Goal: Task Accomplishment & Management: Use online tool/utility

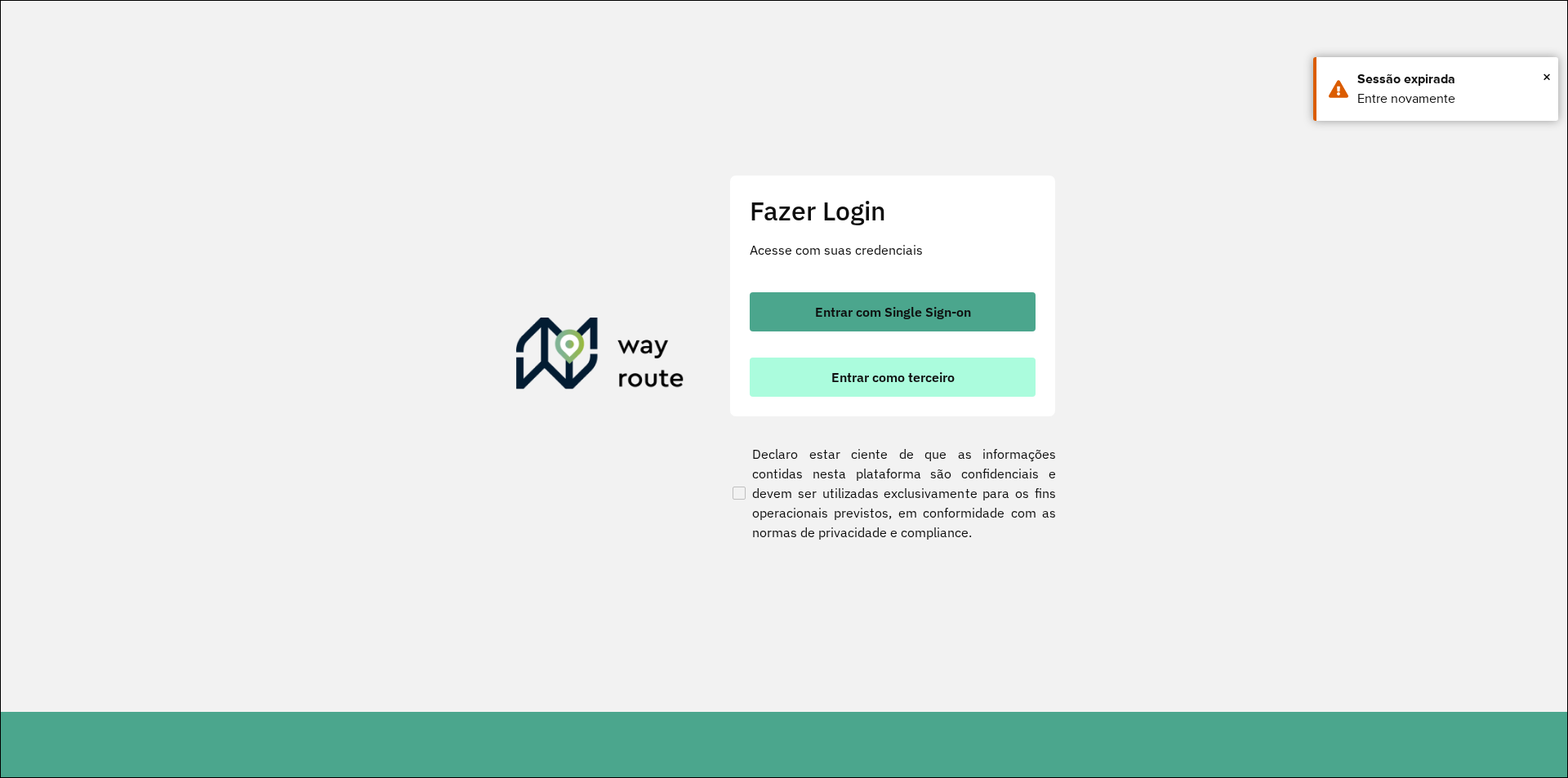
click at [929, 383] on span "Entrar como terceiro" at bounding box center [893, 377] width 124 height 13
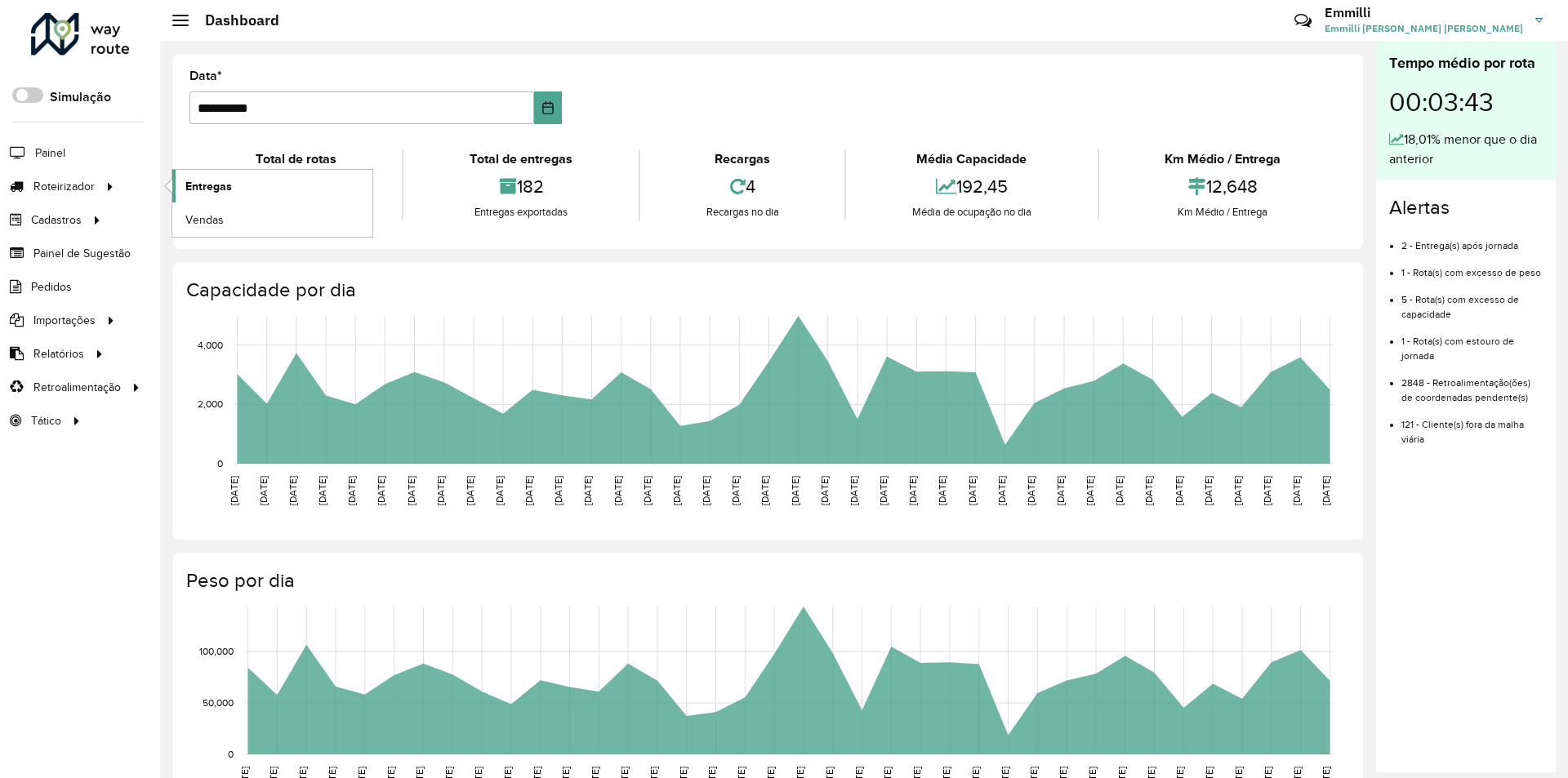
click at [204, 188] on span "Entregas" at bounding box center [209, 186] width 47 height 17
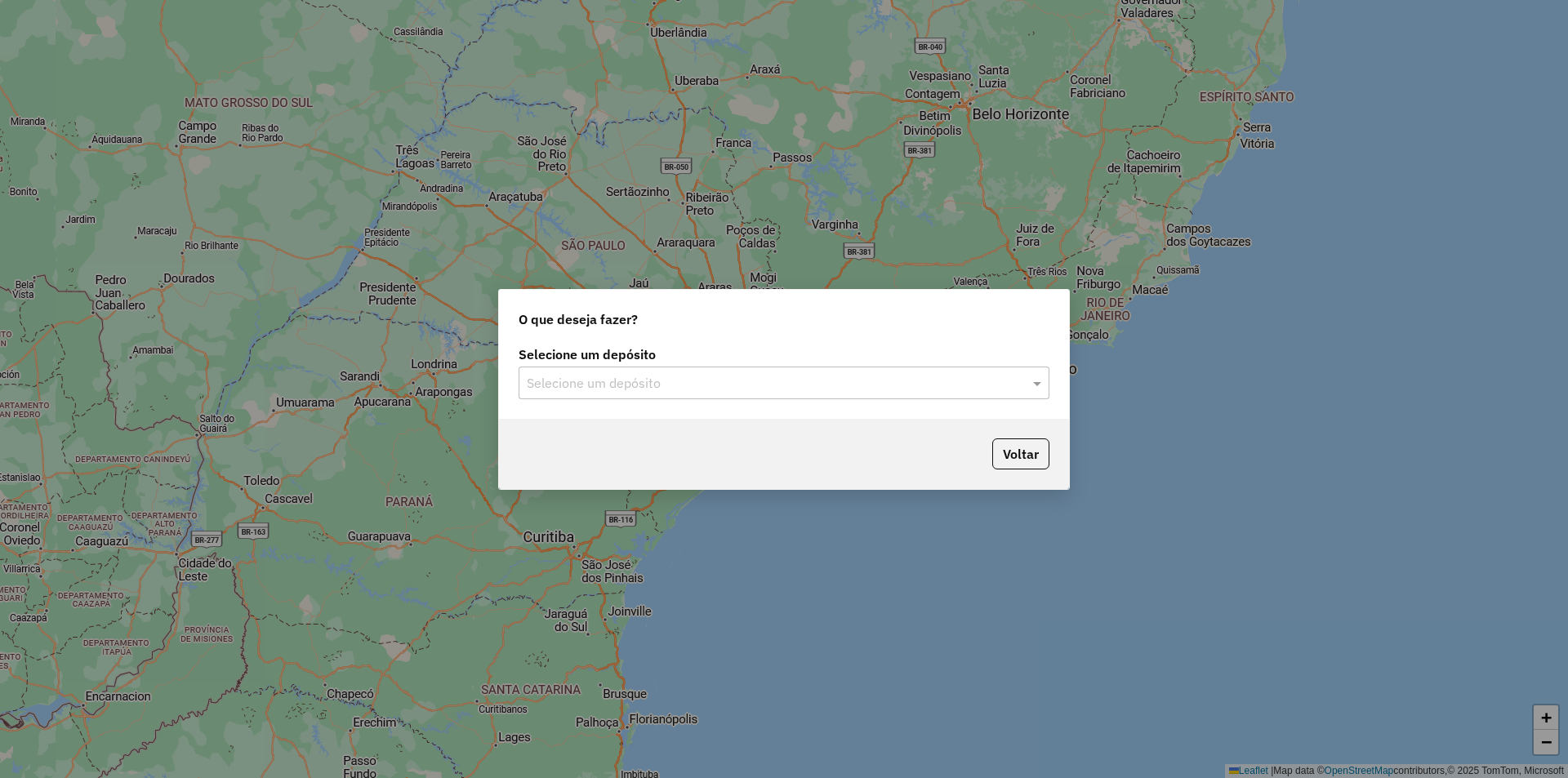
click at [548, 381] on input "text" at bounding box center [767, 384] width 481 height 20
click at [582, 429] on span "OVIDIO Paranaíba" at bounding box center [577, 429] width 103 height 14
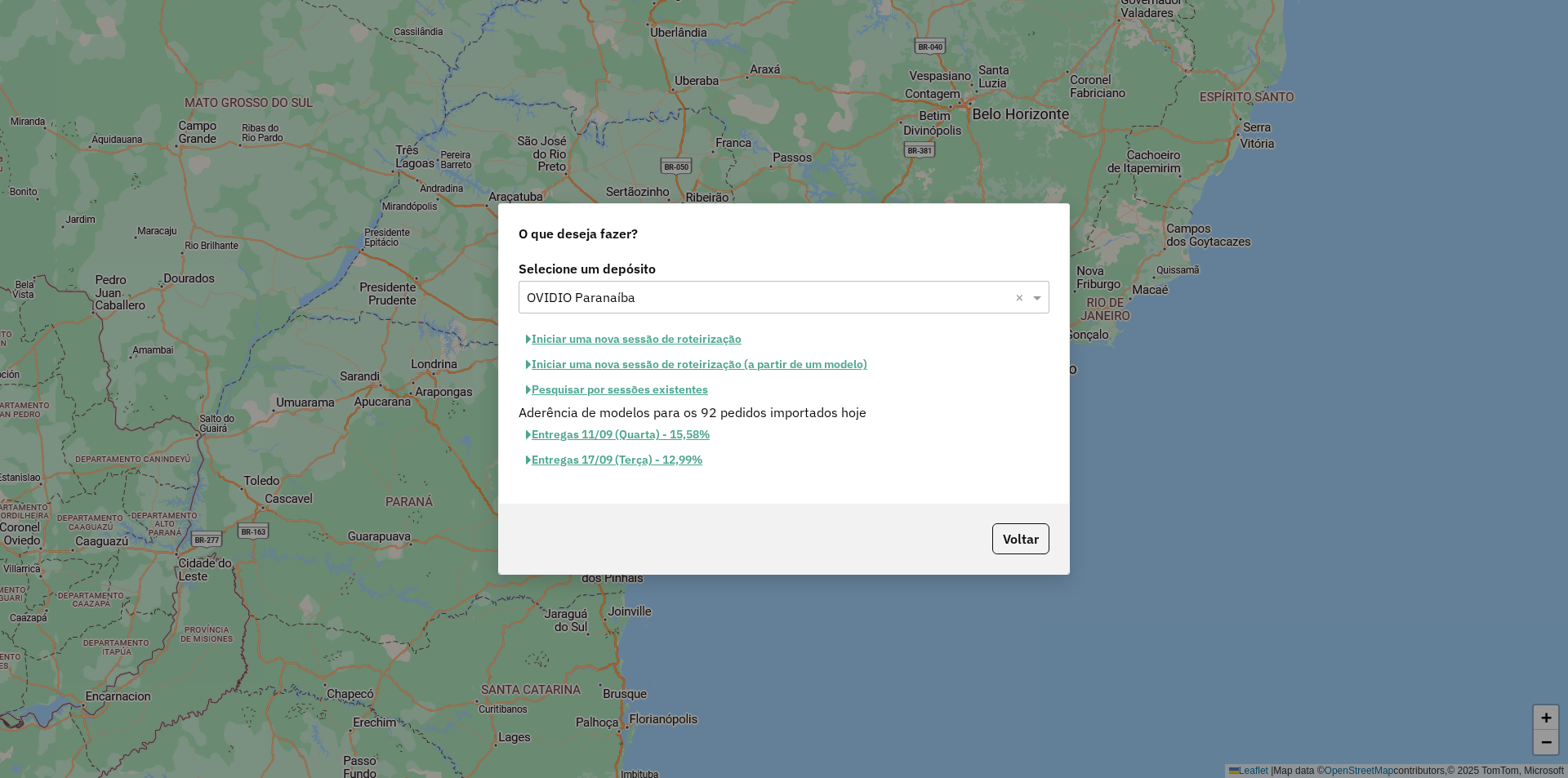
click at [703, 339] on button "Iniciar uma nova sessão de roteirização" at bounding box center [633, 339] width 230 height 25
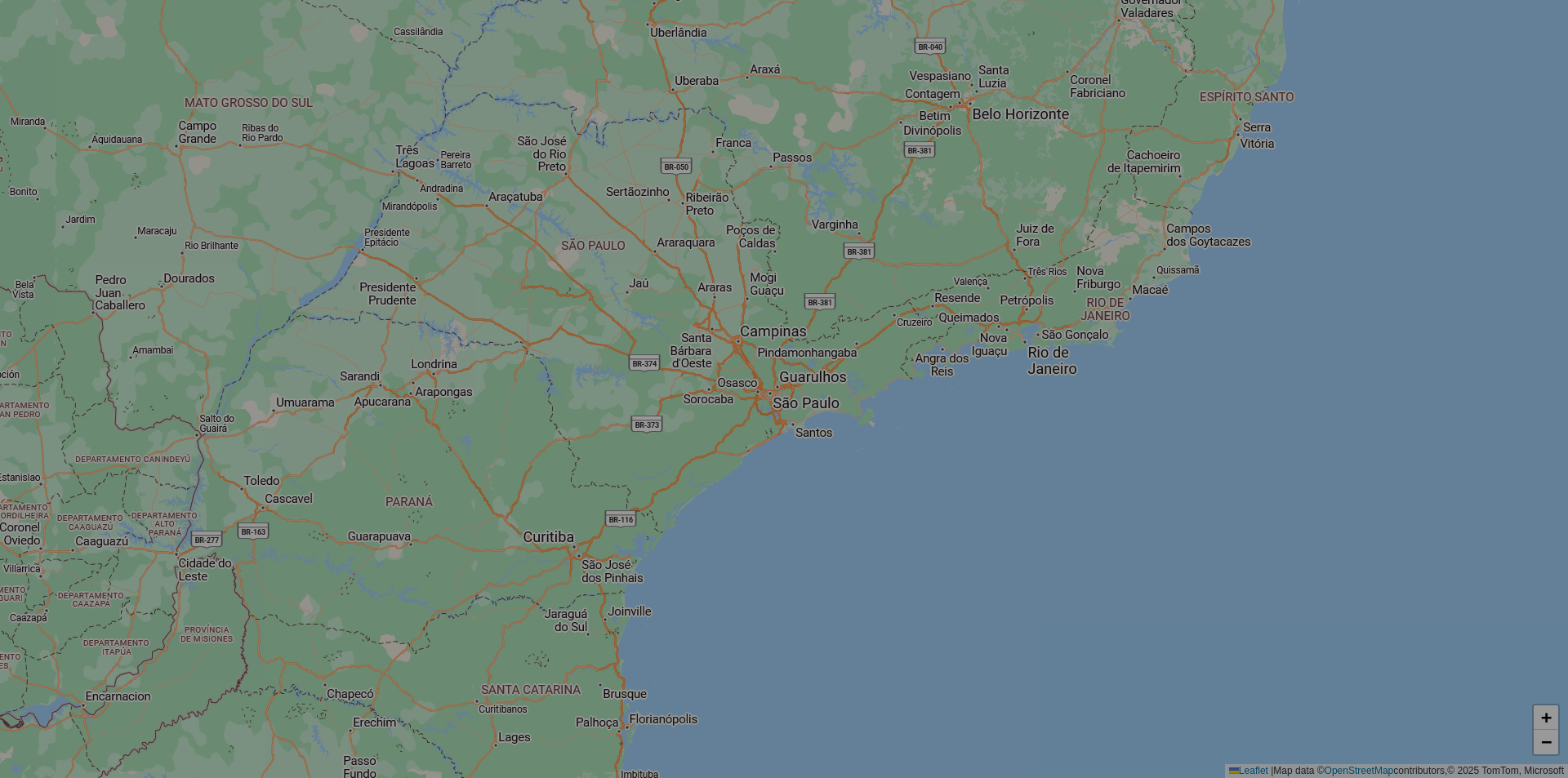
select select "*"
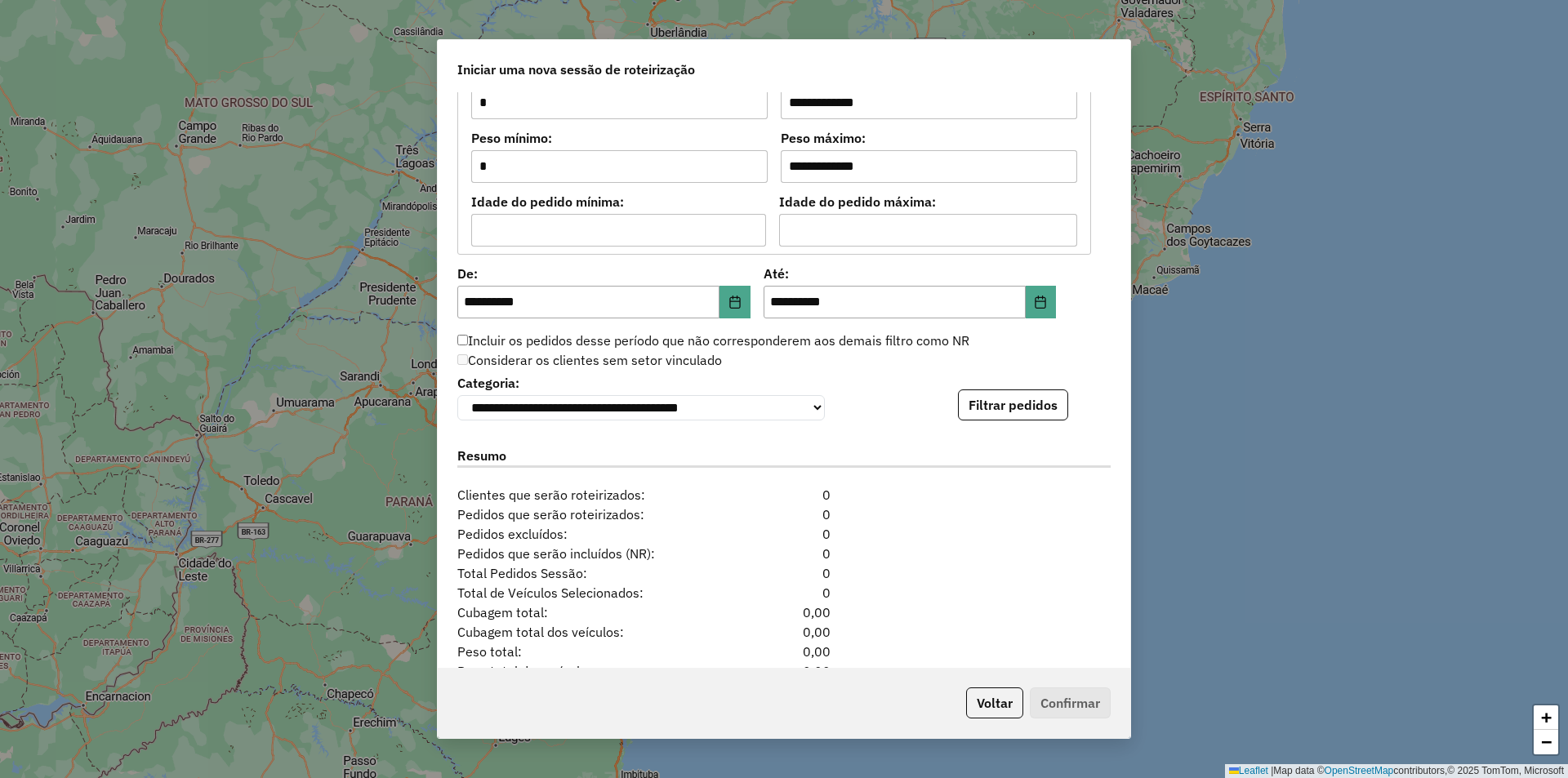
scroll to position [1495, 0]
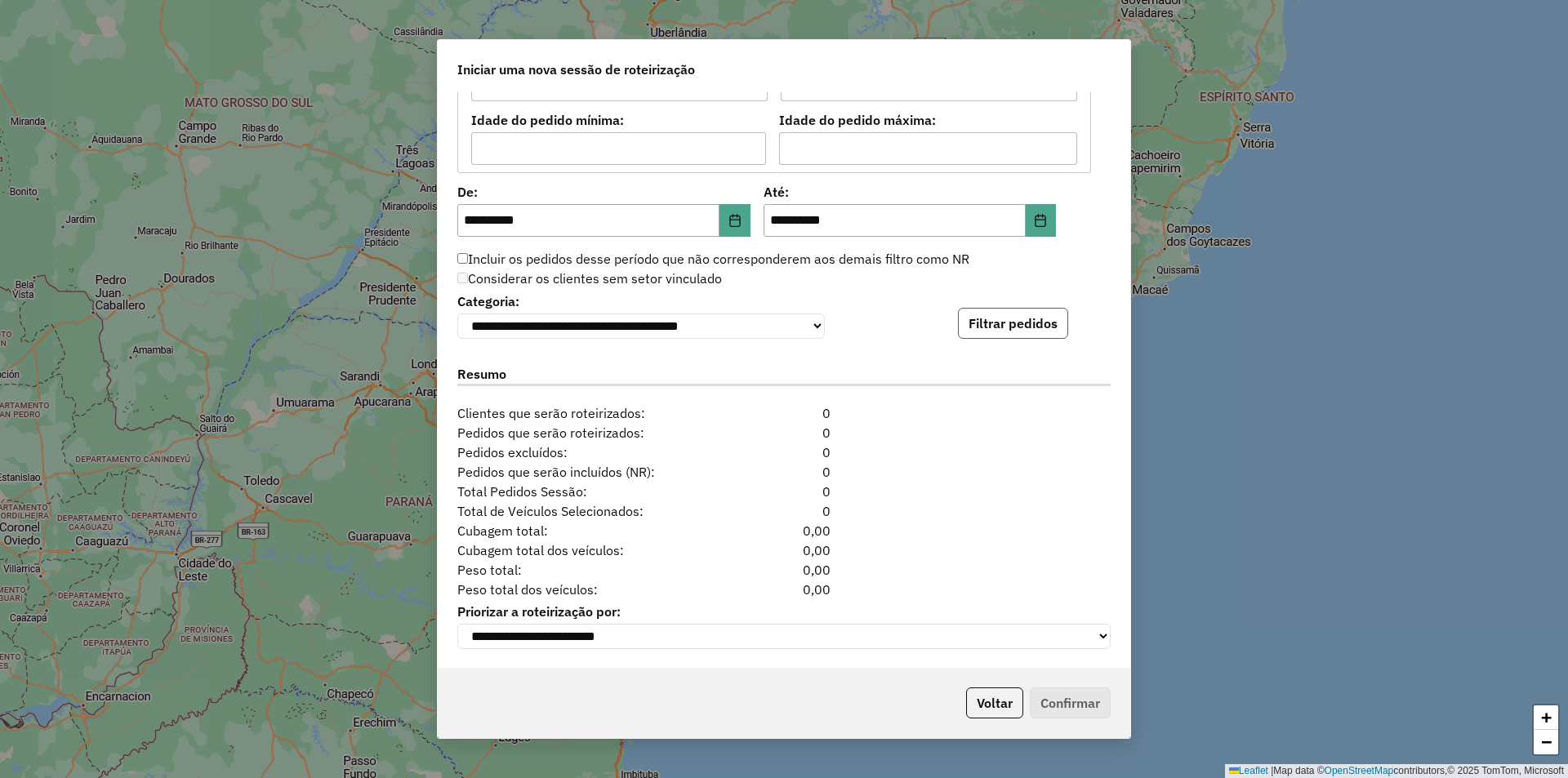
click at [1034, 319] on button "Filtrar pedidos" at bounding box center [1013, 324] width 110 height 31
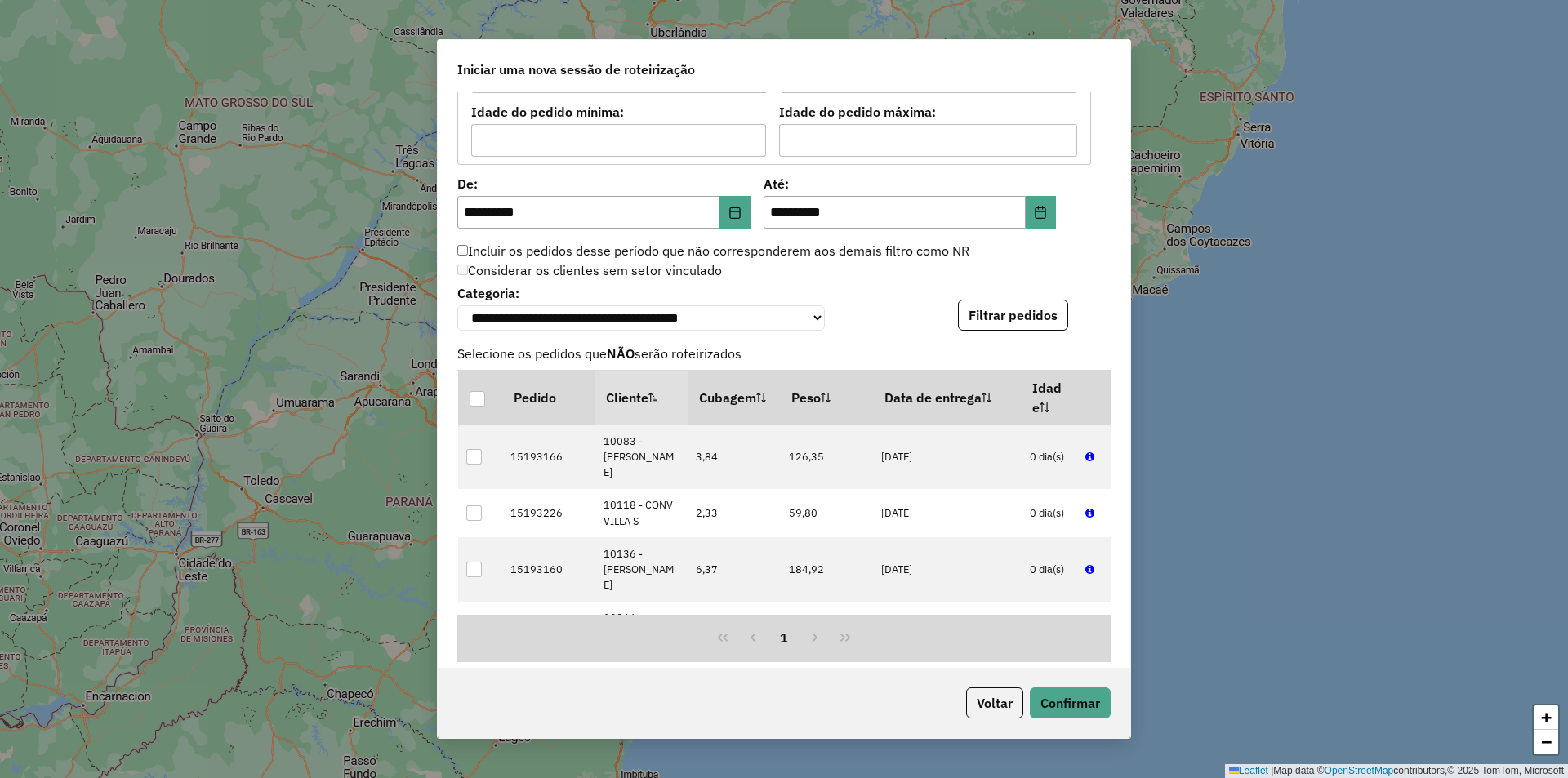
scroll to position [1832, 0]
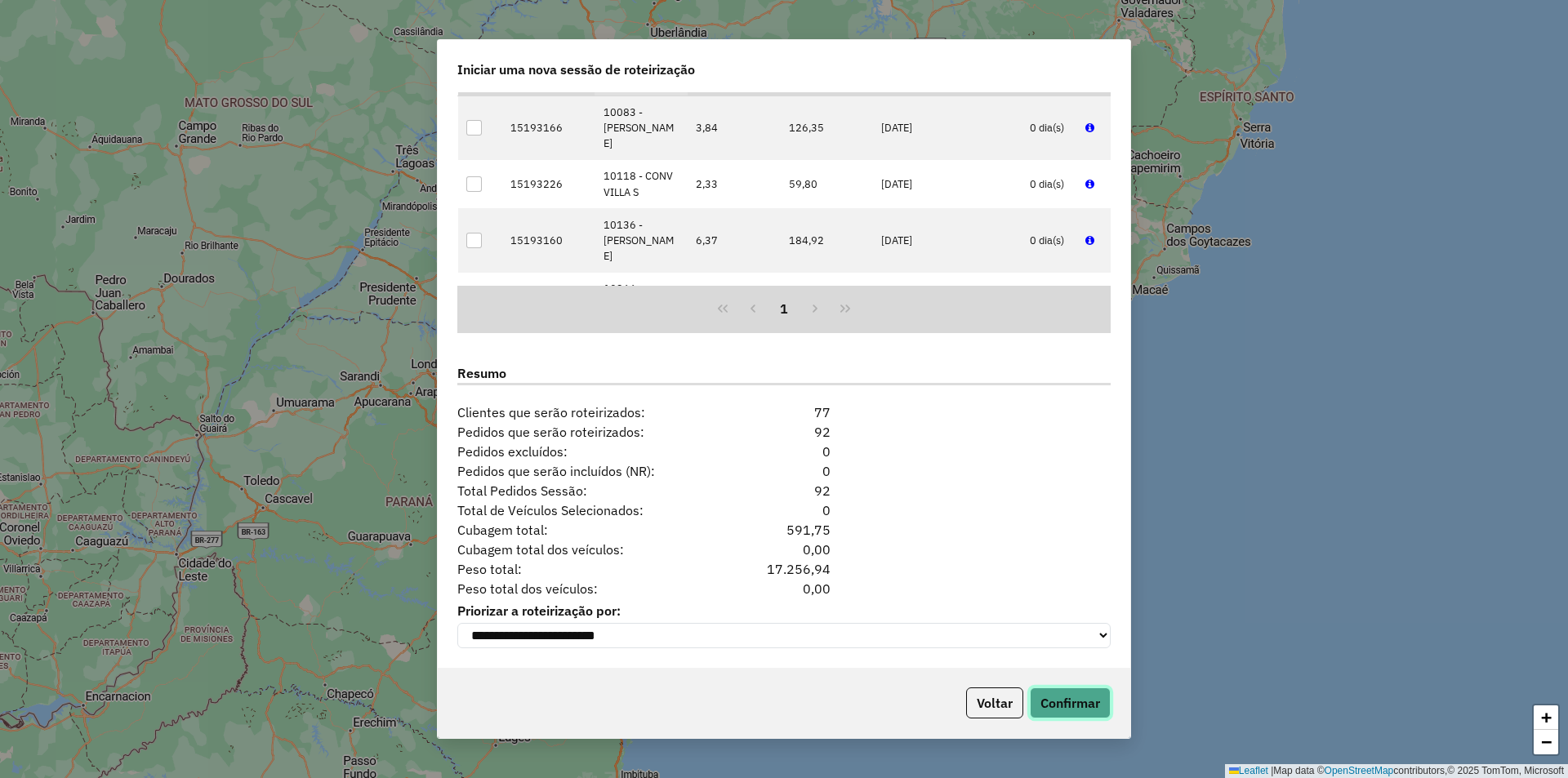
click at [1072, 704] on button "Confirmar" at bounding box center [1070, 703] width 81 height 31
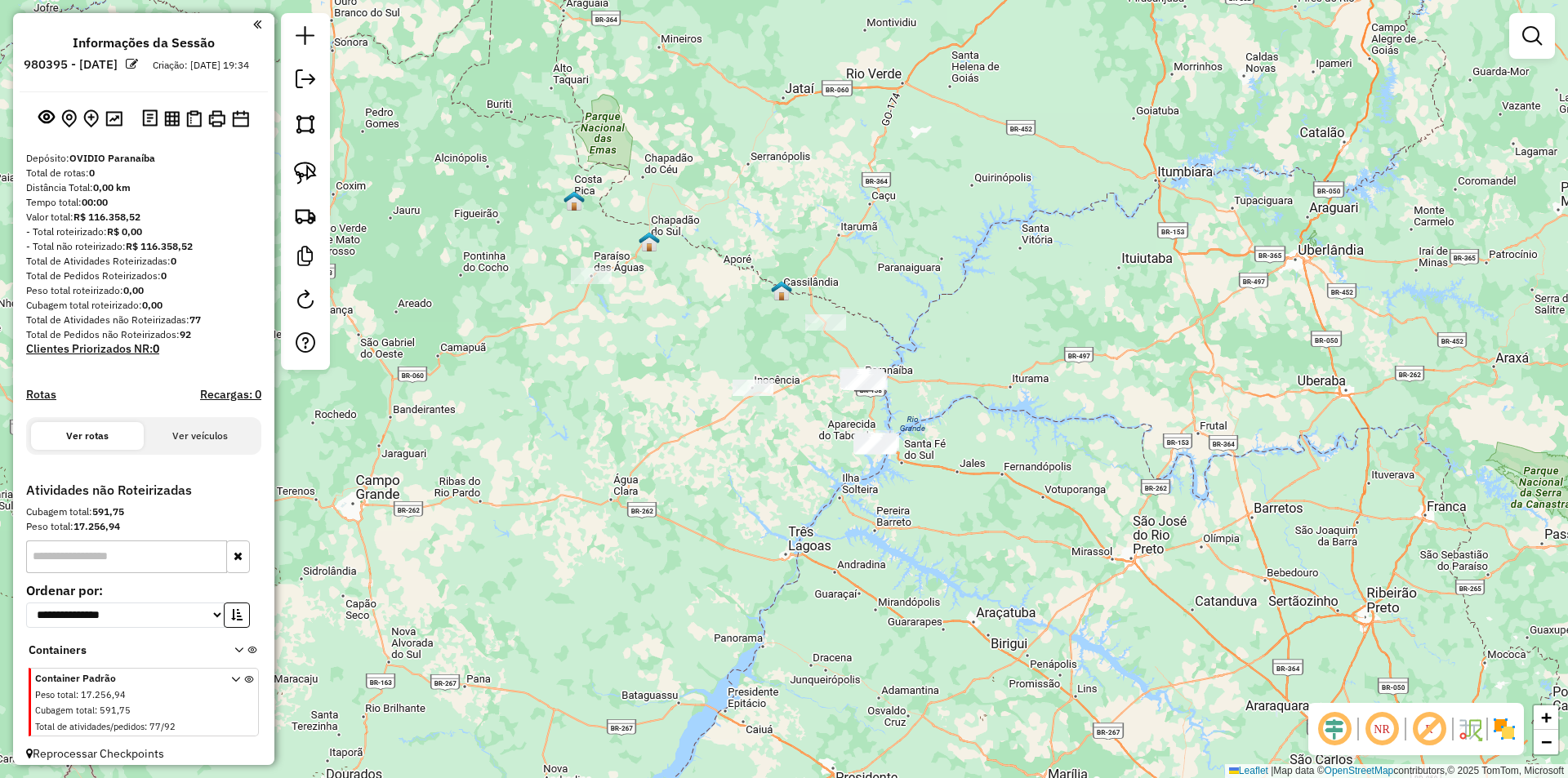
drag, startPoint x: 716, startPoint y: 372, endPoint x: 766, endPoint y: 356, distance: 52.5
click at [764, 361] on div "Janela de atendimento Grade de atendimento Capacidade Transportadoras Veículos …" at bounding box center [784, 389] width 1568 height 778
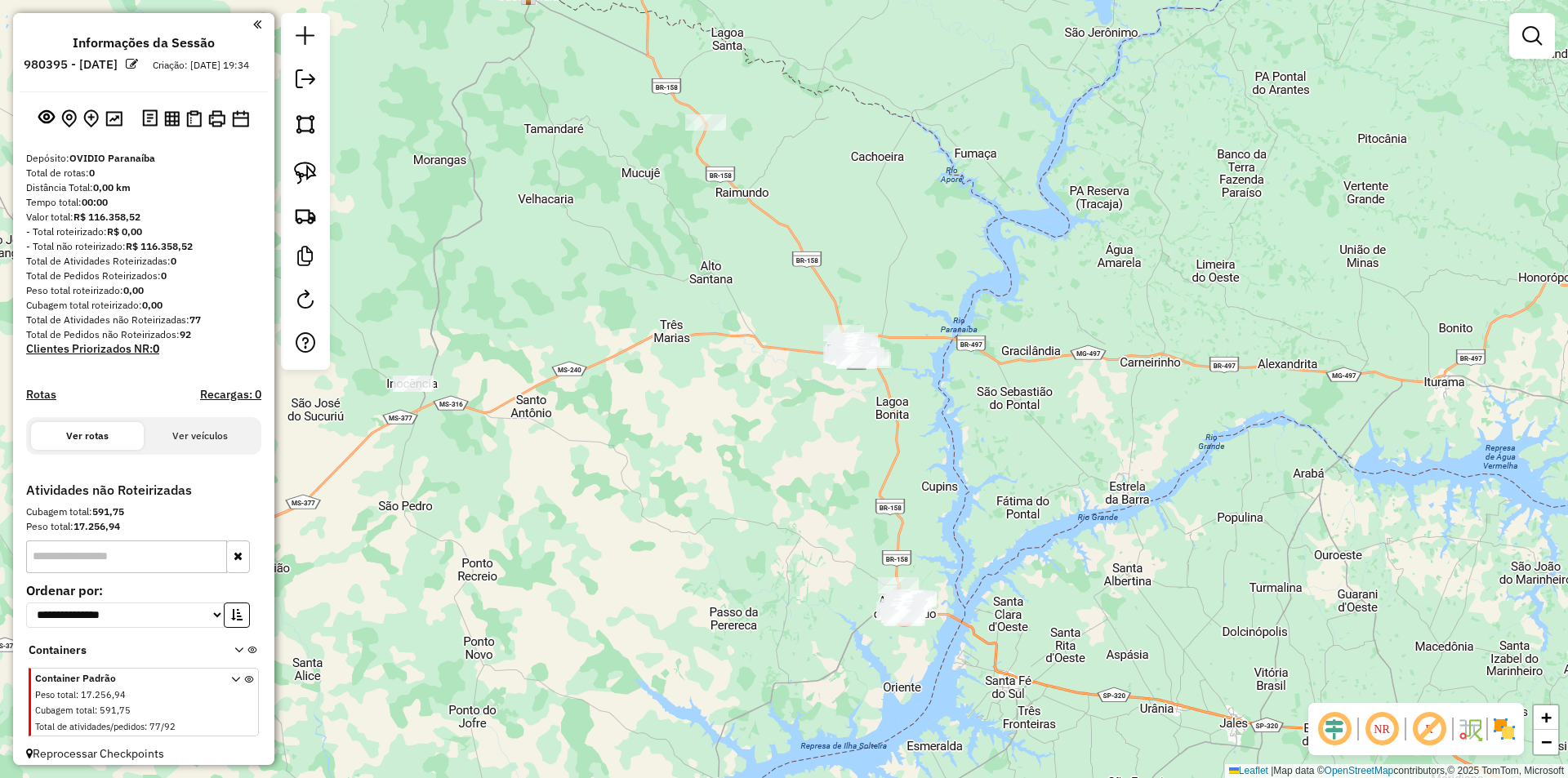
drag, startPoint x: 799, startPoint y: 349, endPoint x: 729, endPoint y: 365, distance: 71.8
click at [729, 365] on div "Janela de atendimento Grade de atendimento Capacidade Transportadoras Veículos …" at bounding box center [784, 389] width 1568 height 778
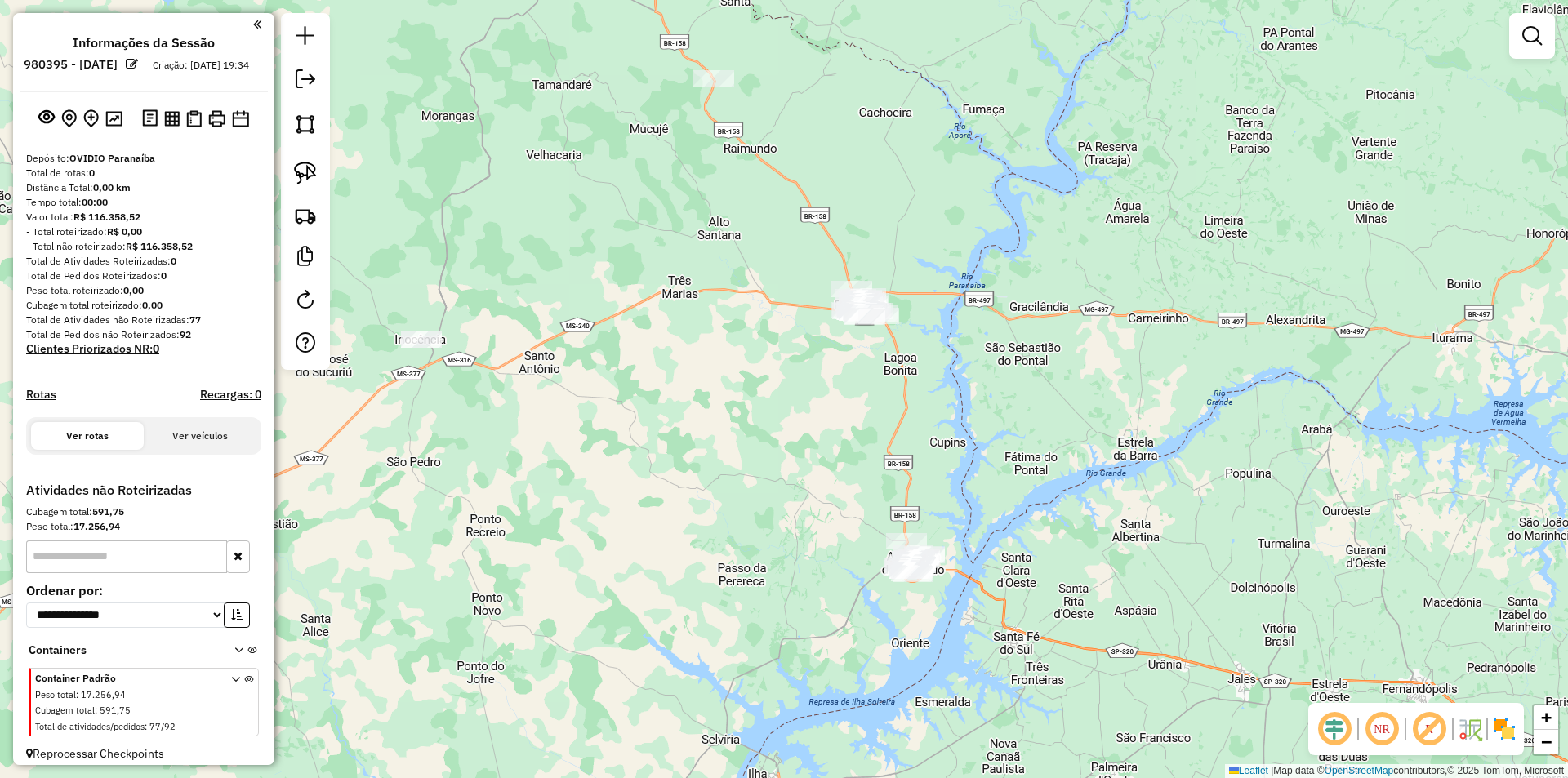
drag, startPoint x: 784, startPoint y: 475, endPoint x: 792, endPoint y: 431, distance: 44.7
click at [792, 431] on div "Janela de atendimento Grade de atendimento Capacidade Transportadoras Veículos …" at bounding box center [784, 389] width 1568 height 778
click at [306, 176] on img at bounding box center [305, 172] width 23 height 23
drag, startPoint x: 858, startPoint y: 592, endPoint x: 967, endPoint y: 612, distance: 110.8
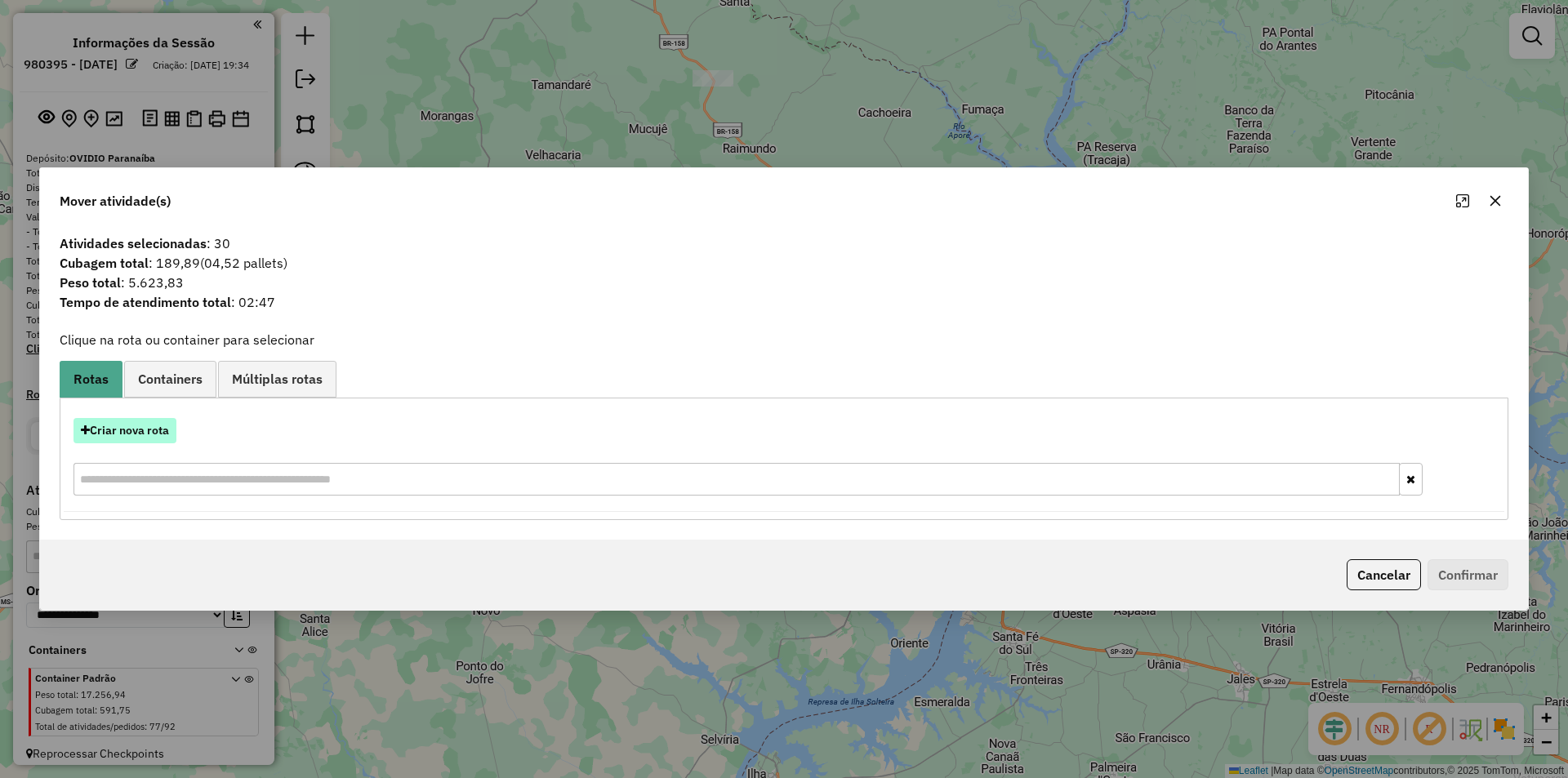
click at [137, 443] on button "Criar nova rota" at bounding box center [125, 431] width 103 height 25
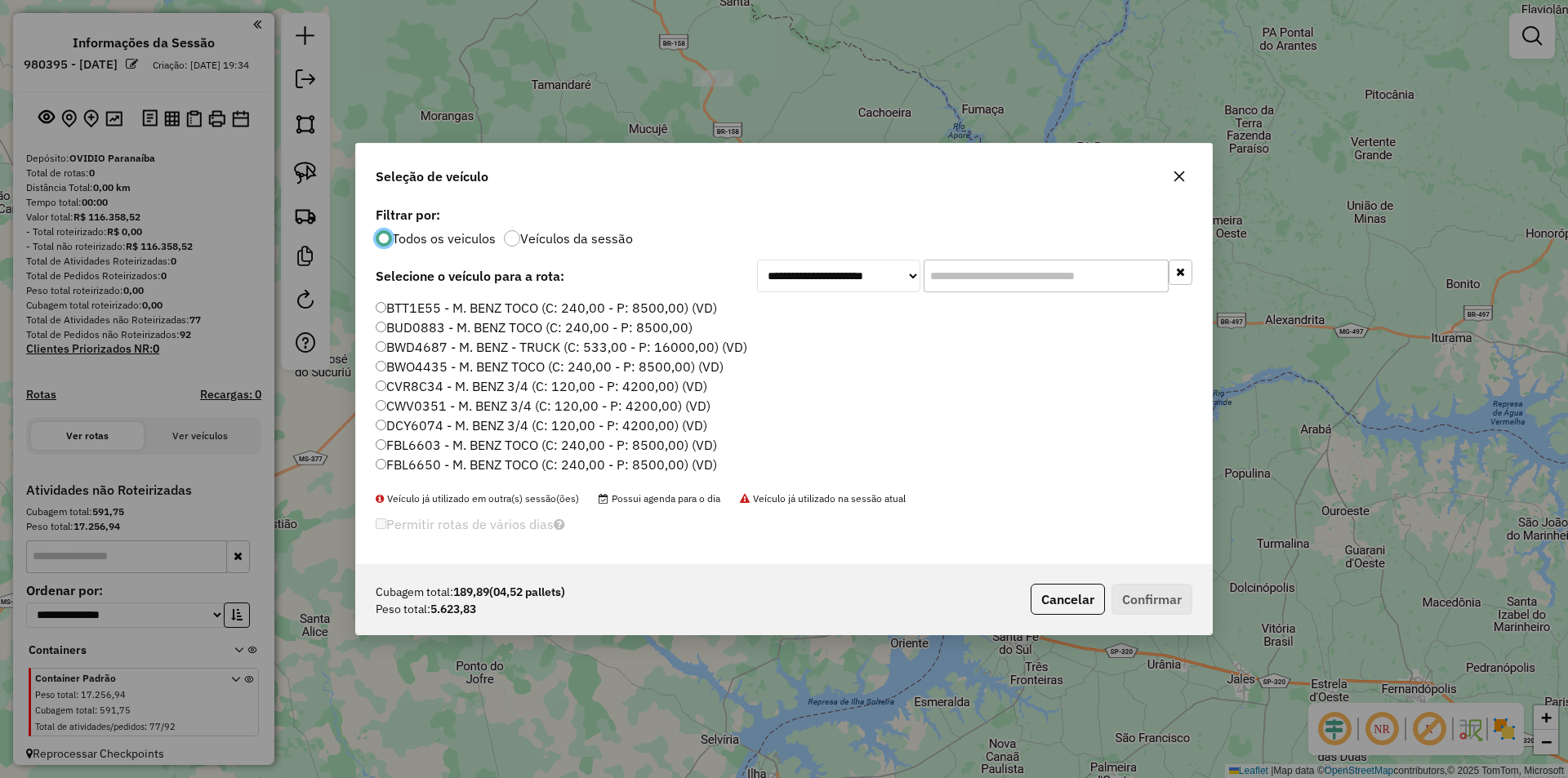
scroll to position [9, 5]
drag, startPoint x: 477, startPoint y: 306, endPoint x: 490, endPoint y: 311, distance: 13.9
click at [477, 306] on label "BTT1E55 - M. BENZ TOCO (C: 240,00 - P: 8500,00) (VD)" at bounding box center [546, 308] width 342 height 20
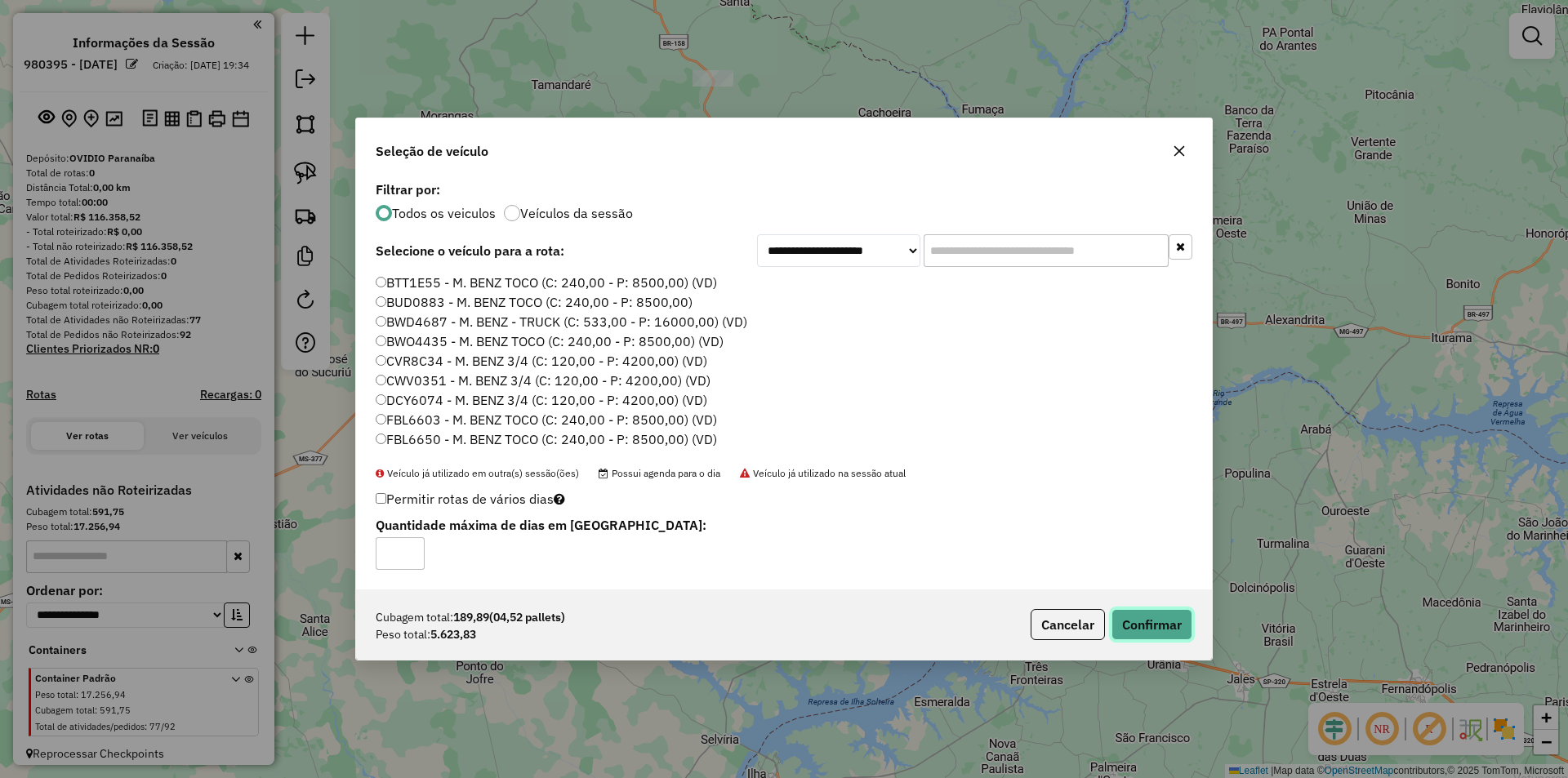
click at [1142, 625] on button "Confirmar" at bounding box center [1152, 625] width 81 height 31
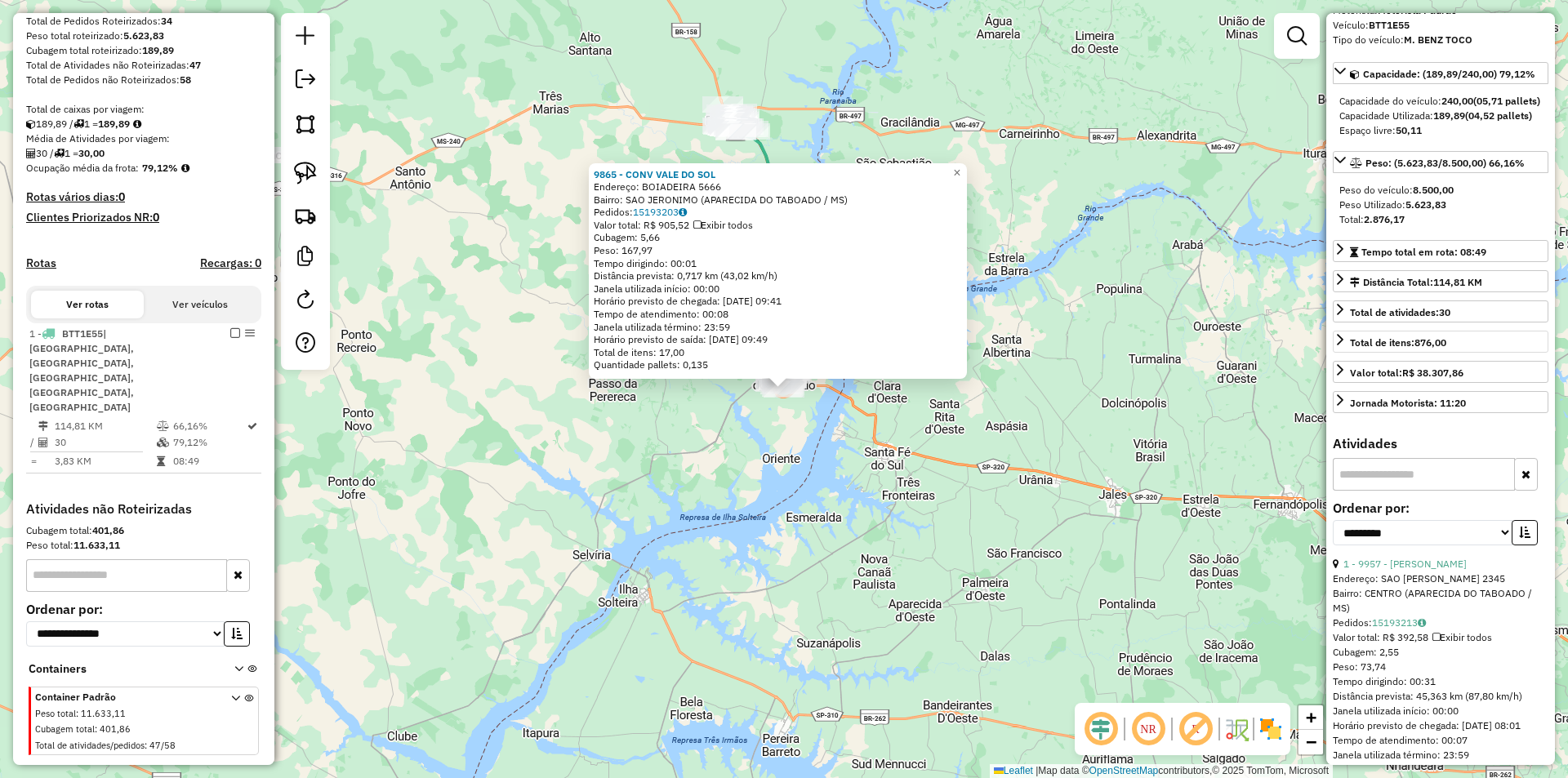
scroll to position [245, 0]
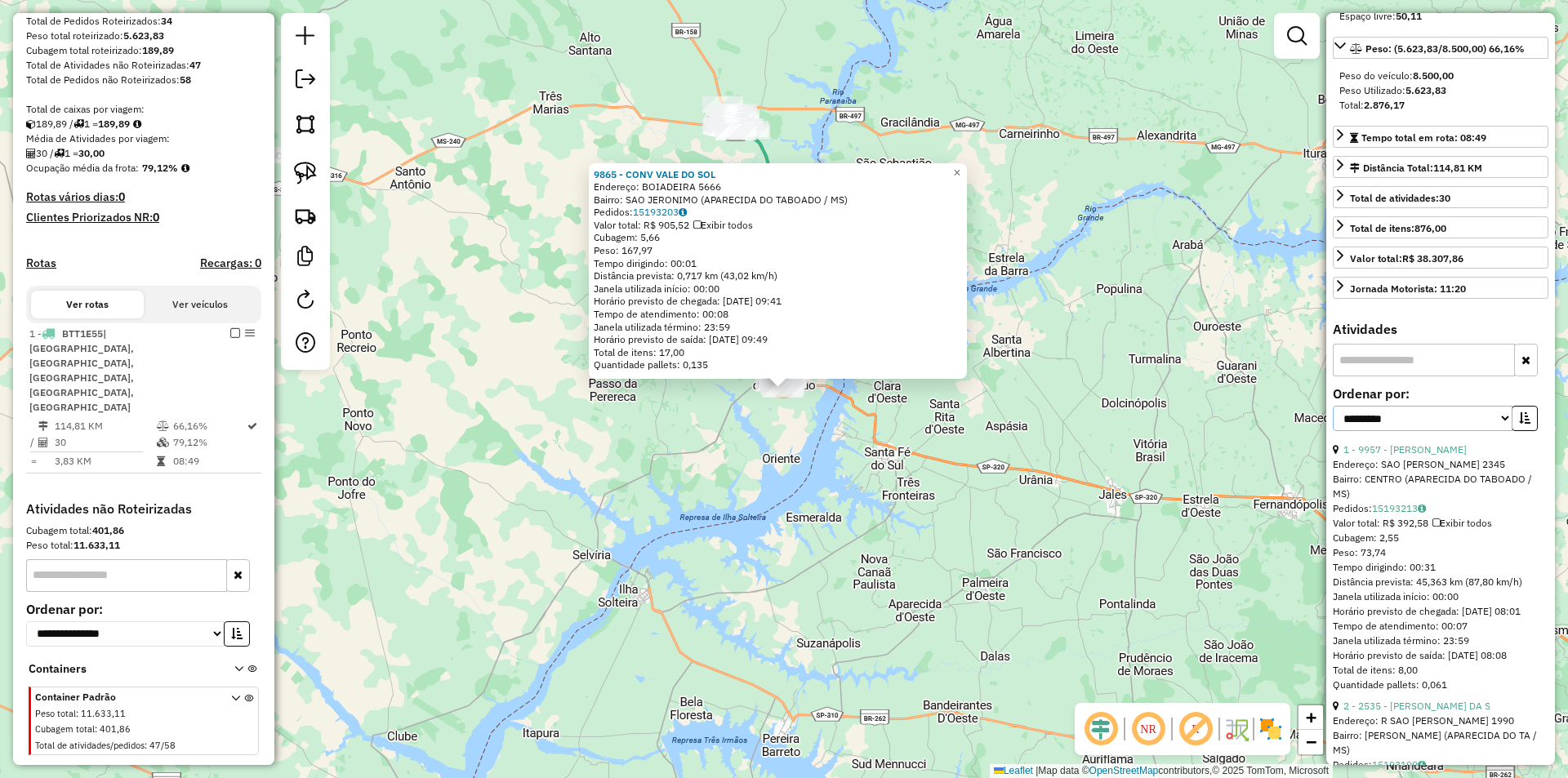
click at [1504, 431] on select "**********" at bounding box center [1422, 418] width 179 height 25
select select "*********"
click at [1333, 431] on select "**********" at bounding box center [1422, 418] width 179 height 25
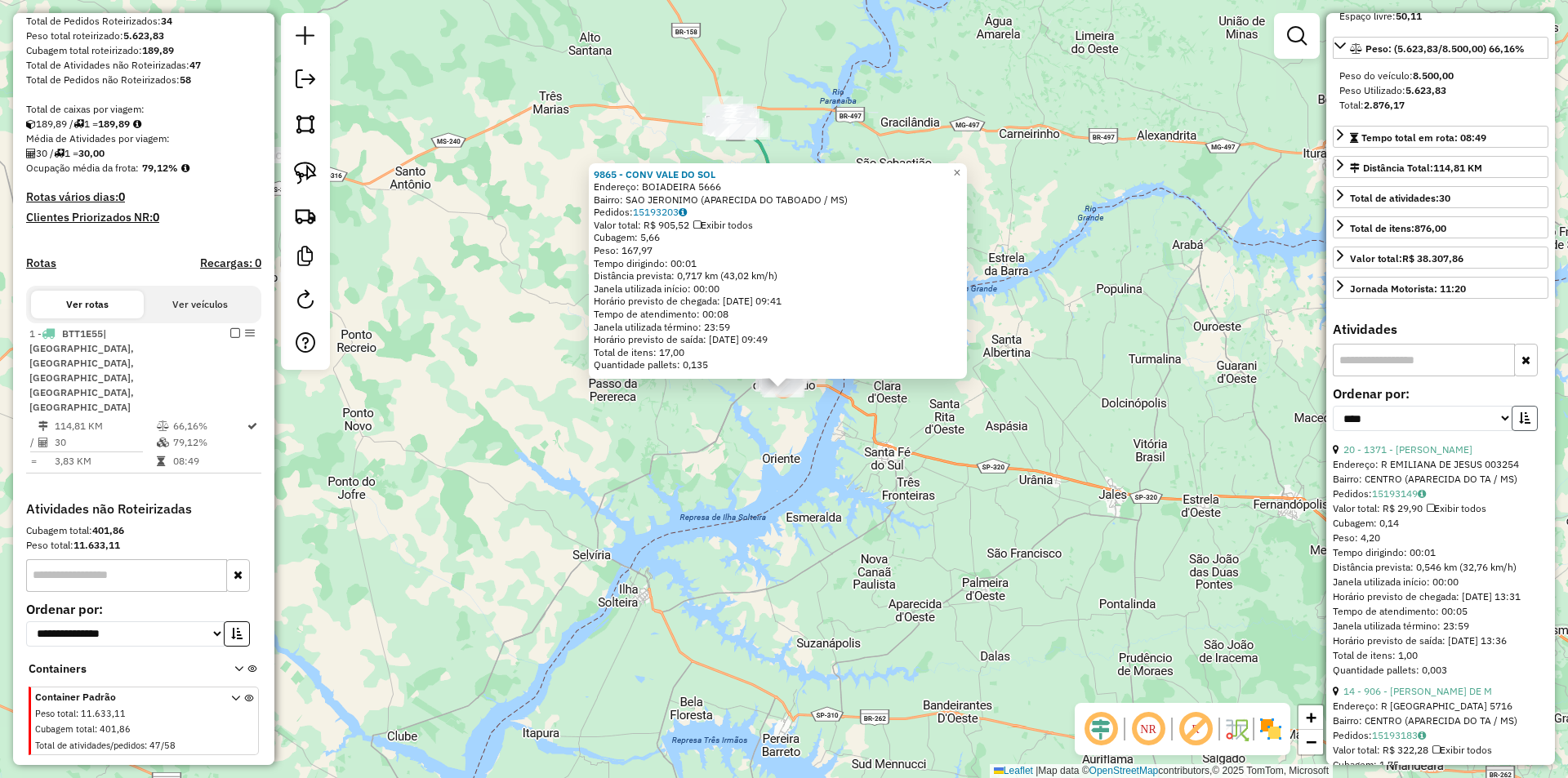
click at [1522, 424] on icon "button" at bounding box center [1525, 417] width 12 height 12
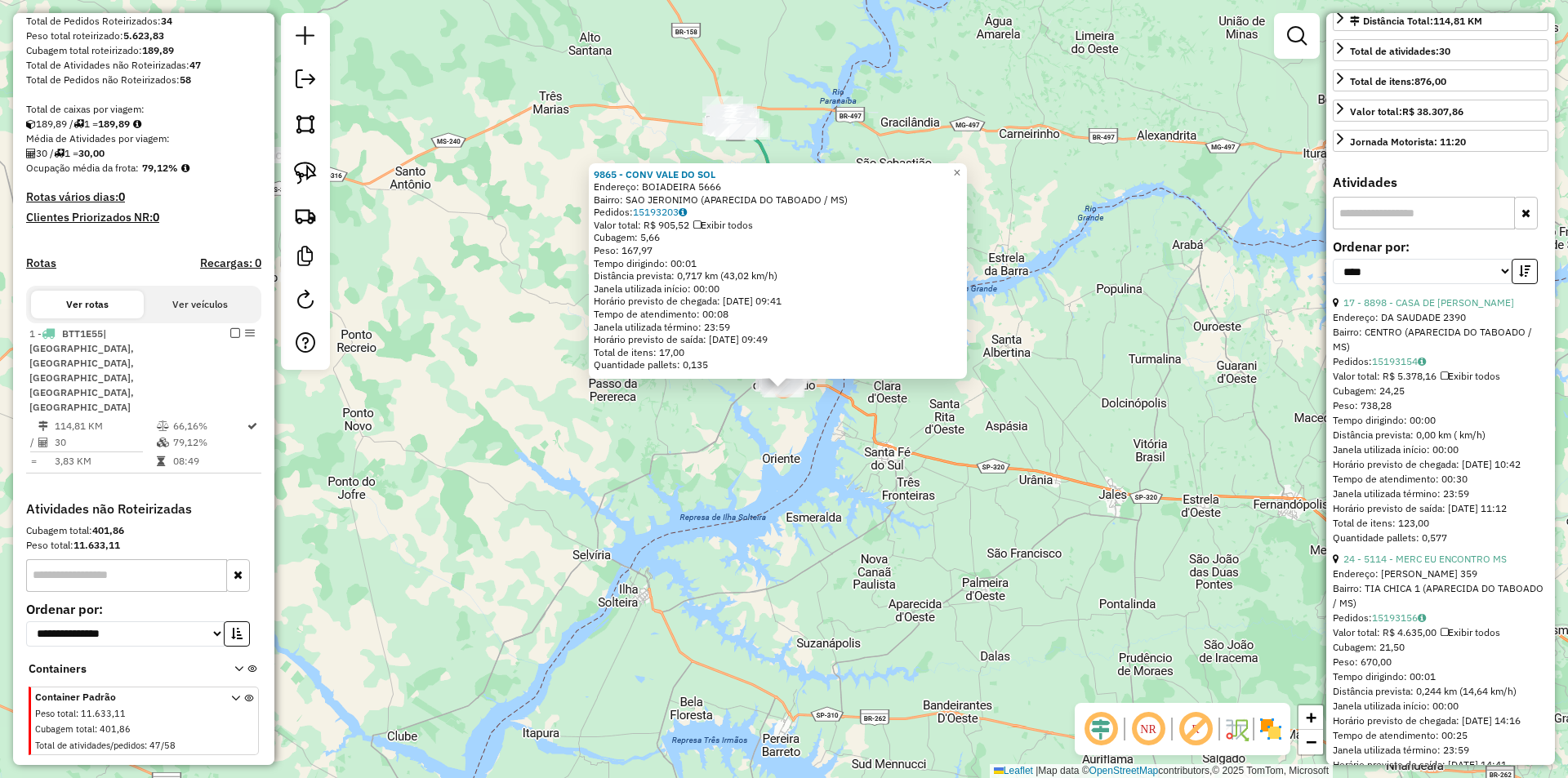
scroll to position [408, 0]
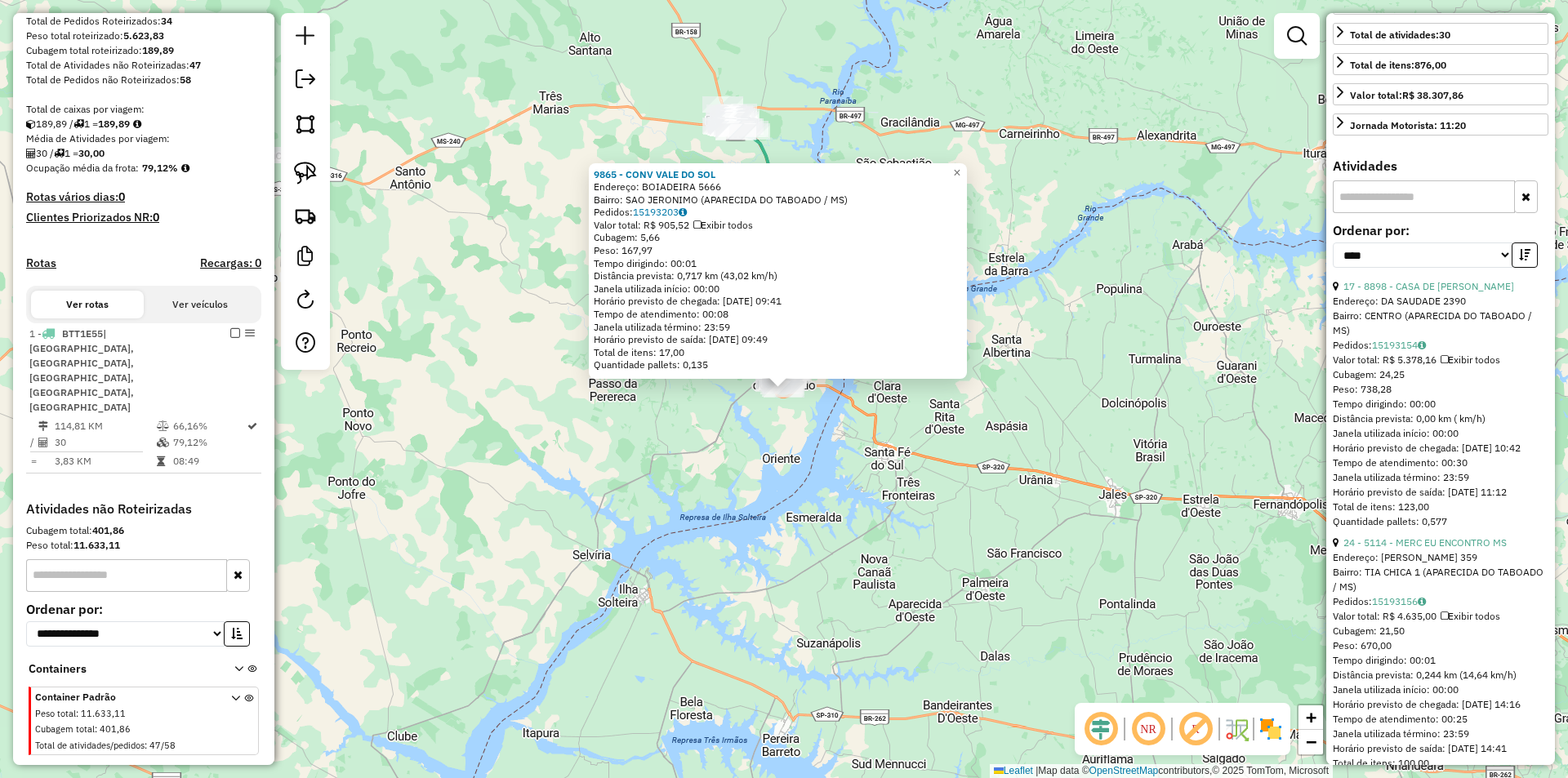
drag, startPoint x: 226, startPoint y: 346, endPoint x: 245, endPoint y: 352, distance: 19.9
click at [230, 338] on em at bounding box center [234, 333] width 10 height 10
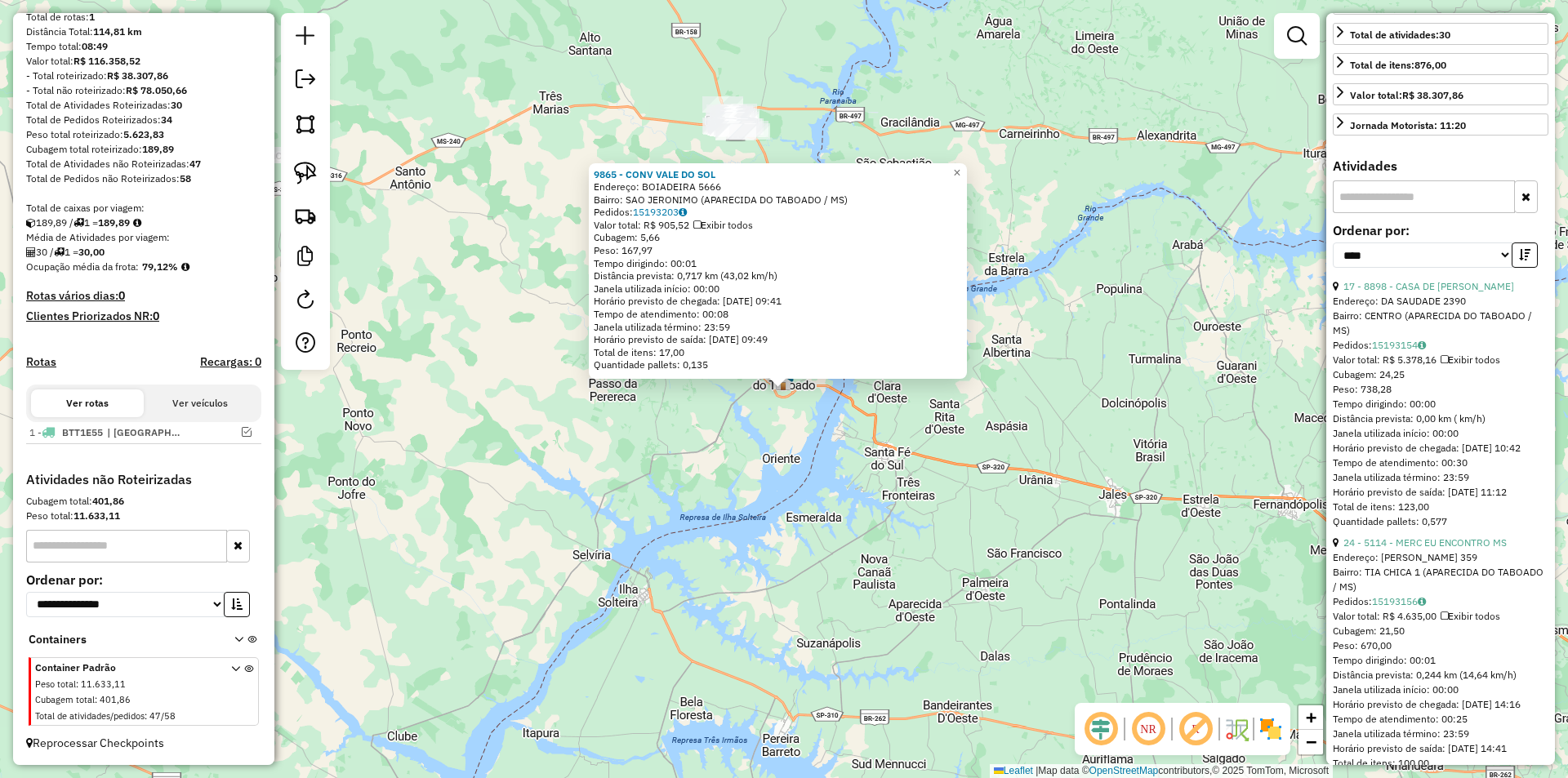
click at [735, 460] on div "9865 - CONV VALE DO SOL Endereço: BOIADEIRA 5666 Bairro: SAO JERONIMO (APARECID…" at bounding box center [784, 389] width 1568 height 778
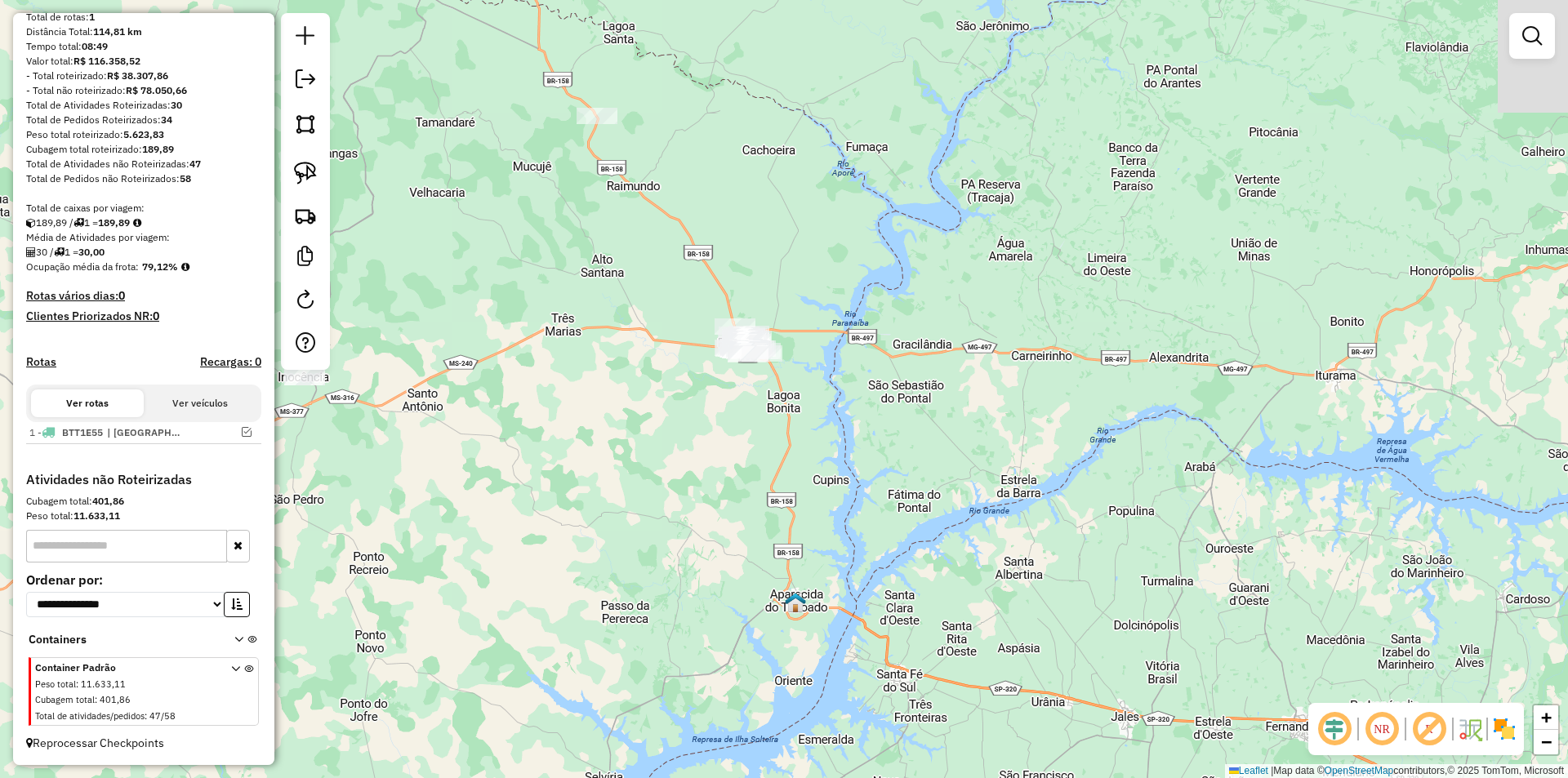
drag, startPoint x: 713, startPoint y: 226, endPoint x: 725, endPoint y: 448, distance: 222.3
click at [725, 448] on div "Janela de atendimento Grade de atendimento Capacidade Transportadoras Veículos …" at bounding box center [784, 389] width 1568 height 778
click at [1531, 32] on em at bounding box center [1533, 36] width 20 height 20
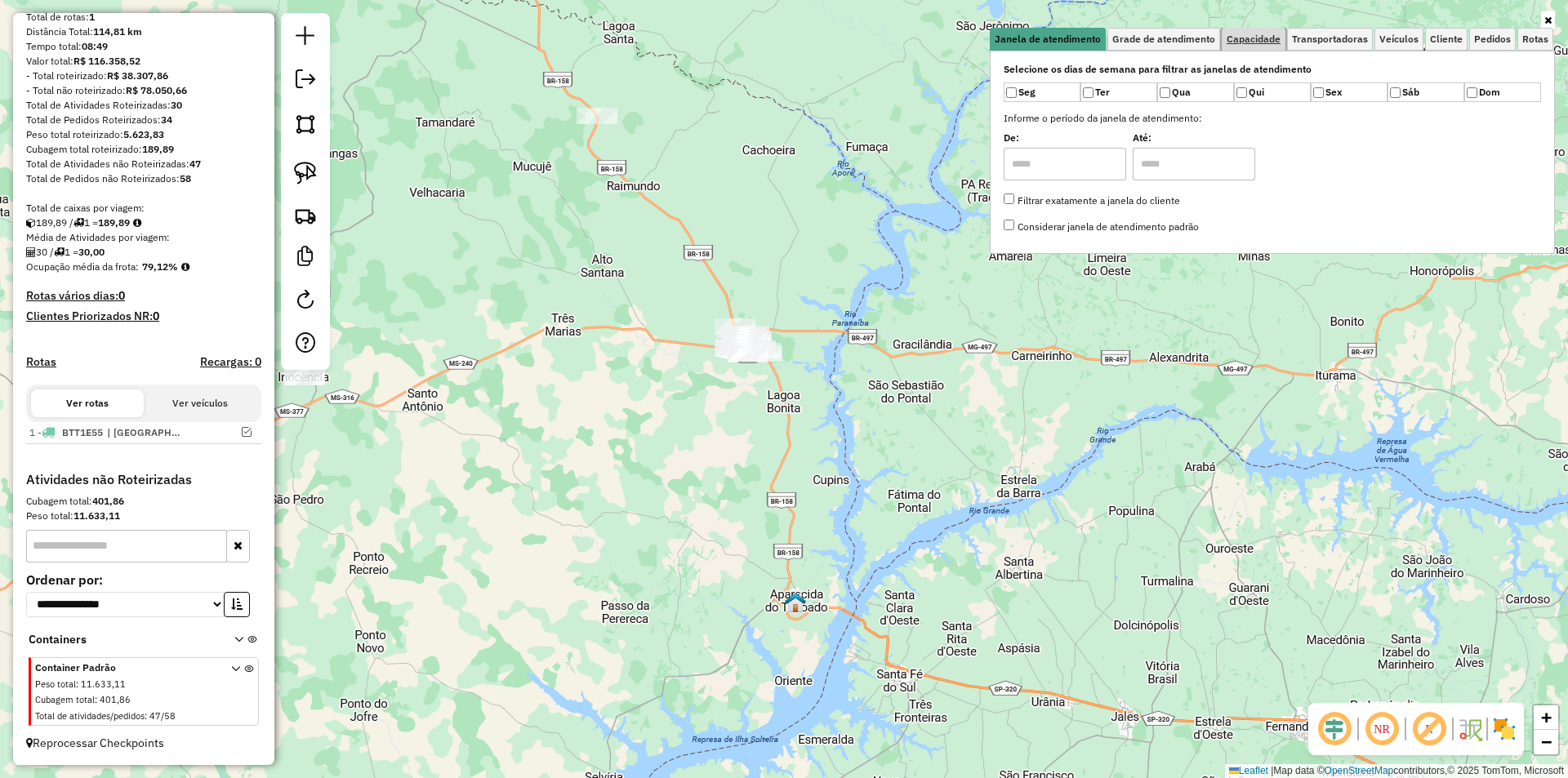
click at [1242, 38] on span "Capacidade" at bounding box center [1254, 39] width 54 height 10
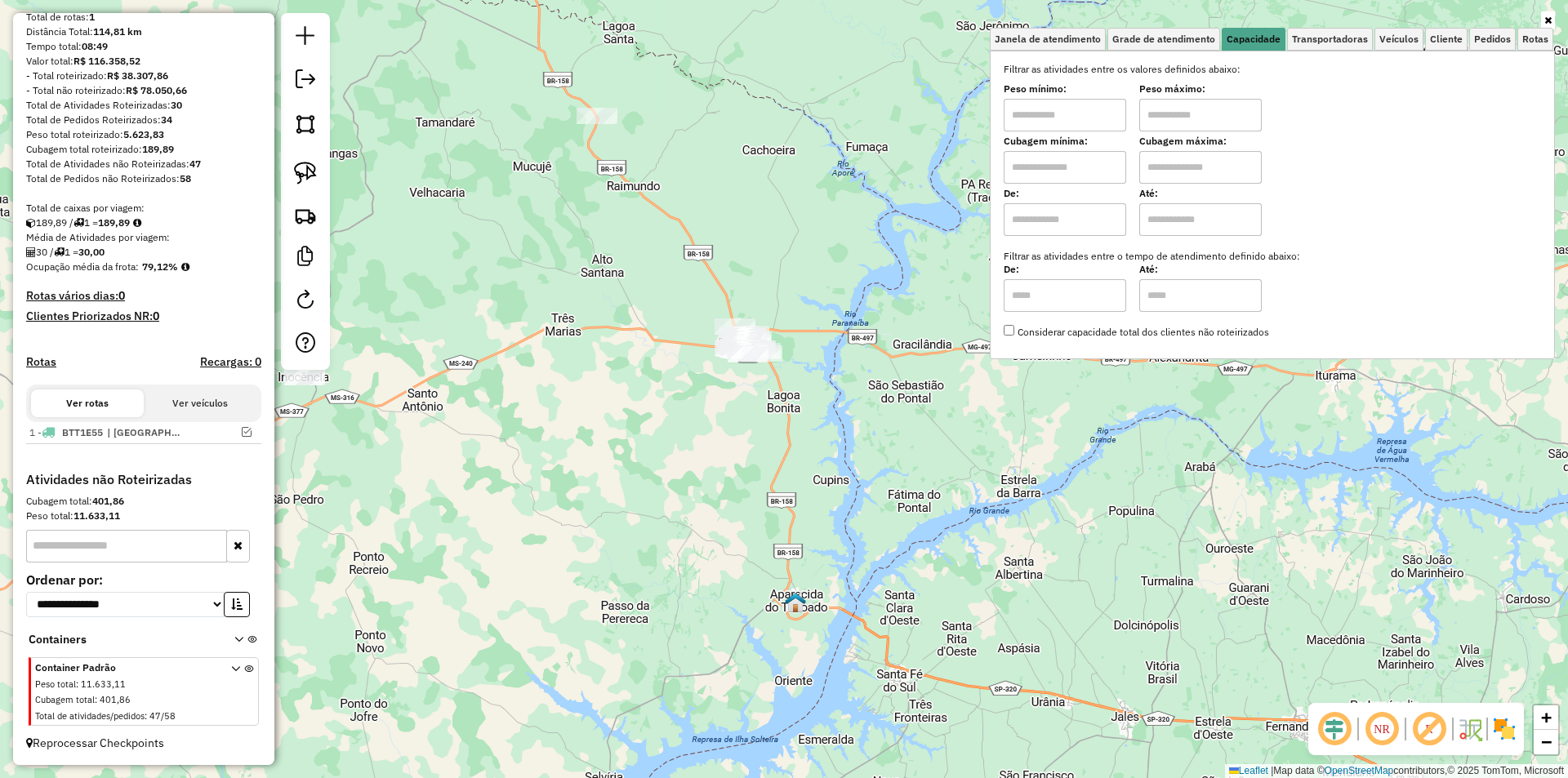
click at [1061, 108] on input "text" at bounding box center [1065, 115] width 123 height 32
type input "****"
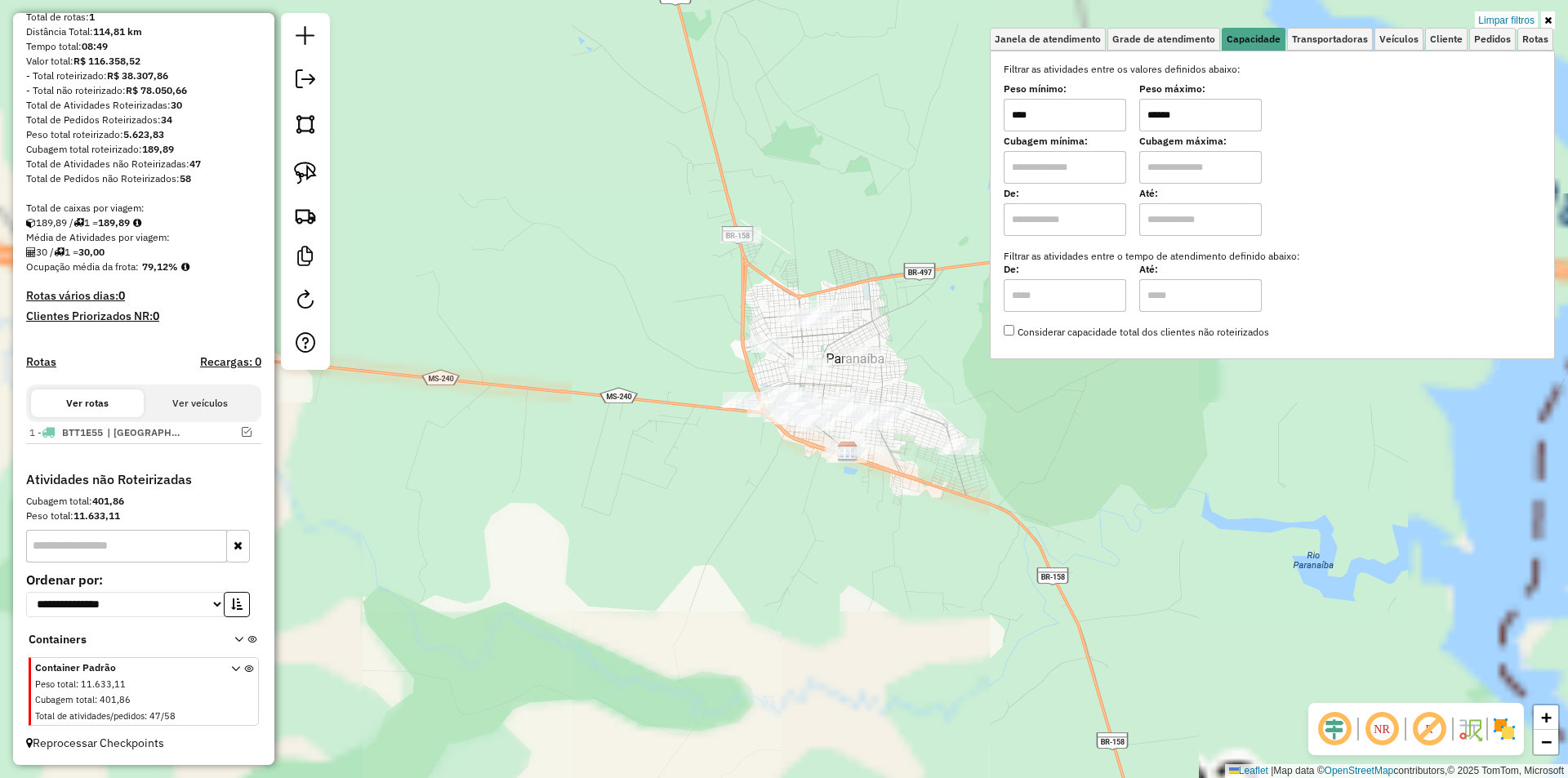
type input "******"
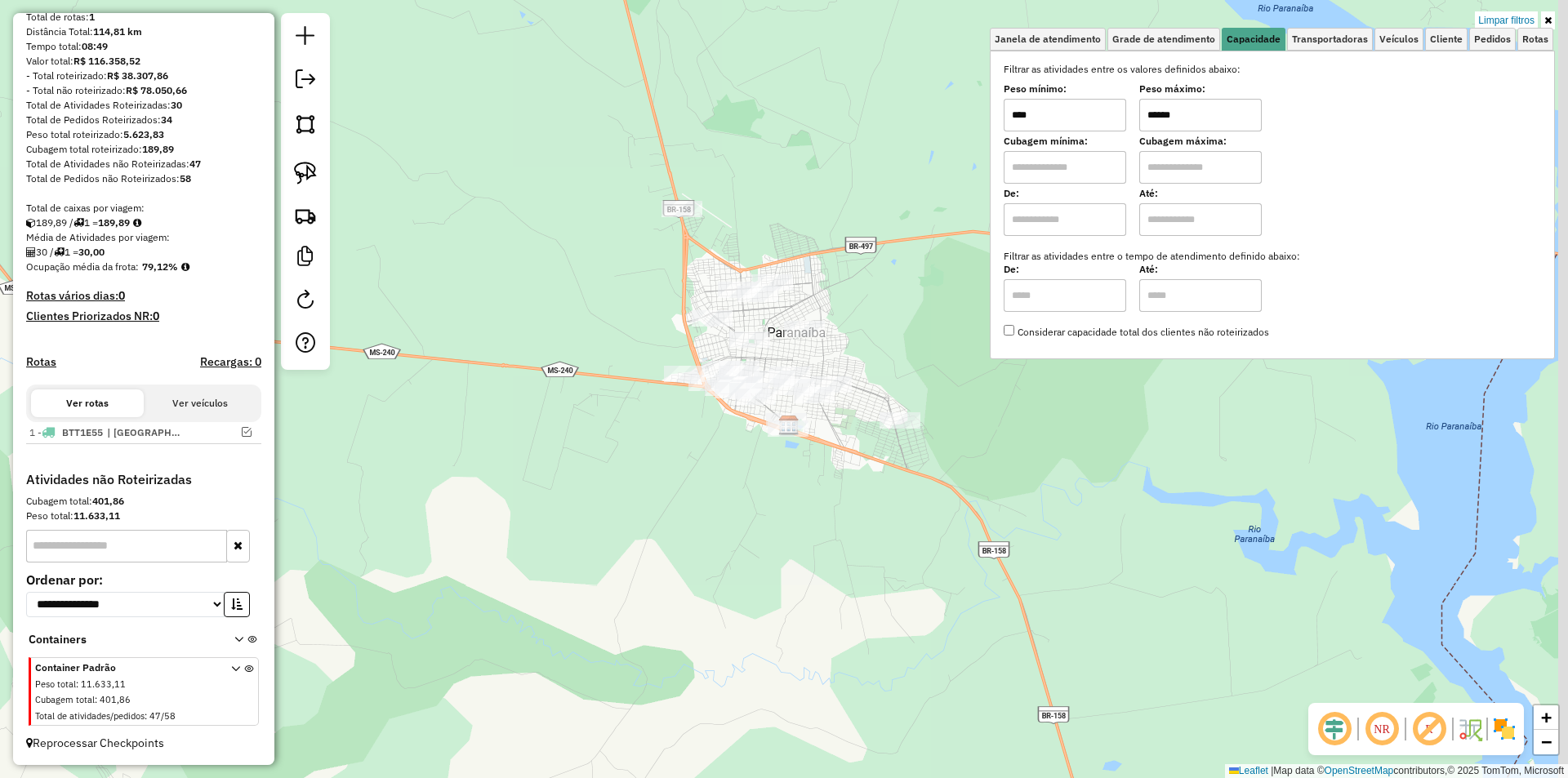
drag, startPoint x: 947, startPoint y: 398, endPoint x: 891, endPoint y: 374, distance: 60.9
click at [891, 374] on div "Limpar filtros Janela de atendimento Grade de atendimento Capacidade Transporta…" at bounding box center [784, 389] width 1568 height 778
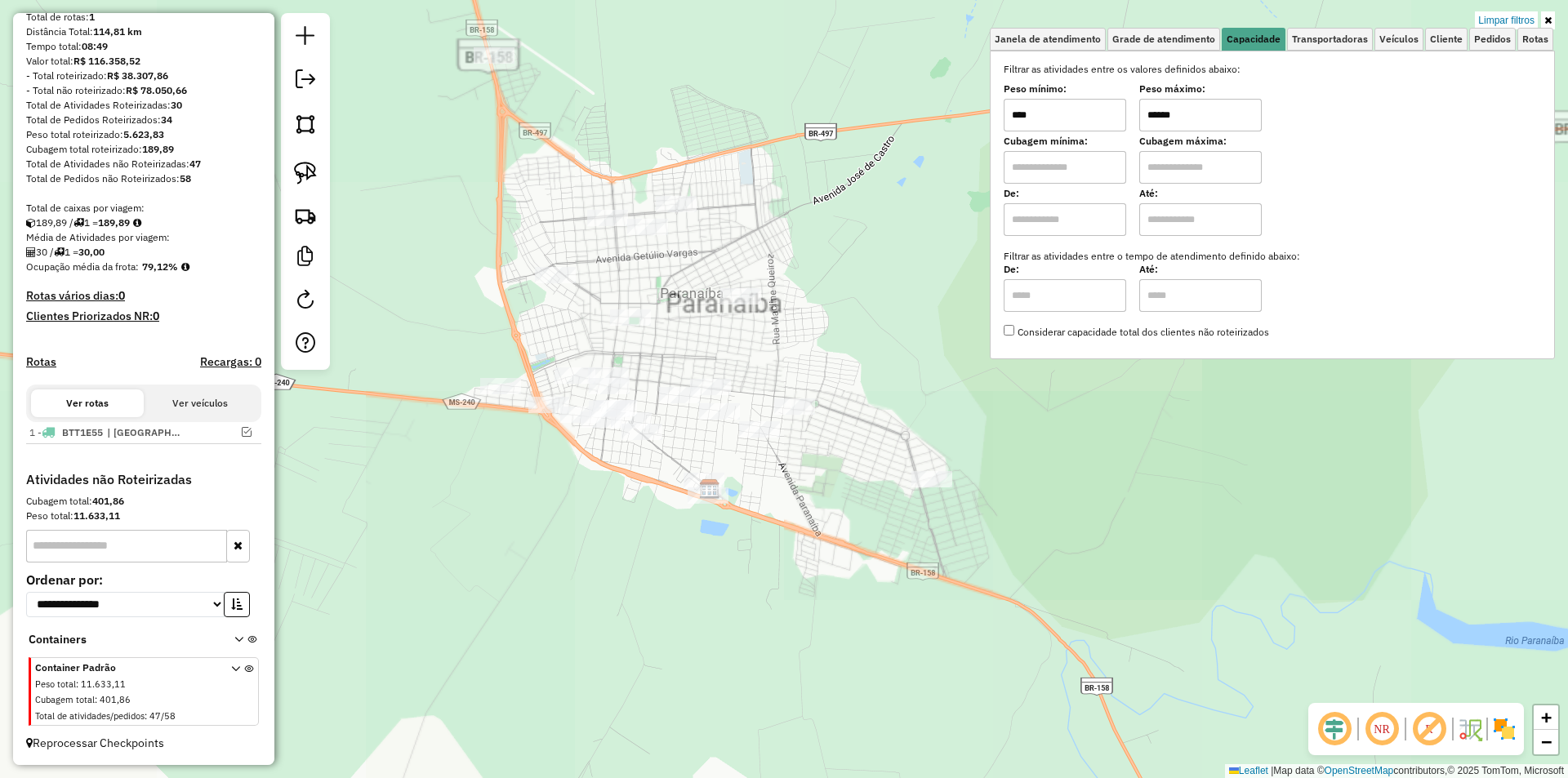
drag, startPoint x: 876, startPoint y: 368, endPoint x: 912, endPoint y: 373, distance: 36.3
click at [912, 373] on div "Limpar filtros Janela de atendimento Grade de atendimento Capacidade Transporta…" at bounding box center [784, 389] width 1568 height 778
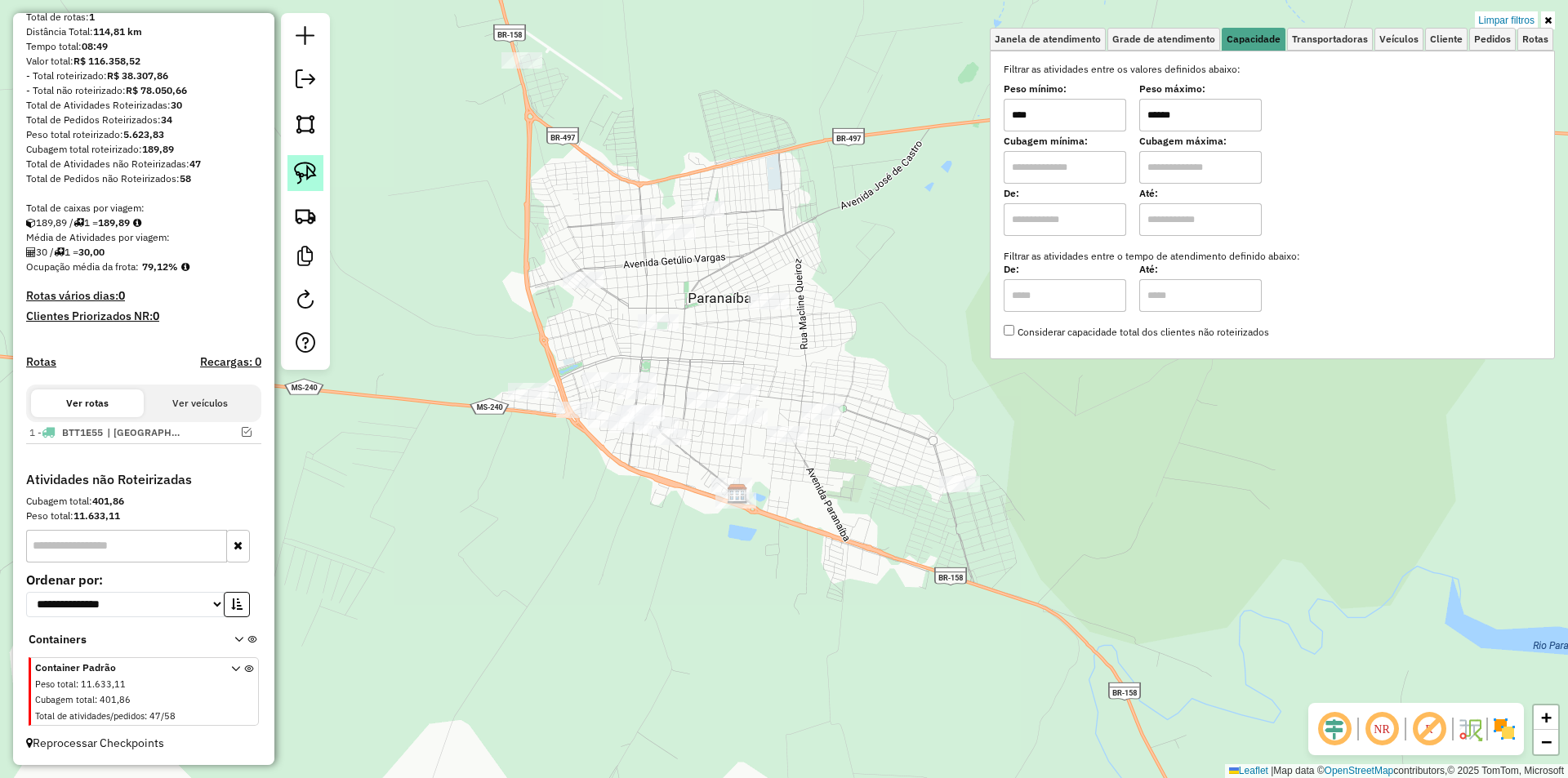
click at [308, 175] on img at bounding box center [305, 172] width 23 height 23
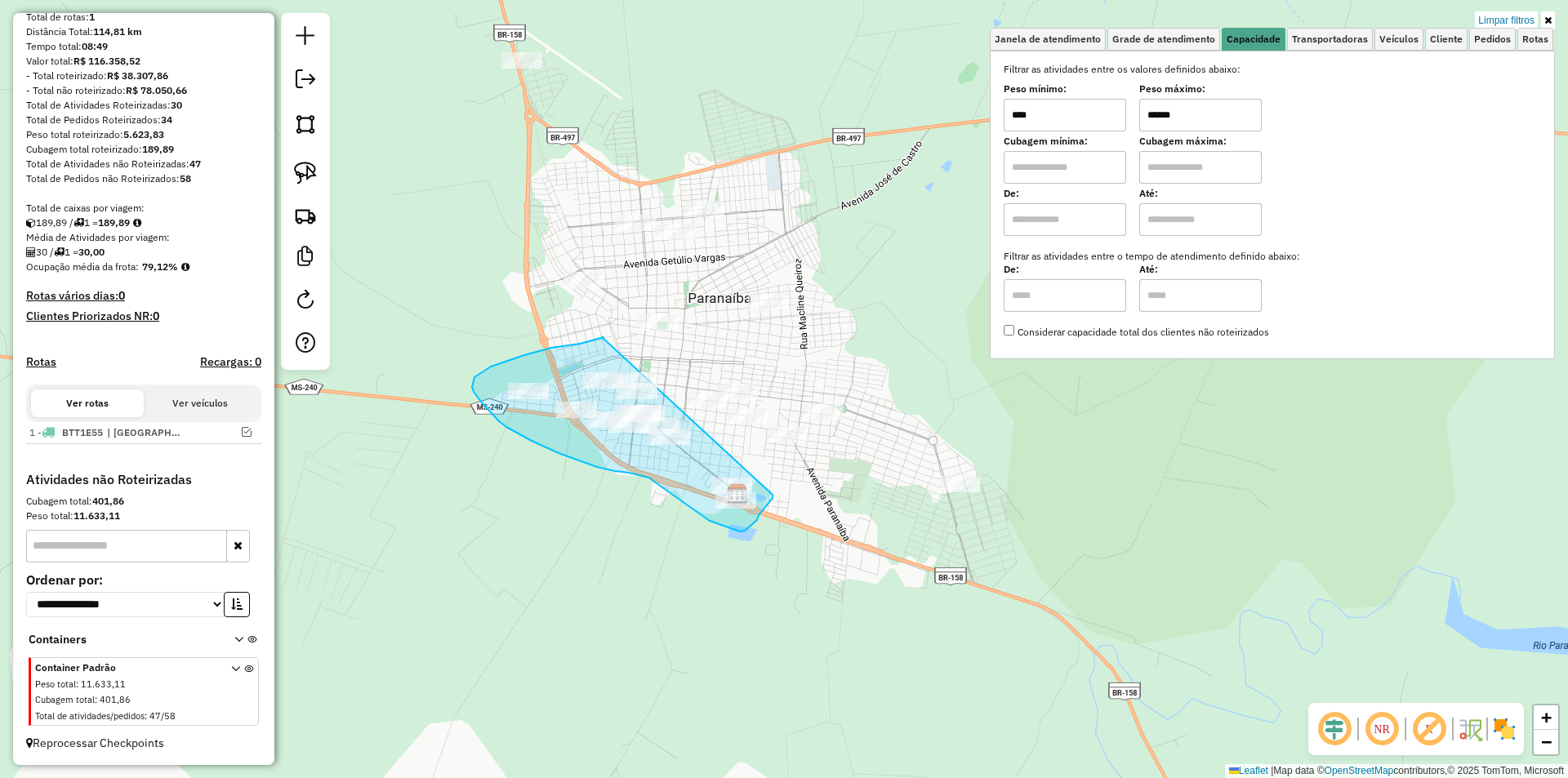
drag, startPoint x: 580, startPoint y: 343, endPoint x: 773, endPoint y: 495, distance: 245.7
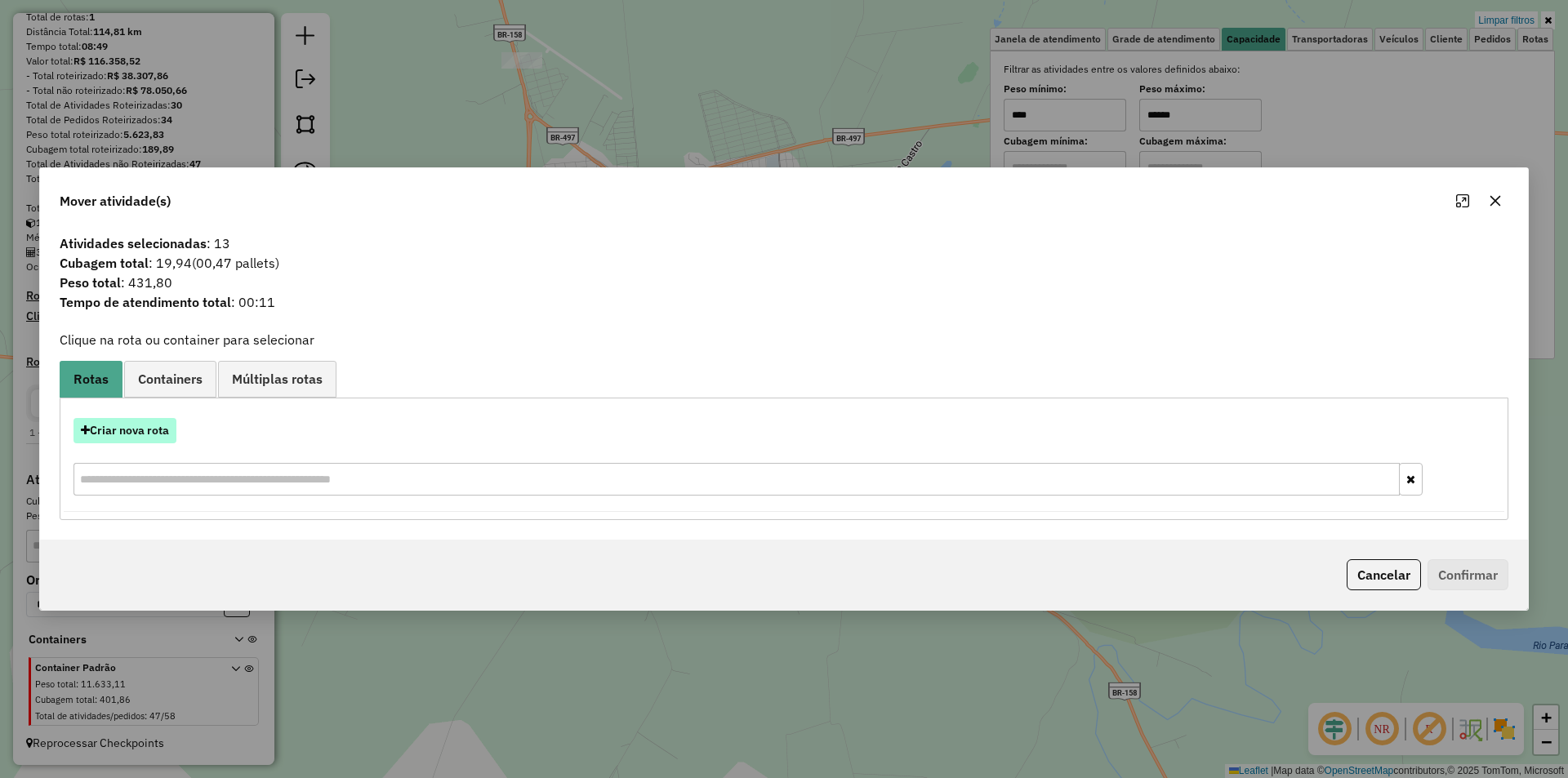
click at [152, 430] on button "Criar nova rota" at bounding box center [125, 431] width 103 height 25
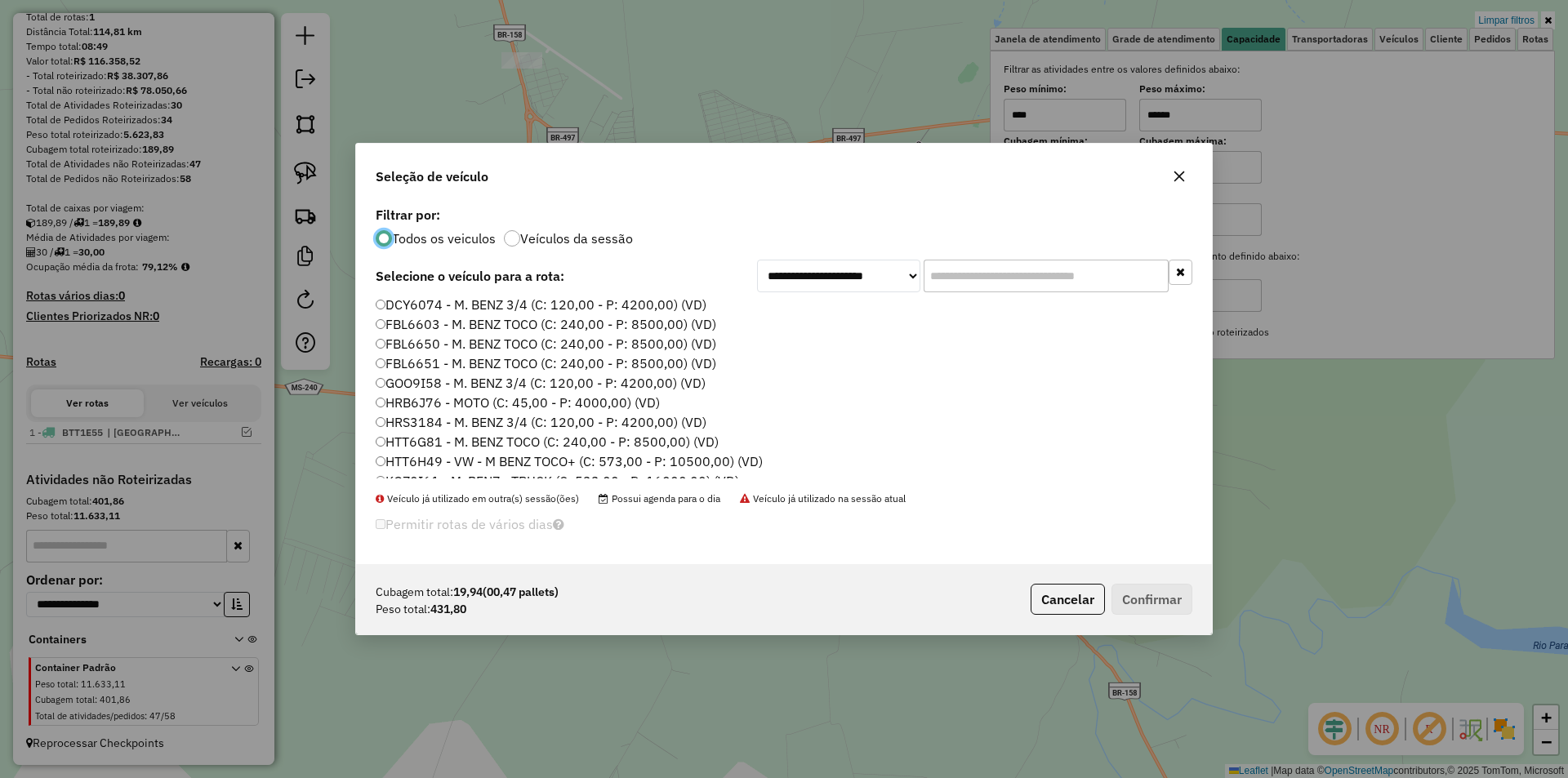
scroll to position [163, 0]
click at [508, 362] on label "HRB6J76 - MOTO (C: 45,00 - P: 4000,00) (VD)" at bounding box center [518, 361] width 284 height 20
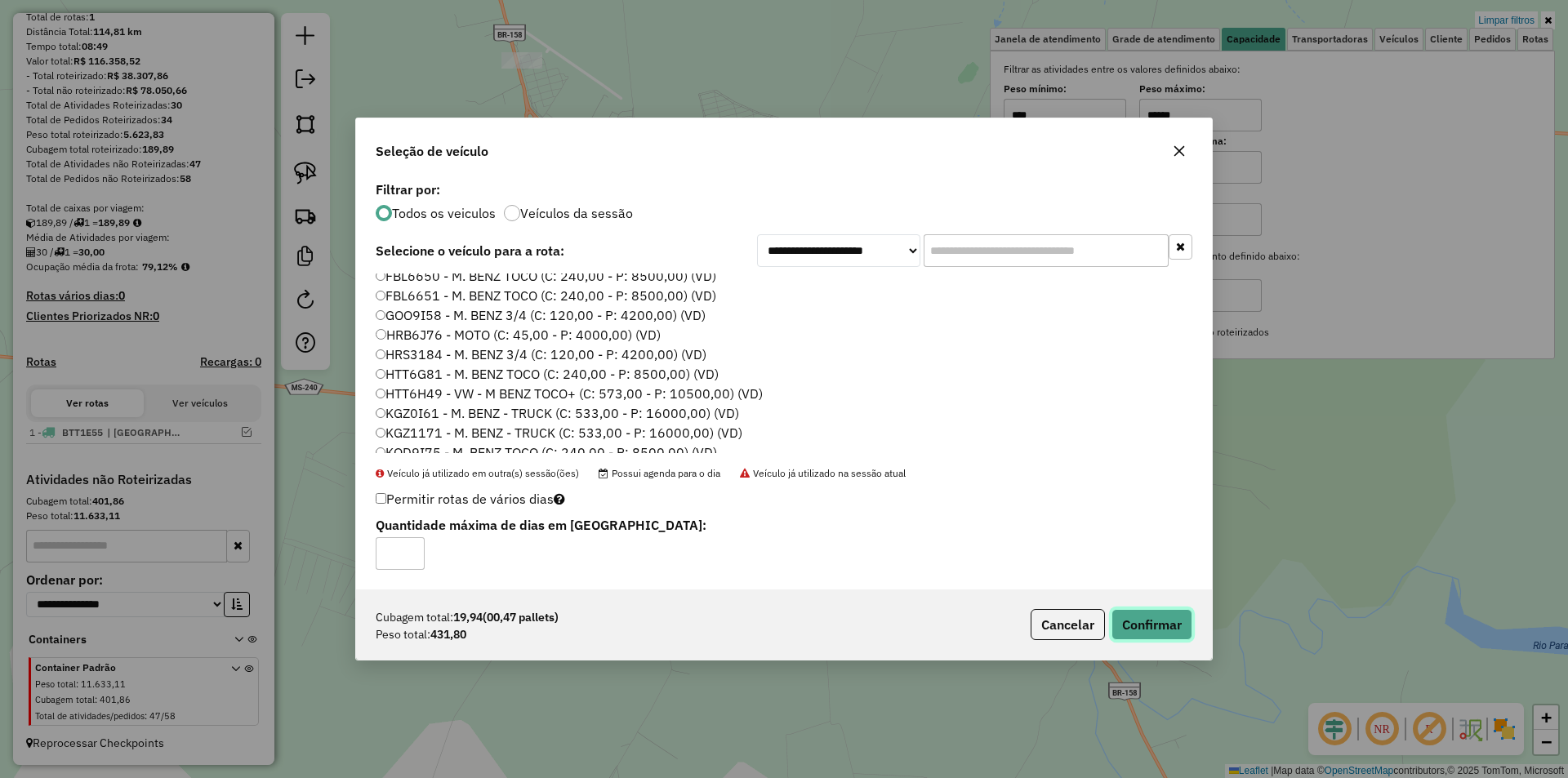
click at [1137, 627] on button "Confirmar" at bounding box center [1152, 625] width 81 height 31
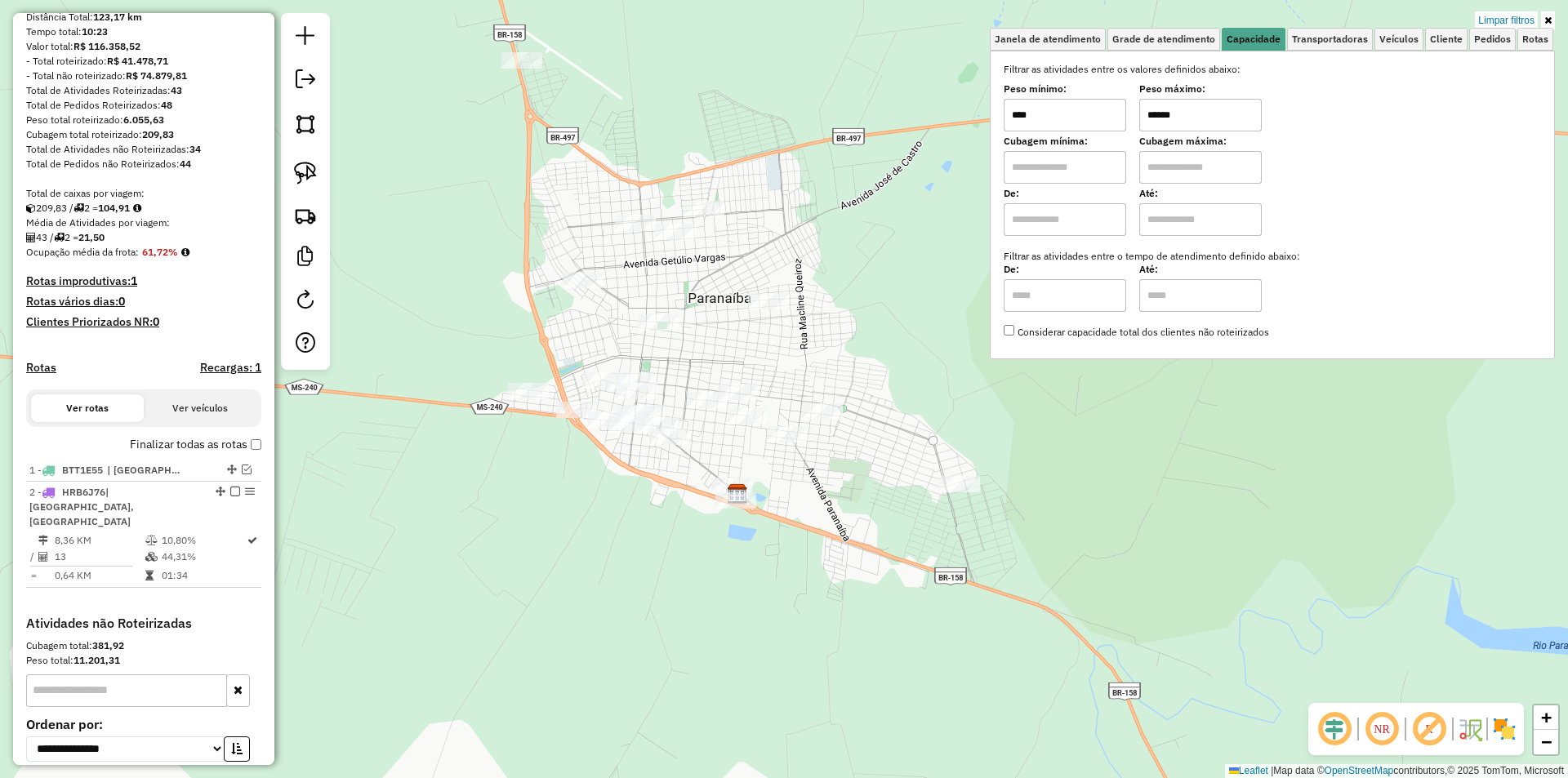
scroll to position [255, 0]
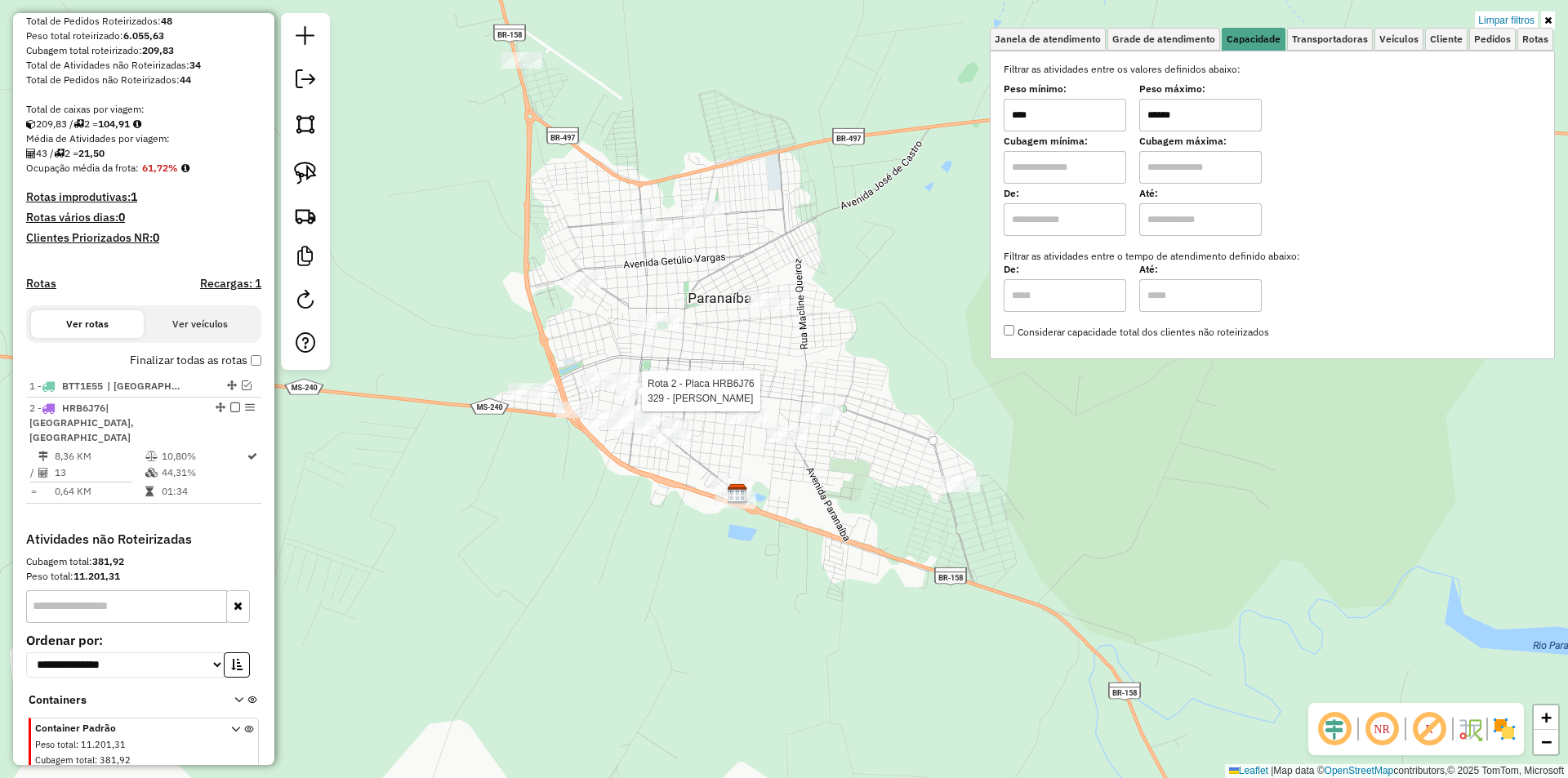
select select "*********"
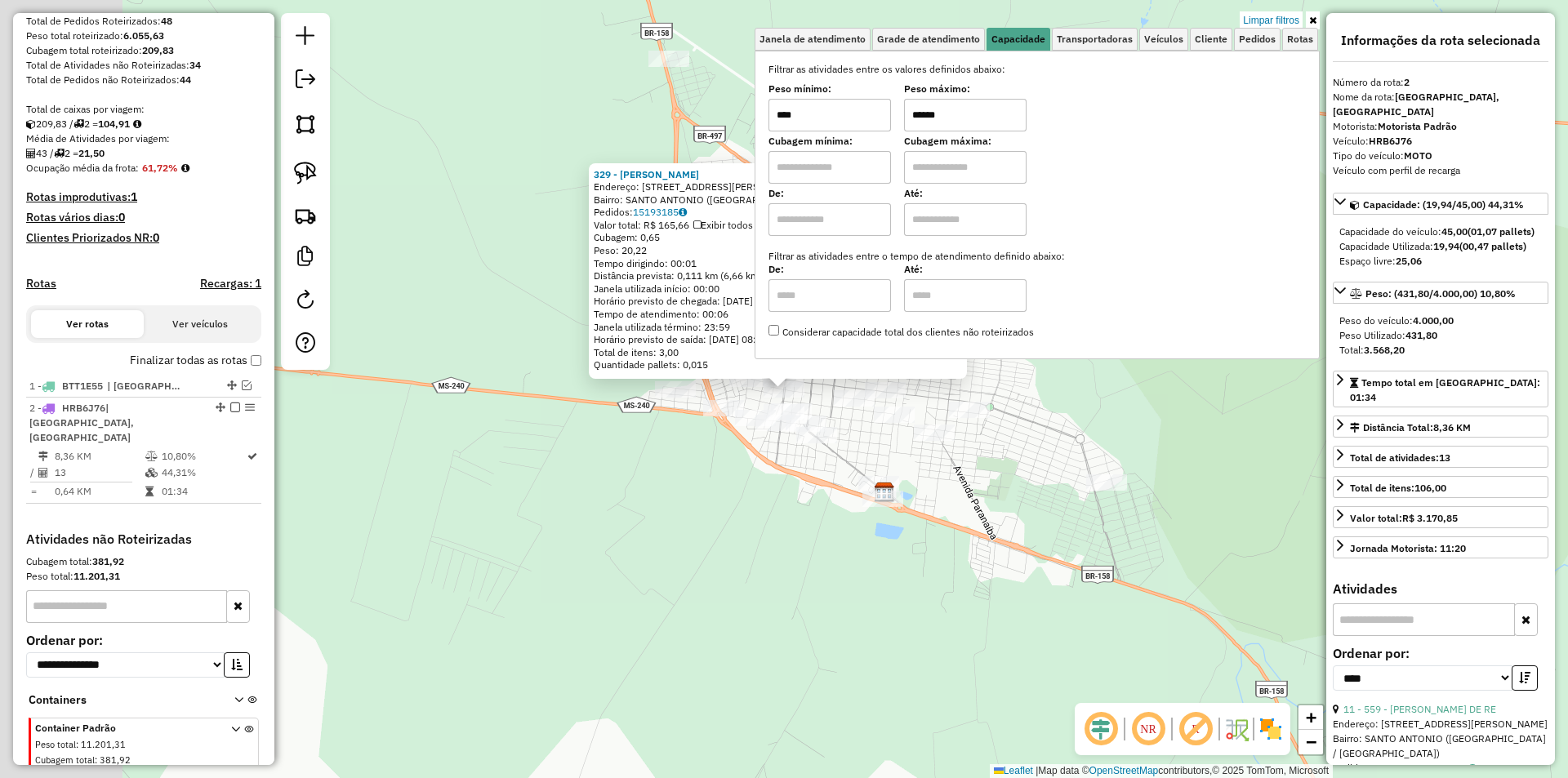
scroll to position [316, 0]
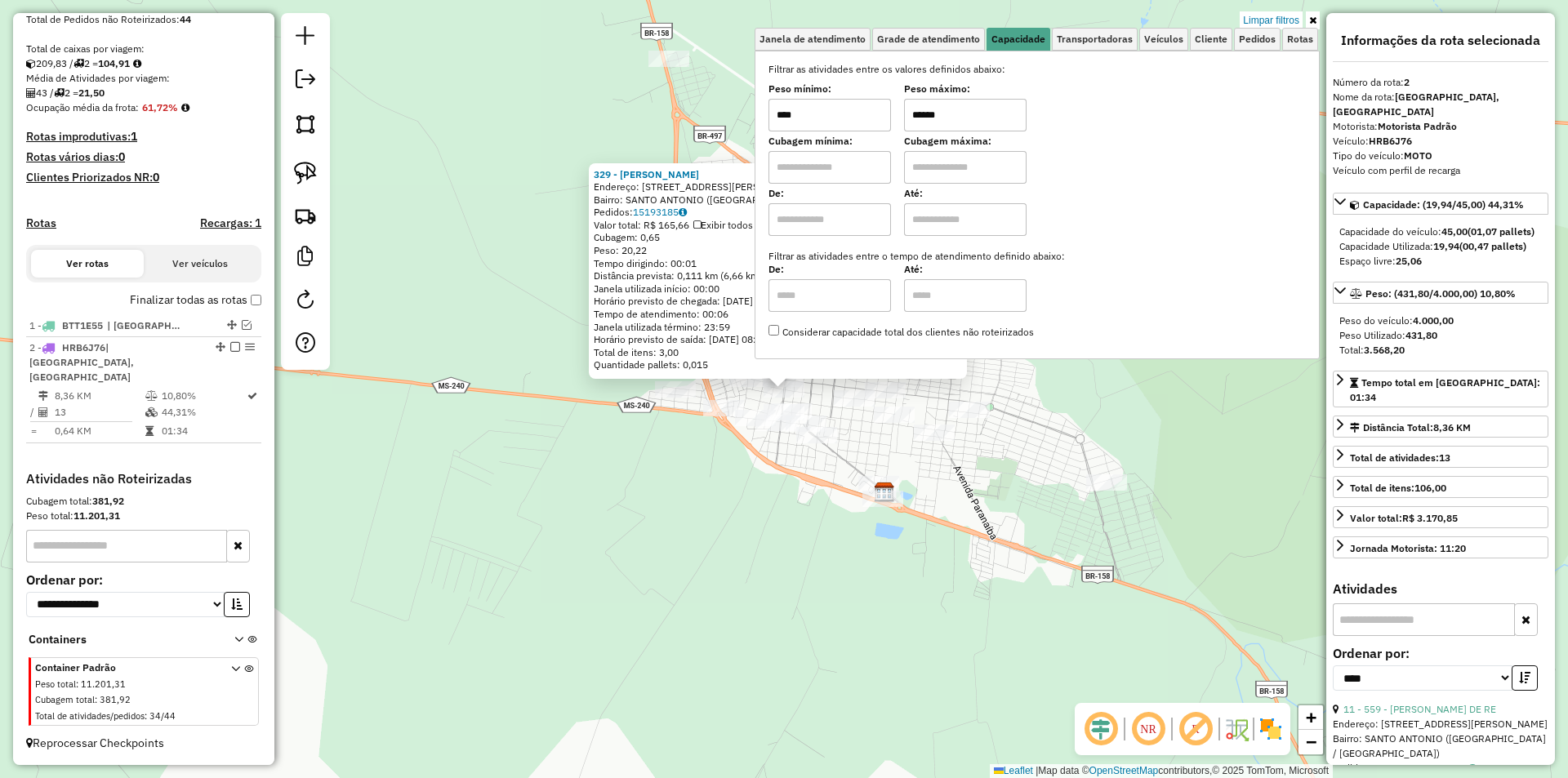
click at [230, 352] on em at bounding box center [234, 347] width 10 height 10
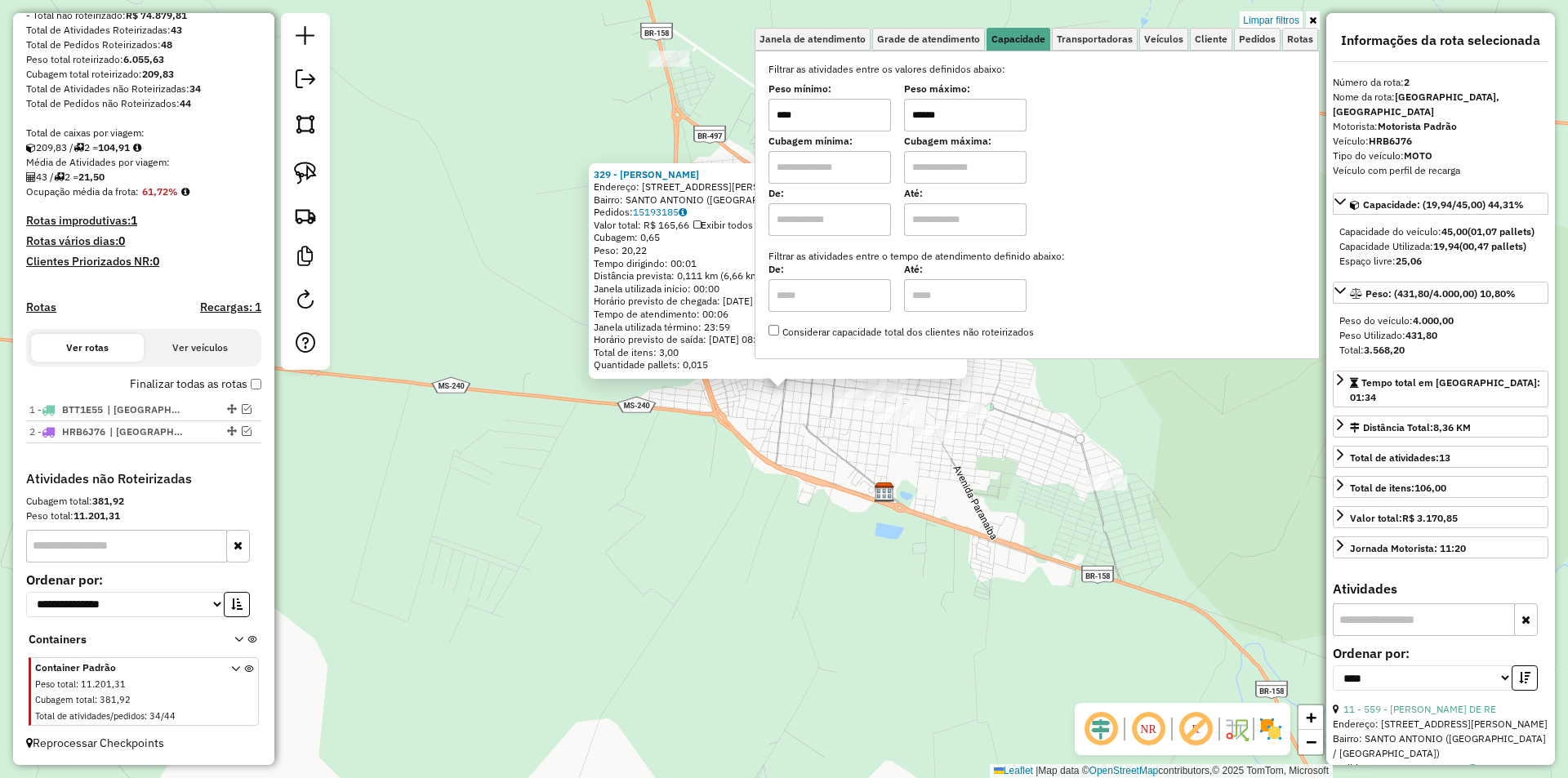
click at [802, 534] on div "329 - [PERSON_NAME]: AV [PERSON_NAME] 7 Bairro: [GEOGRAPHIC_DATA] ([GEOGRAPHIC_…" at bounding box center [784, 389] width 1568 height 778
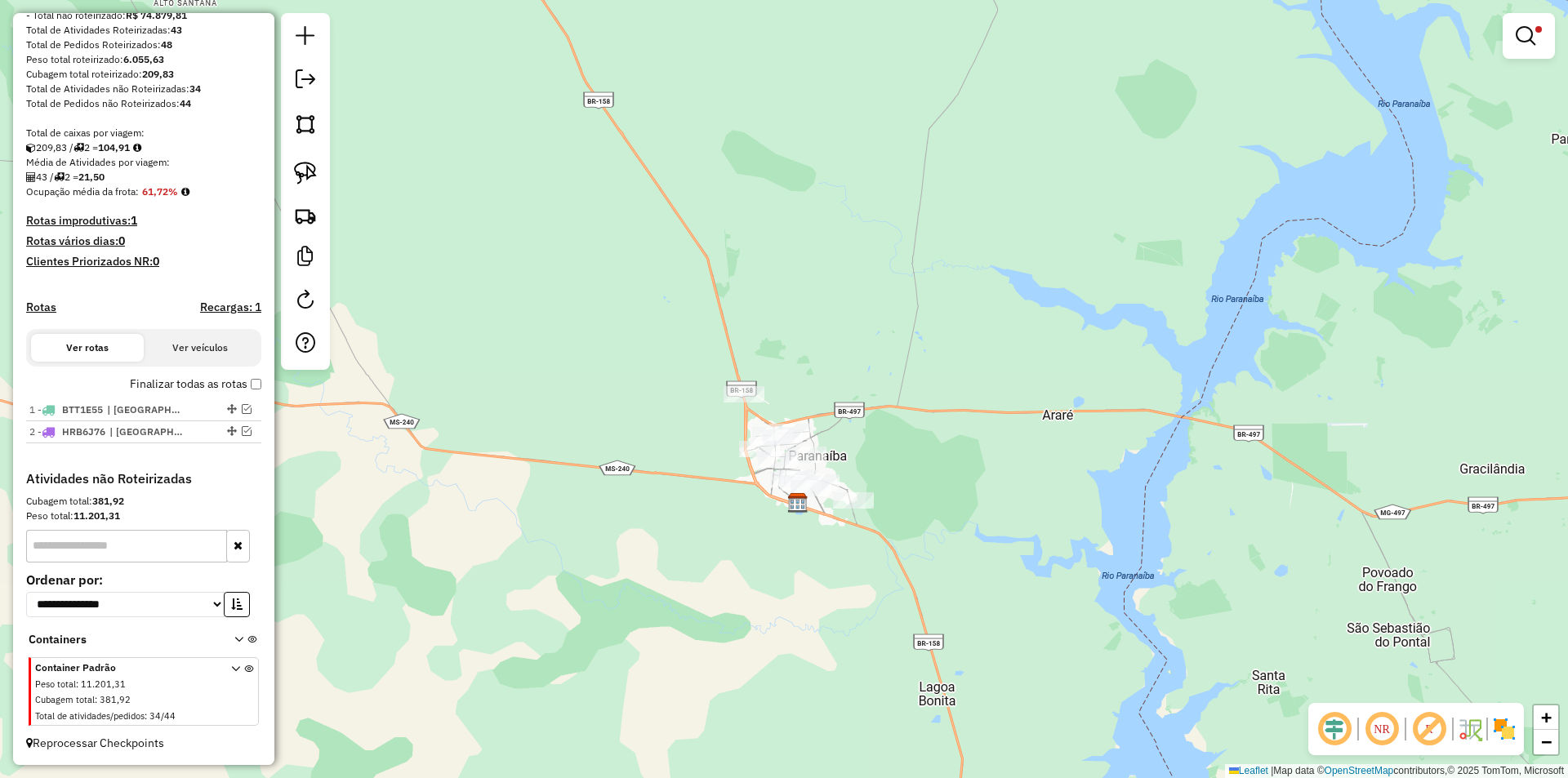
drag, startPoint x: 747, startPoint y: 516, endPoint x: 731, endPoint y: 508, distance: 17.9
click at [731, 508] on div "Limpar filtros Janela de atendimento Grade de atendimento Capacidade Transporta…" at bounding box center [784, 389] width 1568 height 778
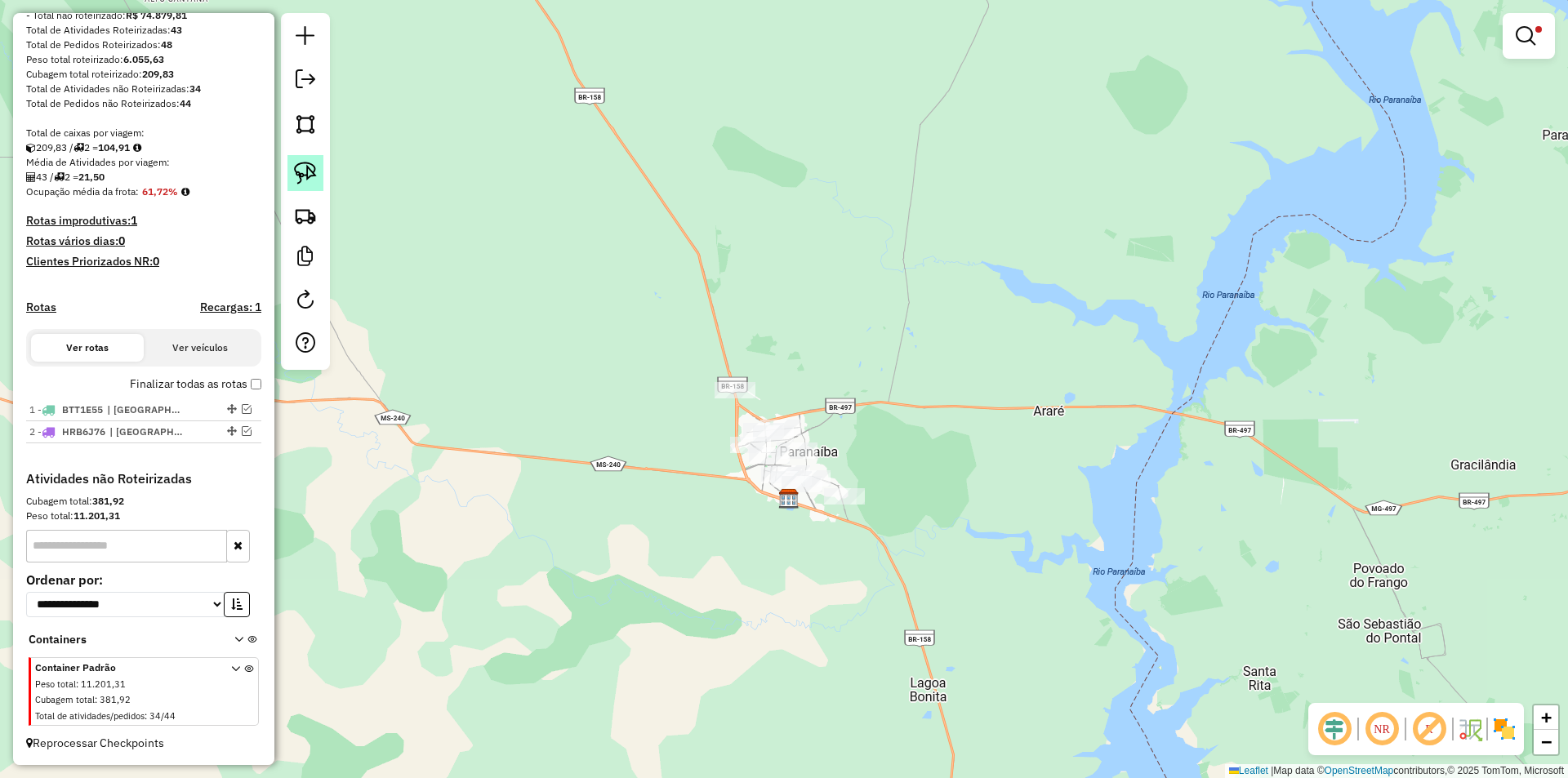
click at [297, 167] on img at bounding box center [305, 172] width 23 height 23
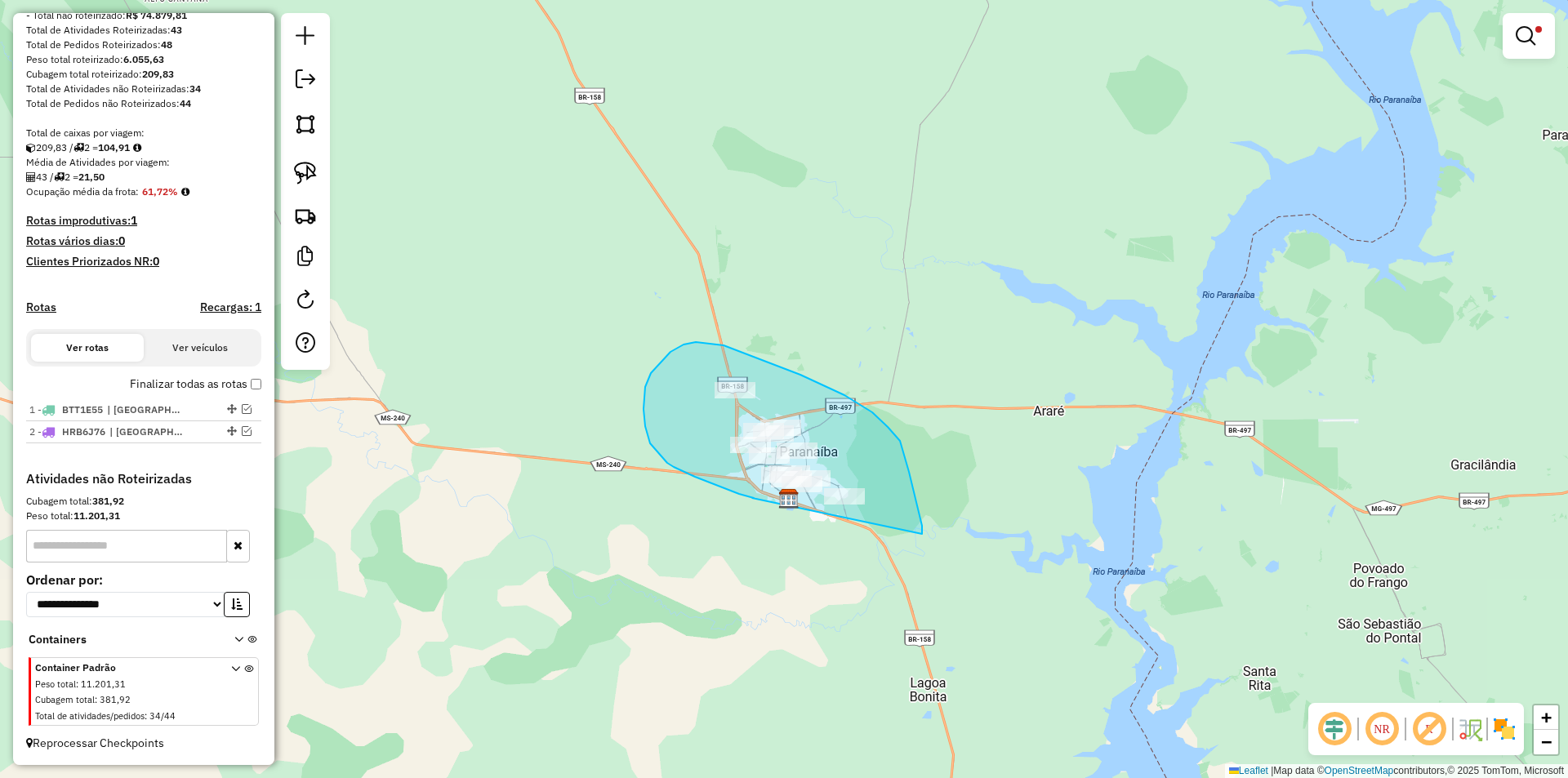
drag, startPoint x: 754, startPoint y: 499, endPoint x: 919, endPoint y: 536, distance: 169.1
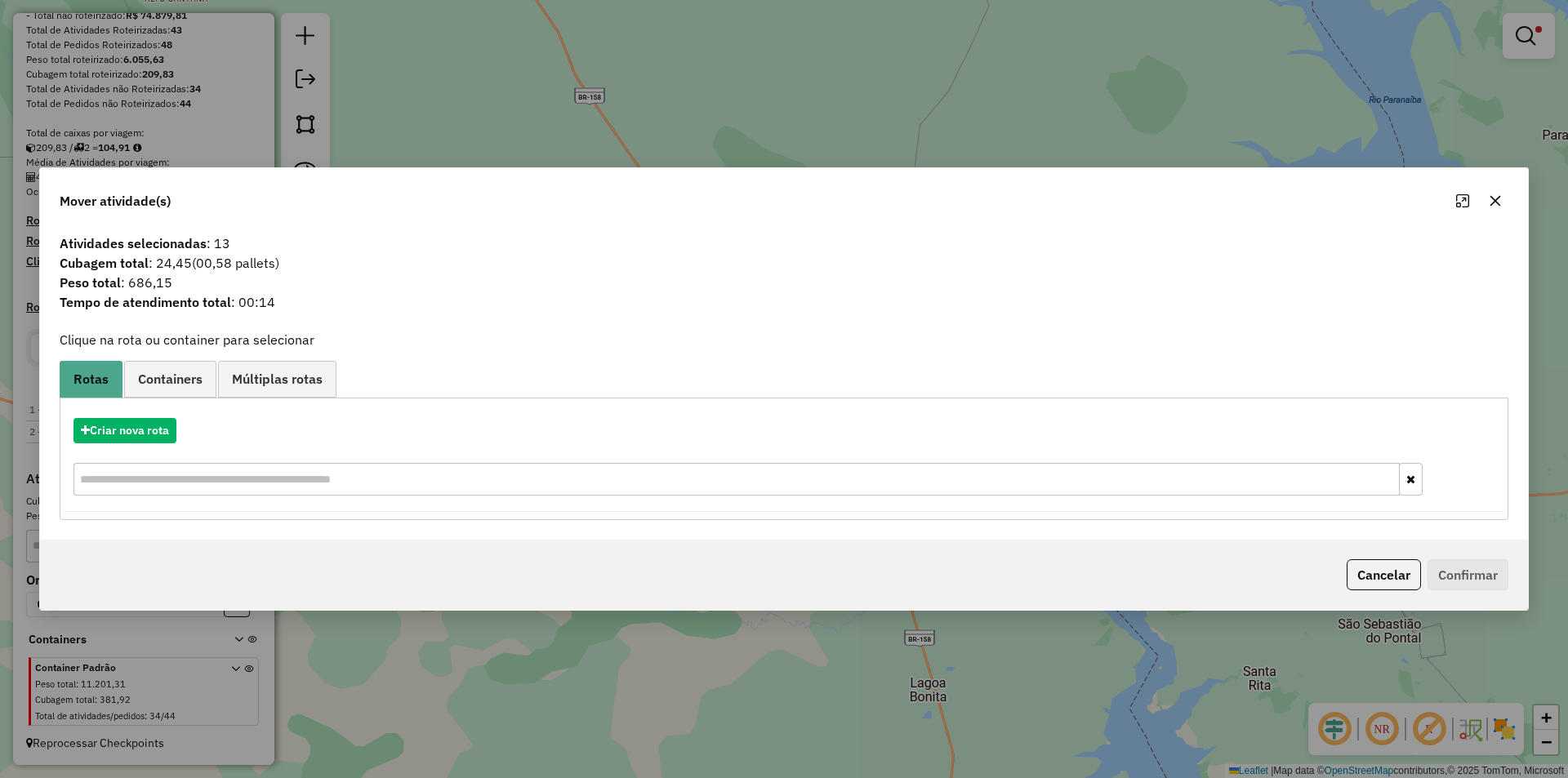
click at [1496, 199] on icon "button" at bounding box center [1495, 201] width 13 height 13
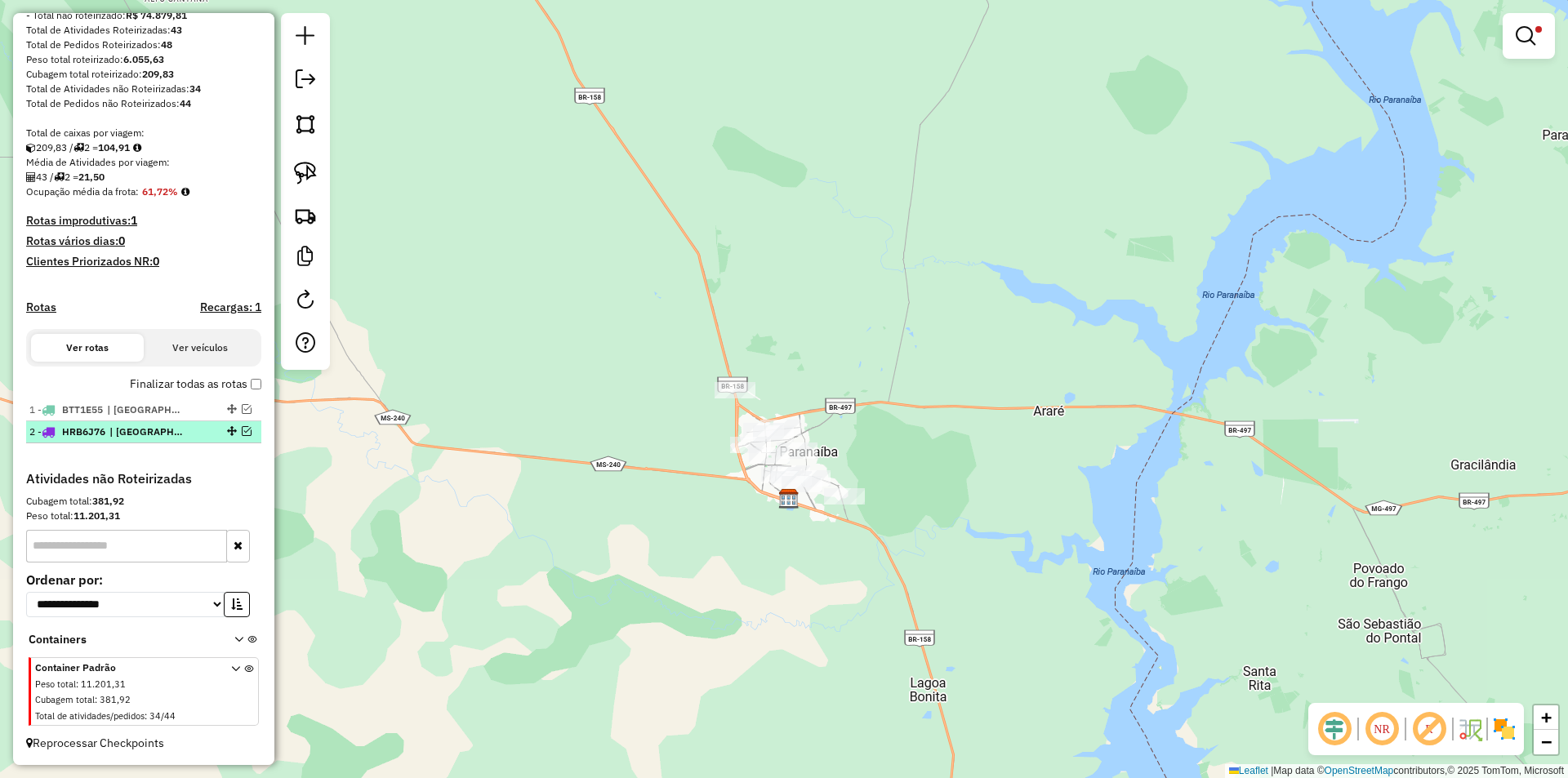
click at [245, 430] on em at bounding box center [246, 431] width 10 height 10
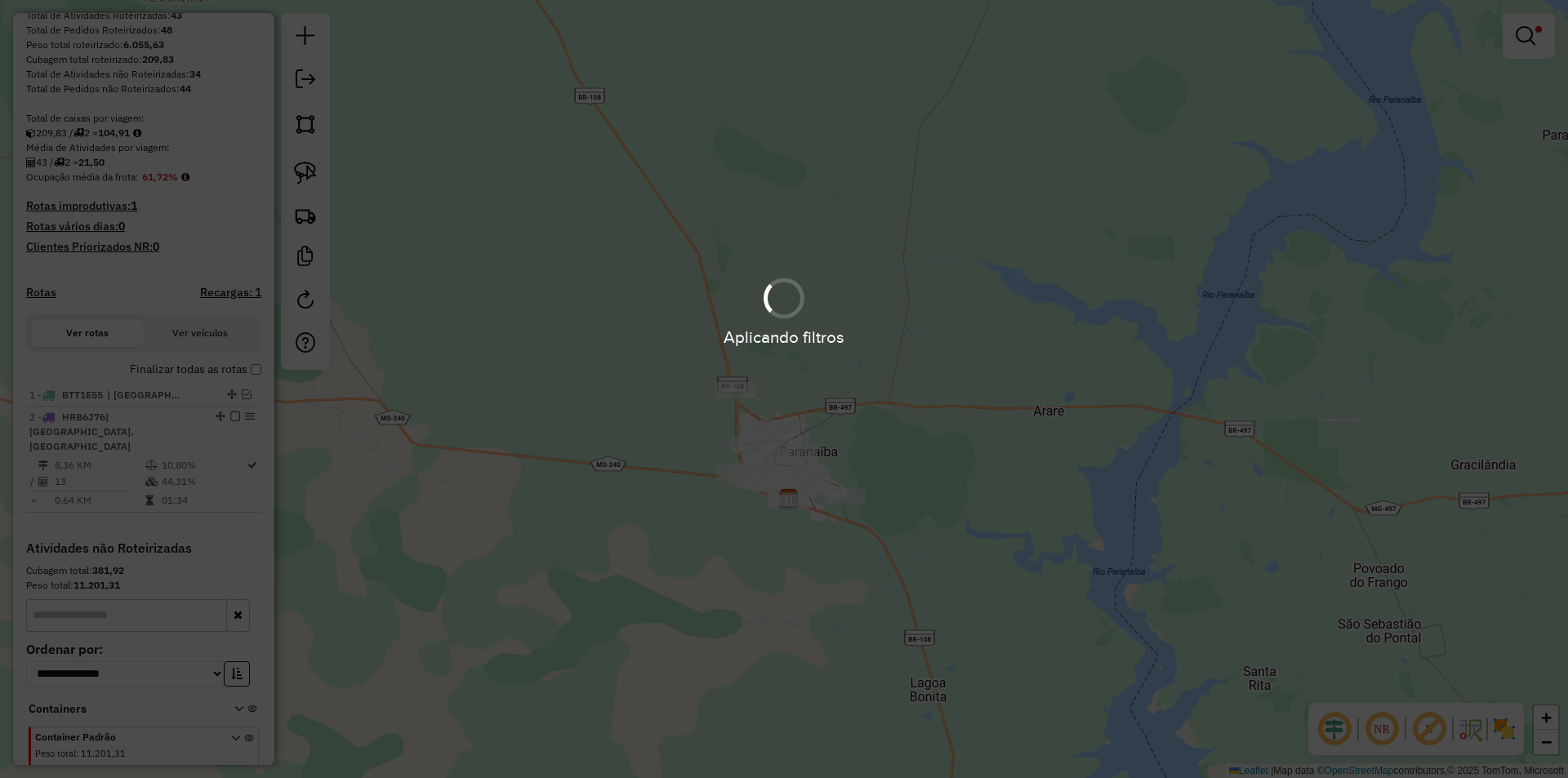
scroll to position [316, 0]
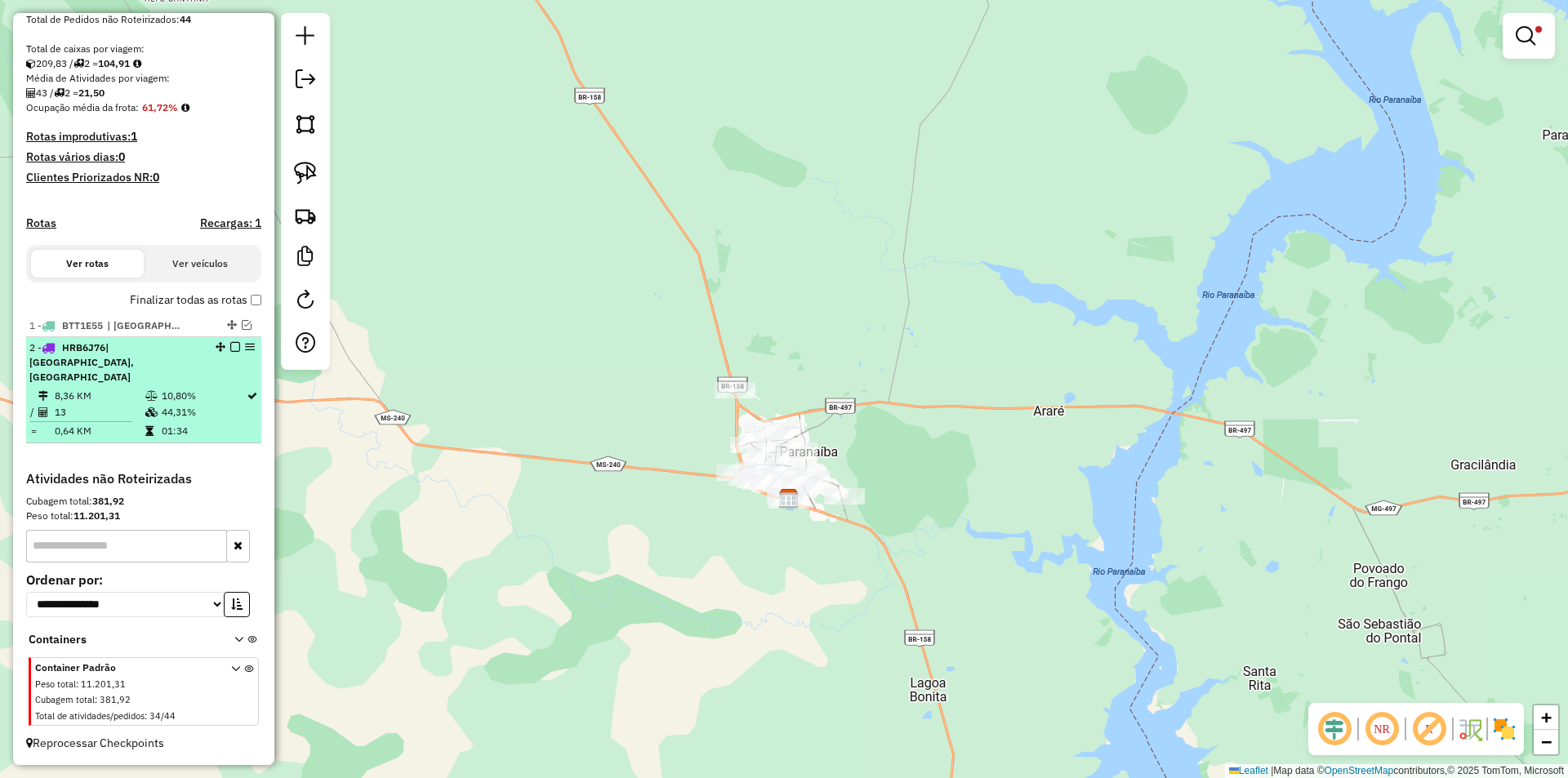
click at [112, 400] on td "8,36 KM" at bounding box center [99, 396] width 91 height 16
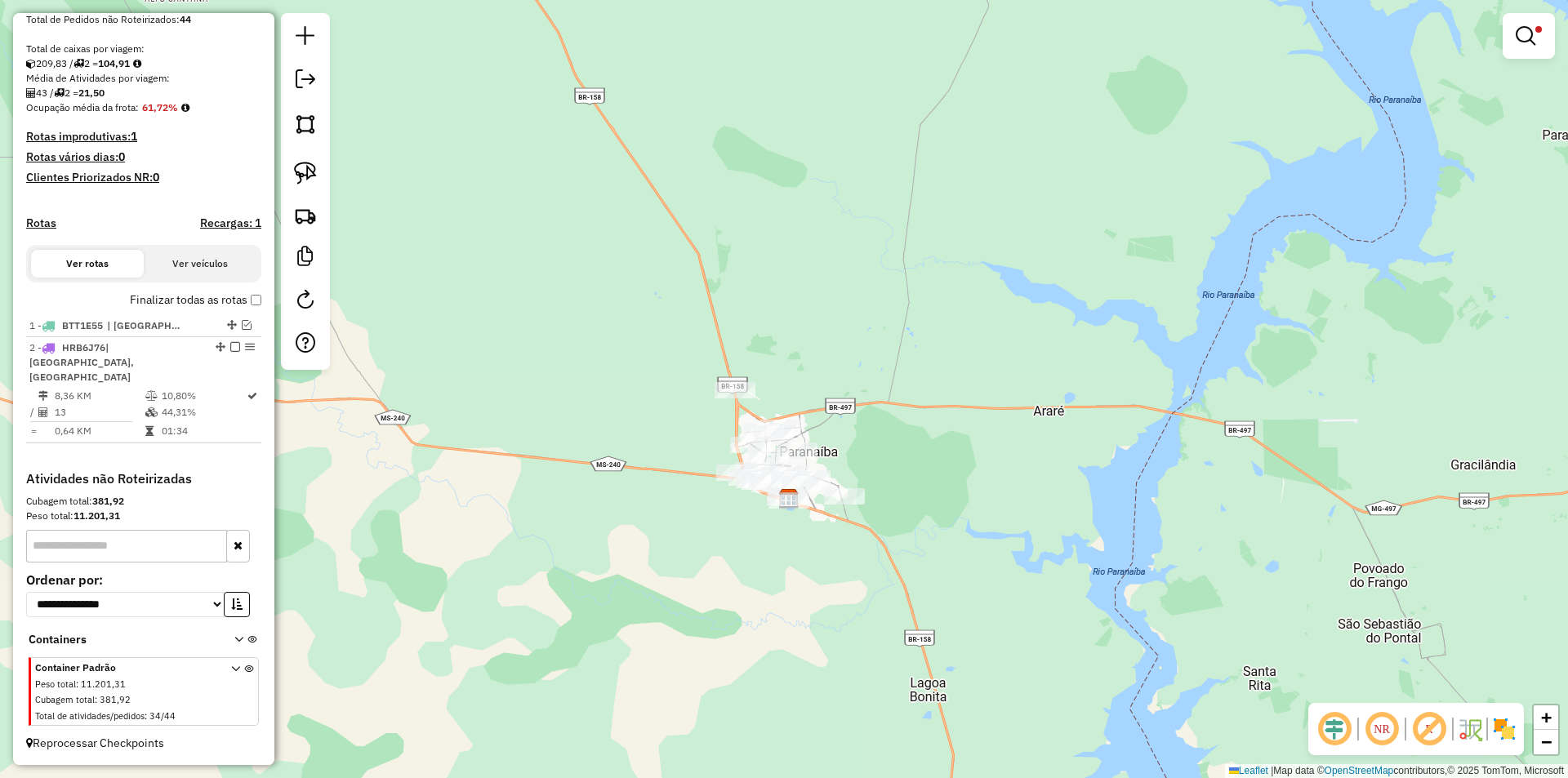
select select "*********"
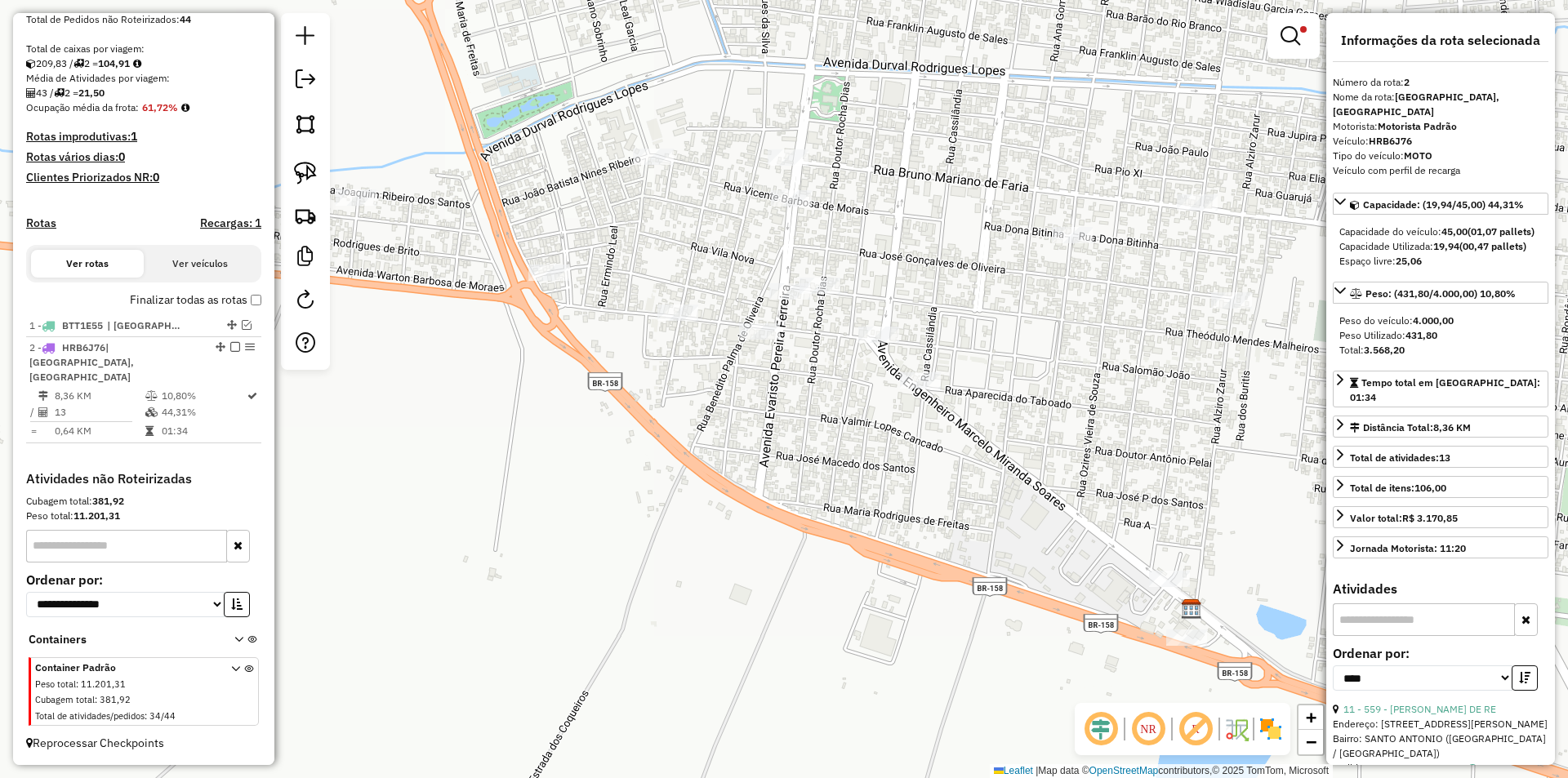
click at [230, 352] on em at bounding box center [234, 347] width 10 height 10
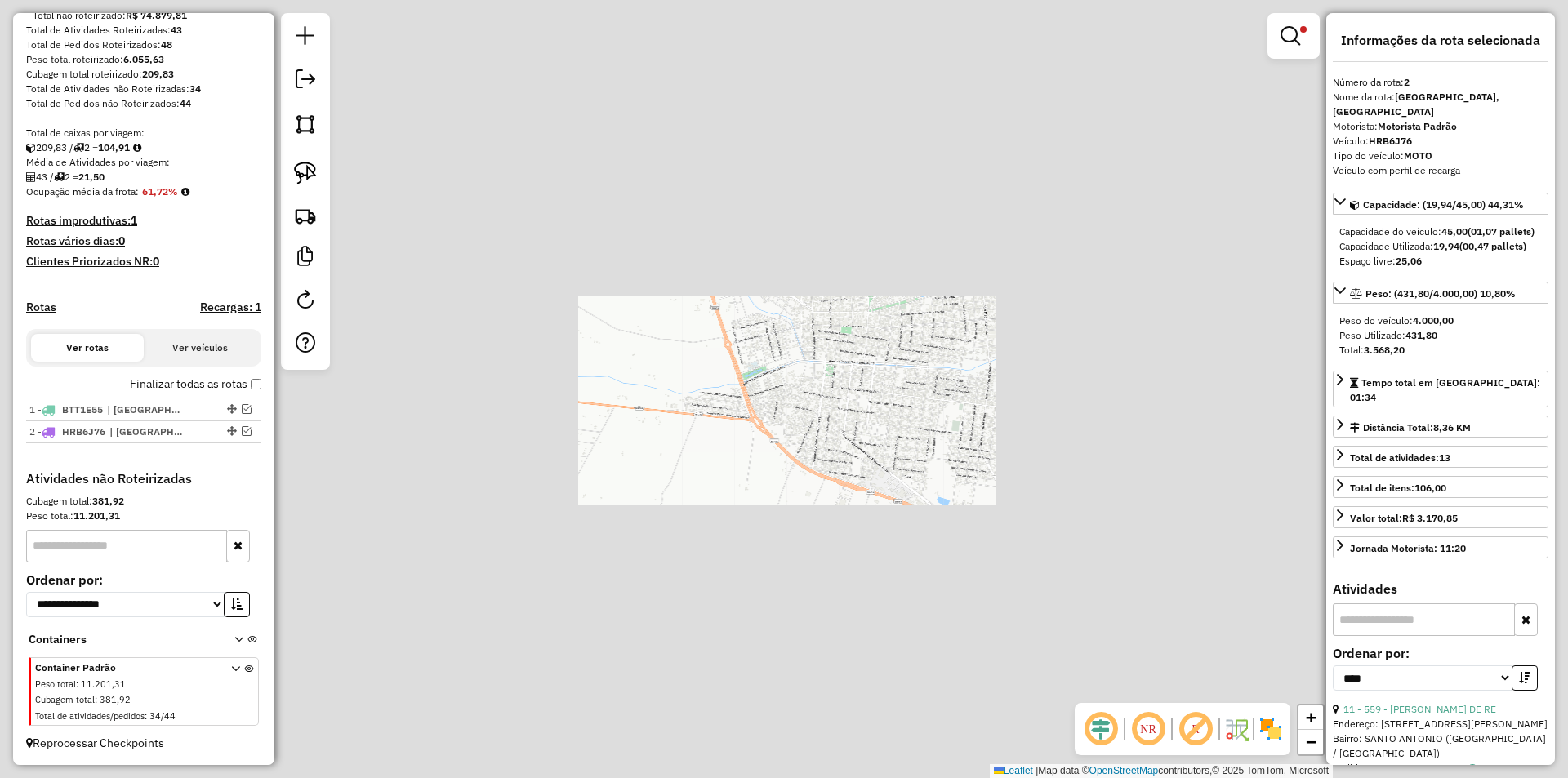
click at [830, 462] on div "Limpar filtros Janela de atendimento Grade de atendimento Capacidade Transporta…" at bounding box center [784, 389] width 1568 height 778
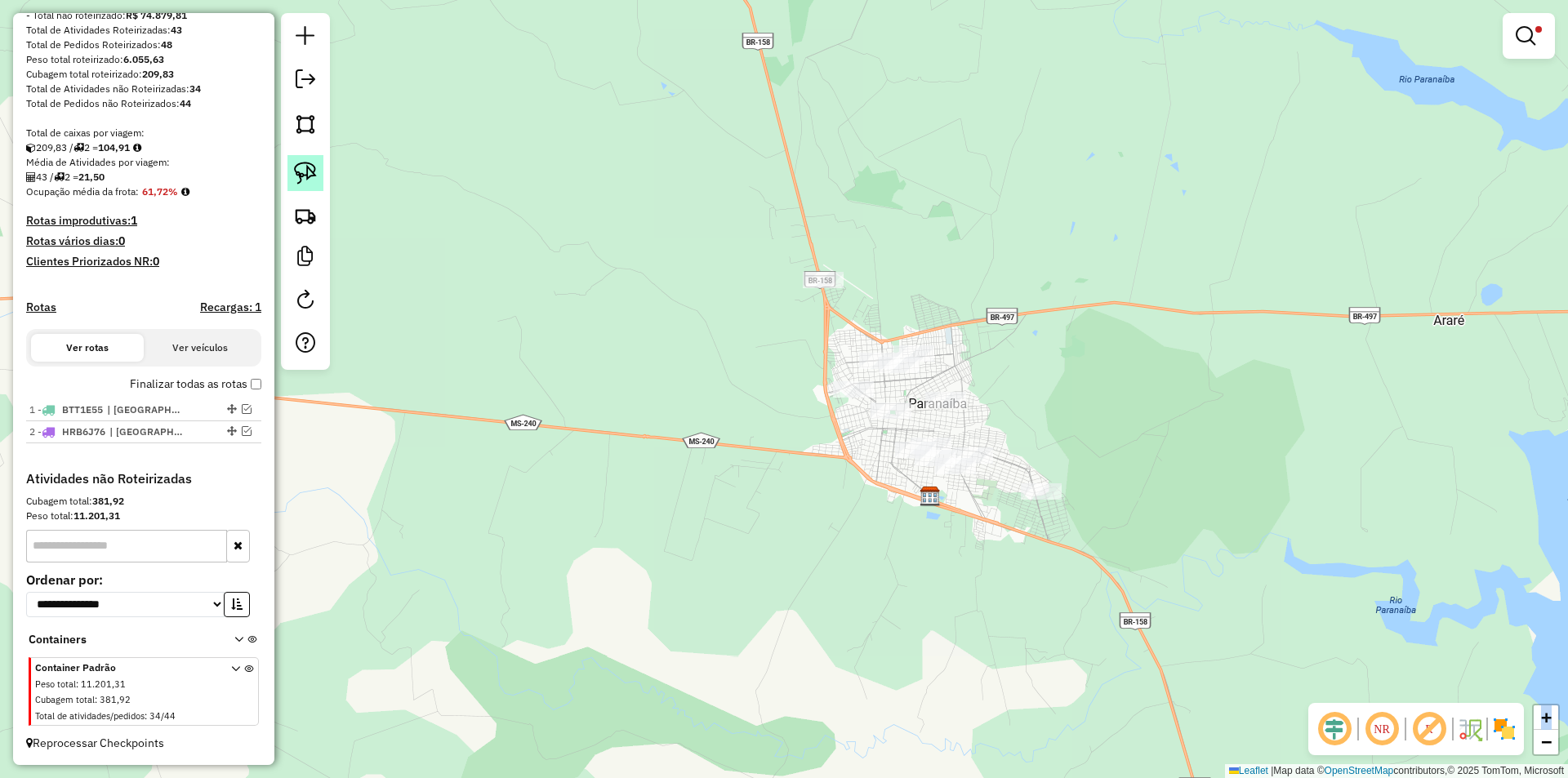
click at [316, 176] on img at bounding box center [305, 172] width 23 height 23
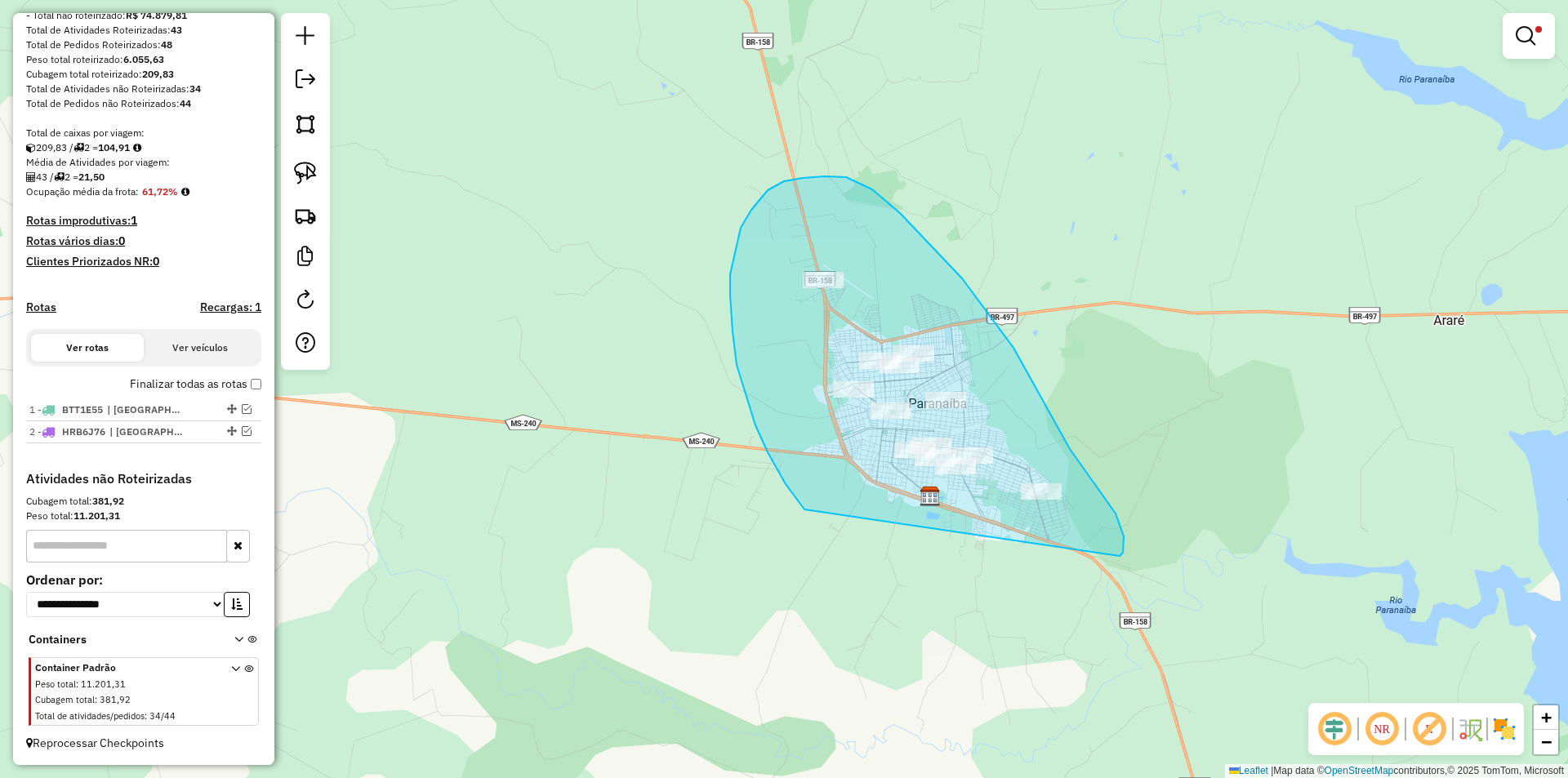
drag, startPoint x: 737, startPoint y: 365, endPoint x: 1120, endPoint y: 556, distance: 428.0
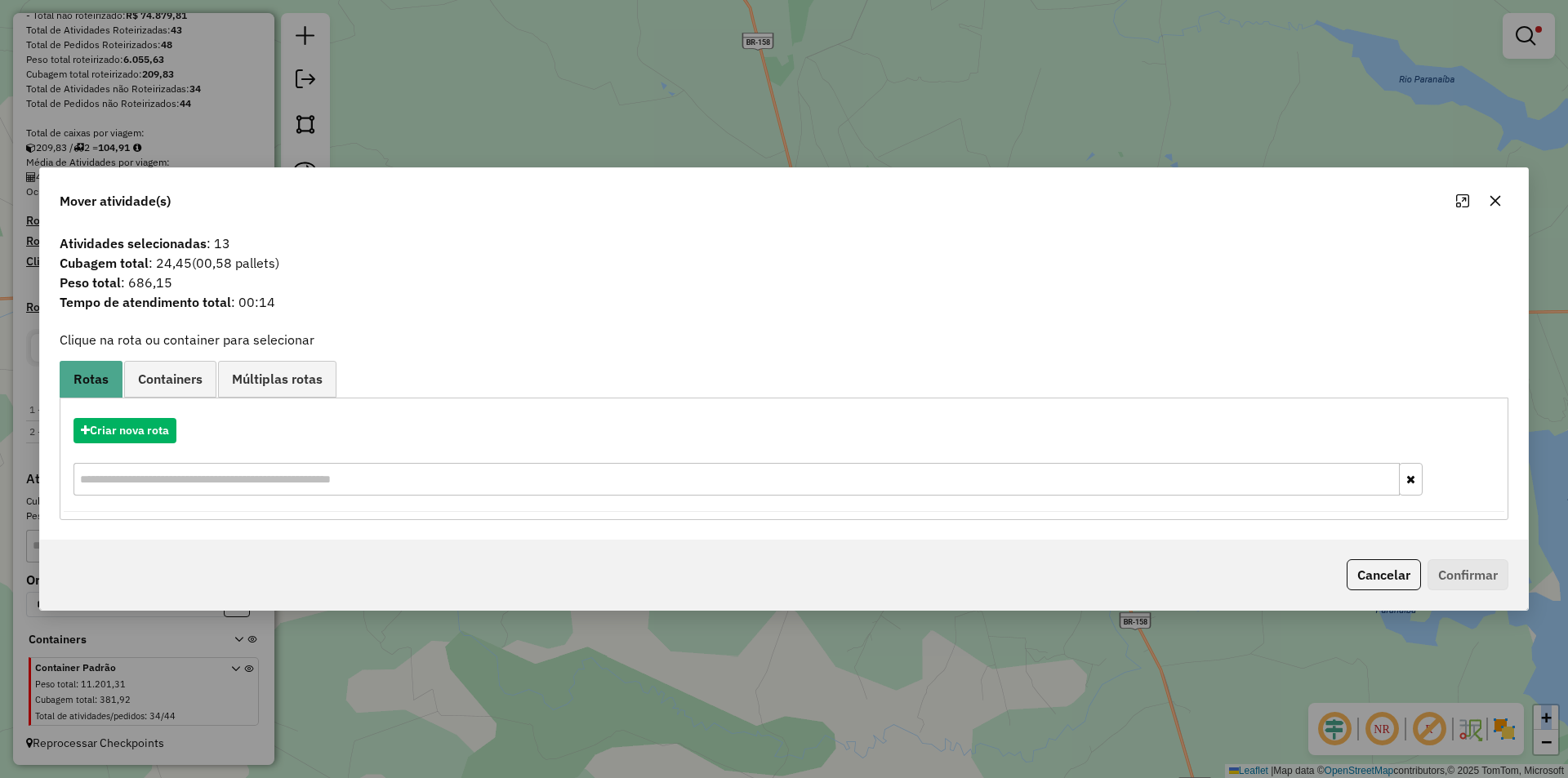
click at [1489, 203] on icon "button" at bounding box center [1495, 201] width 13 height 13
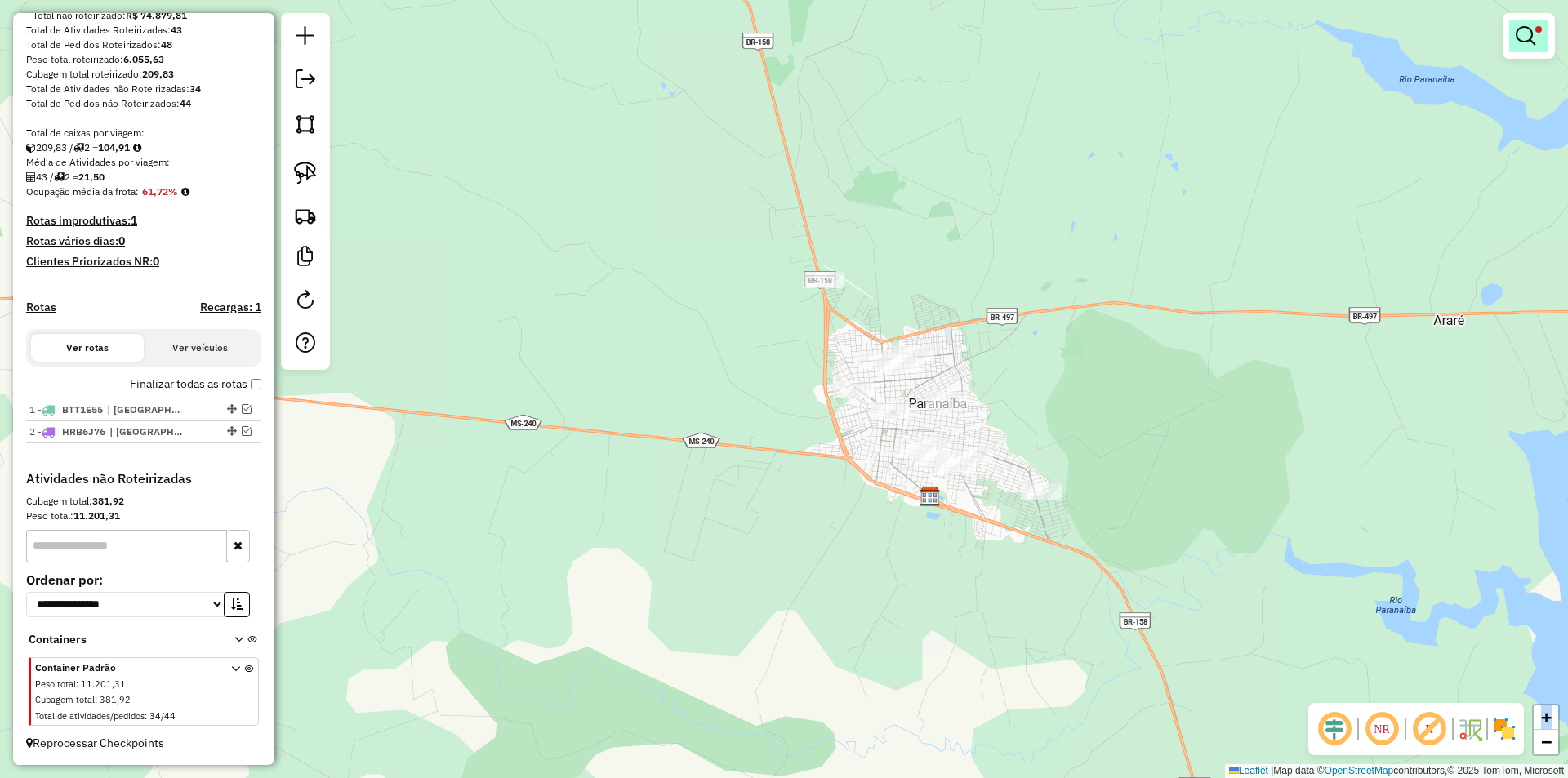
click at [1535, 38] on em at bounding box center [1526, 36] width 20 height 20
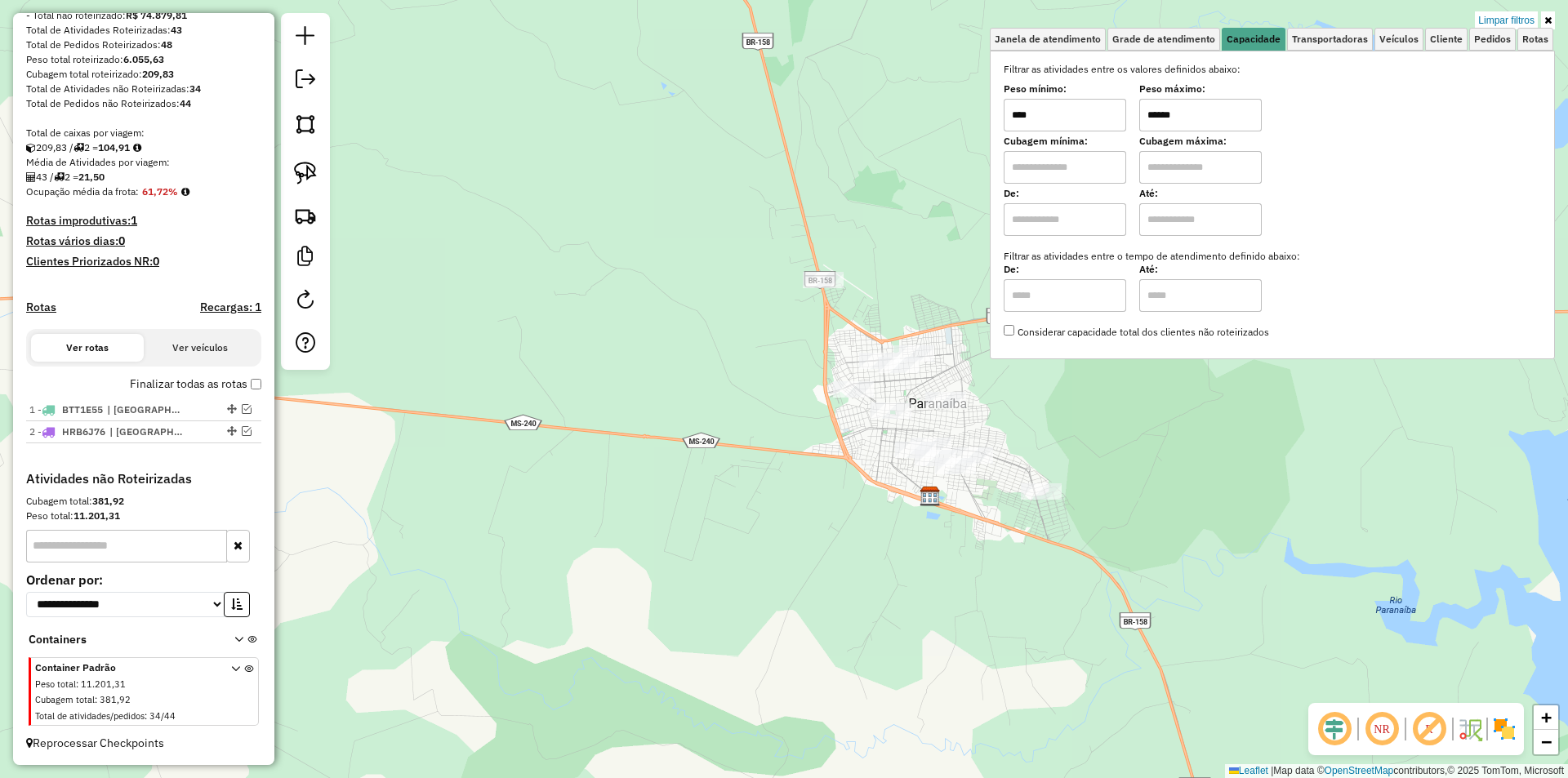
drag, startPoint x: 1214, startPoint y: 114, endPoint x: 1094, endPoint y: 133, distance: 121.5
click at [1094, 133] on div "Filtrar as atividades entre os valores definidos abaixo: Peso mínimo: **** Peso…" at bounding box center [1272, 201] width 537 height 278
type input "****"
click at [1548, 23] on icon at bounding box center [1548, 20] width 7 height 10
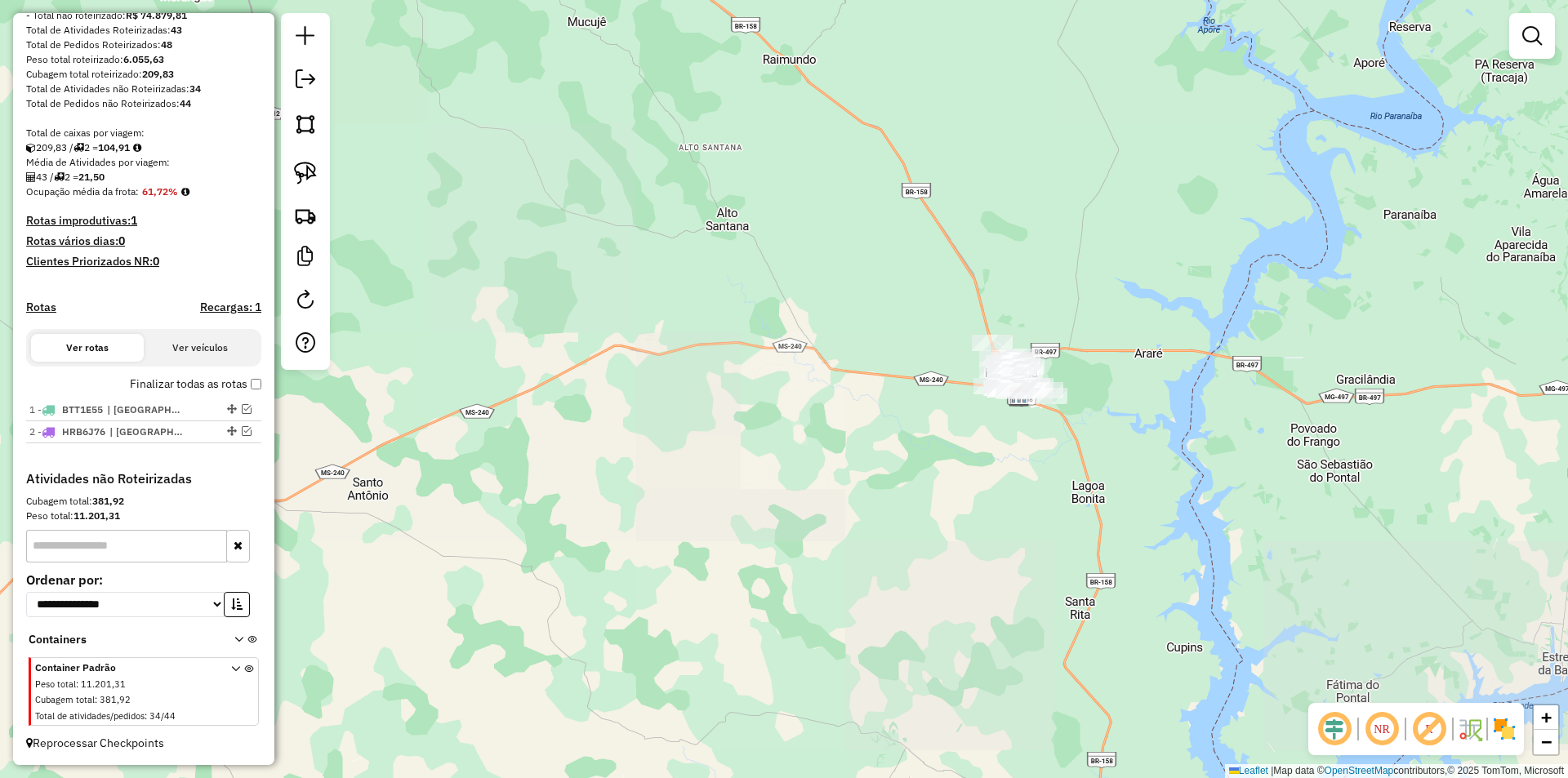
drag, startPoint x: 1179, startPoint y: 431, endPoint x: 1051, endPoint y: 411, distance: 129.6
click at [1056, 411] on div "Janela de atendimento Grade de atendimento Capacidade Transportadoras Veículos …" at bounding box center [784, 389] width 1568 height 778
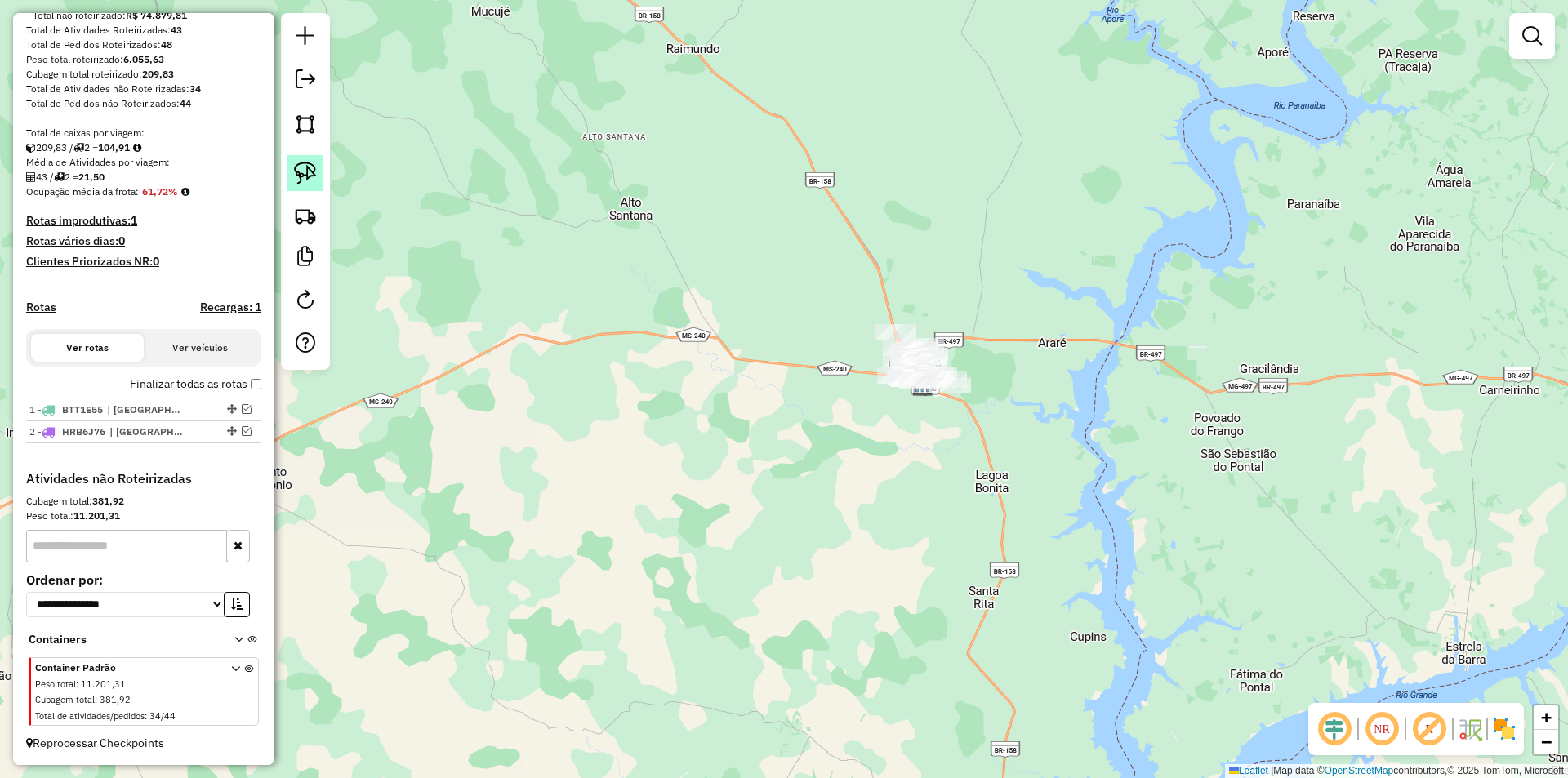
click at [309, 162] on img at bounding box center [305, 172] width 23 height 23
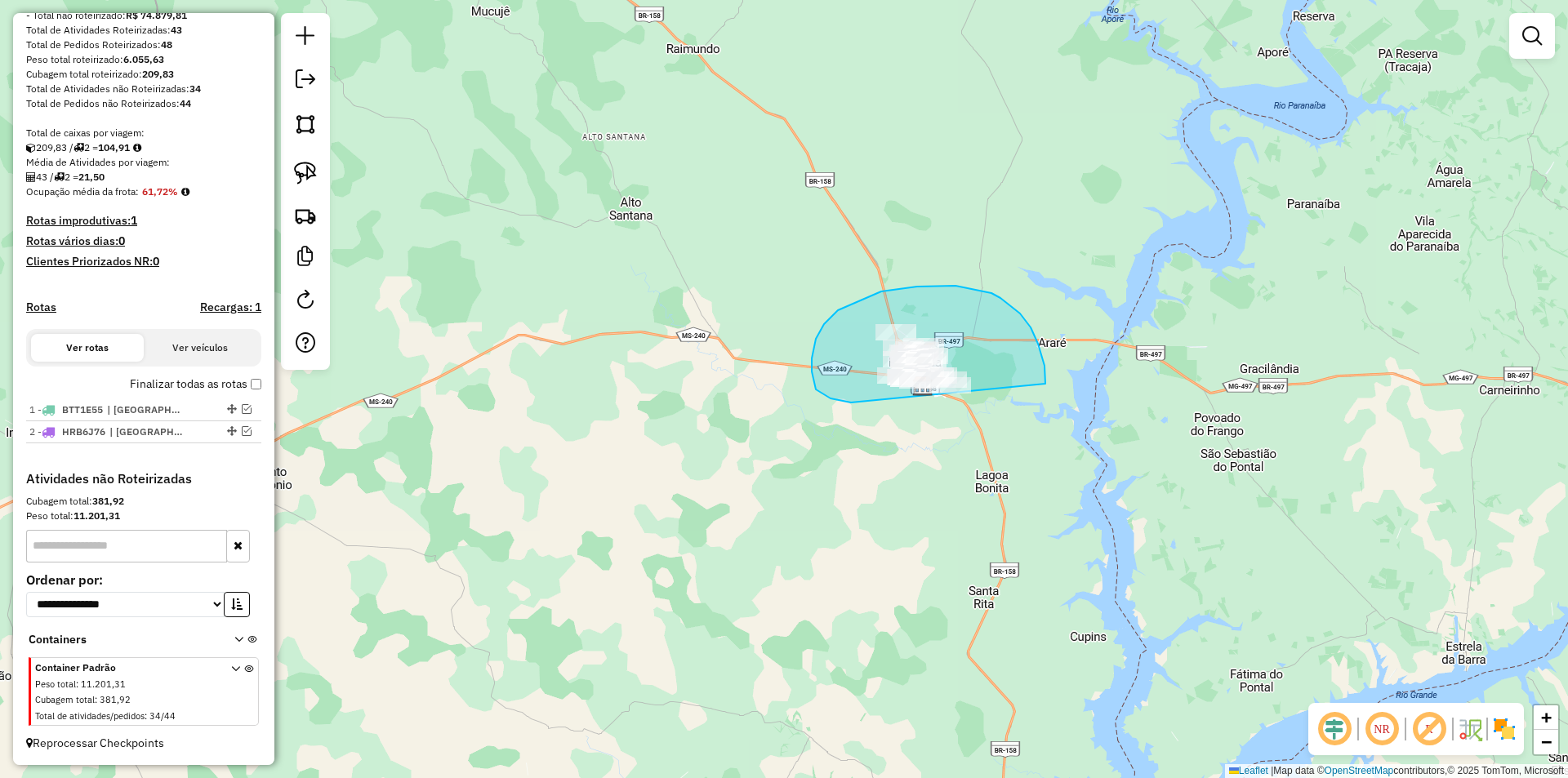
drag, startPoint x: 814, startPoint y: 385, endPoint x: 1026, endPoint y: 427, distance: 216.1
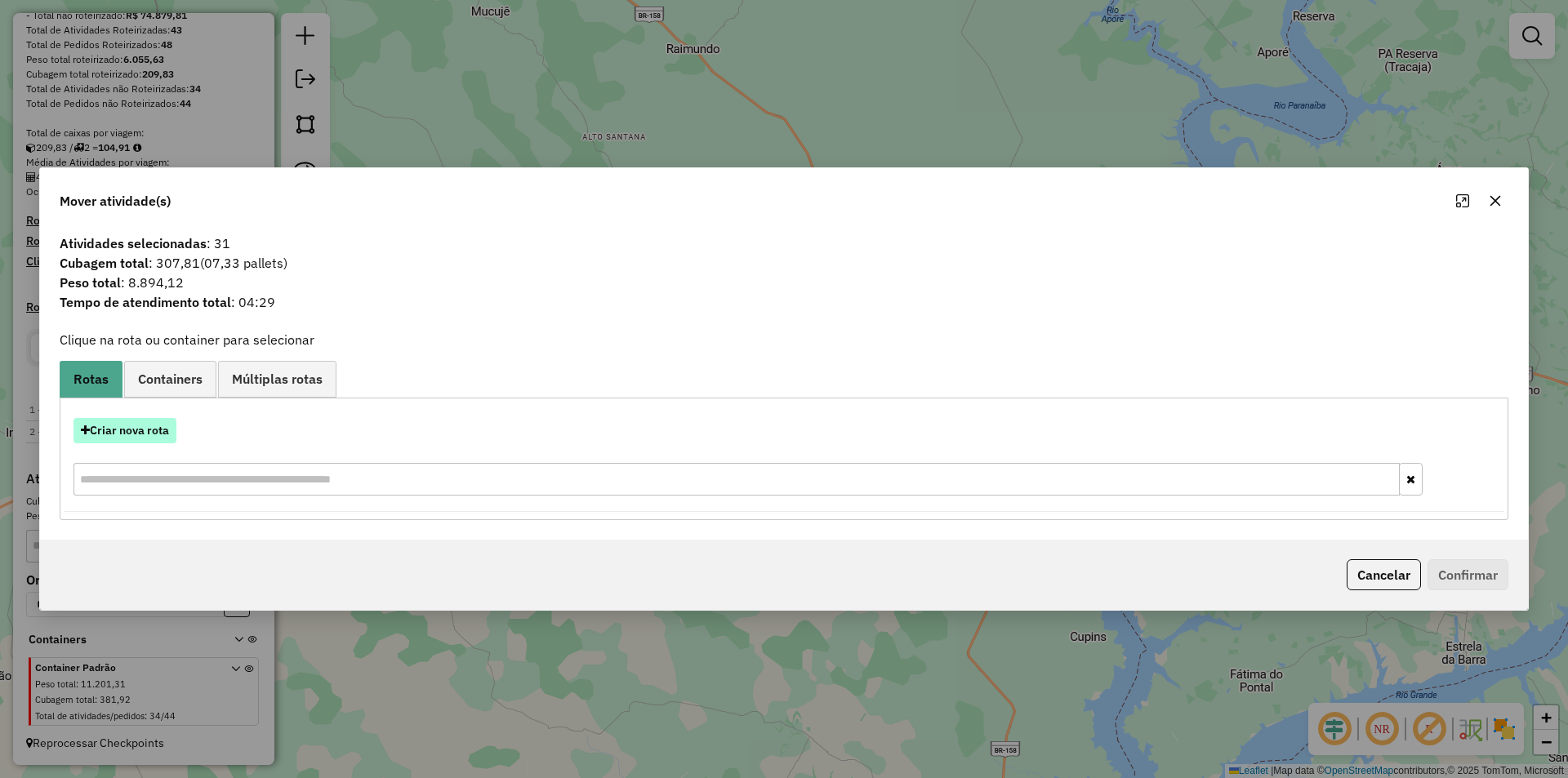
click at [157, 433] on button "Criar nova rota" at bounding box center [125, 431] width 103 height 25
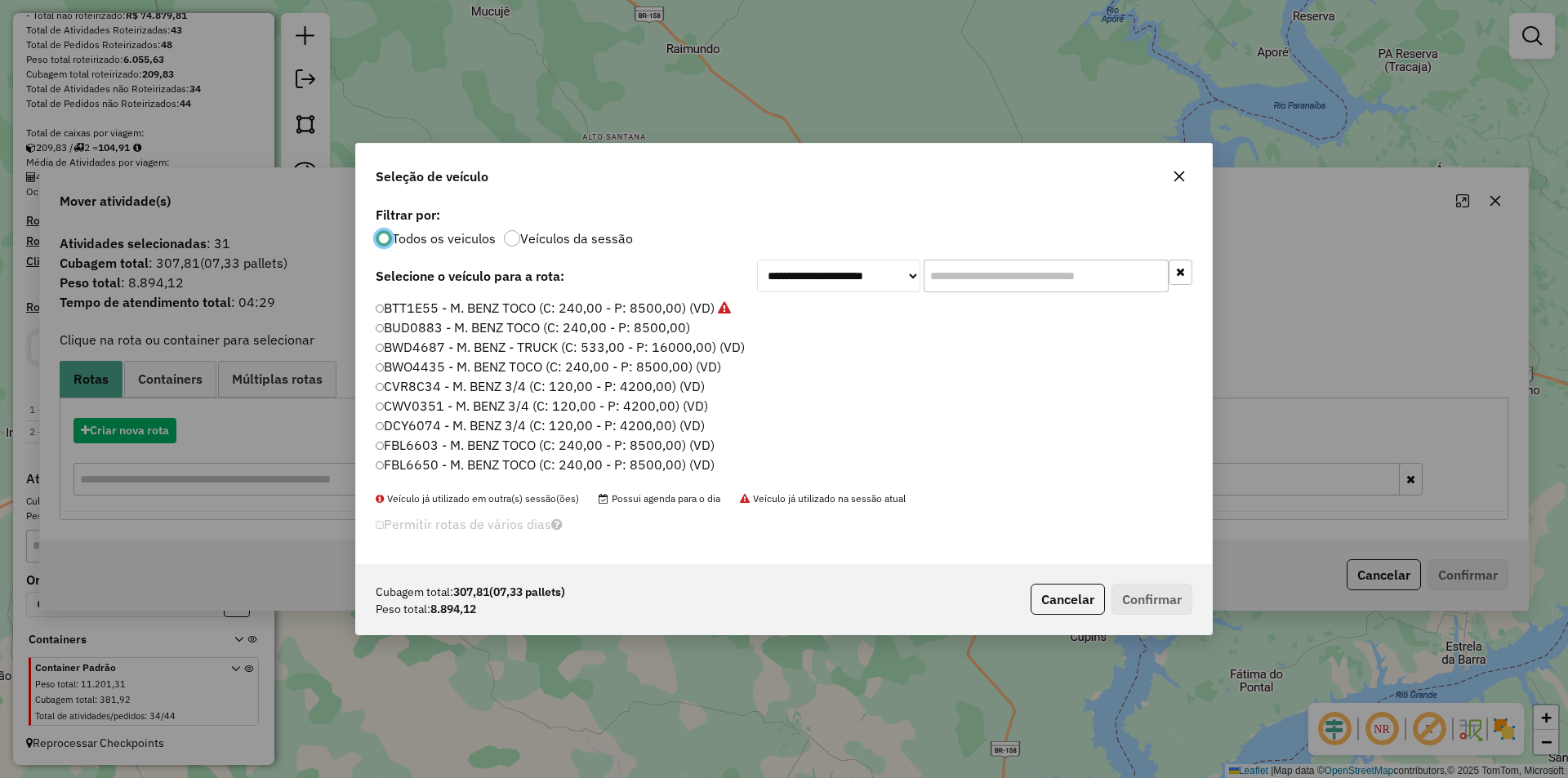
scroll to position [9, 5]
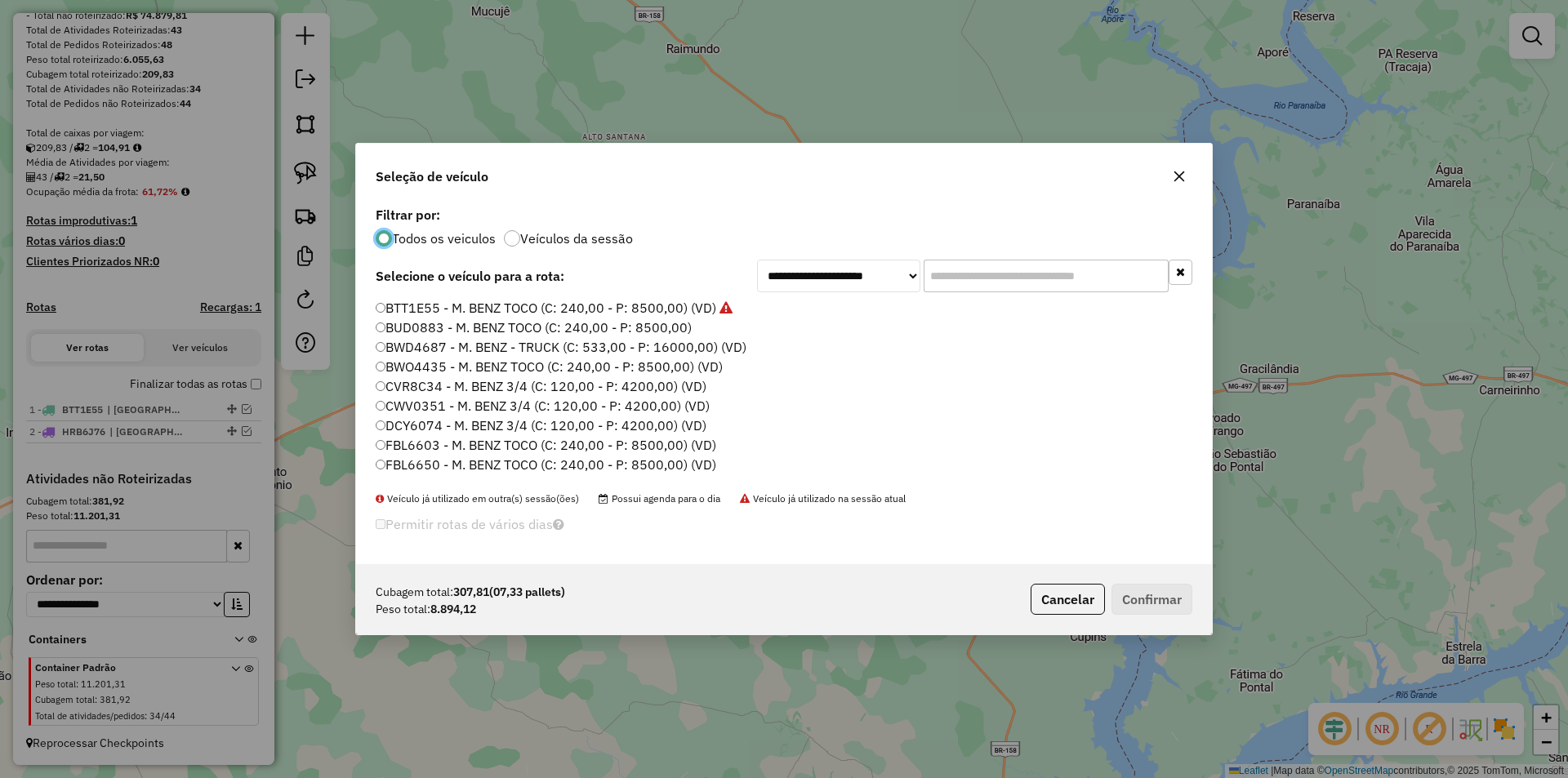
click at [519, 307] on label "BTT1E55 - M. BENZ TOCO (C: 240,00 - P: 8500,00) (VD)" at bounding box center [555, 308] width 357 height 20
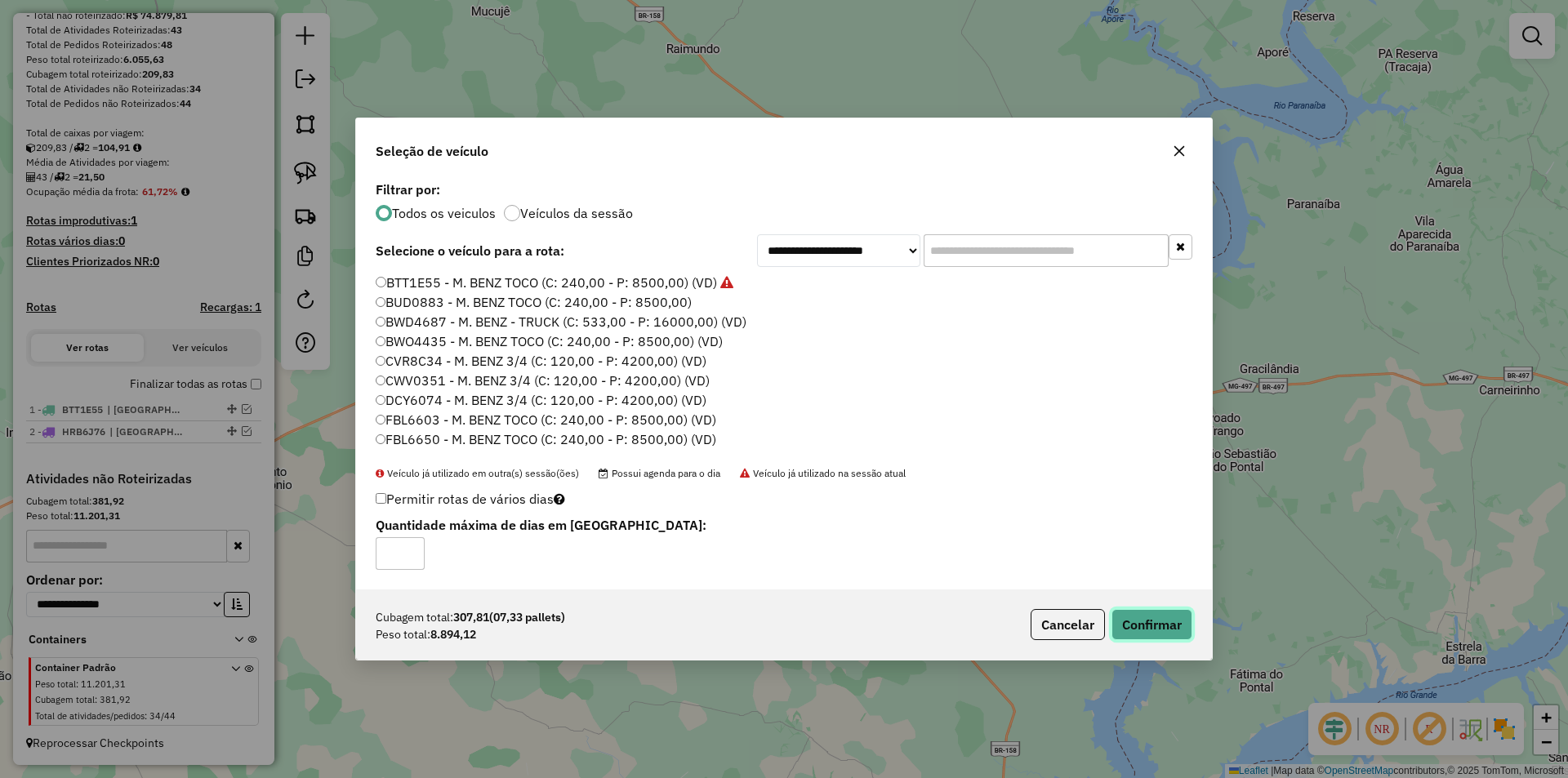
click at [1168, 638] on button "Confirmar" at bounding box center [1152, 625] width 81 height 31
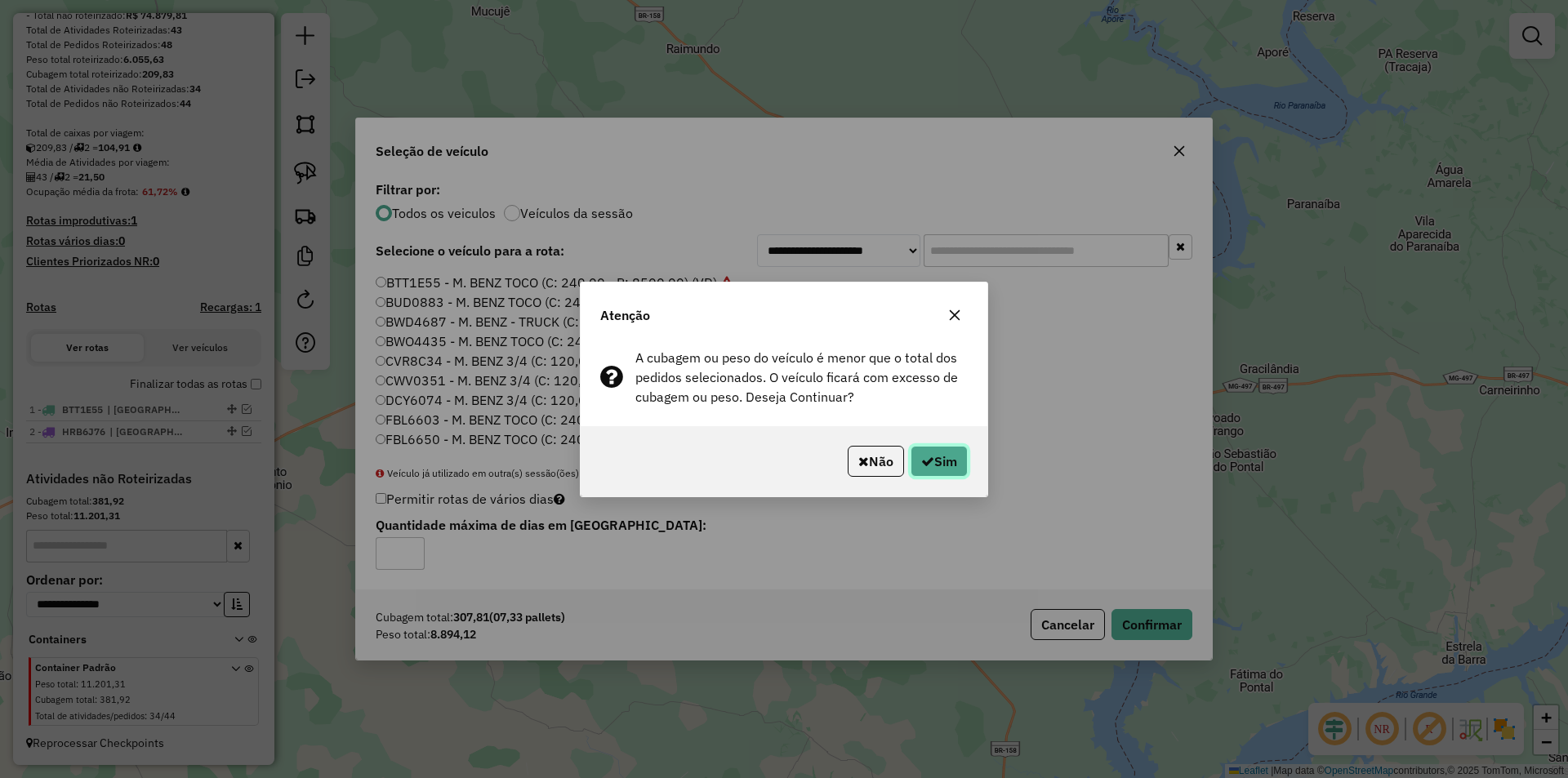
click at [949, 469] on button "Sim" at bounding box center [939, 462] width 57 height 31
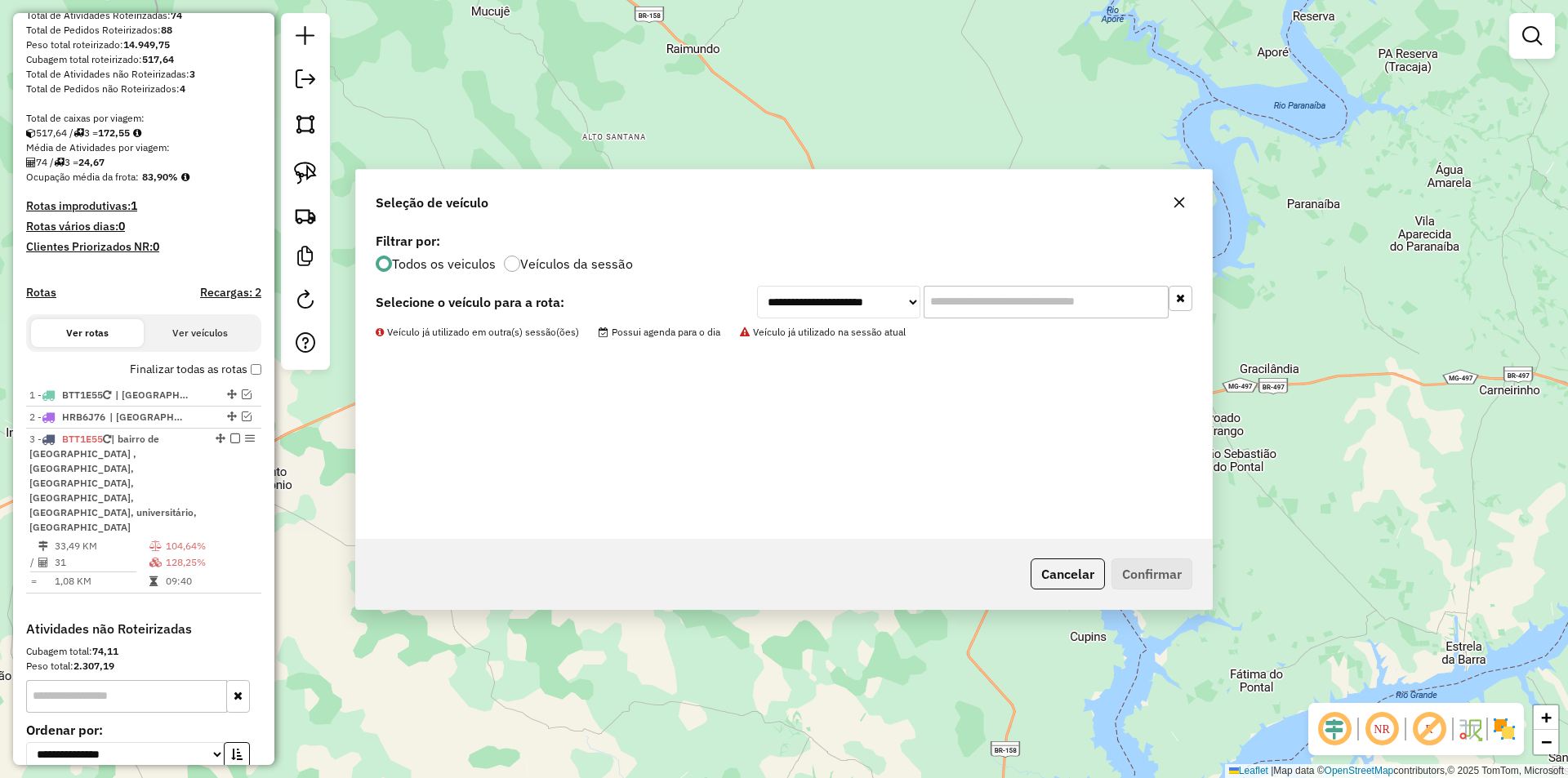
scroll to position [316, 0]
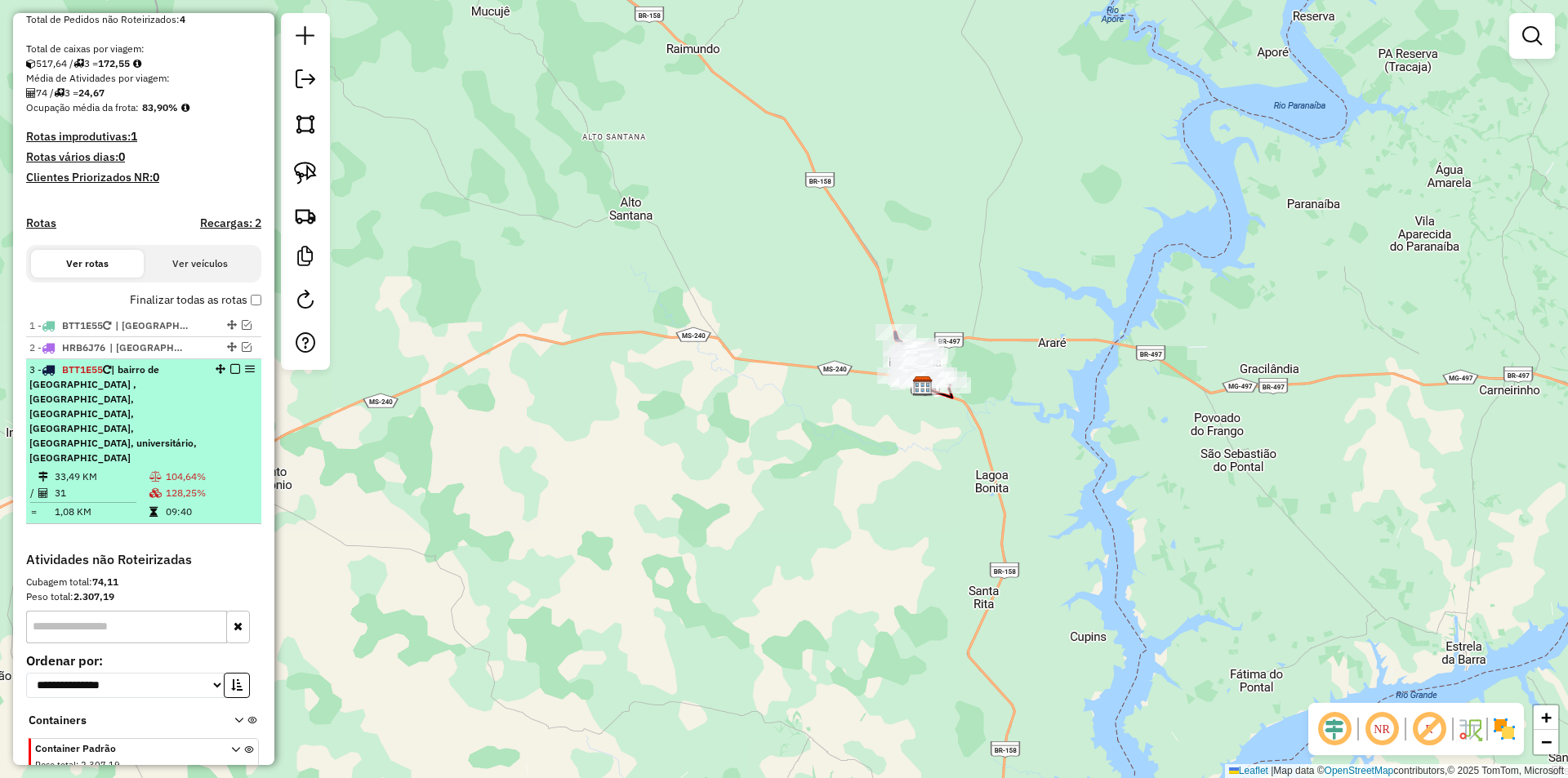
click at [230, 374] on em at bounding box center [234, 369] width 10 height 10
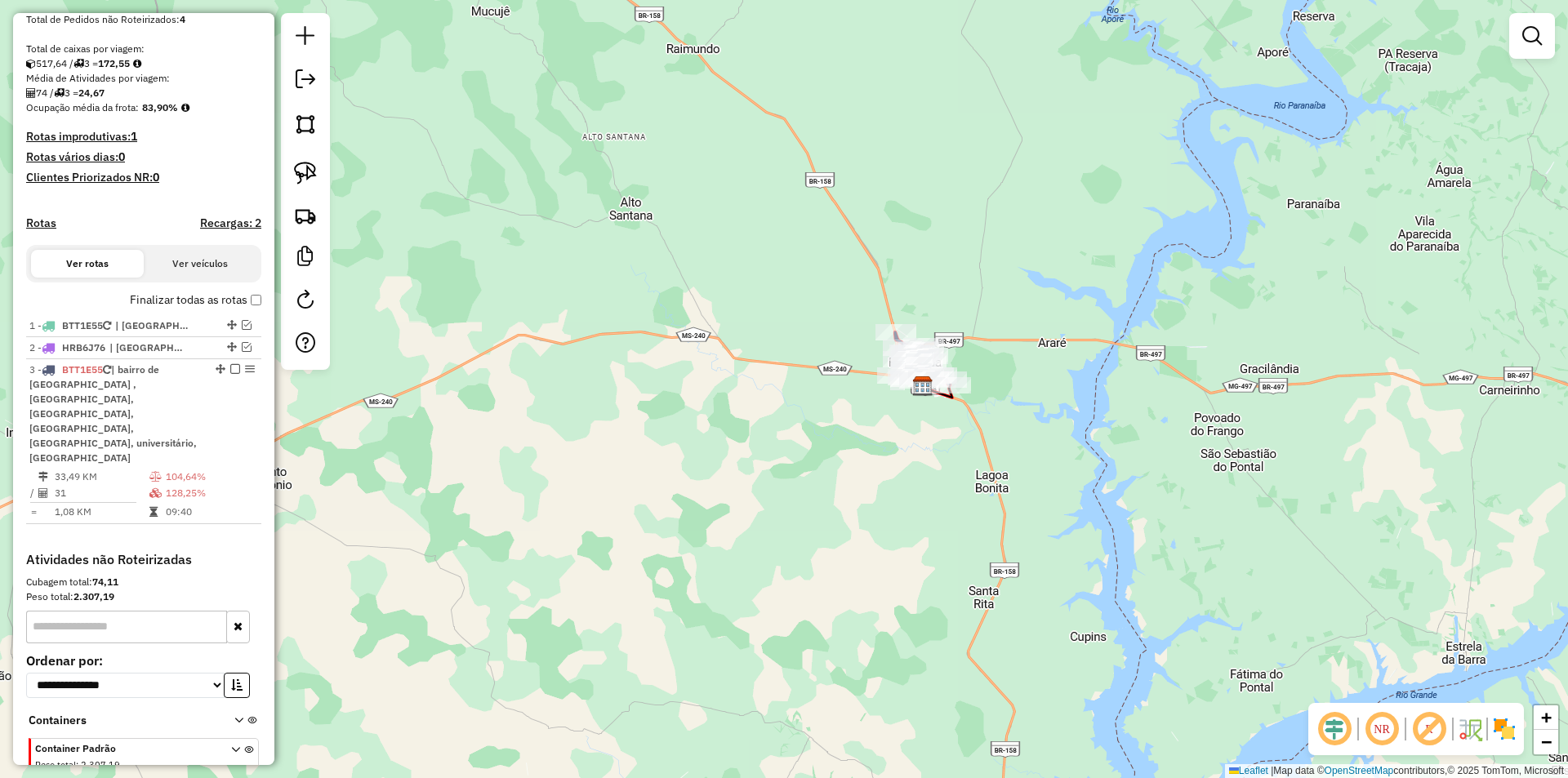
scroll to position [268, 0]
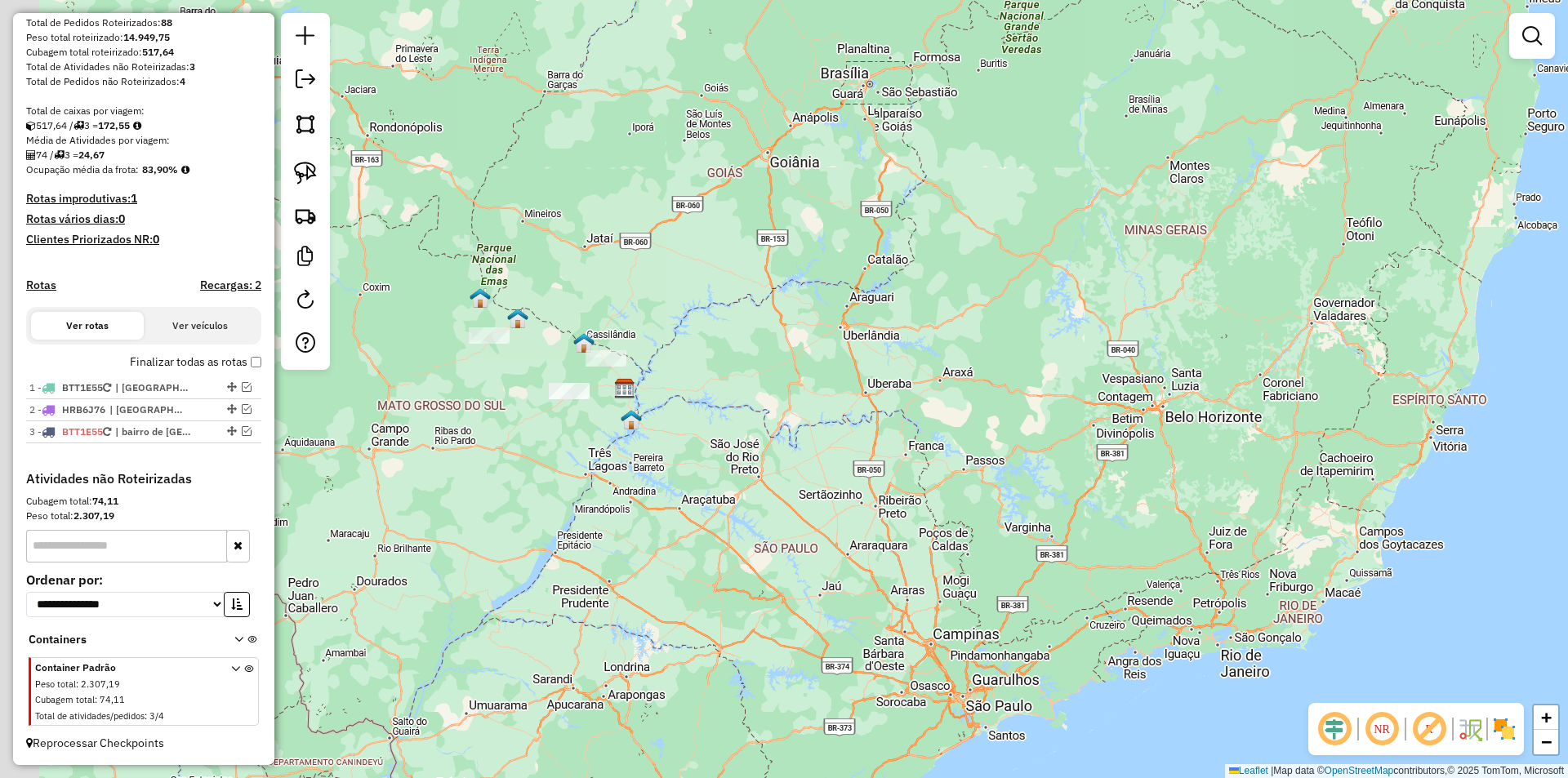
drag, startPoint x: 555, startPoint y: 366, endPoint x: 634, endPoint y: 389, distance: 82.3
click at [634, 389] on div "Janela de atendimento Grade de atendimento Capacidade Transportadoras Veículos …" at bounding box center [784, 389] width 1568 height 778
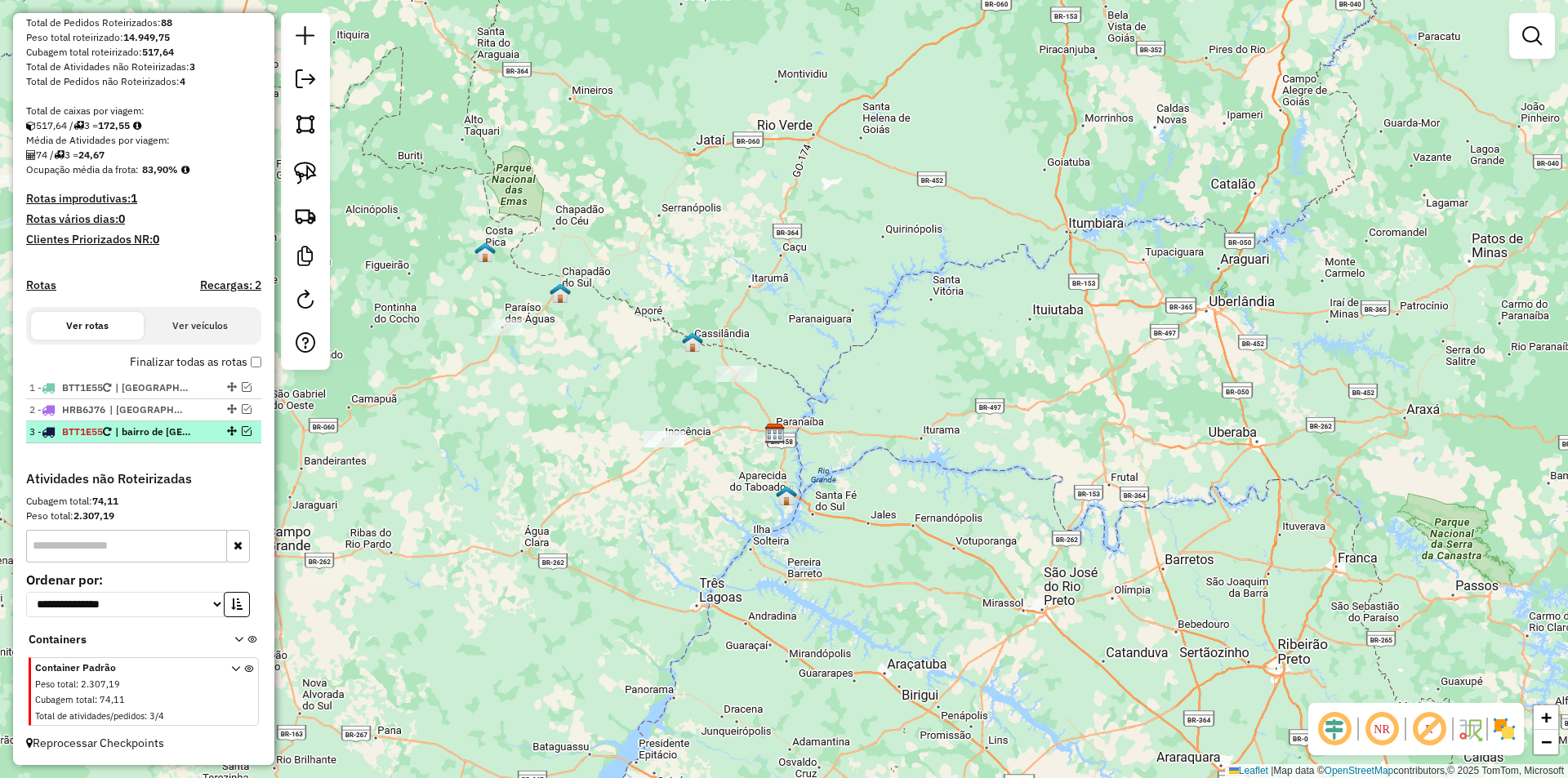
click at [244, 427] on em at bounding box center [246, 431] width 10 height 10
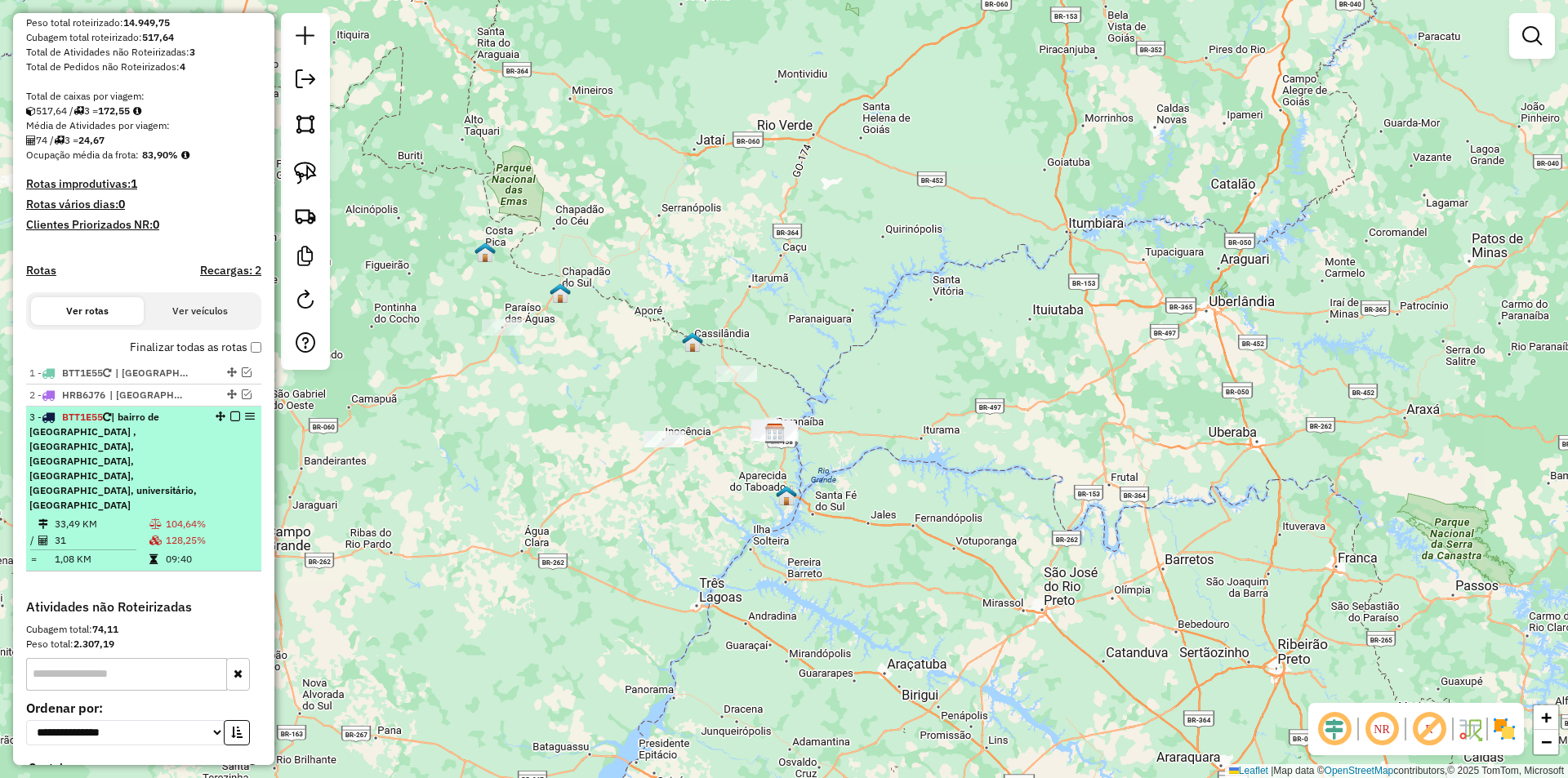
scroll to position [316, 0]
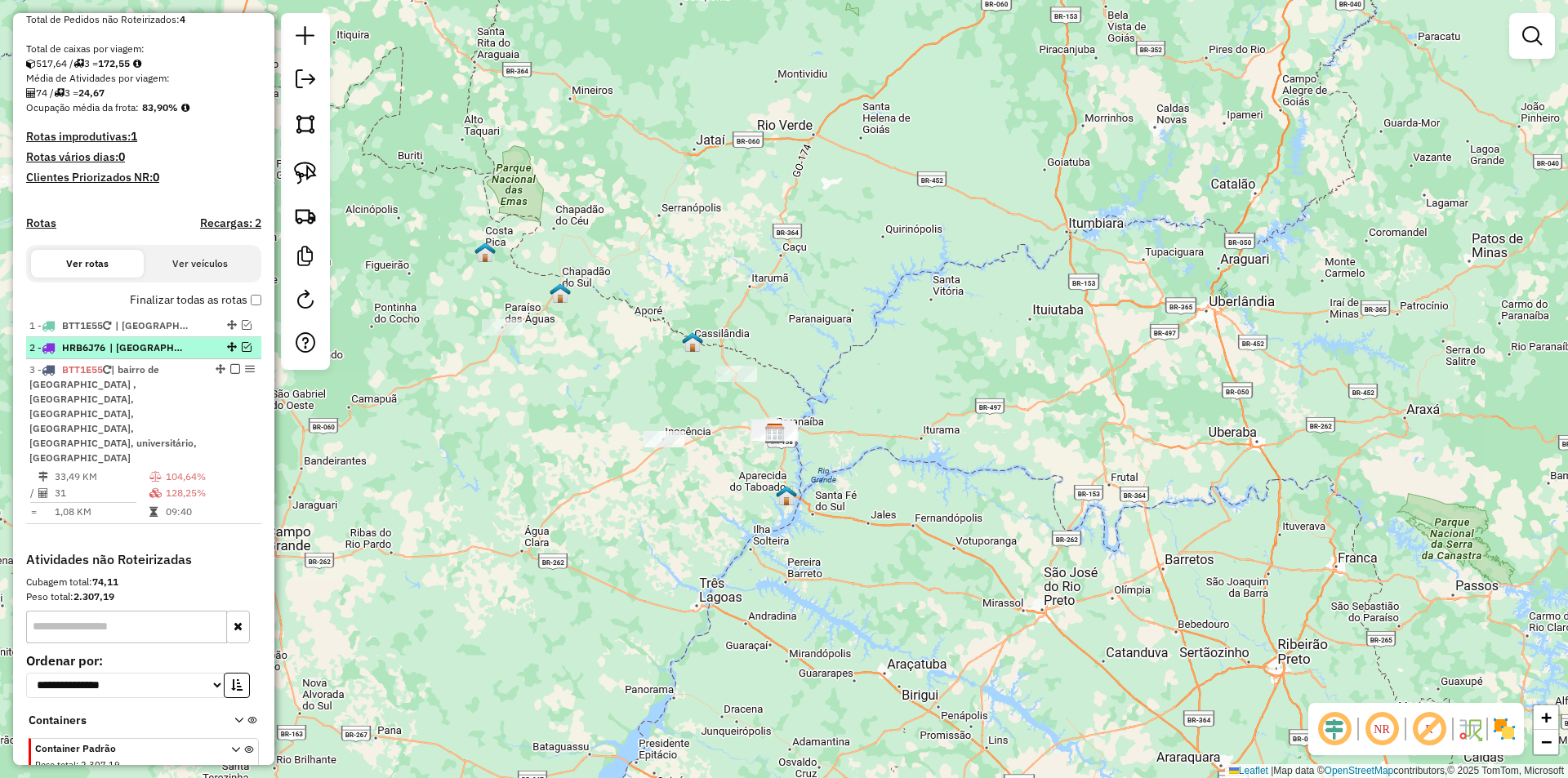
click at [242, 352] on em at bounding box center [246, 347] width 10 height 10
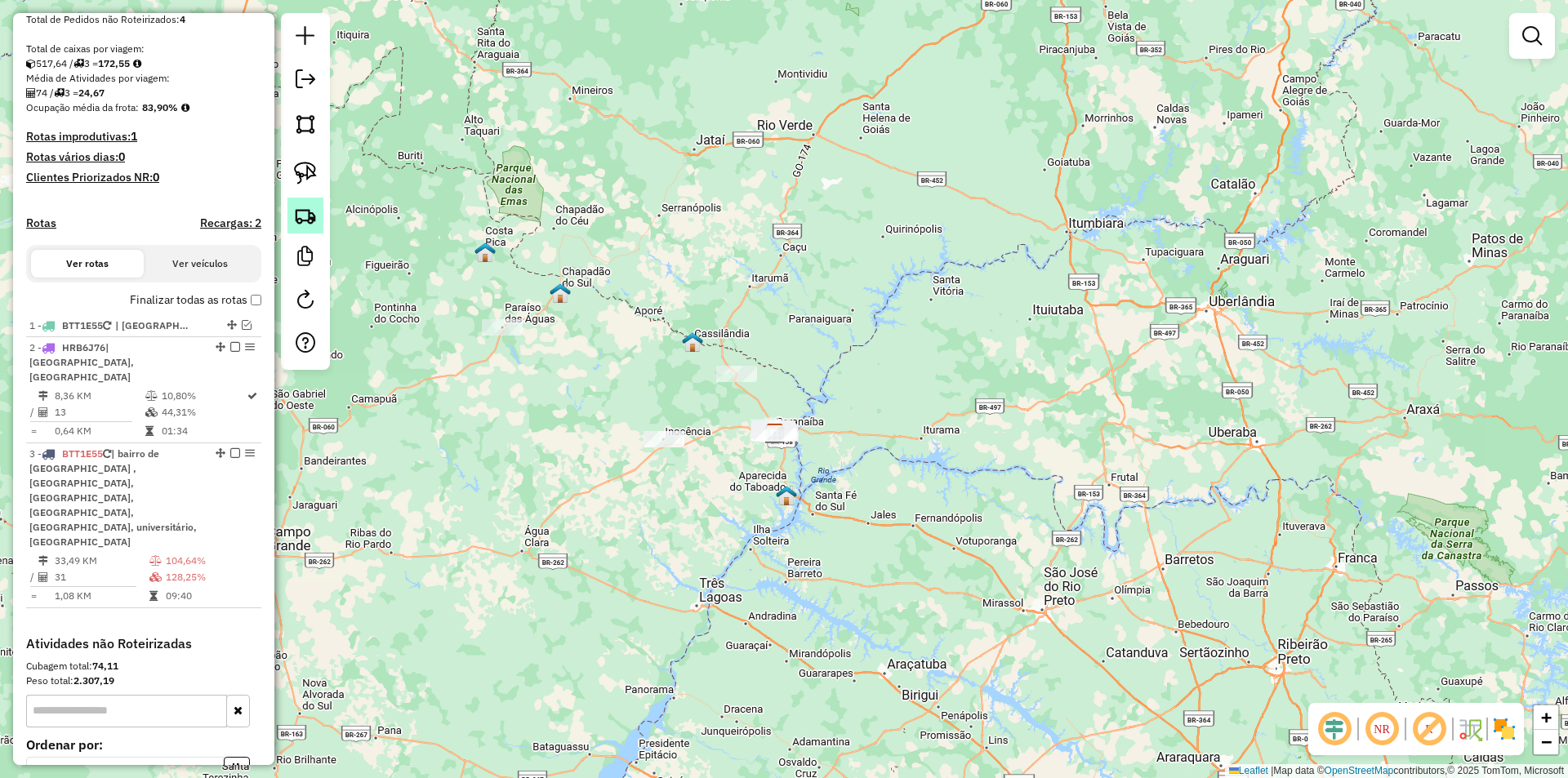
click at [307, 219] on img at bounding box center [305, 215] width 23 height 23
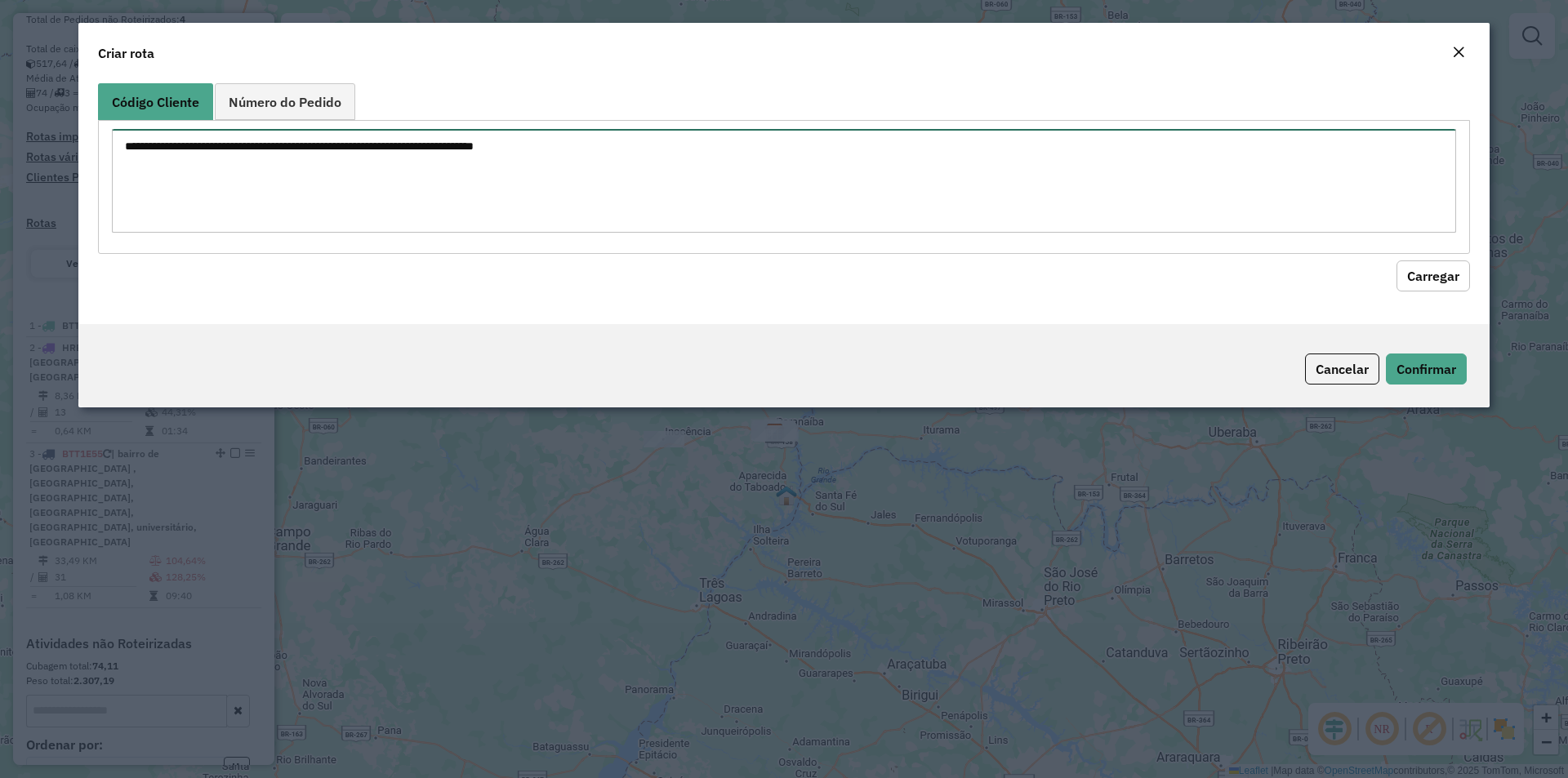
click at [313, 143] on textarea at bounding box center [784, 180] width 1344 height 104
click at [323, 100] on span "Número do Pedido" at bounding box center [285, 102] width 113 height 13
click at [318, 169] on textarea at bounding box center [784, 180] width 1344 height 104
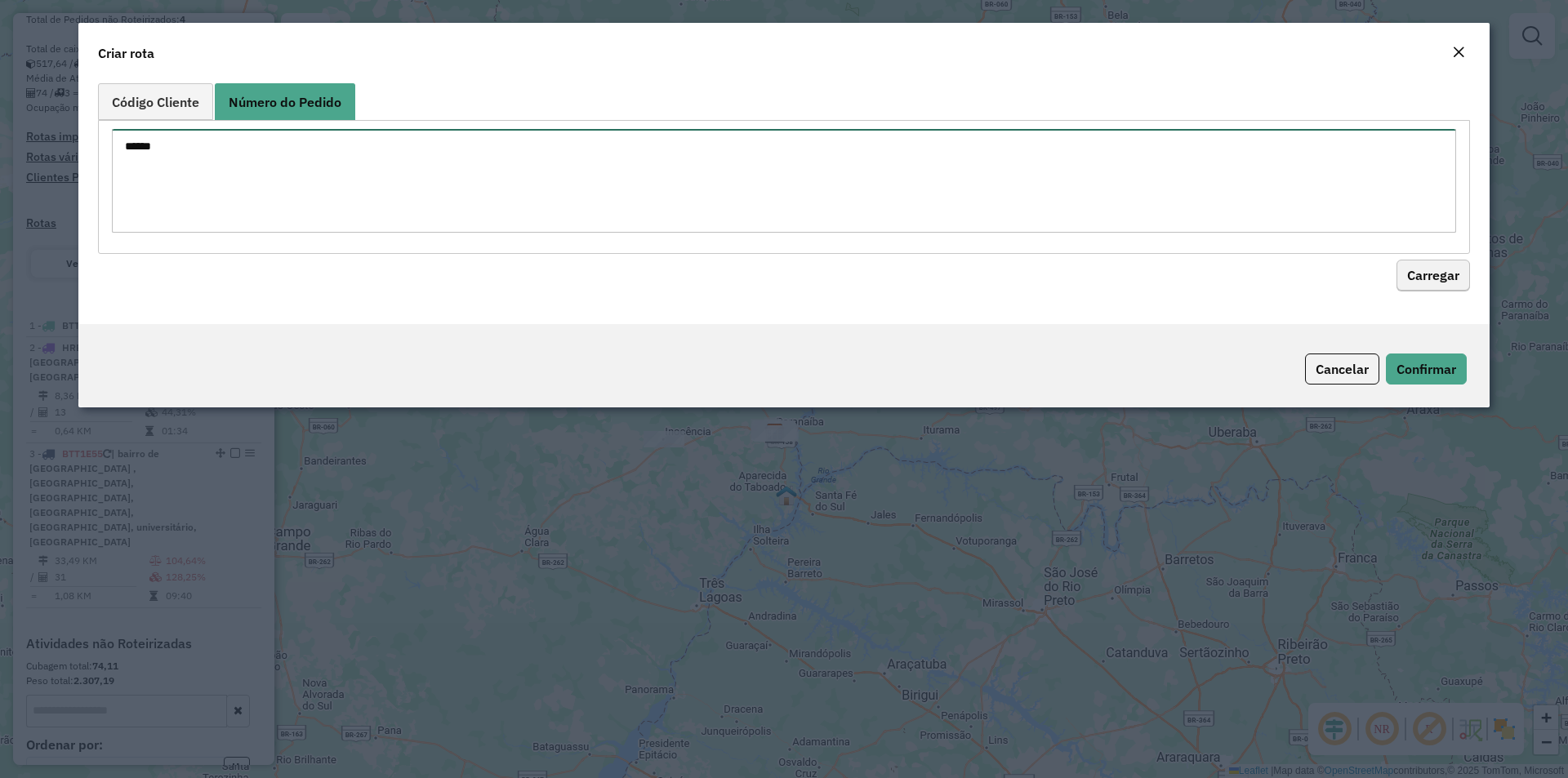
type textarea "******"
click at [1426, 269] on button "Carregar" at bounding box center [1434, 276] width 74 height 31
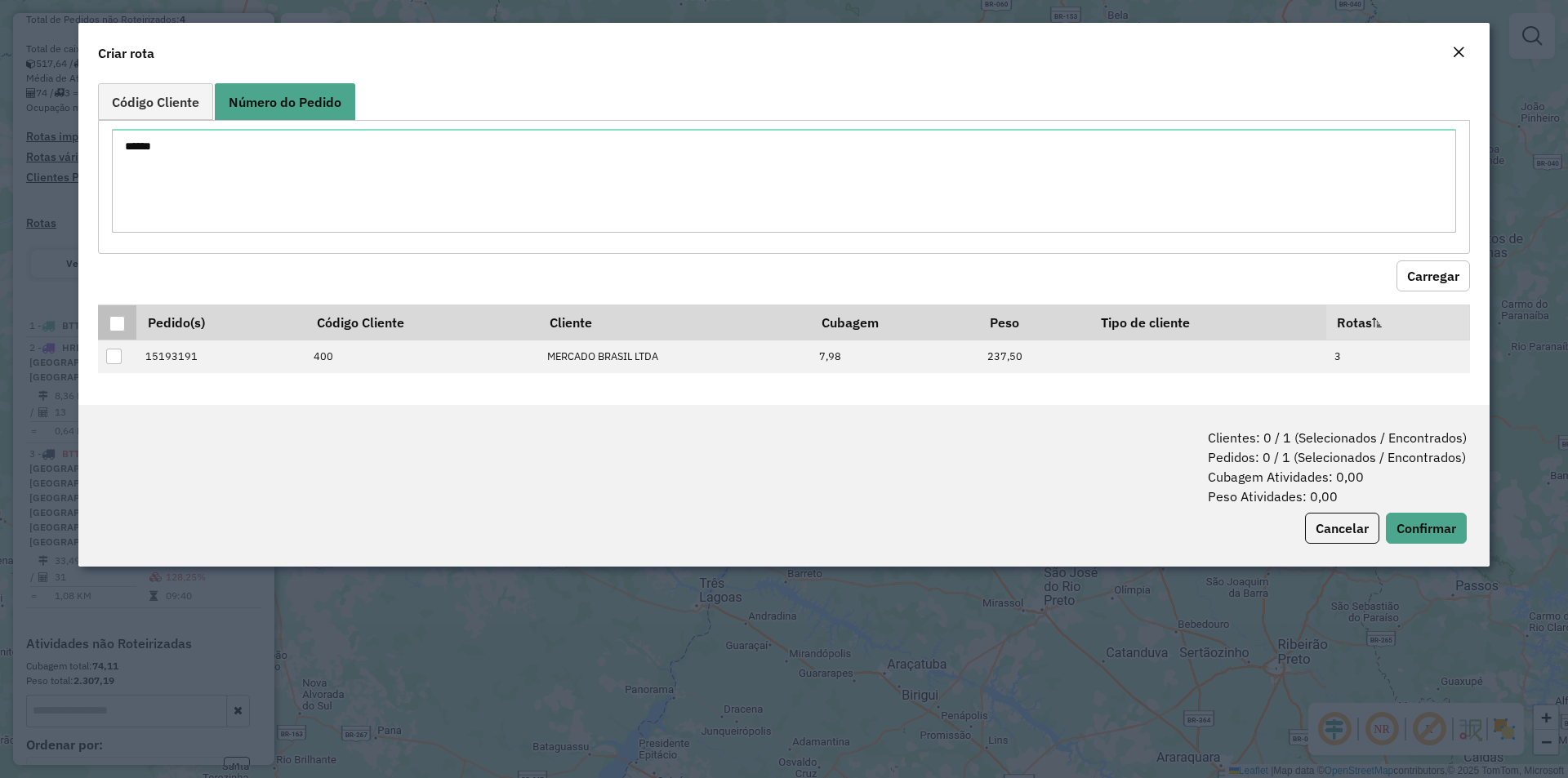
click at [115, 320] on div at bounding box center [116, 324] width 15 height 15
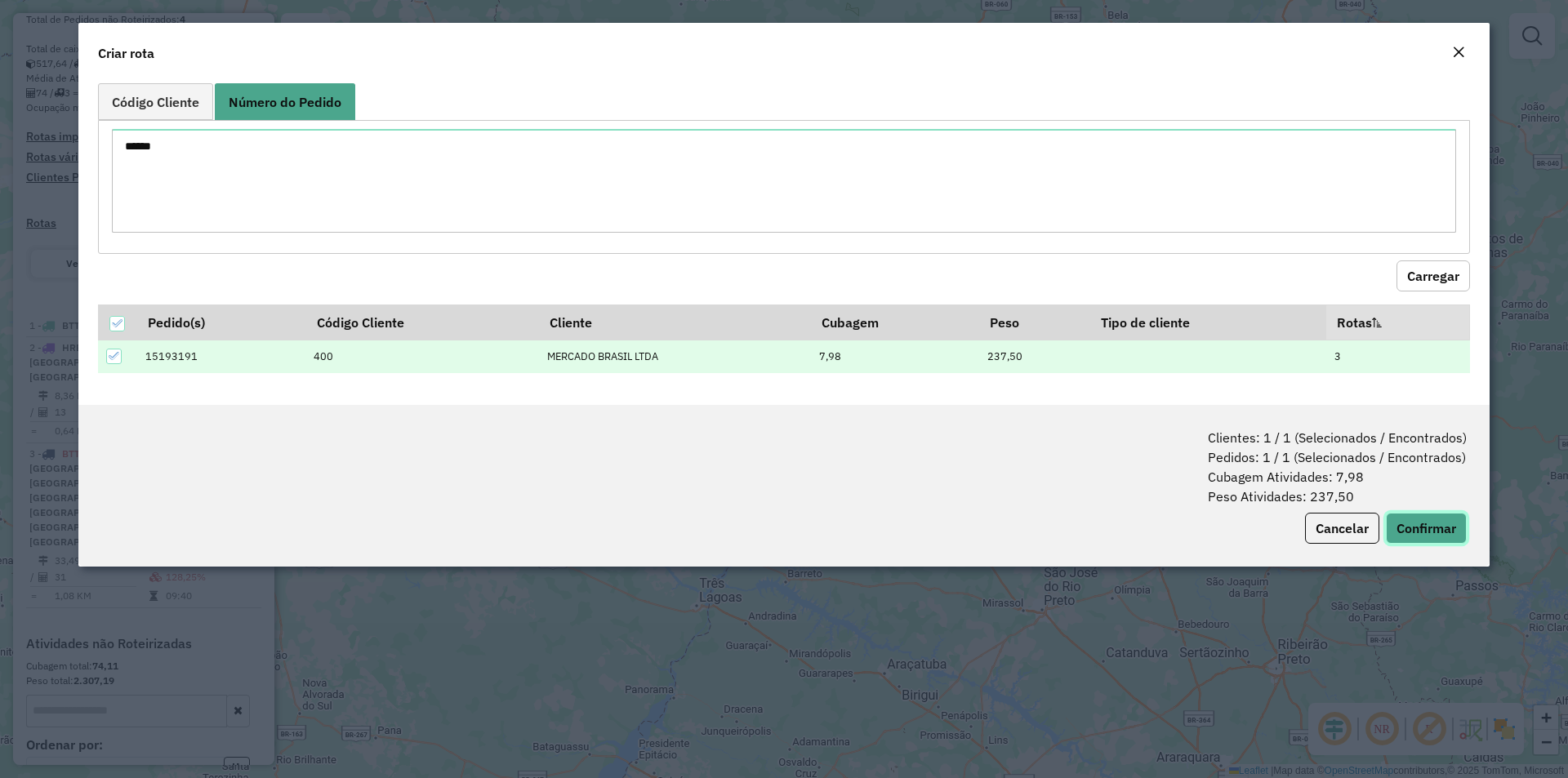
click at [1432, 538] on button "Confirmar" at bounding box center [1426, 528] width 81 height 31
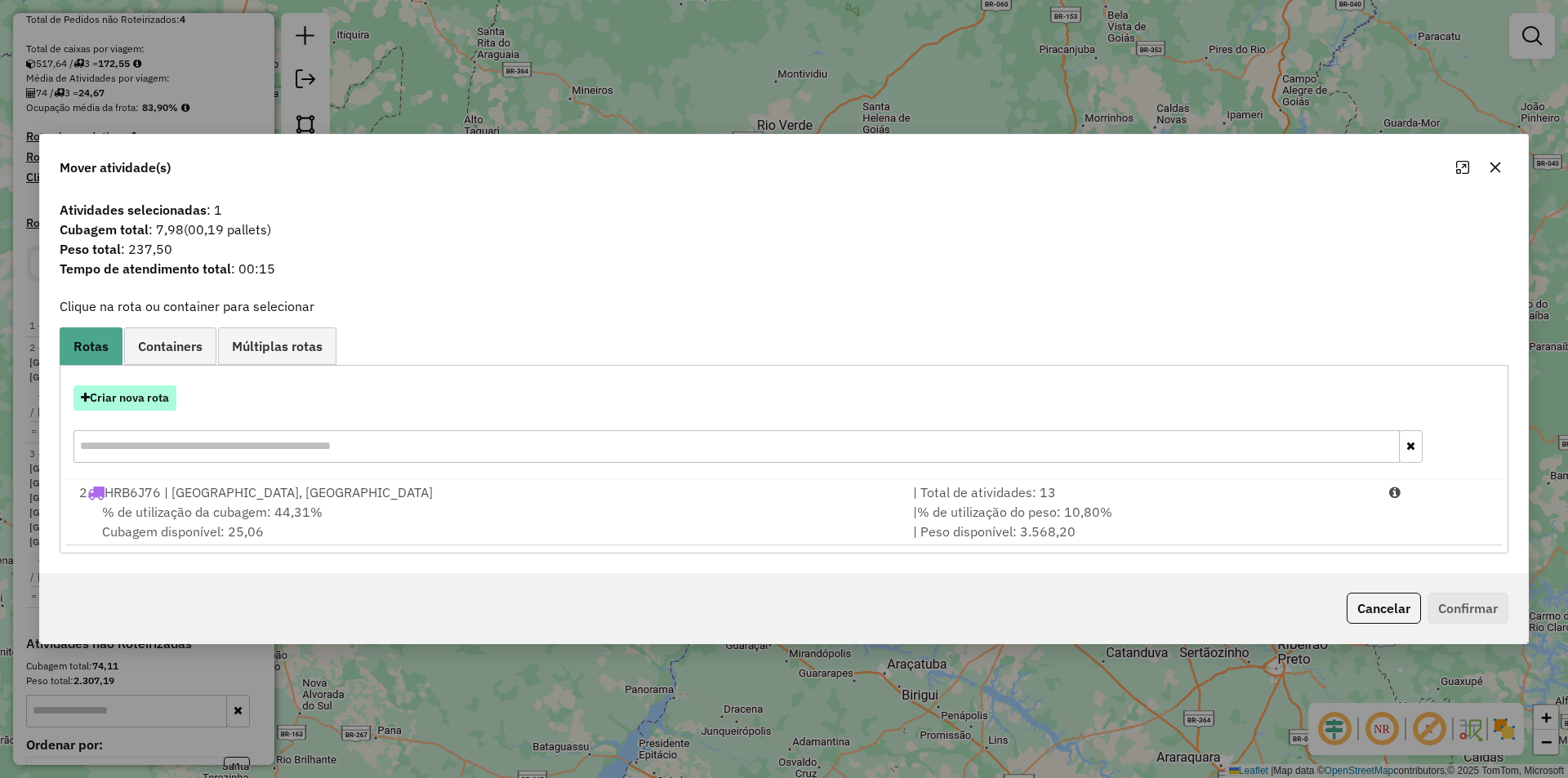
click at [142, 397] on button "Criar nova rota" at bounding box center [125, 398] width 103 height 25
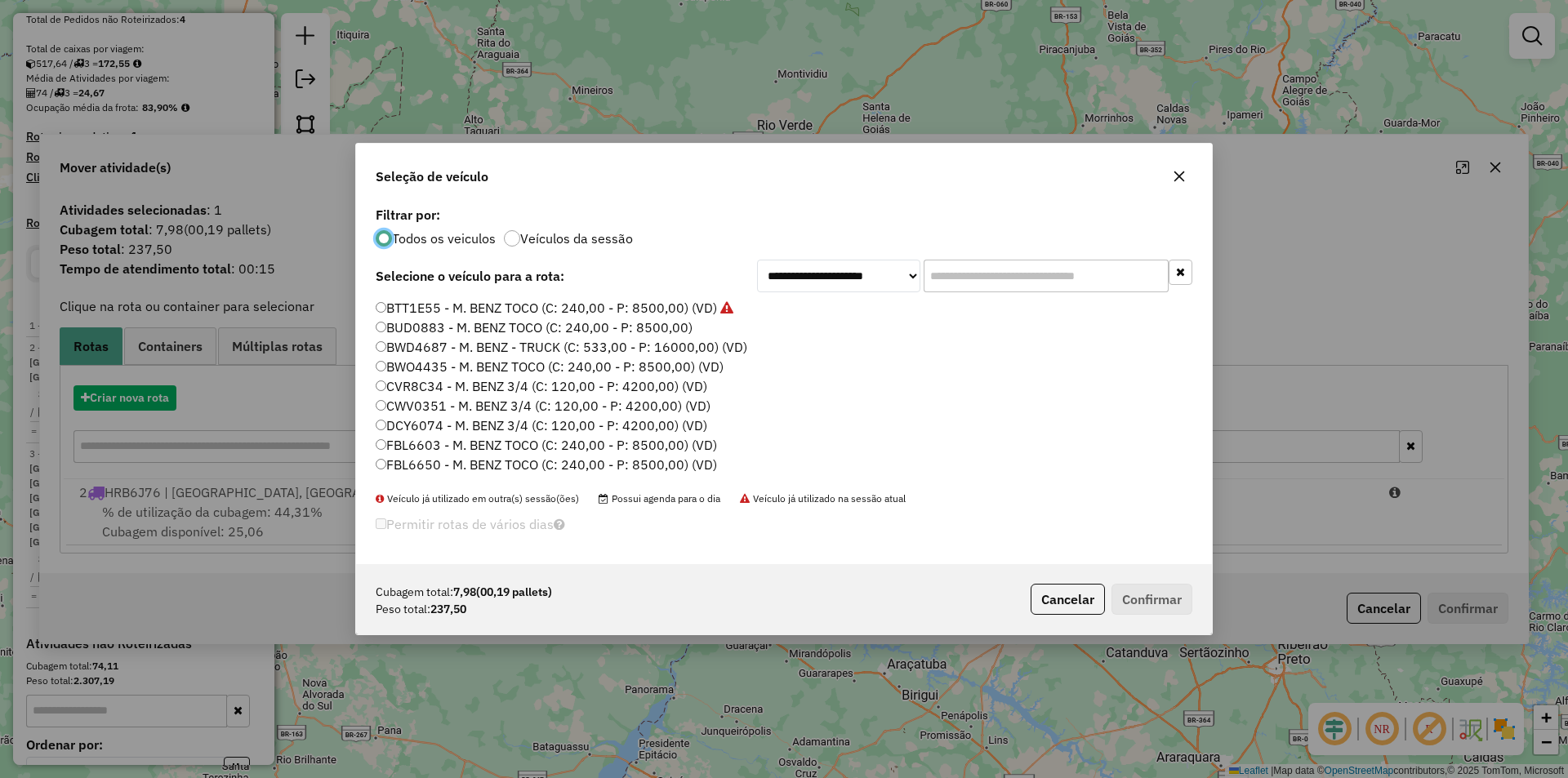
scroll to position [9, 5]
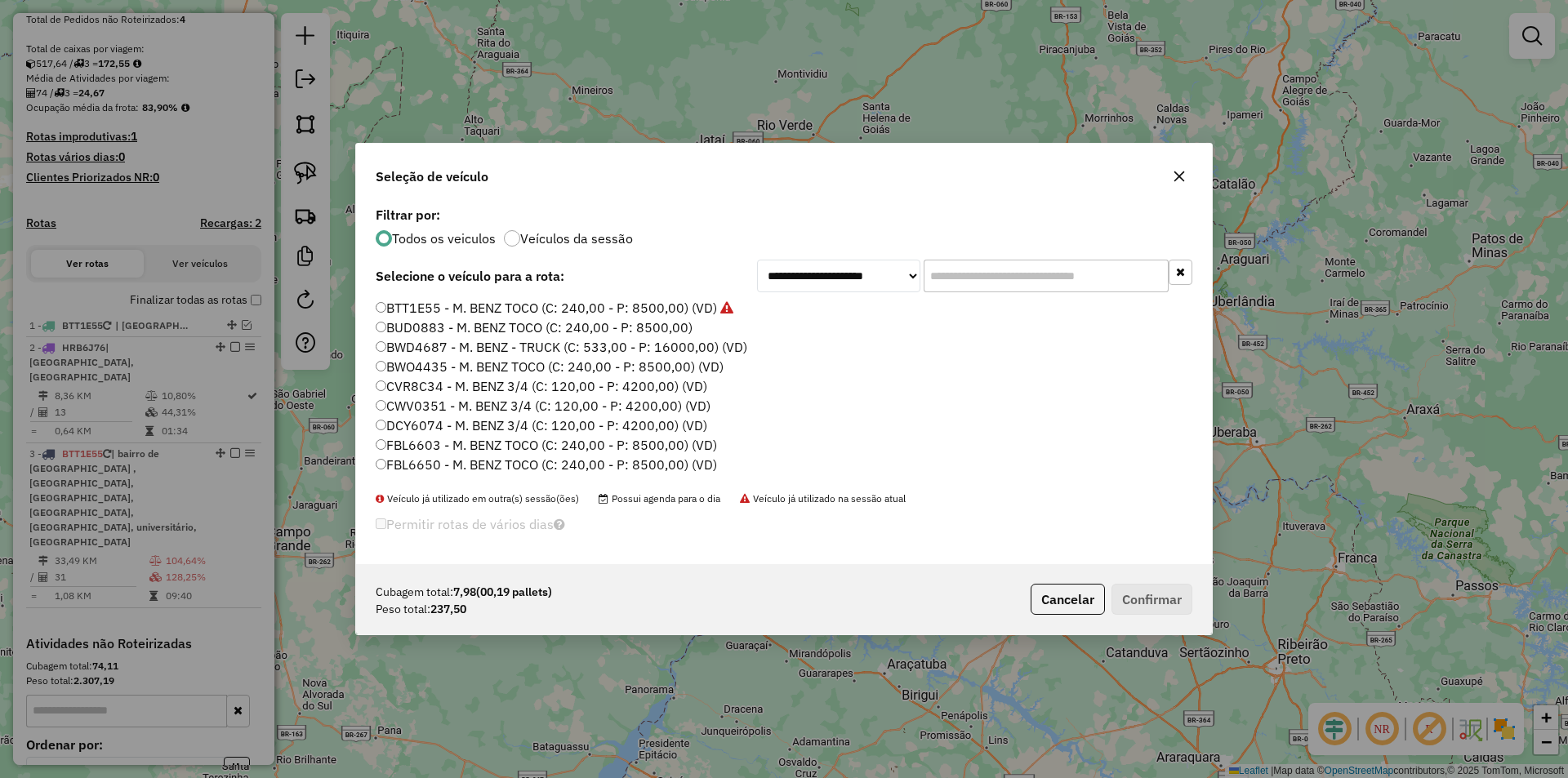
click at [435, 329] on label "BUD0883 - M. BENZ TOCO (C: 240,00 - P: 8500,00)" at bounding box center [534, 327] width 316 height 20
click at [1126, 600] on button "Confirmar" at bounding box center [1152, 600] width 81 height 31
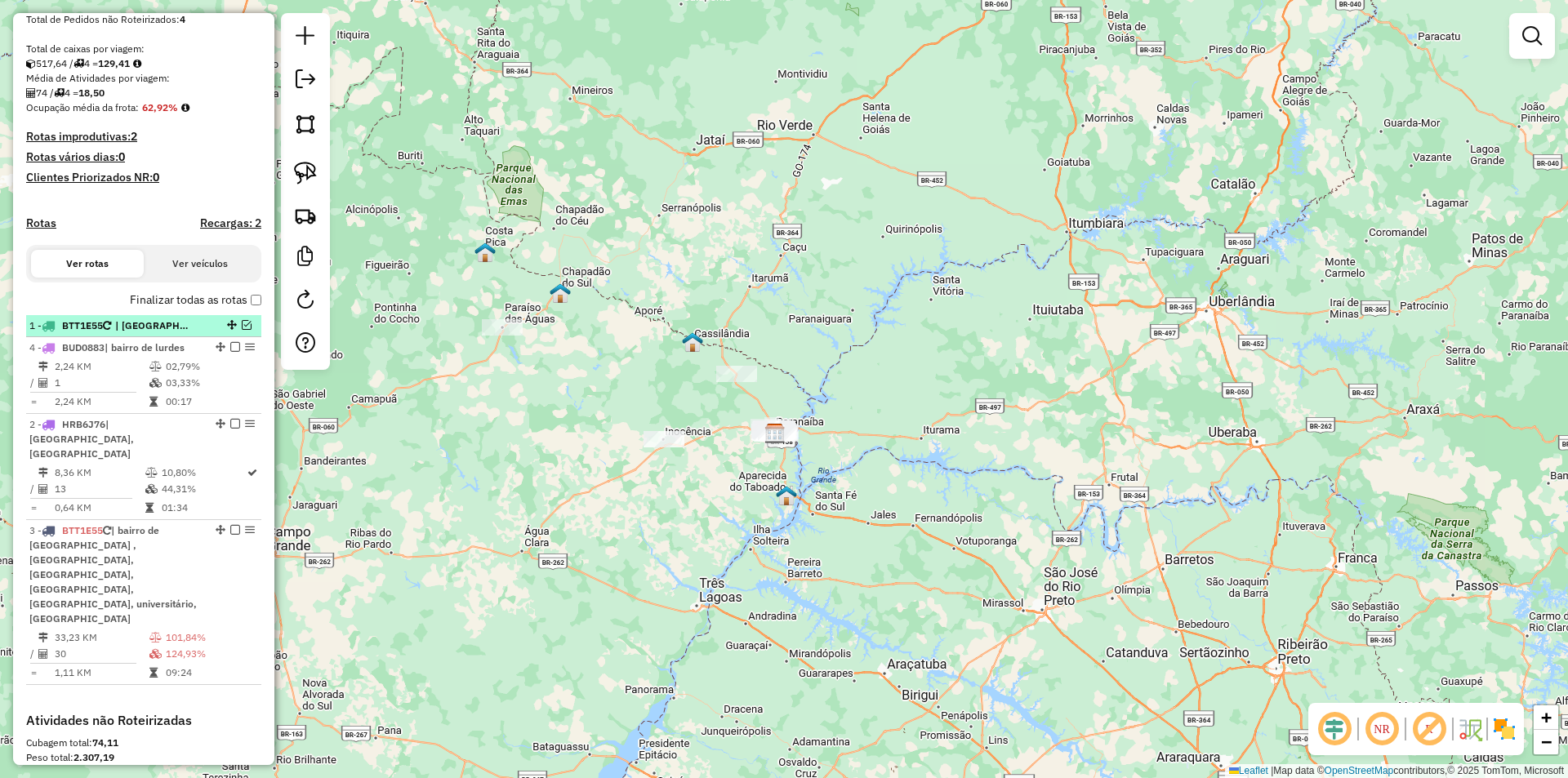
drag, startPoint x: 212, startPoint y: 577, endPoint x: 198, endPoint y: 352, distance: 225.4
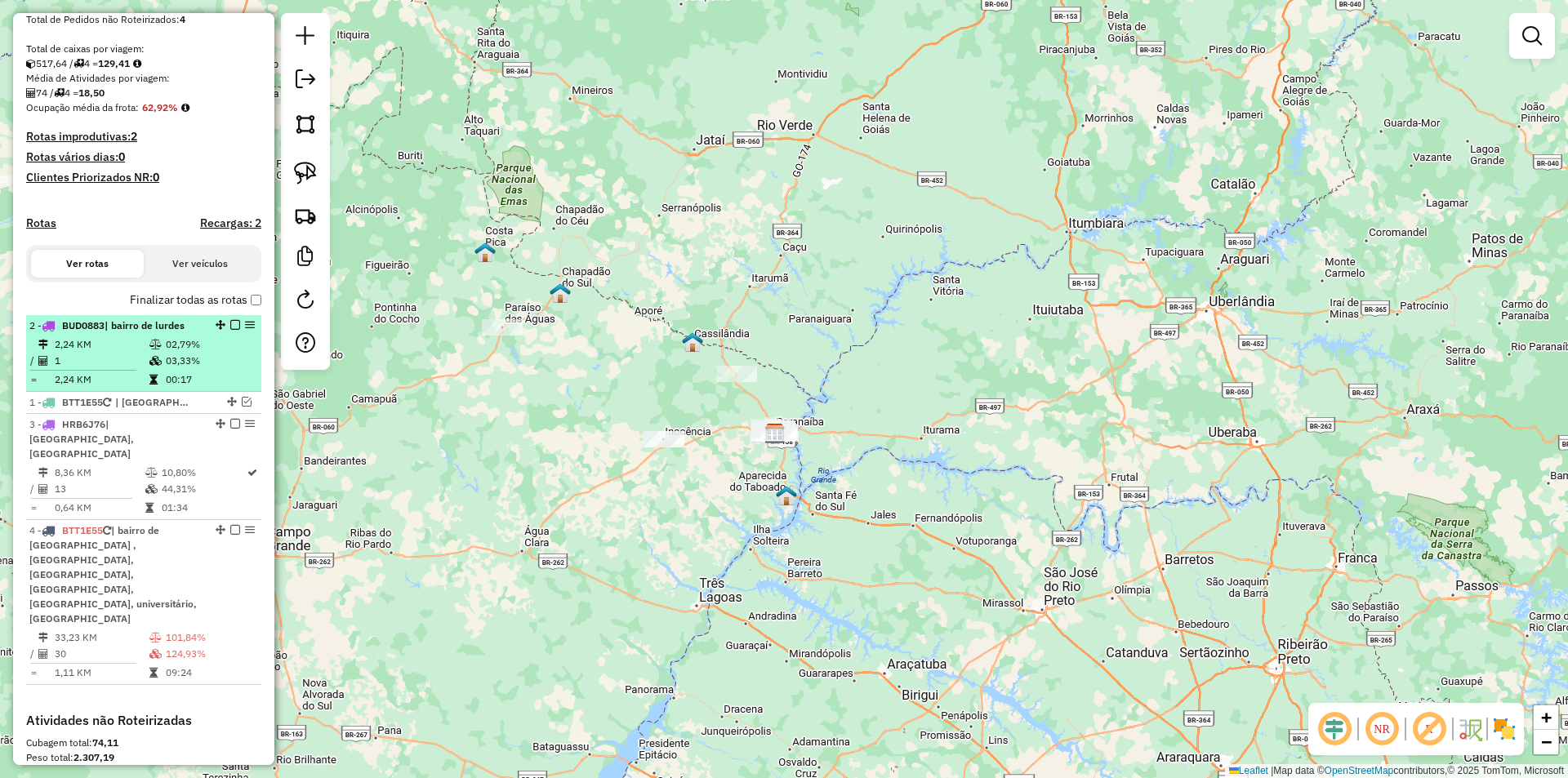
drag, startPoint x: 215, startPoint y: 357, endPoint x: 216, endPoint y: 330, distance: 27.0
click at [230, 330] on em at bounding box center [234, 325] width 10 height 10
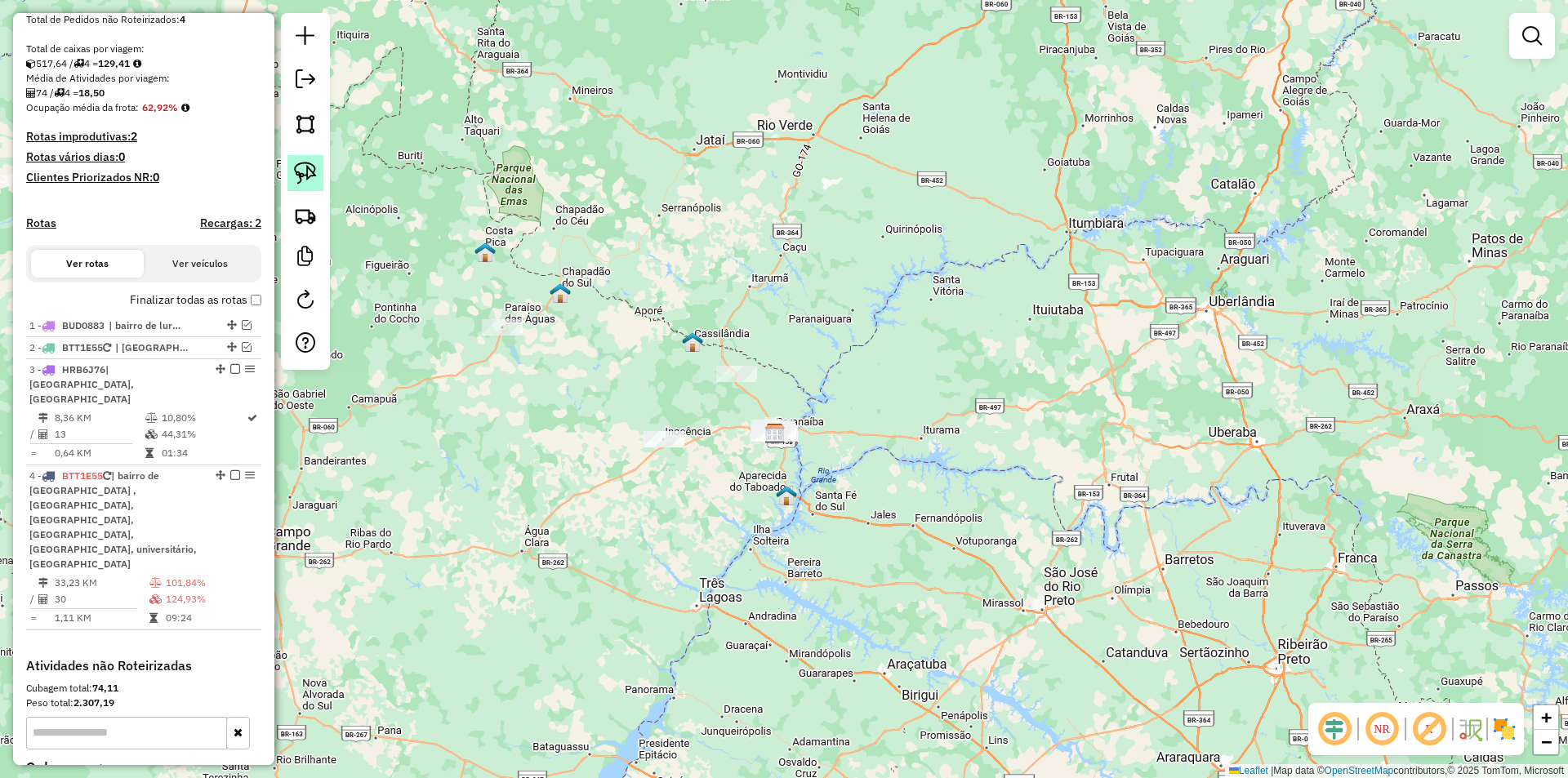
click at [309, 173] on img at bounding box center [305, 172] width 23 height 23
click at [302, 206] on img at bounding box center [305, 215] width 23 height 23
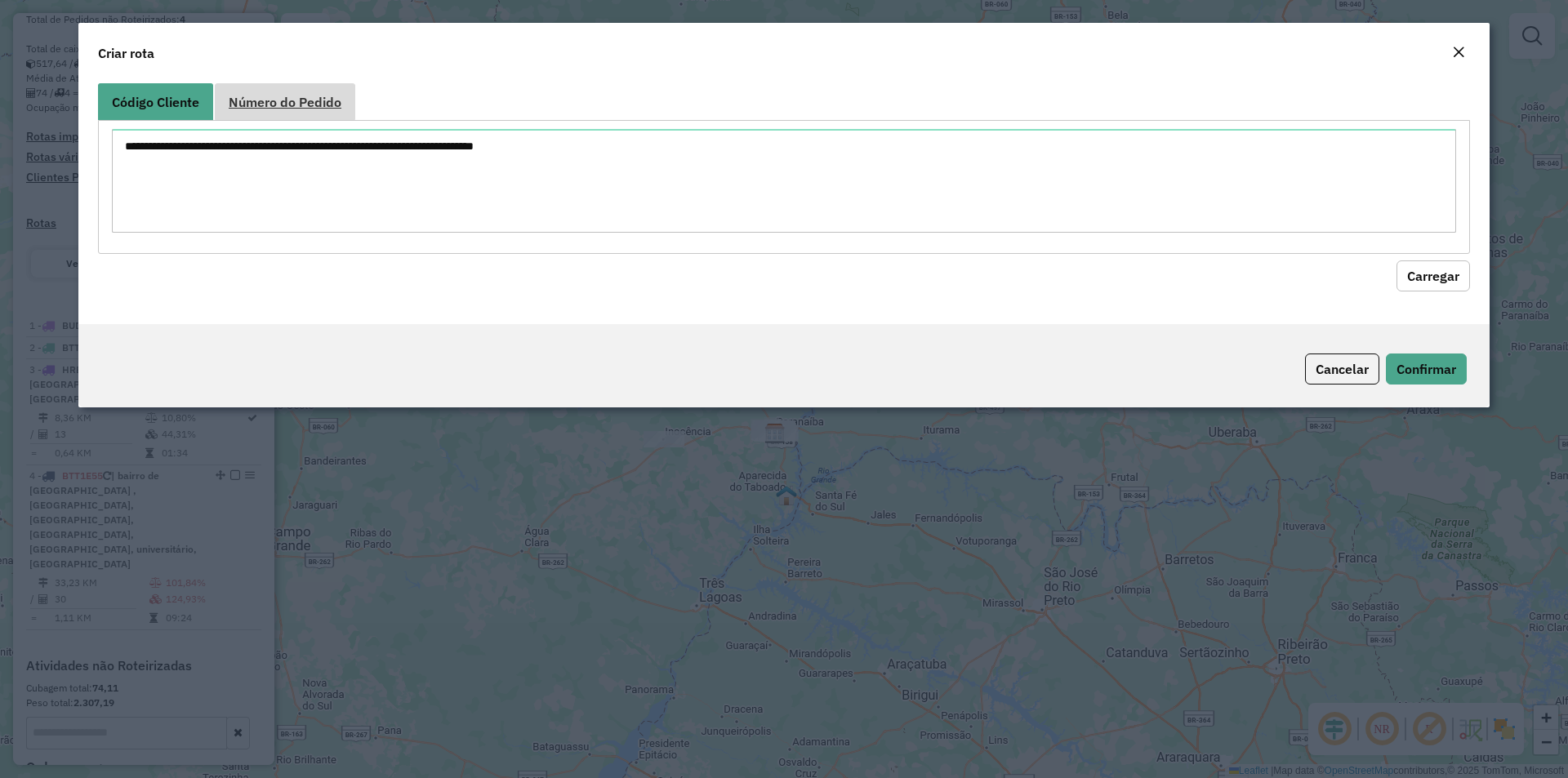
click at [327, 101] on span "Número do Pedido" at bounding box center [285, 102] width 113 height 13
click at [333, 160] on textarea at bounding box center [784, 180] width 1344 height 104
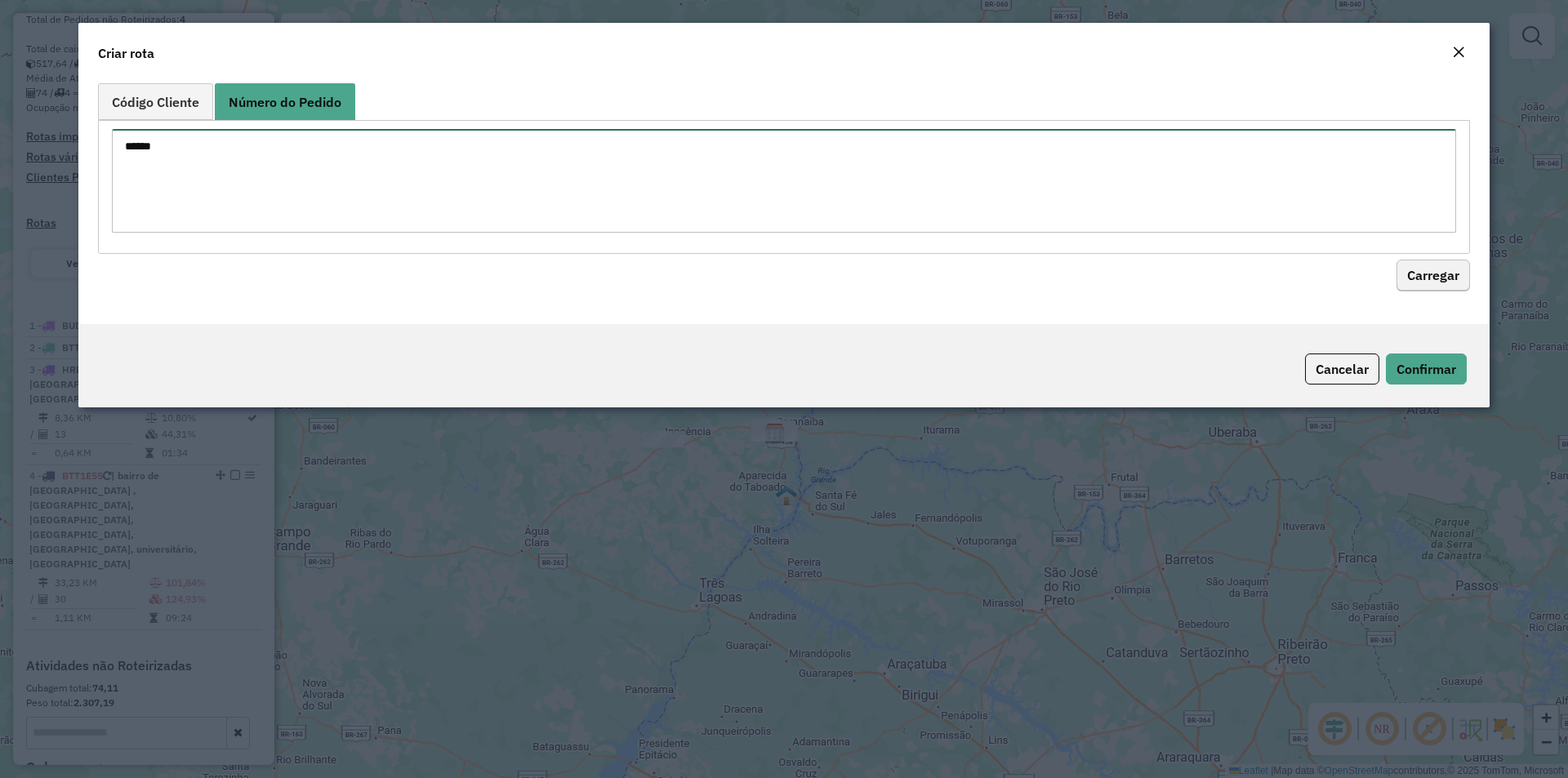
type textarea "******"
click at [1406, 279] on button "Carregar" at bounding box center [1434, 276] width 74 height 31
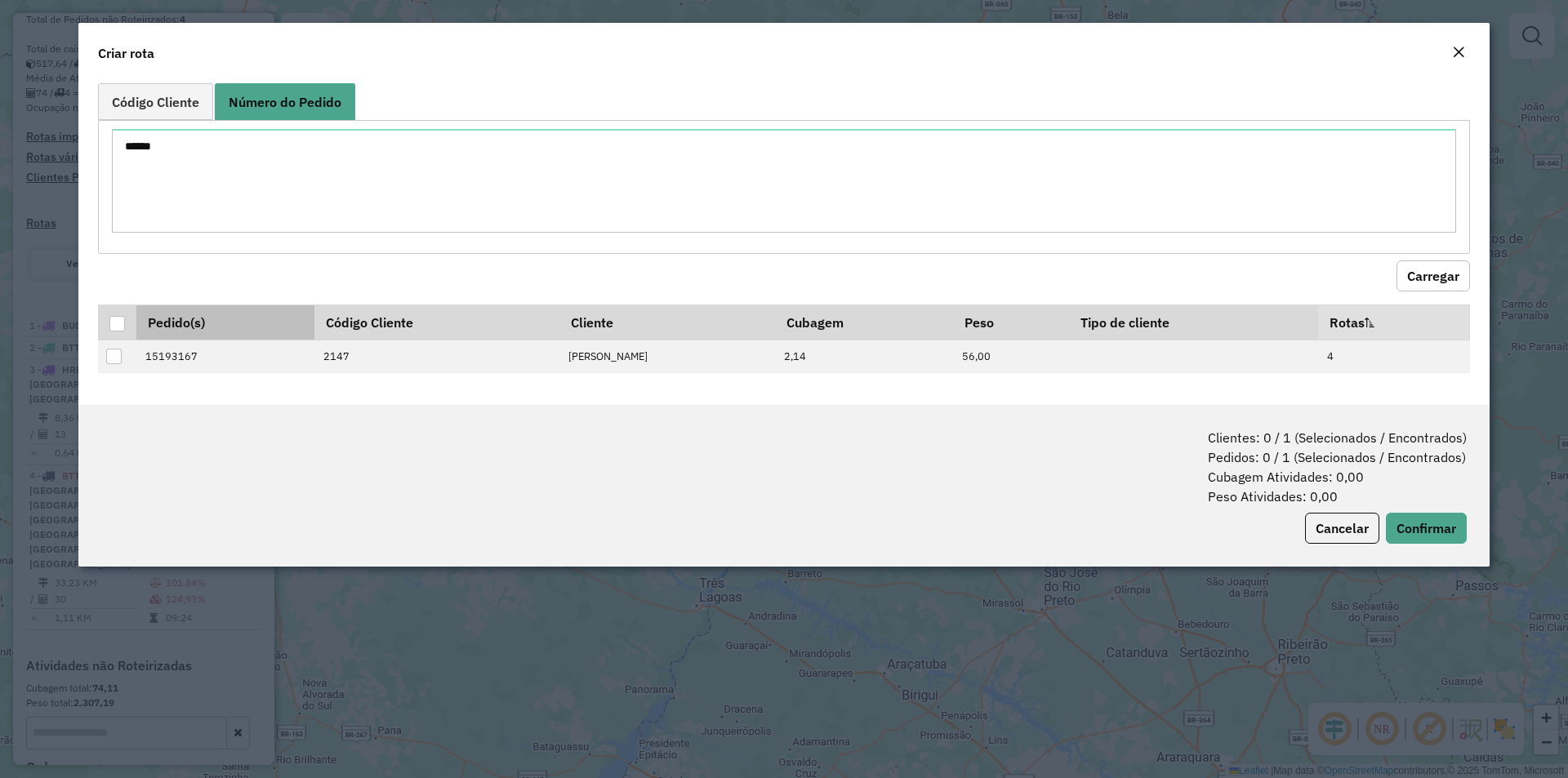
drag, startPoint x: 118, startPoint y: 326, endPoint x: 145, endPoint y: 325, distance: 27.0
click at [117, 325] on div at bounding box center [116, 324] width 15 height 15
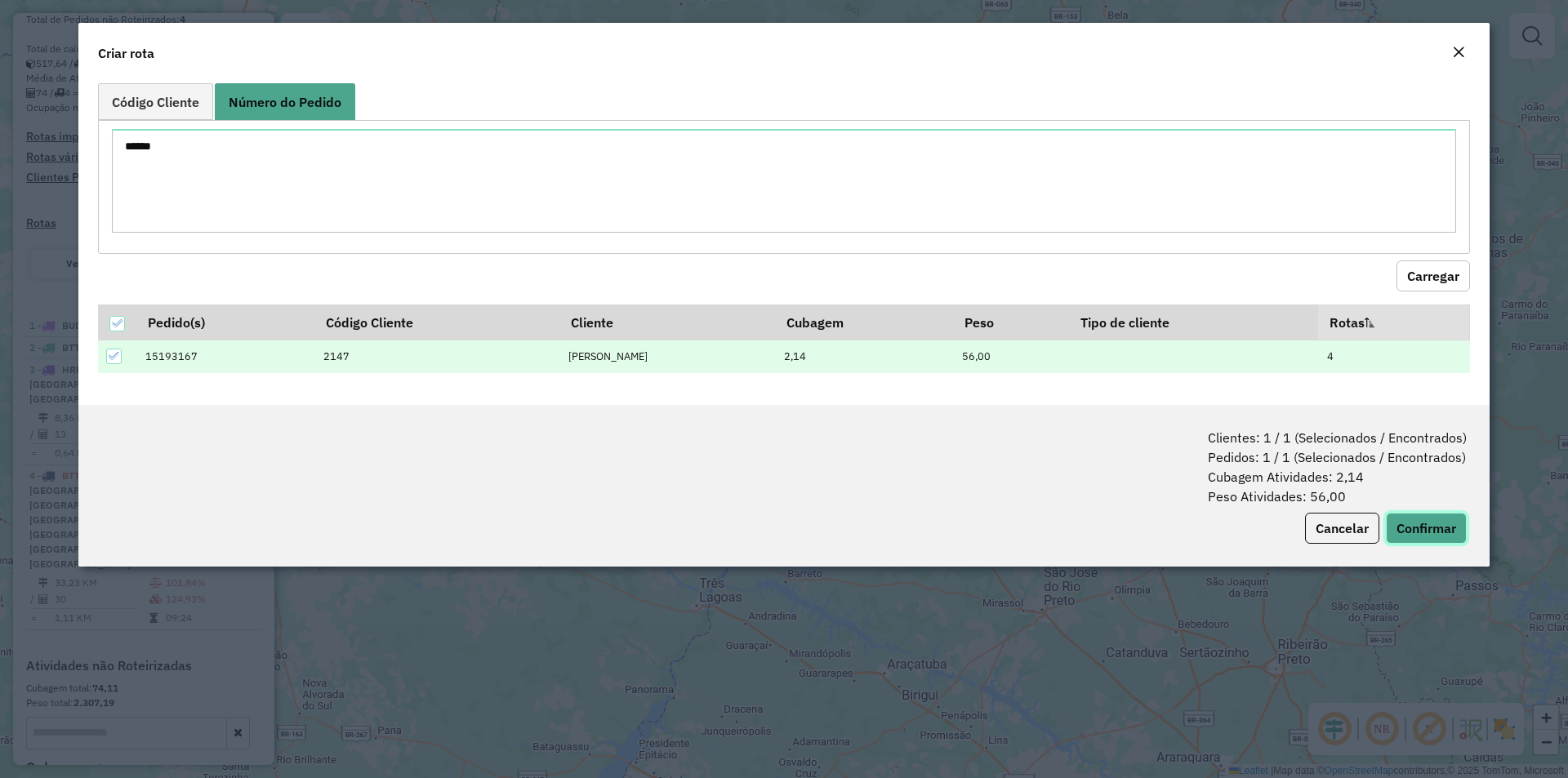
click at [1431, 527] on button "Confirmar" at bounding box center [1426, 528] width 81 height 31
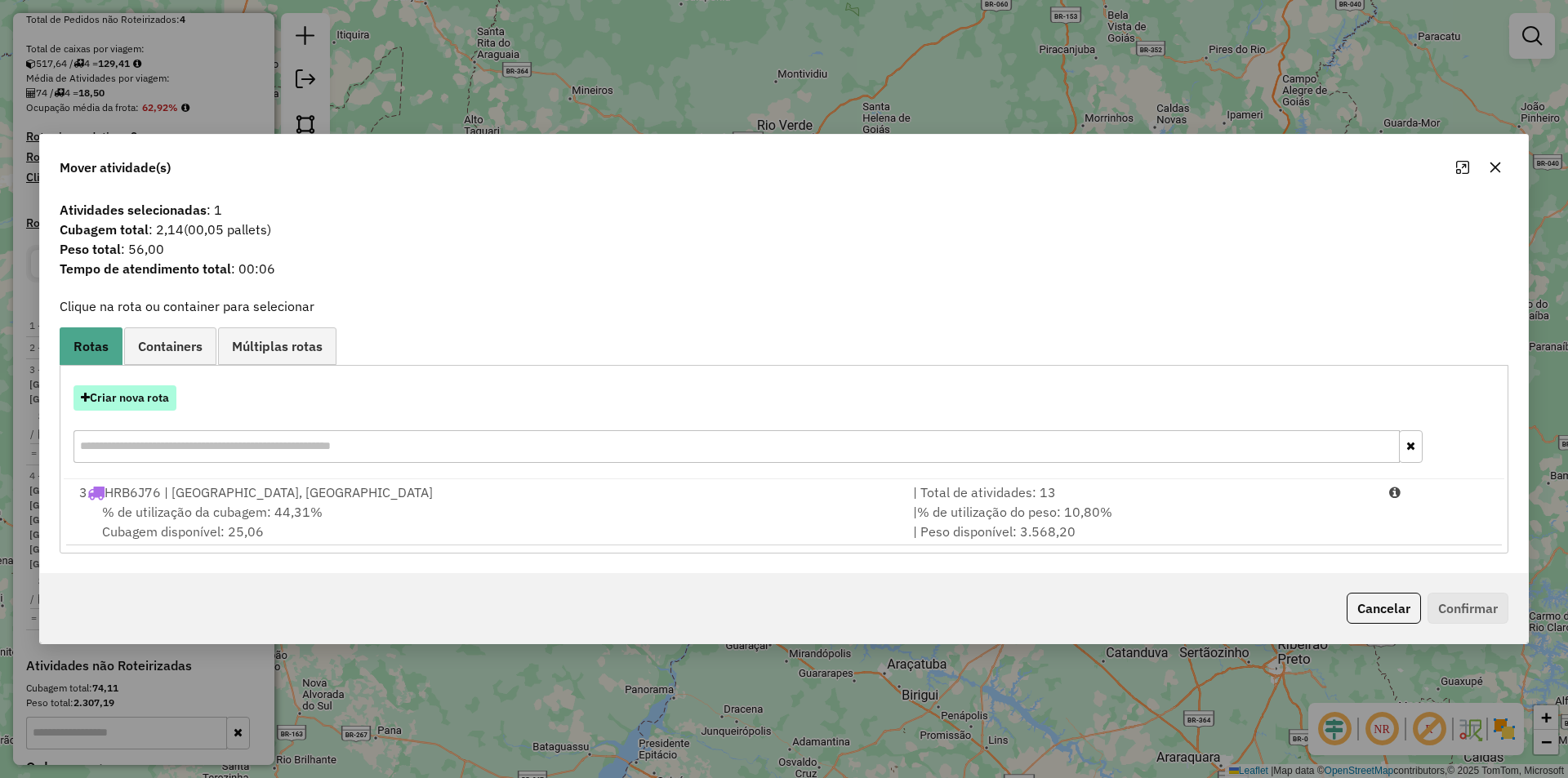
click at [151, 404] on button "Criar nova rota" at bounding box center [125, 398] width 103 height 25
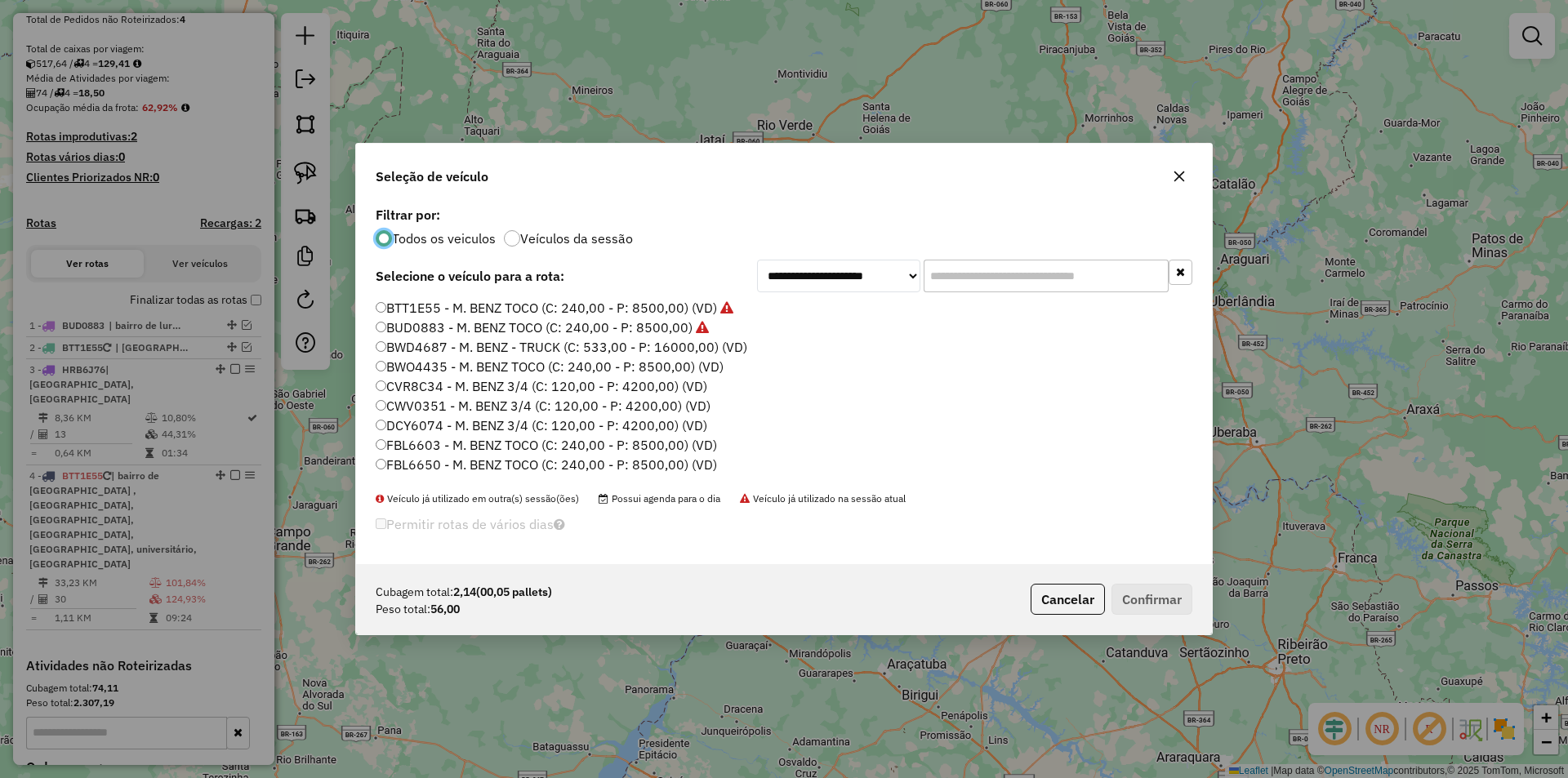
drag, startPoint x: 420, startPoint y: 327, endPoint x: 432, endPoint y: 338, distance: 16.3
click at [421, 326] on label "BUD0883 - M. BENZ TOCO (C: 240,00 - P: 8500,00)" at bounding box center [543, 327] width 334 height 20
click at [1123, 597] on button "Confirmar" at bounding box center [1152, 600] width 81 height 31
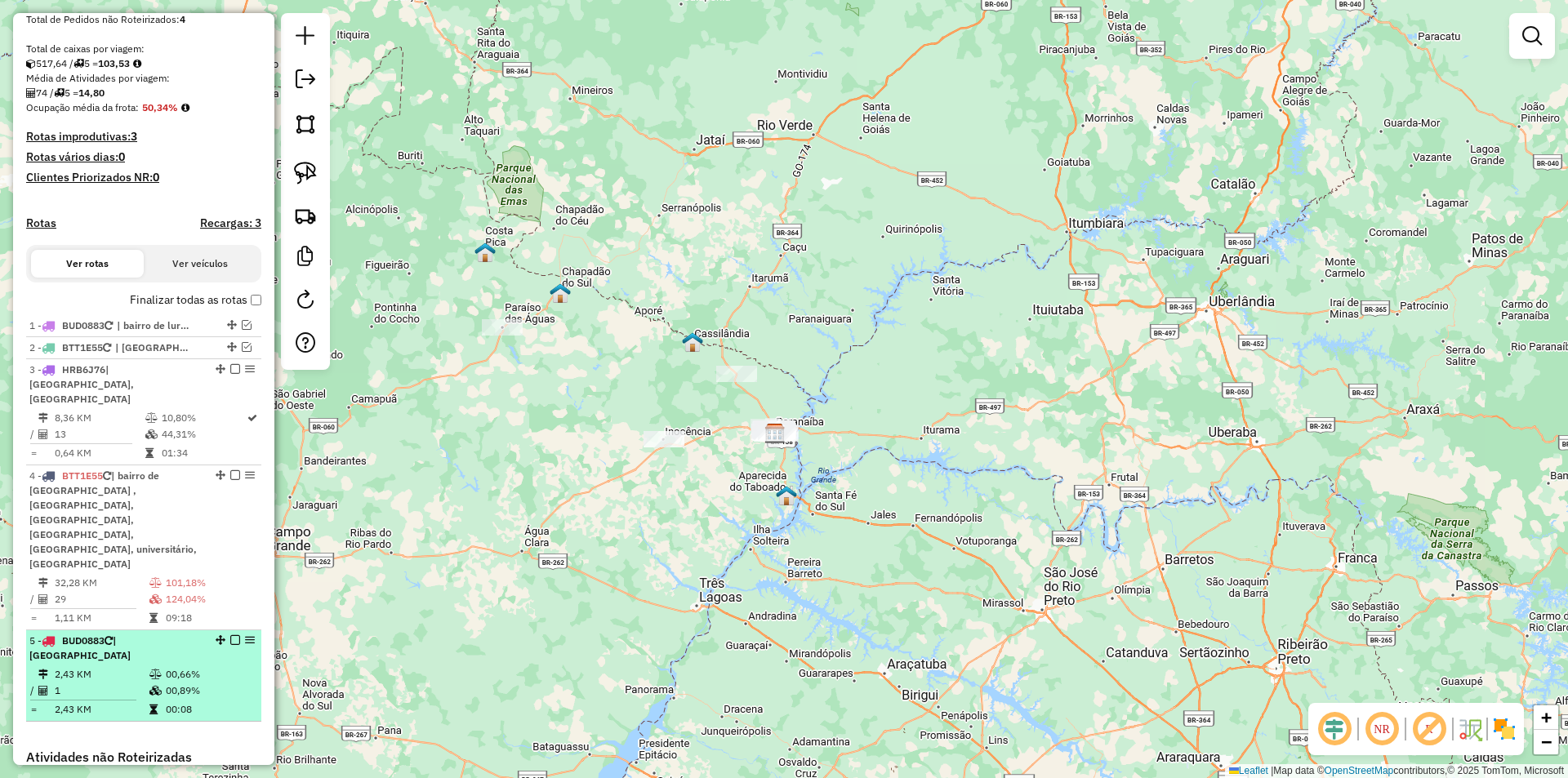
click at [232, 636] on em at bounding box center [234, 640] width 10 height 10
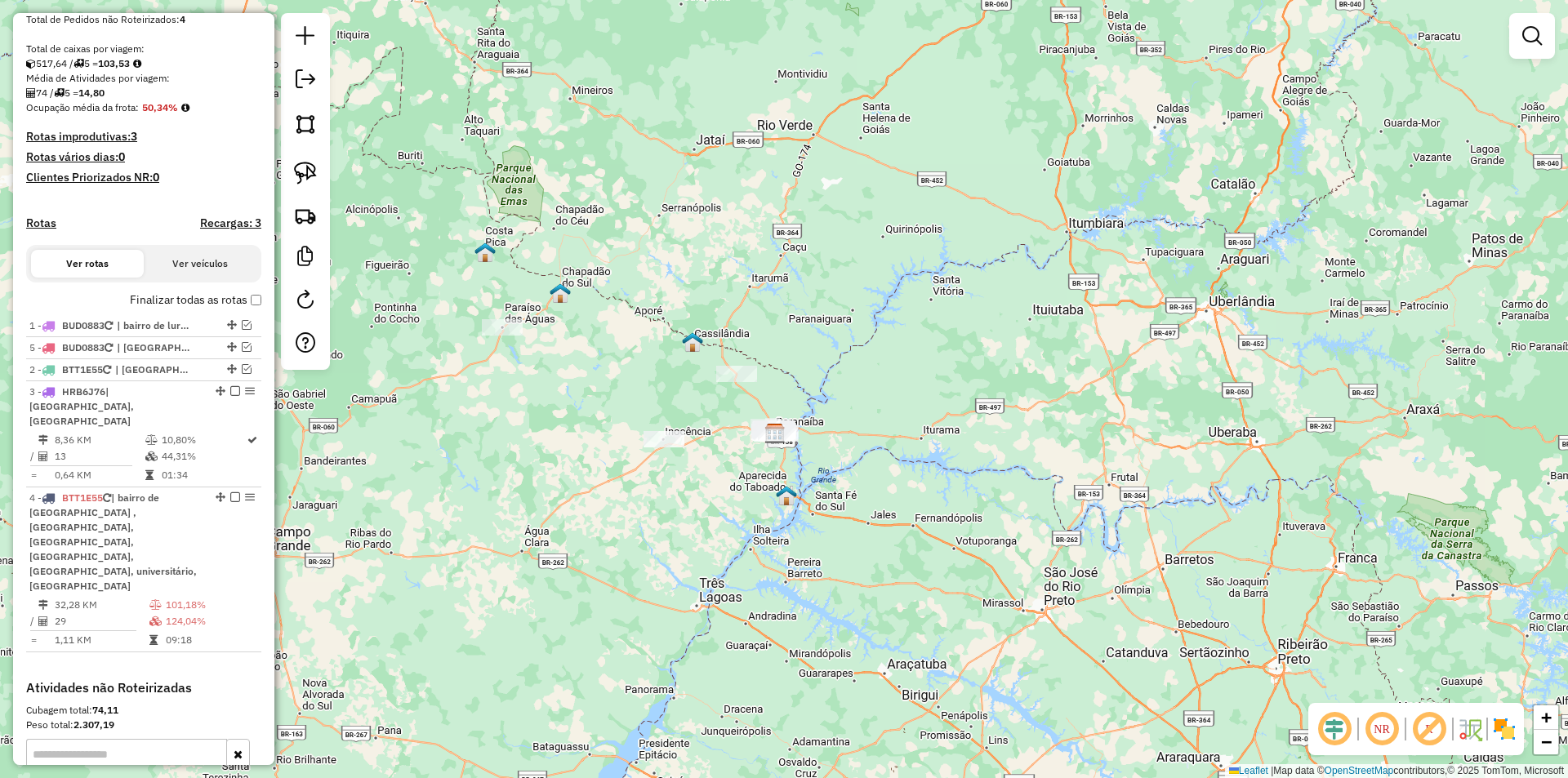
drag, startPoint x: 224, startPoint y: 598, endPoint x: 239, endPoint y: 356, distance: 242.5
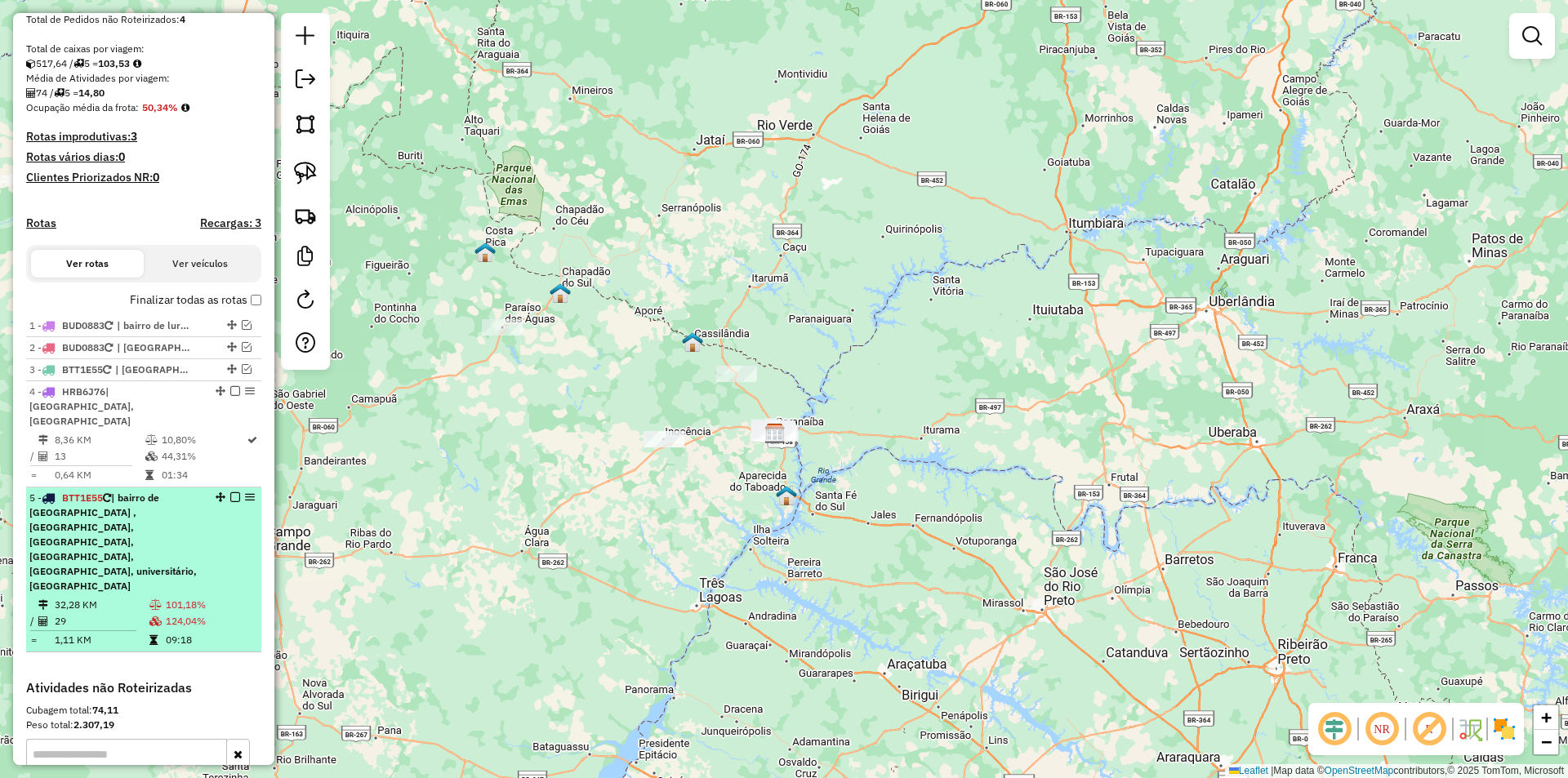
click at [229, 491] on div "5 - BTT1E55 | bairro de [GEOGRAPHIC_DATA] , [GEOGRAPHIC_DATA], [GEOGRAPHIC_DATA…" at bounding box center [144, 542] width 229 height 103
select select "*********"
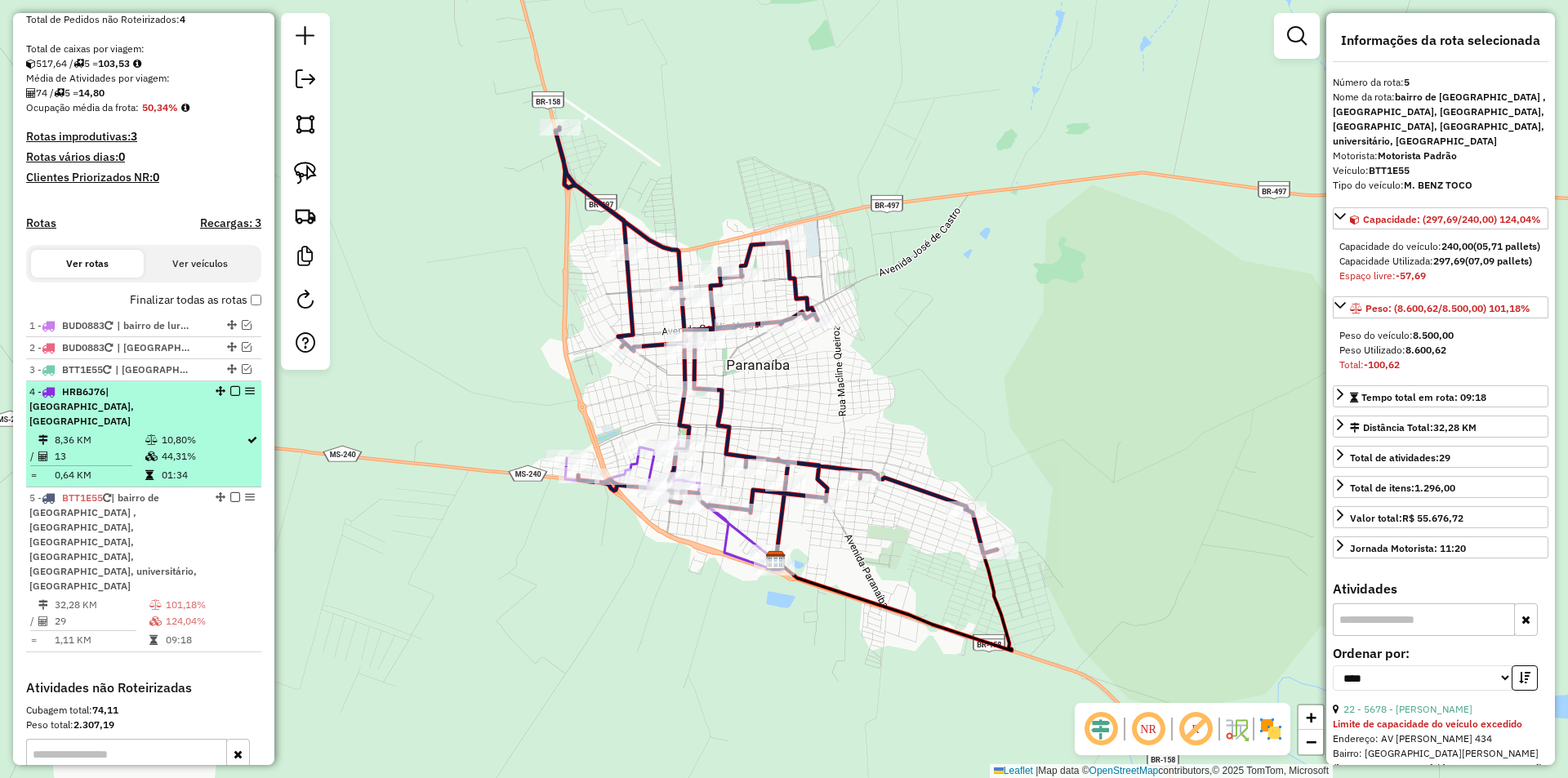
click at [230, 396] on em at bounding box center [234, 390] width 10 height 10
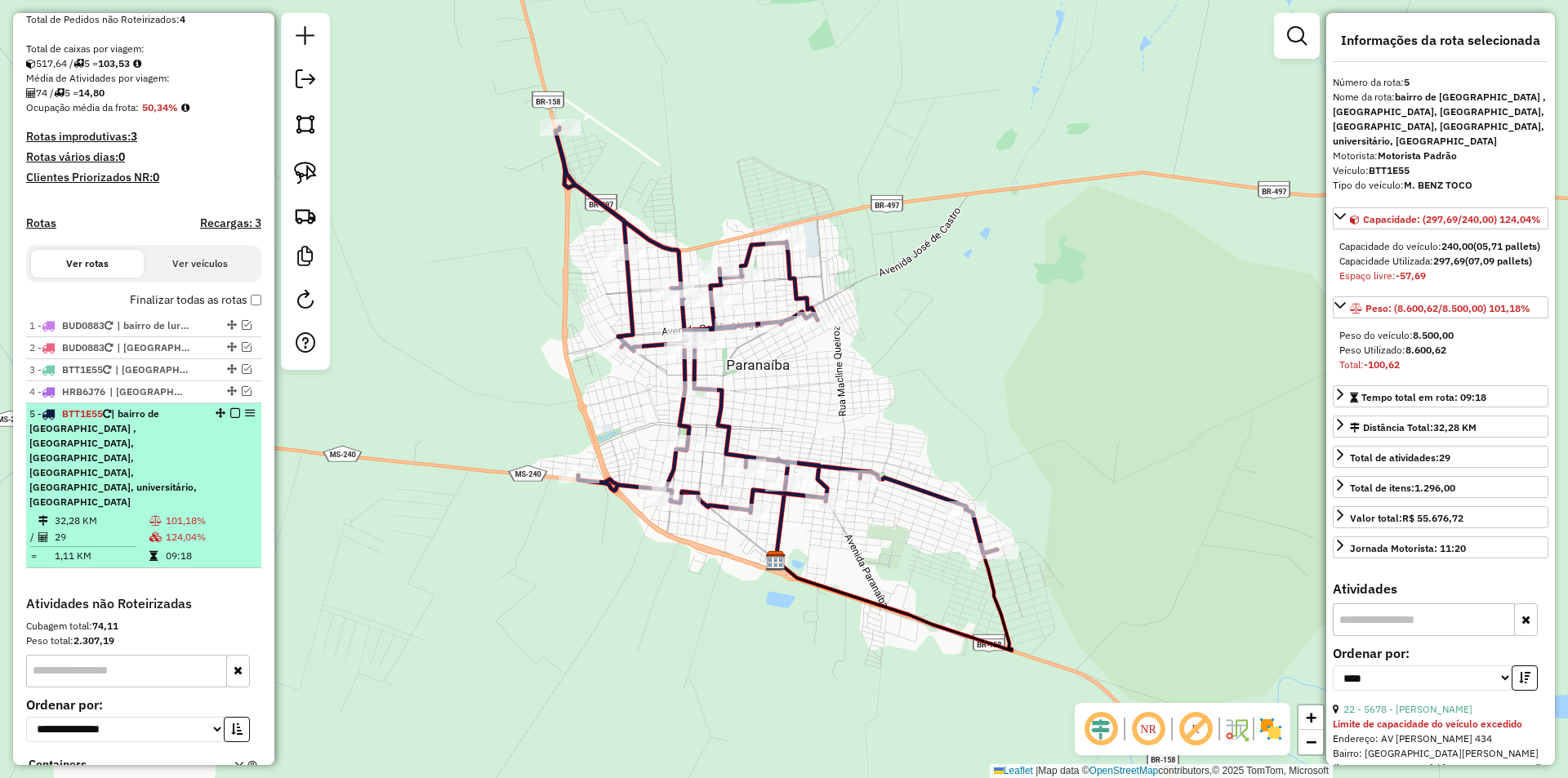
click at [230, 418] on em at bounding box center [234, 413] width 10 height 10
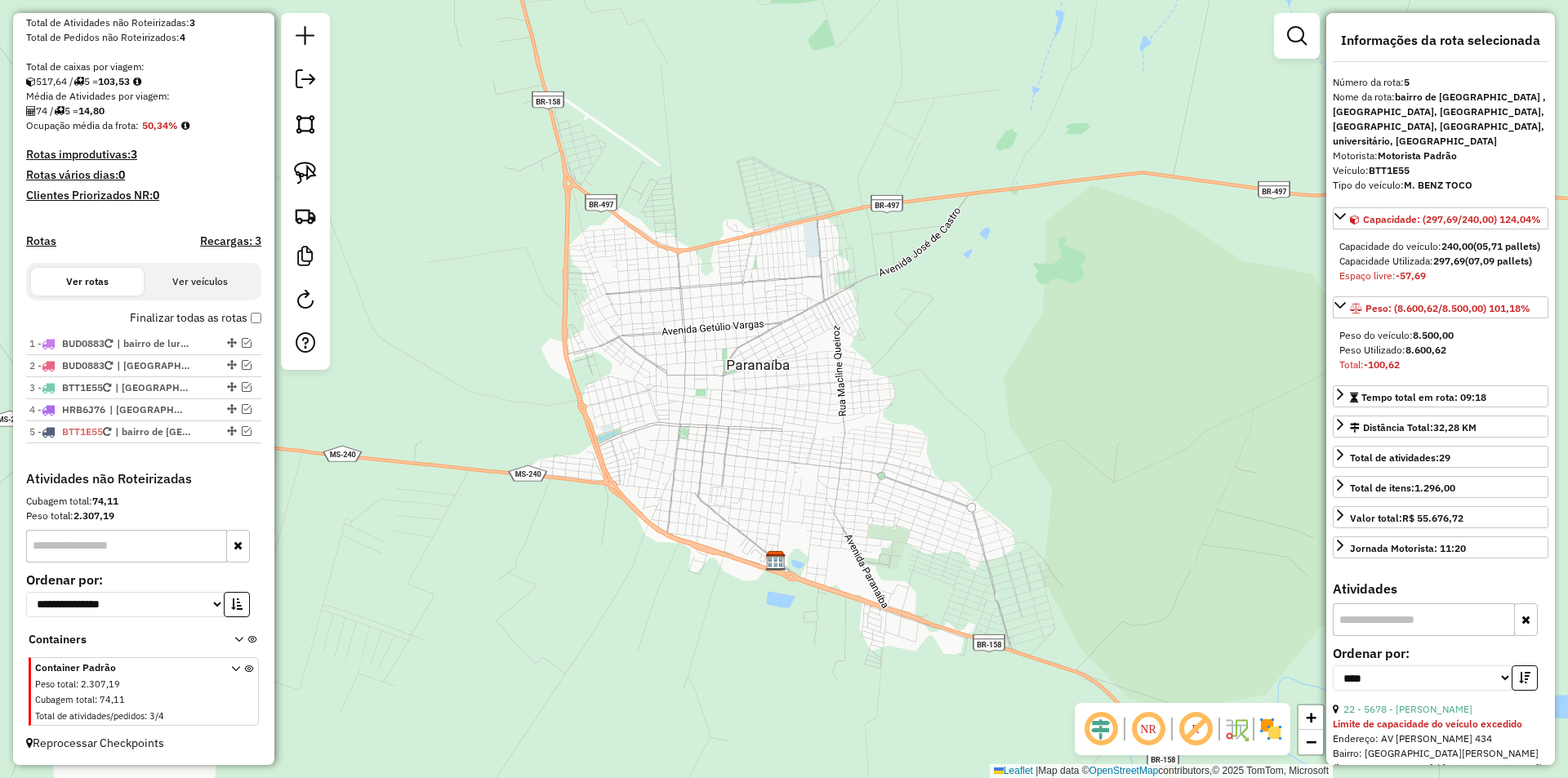
scroll to position [312, 0]
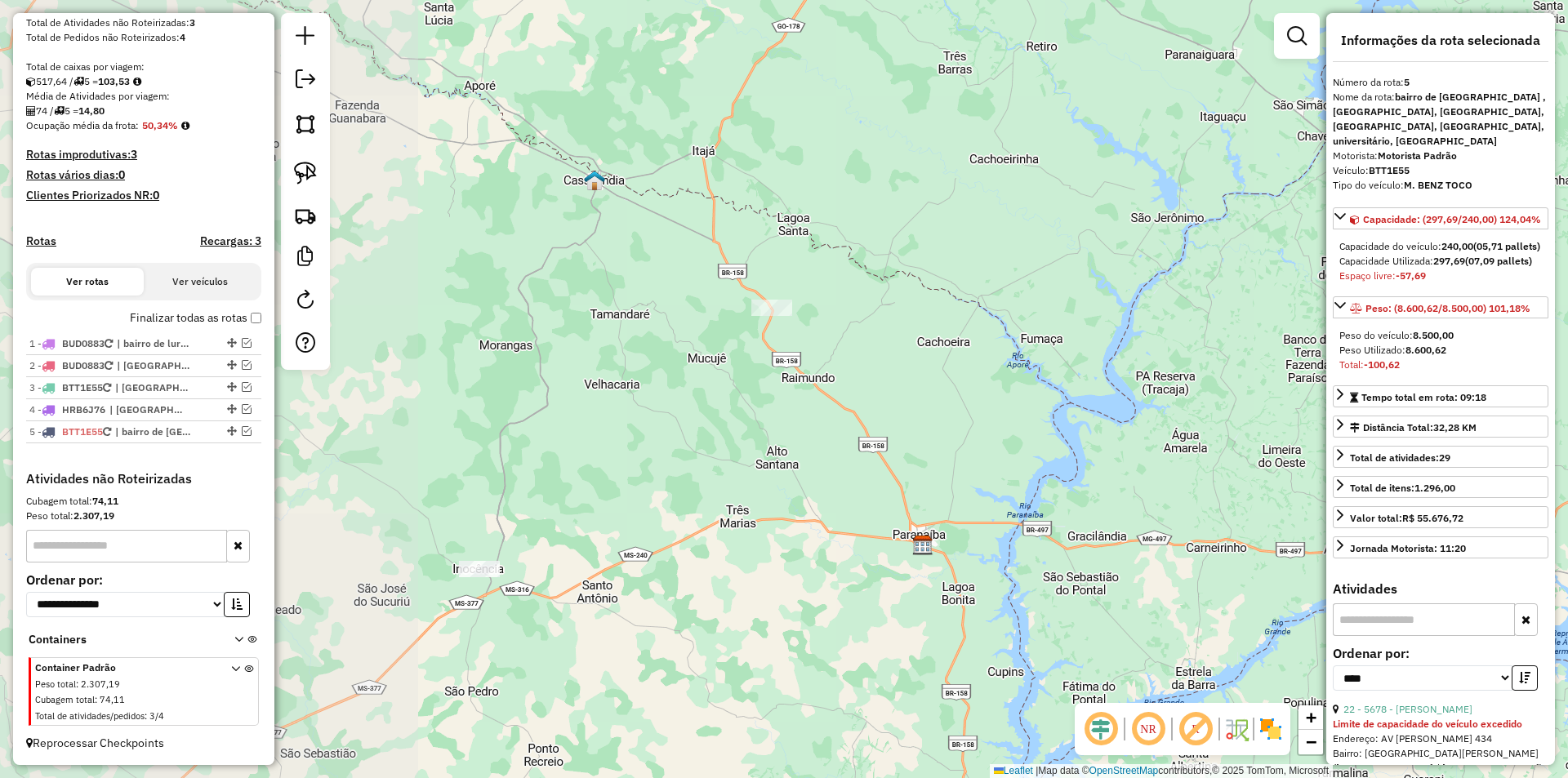
drag, startPoint x: 385, startPoint y: 451, endPoint x: 852, endPoint y: 453, distance: 467.0
click at [852, 453] on div "Janela de atendimento Grade de atendimento Capacidade Transportadoras Veículos …" at bounding box center [784, 389] width 1568 height 778
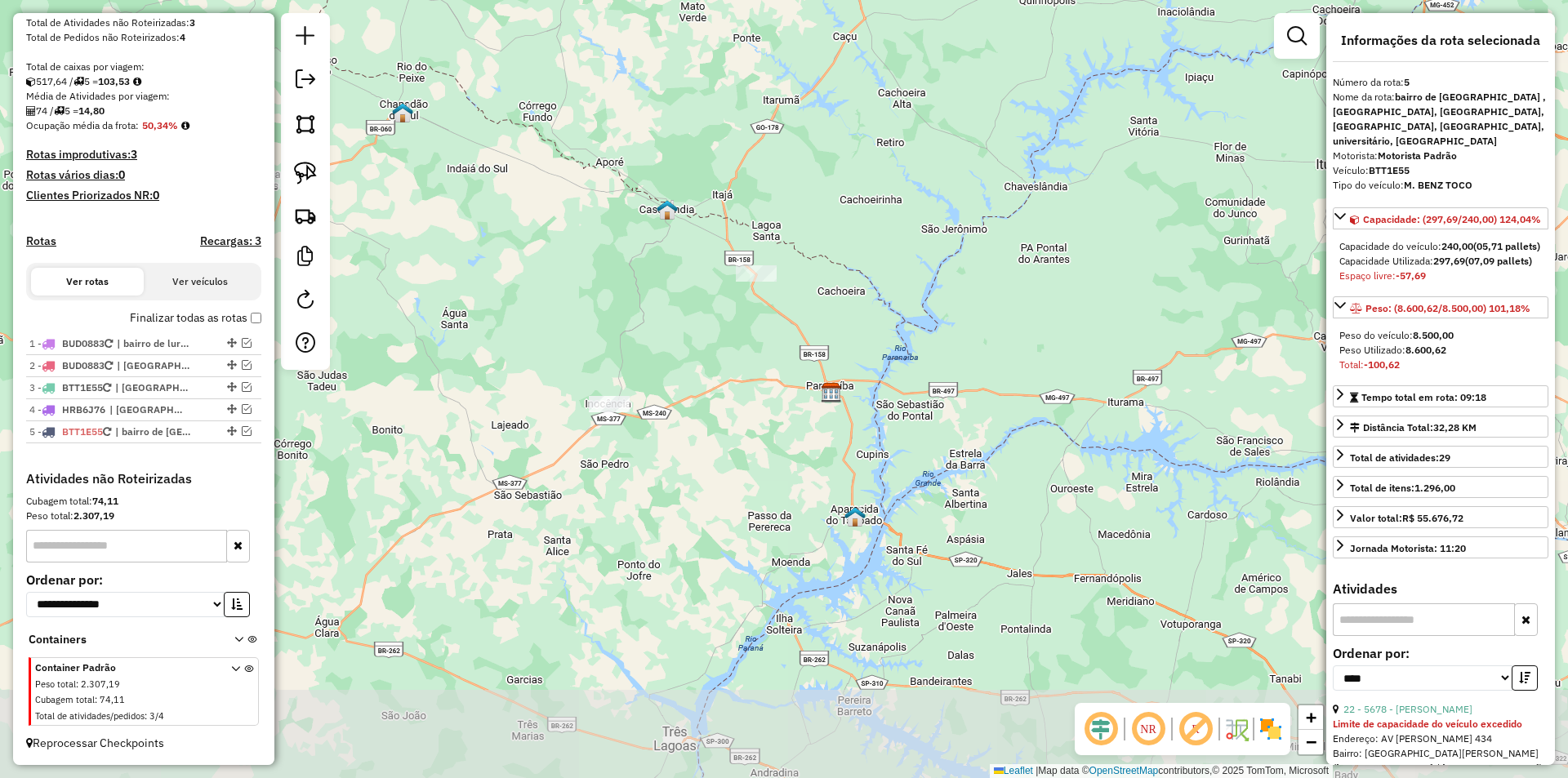
drag, startPoint x: 789, startPoint y: 486, endPoint x: 725, endPoint y: 371, distance: 131.6
click at [725, 371] on div "Janela de atendimento Grade de atendimento Capacidade Transportadoras Veículos …" at bounding box center [784, 389] width 1568 height 778
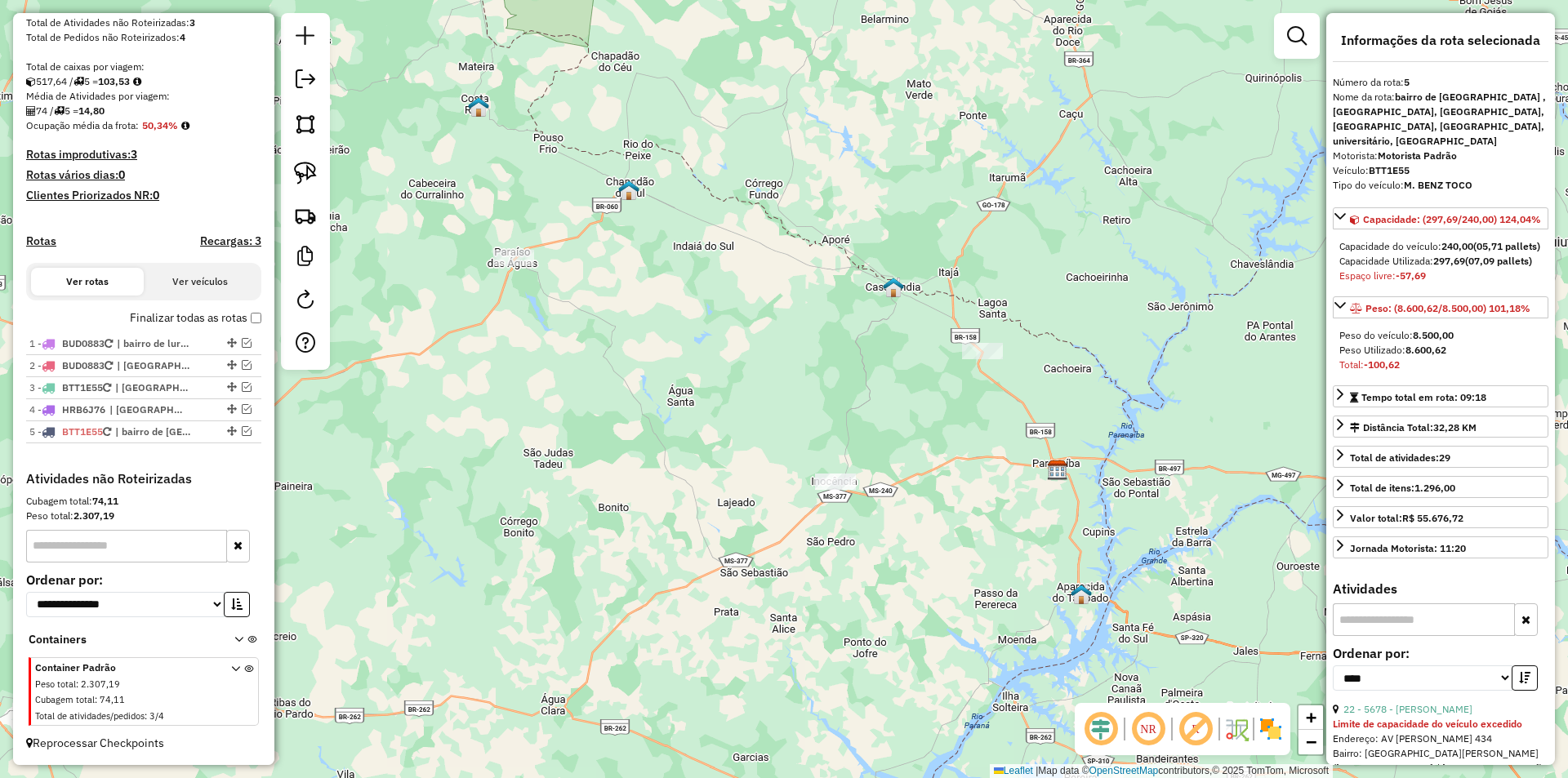
drag, startPoint x: 532, startPoint y: 335, endPoint x: 735, endPoint y: 409, distance: 216.1
click at [735, 409] on div "Janela de atendimento Grade de atendimento Capacidade Transportadoras Veículos …" at bounding box center [784, 389] width 1568 height 778
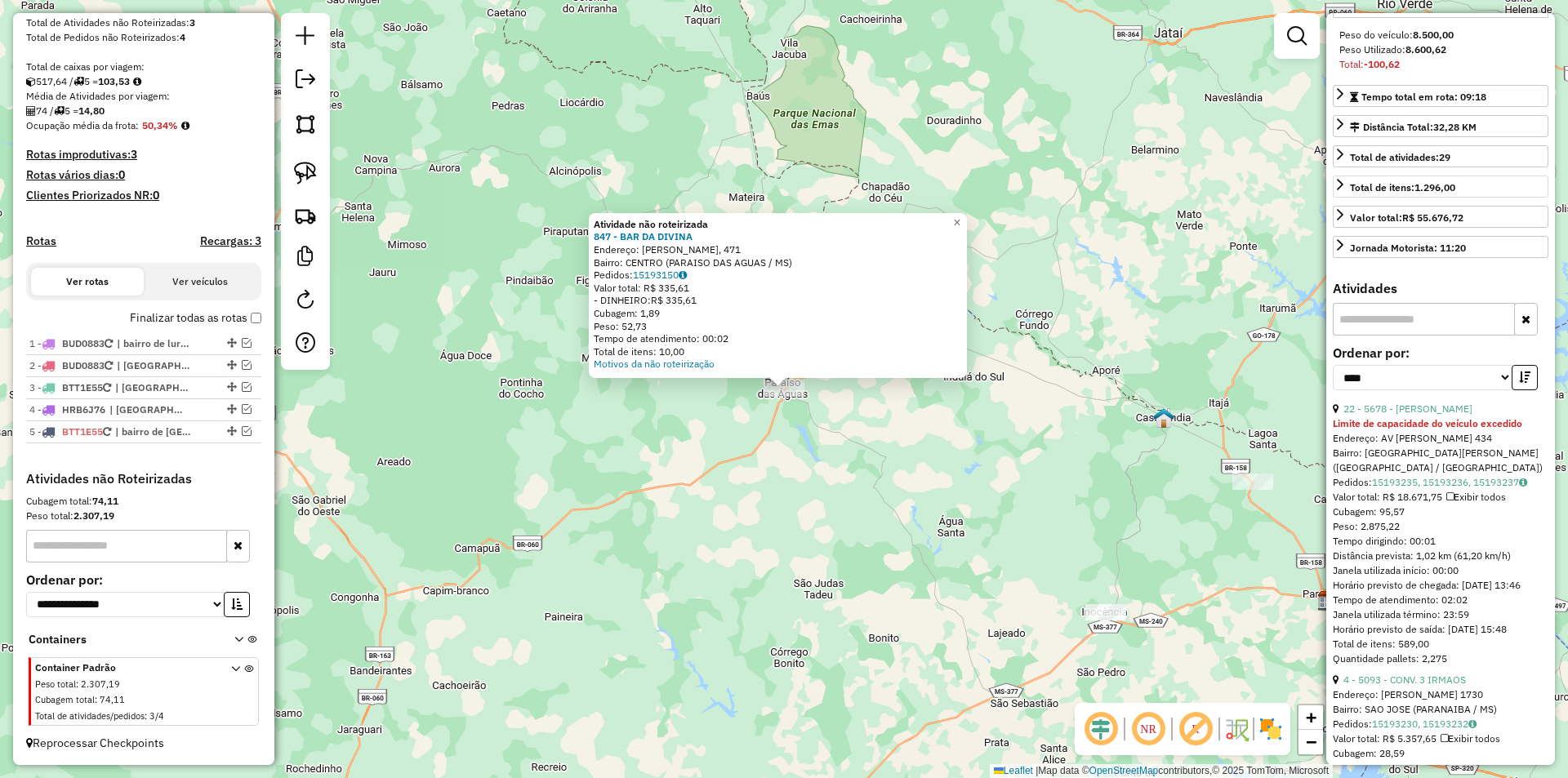
scroll to position [326, 0]
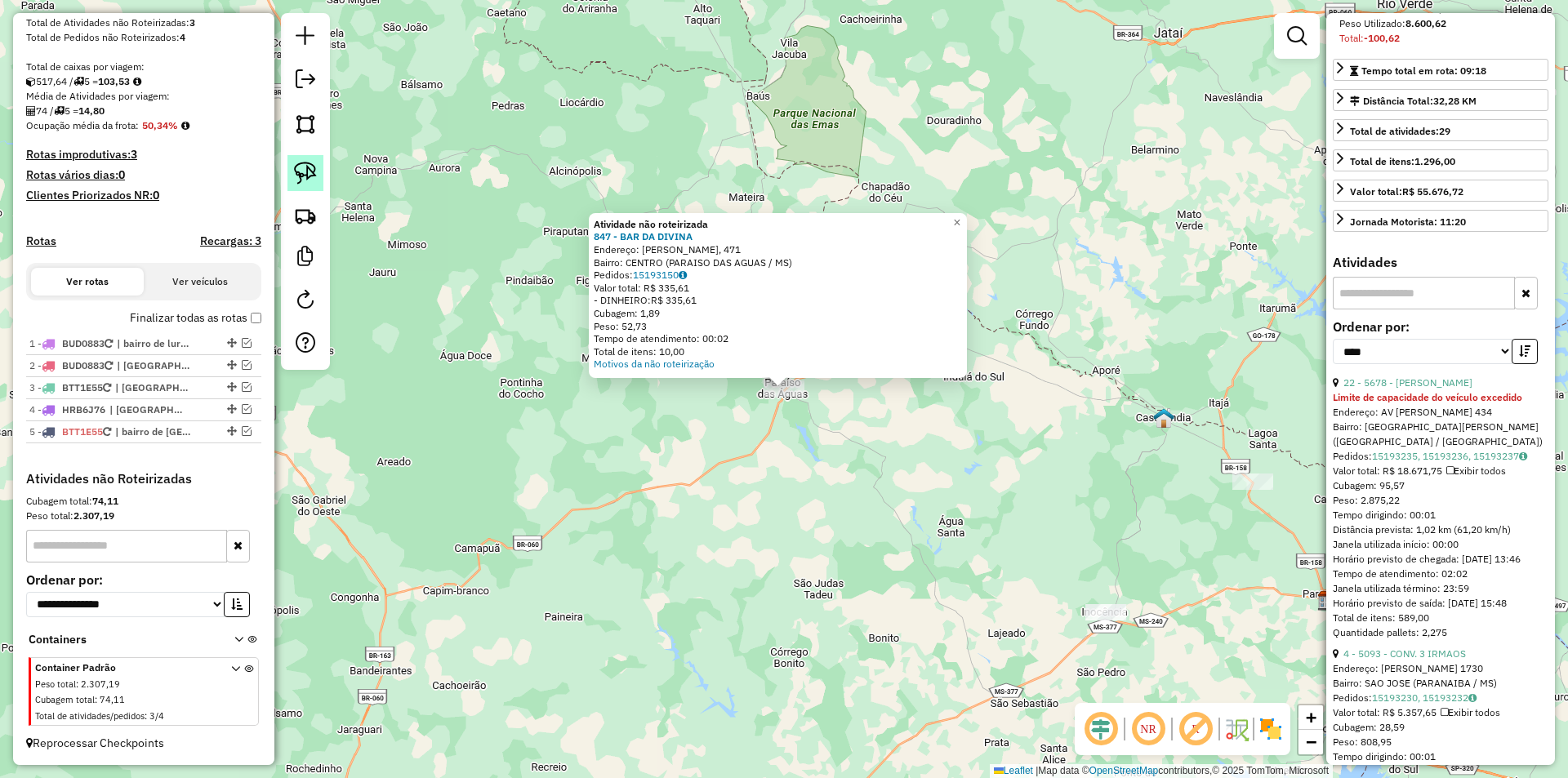
click at [307, 167] on img at bounding box center [305, 172] width 23 height 23
drag, startPoint x: 792, startPoint y: 438, endPoint x: 853, endPoint y: 430, distance: 61.5
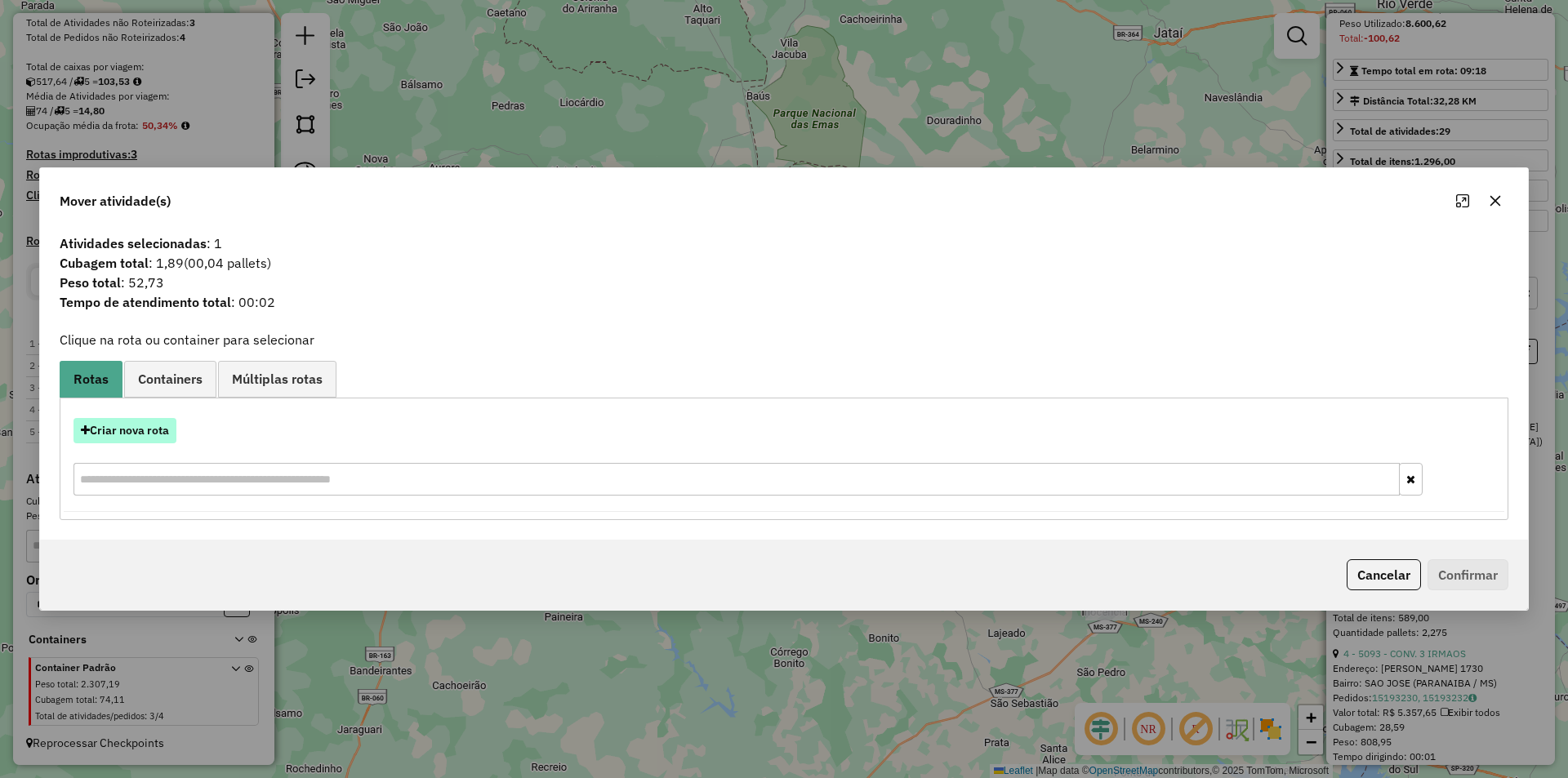
click at [145, 430] on button "Criar nova rota" at bounding box center [125, 431] width 103 height 25
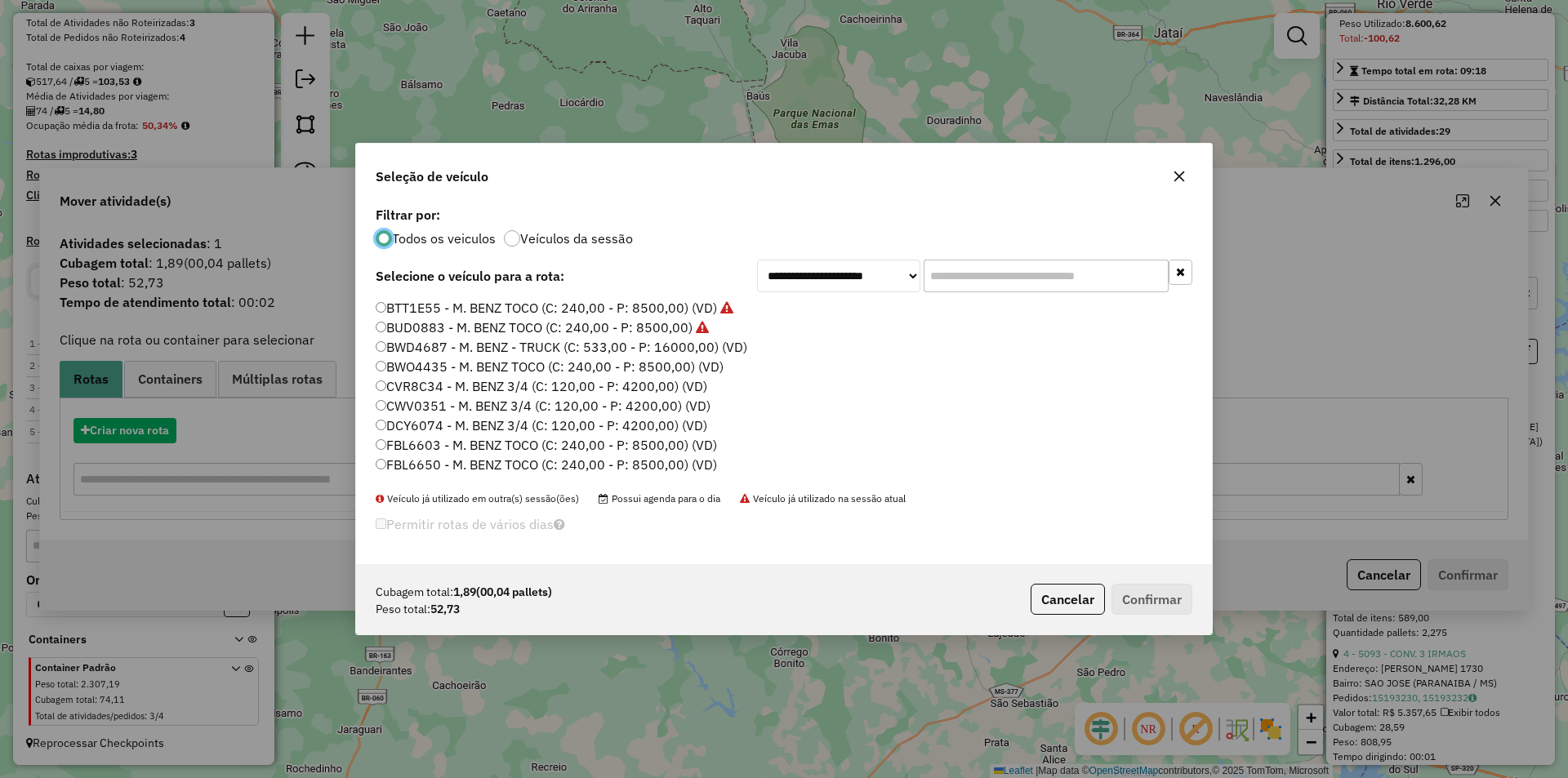
scroll to position [9, 5]
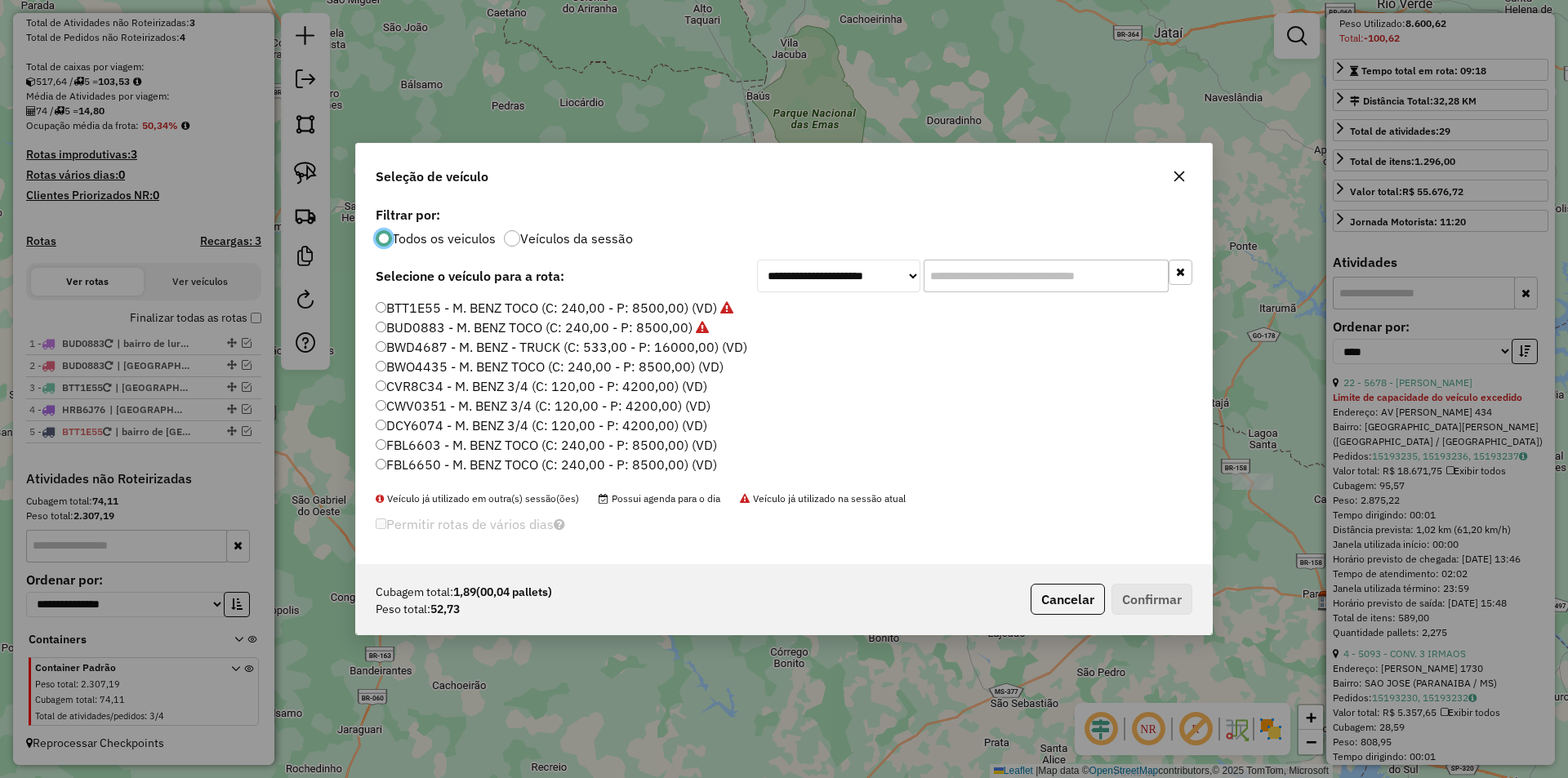
click at [1186, 178] on button "button" at bounding box center [1179, 176] width 26 height 26
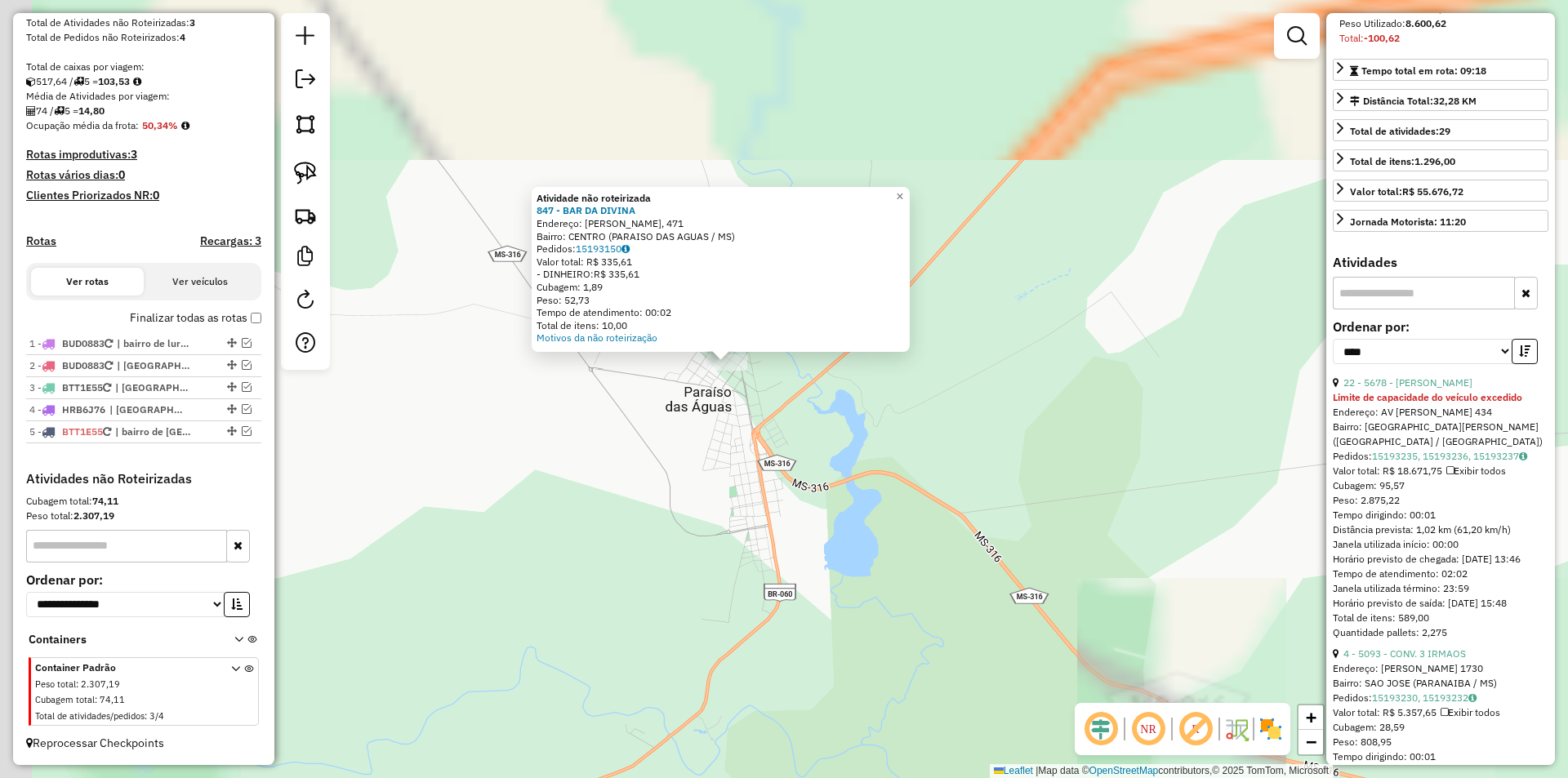
drag, startPoint x: 551, startPoint y: 246, endPoint x: 776, endPoint y: 431, distance: 291.3
click at [777, 432] on div "Atividade não roteirizada 847 - BAR DA DIVINA Endereço: [PERSON_NAME], 471 Bair…" at bounding box center [784, 389] width 1568 height 778
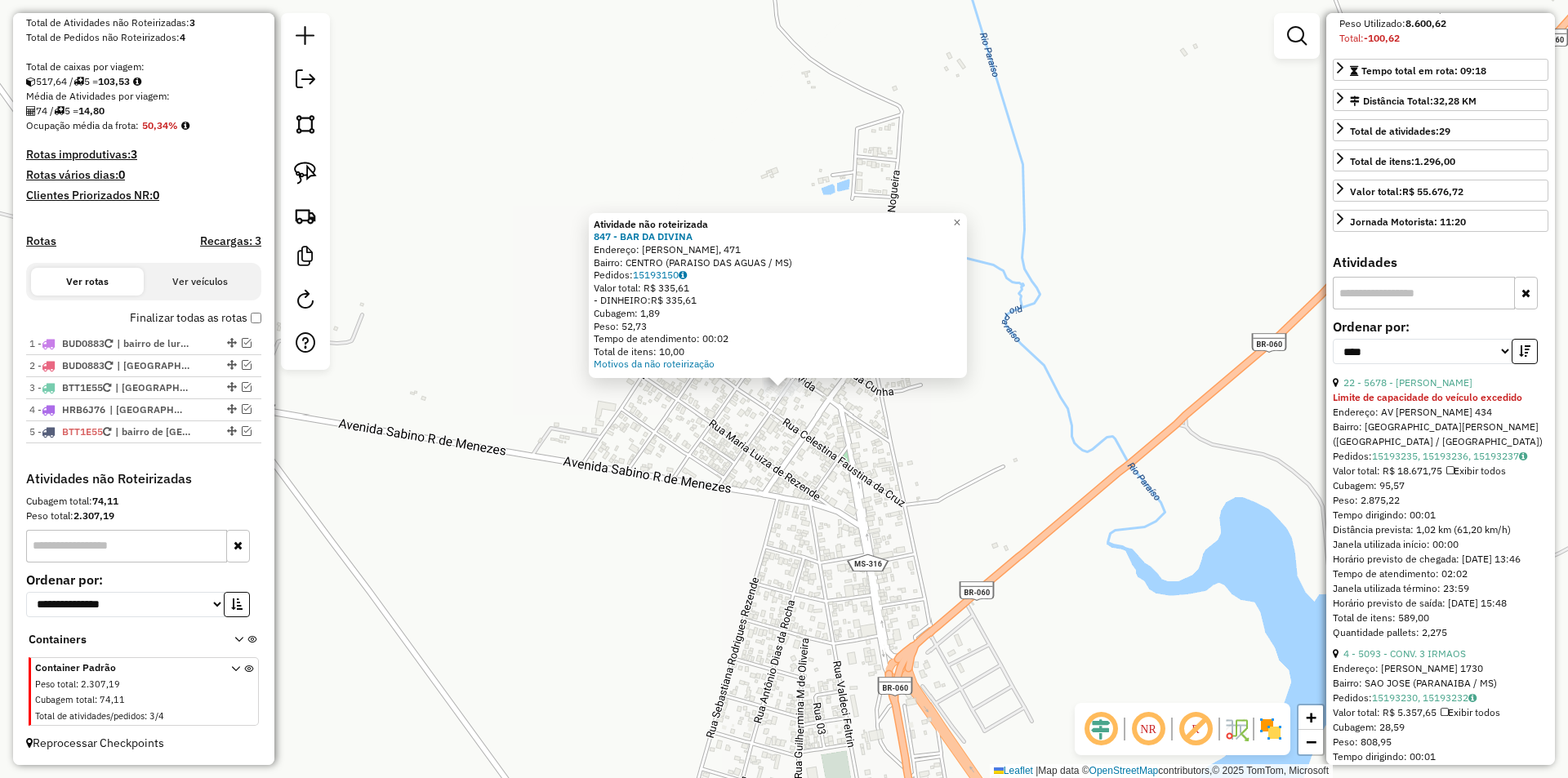
click at [790, 397] on div at bounding box center [784, 389] width 41 height 16
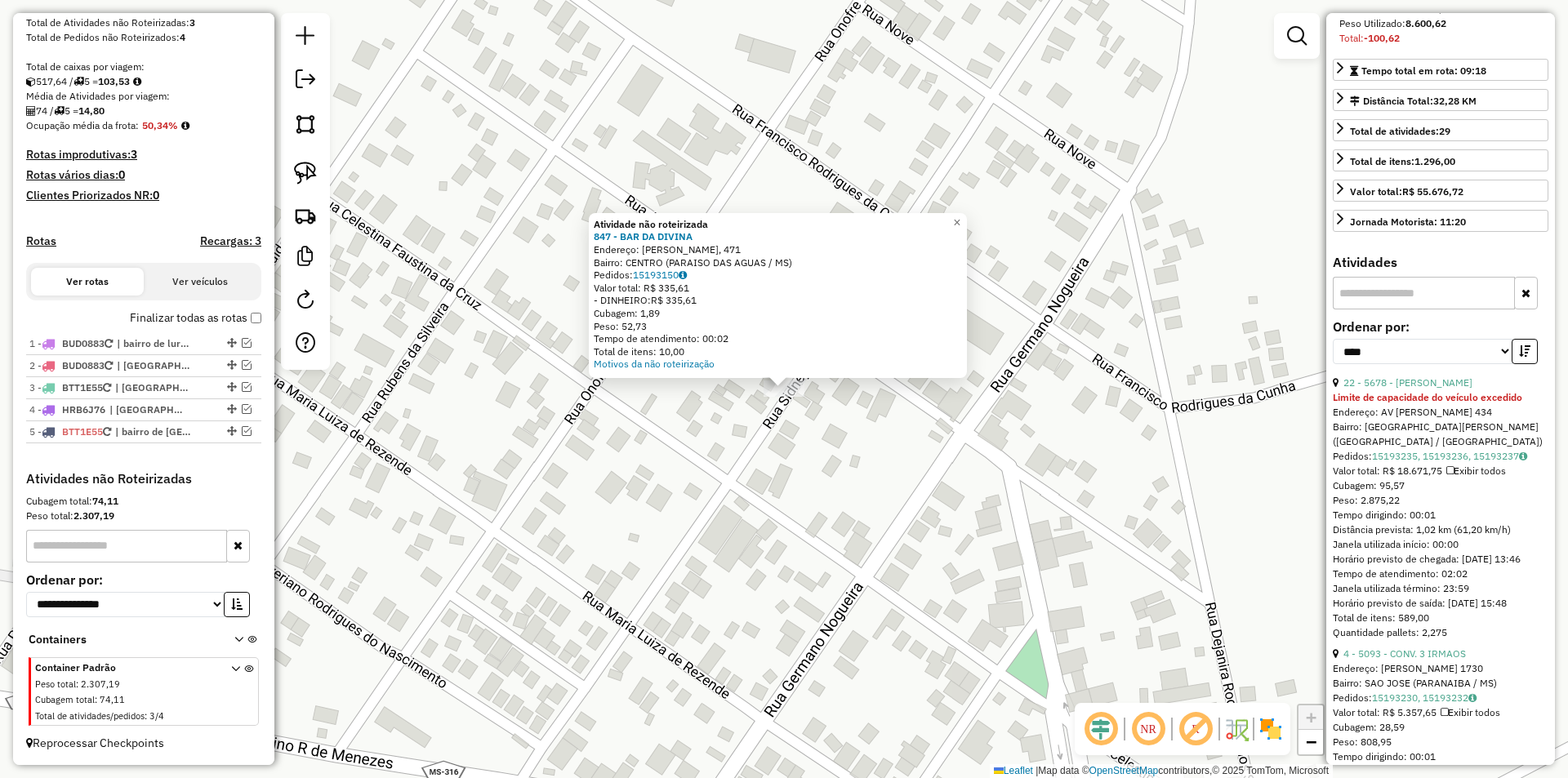
click at [598, 517] on div "Atividade não roteirizada 847 - BAR DA DIVINA Endereço: [PERSON_NAME], 471 Bair…" at bounding box center [784, 389] width 1568 height 778
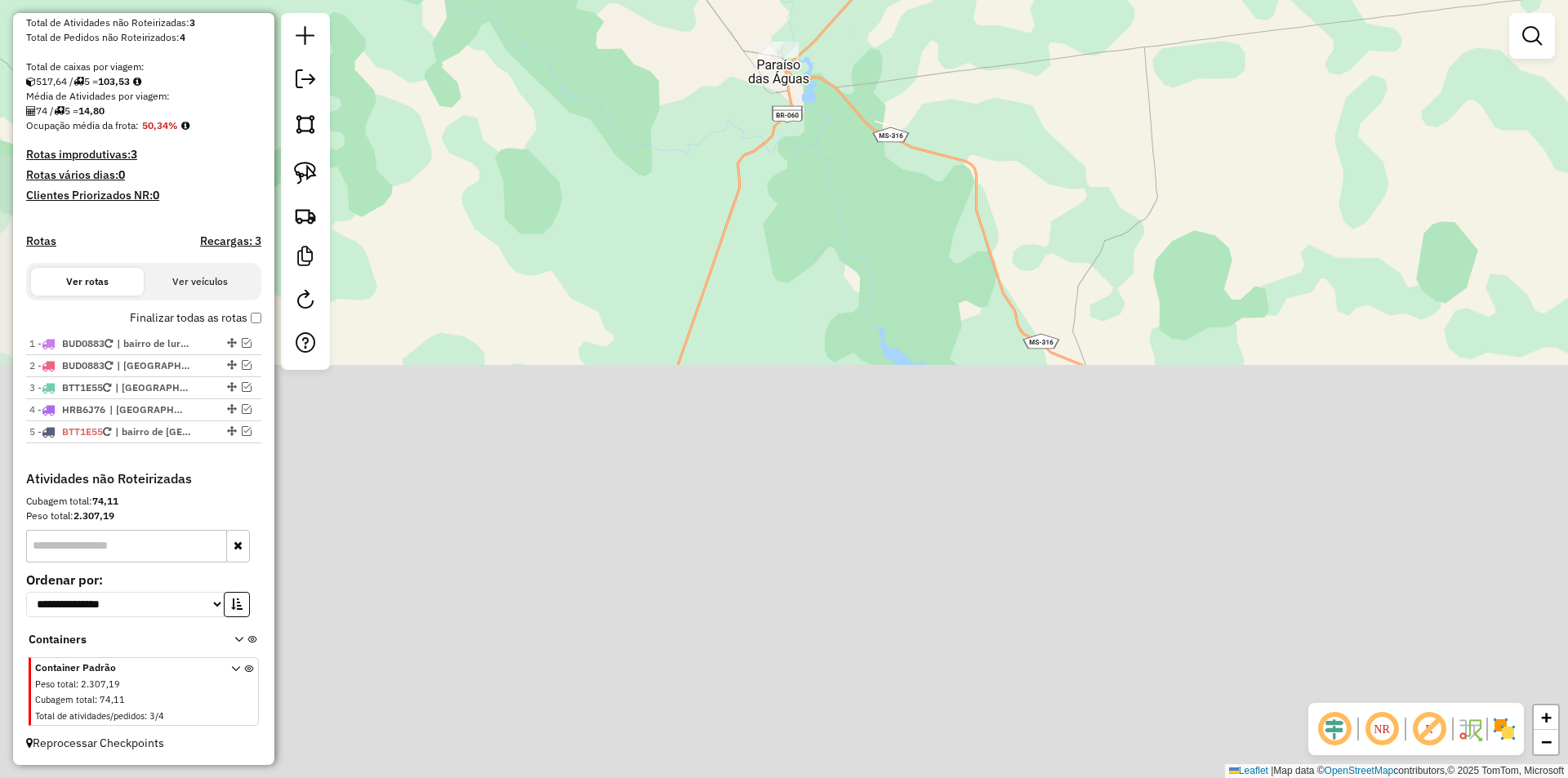
drag, startPoint x: 747, startPoint y: 569, endPoint x: 893, endPoint y: 166, distance: 428.6
click at [893, 166] on div "Janela de atendimento Grade de atendimento Capacidade Transportadoras Veículos …" at bounding box center [784, 389] width 1568 height 778
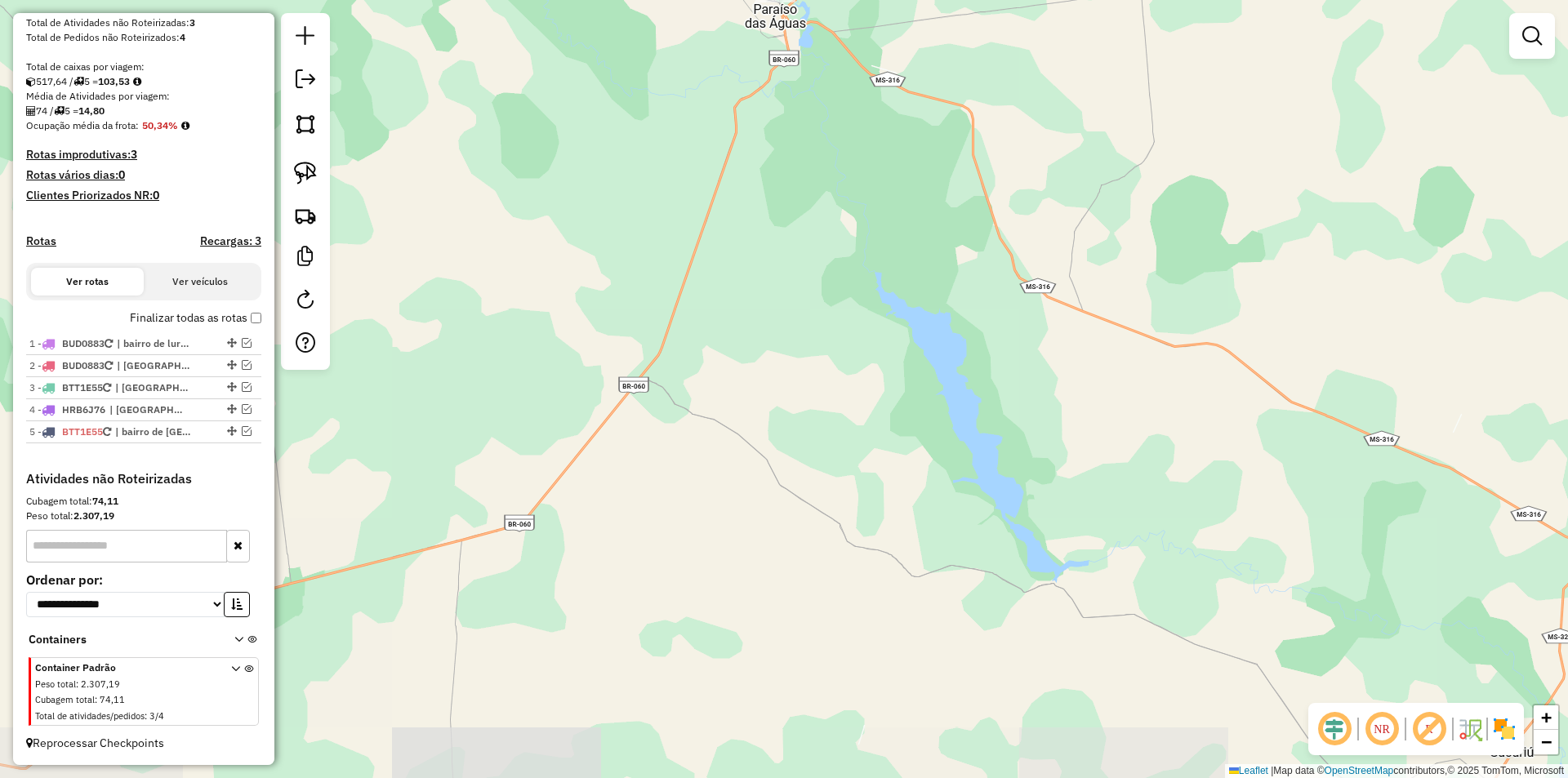
drag, startPoint x: 1051, startPoint y: 627, endPoint x: 1020, endPoint y: 262, distance: 366.3
click at [1020, 262] on div "Janela de atendimento Grade de atendimento Capacidade Transportadoras Veículos …" at bounding box center [784, 389] width 1568 height 778
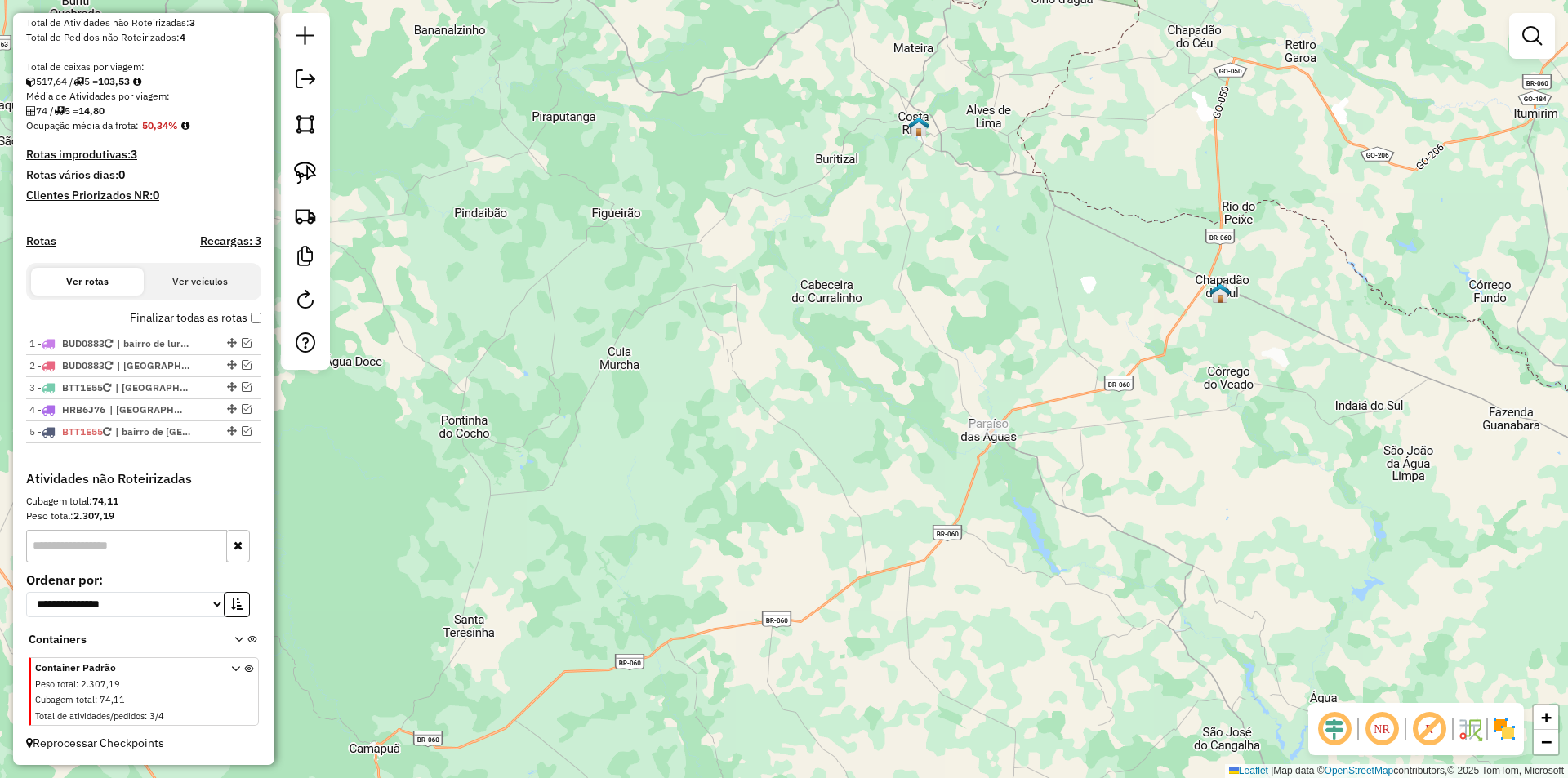
drag, startPoint x: 947, startPoint y: 514, endPoint x: 1017, endPoint y: 612, distance: 120.4
click at [1029, 753] on div "Janela de atendimento Grade de atendimento Capacidade Transportadoras Veículos …" at bounding box center [784, 389] width 1568 height 778
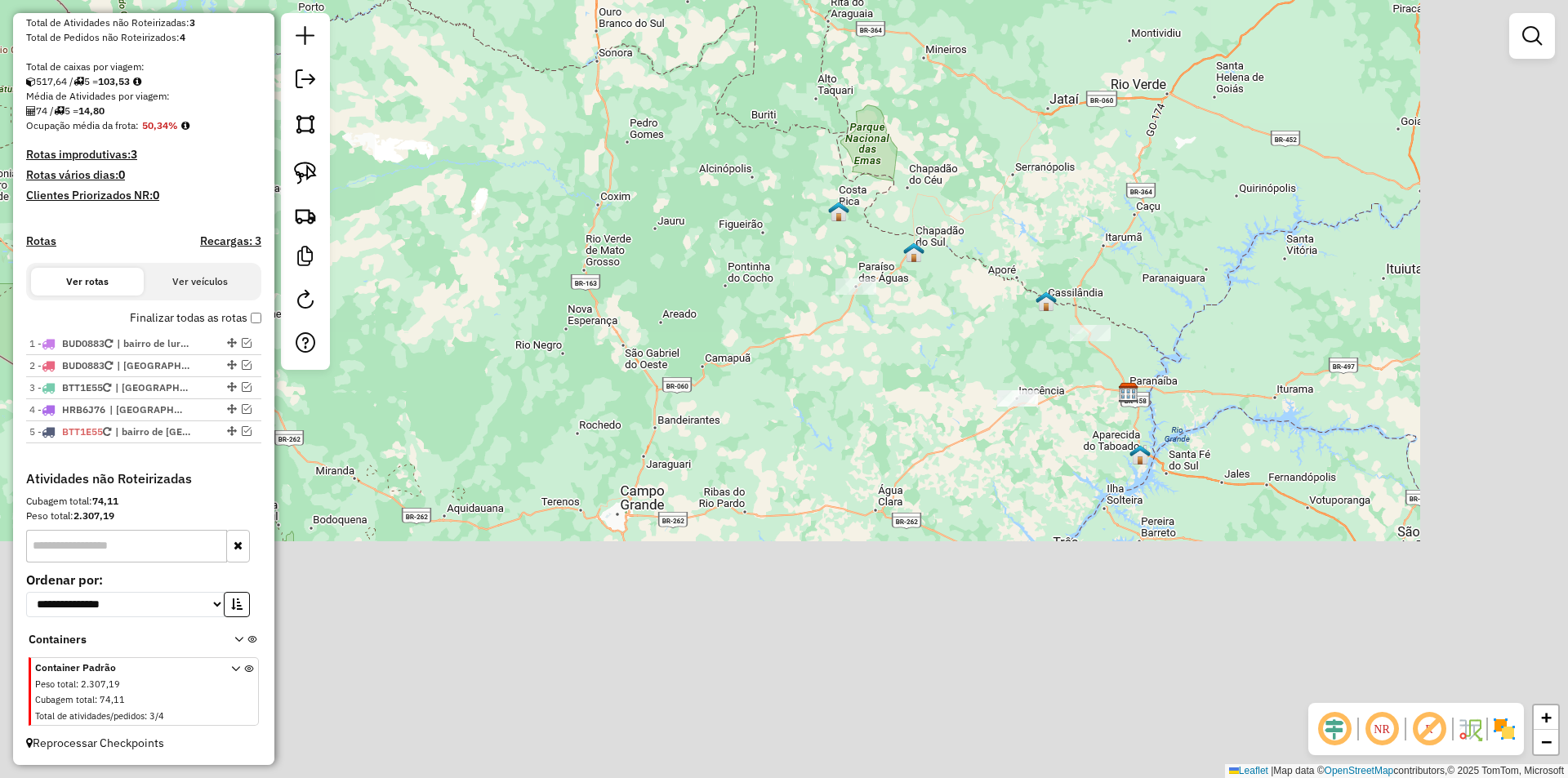
drag, startPoint x: 1187, startPoint y: 636, endPoint x: 855, endPoint y: 280, distance: 486.8
click at [855, 280] on div "Janela de atendimento Grade de atendimento Capacidade Transportadoras Veículos …" at bounding box center [784, 389] width 1568 height 778
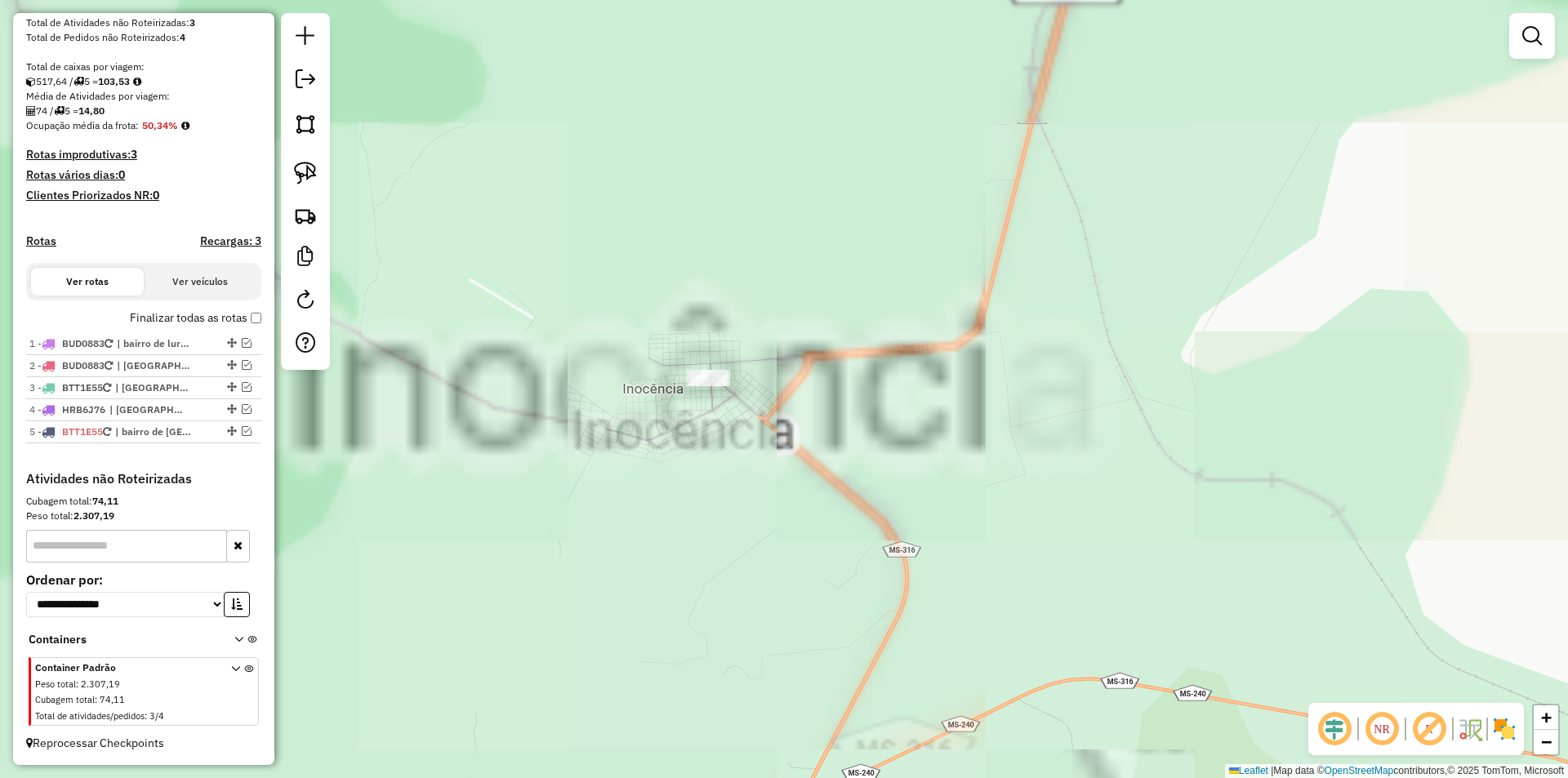
drag, startPoint x: 930, startPoint y: 462, endPoint x: 1092, endPoint y: 576, distance: 198.1
click at [1092, 576] on div "Janela de atendimento Grade de atendimento Capacidade Transportadoras Veículos …" at bounding box center [784, 389] width 1568 height 778
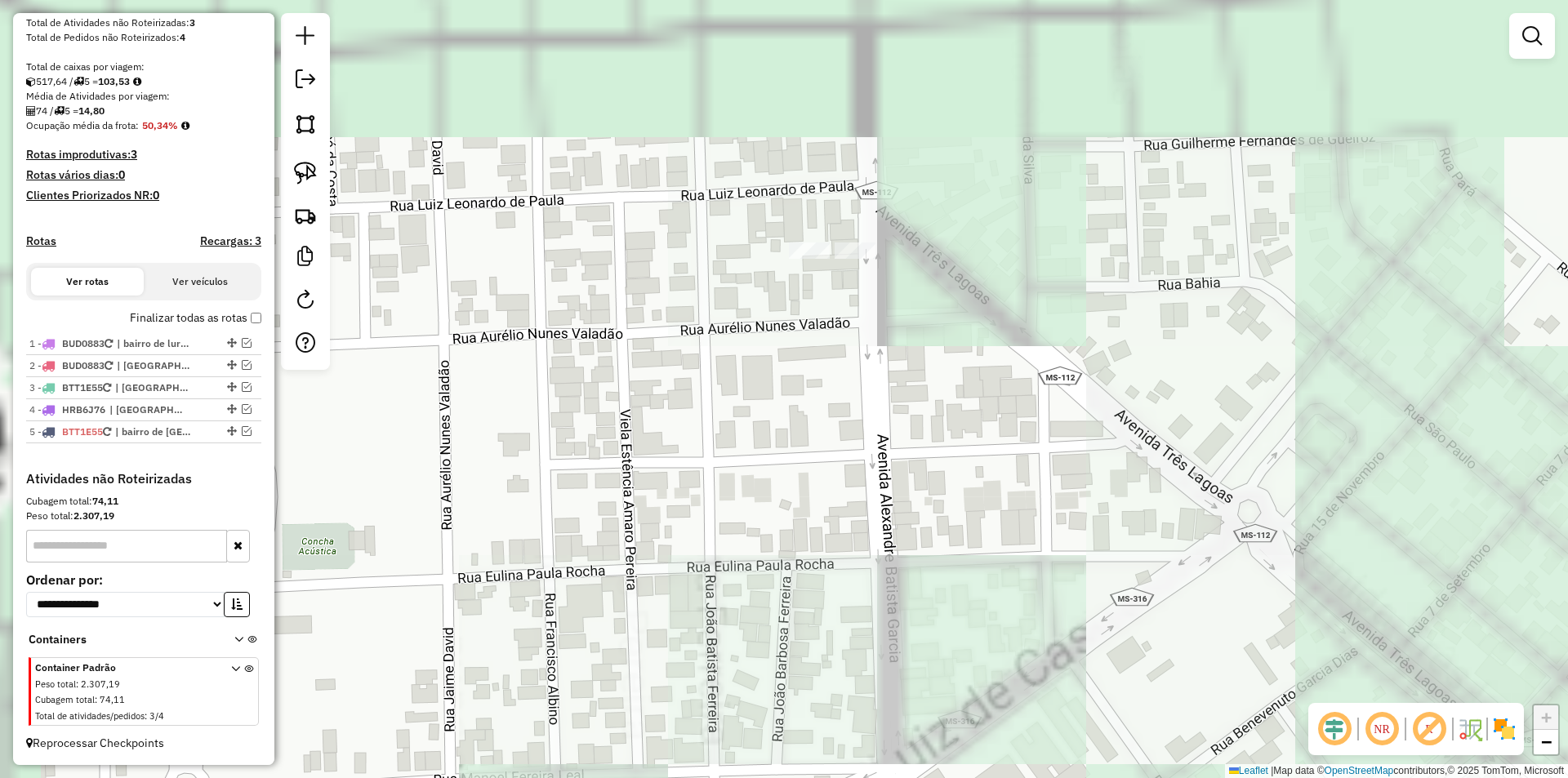
drag, startPoint x: 749, startPoint y: 278, endPoint x: 855, endPoint y: 603, distance: 341.8
click at [855, 603] on div "Janela de atendimento Grade de atendimento Capacidade Transportadoras Veículos …" at bounding box center [784, 389] width 1568 height 778
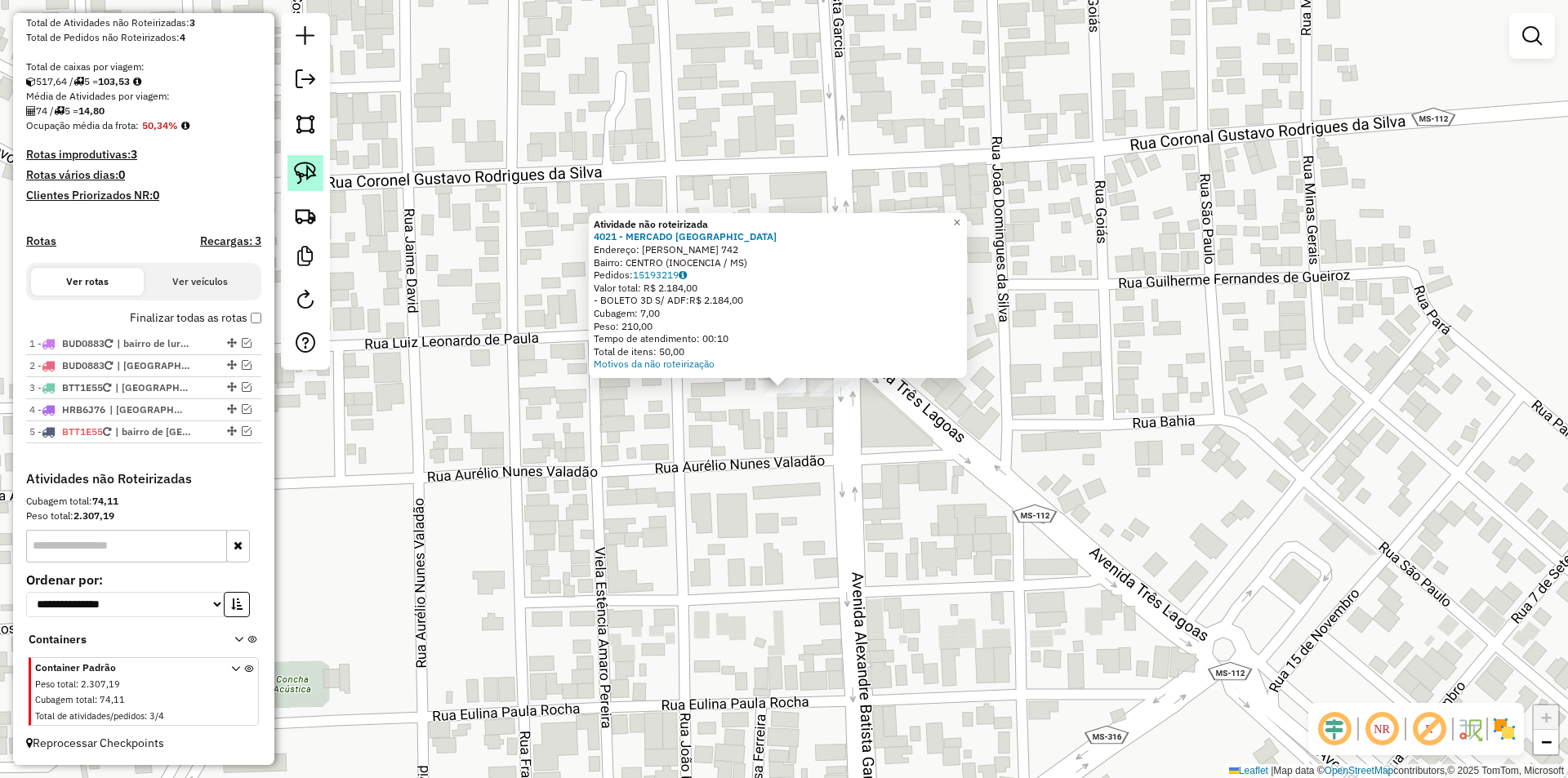
click at [309, 169] on img at bounding box center [305, 172] width 23 height 23
drag, startPoint x: 802, startPoint y: 409, endPoint x: 804, endPoint y: 381, distance: 28.1
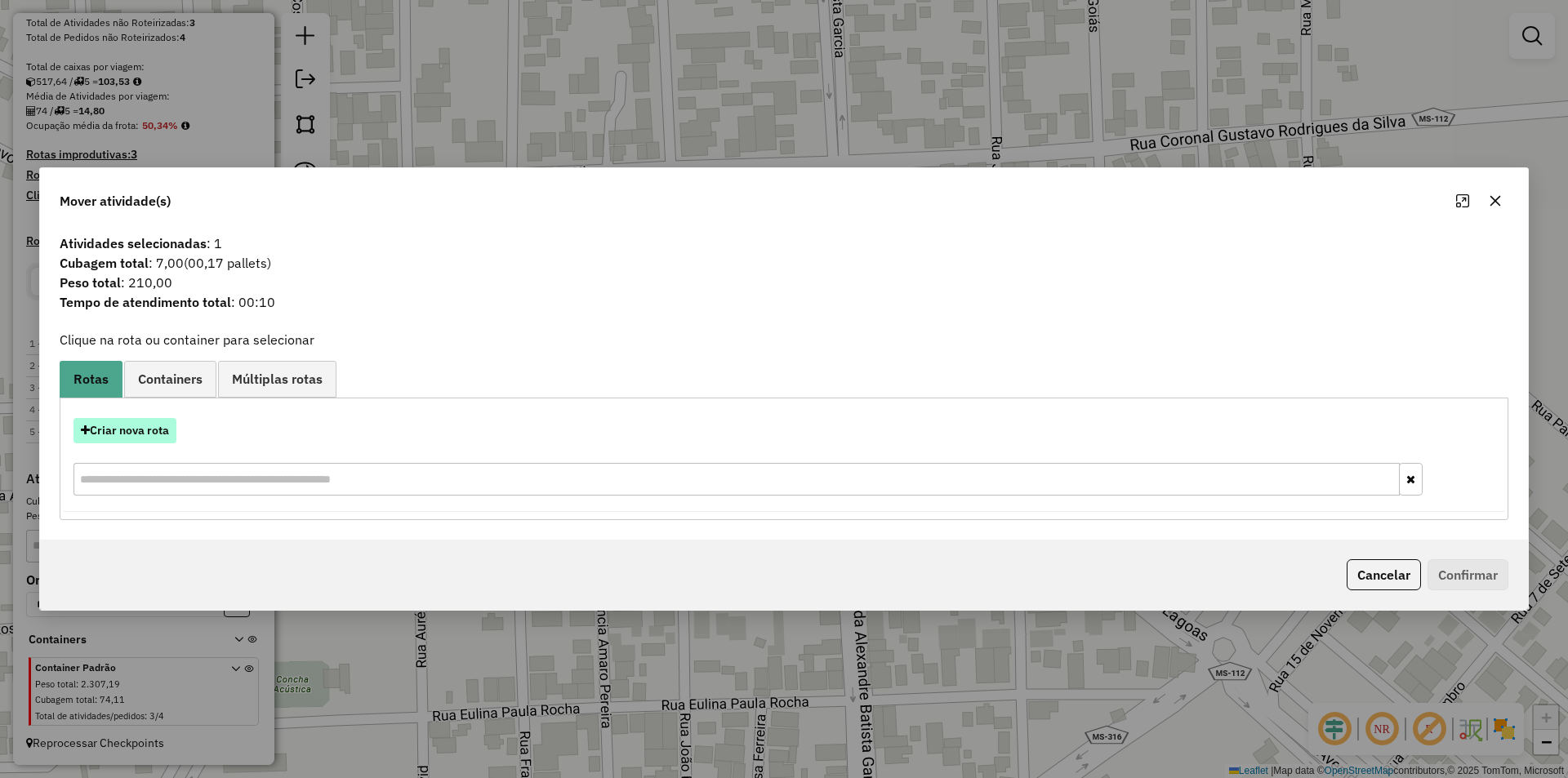
click at [166, 437] on button "Criar nova rota" at bounding box center [125, 431] width 103 height 25
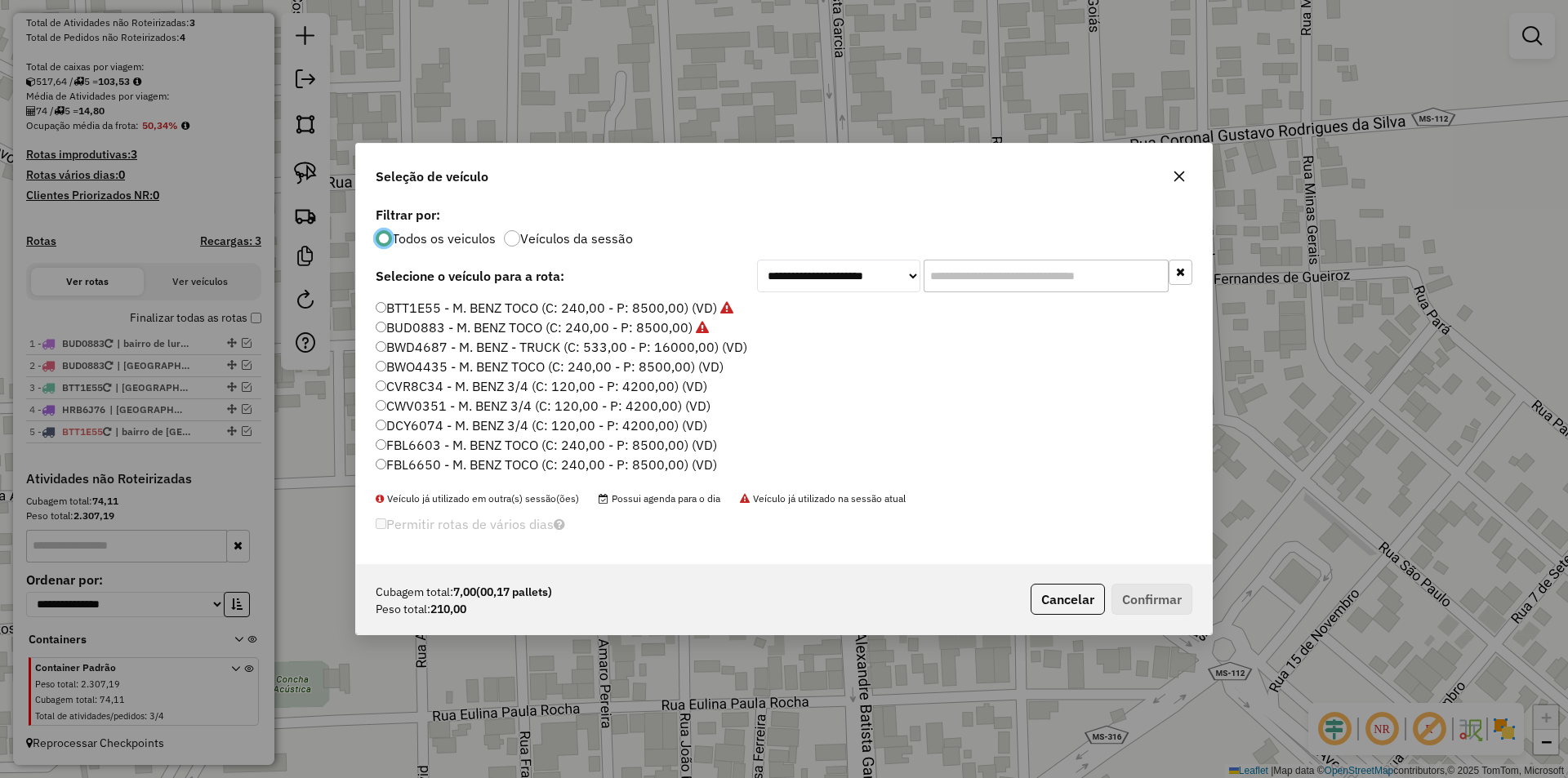
click at [421, 331] on label "BUD0883 - M. BENZ TOCO (C: 240,00 - P: 8500,00)" at bounding box center [543, 327] width 334 height 20
click at [1132, 595] on button "Confirmar" at bounding box center [1152, 600] width 81 height 31
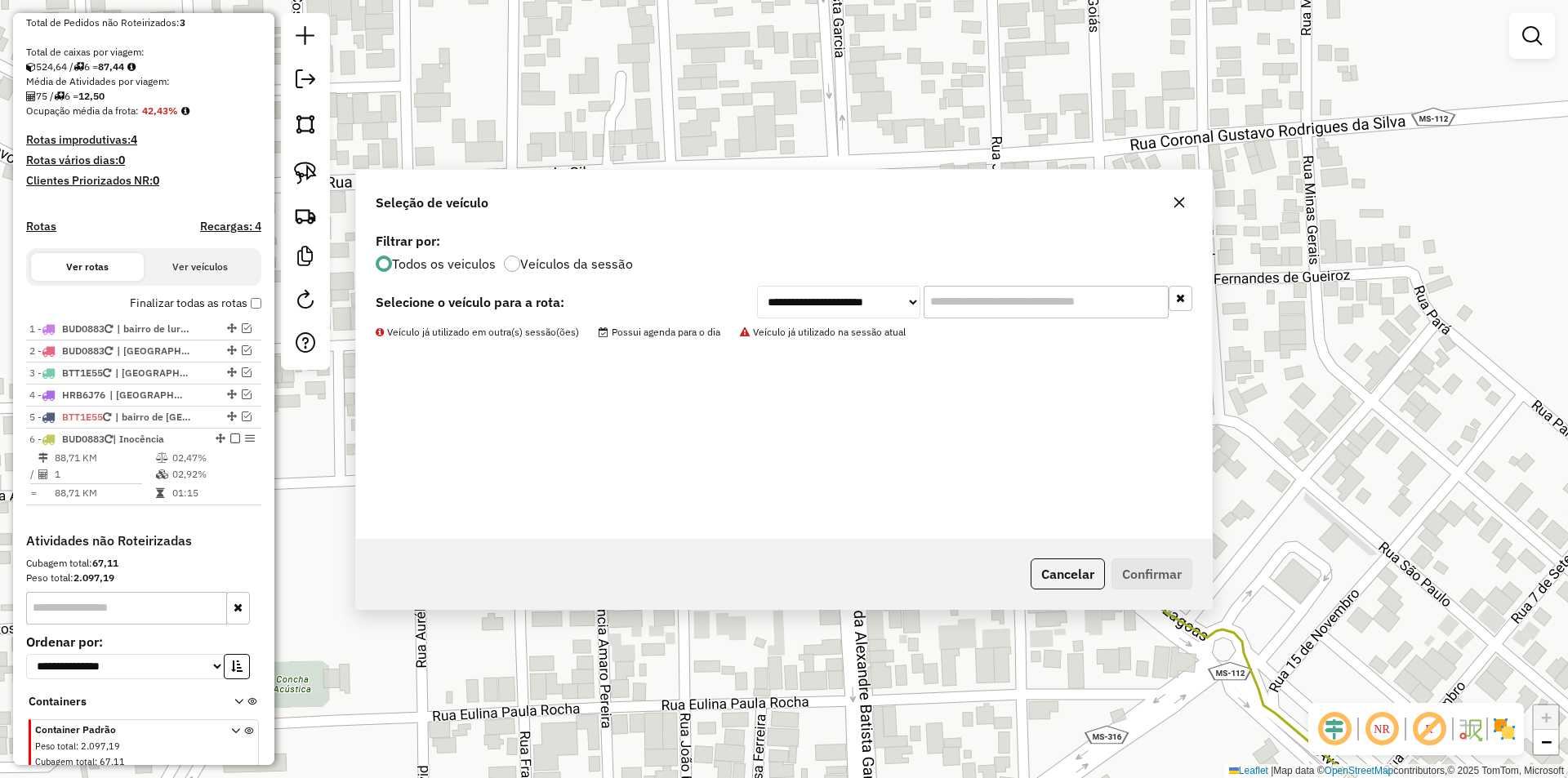
scroll to position [316, 0]
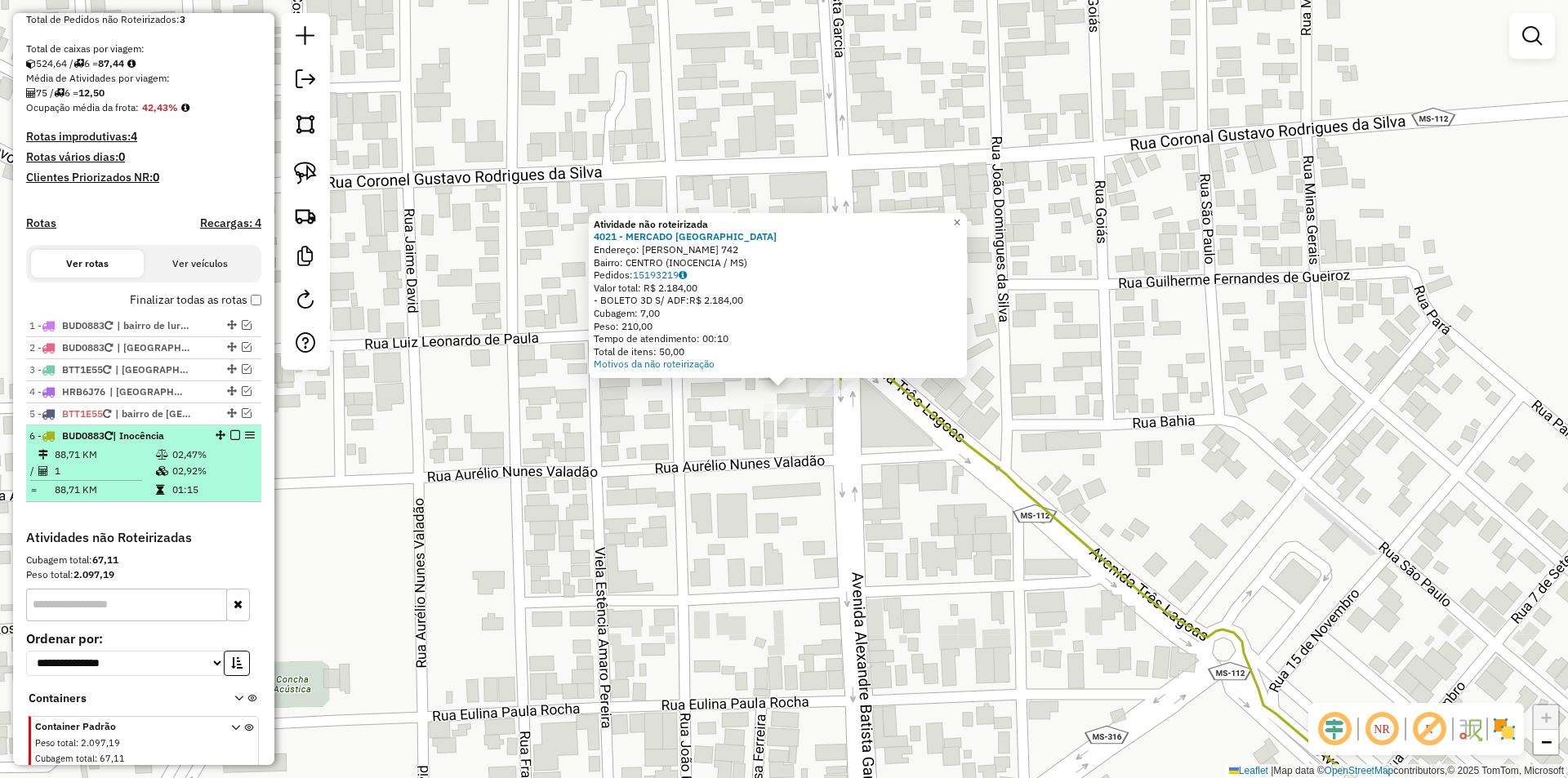
click at [232, 440] on em at bounding box center [234, 435] width 10 height 10
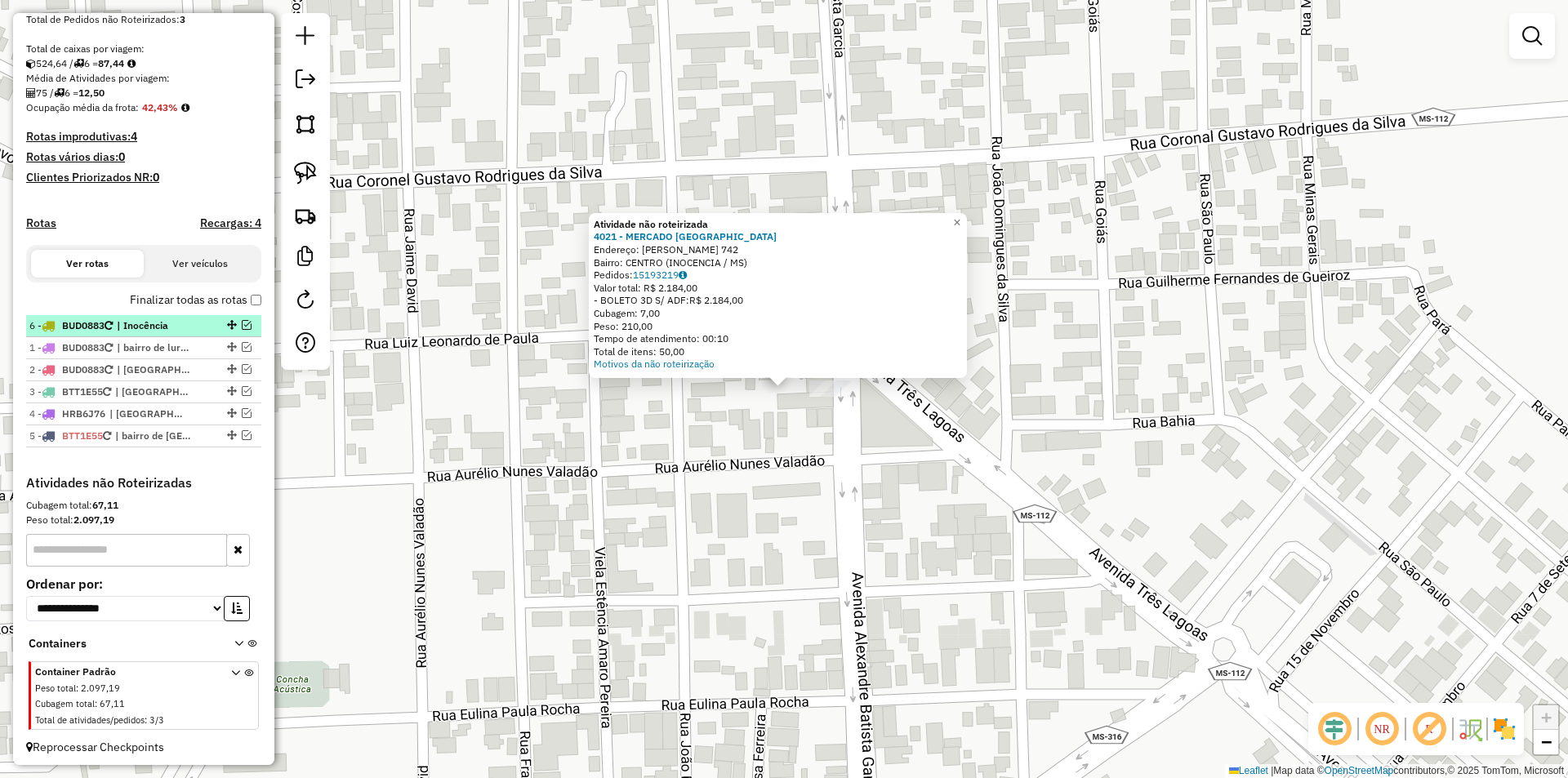
drag, startPoint x: 225, startPoint y: 451, endPoint x: 242, endPoint y: 335, distance: 117.2
click at [242, 374] on em at bounding box center [246, 369] width 10 height 10
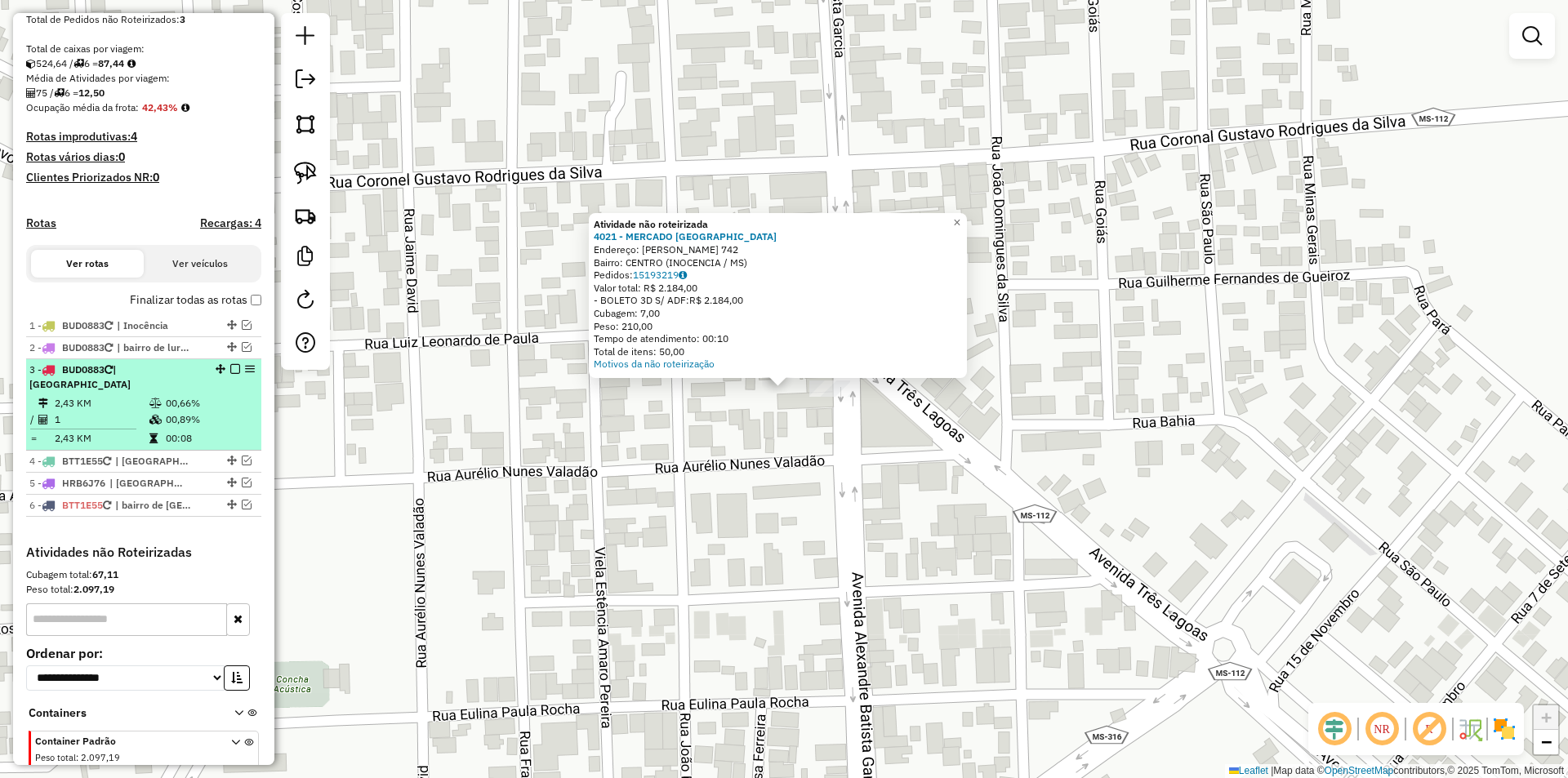
click at [126, 392] on div "3 - BUD0883 | [GEOGRAPHIC_DATA]" at bounding box center [116, 377] width 173 height 30
select select "*********"
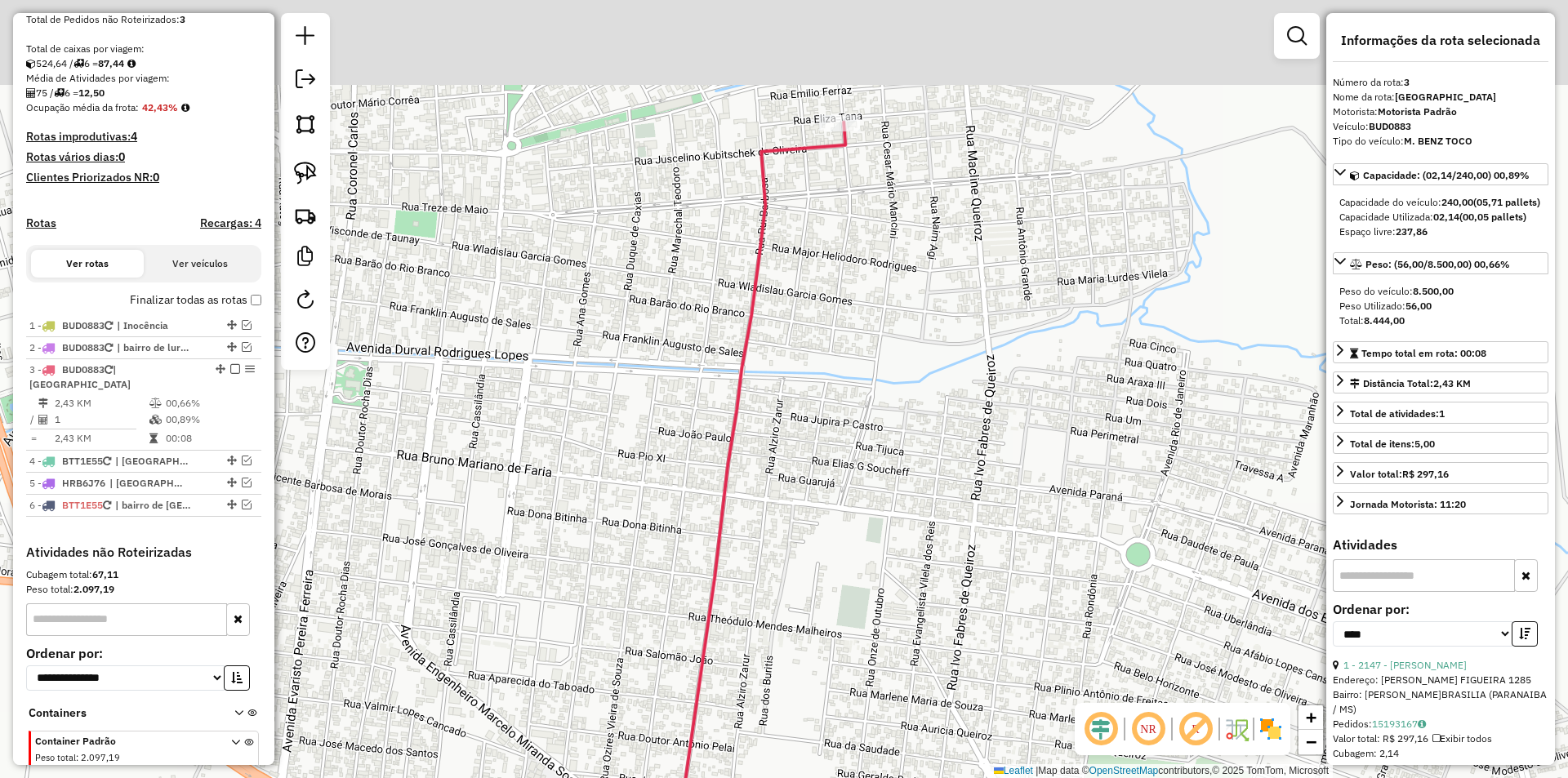
drag, startPoint x: 736, startPoint y: 151, endPoint x: 678, endPoint y: 453, distance: 307.5
click at [678, 453] on div "Janela de atendimento Grade de atendimento Capacidade Transportadoras Veículos …" at bounding box center [784, 389] width 1568 height 778
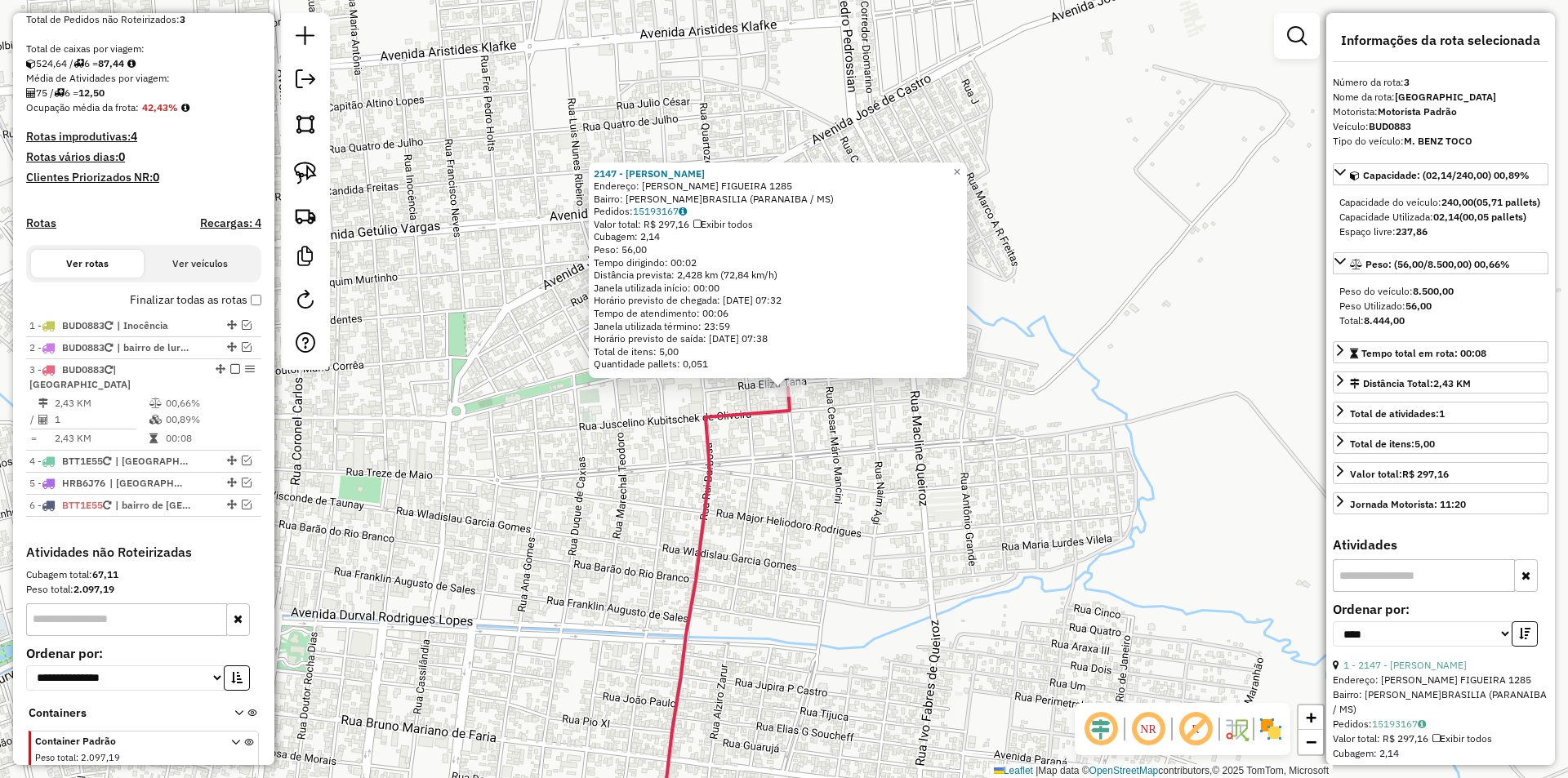
scroll to position [404, 0]
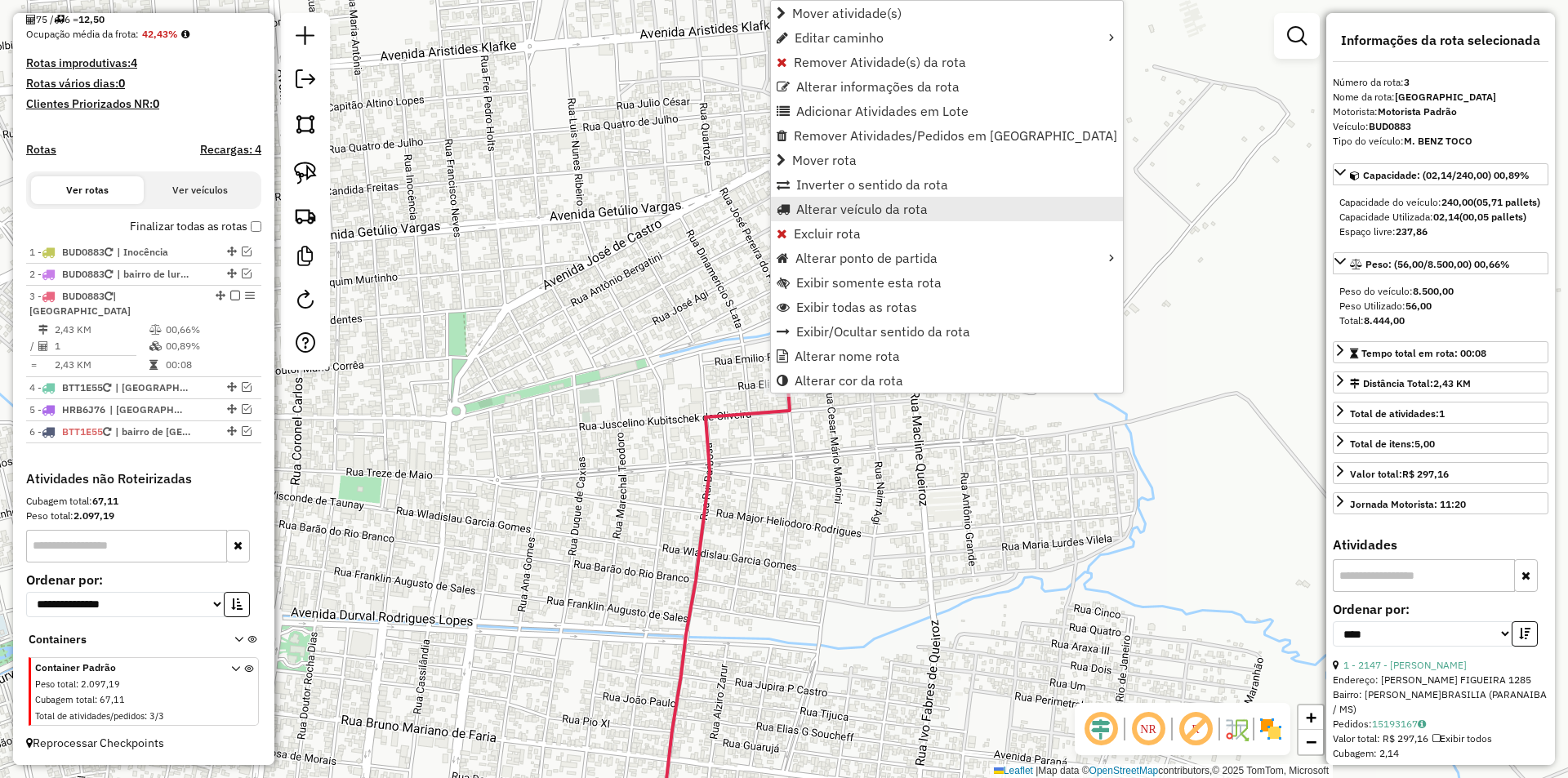
click at [840, 214] on span "Alterar veículo da rota" at bounding box center [862, 209] width 132 height 13
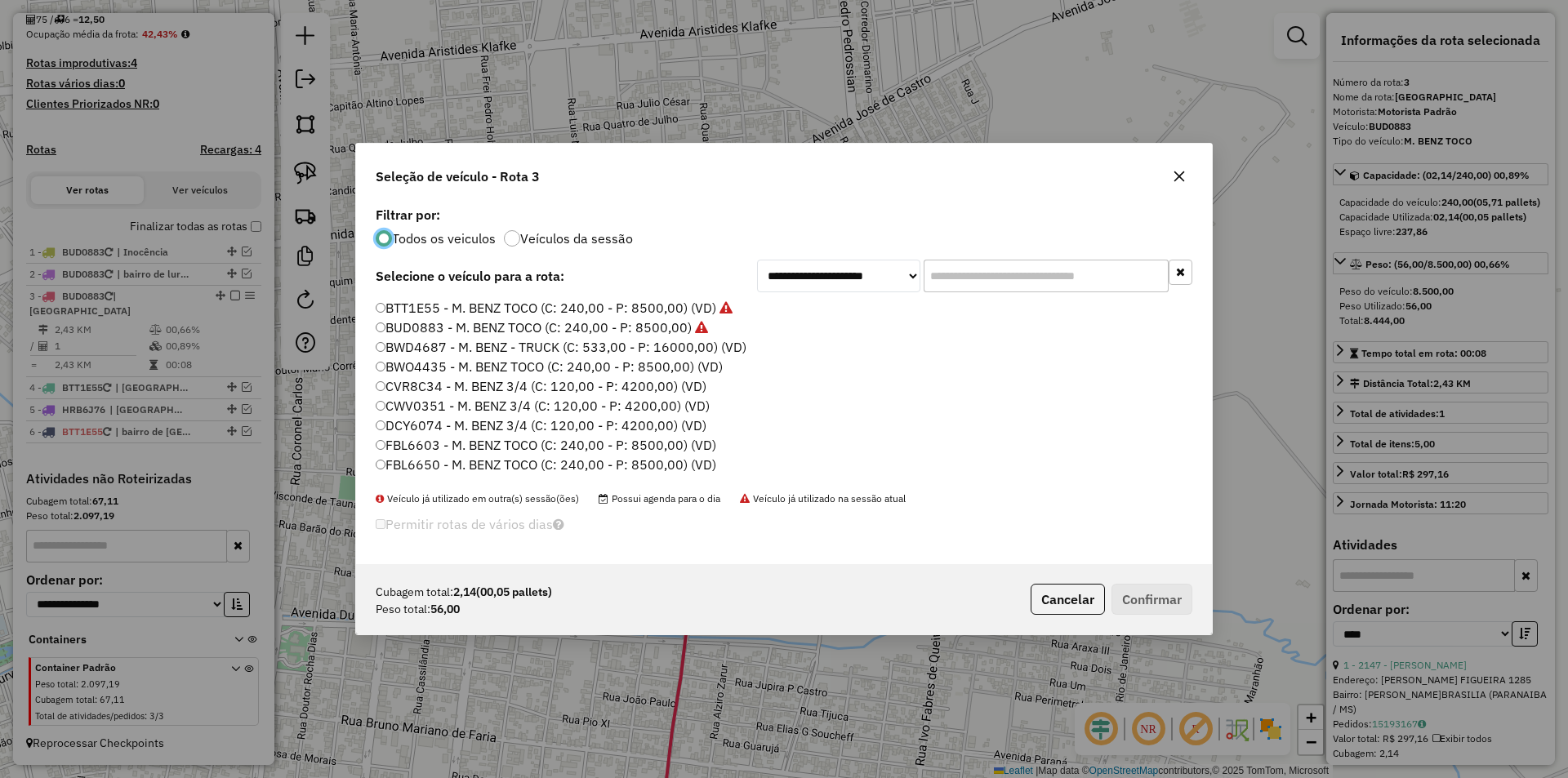
scroll to position [82, 0]
click at [432, 418] on label "GOO9I58 - M. BENZ 3/4 (C: 120,00 - P: 4200,00) (VD)" at bounding box center [541, 422] width 330 height 20
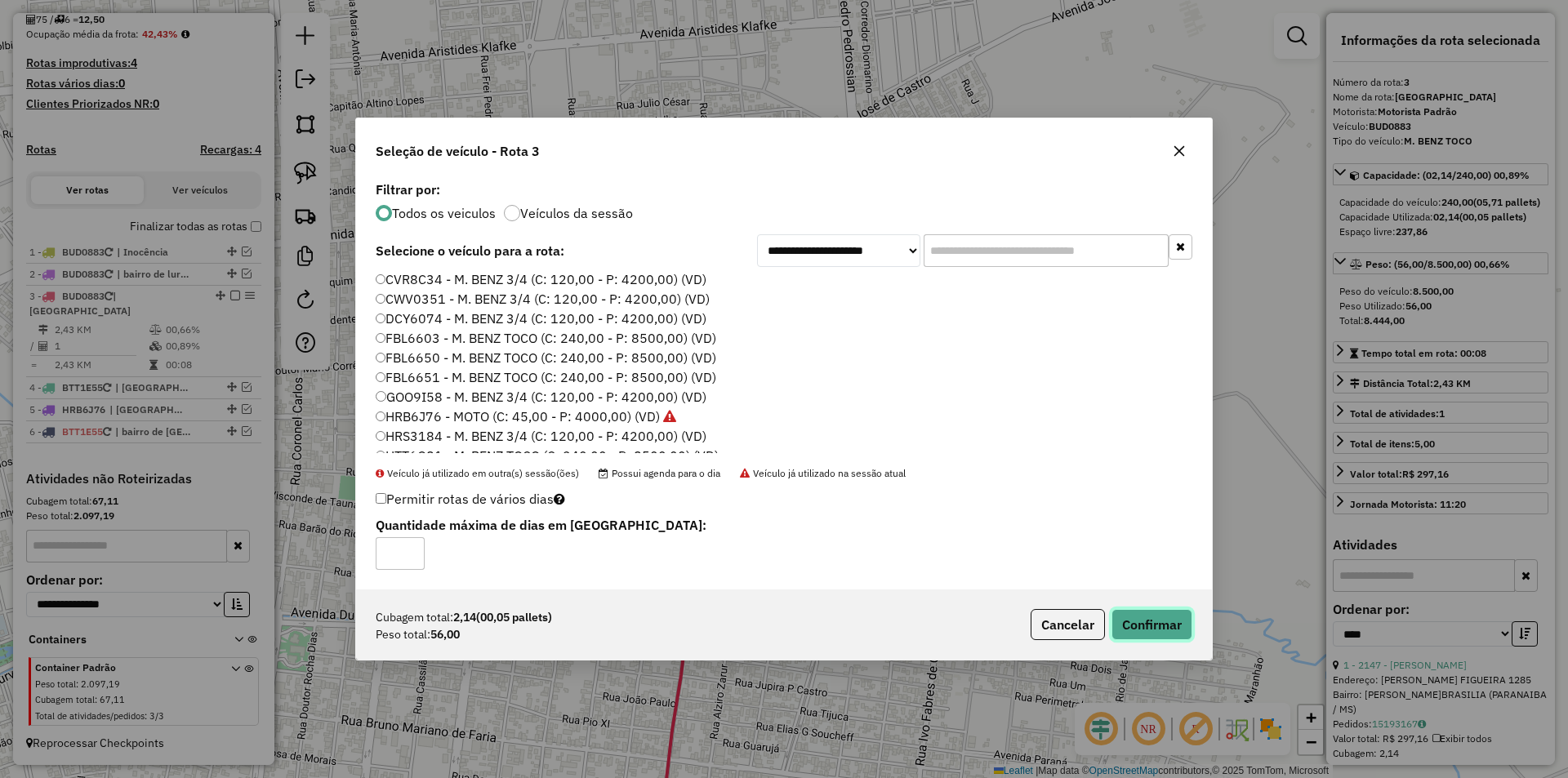
click at [1132, 618] on button "Confirmar" at bounding box center [1152, 625] width 81 height 31
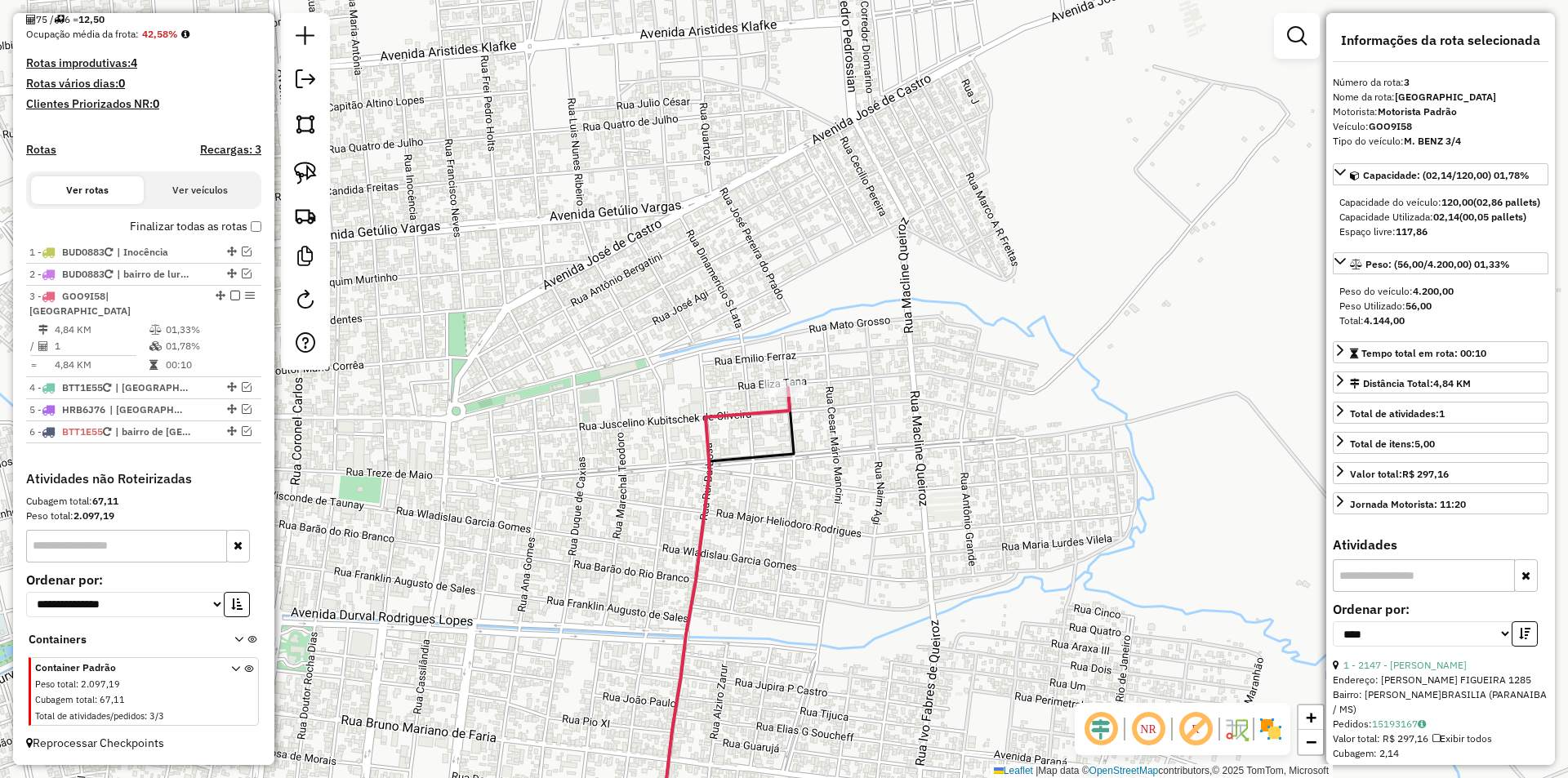
scroll to position [389, 0]
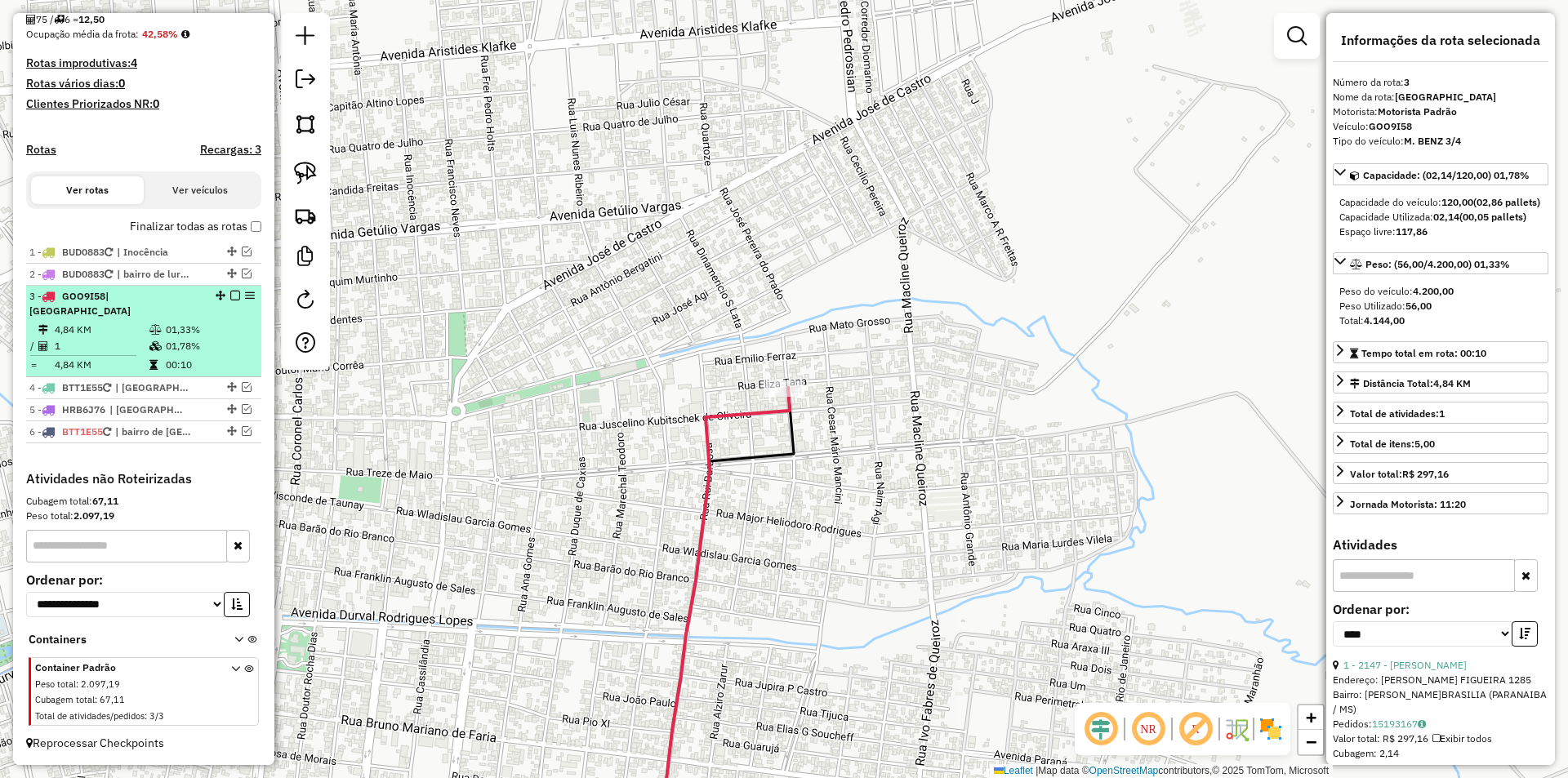
click at [234, 300] on em at bounding box center [234, 295] width 10 height 10
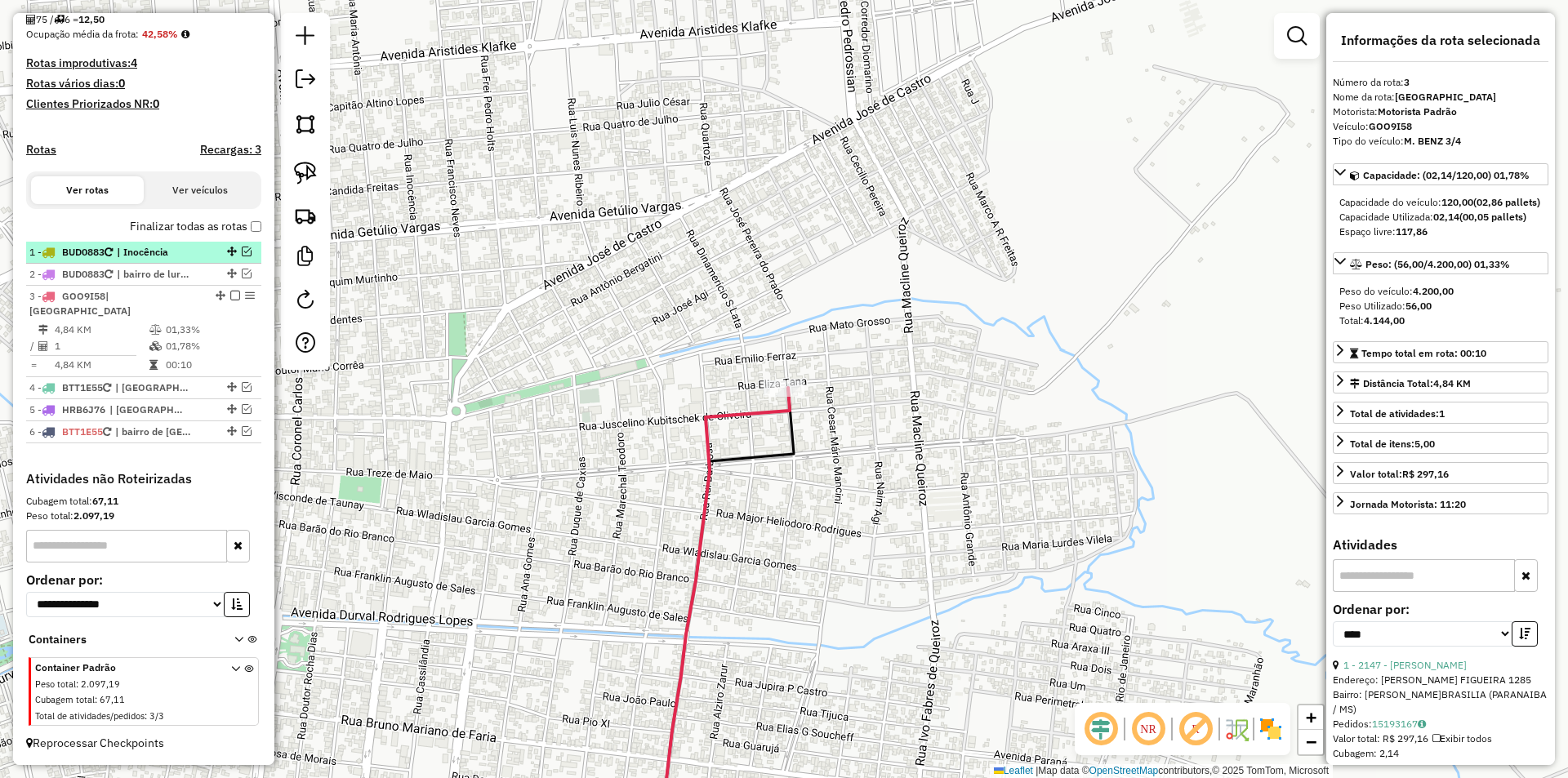
scroll to position [334, 0]
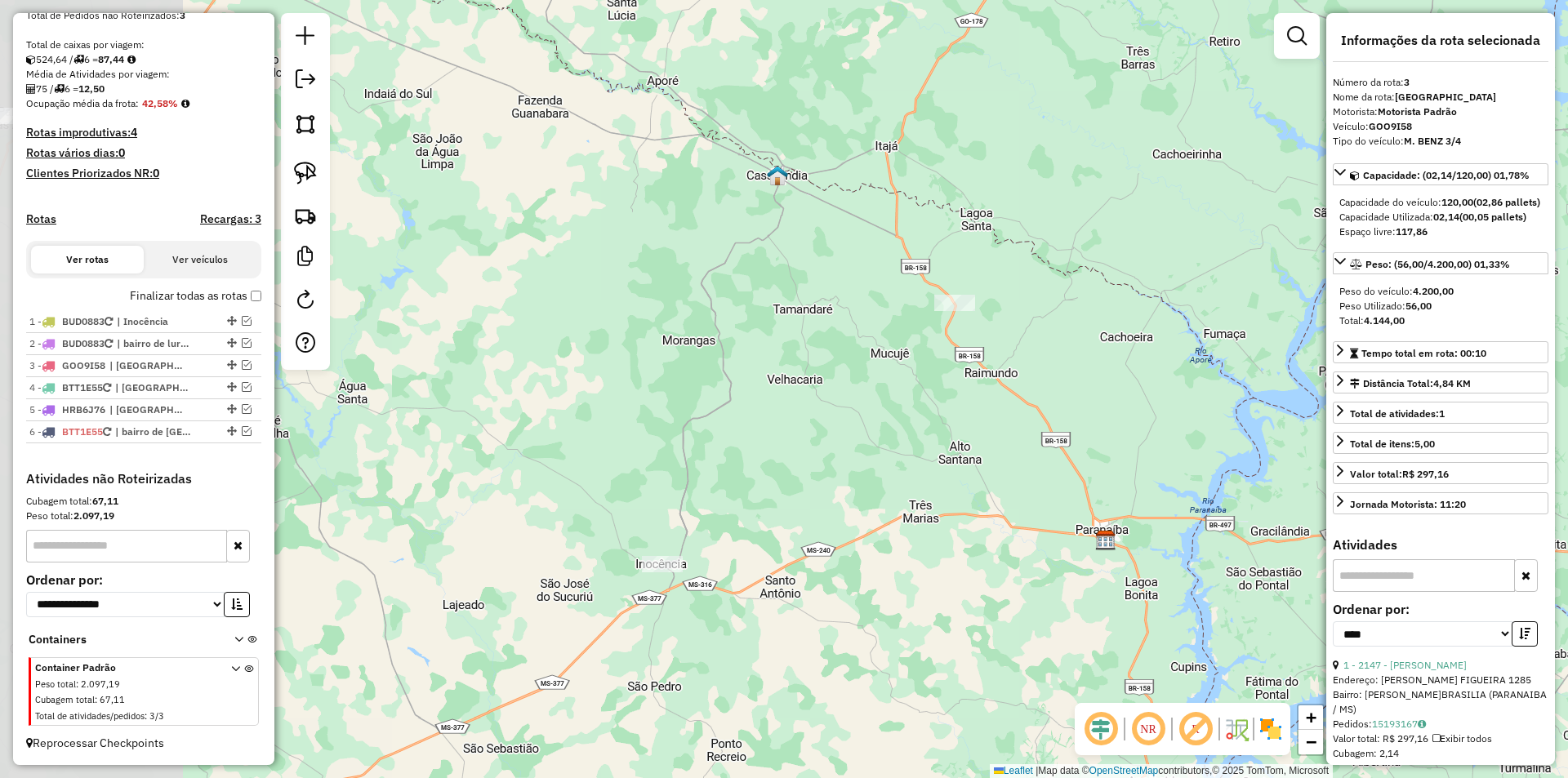
drag, startPoint x: 504, startPoint y: 508, endPoint x: 816, endPoint y: 560, distance: 316.3
click at [816, 560] on div "Janela de atendimento Grade de atendimento Capacidade Transportadoras Veículos …" at bounding box center [784, 389] width 1568 height 778
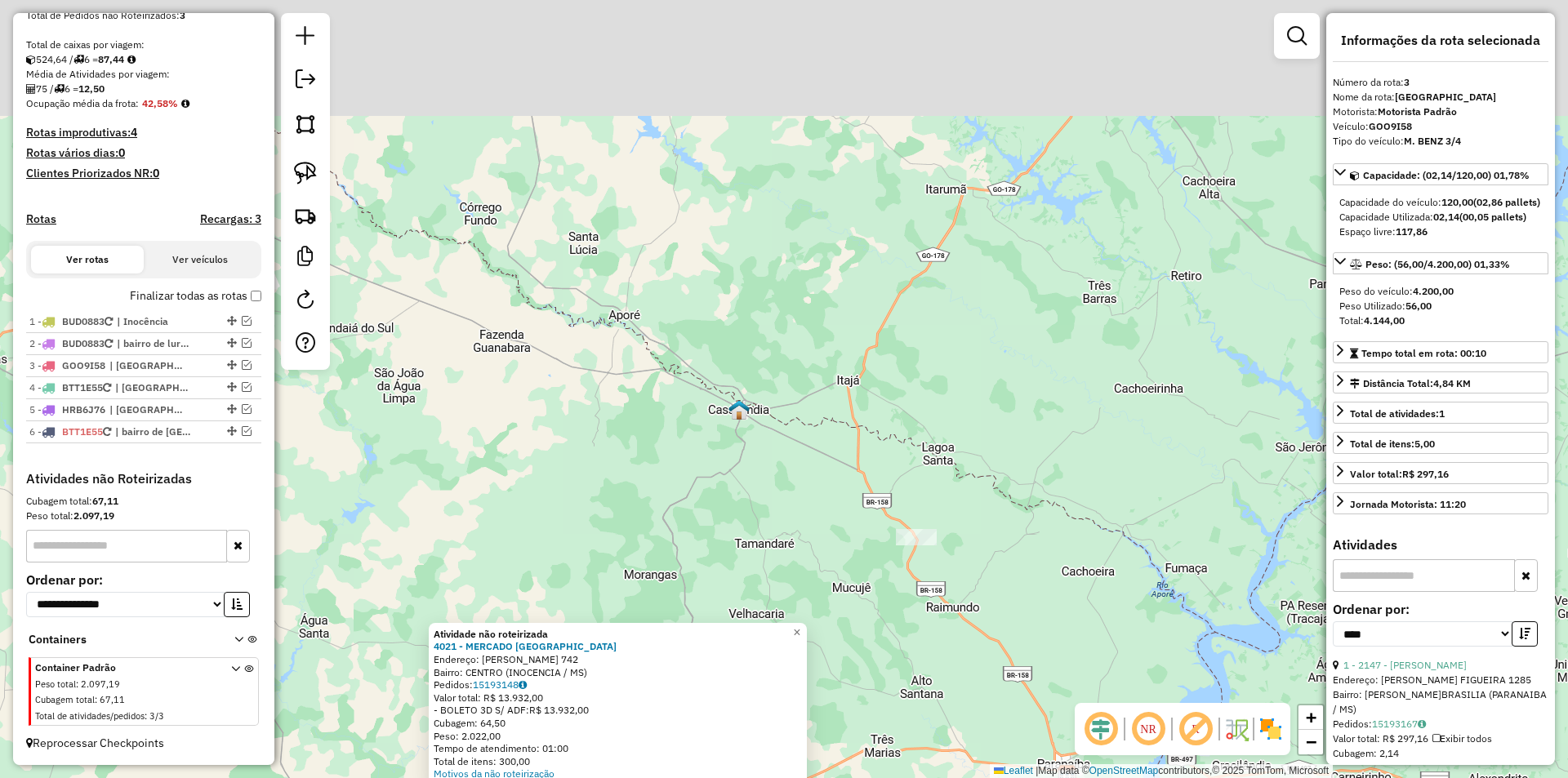
drag, startPoint x: 1071, startPoint y: 178, endPoint x: 910, endPoint y: 600, distance: 451.7
click at [910, 600] on div "Atividade não roteirizada 4021 - MERCADO [GEOGRAPHIC_DATA] Endereço: [PERSON_NA…" at bounding box center [784, 389] width 1568 height 778
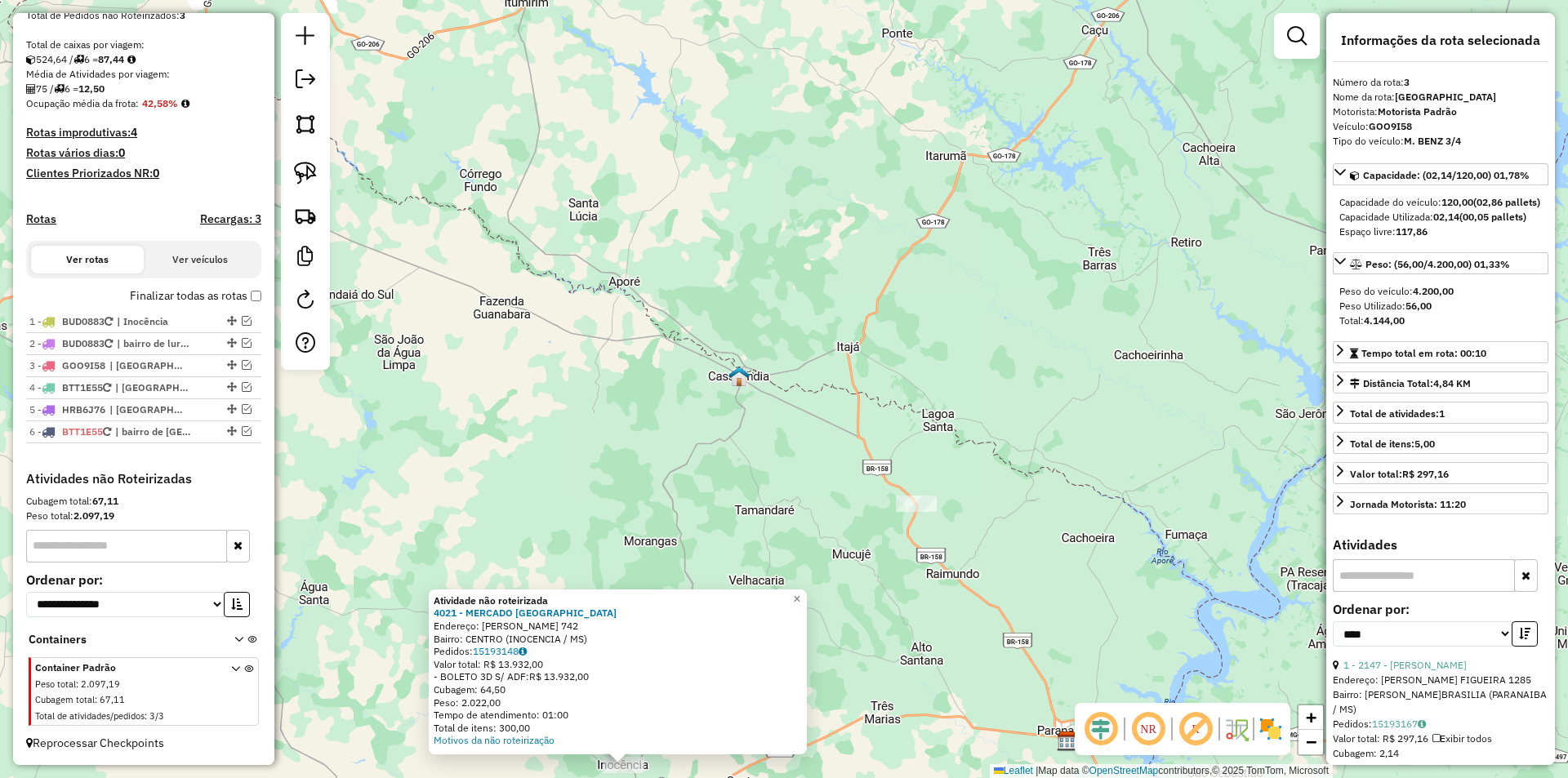
drag, startPoint x: 771, startPoint y: 540, endPoint x: 827, endPoint y: 381, distance: 168.6
click at [824, 382] on div "Atividade não roteirizada 4021 - MERCADO [GEOGRAPHIC_DATA] Endereço: [PERSON_NA…" at bounding box center [784, 389] width 1568 height 778
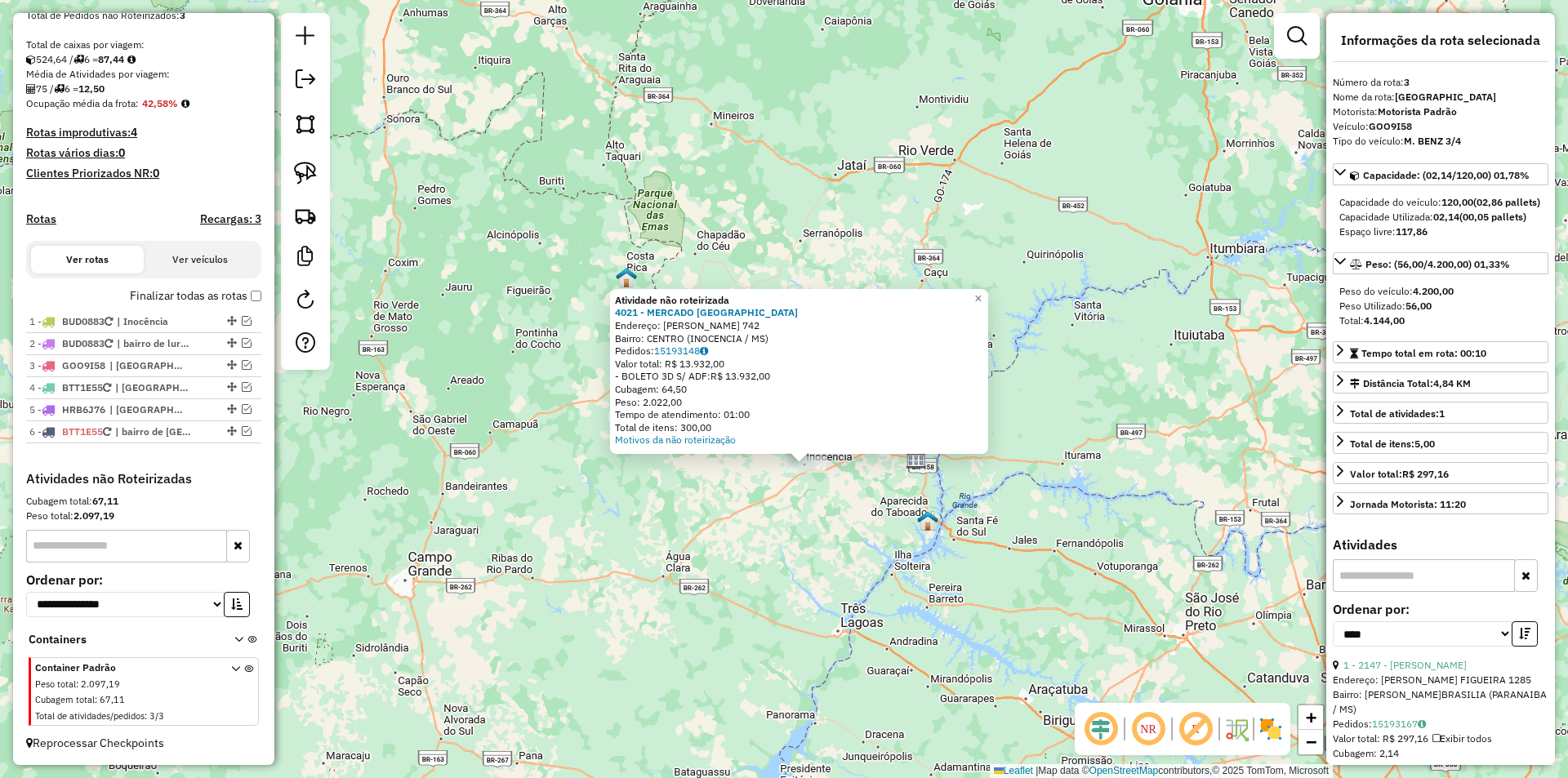
click at [755, 526] on div "Atividade não roteirizada 4021 - MERCADO [GEOGRAPHIC_DATA] Endereço: [PERSON_NA…" at bounding box center [784, 389] width 1568 height 778
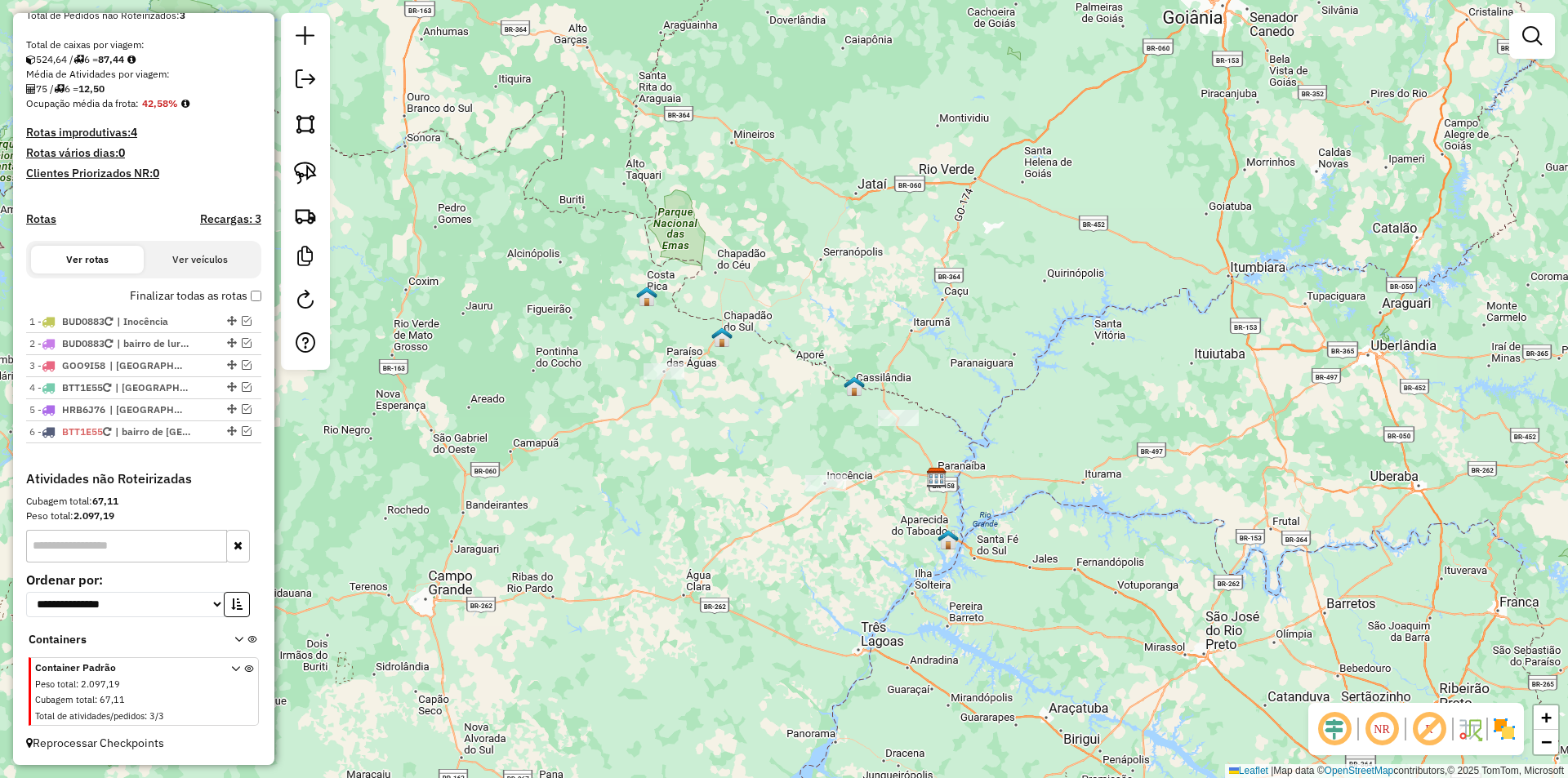
drag, startPoint x: 740, startPoint y: 434, endPoint x: 767, endPoint y: 459, distance: 36.8
click at [767, 459] on div "Janela de atendimento Grade de atendimento Capacidade Transportadoras Veículos …" at bounding box center [784, 389] width 1568 height 778
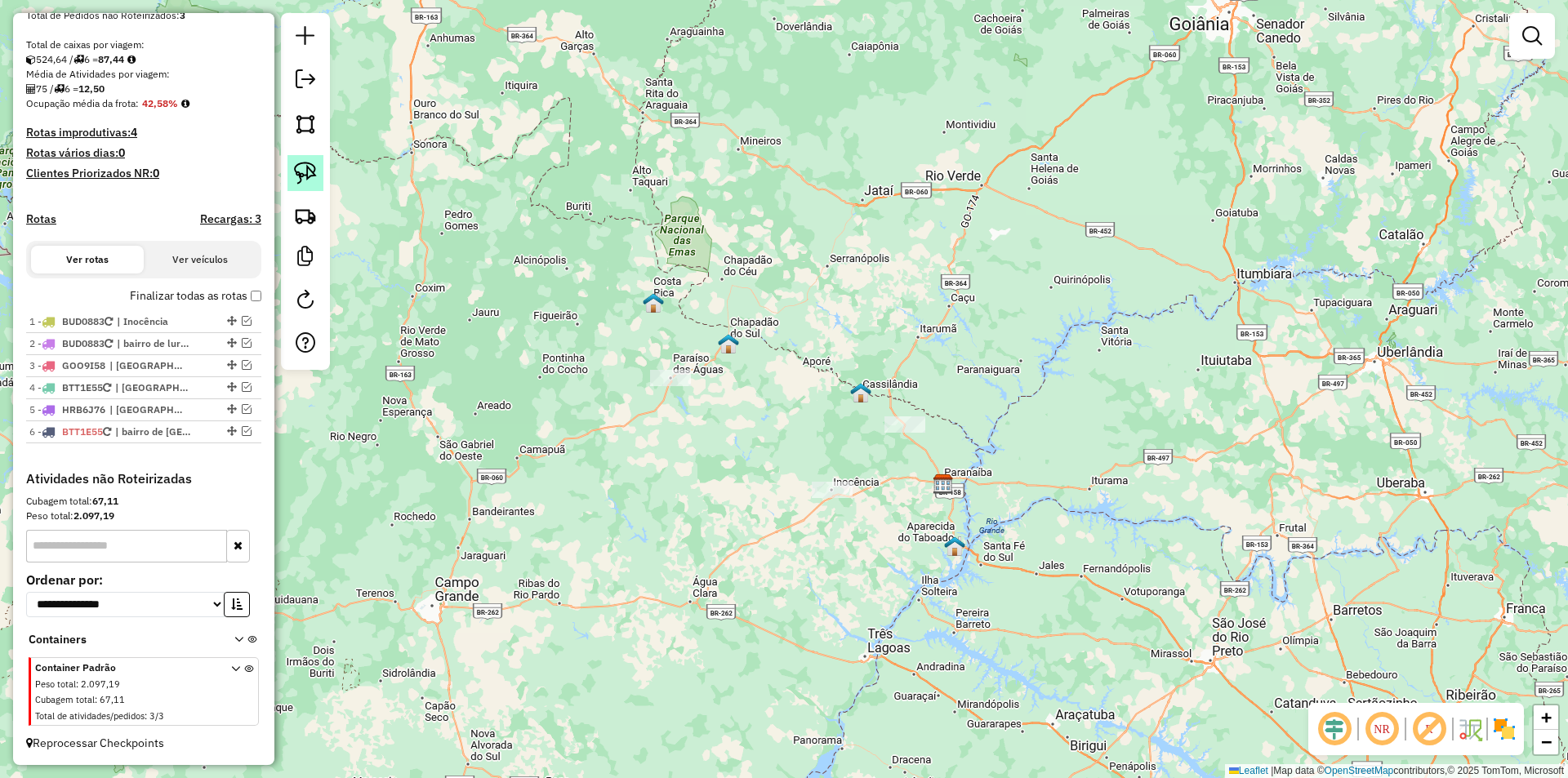
click at [312, 176] on img at bounding box center [305, 172] width 23 height 23
drag, startPoint x: 787, startPoint y: 499, endPoint x: 848, endPoint y: 526, distance: 66.7
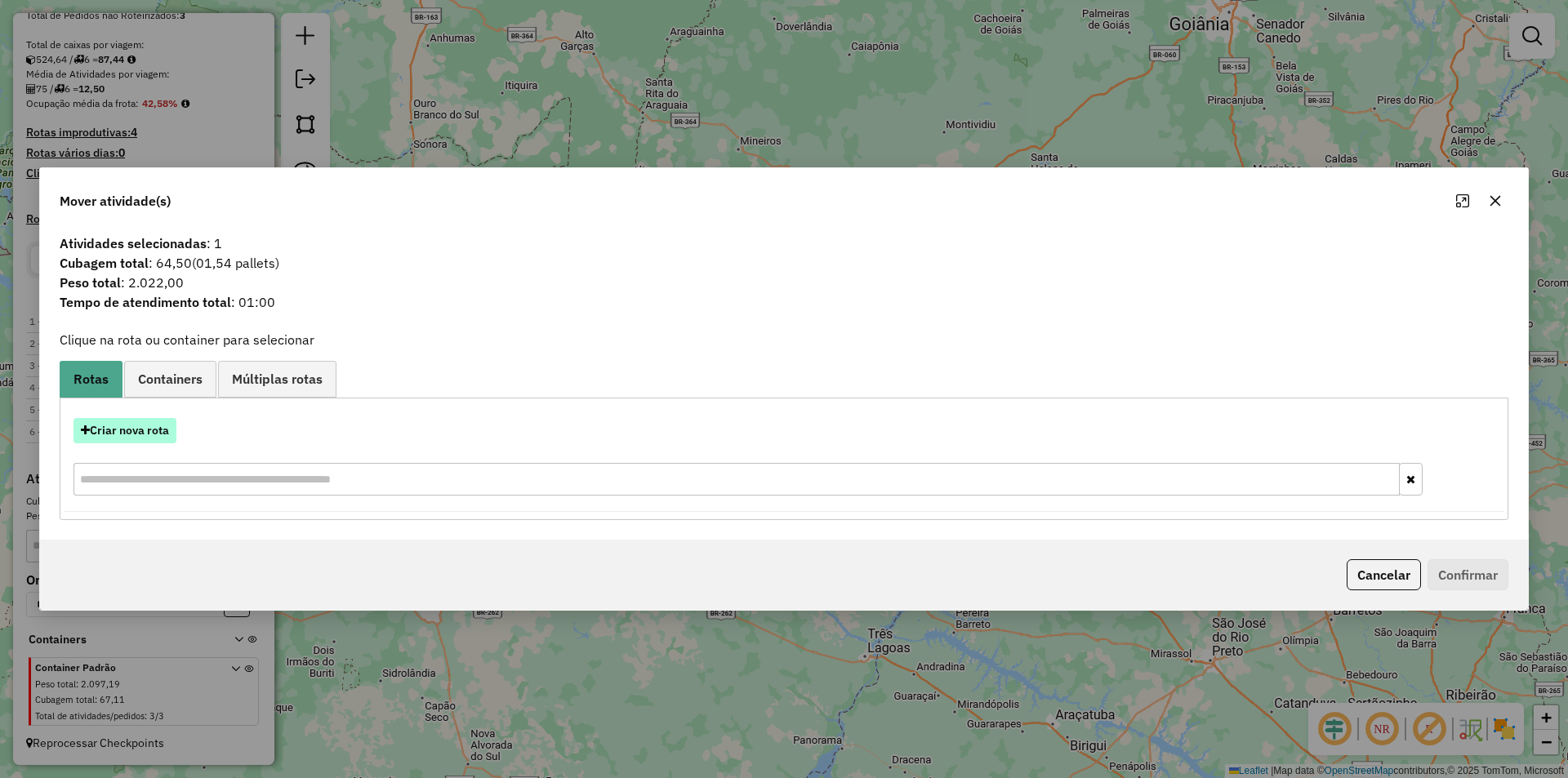
click at [161, 425] on button "Criar nova rota" at bounding box center [125, 431] width 103 height 25
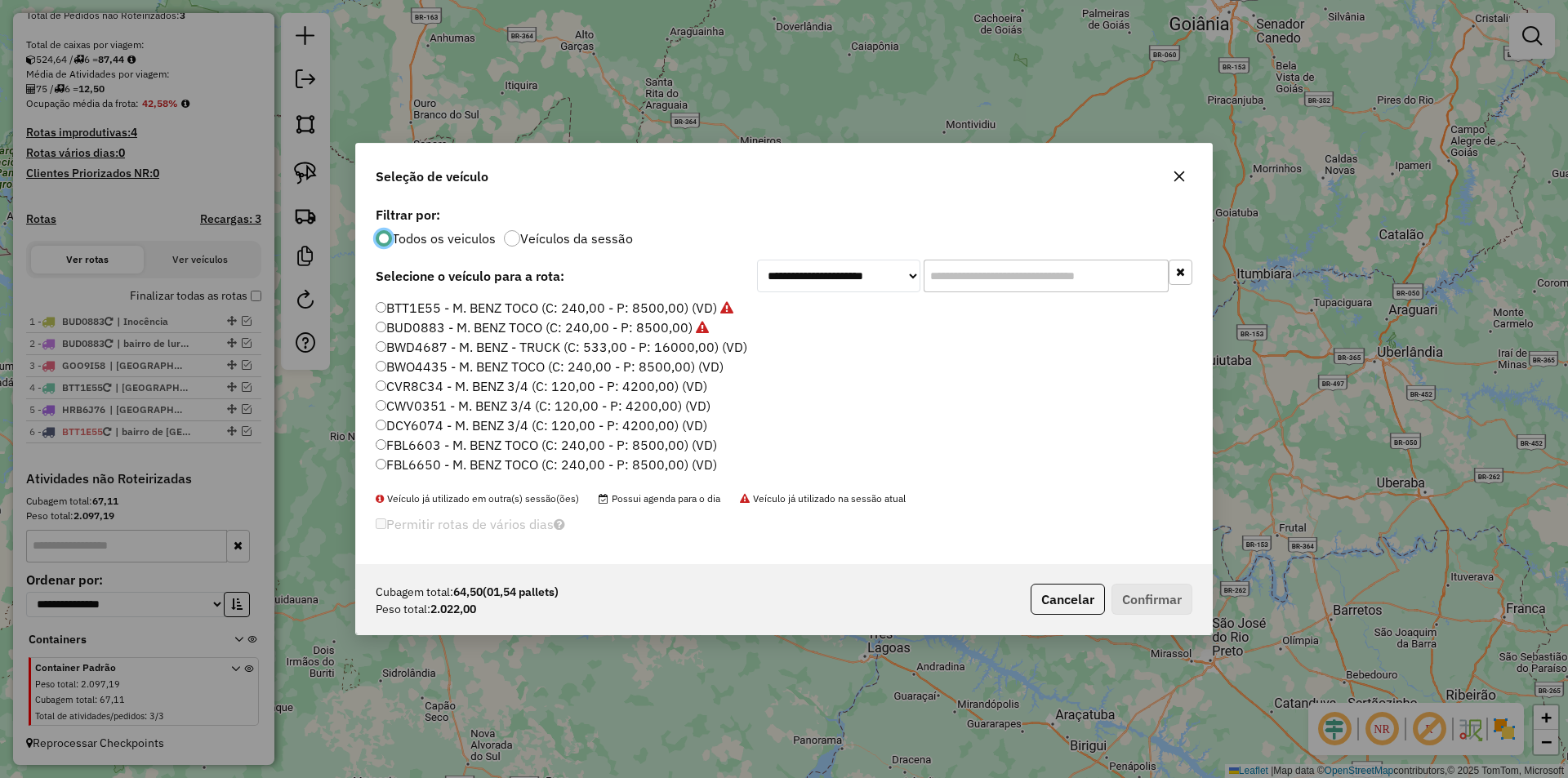
scroll to position [9, 5]
click at [436, 462] on label "FBL6650 - M. BENZ TOCO (C: 240,00 - P: 8500,00) (VD)" at bounding box center [546, 465] width 342 height 20
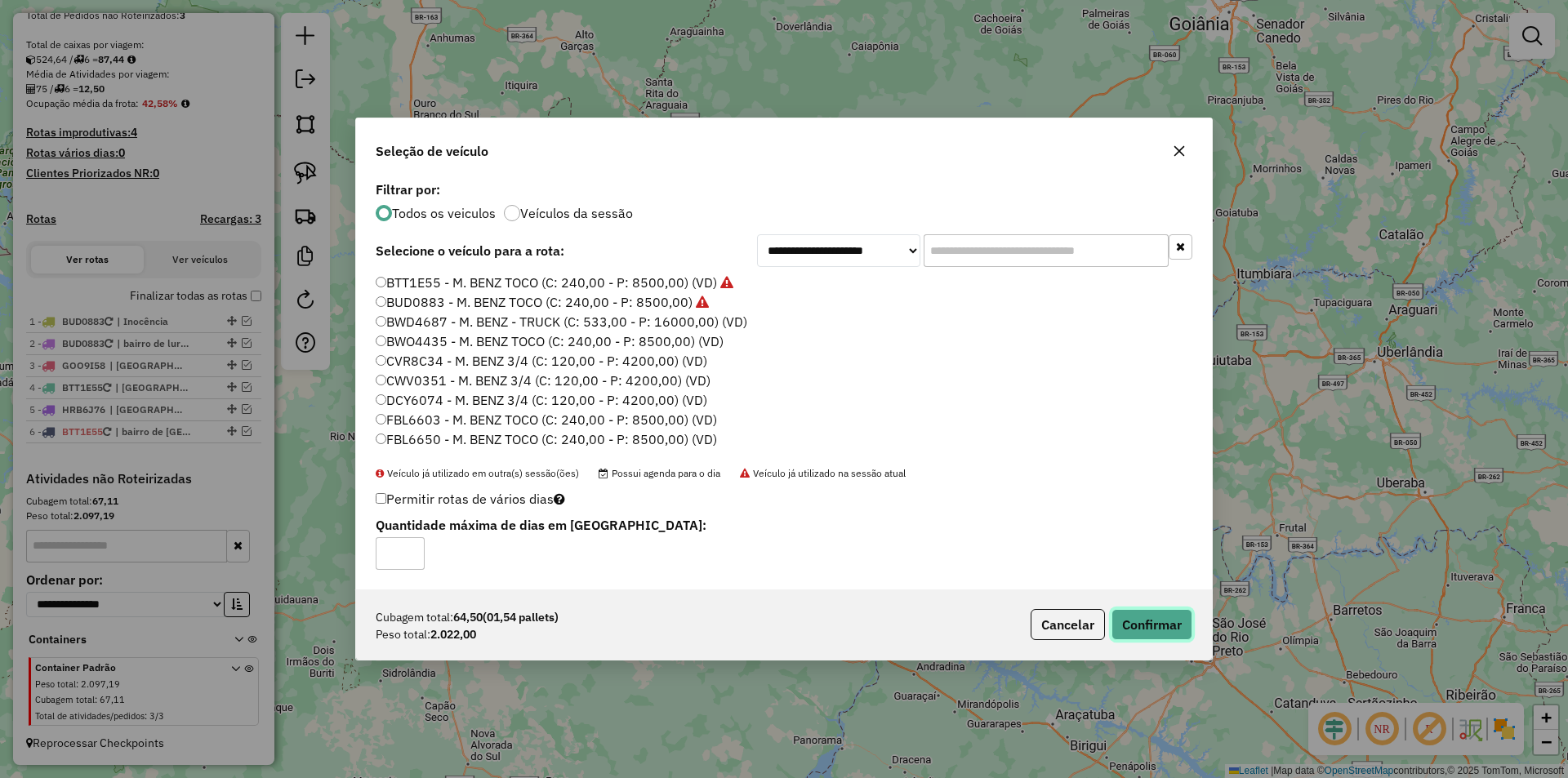
click at [1170, 618] on button "Confirmar" at bounding box center [1152, 625] width 81 height 31
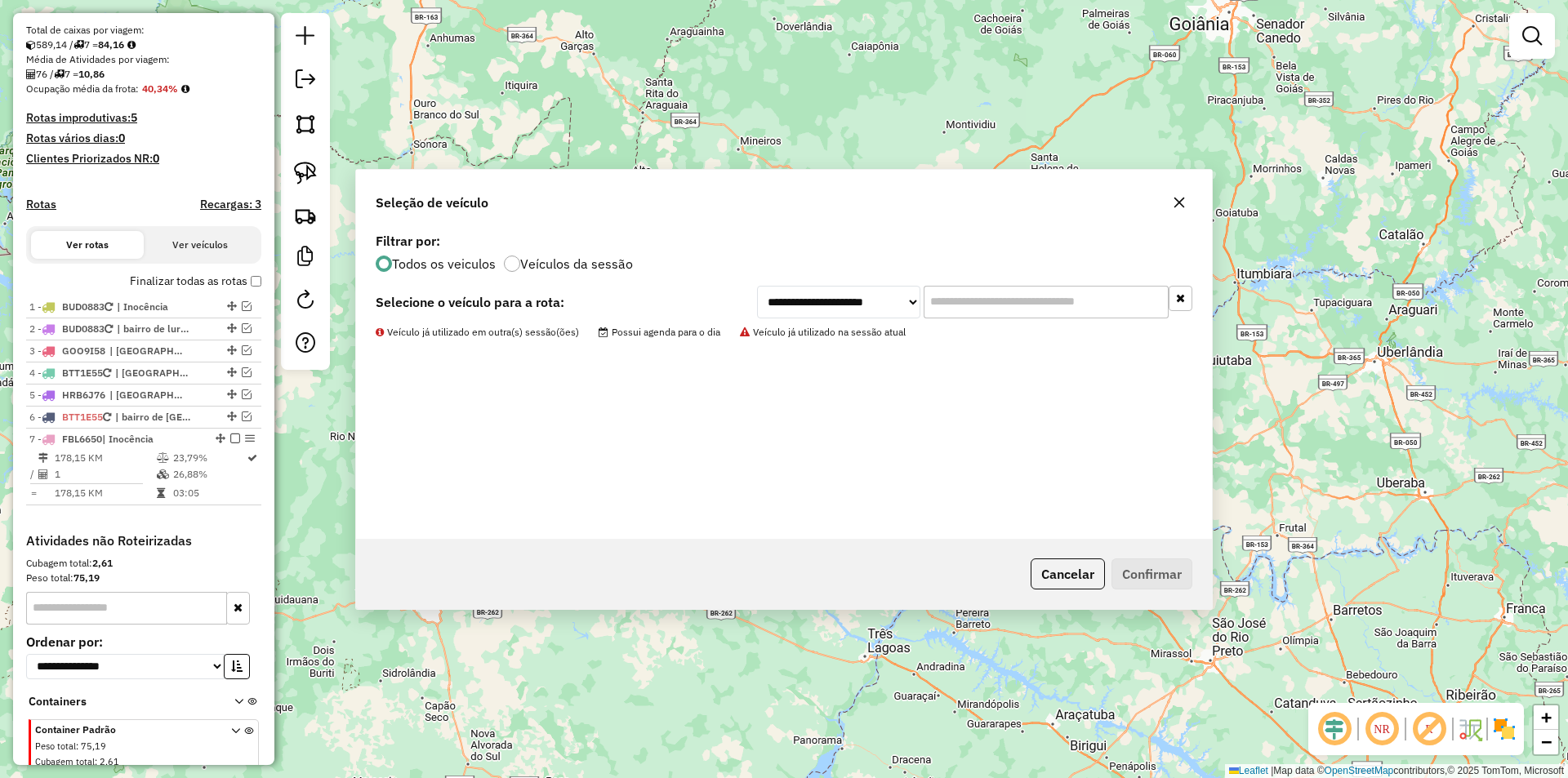
scroll to position [404, 0]
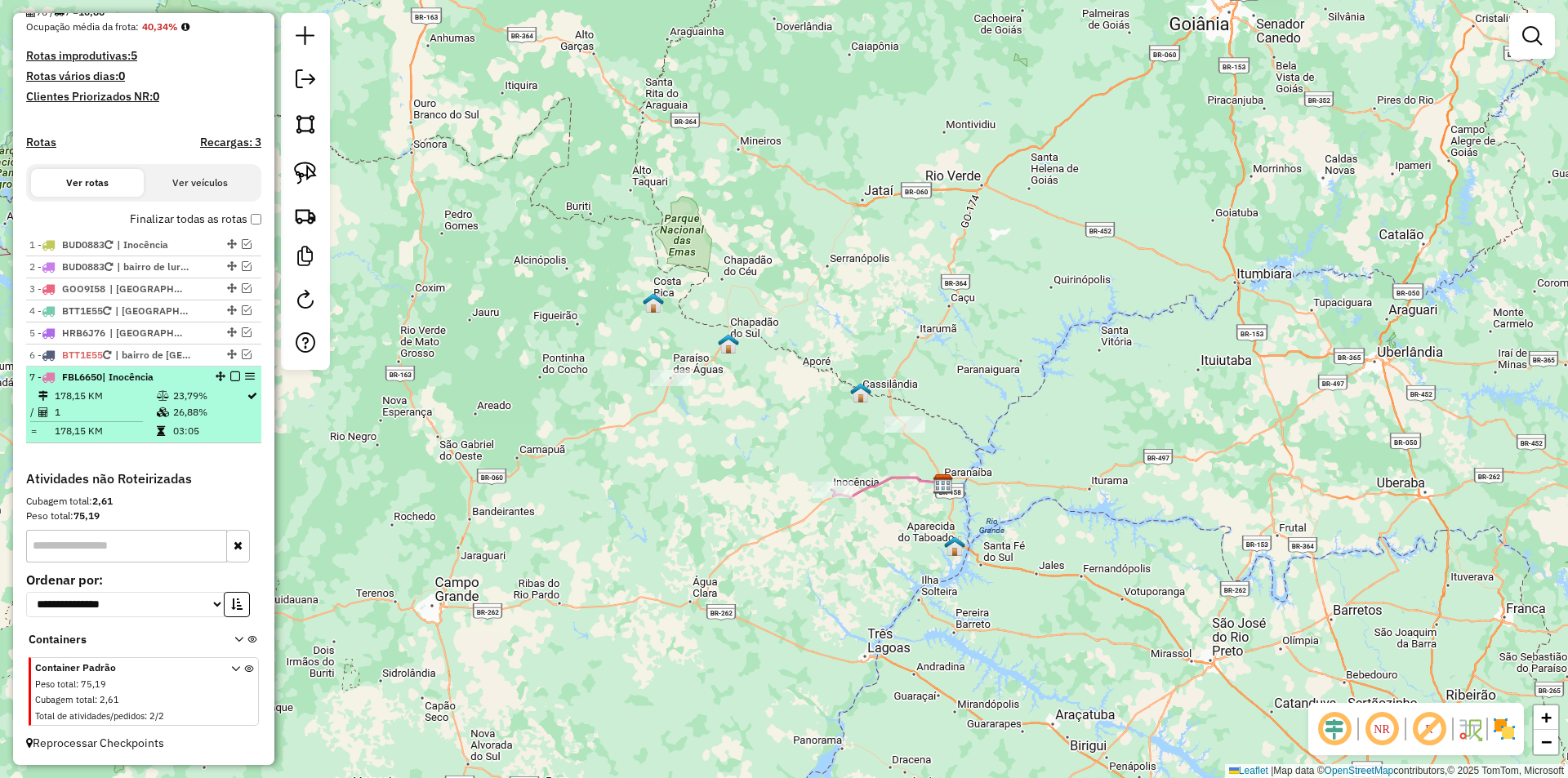
click at [233, 381] on em at bounding box center [234, 376] width 10 height 10
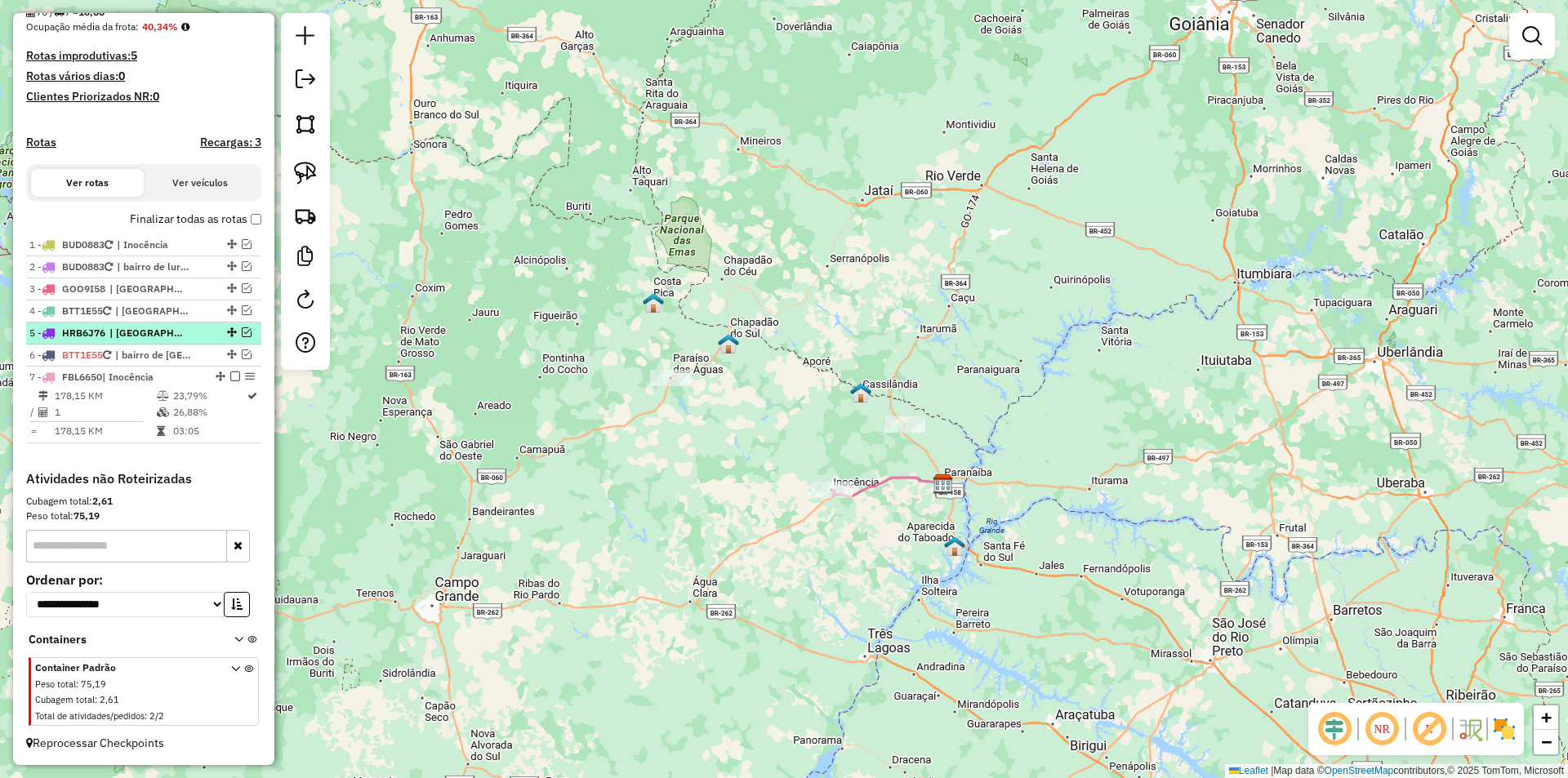
scroll to position [356, 0]
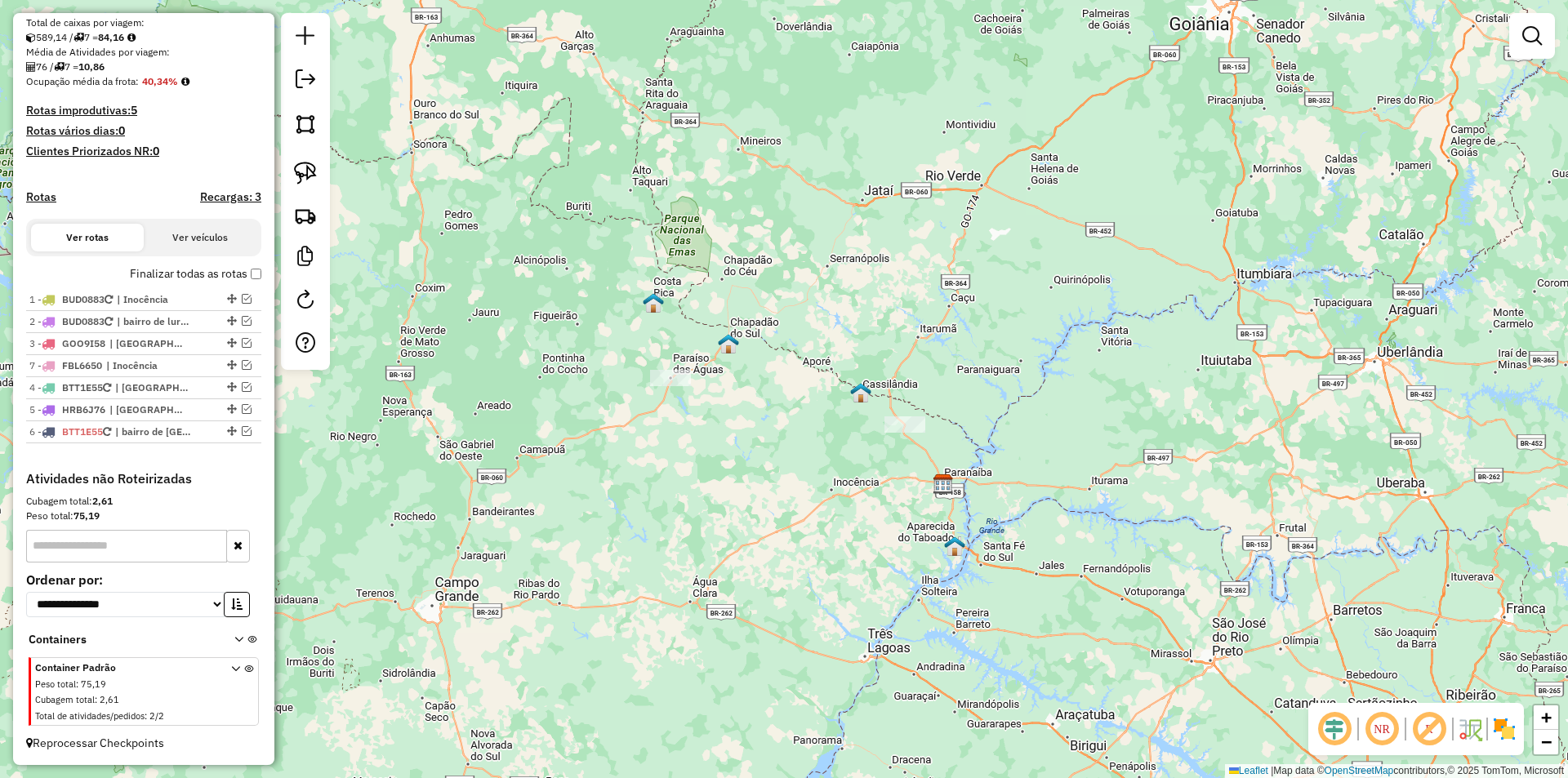
drag, startPoint x: 229, startPoint y: 432, endPoint x: 233, endPoint y: 372, distance: 60.1
click at [242, 300] on em at bounding box center [246, 298] width 10 height 10
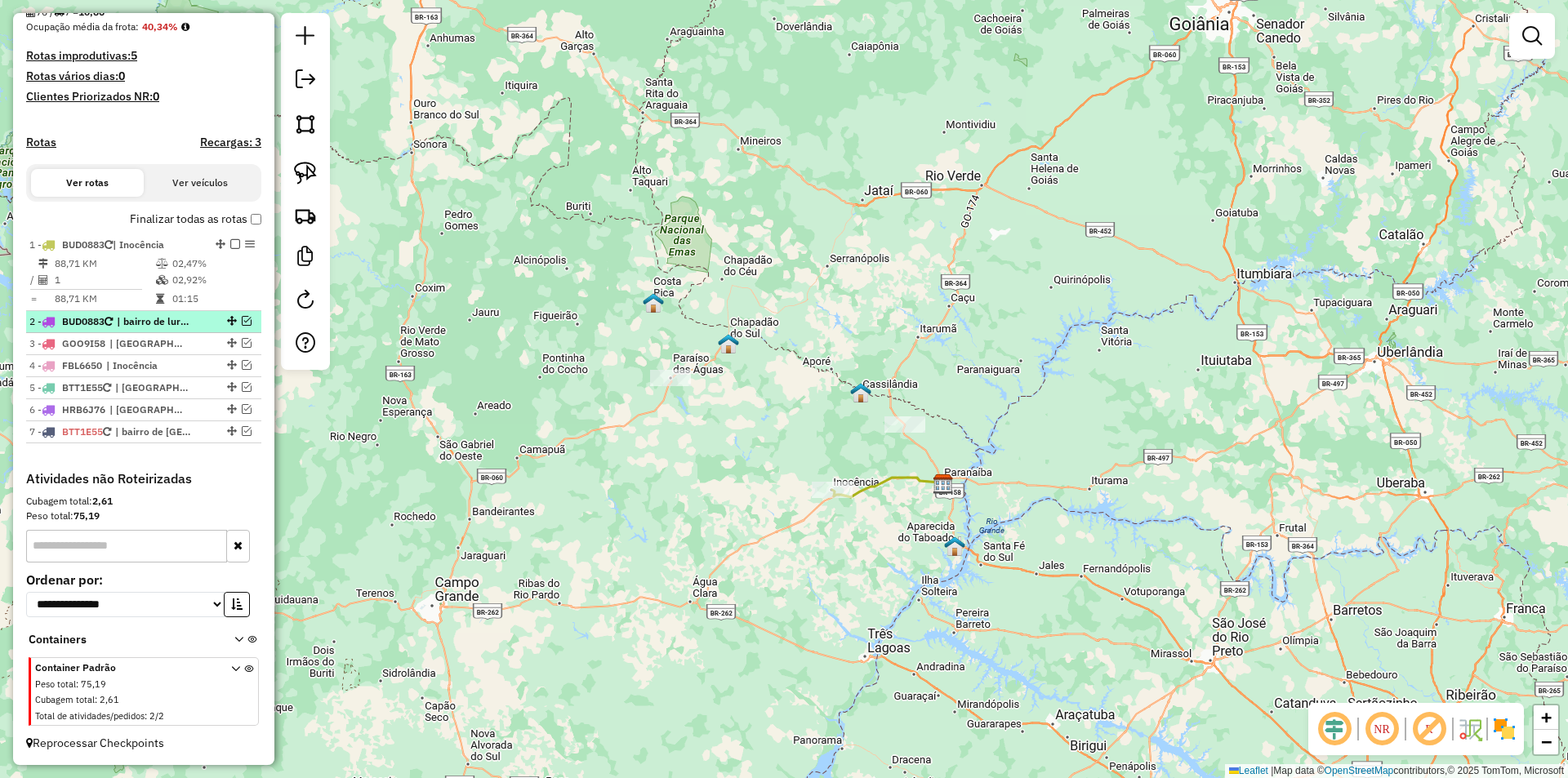
click at [242, 325] on em at bounding box center [246, 321] width 10 height 10
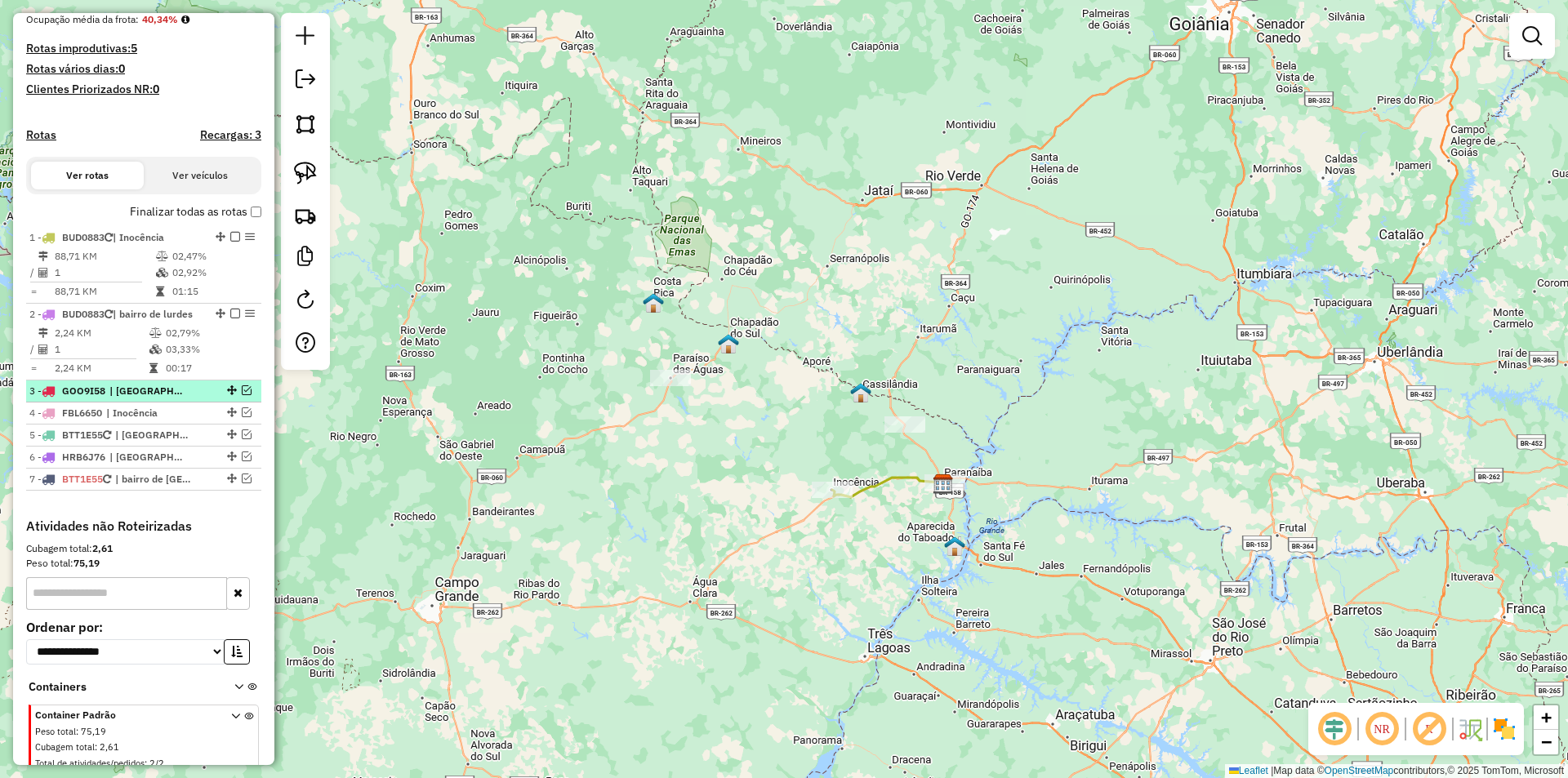
click at [242, 395] on em at bounding box center [246, 390] width 10 height 10
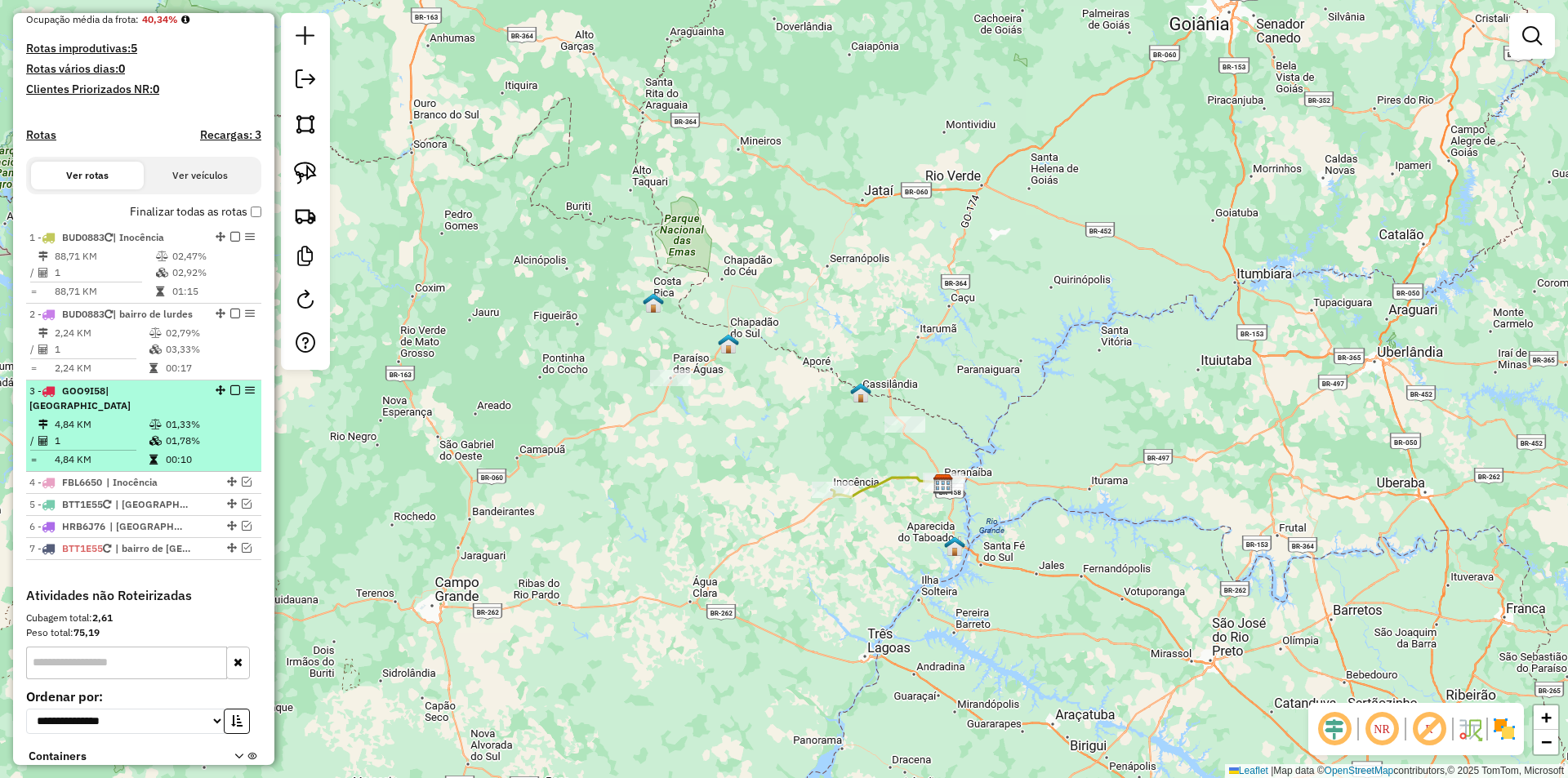
click at [82, 433] on td "4,84 KM" at bounding box center [101, 425] width 95 height 16
select select "*********"
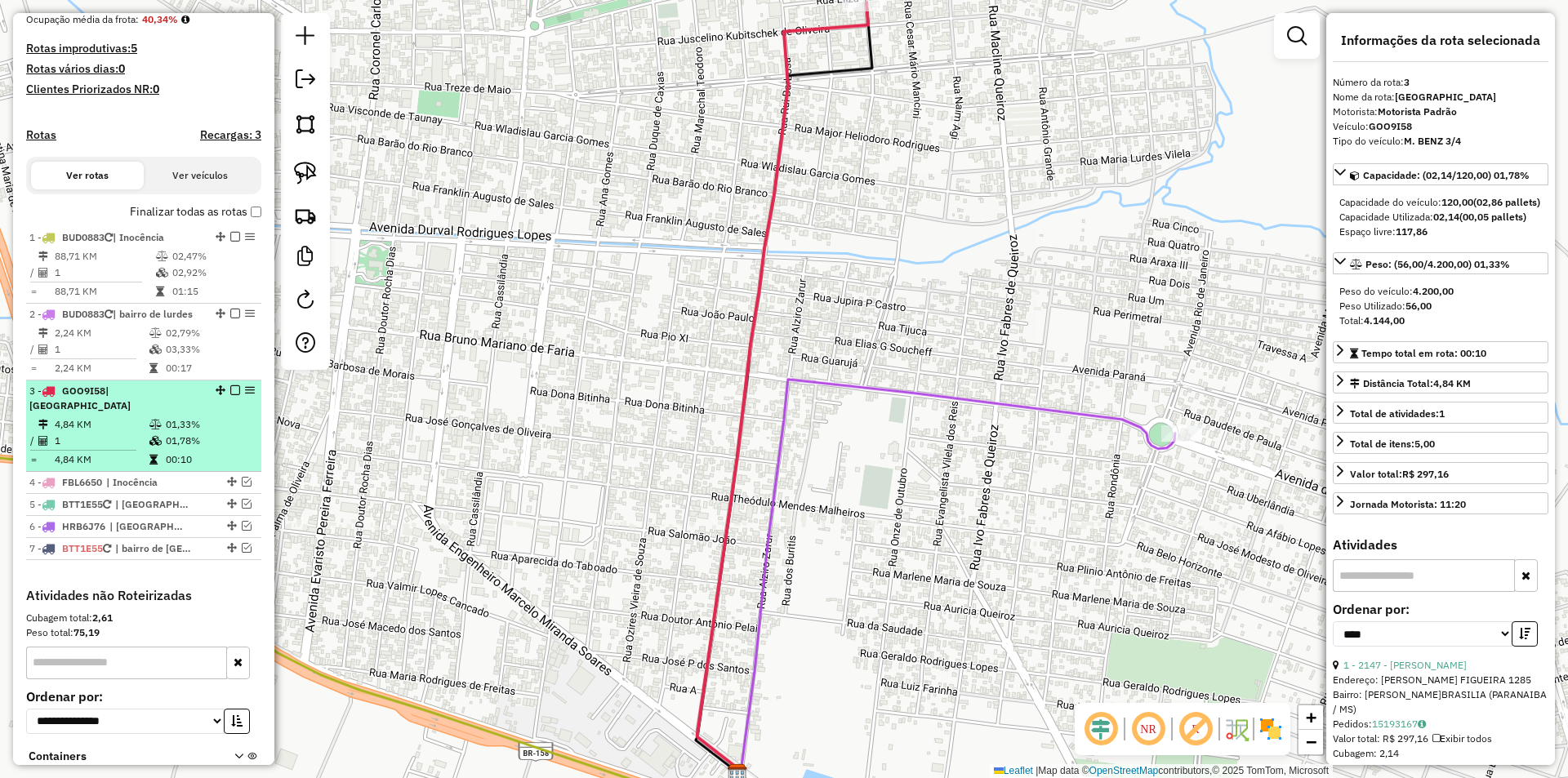
click at [232, 395] on em at bounding box center [234, 390] width 10 height 10
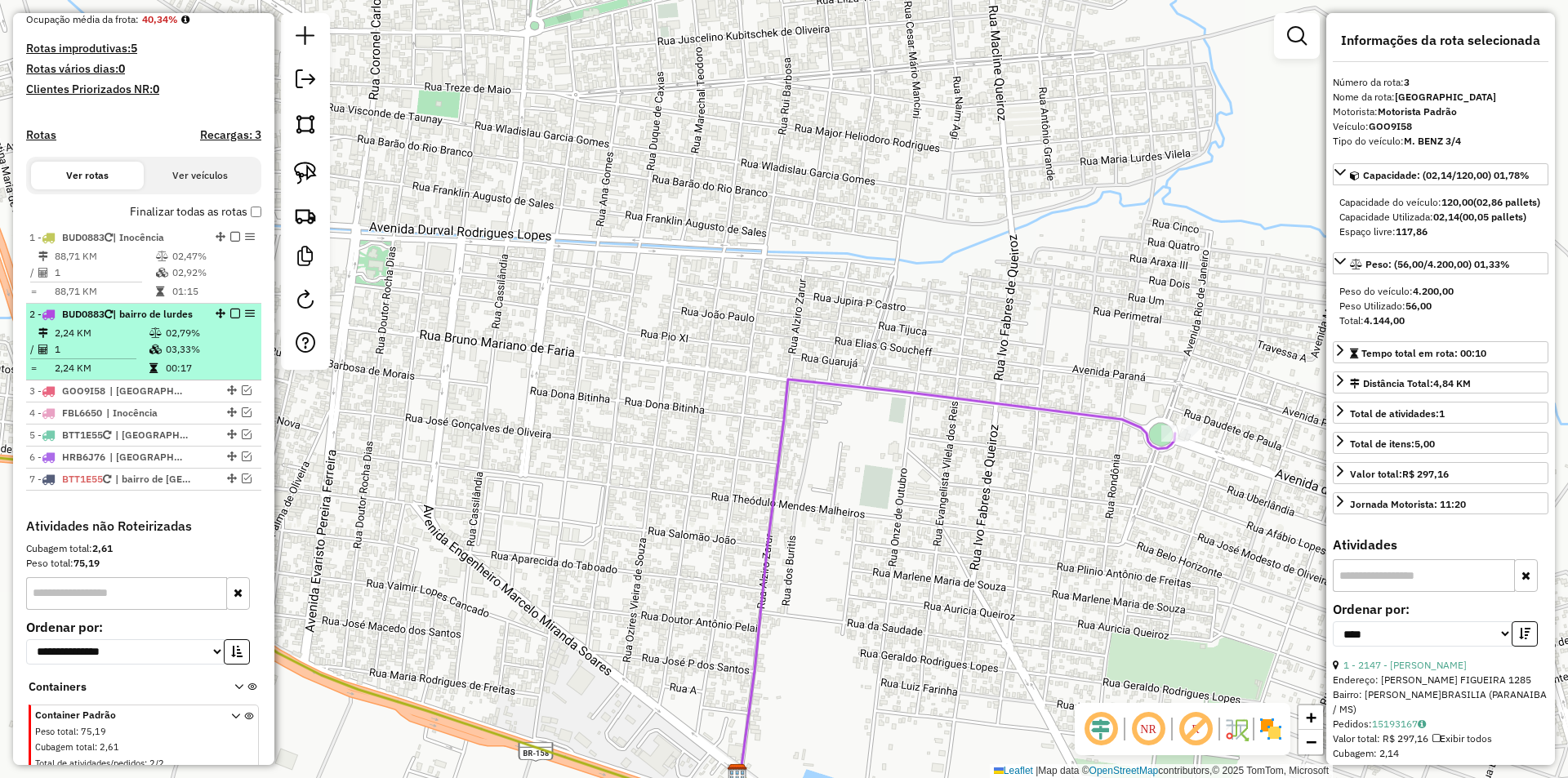
click at [233, 318] on em at bounding box center [234, 313] width 10 height 10
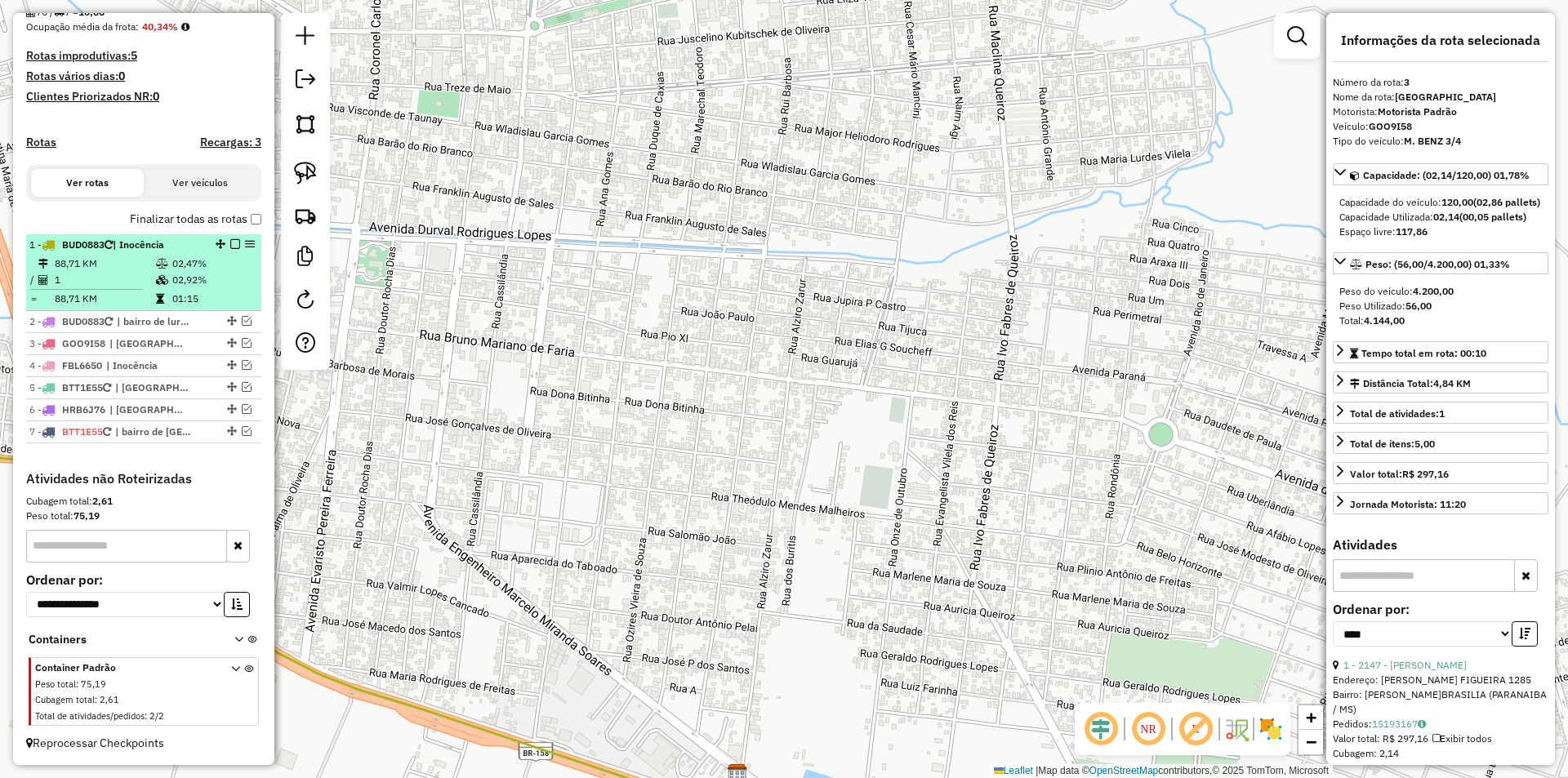
click at [130, 283] on td "1" at bounding box center [105, 280] width 101 height 16
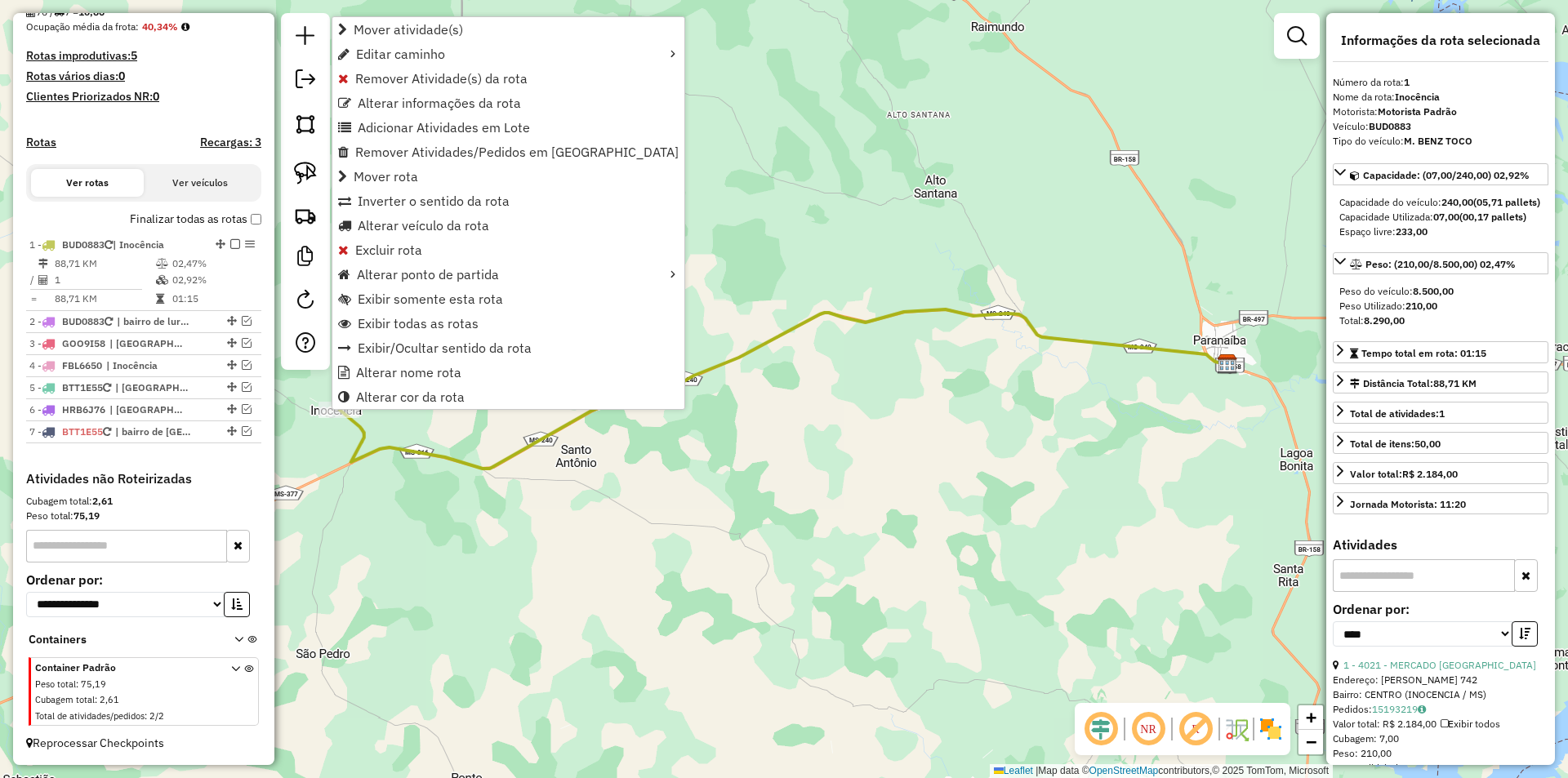
scroll to position [411, 0]
click at [411, 254] on span "Excluir rota" at bounding box center [389, 250] width 67 height 13
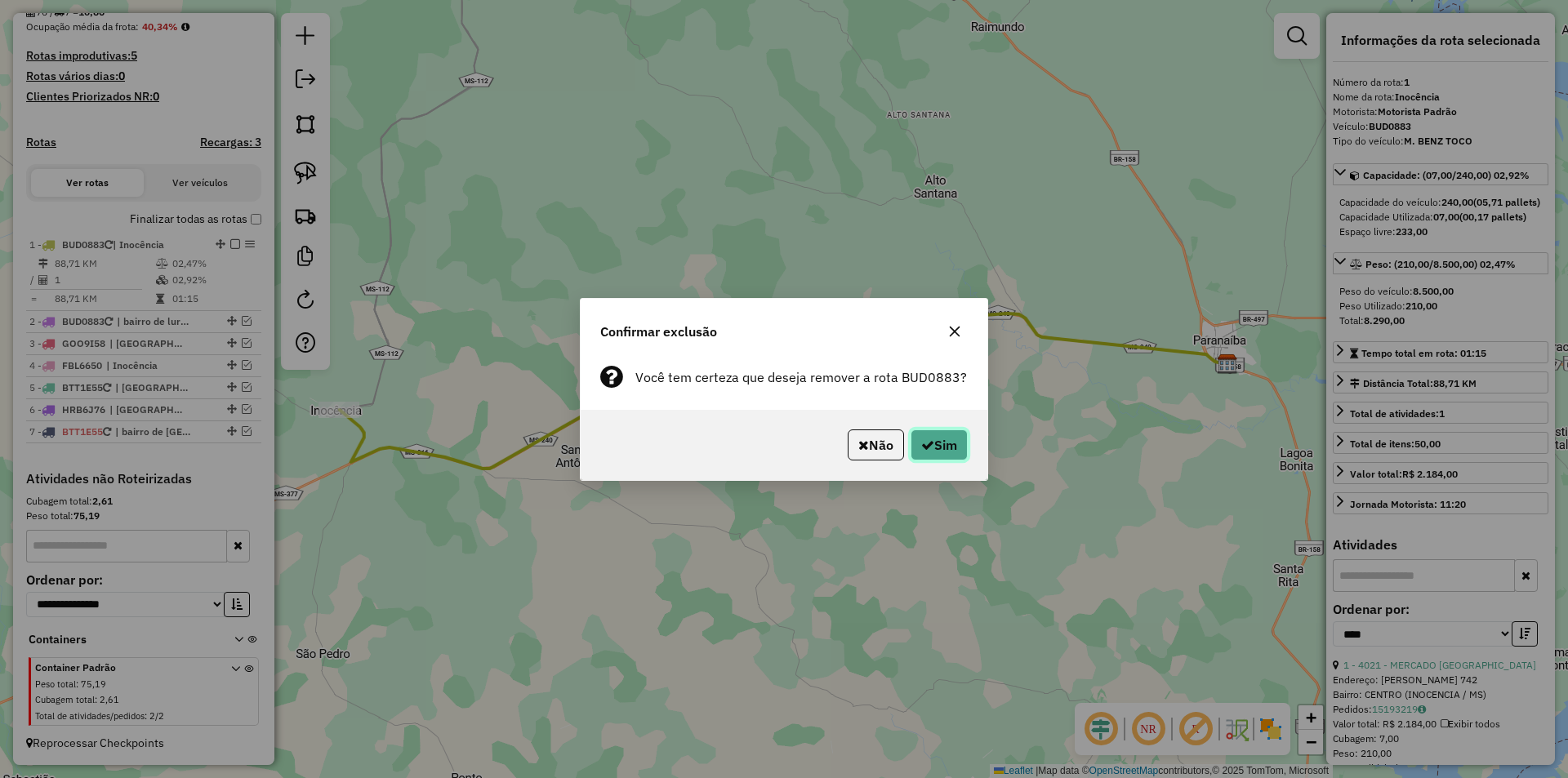
click at [933, 448] on button "Sim" at bounding box center [939, 445] width 57 height 31
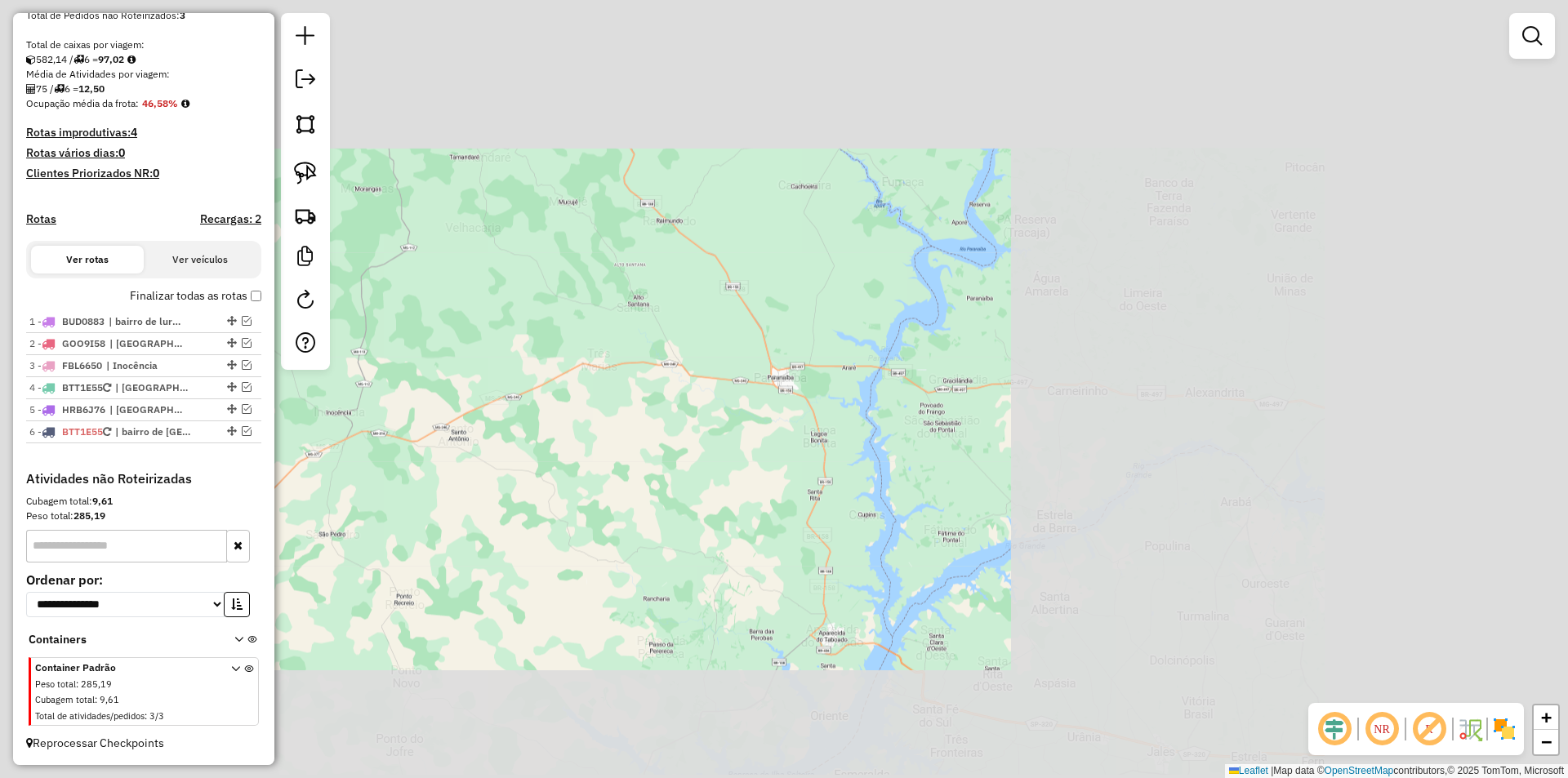
scroll to position [334, 0]
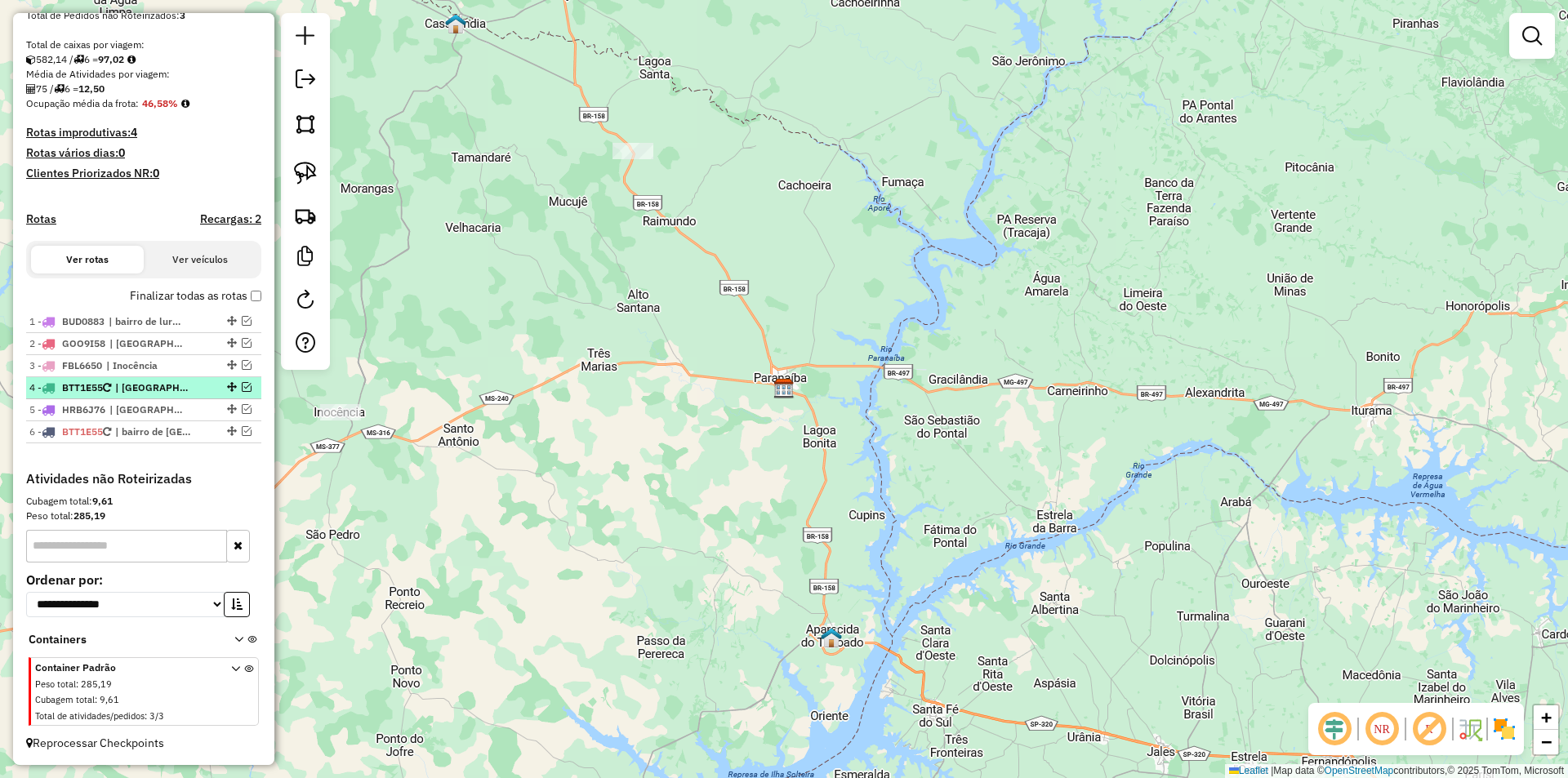
click at [244, 385] on em at bounding box center [246, 387] width 10 height 10
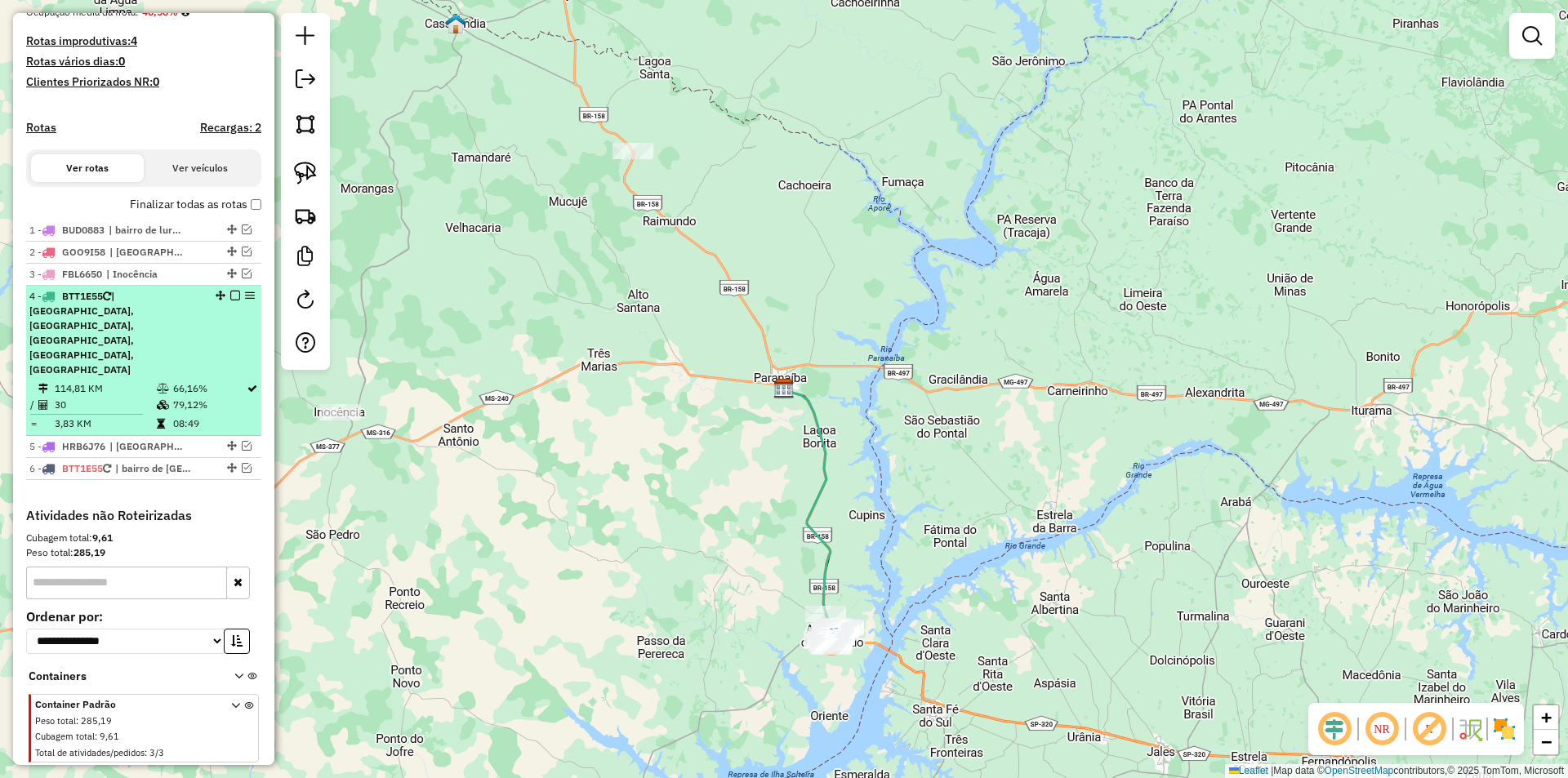
click at [82, 380] on td "114,81 KM" at bounding box center [105, 389] width 102 height 16
select select "*********"
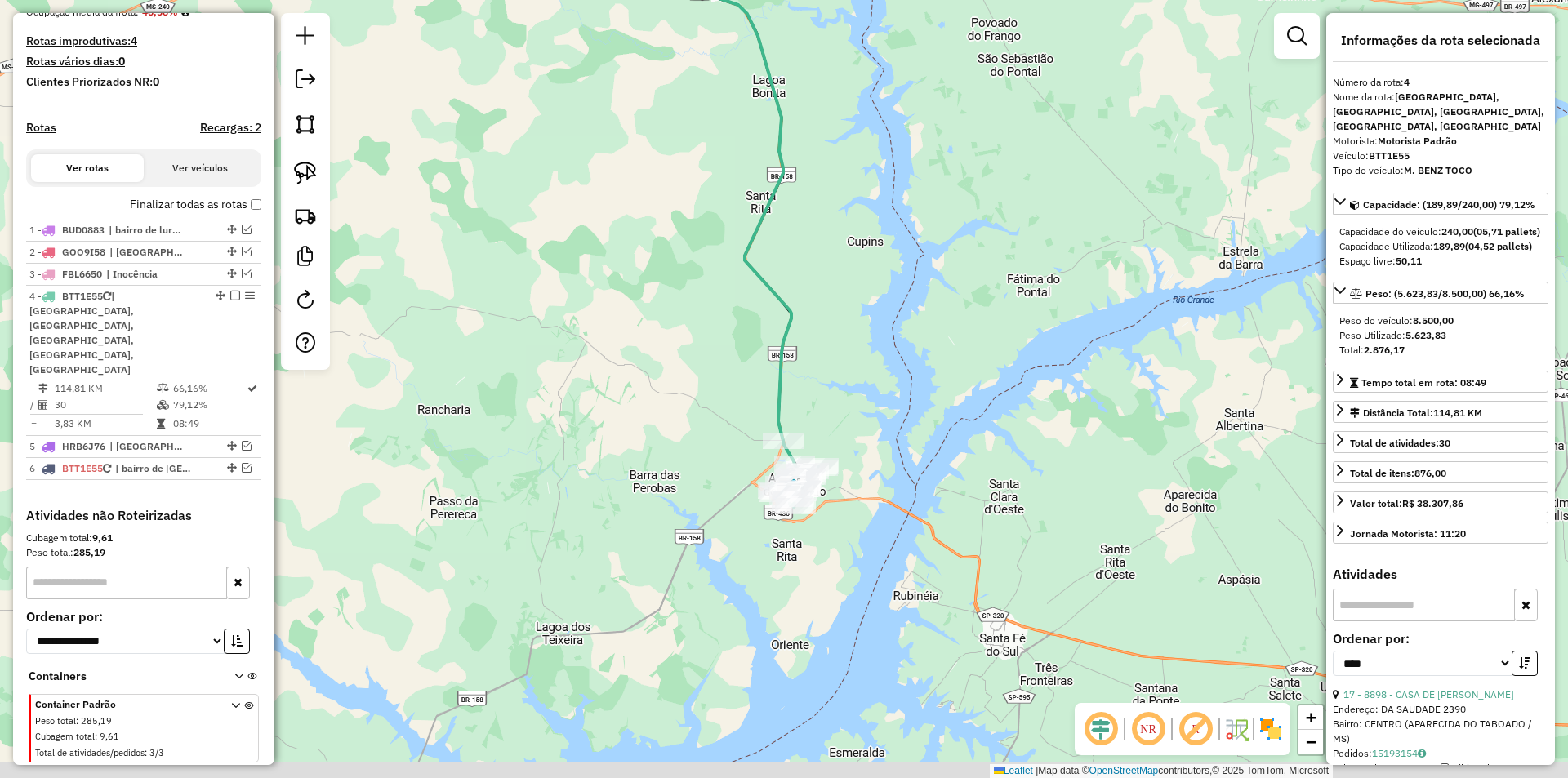
drag, startPoint x: 720, startPoint y: 583, endPoint x: 704, endPoint y: 418, distance: 165.8
click at [704, 418] on div "Janela de atendimento Grade de atendimento Capacidade Transportadoras Veículos …" at bounding box center [784, 389] width 1568 height 778
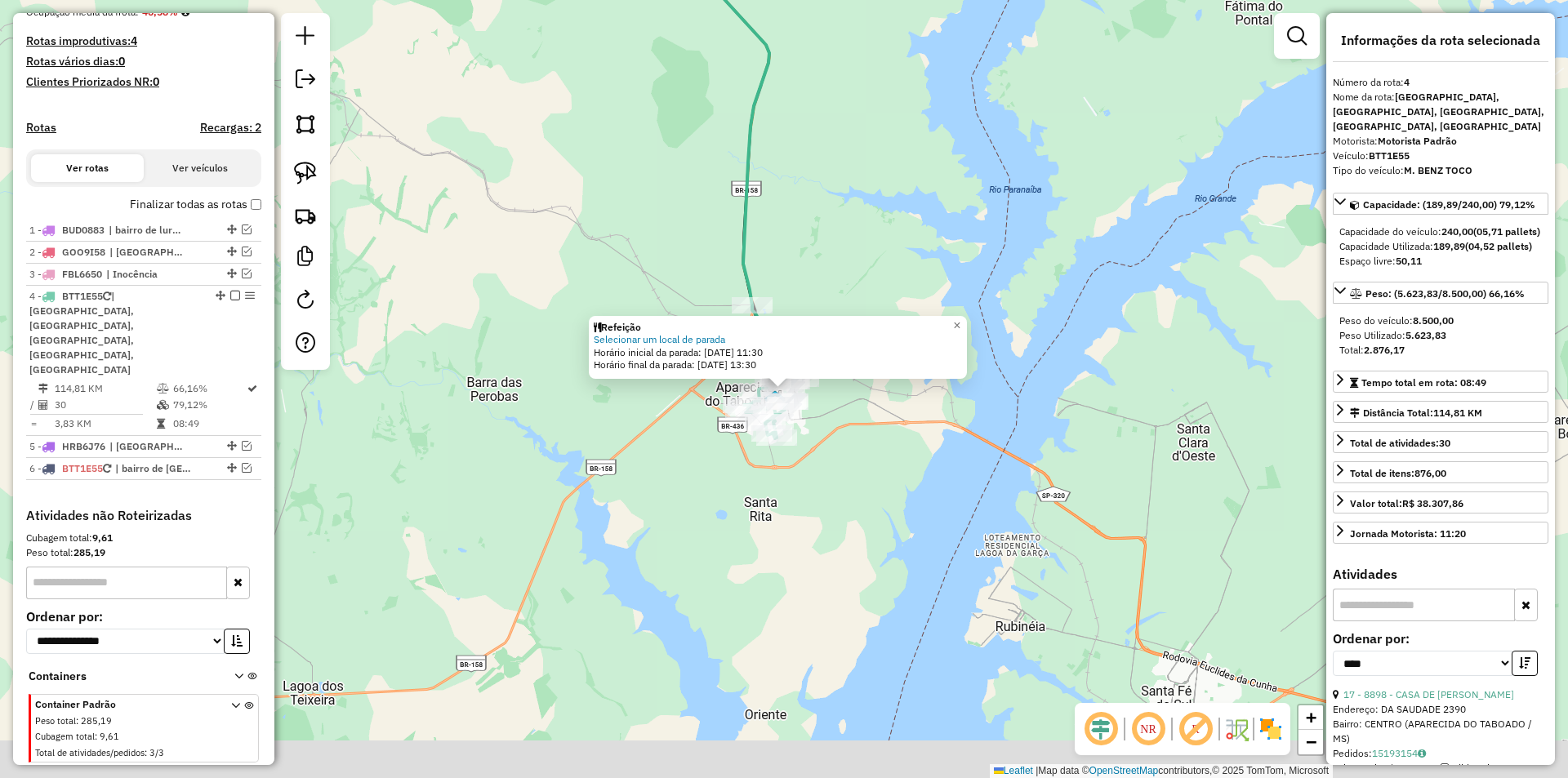
scroll to position [418, 0]
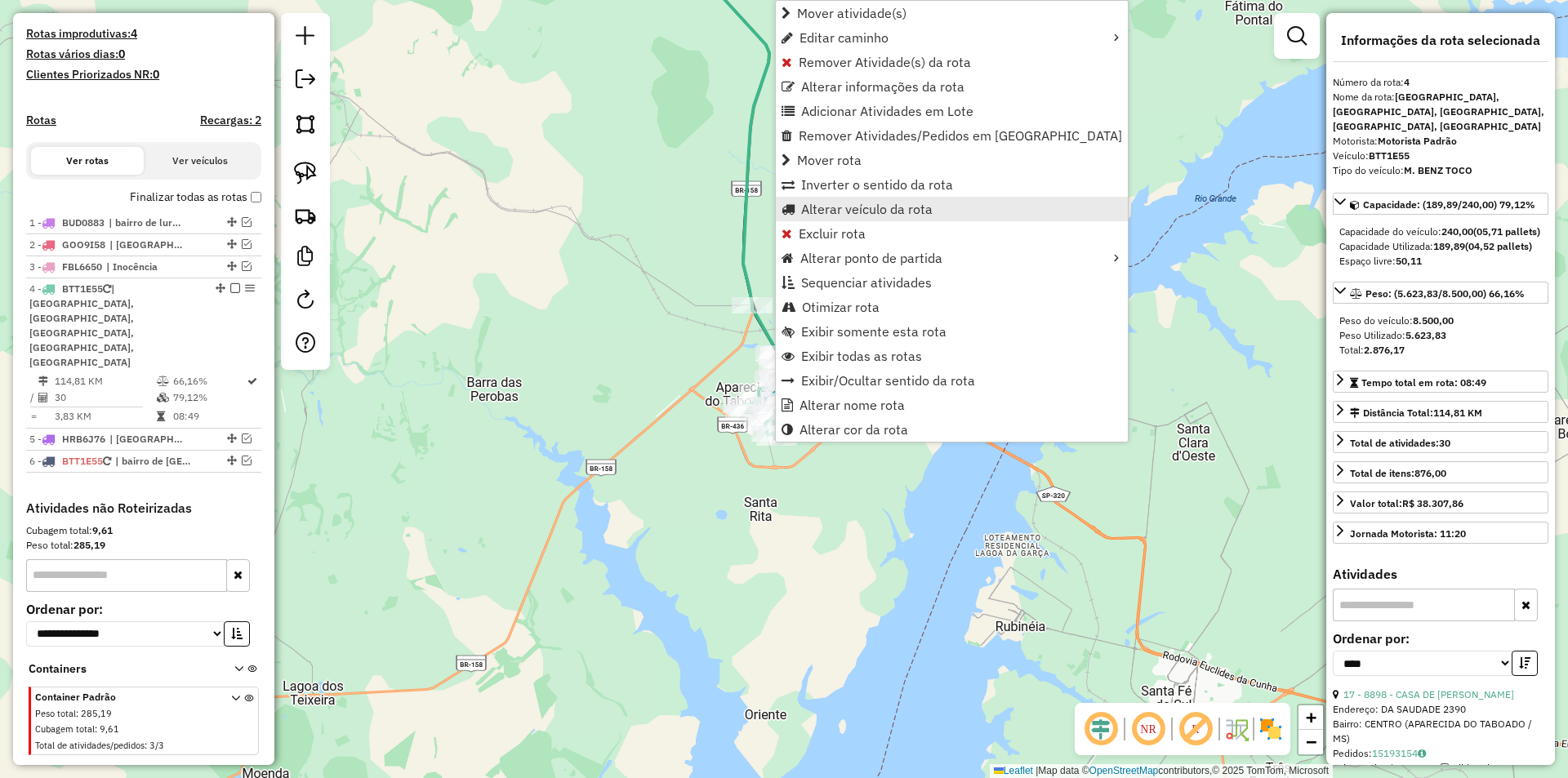
click at [852, 210] on span "Alterar veículo da rota" at bounding box center [867, 209] width 132 height 13
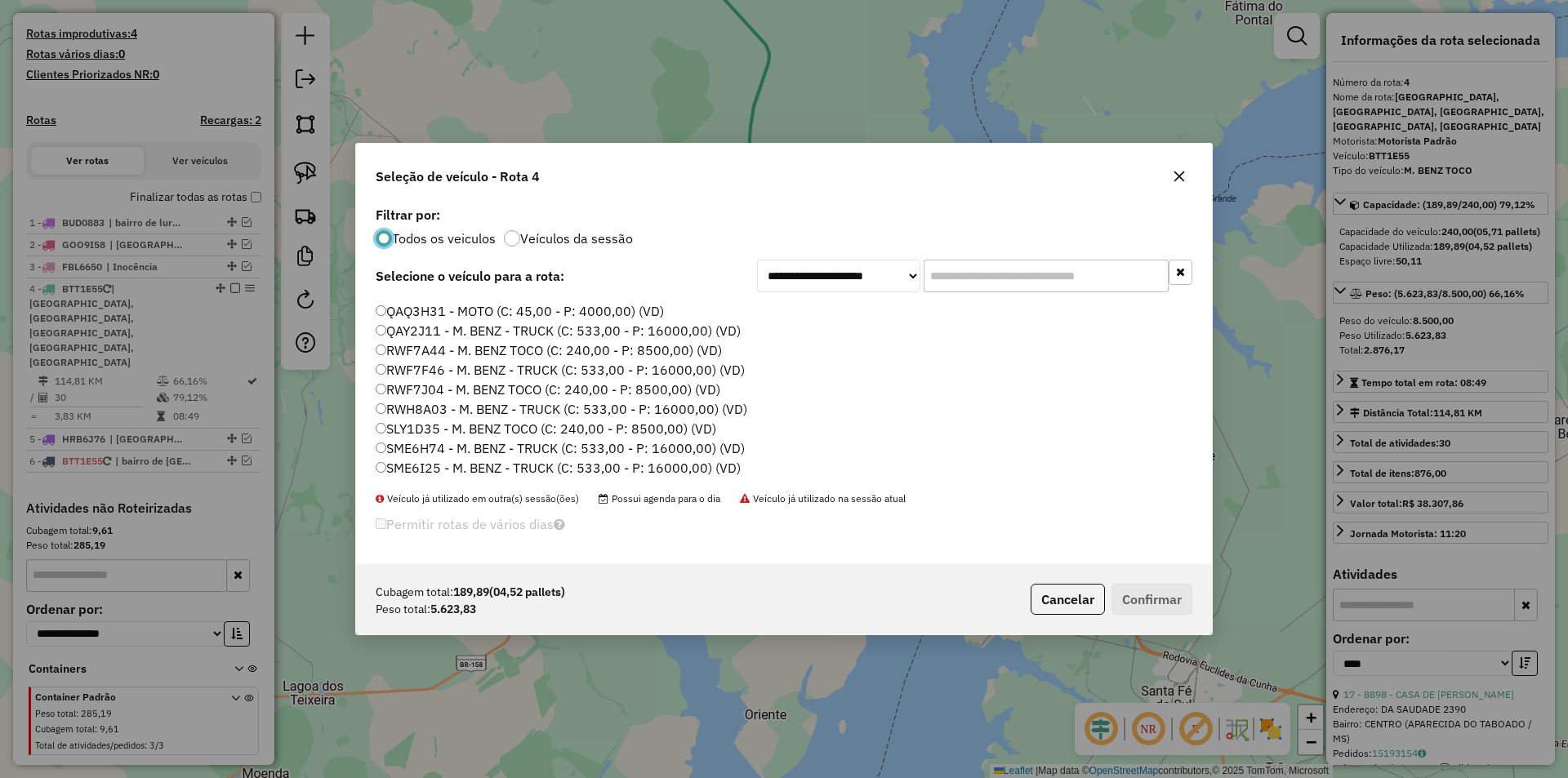
scroll to position [545, 0]
click at [439, 390] on label "RWH8A03 - M. BENZ - TRUCK (C: 533,00 - P: 16000,00) (VD)" at bounding box center [562, 389] width 371 height 20
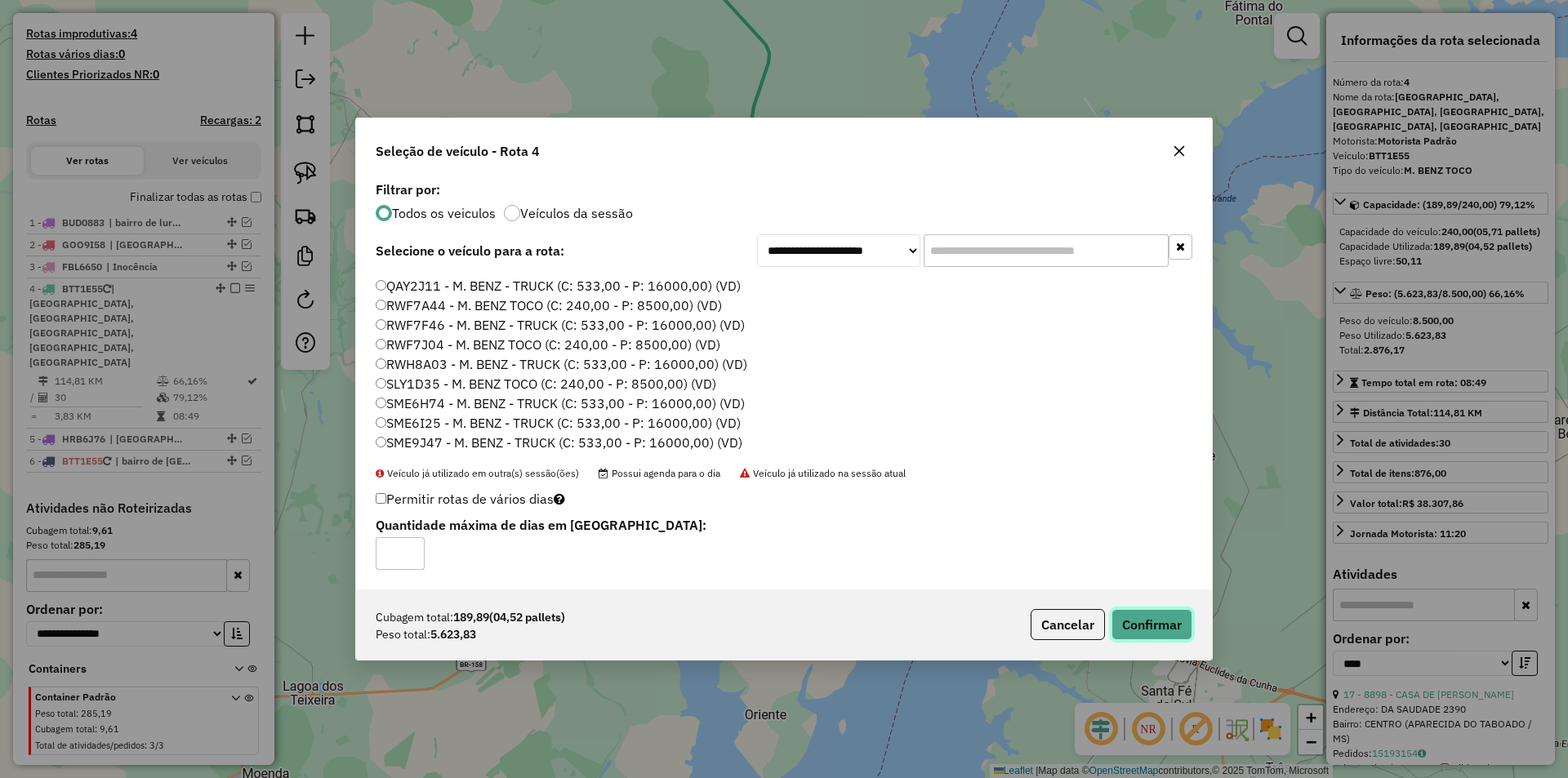
click at [1150, 634] on button "Confirmar" at bounding box center [1152, 625] width 81 height 31
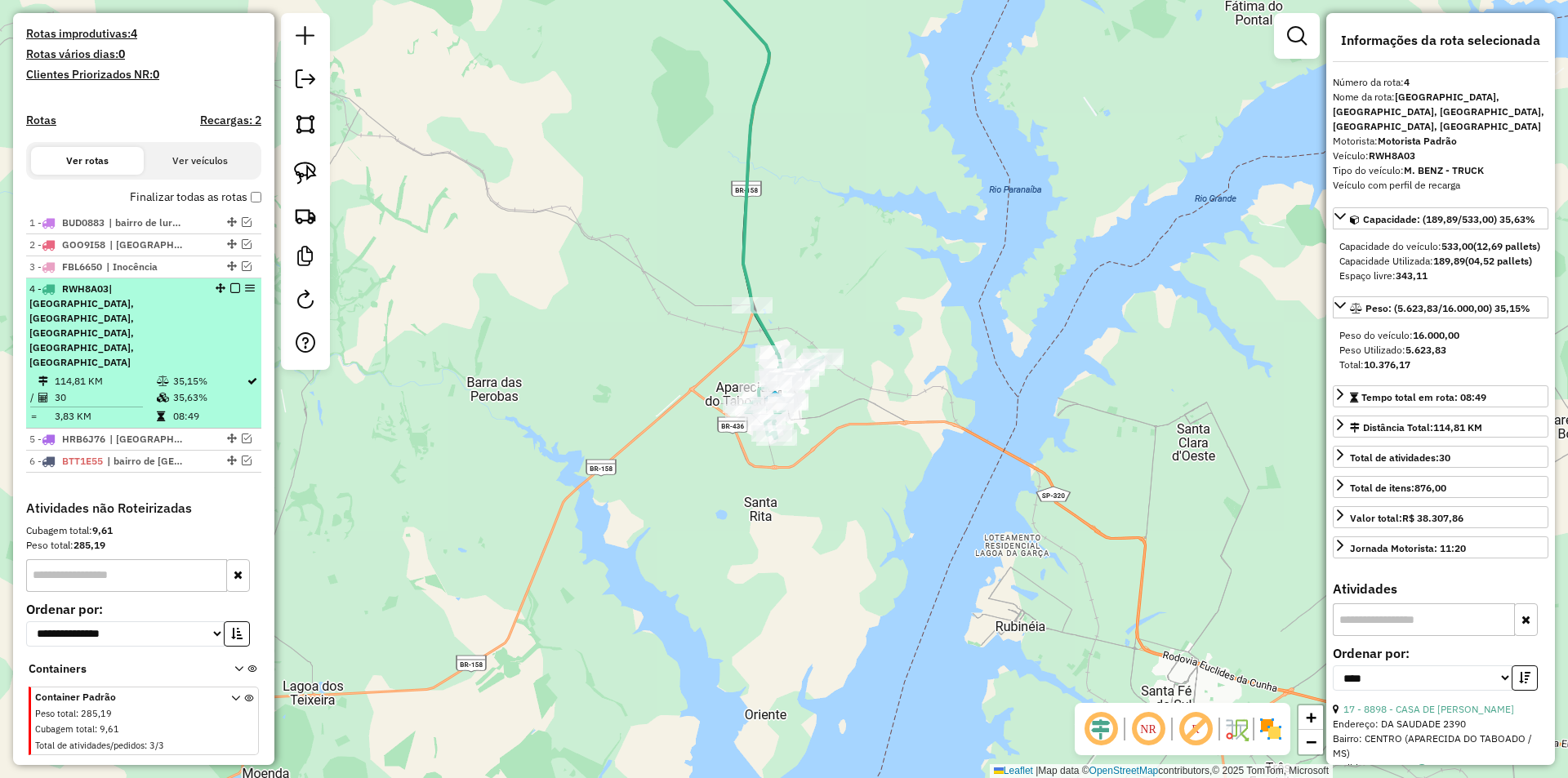
click at [231, 293] on em at bounding box center [234, 288] width 10 height 10
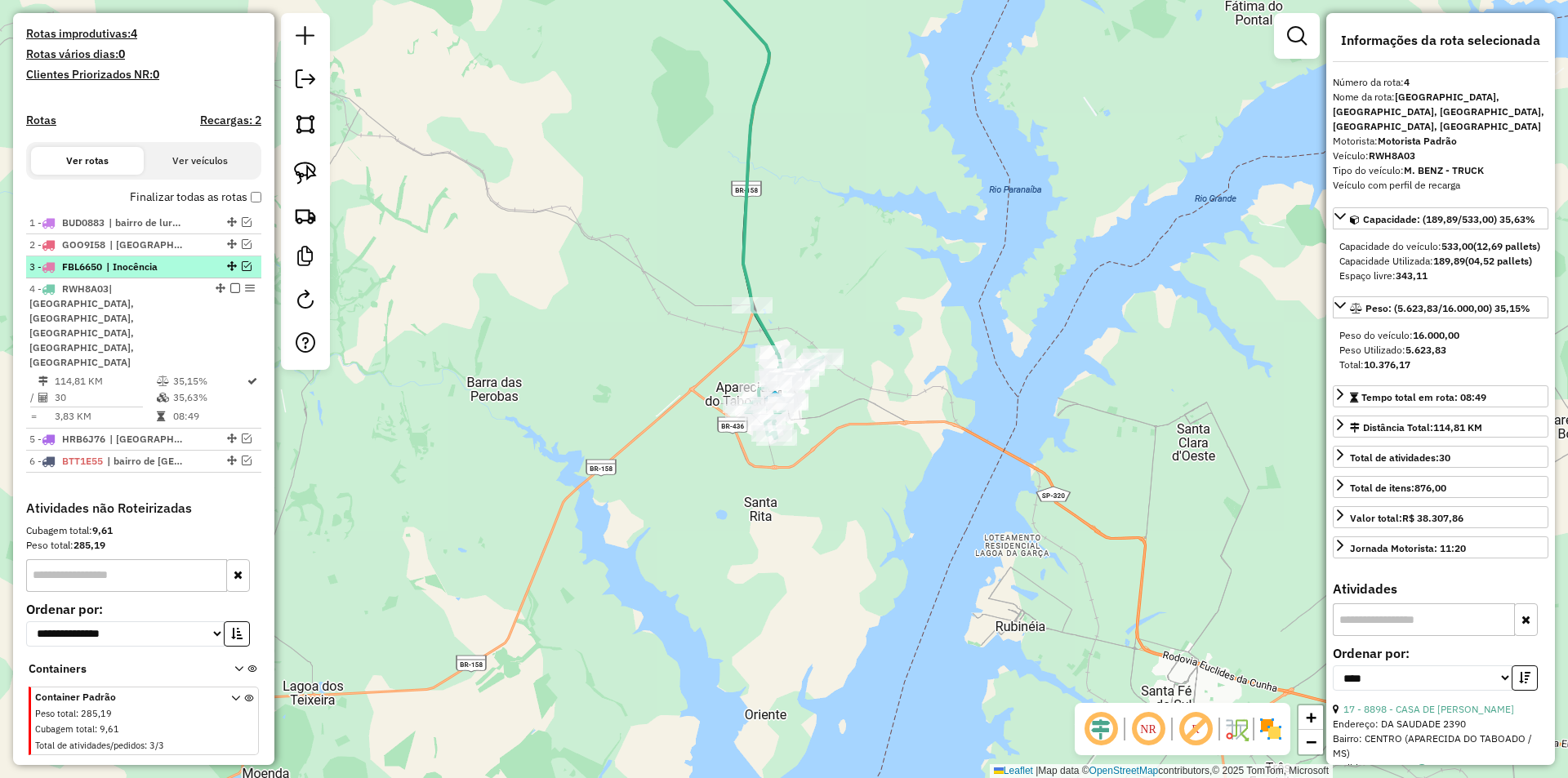
scroll to position [334, 0]
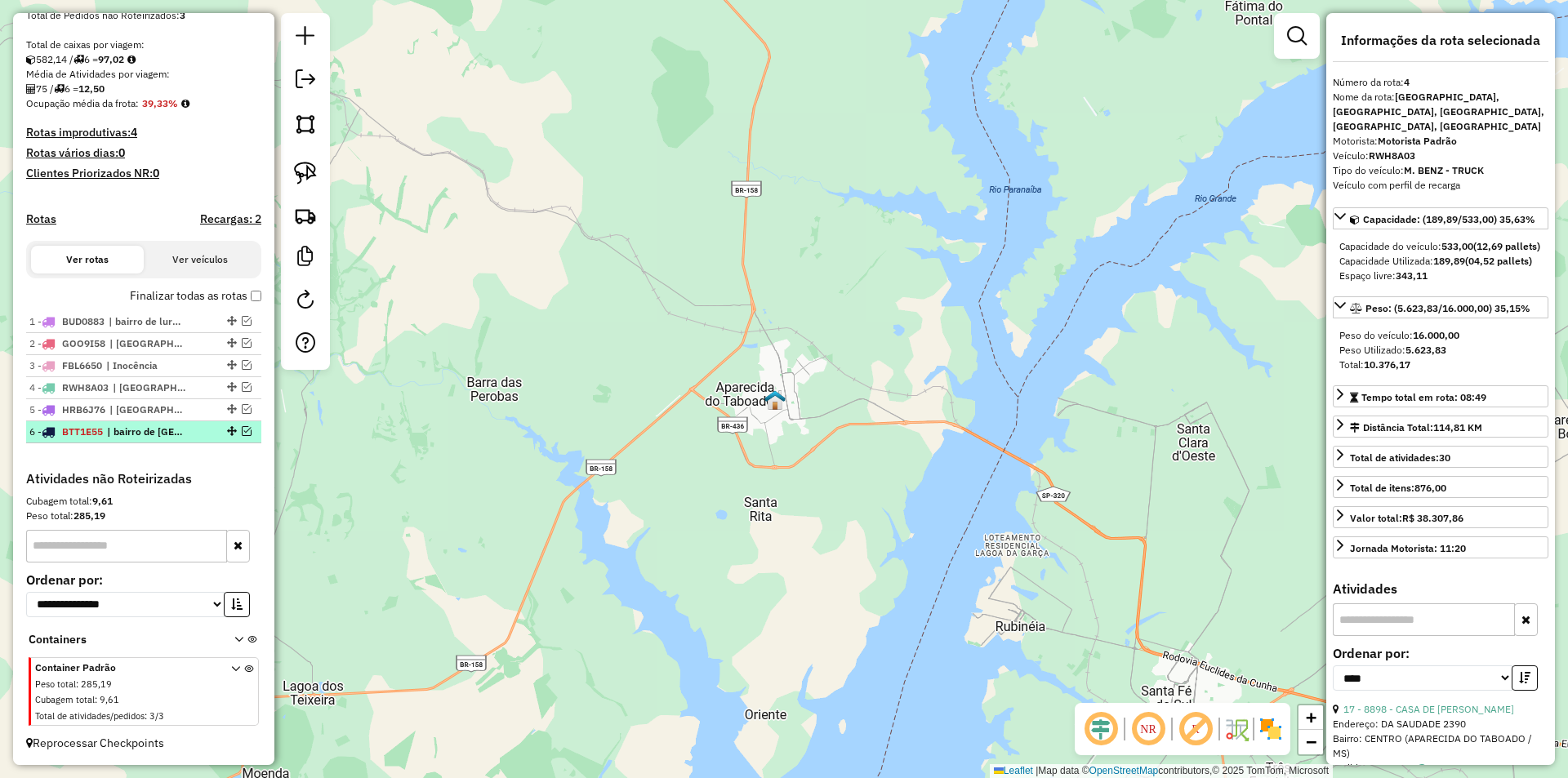
click at [242, 434] on em at bounding box center [246, 431] width 10 height 10
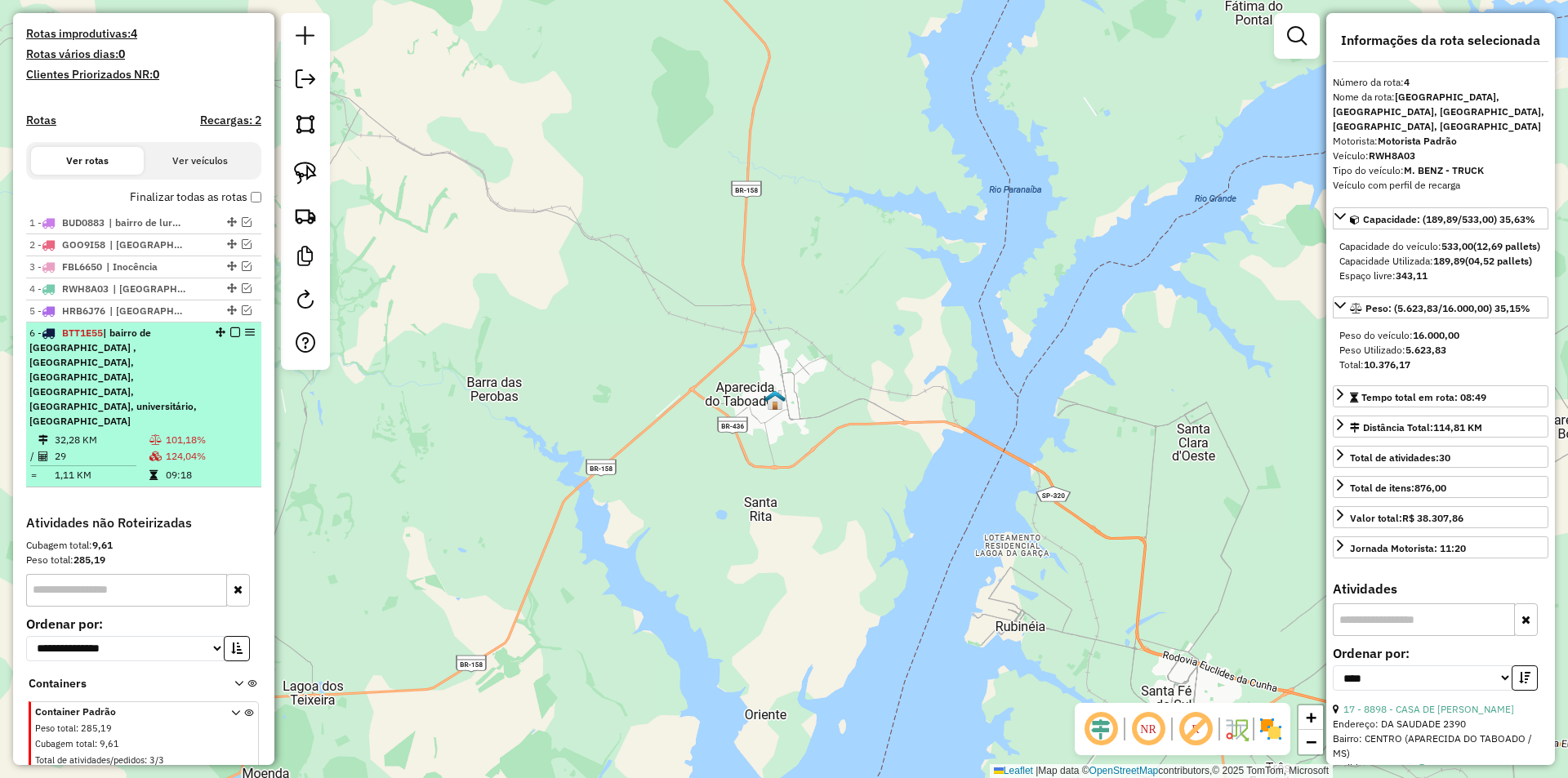
click at [123, 432] on td "32,28 KM" at bounding box center [101, 440] width 95 height 16
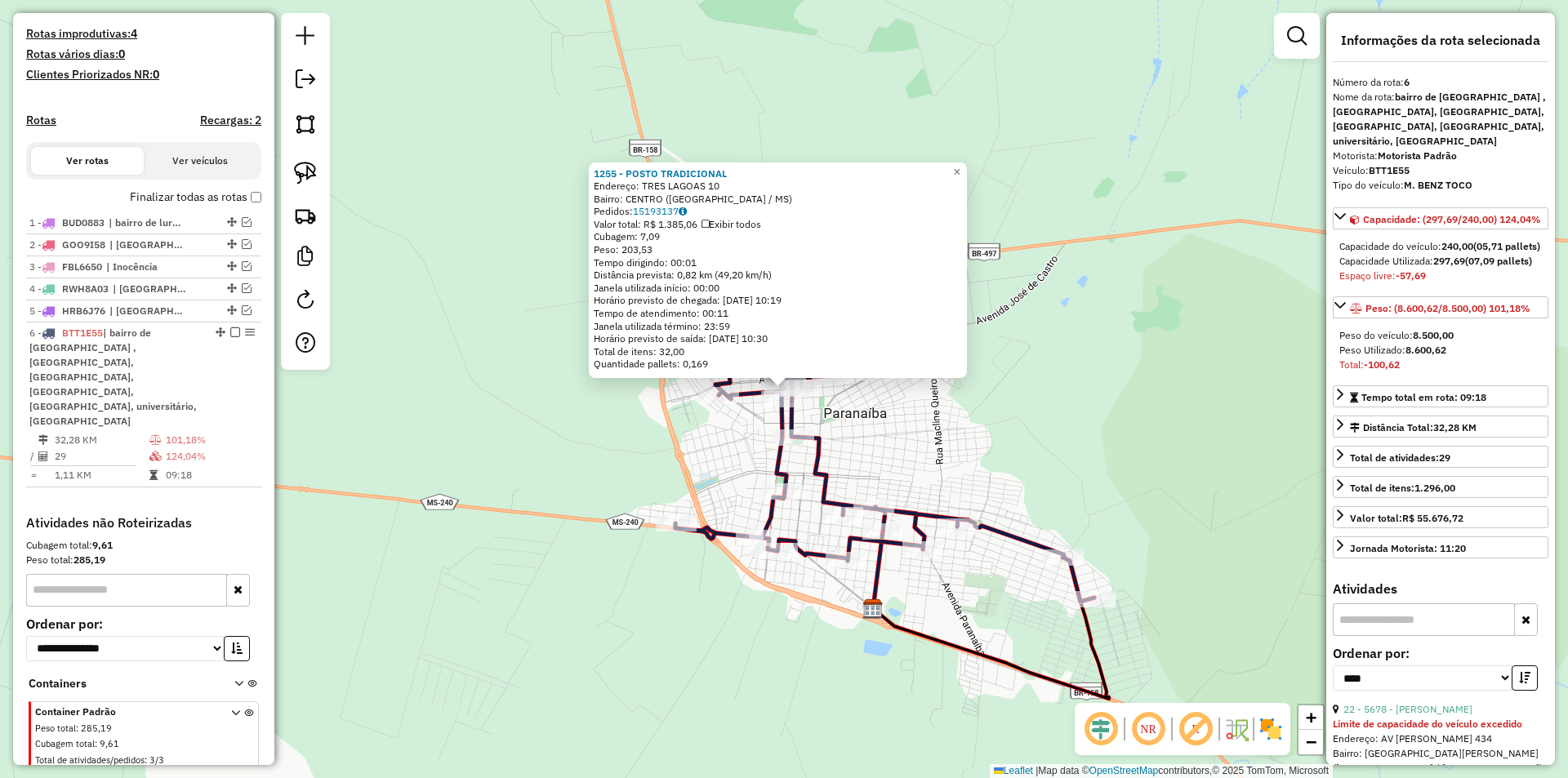
scroll to position [433, 0]
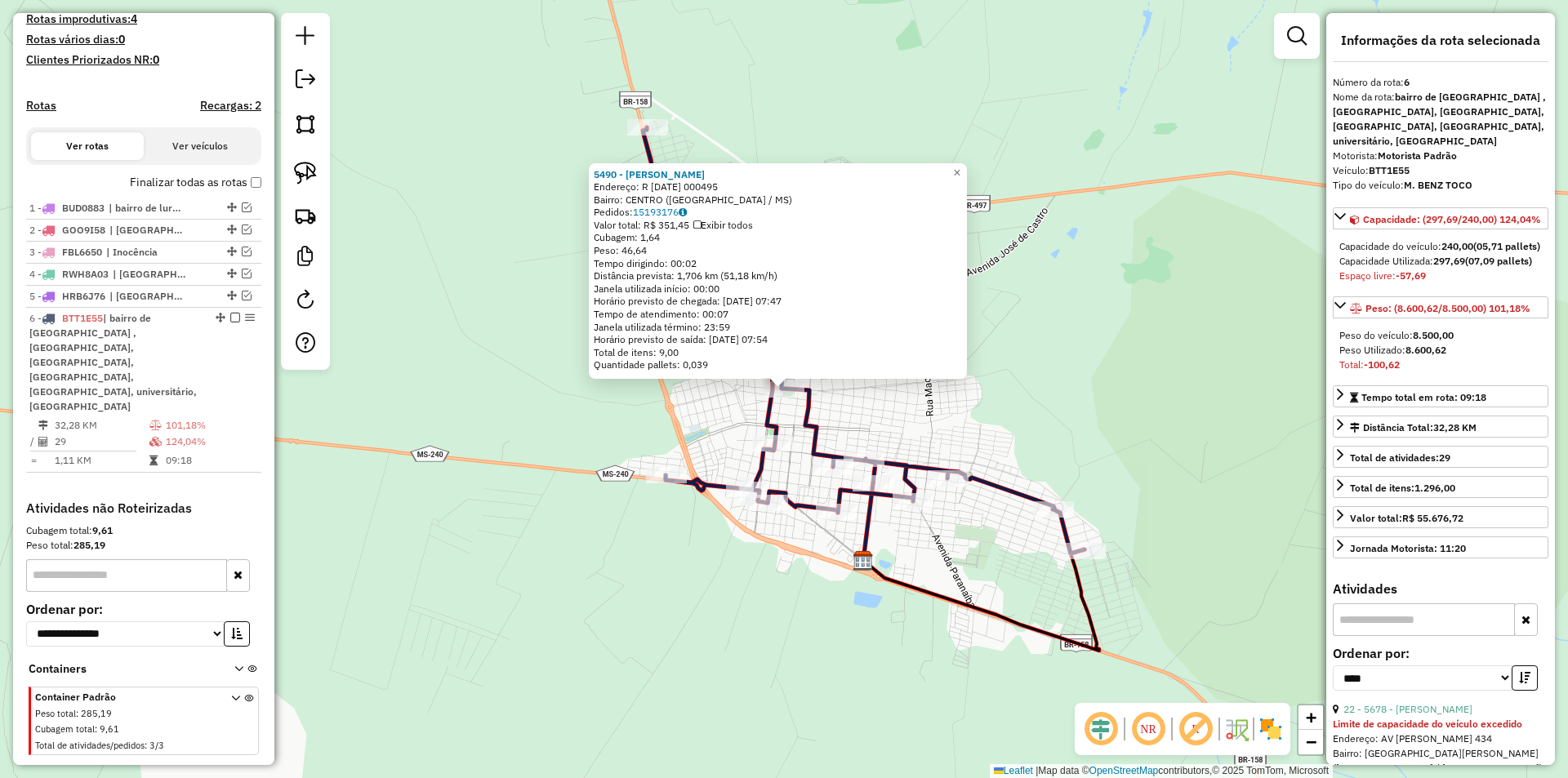
click at [907, 395] on div "5490 - [PERSON_NAME]: R [DATE] 000495 [GEOGRAPHIC_DATA]: [GEOGRAPHIC_DATA] ([GE…" at bounding box center [784, 389] width 1568 height 778
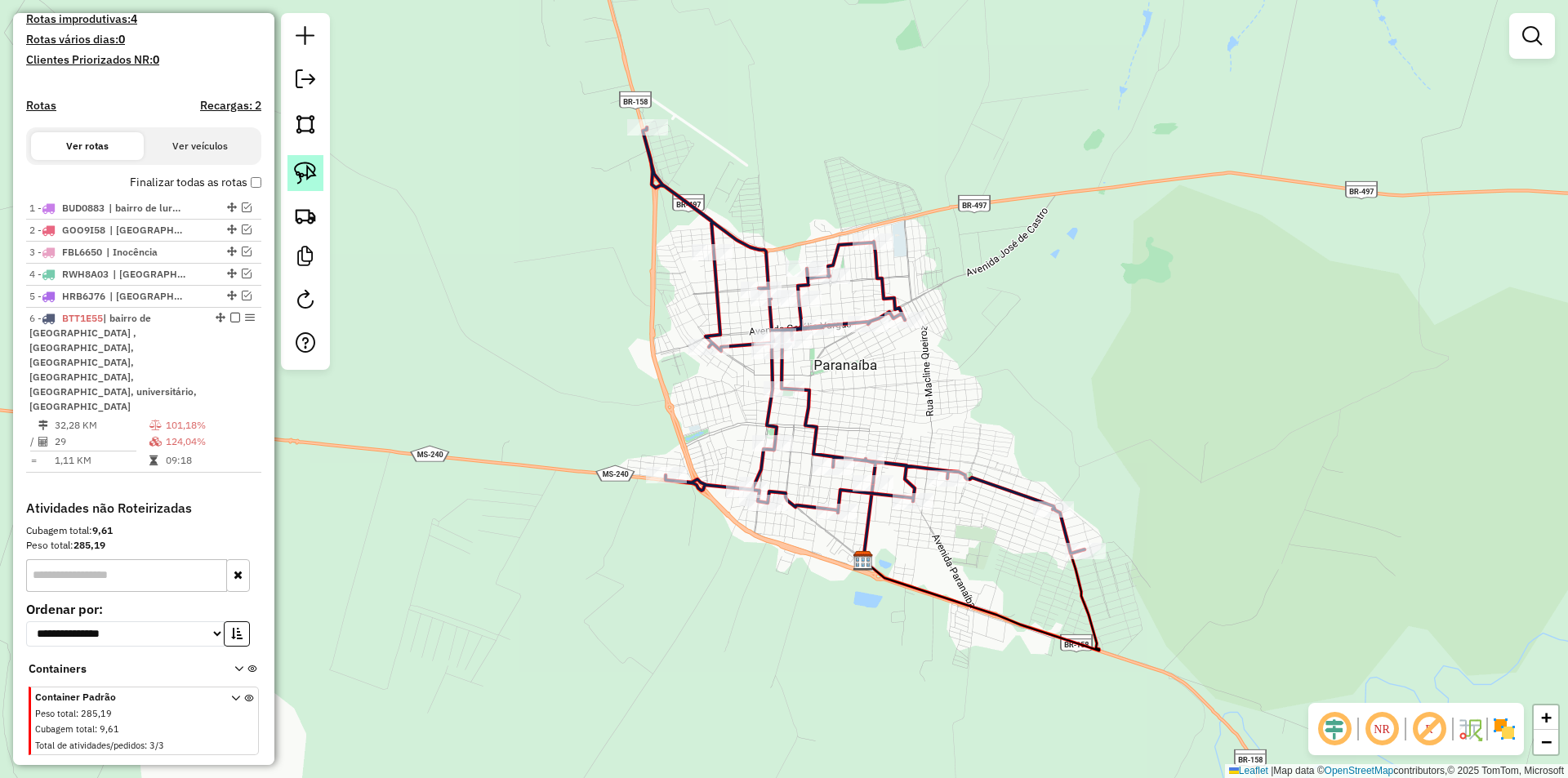
click at [298, 166] on img at bounding box center [305, 172] width 23 height 23
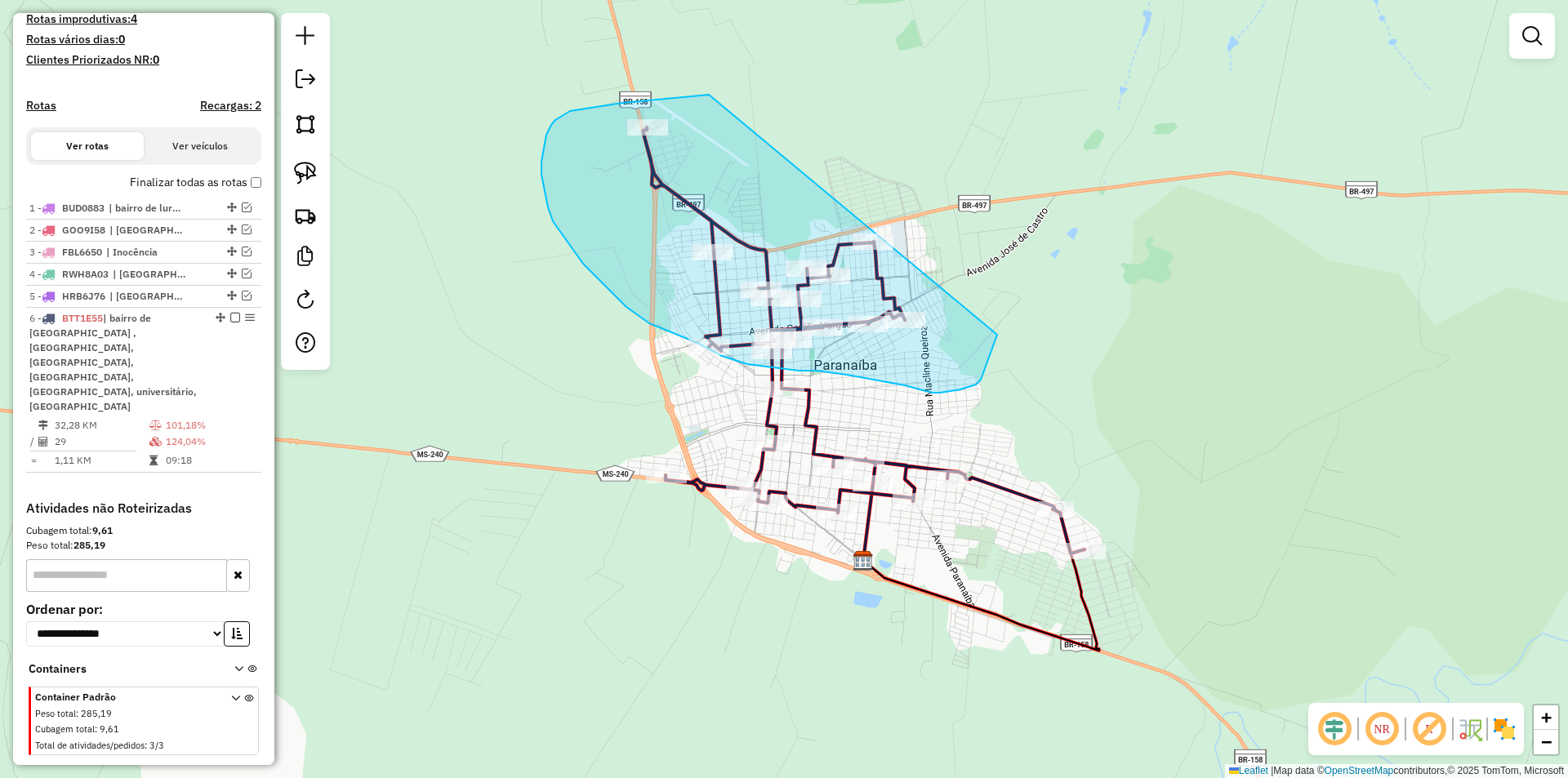
drag, startPoint x: 709, startPoint y: 95, endPoint x: 998, endPoint y: 332, distance: 373.8
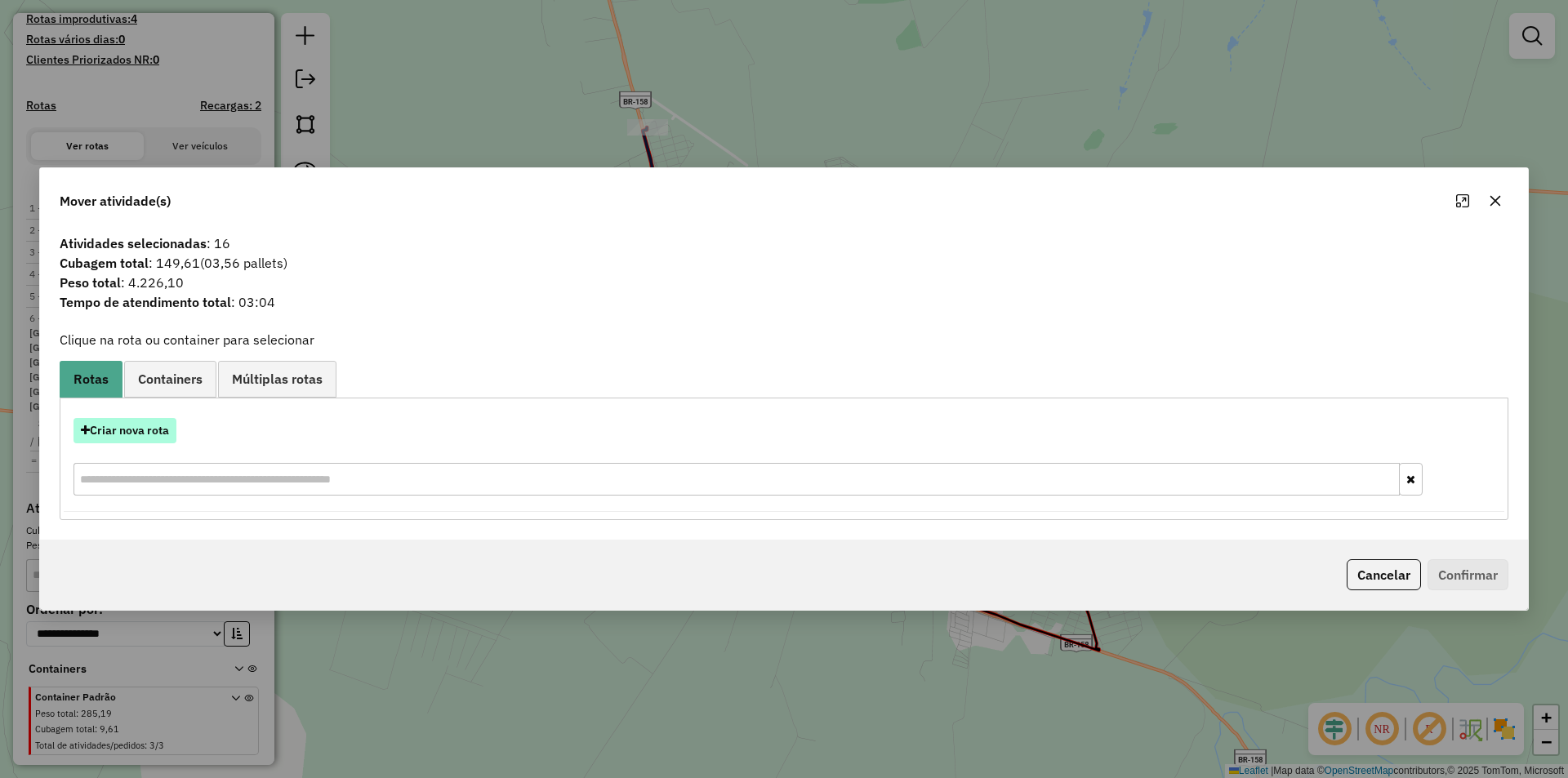
click at [130, 436] on button "Criar nova rota" at bounding box center [125, 431] width 103 height 25
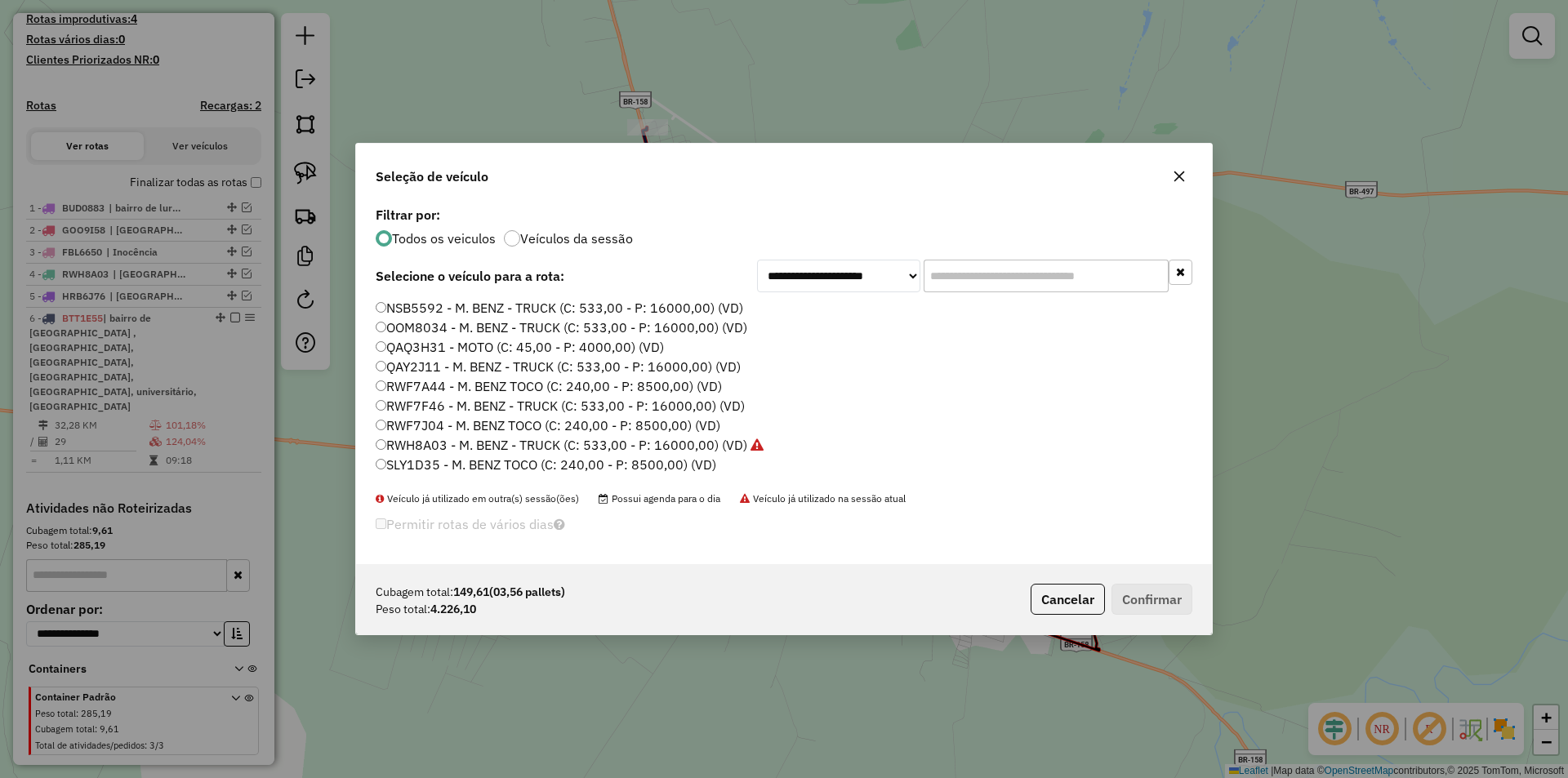
scroll to position [545, 0]
click at [428, 430] on label "SME6H74 - M. BENZ - TRUCK (C: 533,00 - P: 16000,00) (VD)" at bounding box center [560, 429] width 369 height 20
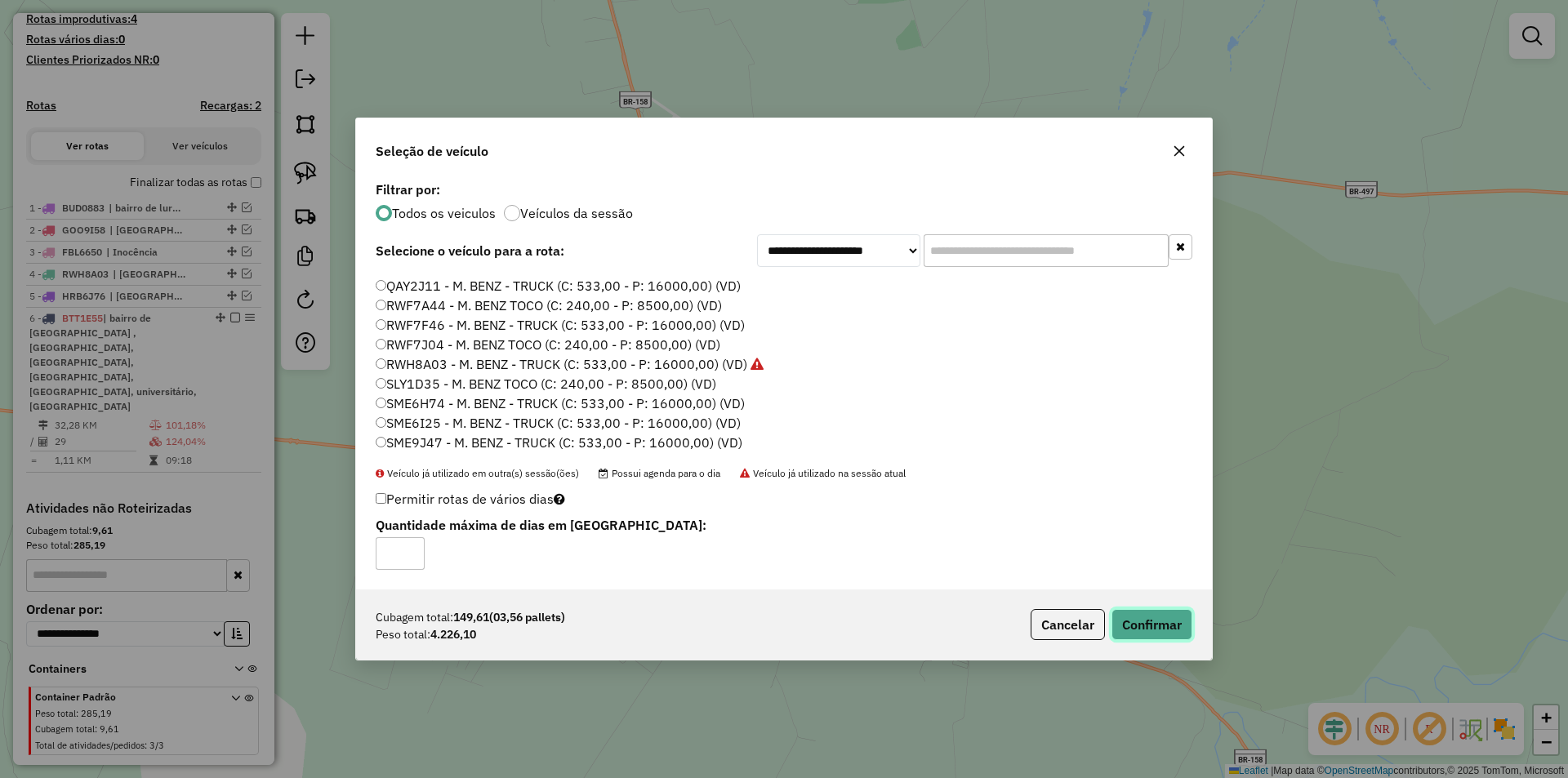
click at [1135, 621] on button "Confirmar" at bounding box center [1152, 625] width 81 height 31
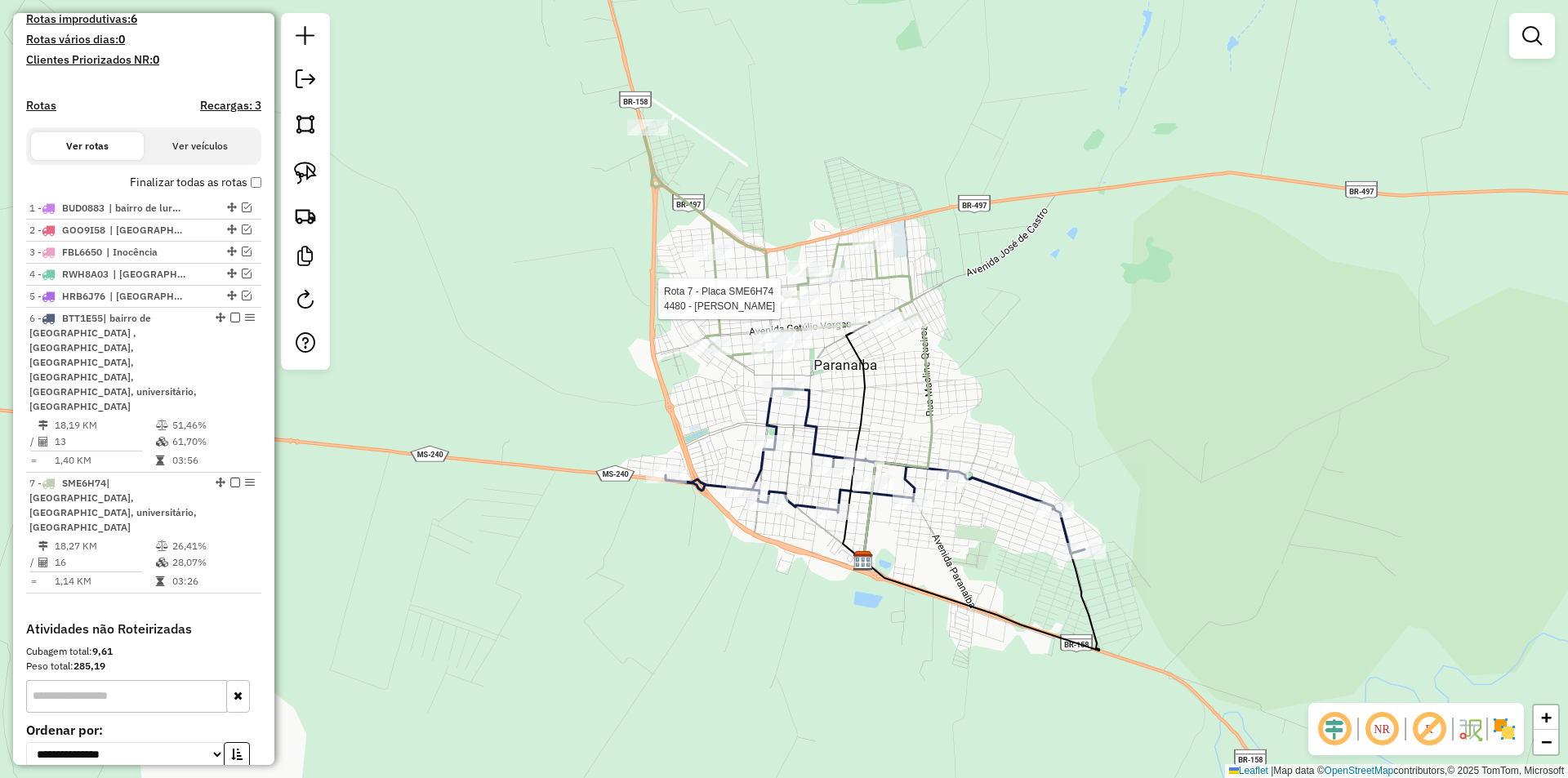
select select "*********"
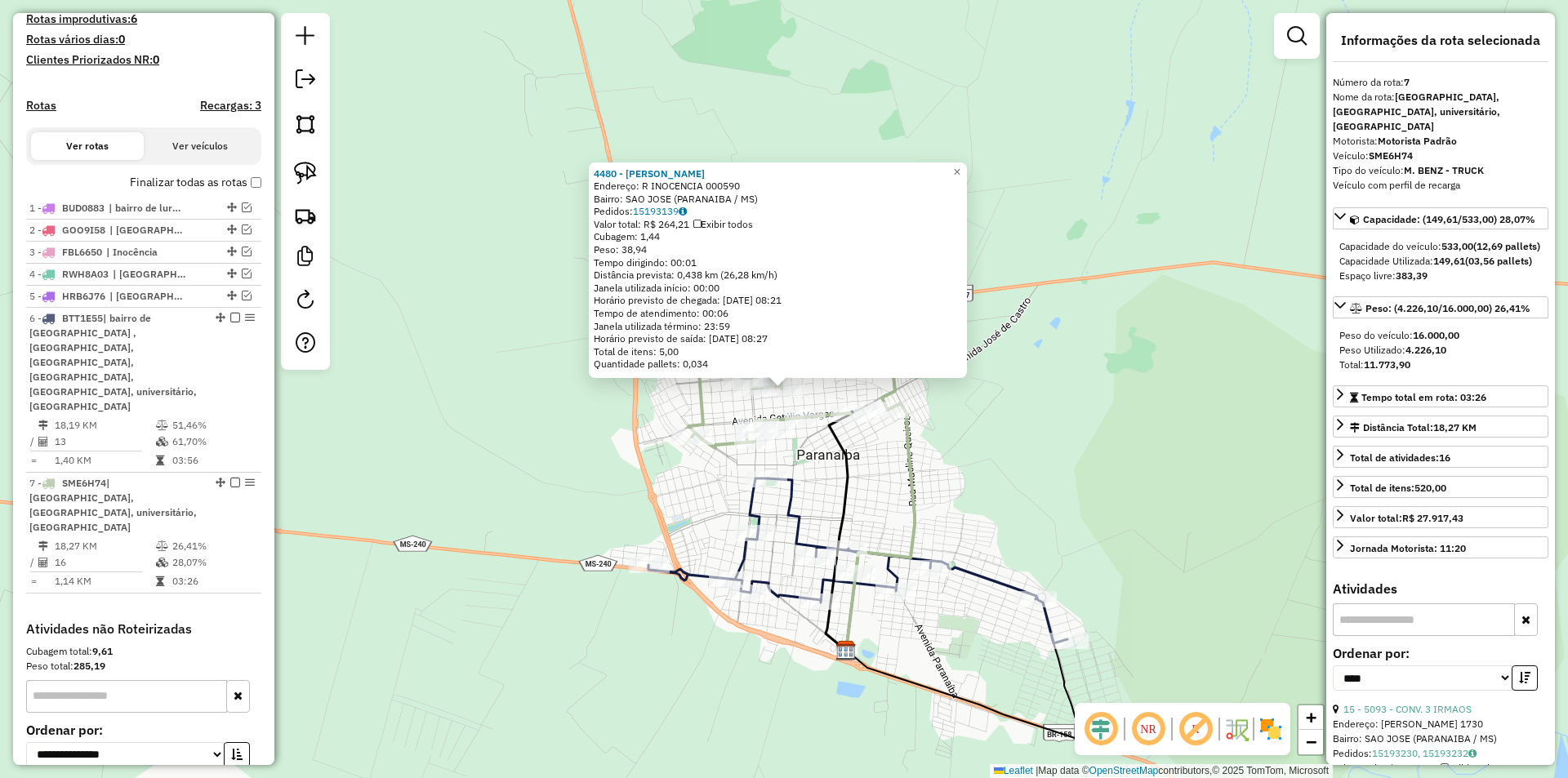
scroll to position [539, 0]
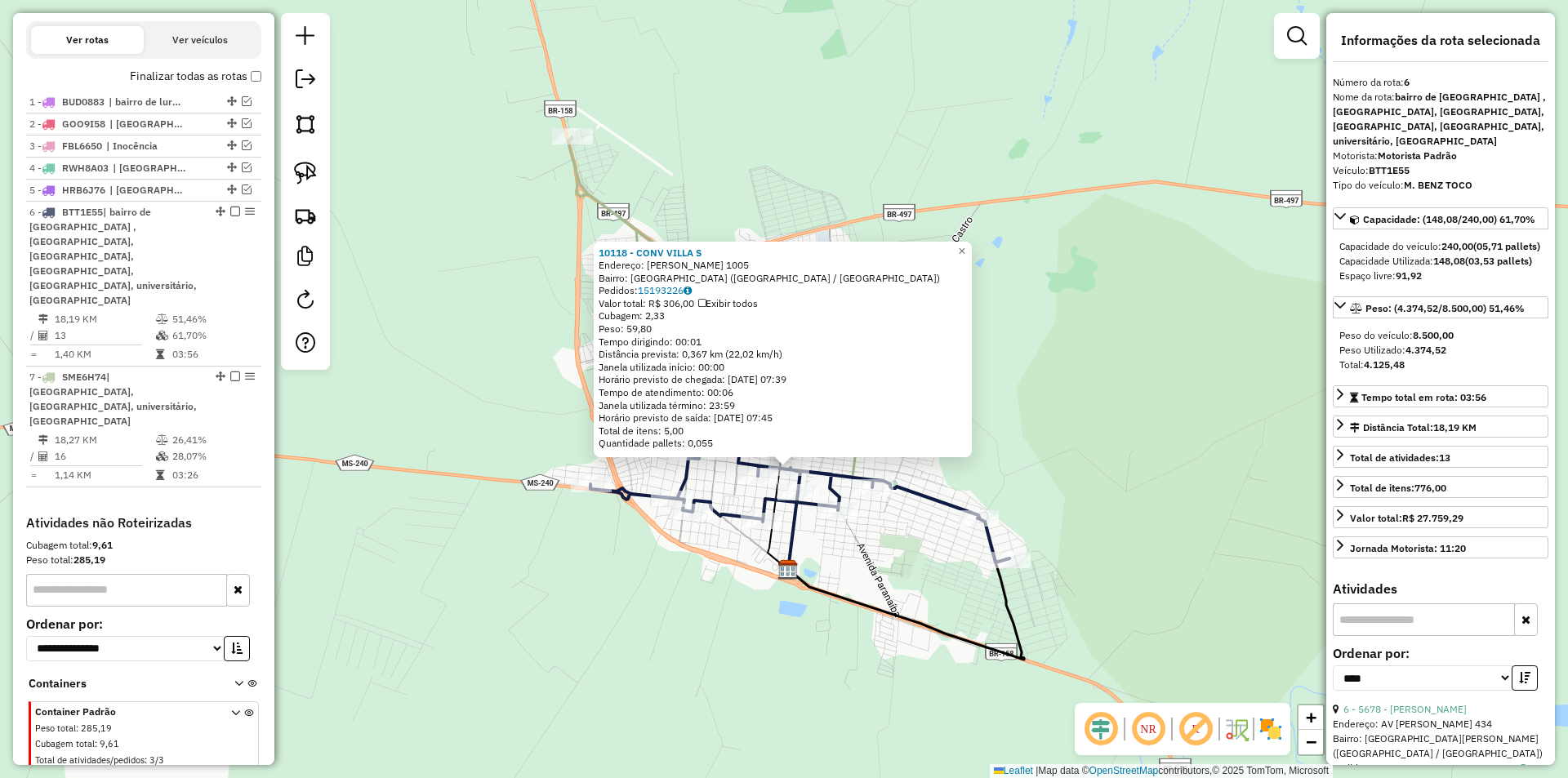
drag, startPoint x: 912, startPoint y: 489, endPoint x: 912, endPoint y: 537, distance: 48.0
click at [912, 537] on div "10118 - CONV [GEOGRAPHIC_DATA]: [PERSON_NAME] 1005 Bairro: [GEOGRAPHIC_DATA] ([…" at bounding box center [784, 389] width 1568 height 778
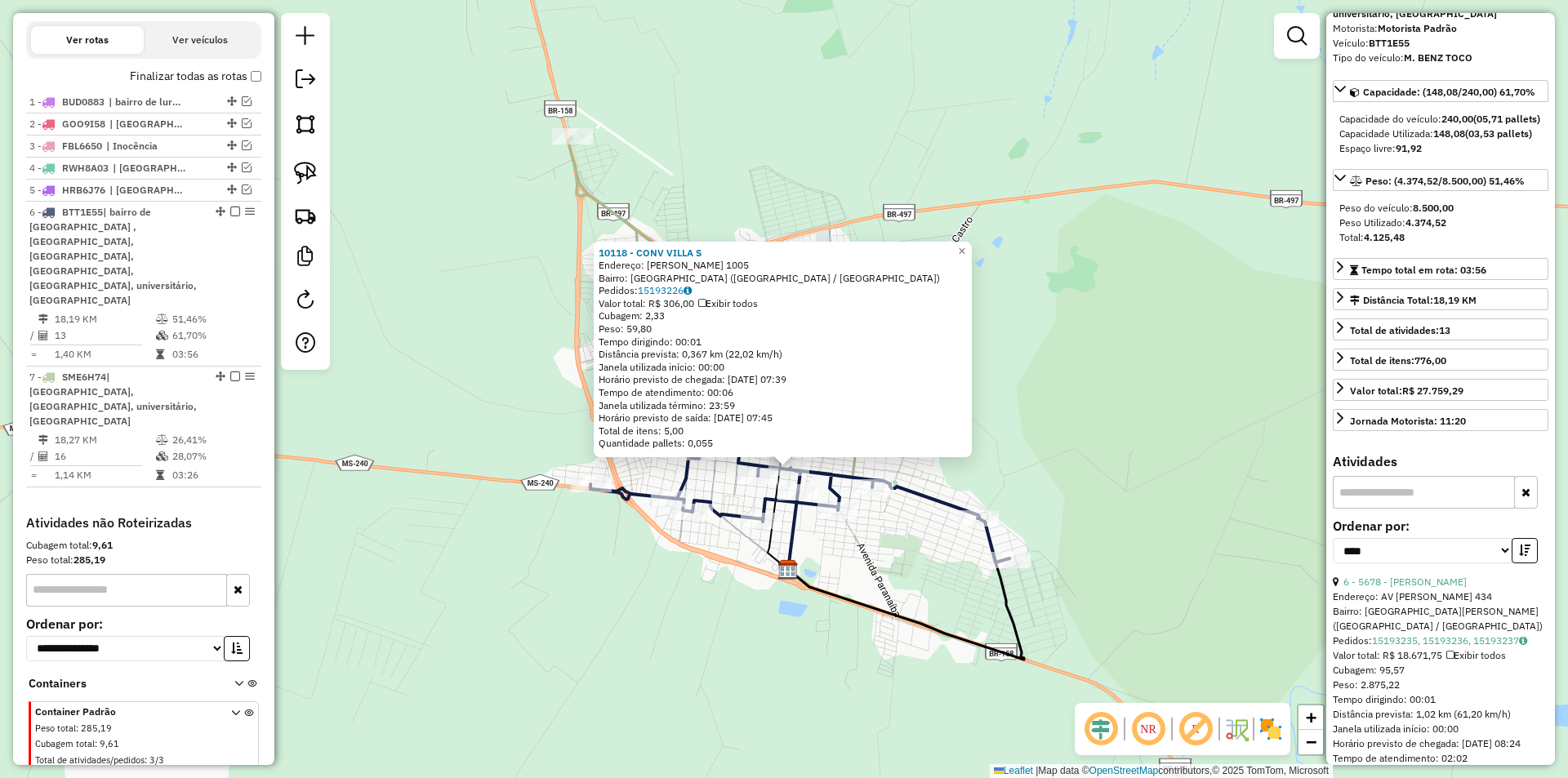
scroll to position [245, 0]
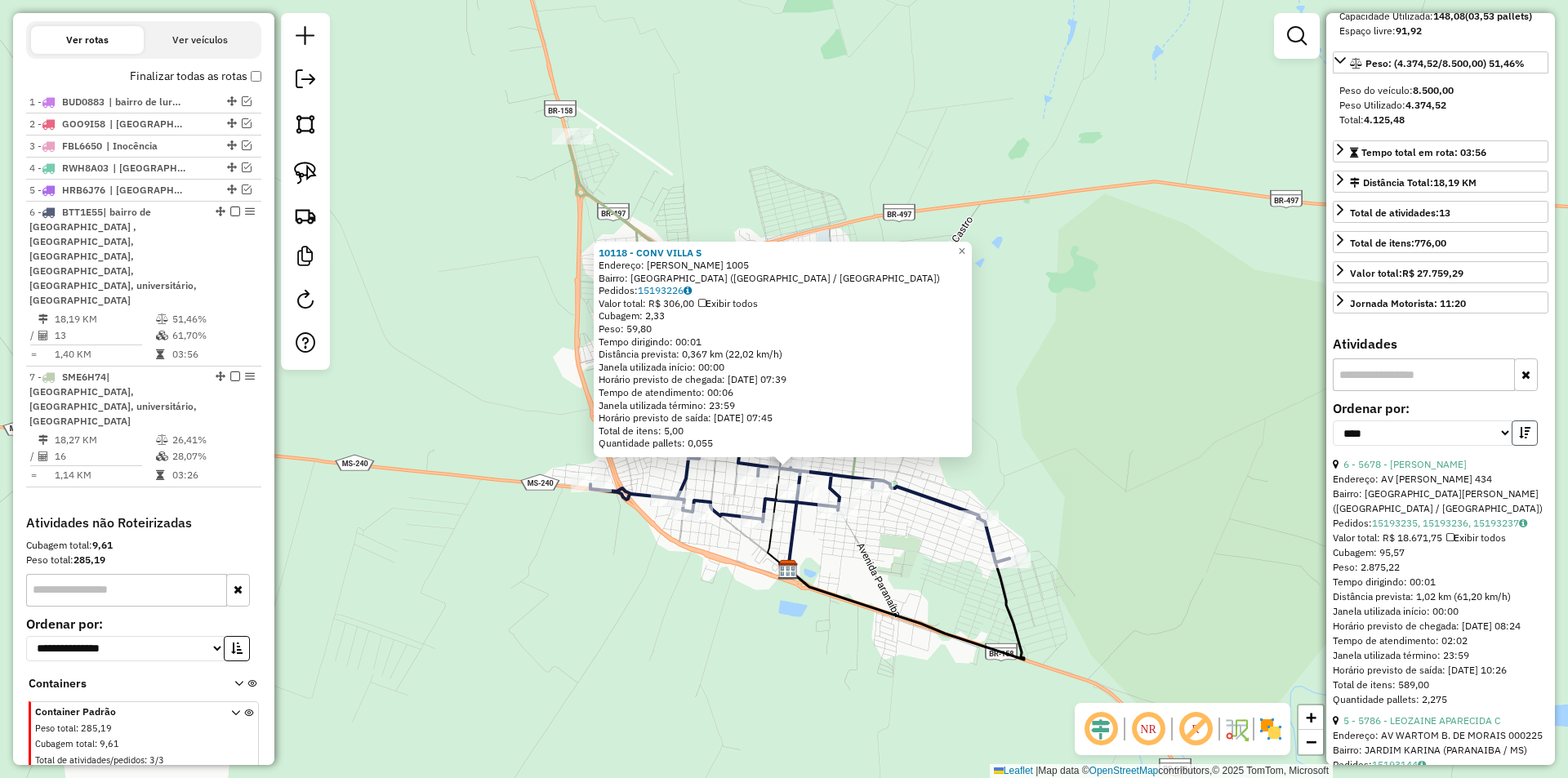
click at [1519, 438] on icon "button" at bounding box center [1525, 433] width 12 height 12
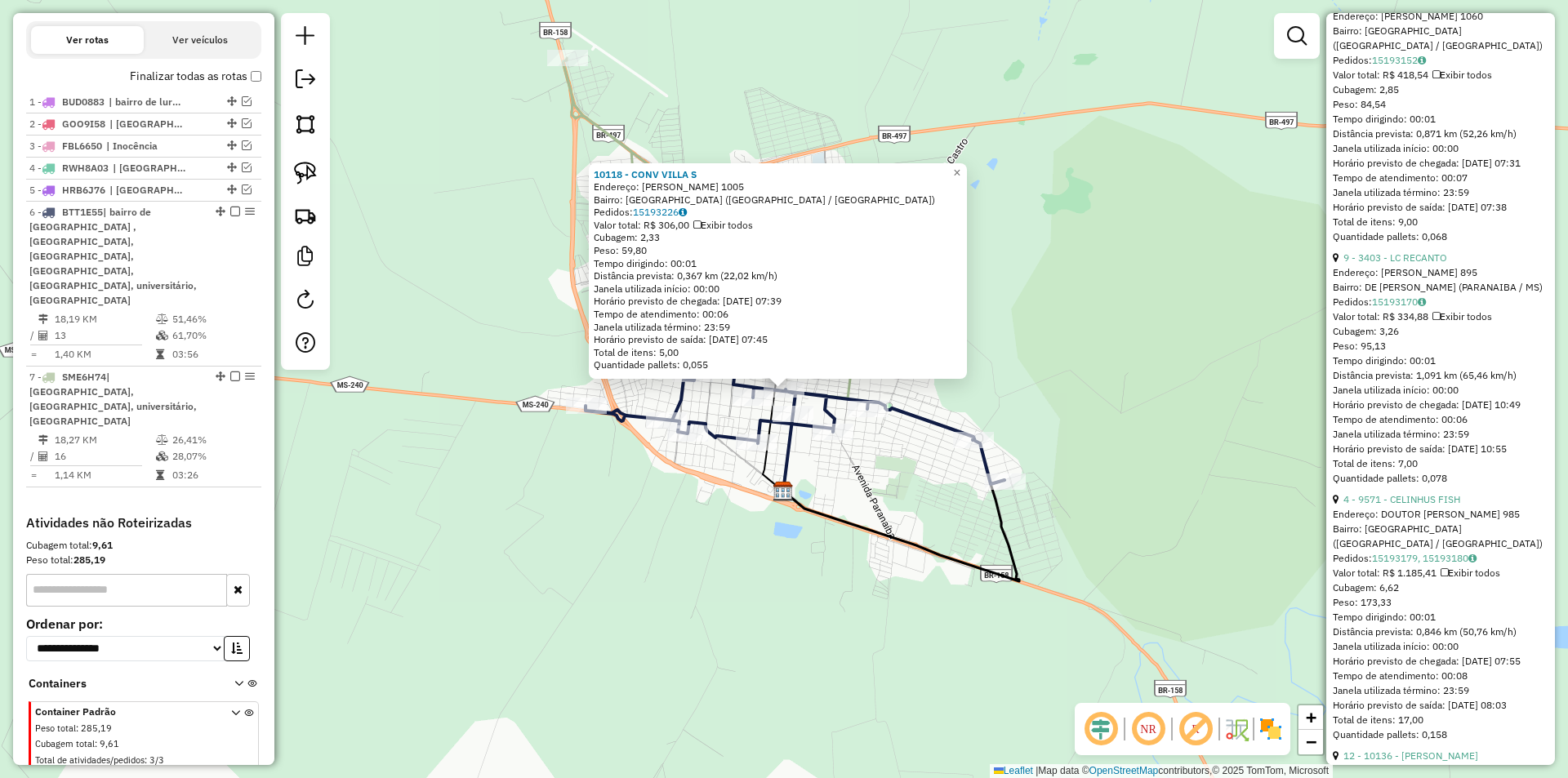
scroll to position [1960, 0]
click at [1402, 265] on link "9 - 3403 - LC RECANTO" at bounding box center [1395, 259] width 104 height 13
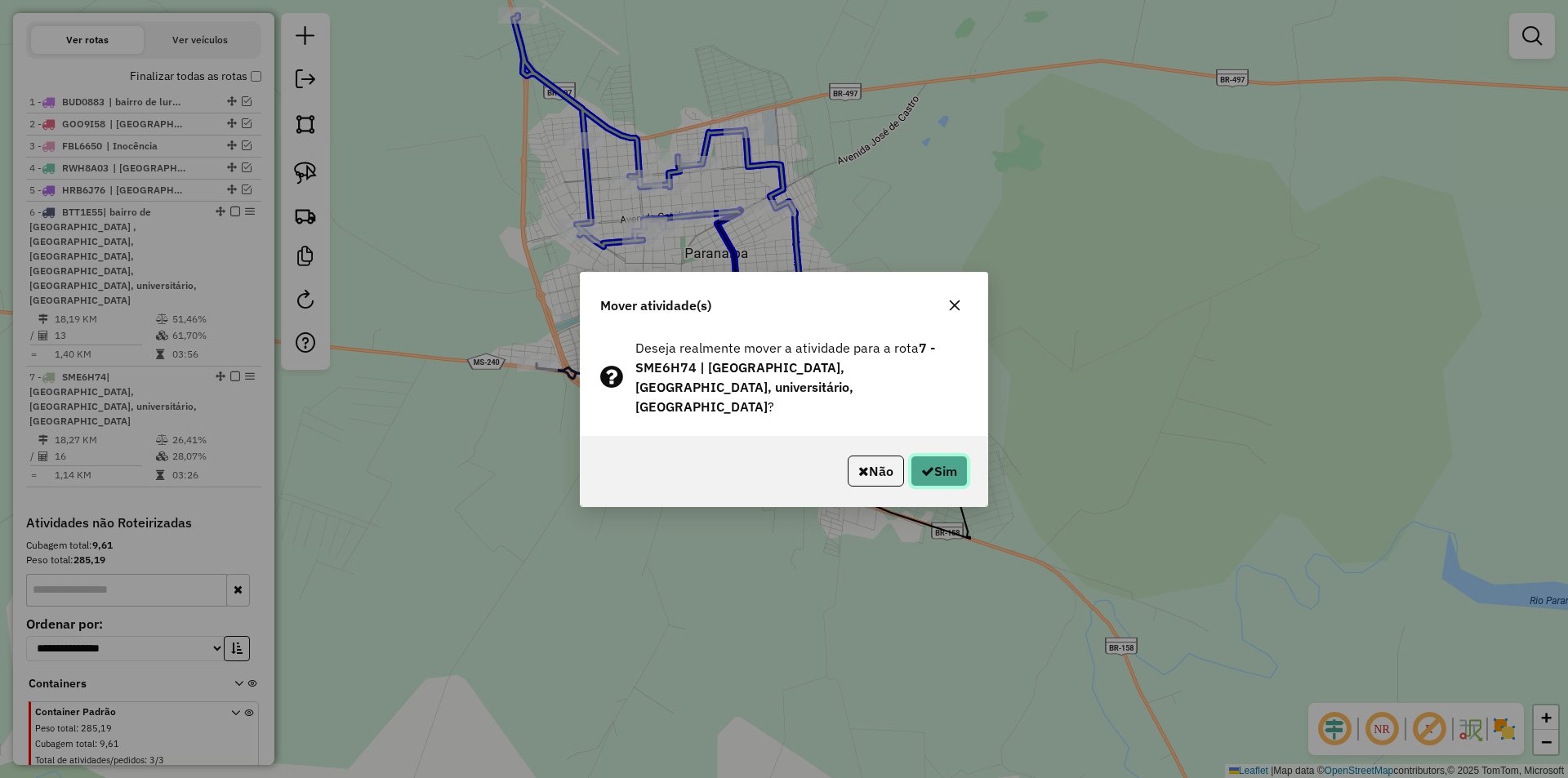
click at [944, 455] on button "Sim" at bounding box center [939, 471] width 57 height 31
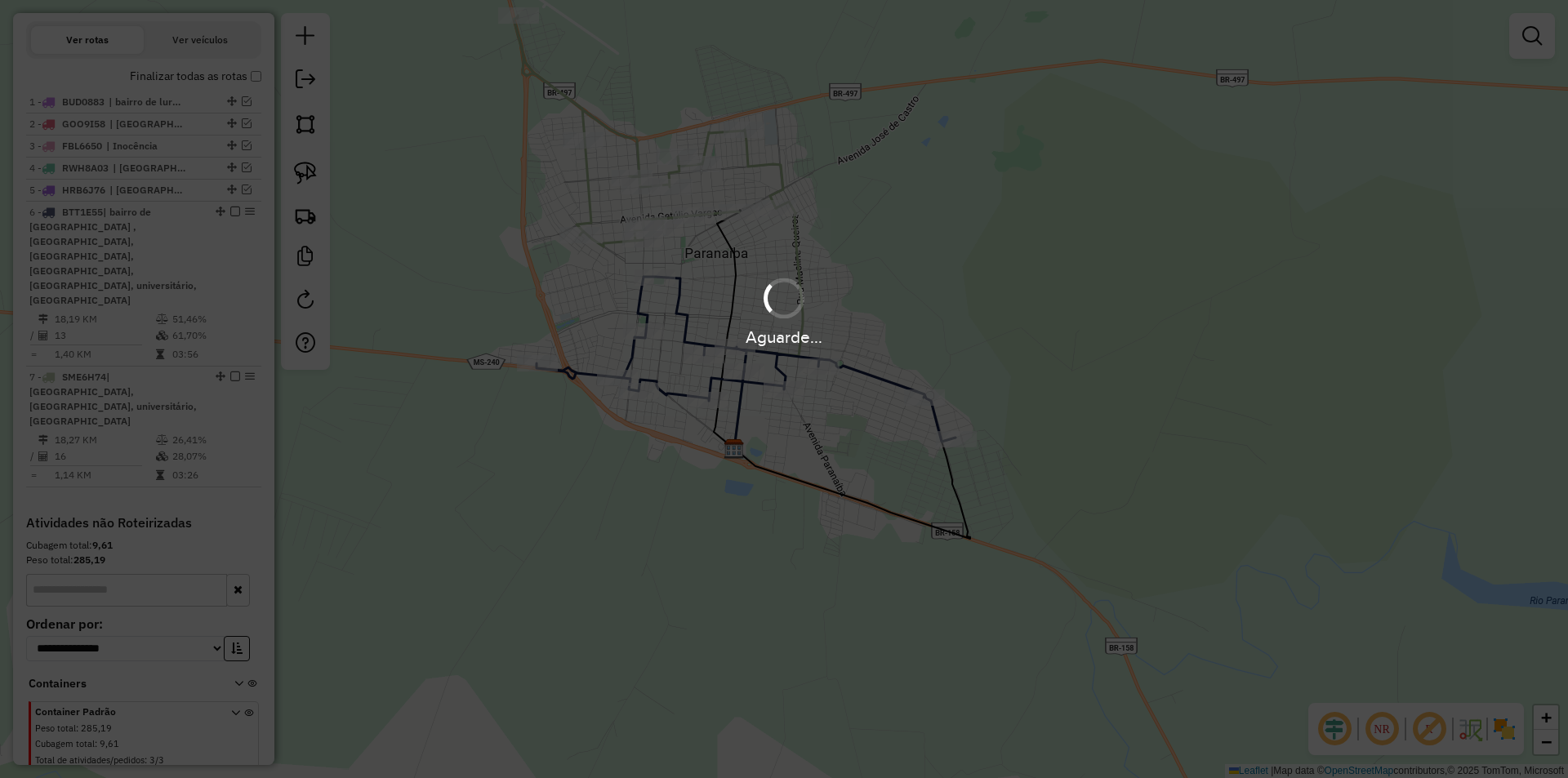
click at [944, 453] on div "Aguarde..." at bounding box center [784, 389] width 1568 height 778
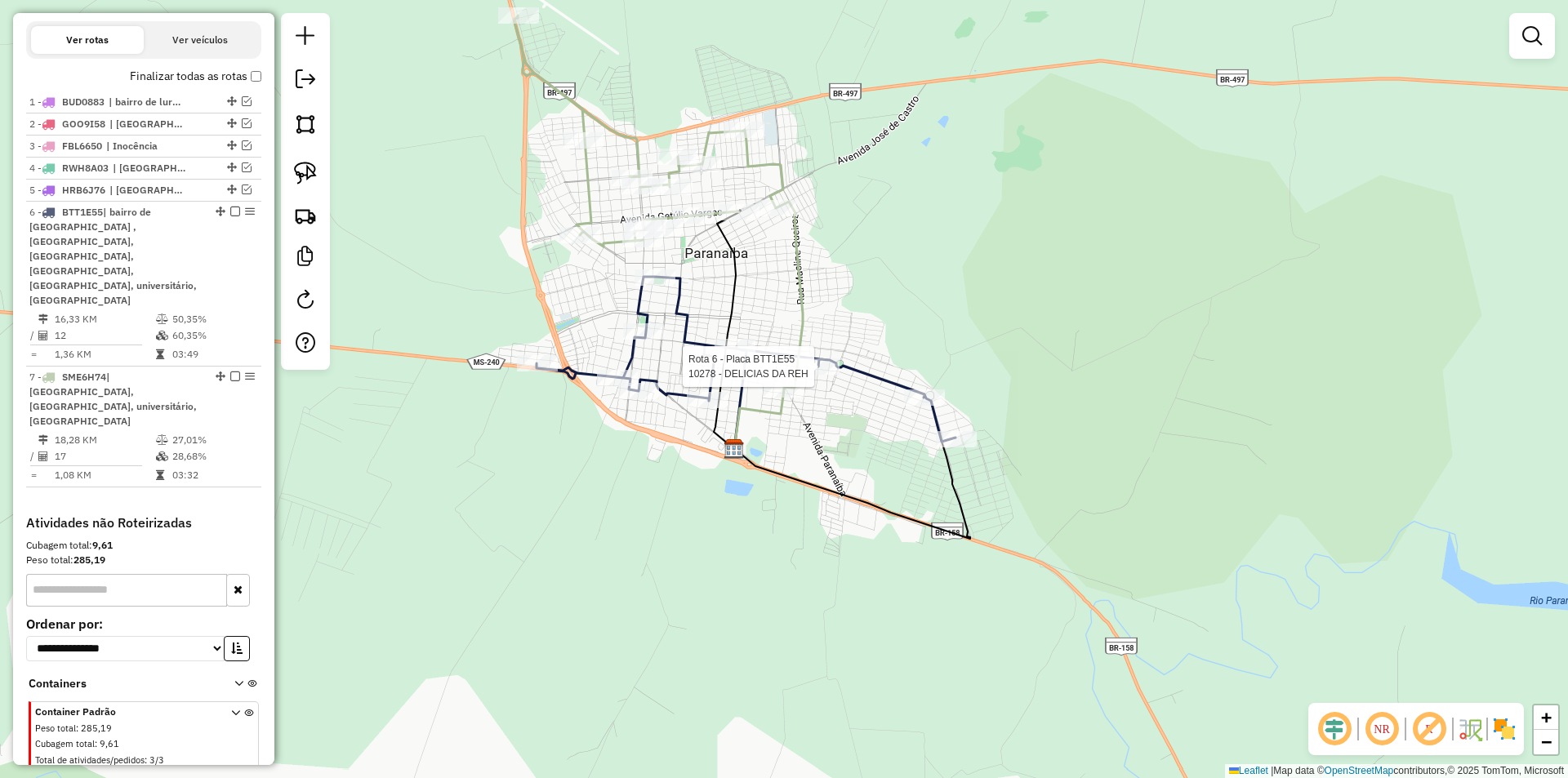
select select "*********"
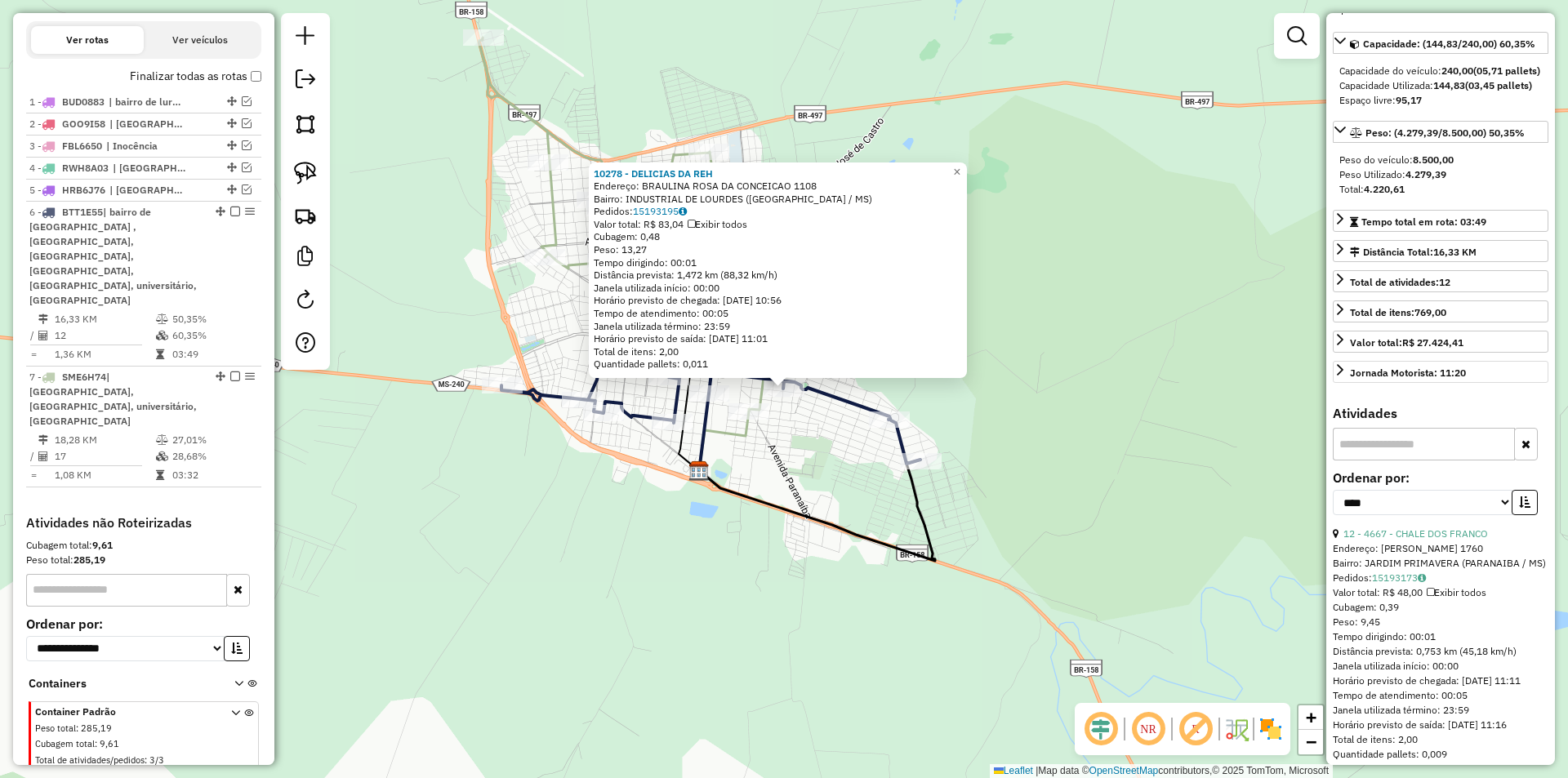
scroll to position [326, 0]
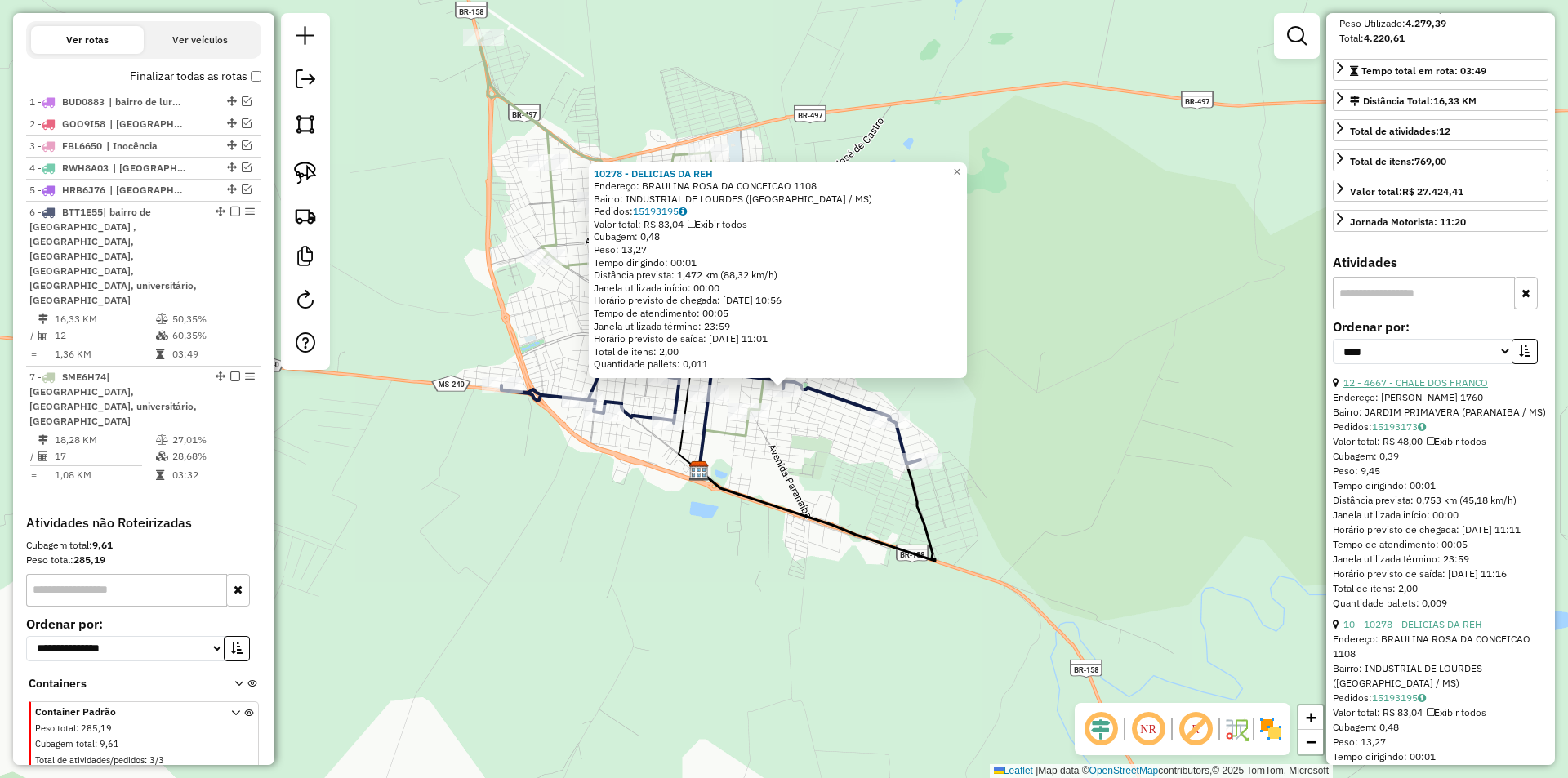
click at [1420, 389] on link "12 - 4667 - CHALE DOS FRANCO" at bounding box center [1416, 383] width 144 height 13
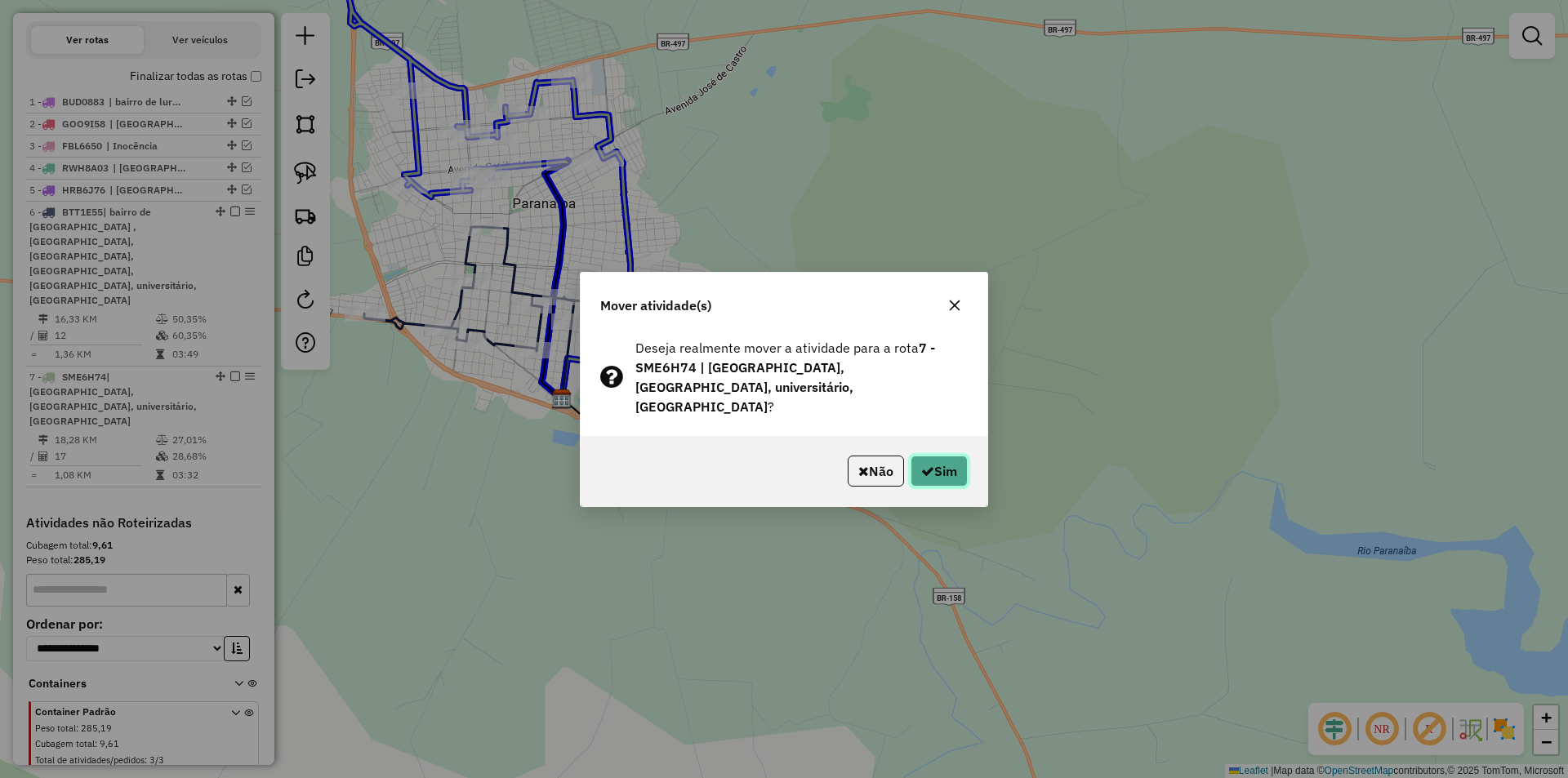
click at [958, 470] on button "Sim" at bounding box center [939, 471] width 57 height 31
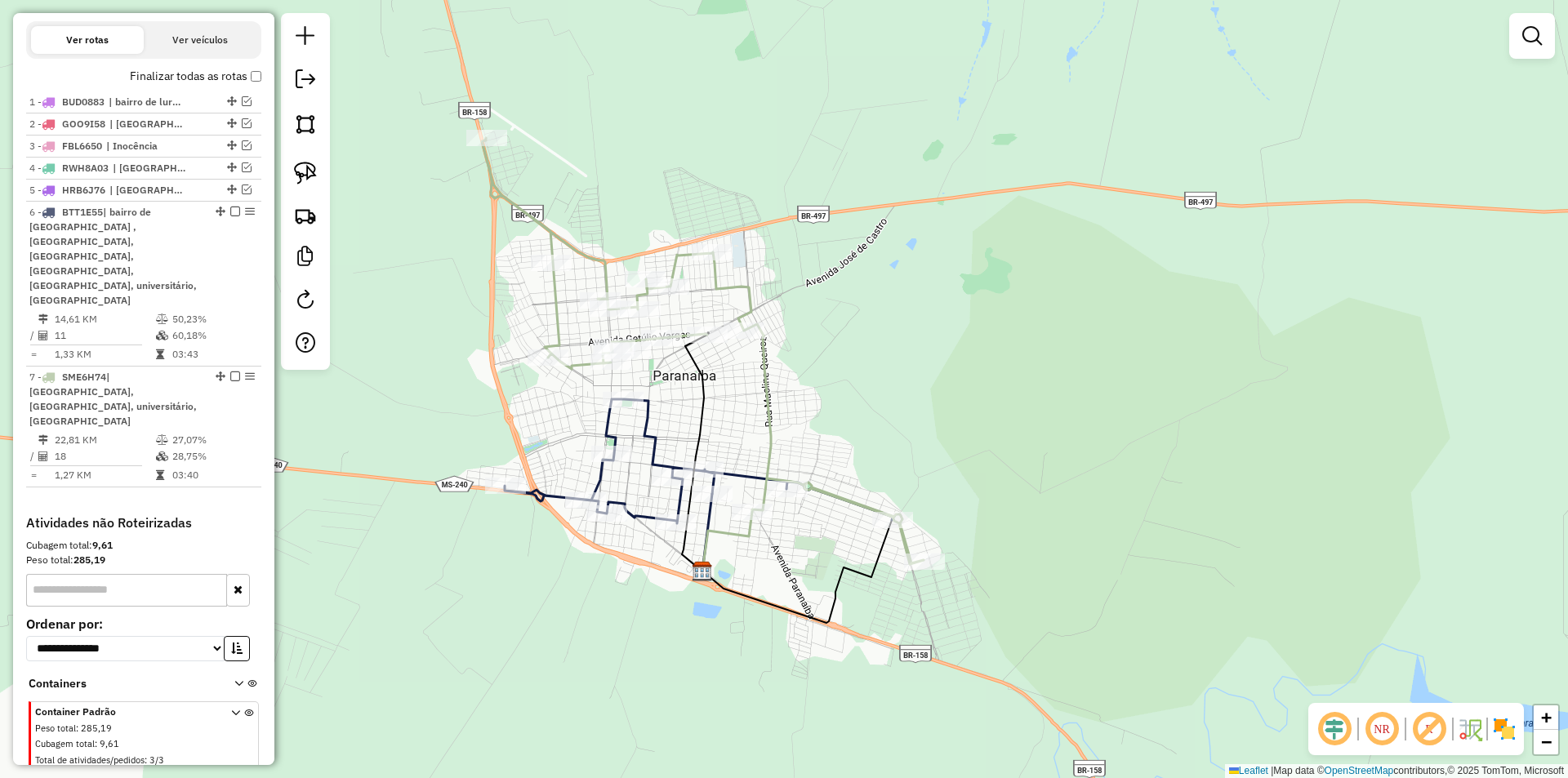
drag, startPoint x: 667, startPoint y: 239, endPoint x: 889, endPoint y: 499, distance: 341.9
click at [890, 499] on div "Janela de atendimento Grade de atendimento Capacidade Transportadoras Veículos …" at bounding box center [784, 389] width 1568 height 778
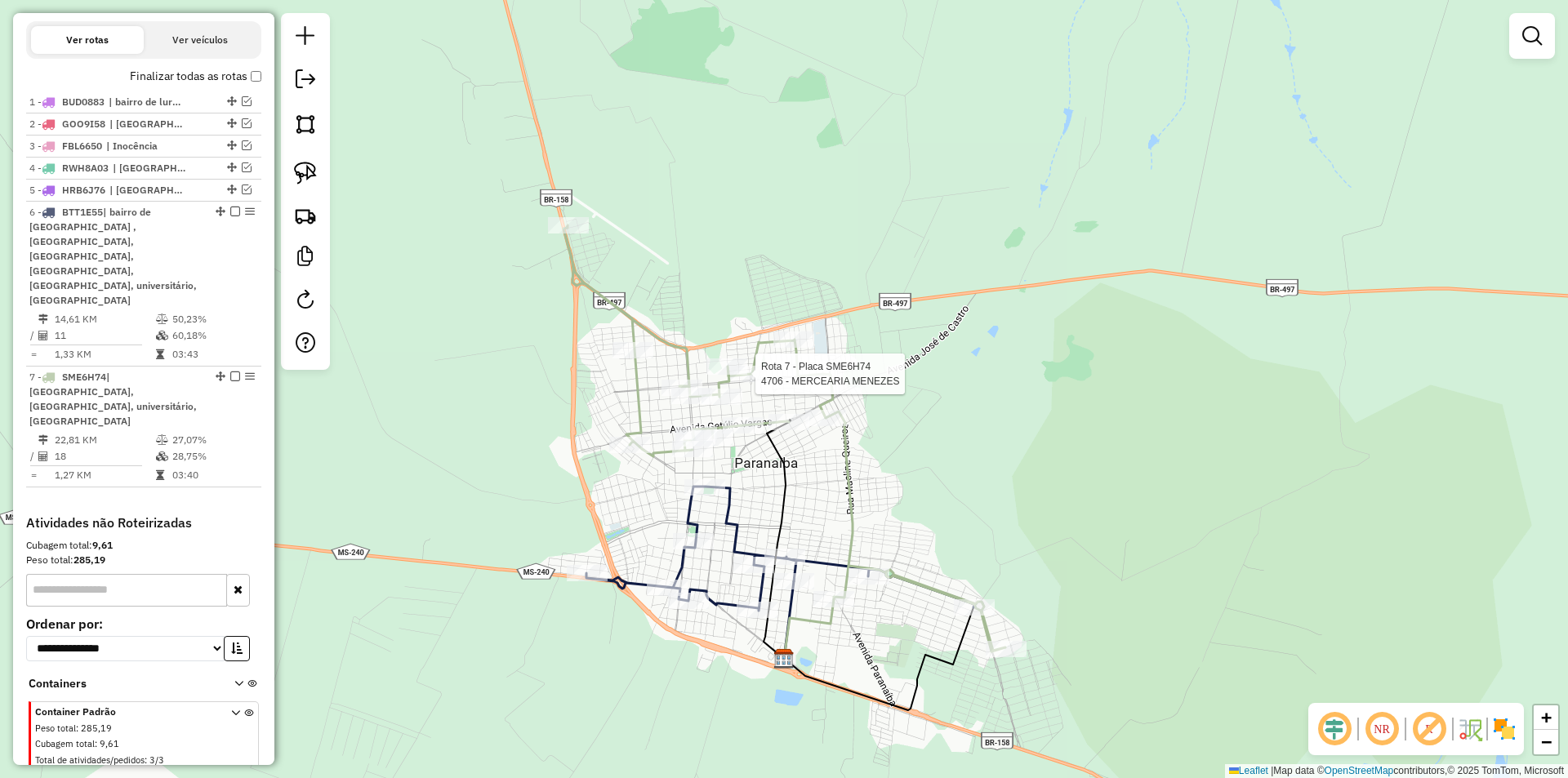
select select "*********"
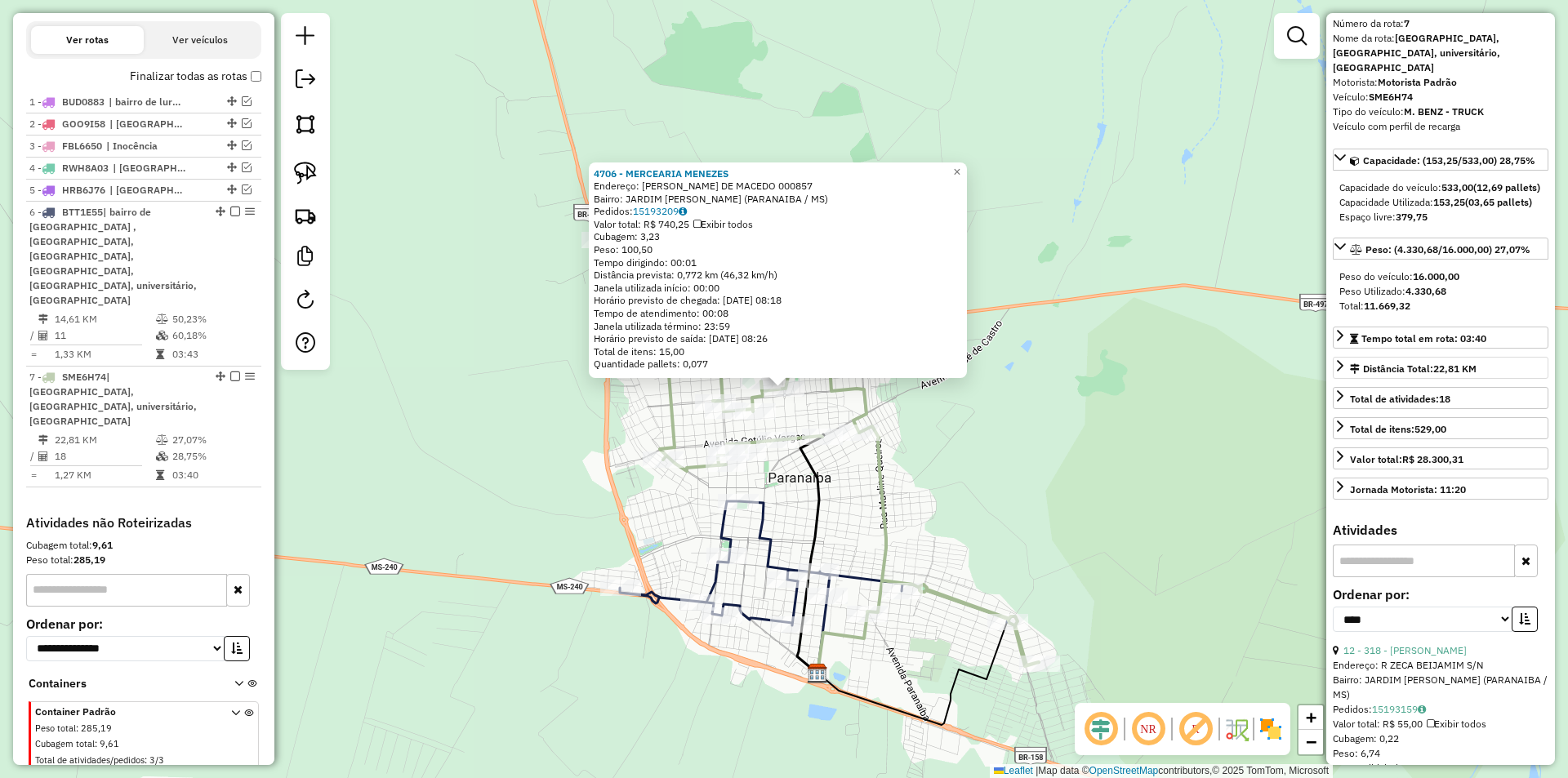
scroll to position [82, 0]
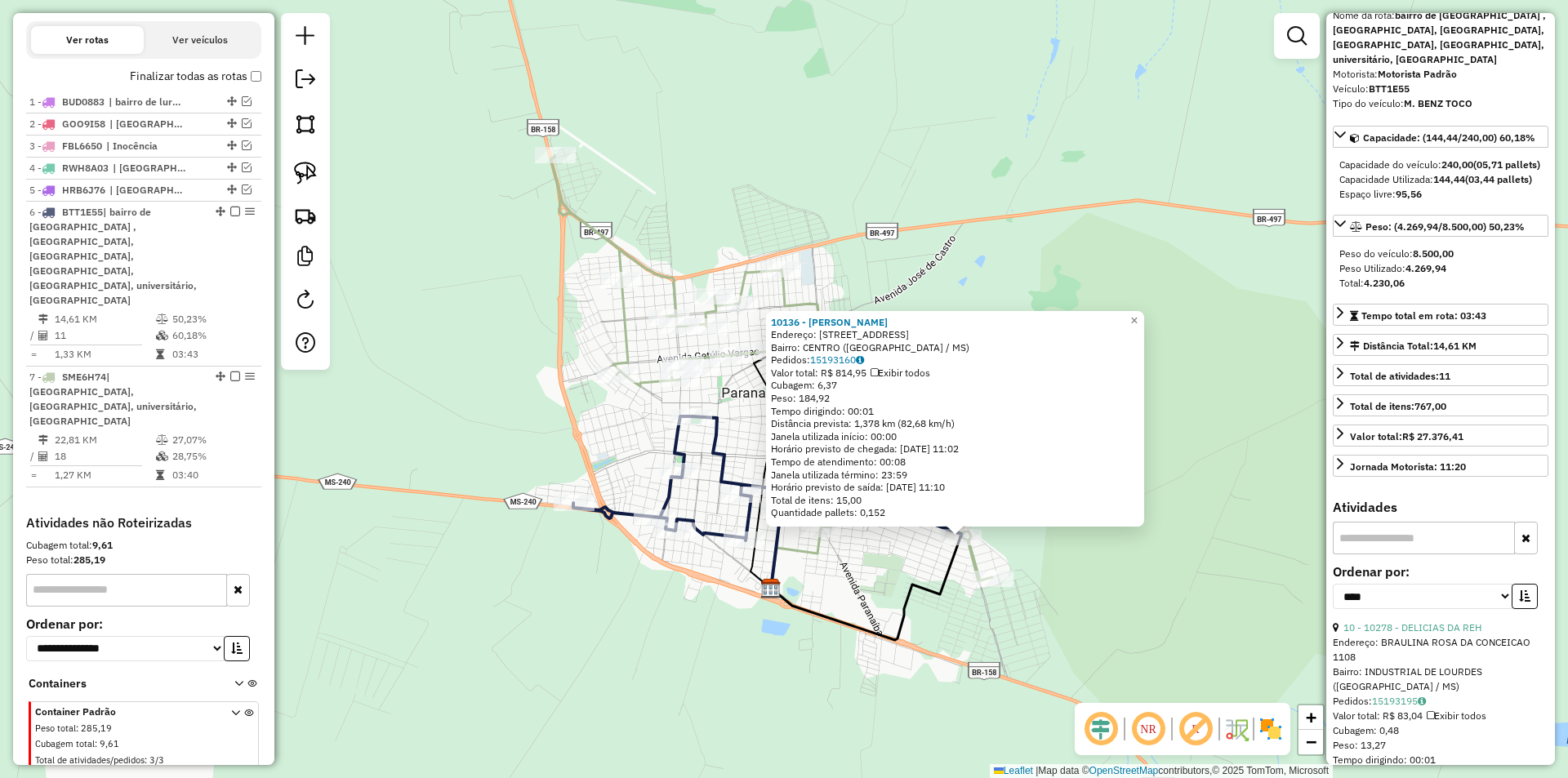
drag, startPoint x: 891, startPoint y: 463, endPoint x: 1036, endPoint y: 592, distance: 194.1
click at [1059, 608] on div "10136 - [PERSON_NAME]: [STREET_ADDRESS] ([GEOGRAPHIC_DATA] / MS) Pedidos: 15193…" at bounding box center [784, 389] width 1568 height 778
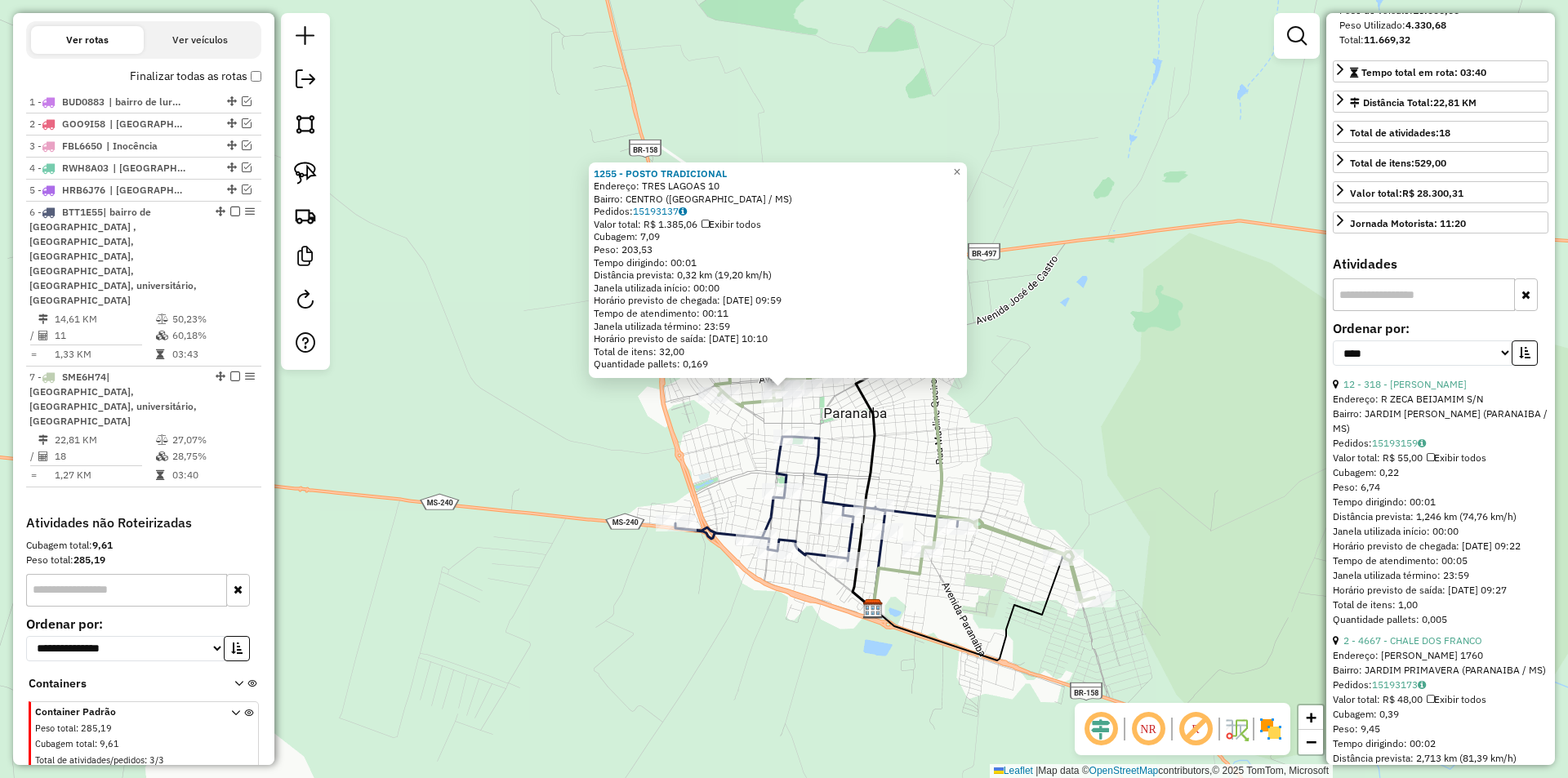
scroll to position [326, 0]
click at [1426, 389] on link "12 - 318 - [PERSON_NAME]" at bounding box center [1405, 383] width 124 height 13
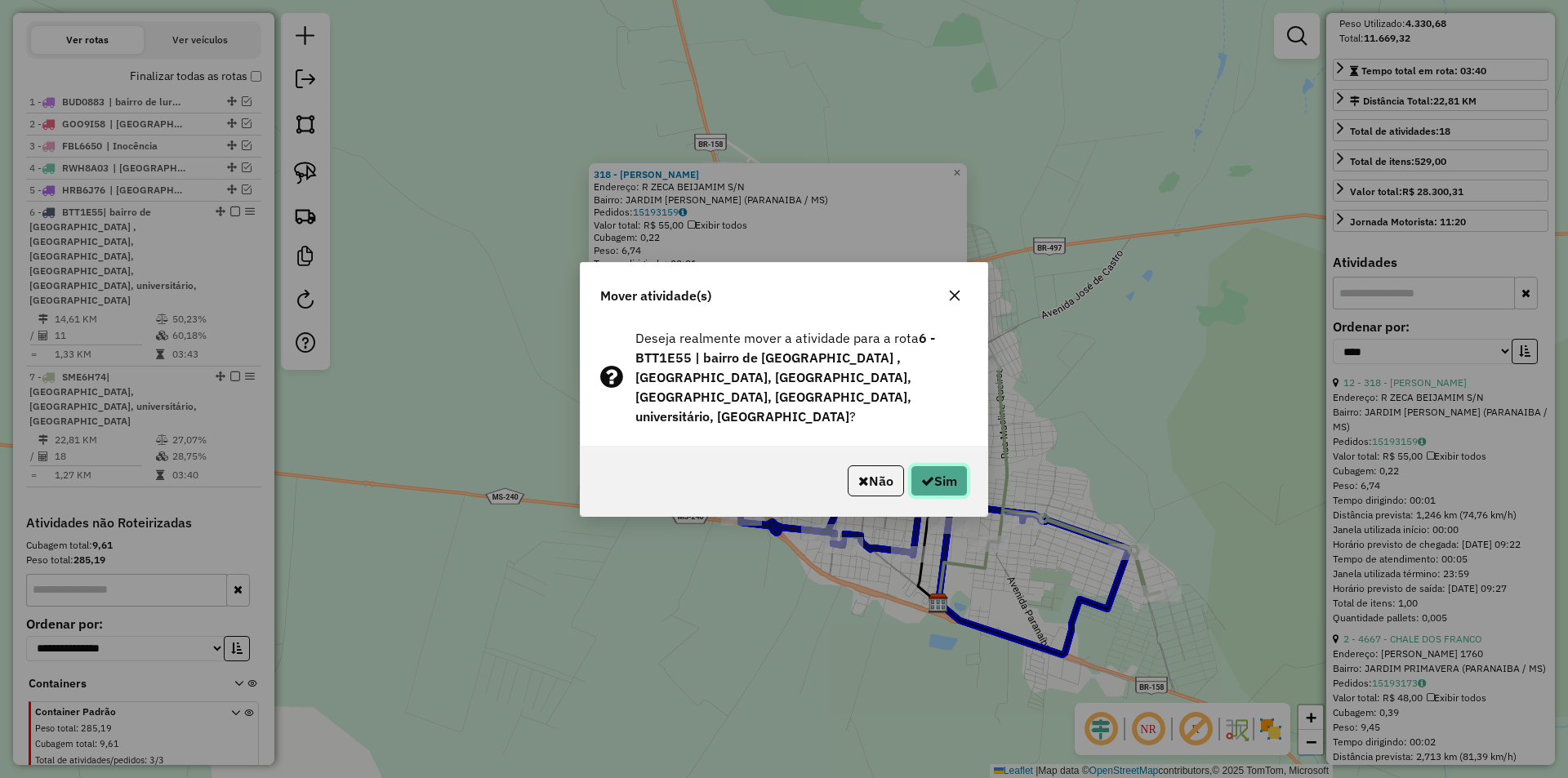
click at [924, 476] on icon "button" at bounding box center [928, 481] width 13 height 13
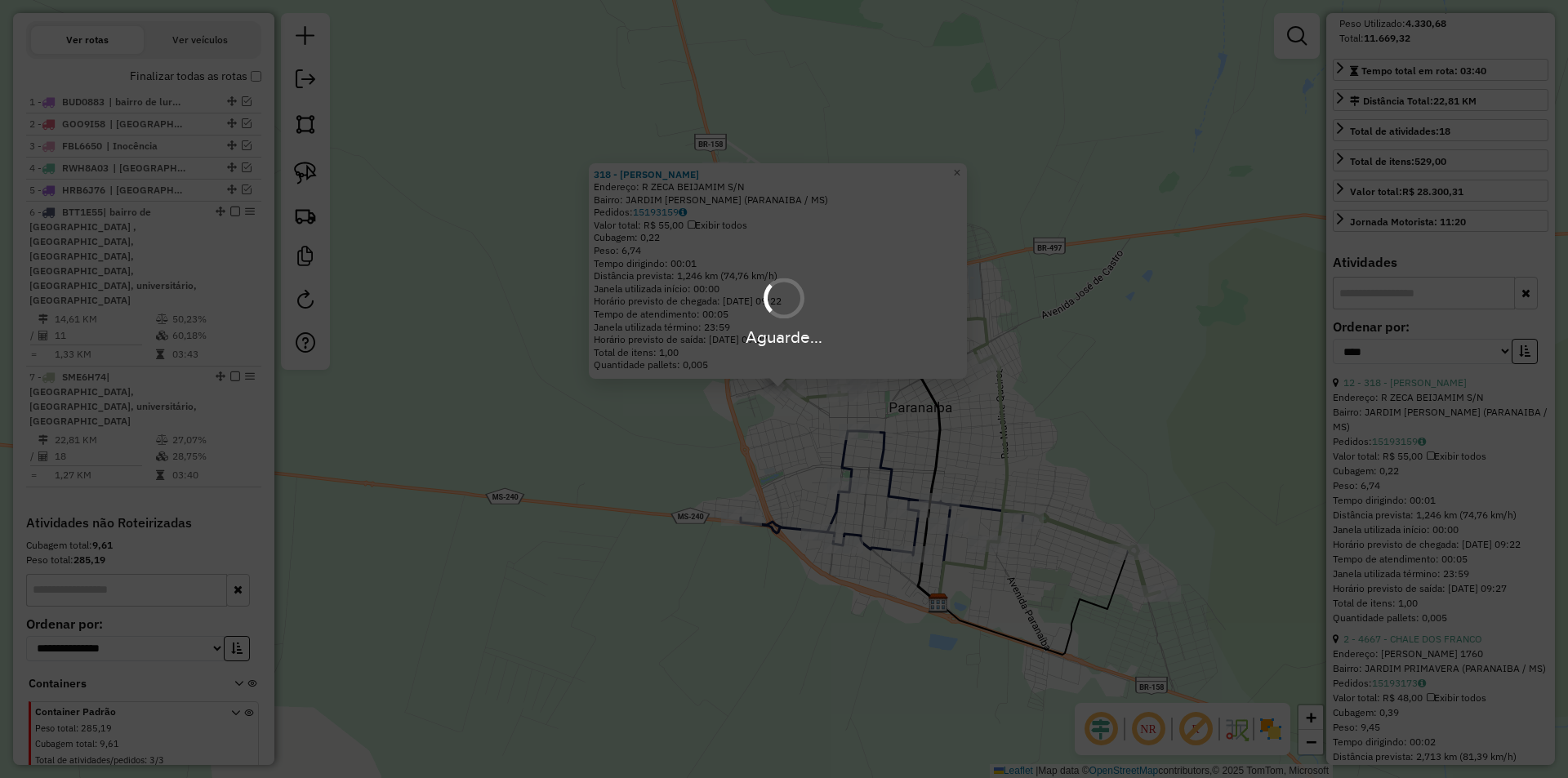
click at [924, 476] on div "Aguarde..." at bounding box center [784, 389] width 1568 height 778
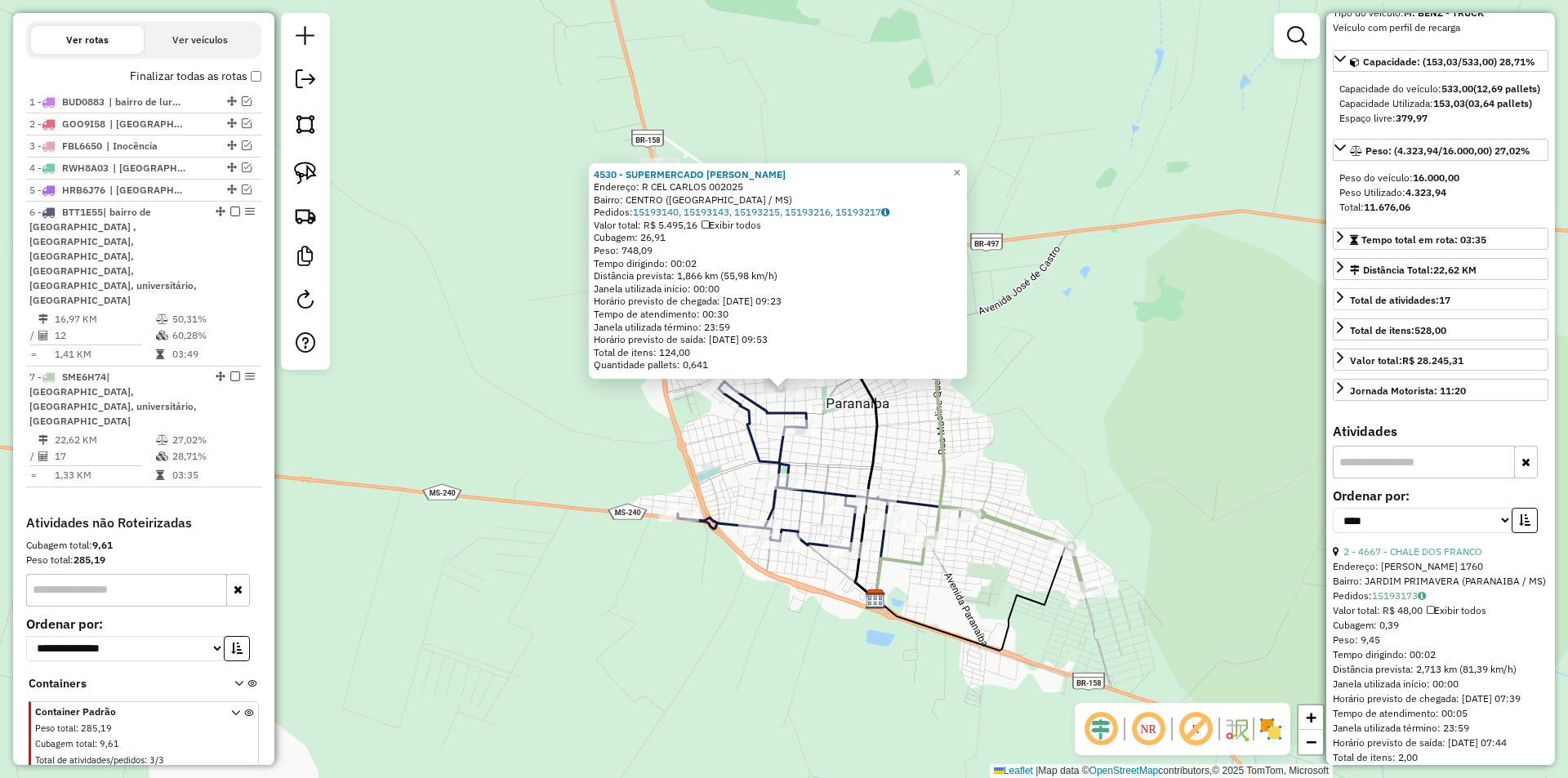
scroll to position [245, 0]
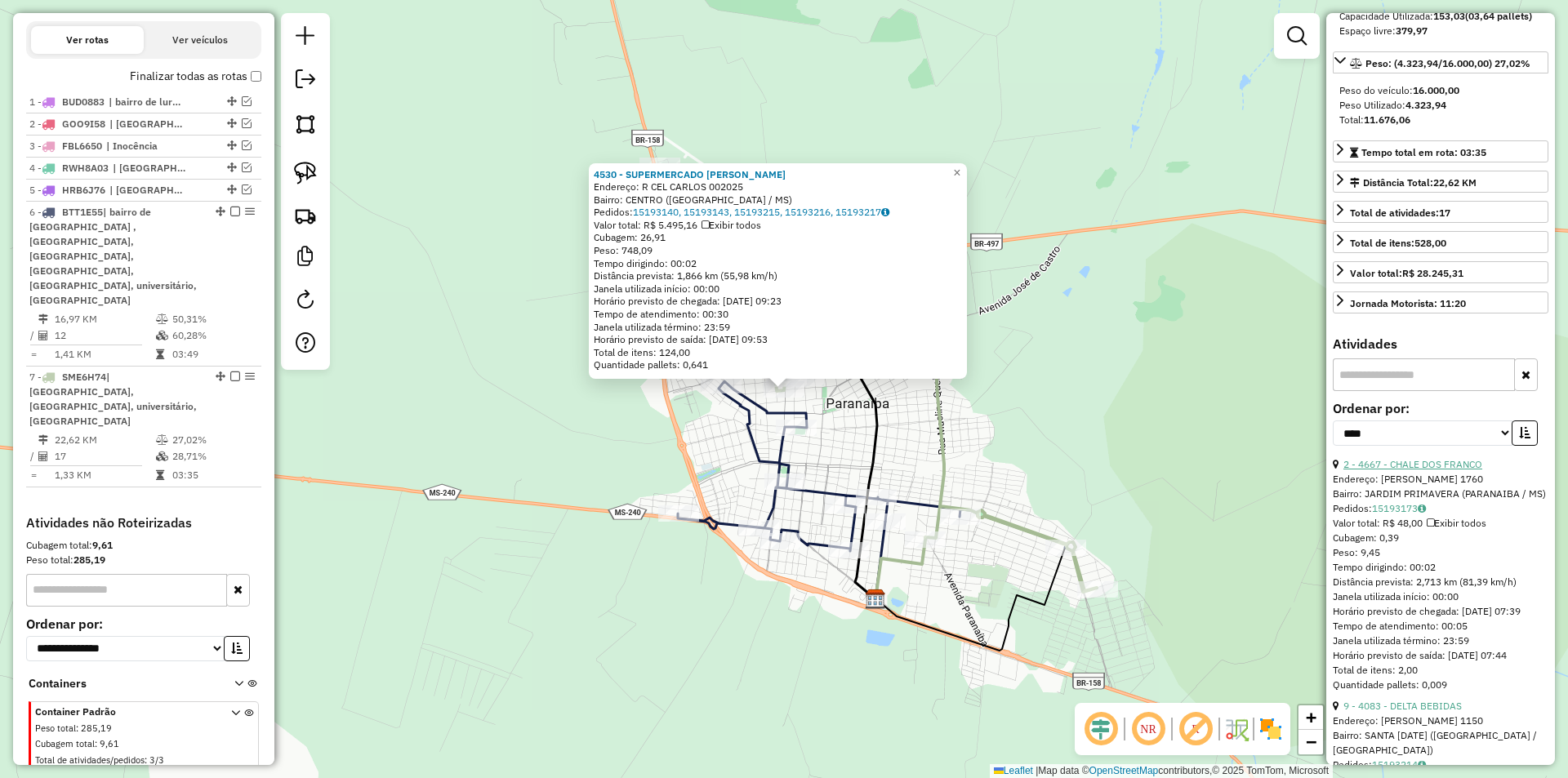
click at [1417, 471] on link "2 - 4667 - CHALE DOS FRANCO" at bounding box center [1413, 464] width 139 height 13
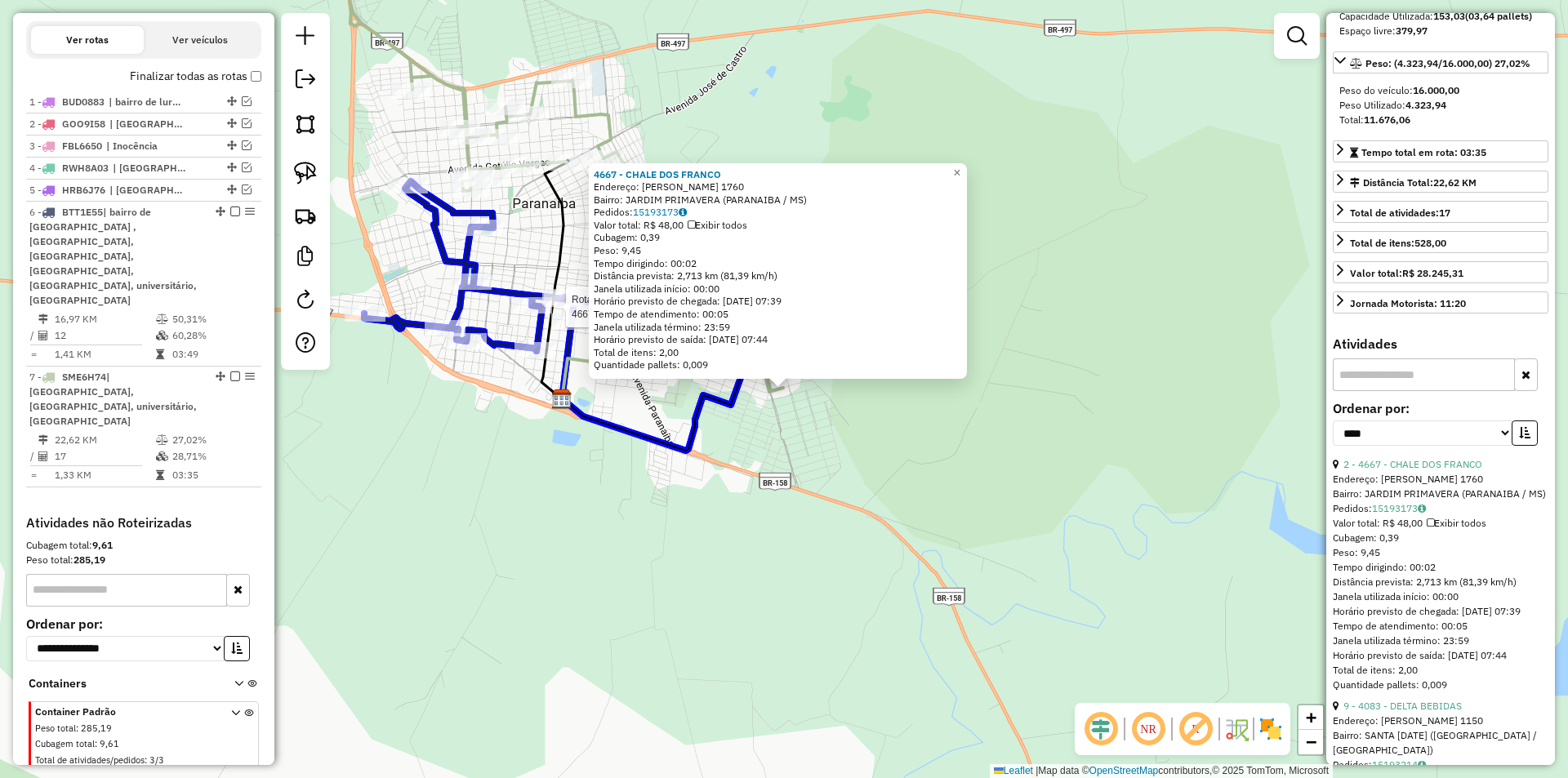
click at [563, 307] on div at bounding box center [564, 298] width 41 height 16
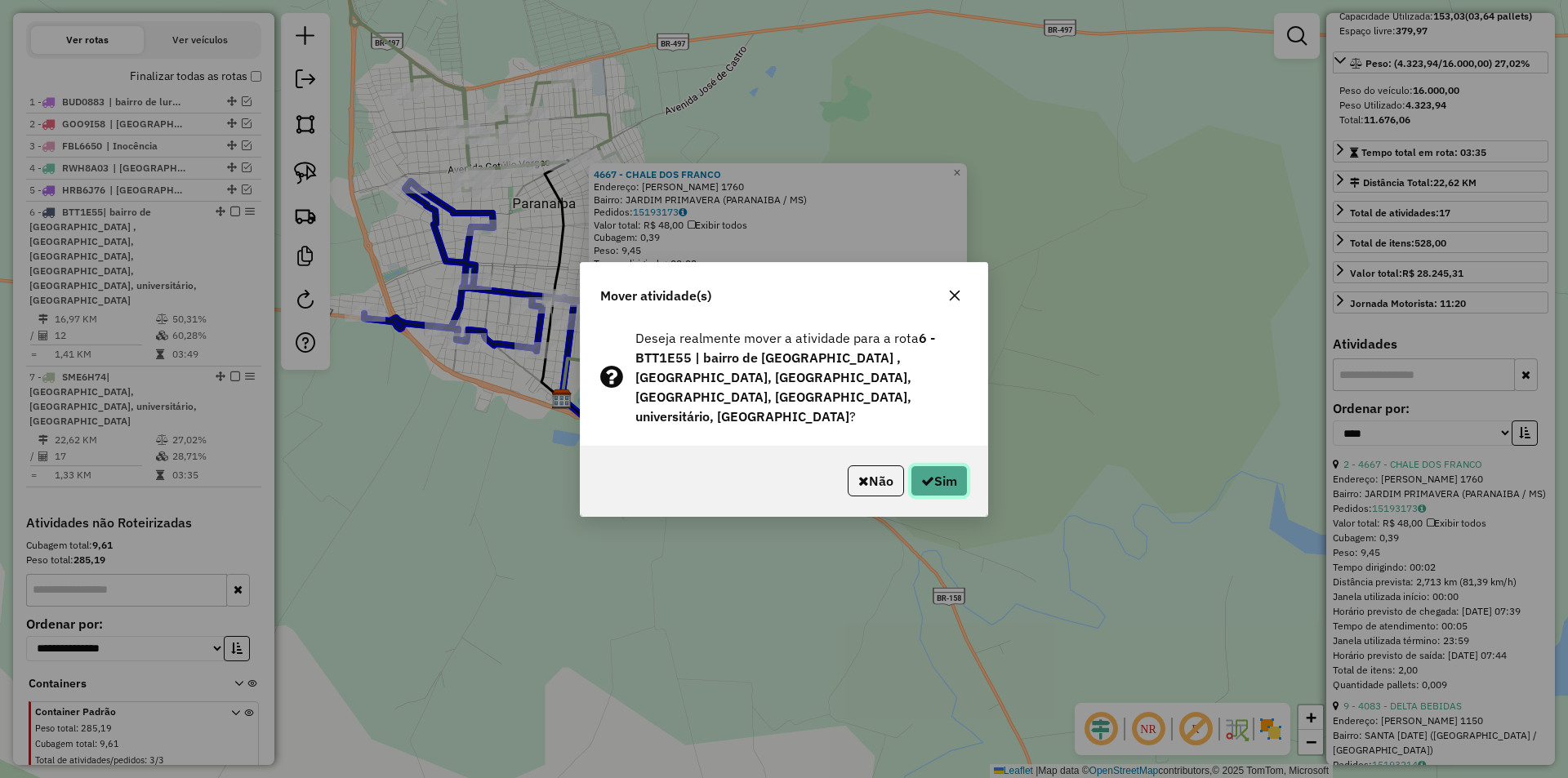
click at [932, 467] on button "Sim" at bounding box center [939, 481] width 57 height 31
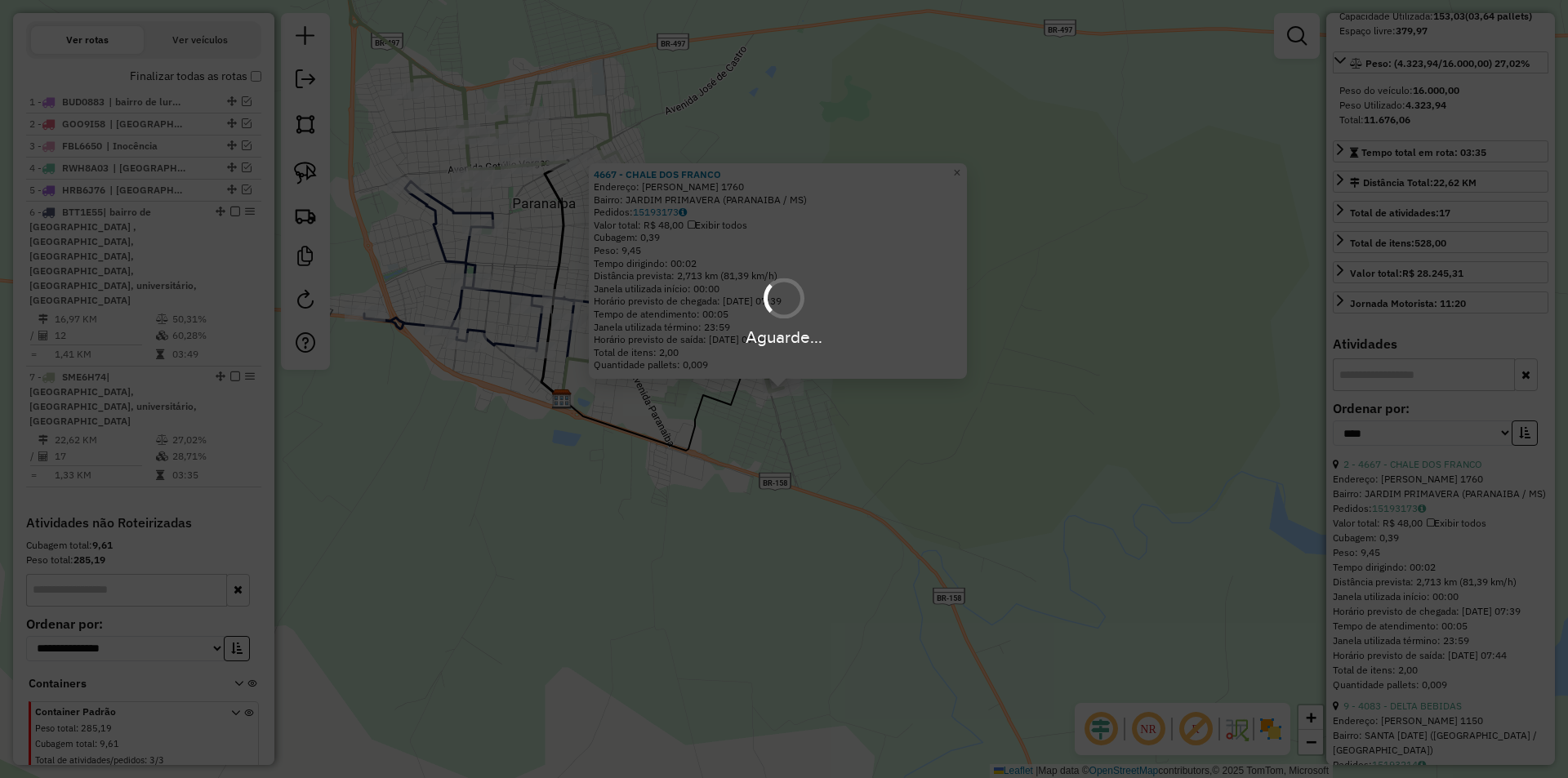
click at [932, 467] on div "Aguarde..." at bounding box center [784, 389] width 1568 height 778
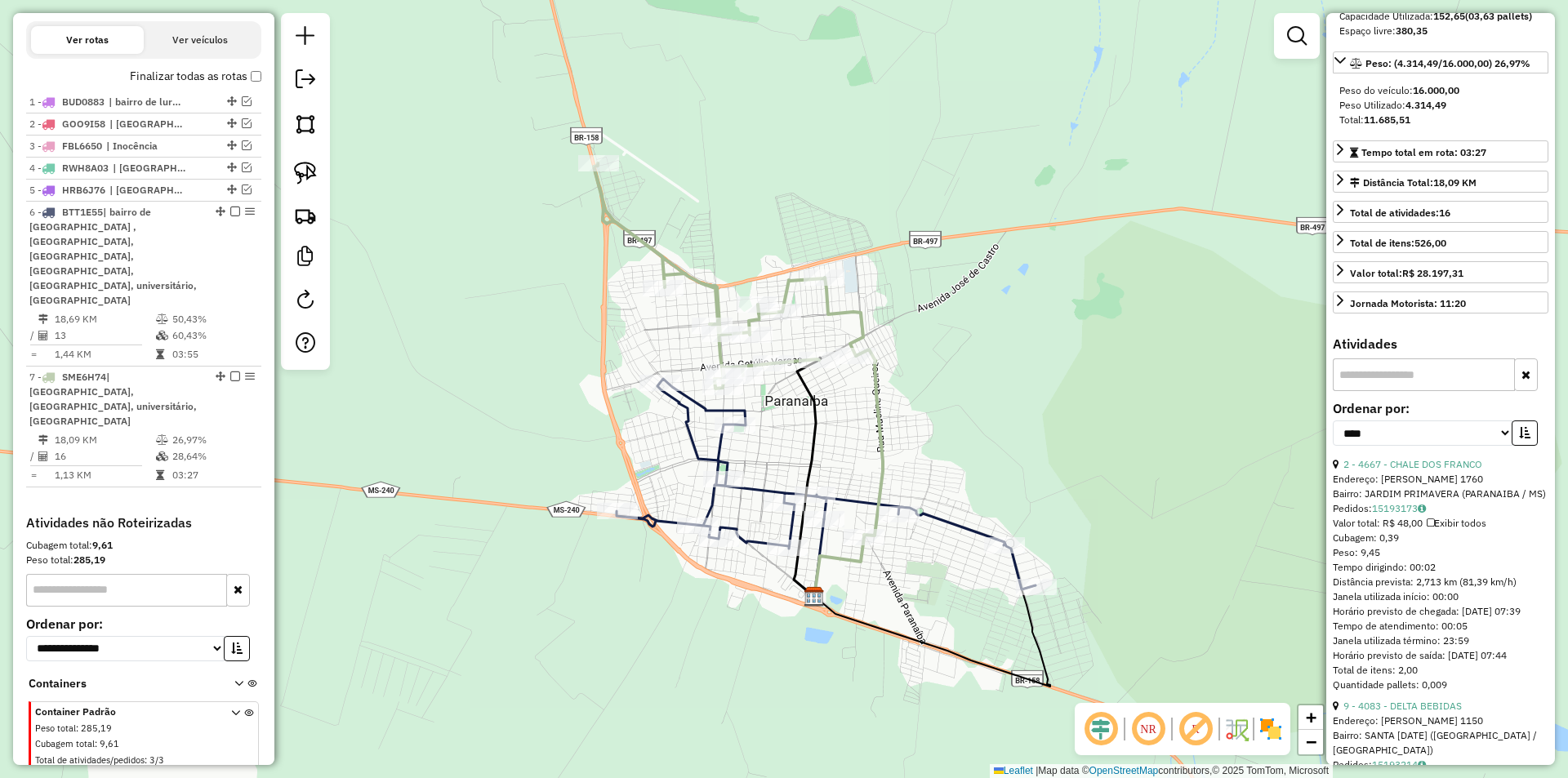
drag, startPoint x: 680, startPoint y: 550, endPoint x: 731, endPoint y: 599, distance: 70.7
click at [731, 599] on div "Janela de atendimento Grade de atendimento Capacidade Transportadoras Veículos …" at bounding box center [784, 389] width 1568 height 778
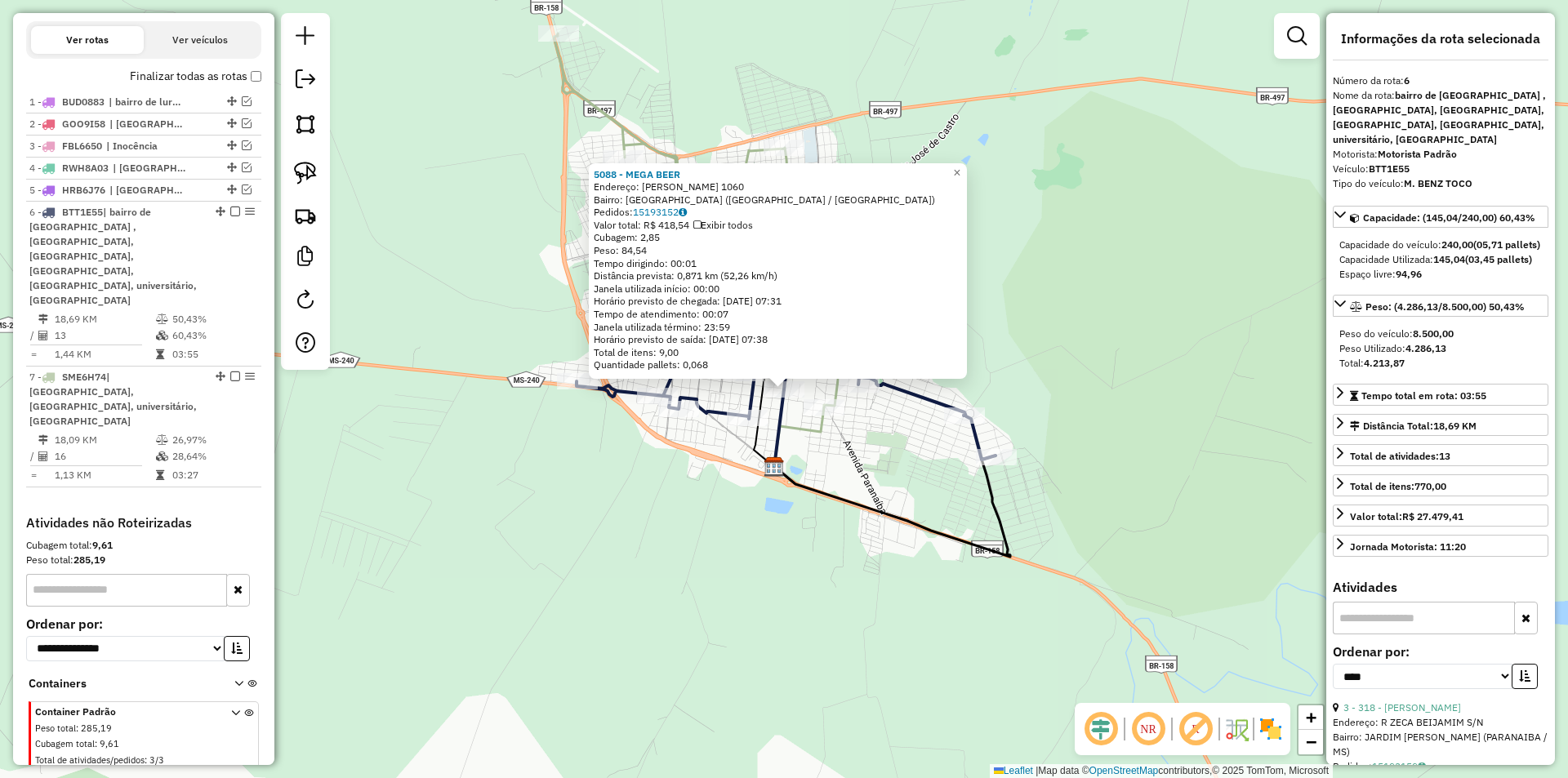
scroll to position [0, 0]
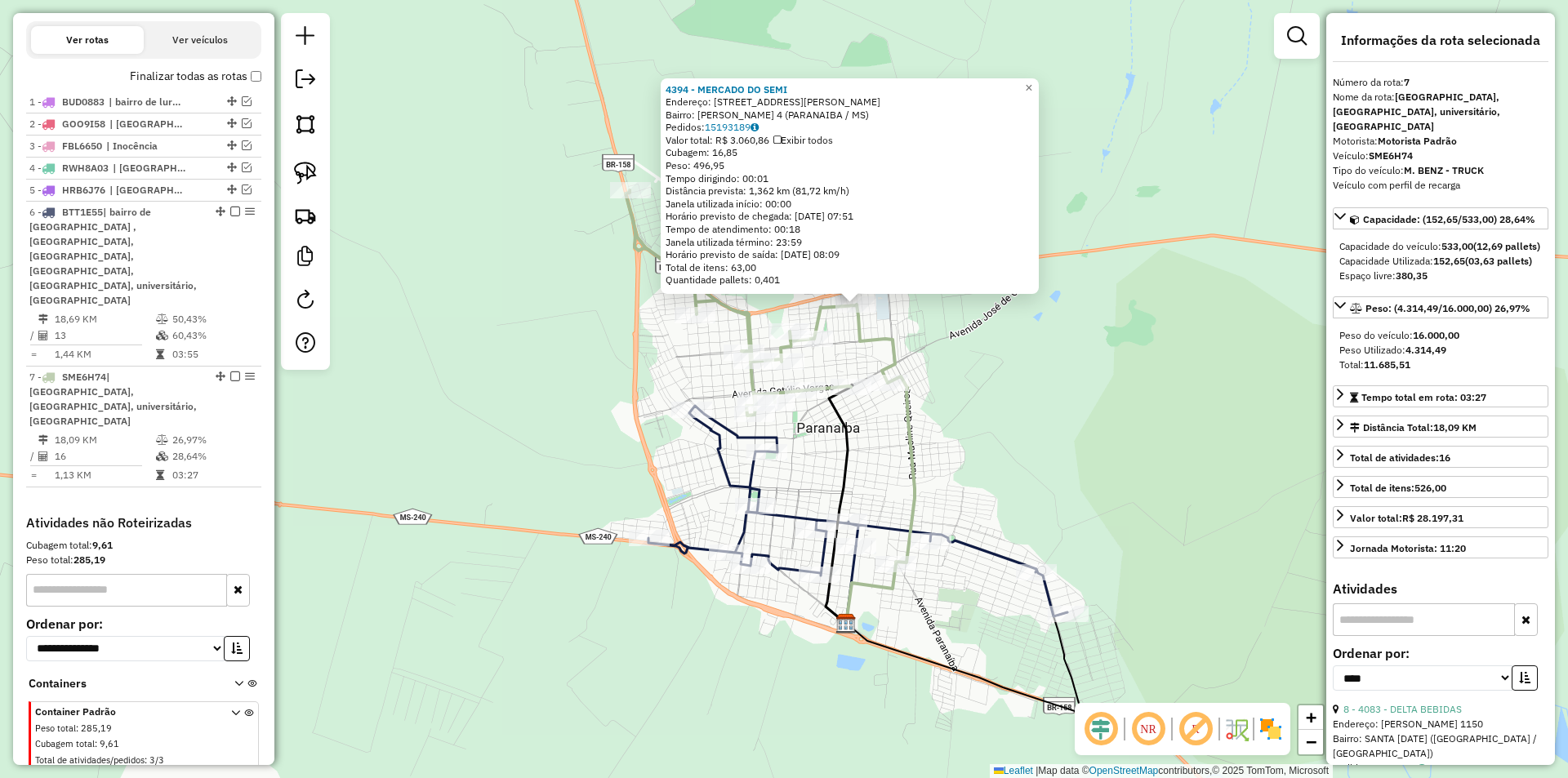
drag, startPoint x: 1032, startPoint y: 452, endPoint x: 1073, endPoint y: 410, distance: 58.7
click at [1073, 410] on div "4394 - MERCADO DO SEMI Endereço: [STREET_ADDRESS][PERSON_NAME] Bairro: [PERSON_…" at bounding box center [784, 389] width 1568 height 778
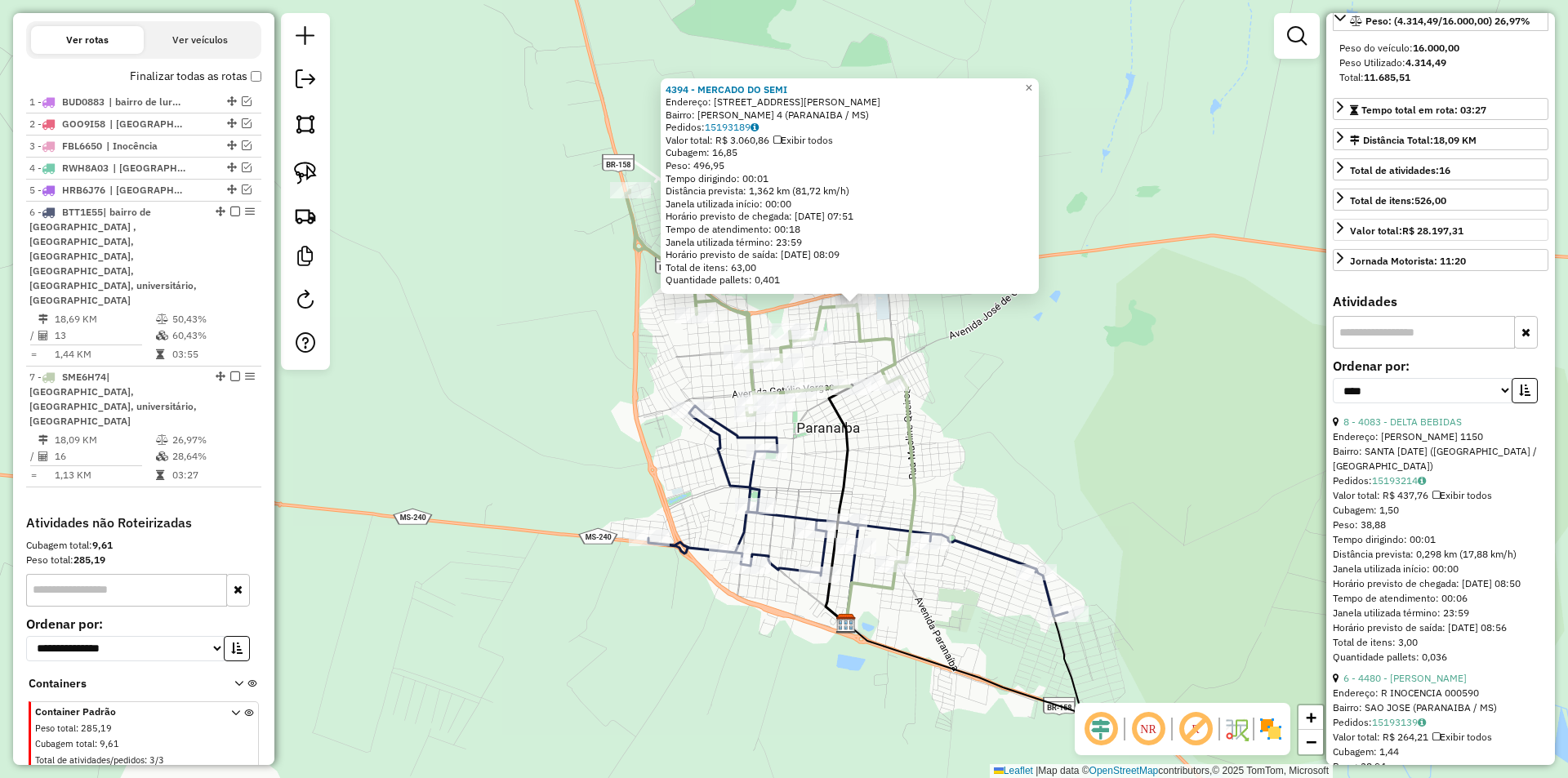
scroll to position [326, 0]
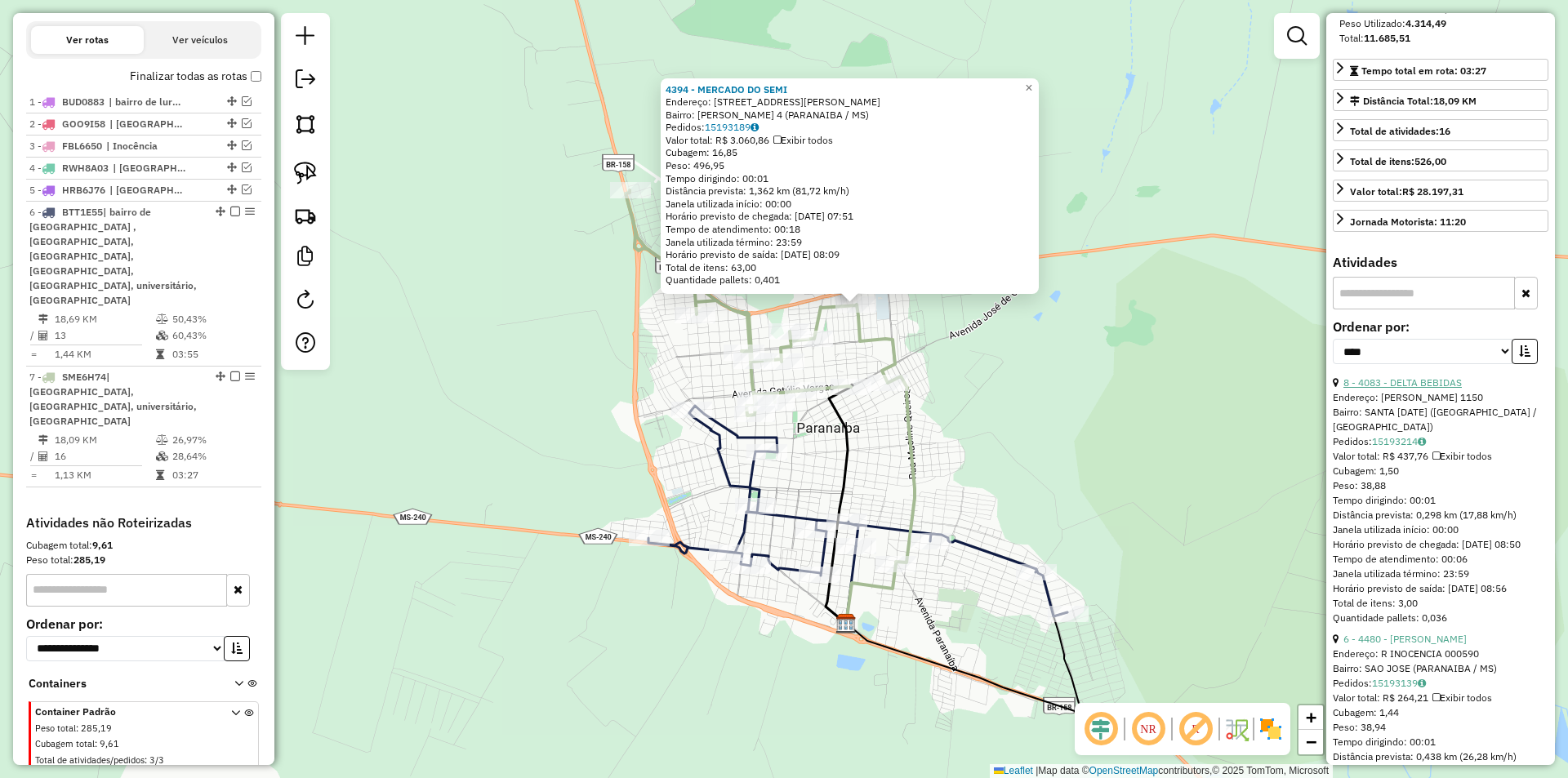
click at [1422, 389] on link "8 - 4083 - DELTA BEBIDAS" at bounding box center [1402, 383] width 118 height 13
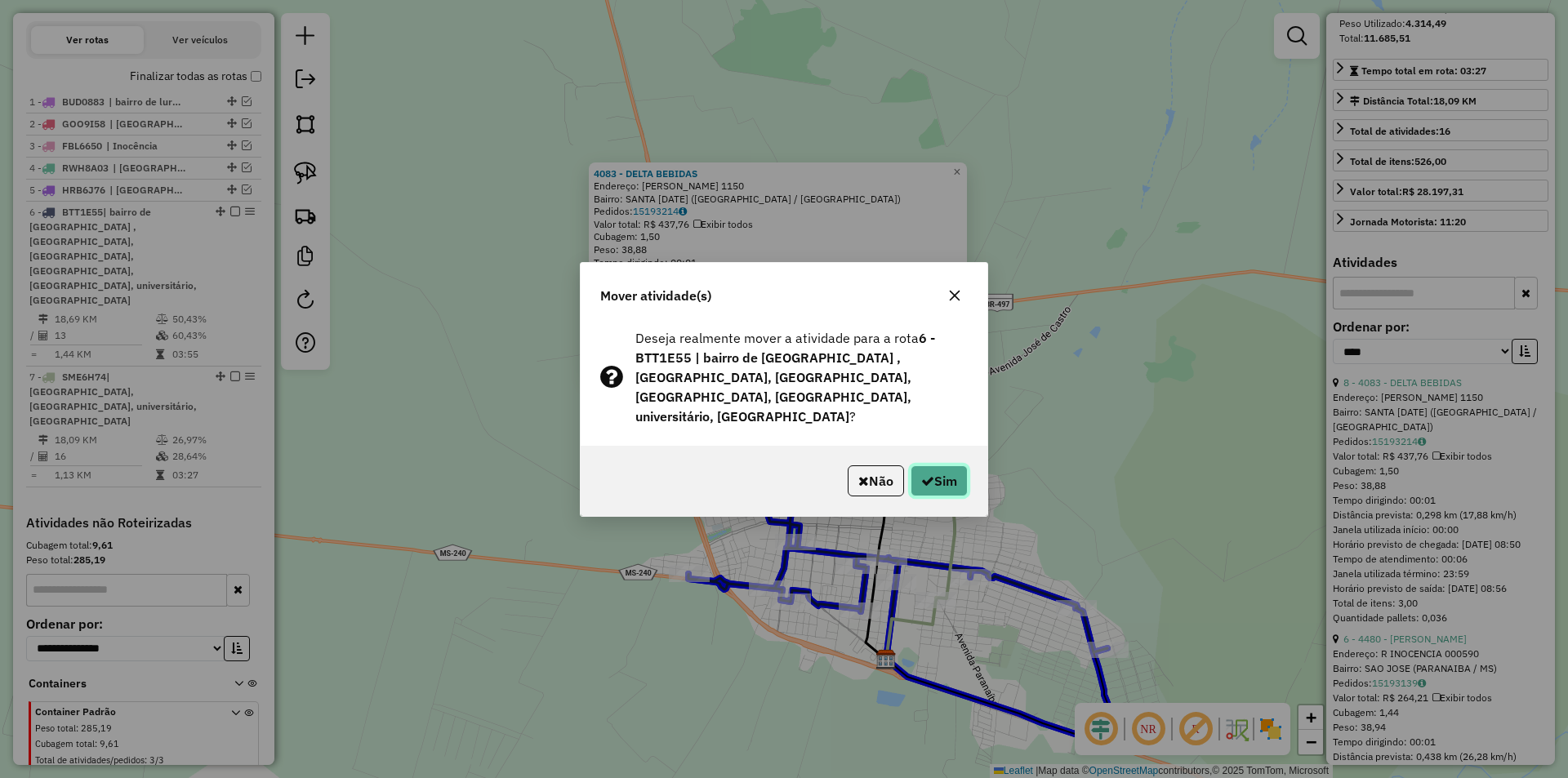
click at [940, 468] on button "Sim" at bounding box center [939, 481] width 57 height 31
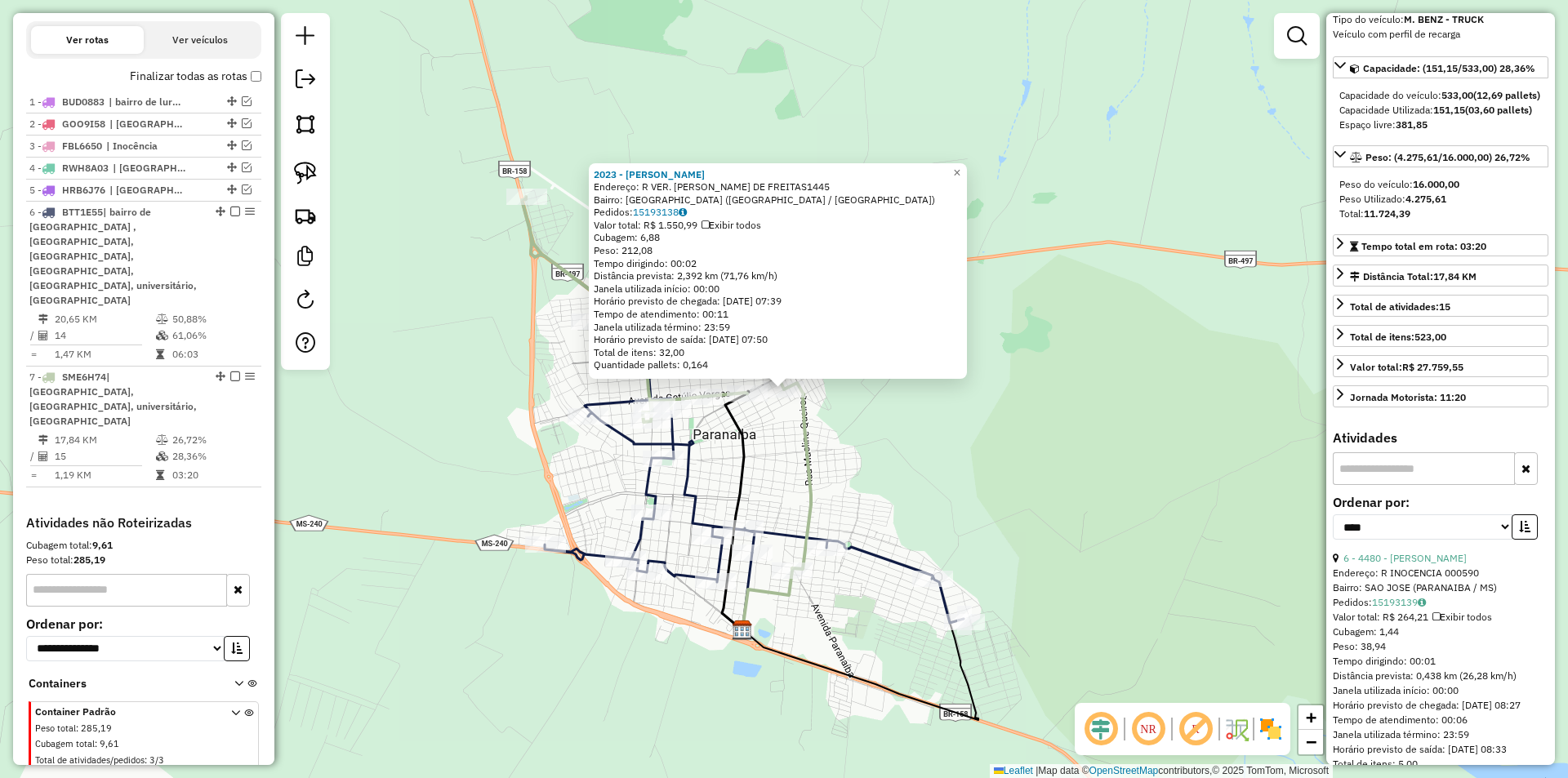
scroll to position [0, 0]
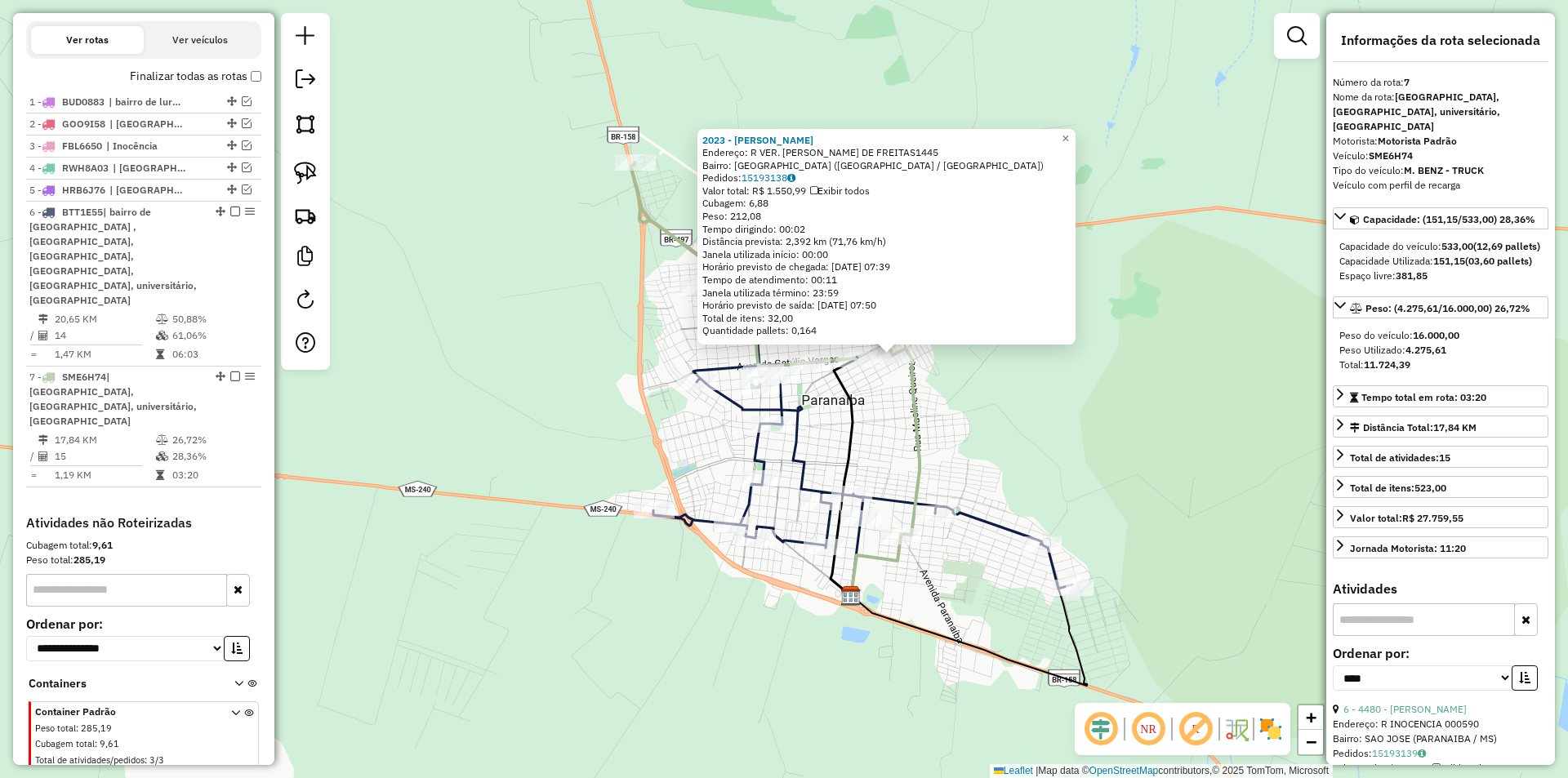
drag, startPoint x: 884, startPoint y: 444, endPoint x: 992, endPoint y: 409, distance: 113.5
click at [992, 409] on div "2023 - [PERSON_NAME]: R VER. [PERSON_NAME] DE FREITAS1445 Bairro: [GEOGRAPHIC_D…" at bounding box center [784, 389] width 1568 height 778
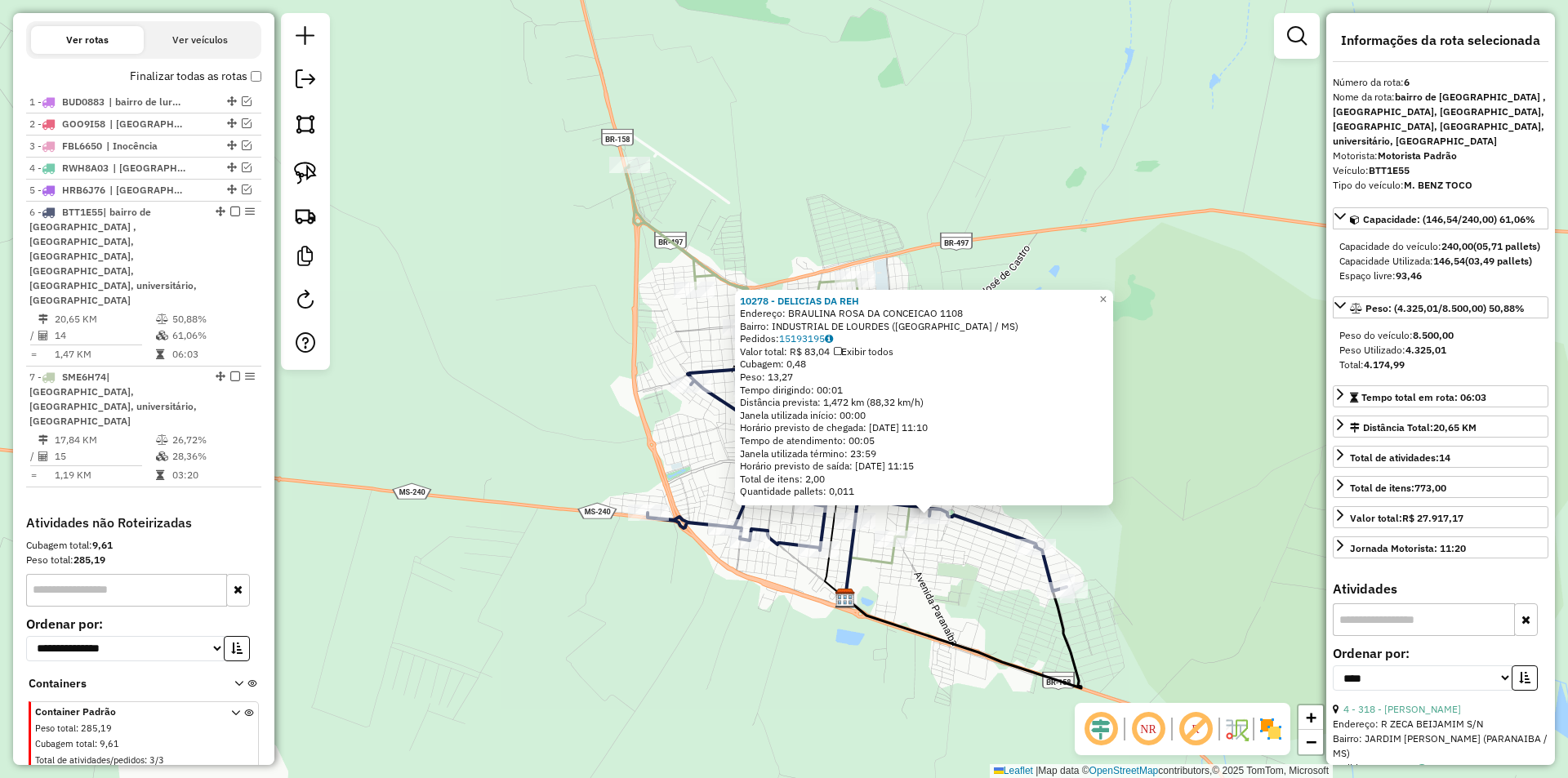
drag, startPoint x: 823, startPoint y: 467, endPoint x: 969, endPoint y: 594, distance: 193.5
click at [969, 594] on div "10278 - DELICIAS DA REH Endereço: BRAULINA ROSA DA CONCEICAO 1108 Bairro: INDUS…" at bounding box center [784, 389] width 1568 height 778
click at [548, 396] on div "10278 - DELICIAS DA REH Endereço: BRAULINA ROSA DA CONCEICAO 1108 Bairro: INDUS…" at bounding box center [784, 389] width 1568 height 778
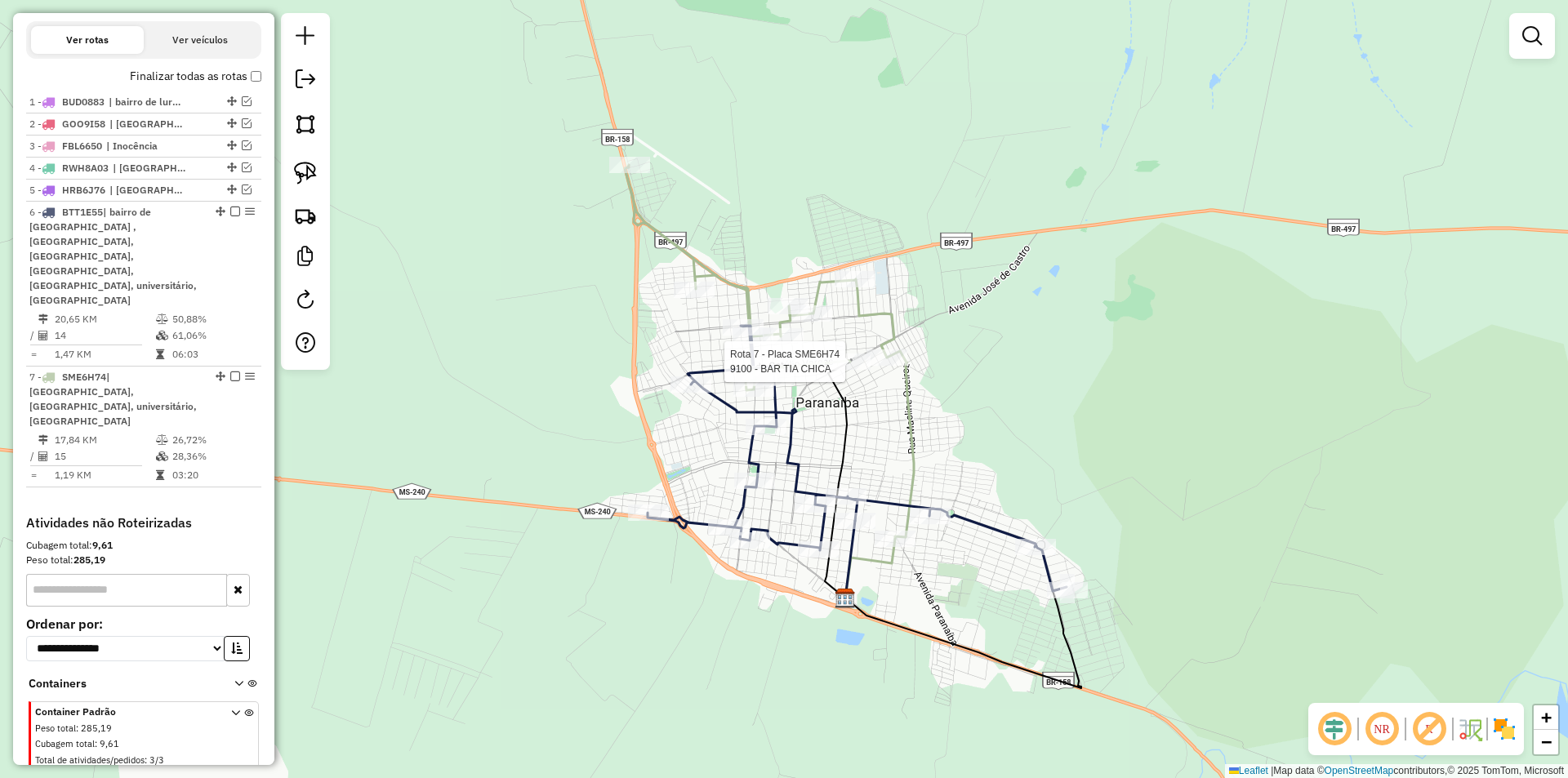
select select "*********"
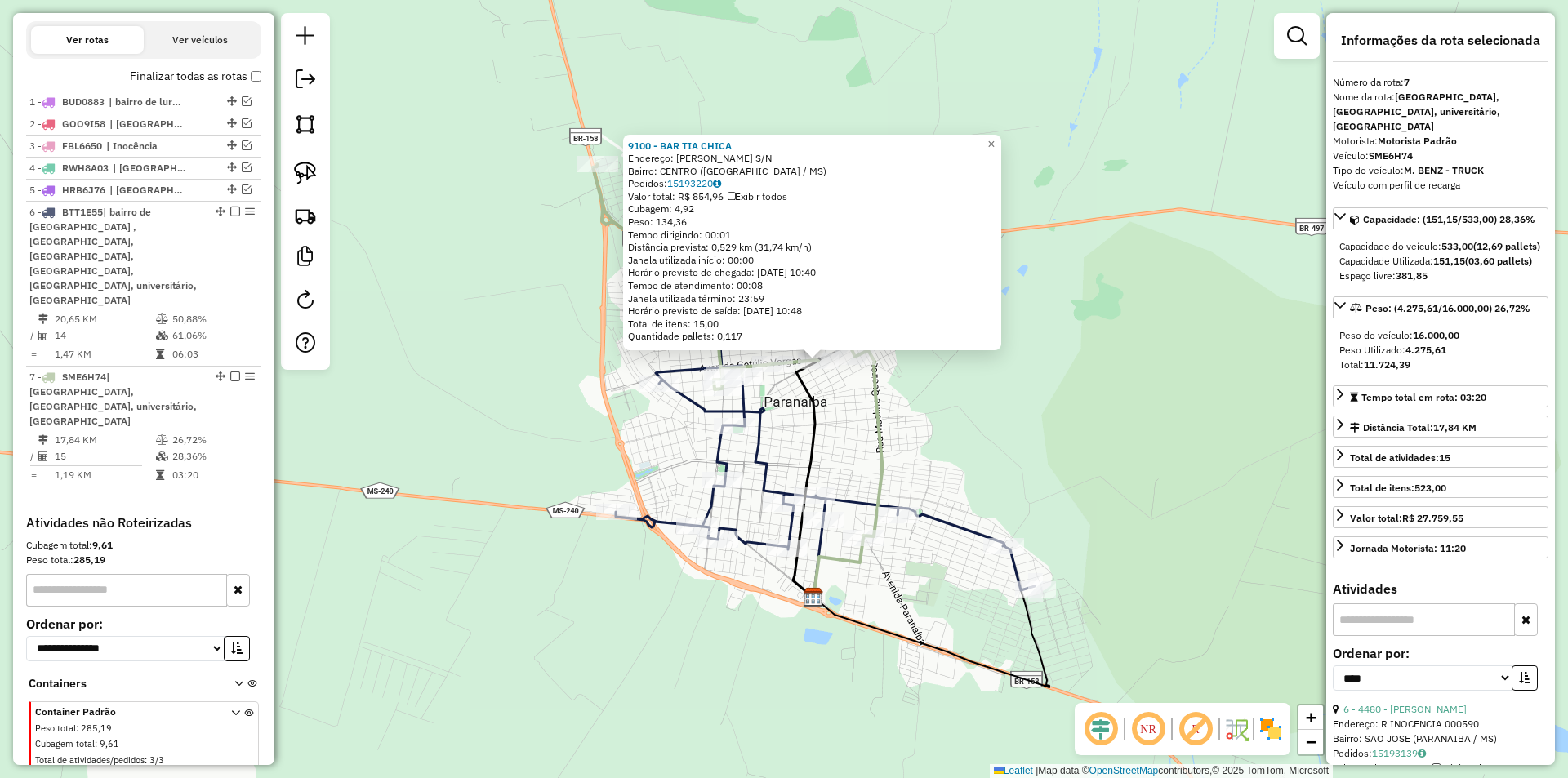
drag, startPoint x: 939, startPoint y: 473, endPoint x: 974, endPoint y: 445, distance: 44.8
click at [974, 445] on div "9100 - BAR TIA CHICA Endereço: [PERSON_NAME] S/N Bairro: [GEOGRAPHIC_DATA] ([GE…" at bounding box center [784, 389] width 1568 height 778
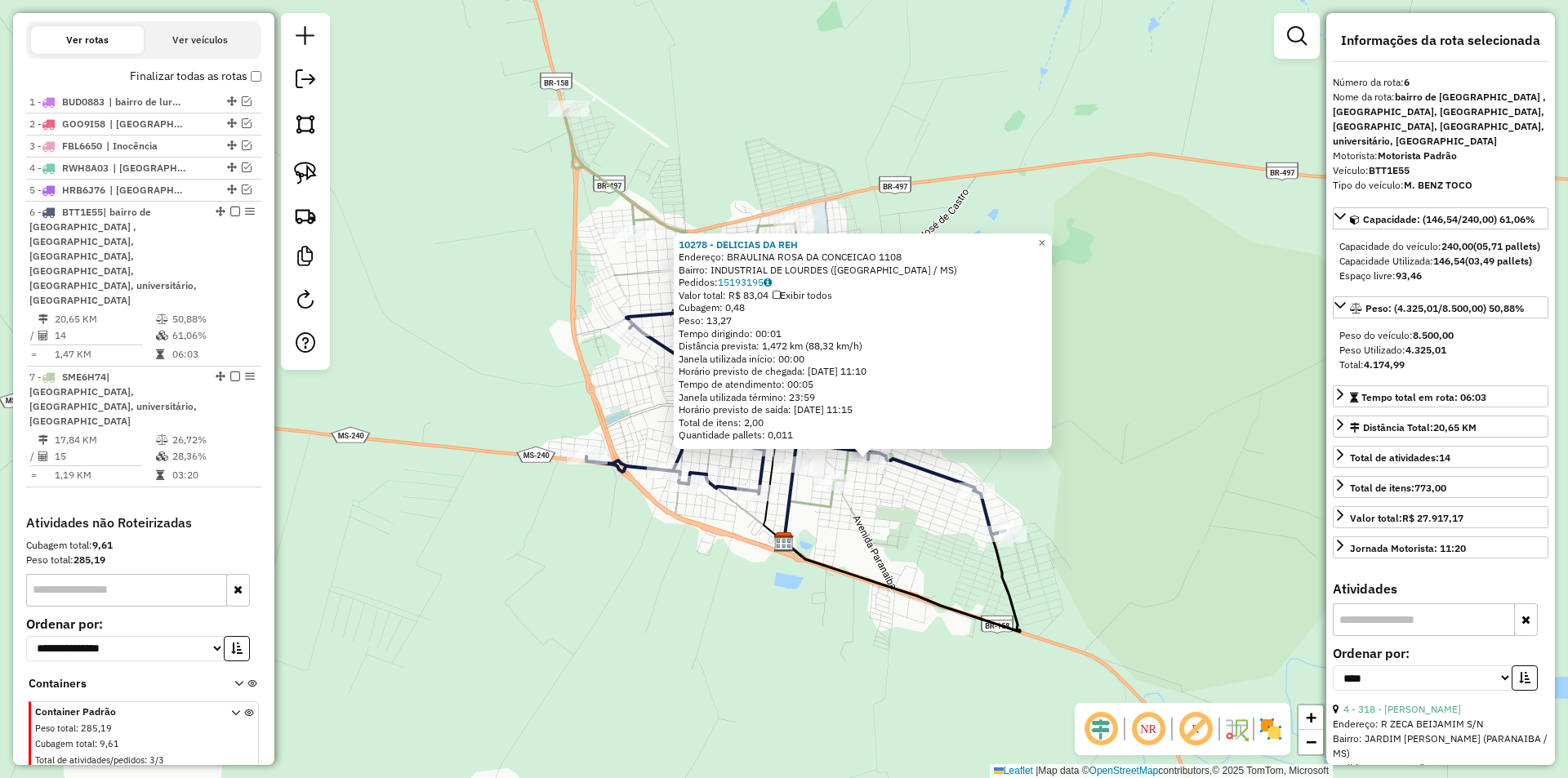
drag, startPoint x: 829, startPoint y: 465, endPoint x: 914, endPoint y: 536, distance: 110.8
click at [914, 536] on div "10278 - DELICIAS DA REH Endereço: BRAULINA ROSA DA CONCEICAO 1108 Bairro: INDUS…" at bounding box center [784, 389] width 1568 height 778
click at [683, 559] on div "10278 - DELICIAS DA REH Endereço: BRAULINA ROSA DA CONCEICAO 1108 Bairro: INDUS…" at bounding box center [784, 389] width 1568 height 778
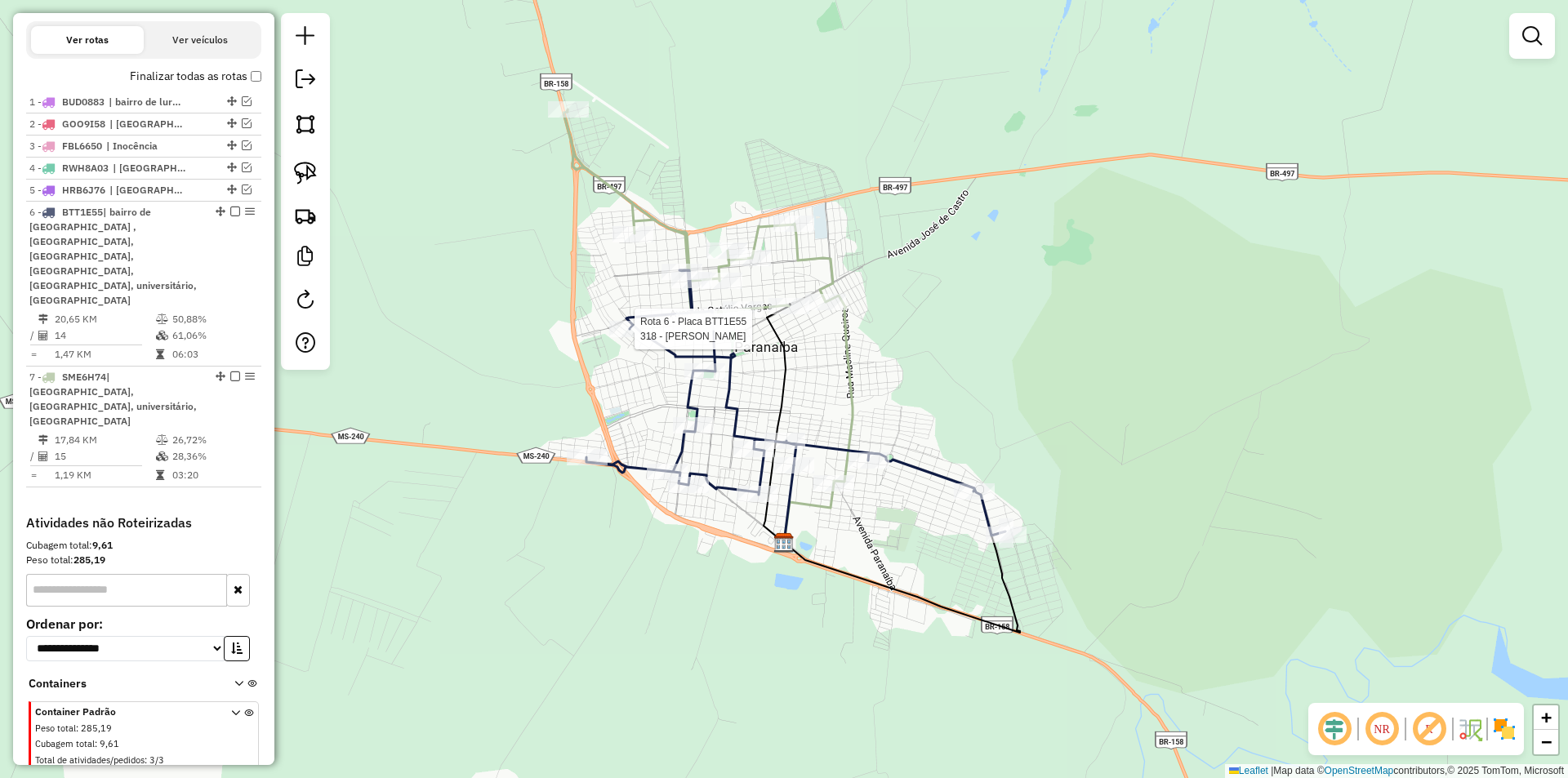
select select "*********"
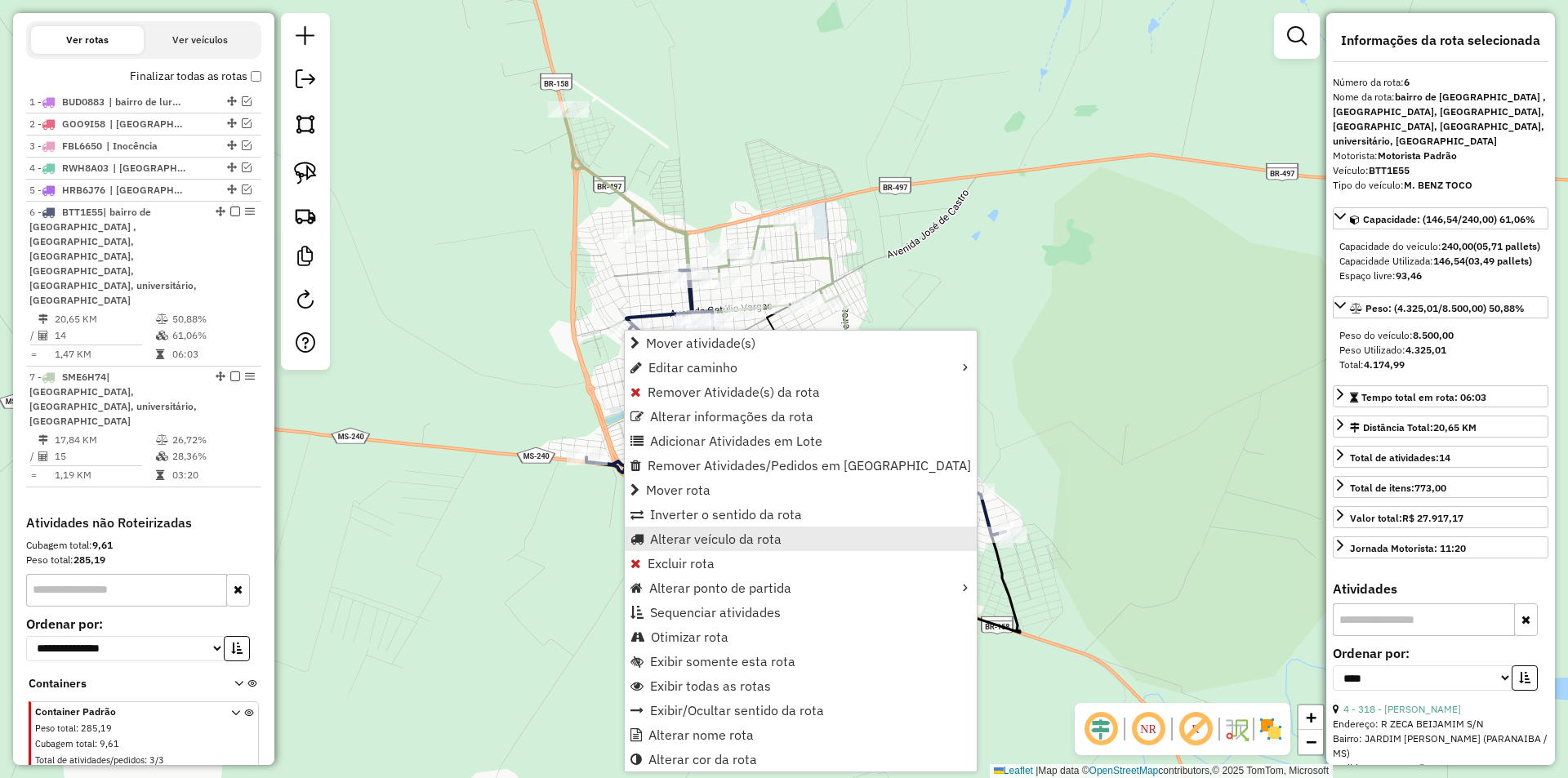
click at [720, 537] on span "Alterar veículo da rota" at bounding box center [716, 539] width 132 height 13
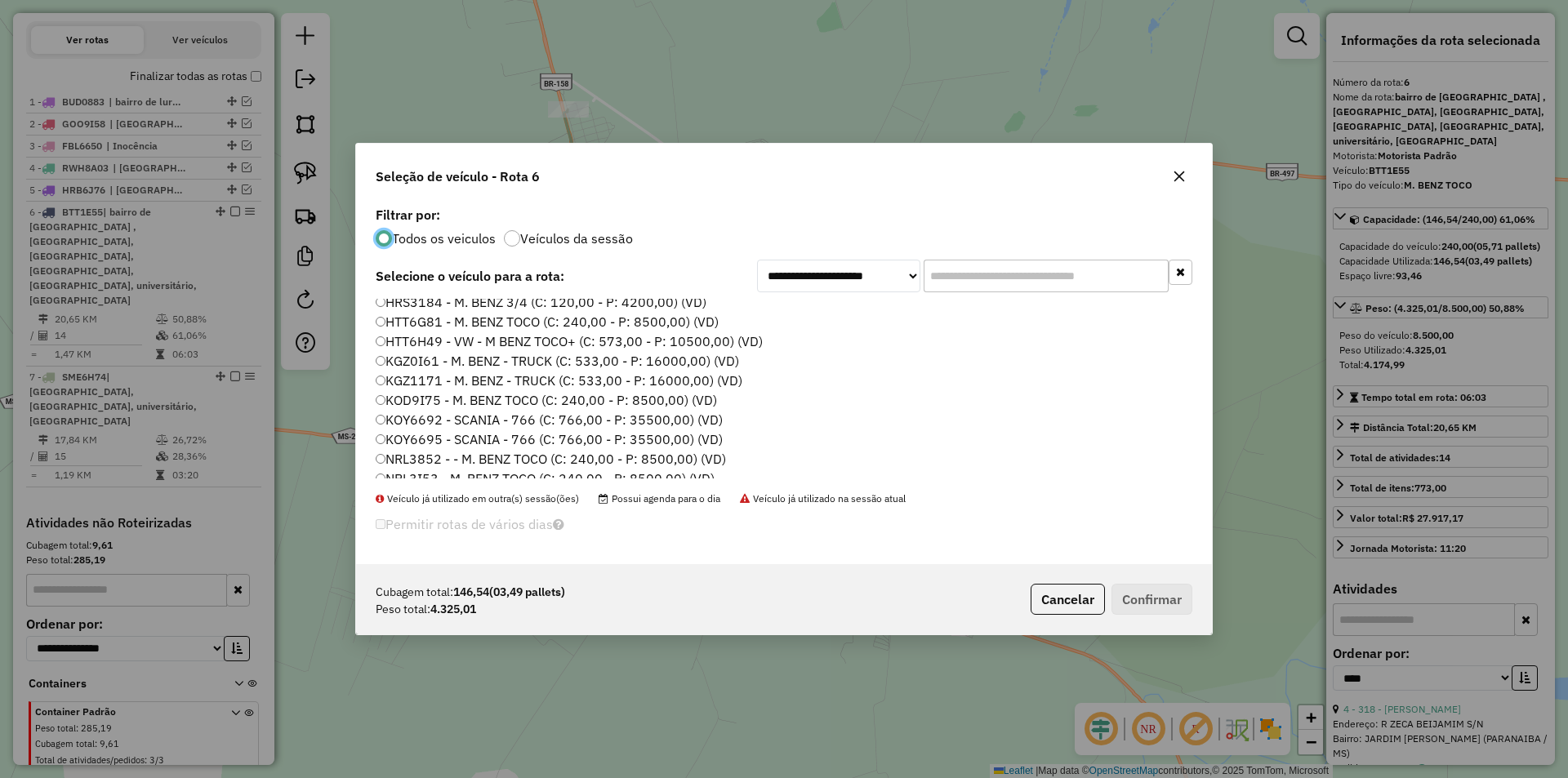
scroll to position [245, 0]
click at [422, 333] on label "HTT6H49 - VW - M BENZ TOCO+ (C: 573,00 - P: 10500,00) (VD)" at bounding box center [569, 337] width 387 height 20
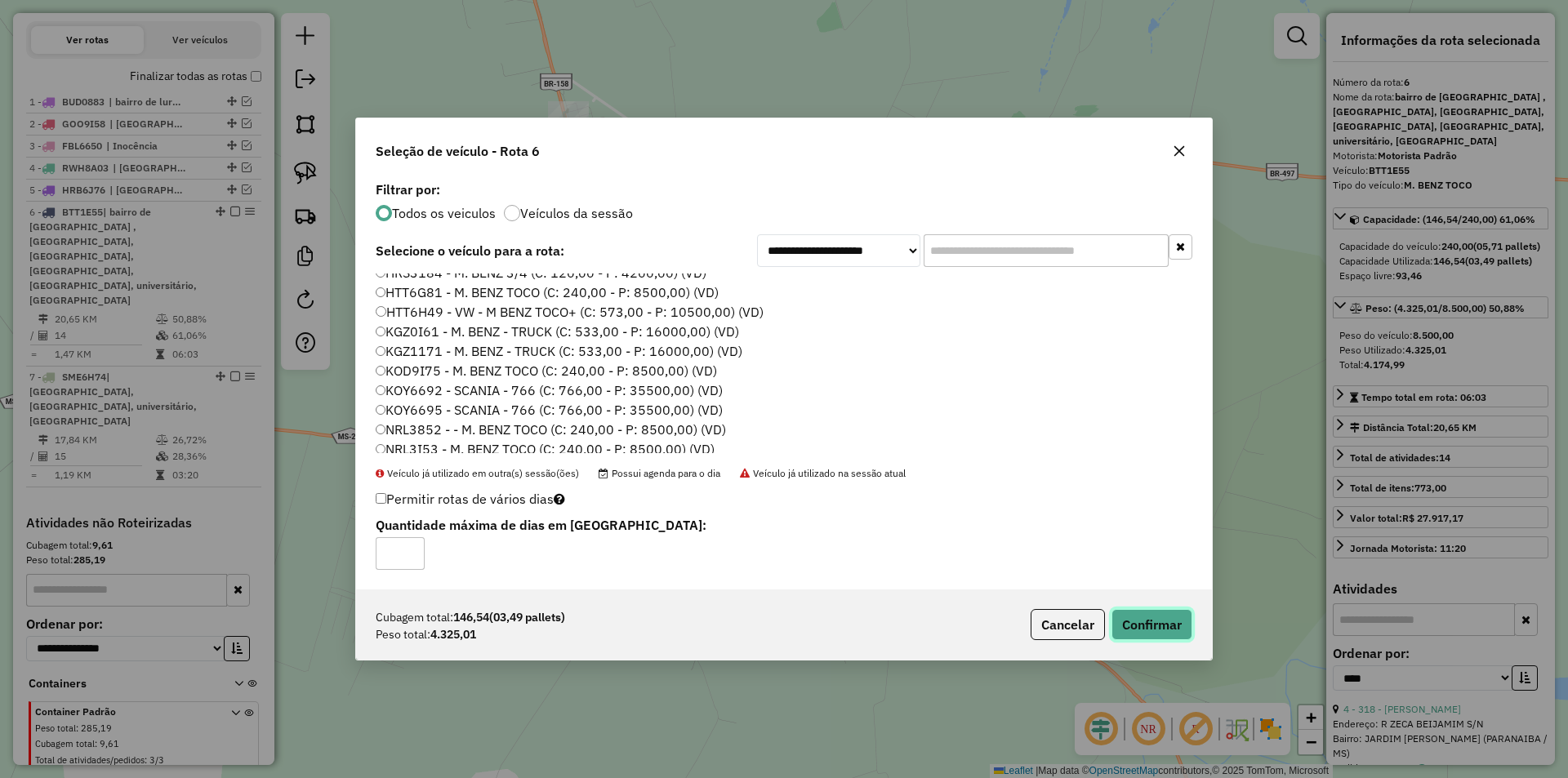
click at [1160, 631] on button "Confirmar" at bounding box center [1152, 625] width 81 height 31
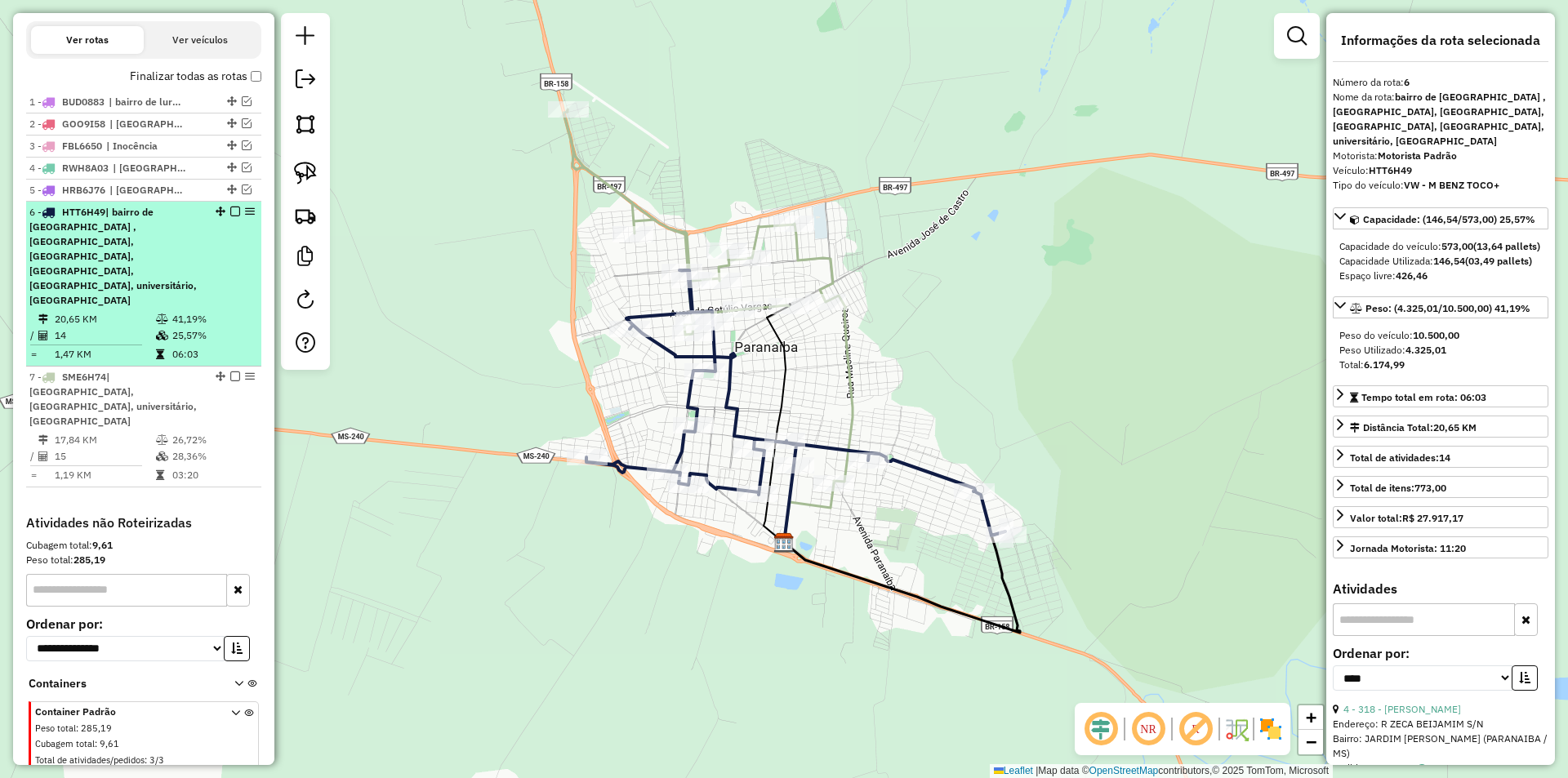
click at [230, 216] on em at bounding box center [234, 211] width 10 height 10
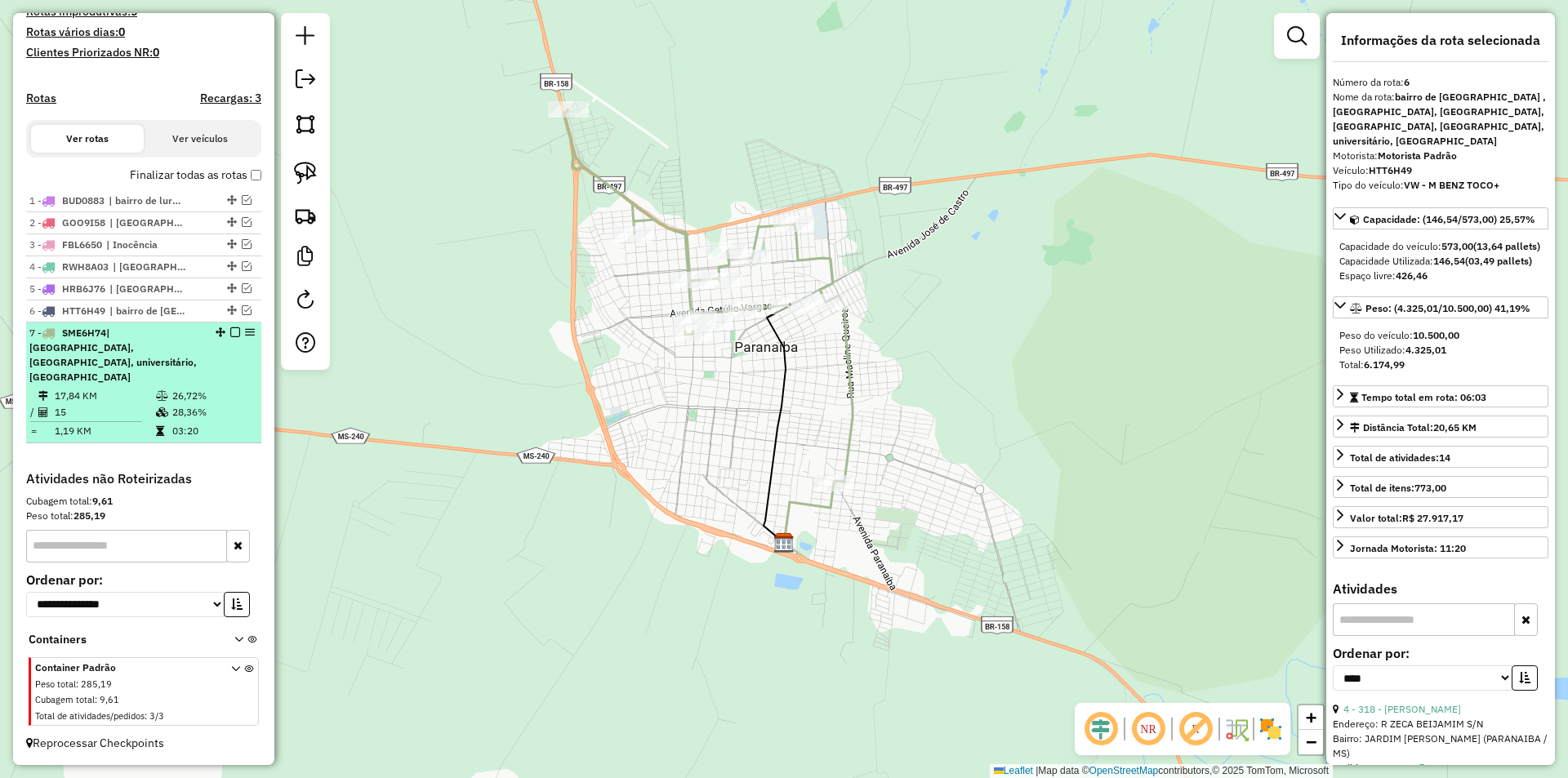
click at [230, 337] on em at bounding box center [234, 332] width 10 height 10
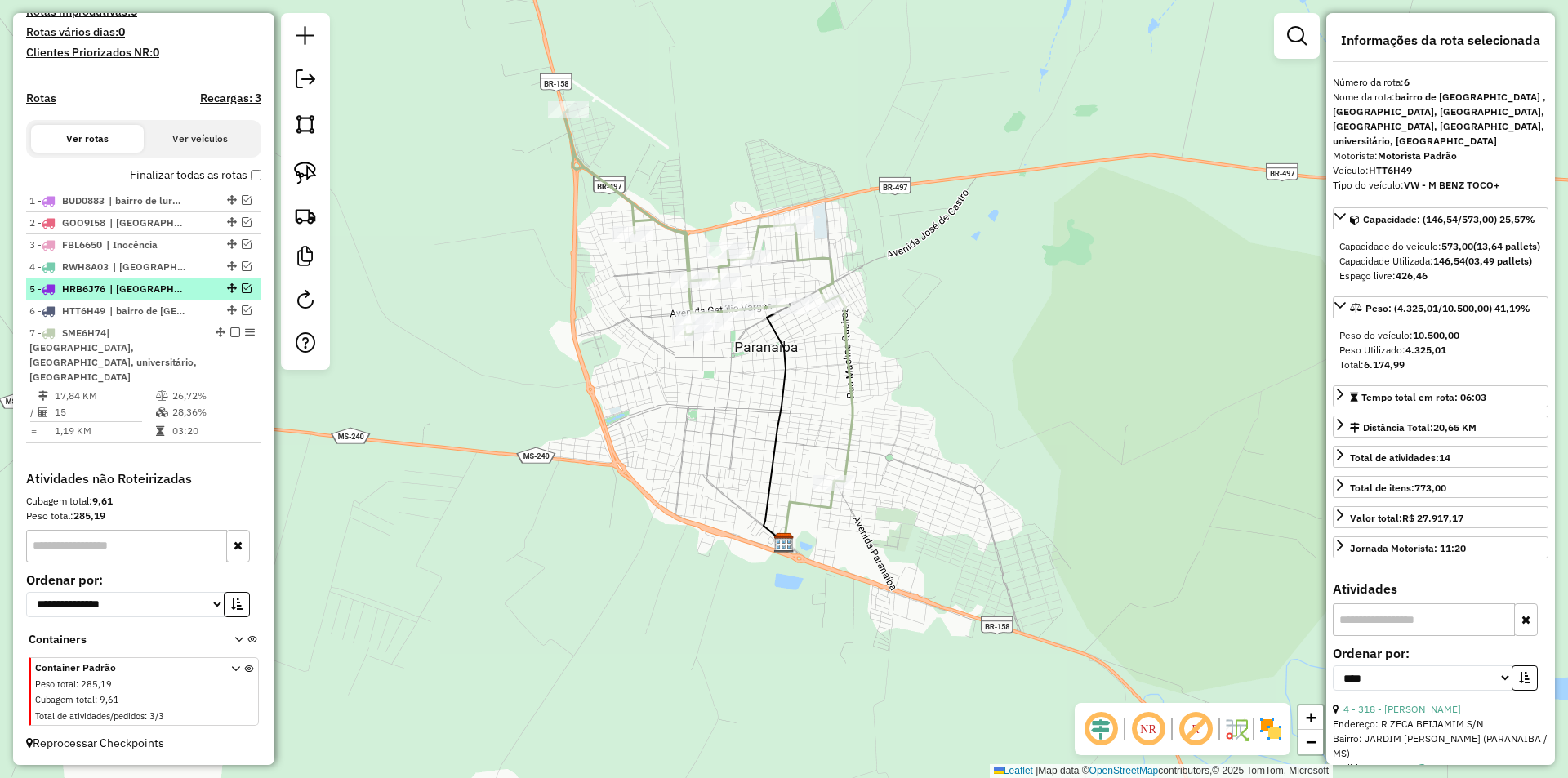
scroll to position [356, 0]
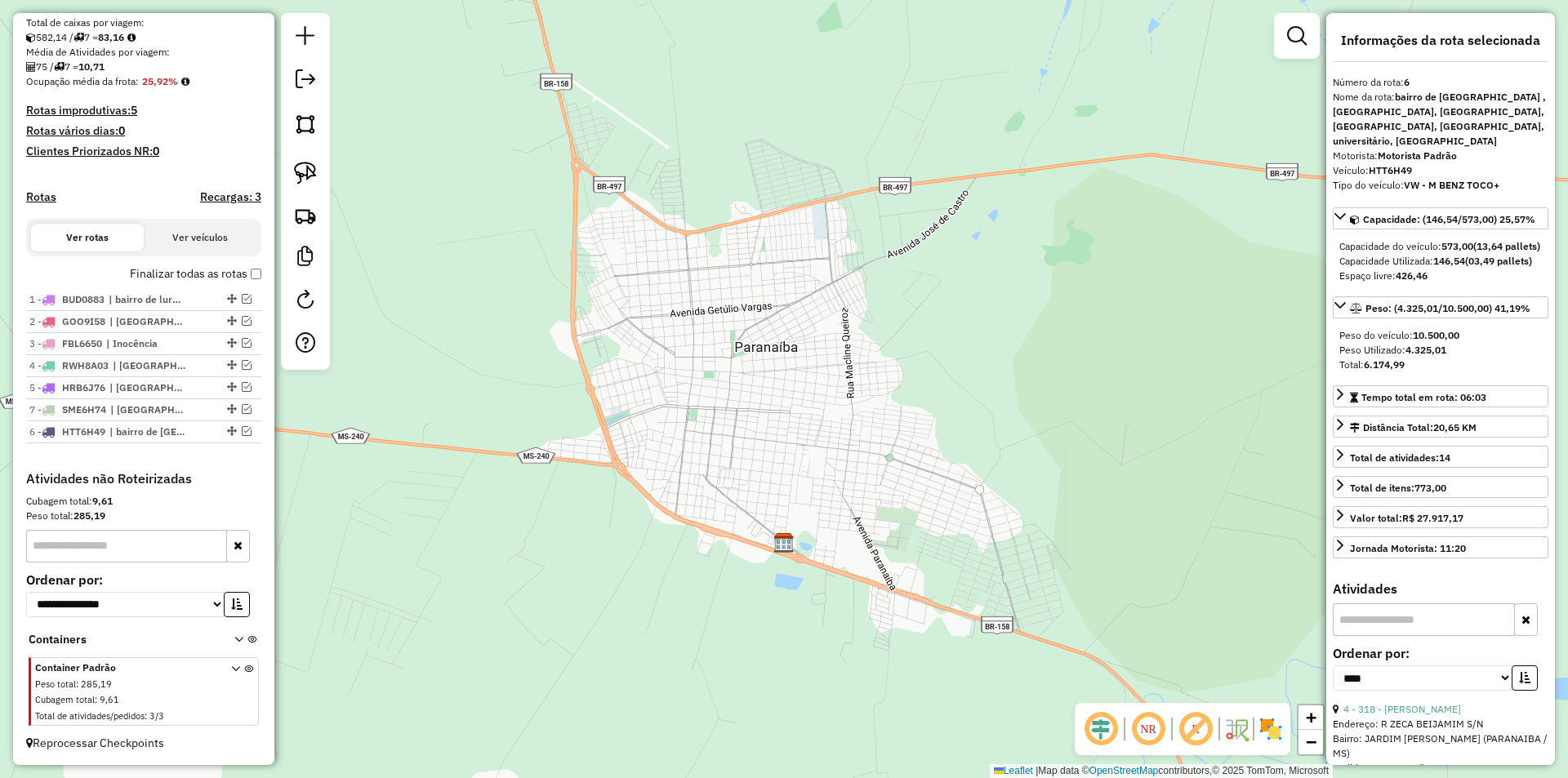
drag, startPoint x: 225, startPoint y: 434, endPoint x: 226, endPoint y: 401, distance: 33.0
click at [487, 360] on div "Janela de atendimento Grade de atendimento Capacidade Transportadoras Veículos …" at bounding box center [784, 389] width 1568 height 778
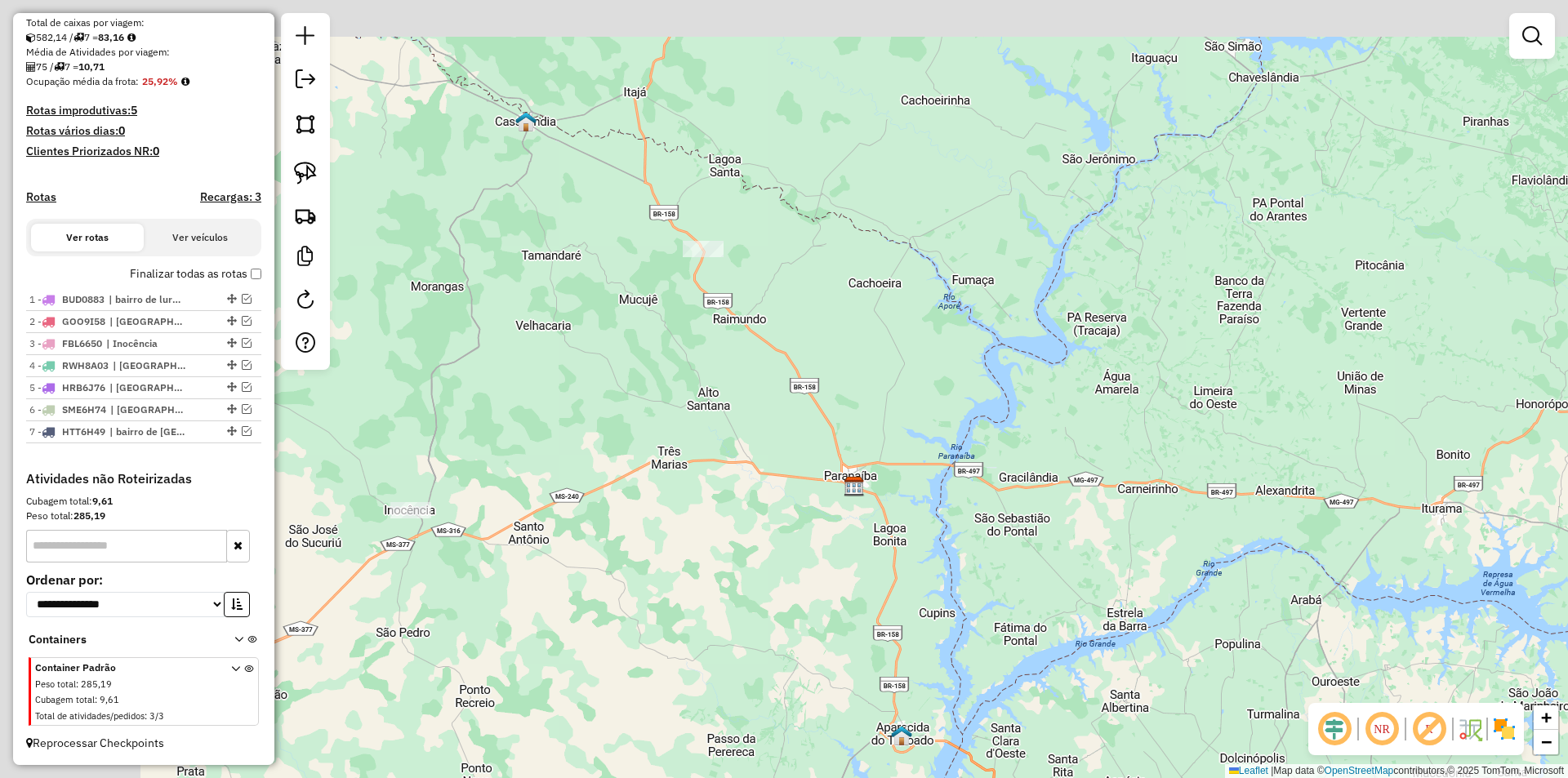
drag, startPoint x: 435, startPoint y: 355, endPoint x: 761, endPoint y: 449, distance: 339.3
click at [761, 449] on div "Janela de atendimento Grade de atendimento Capacidade Transportadoras Veículos …" at bounding box center [784, 389] width 1568 height 778
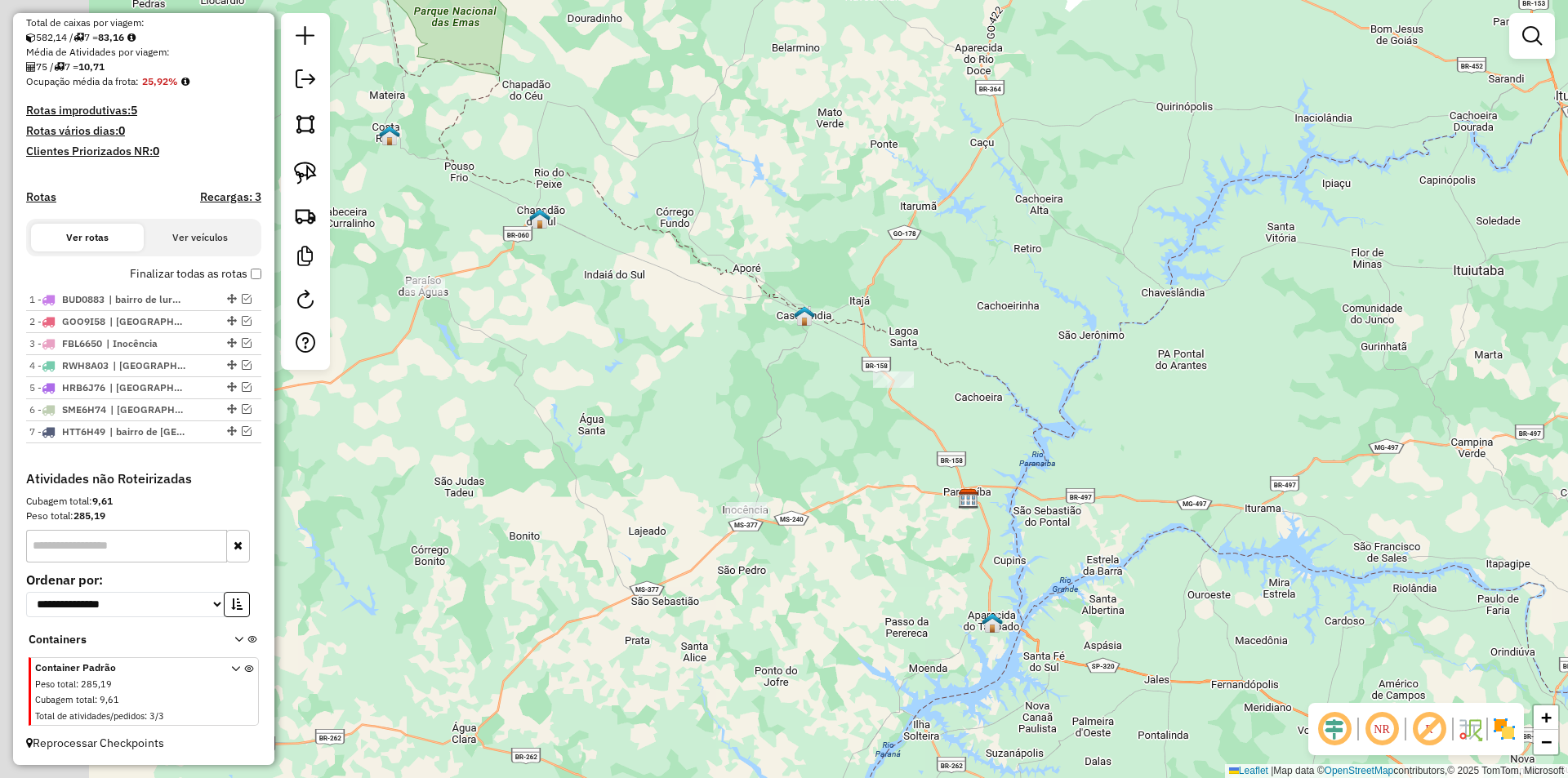
drag, startPoint x: 665, startPoint y: 422, endPoint x: 826, endPoint y: 453, distance: 164.0
click at [826, 453] on div "Janela de atendimento Grade de atendimento Capacidade Transportadoras Veículos …" at bounding box center [784, 389] width 1568 height 778
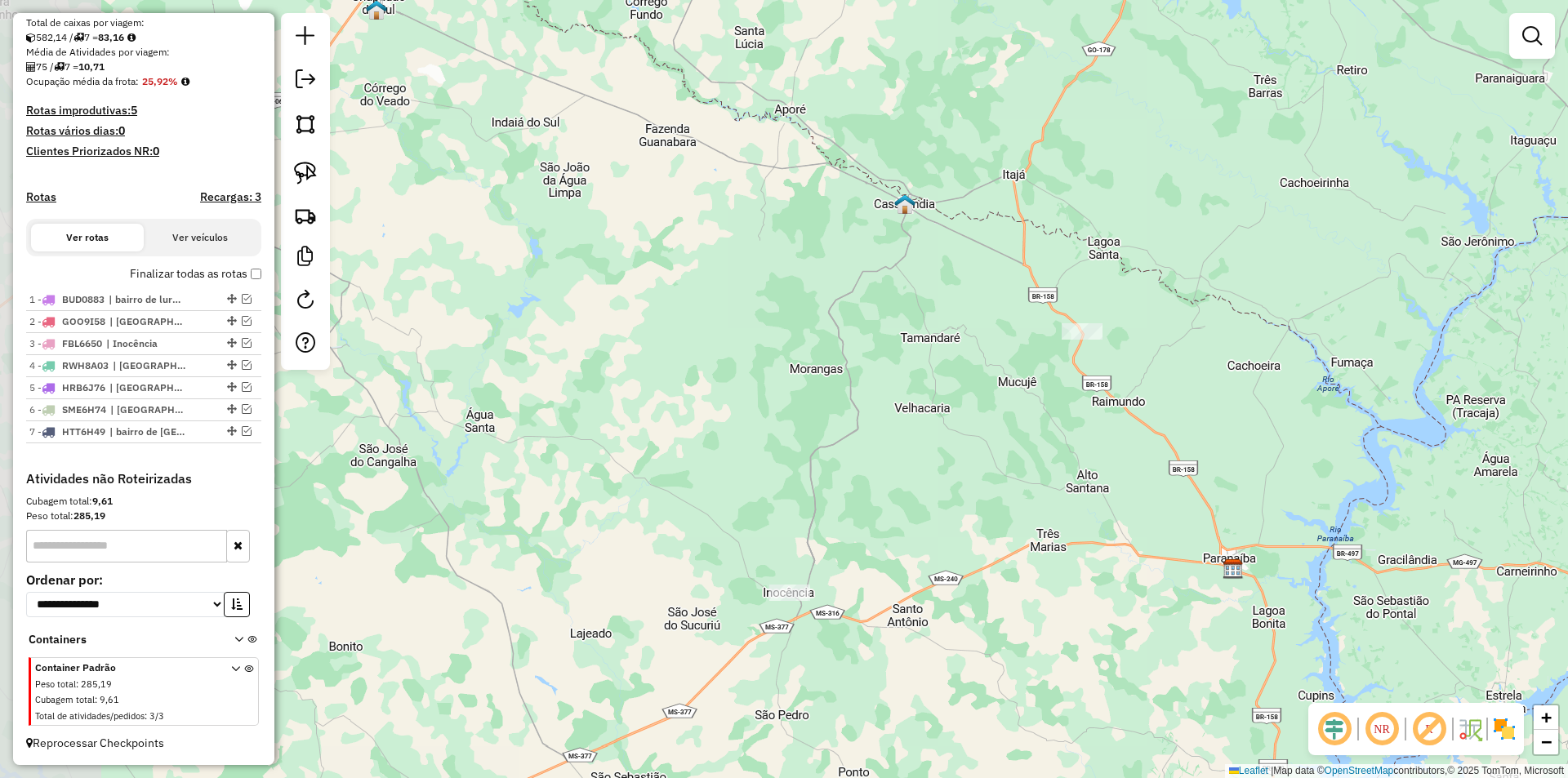
drag, startPoint x: 760, startPoint y: 435, endPoint x: 882, endPoint y: 462, distance: 125.0
click at [882, 462] on div "Janela de atendimento Grade de atendimento Capacidade Transportadoras Veículos …" at bounding box center [784, 389] width 1568 height 778
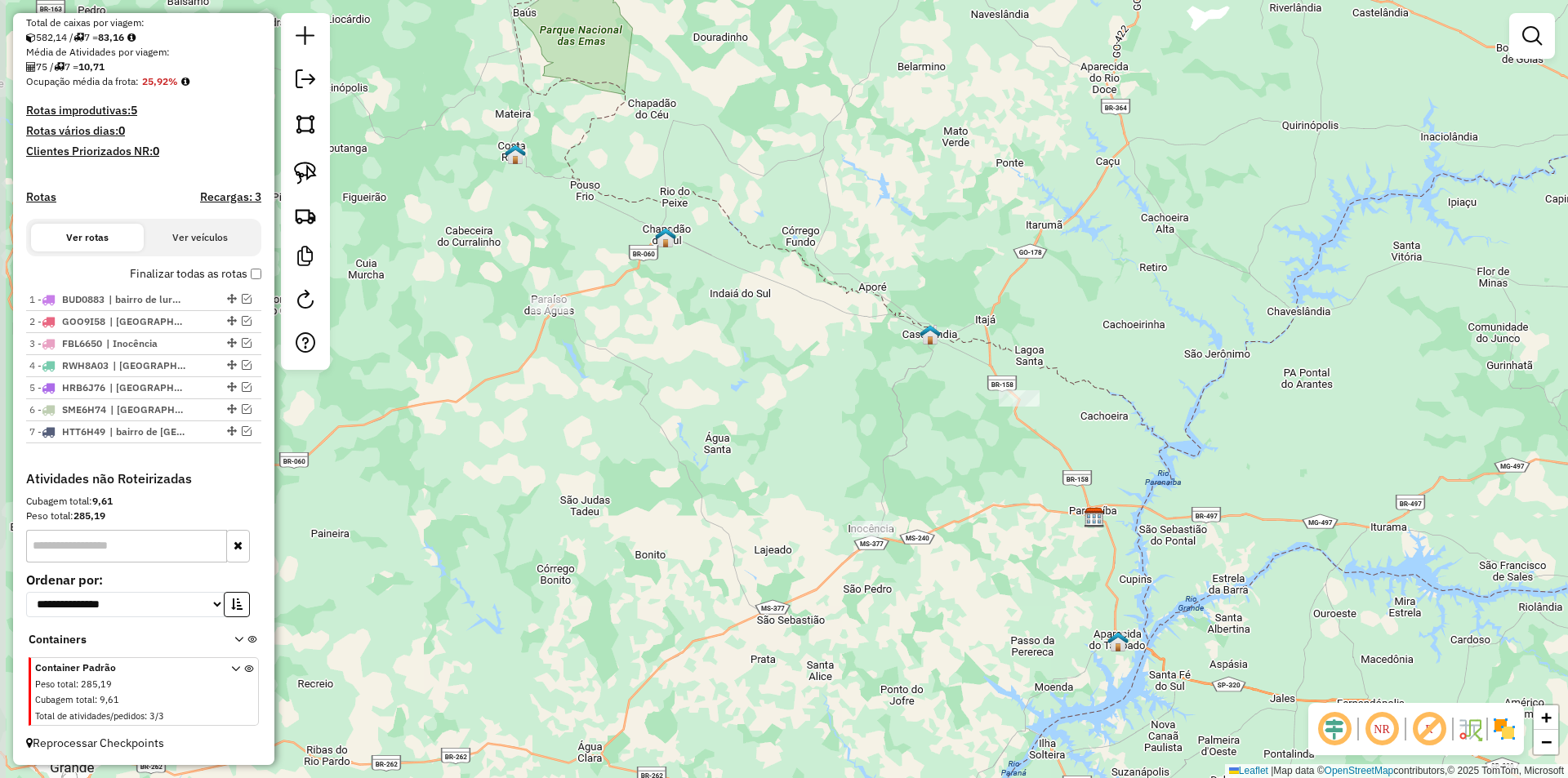
drag, startPoint x: 855, startPoint y: 449, endPoint x: 891, endPoint y: 451, distance: 36.1
click at [891, 451] on div "Janela de atendimento Grade de atendimento Capacidade Transportadoras Veículos …" at bounding box center [784, 389] width 1568 height 778
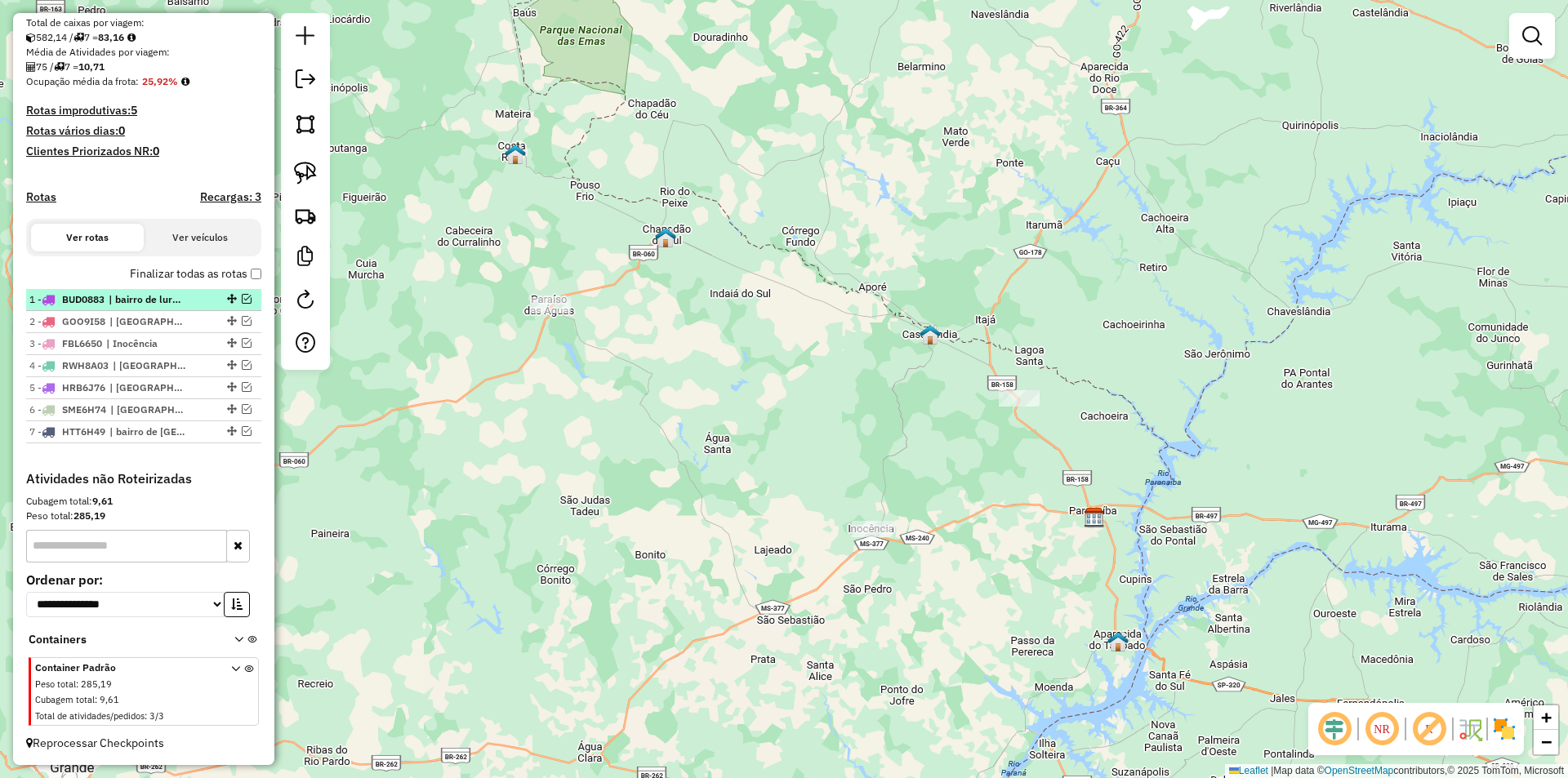
click at [242, 299] on em at bounding box center [246, 298] width 10 height 10
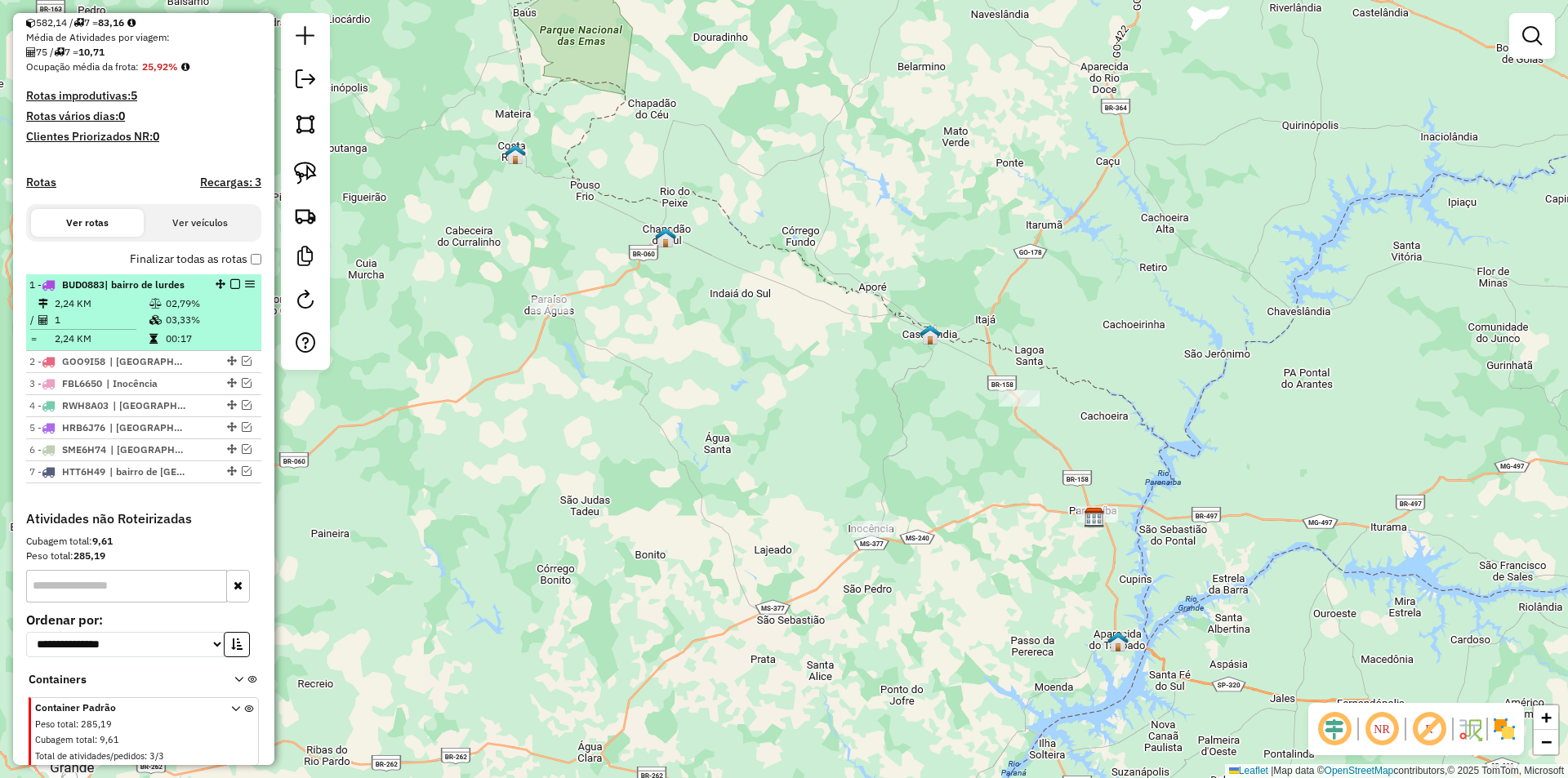
scroll to position [411, 0]
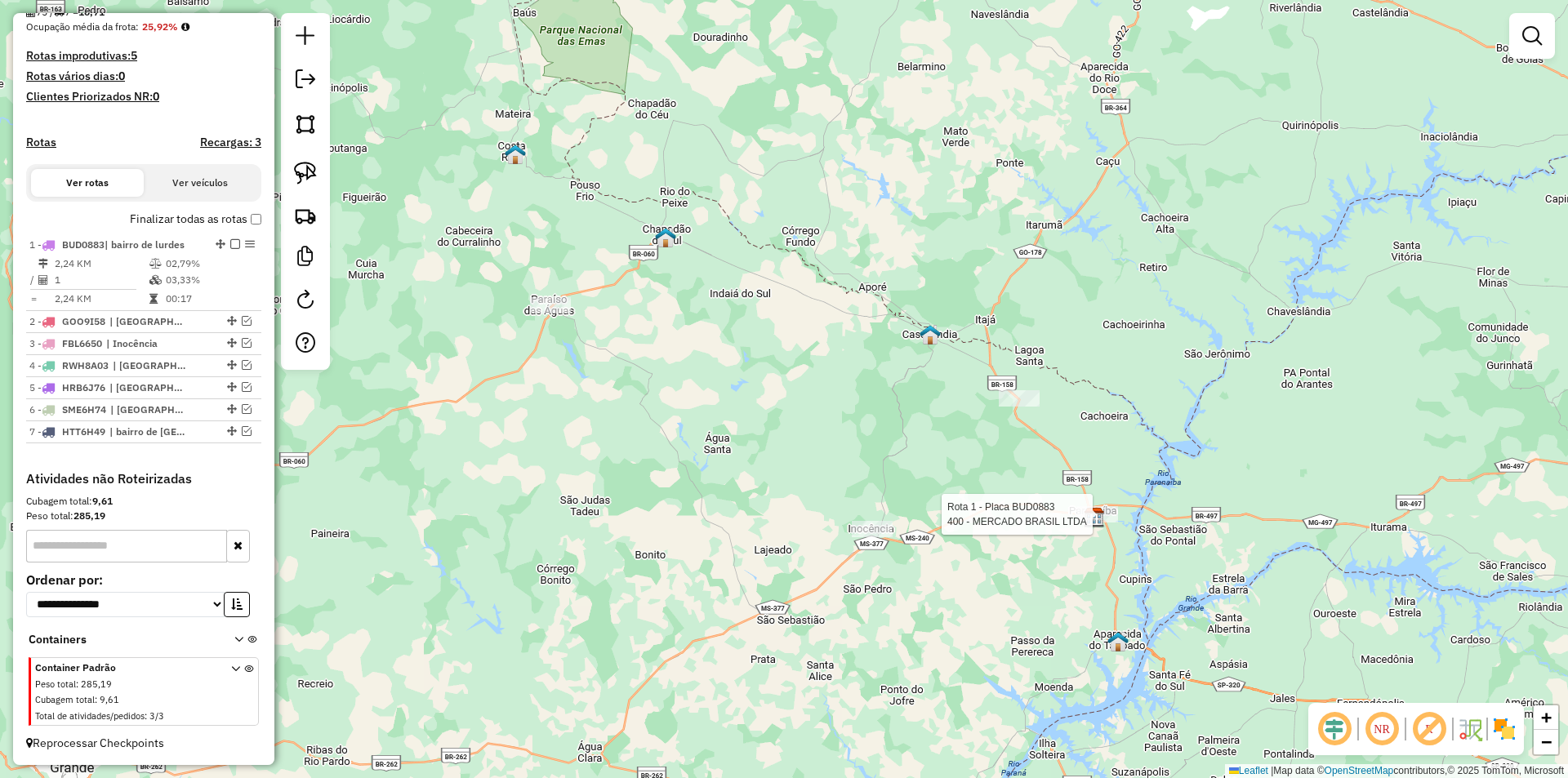
select select "*********"
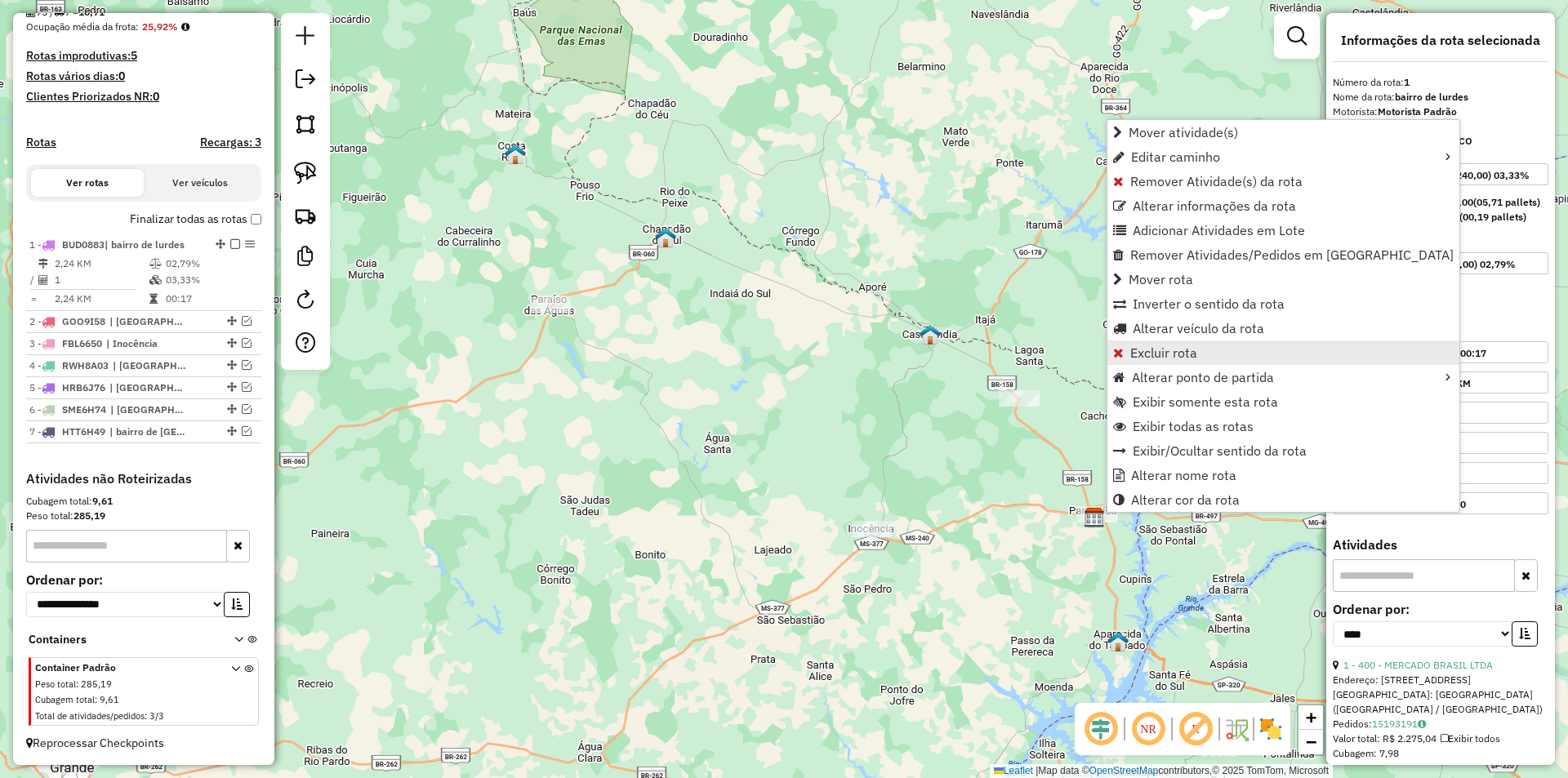
click at [1165, 348] on span "Excluir rota" at bounding box center [1164, 352] width 67 height 13
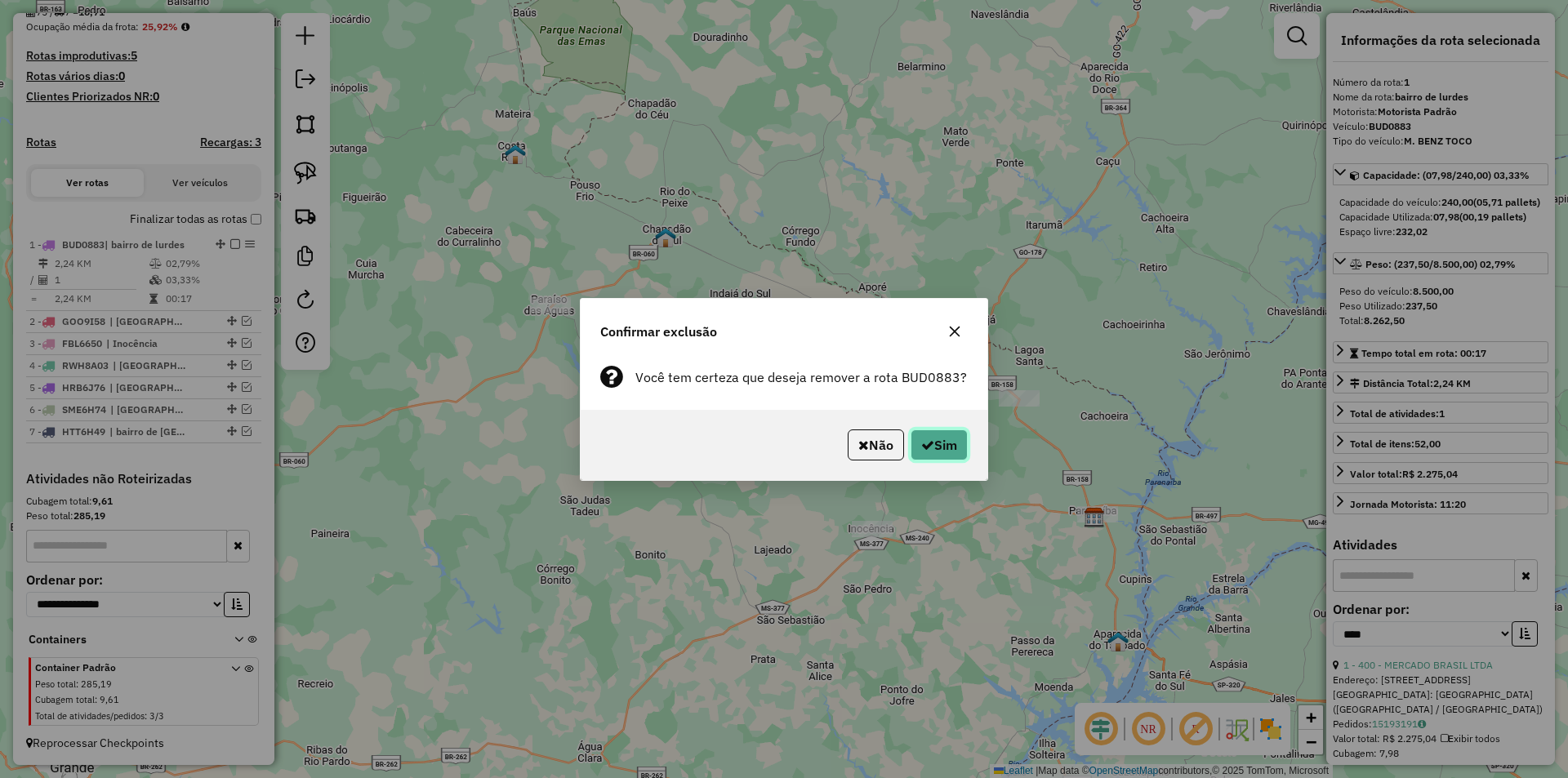
click at [944, 447] on button "Sim" at bounding box center [939, 445] width 57 height 31
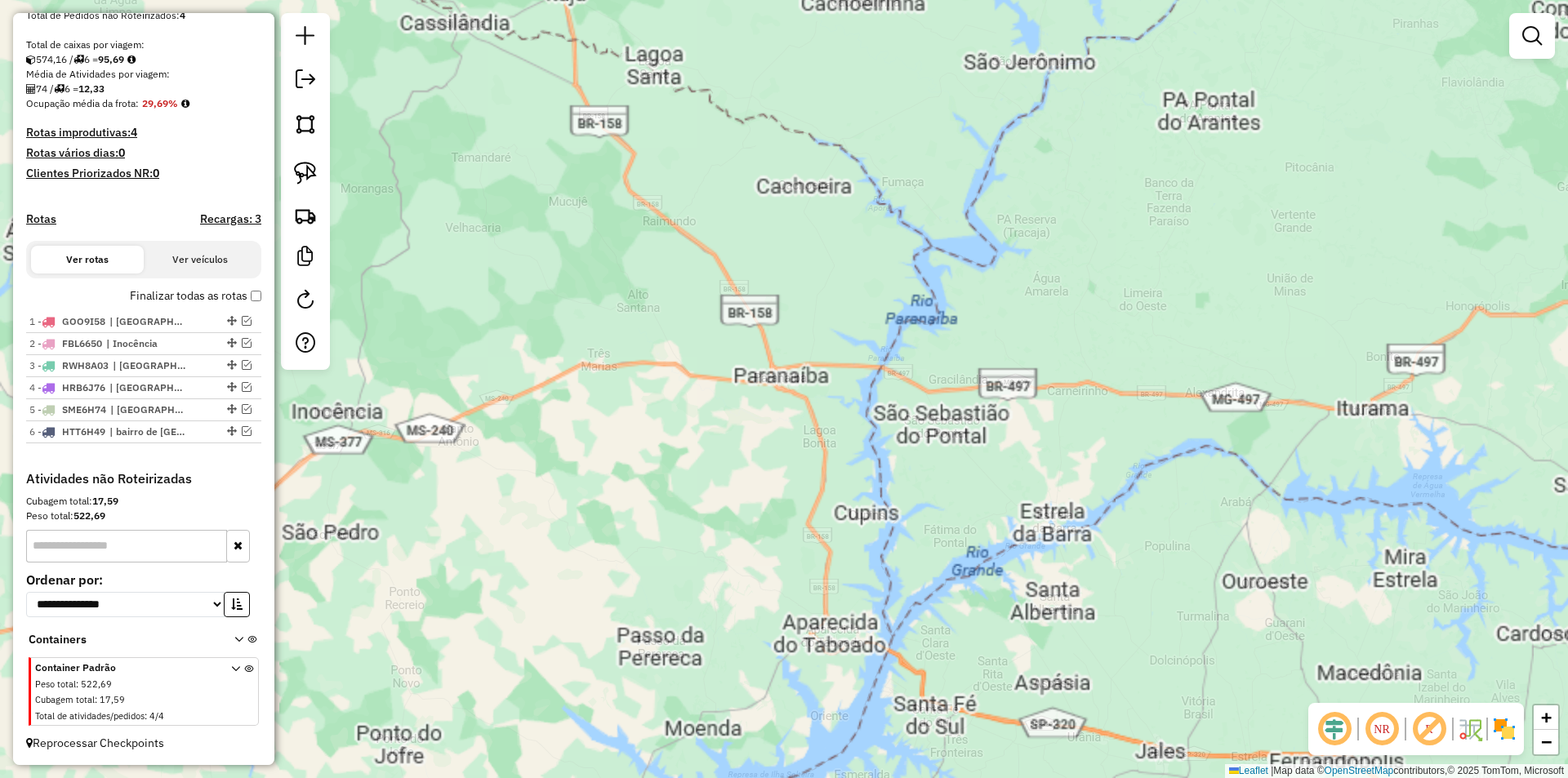
scroll to position [334, 0]
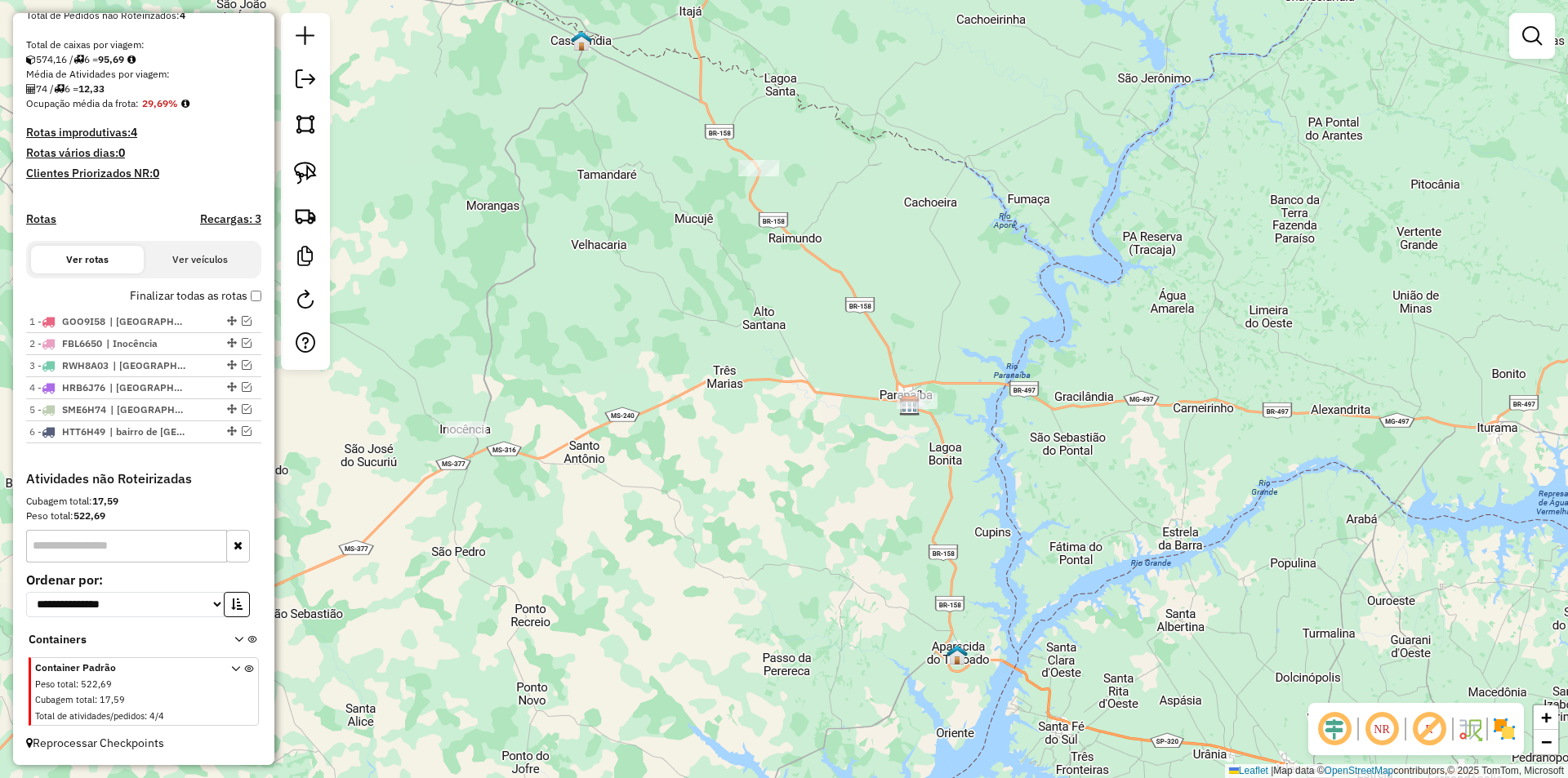
drag, startPoint x: 551, startPoint y: 353, endPoint x: 597, endPoint y: 359, distance: 46.4
click at [597, 359] on div "Janela de atendimento Grade de atendimento Capacidade Transportadoras Veículos …" at bounding box center [784, 389] width 1568 height 778
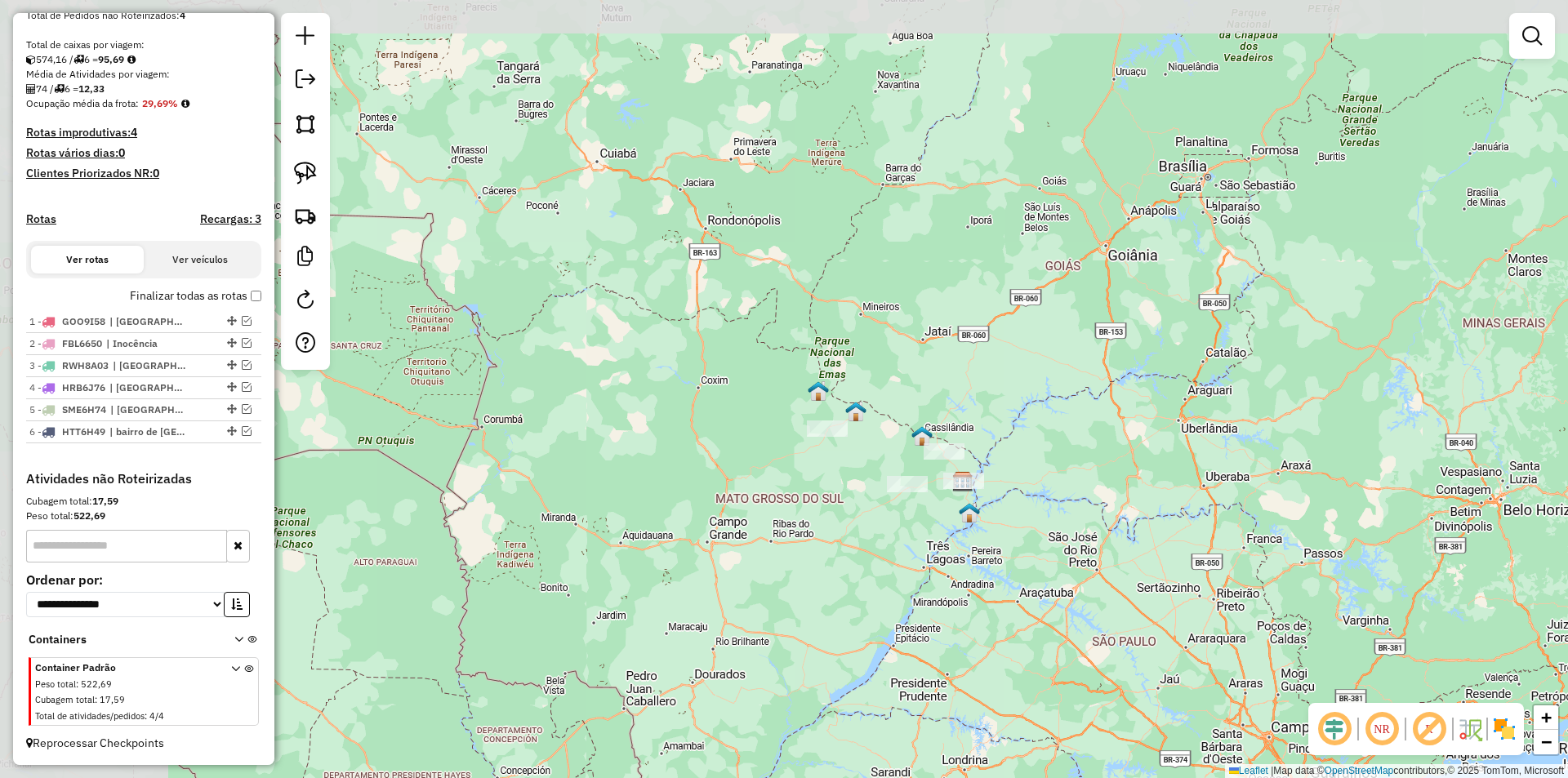
drag, startPoint x: 629, startPoint y: 454, endPoint x: 795, endPoint y: 497, distance: 171.5
click at [795, 497] on div "Janela de atendimento Grade de atendimento Capacidade Transportadoras Veículos …" at bounding box center [784, 389] width 1568 height 778
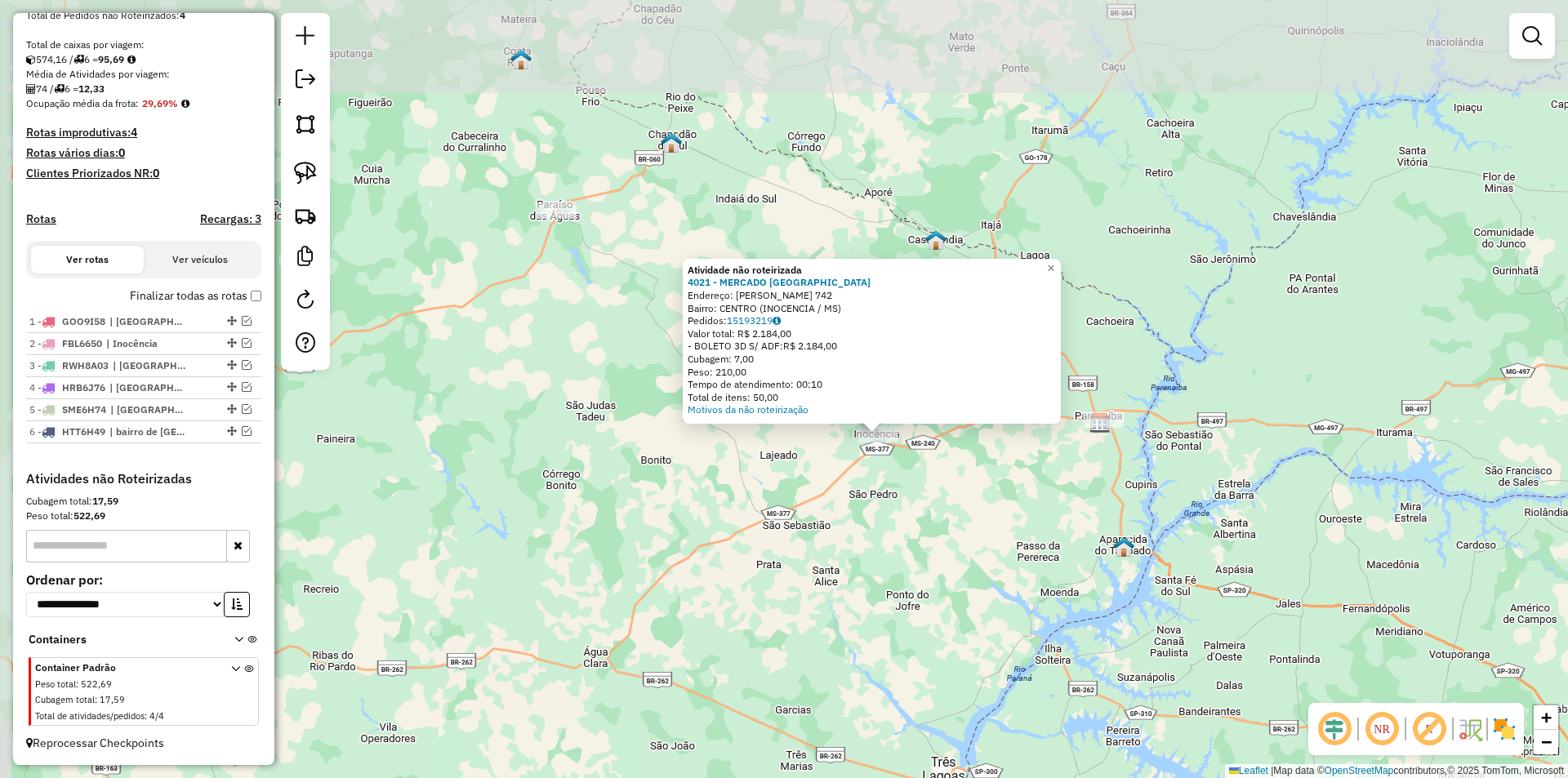
drag, startPoint x: 830, startPoint y: 420, endPoint x: 864, endPoint y: 517, distance: 102.8
click at [864, 517] on div "Atividade não roteirizada 4021 - MERCADO [GEOGRAPHIC_DATA] Endereço: [PERSON_NA…" at bounding box center [784, 389] width 1568 height 778
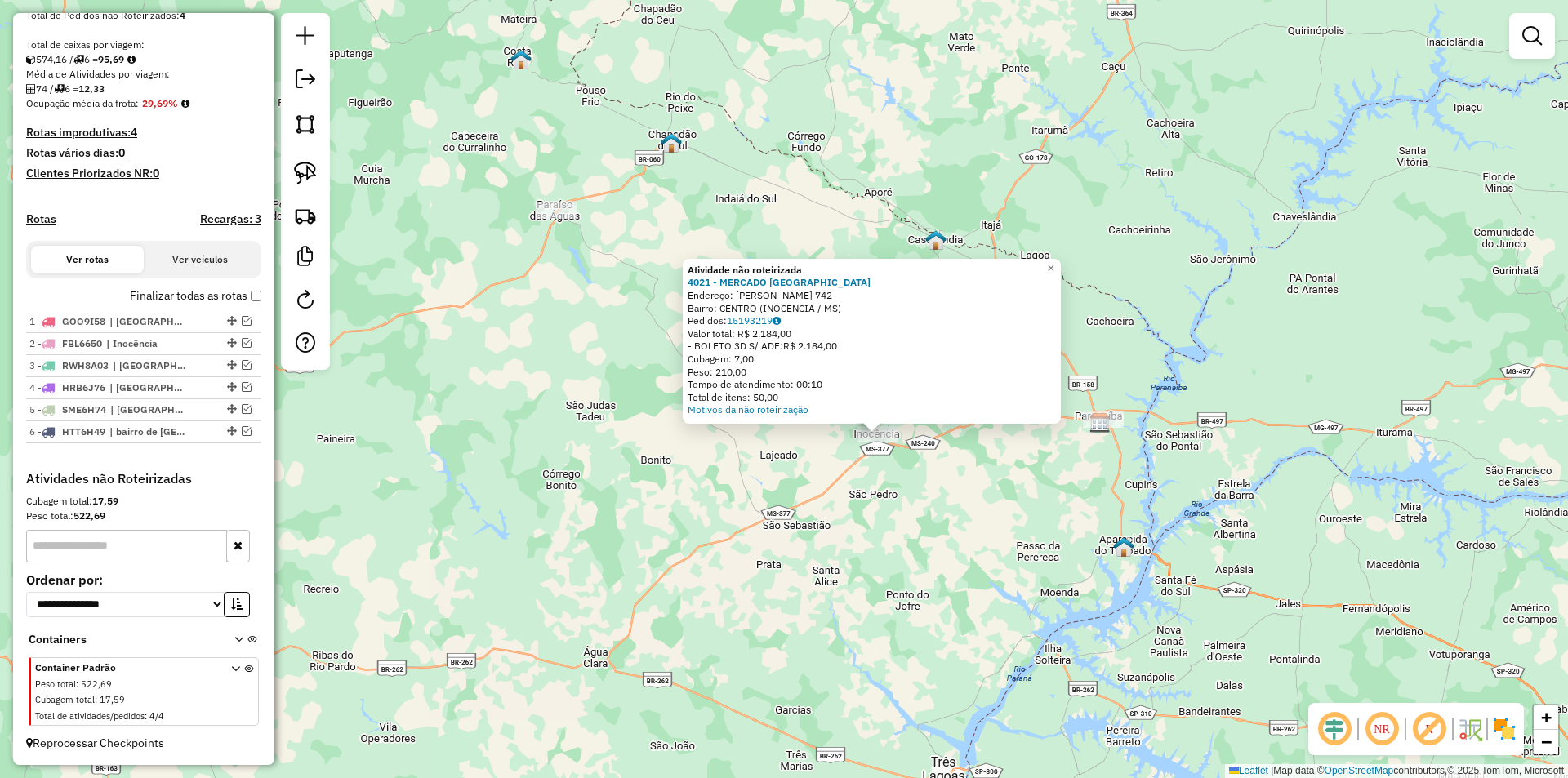
click at [532, 429] on div "Atividade não roteirizada 4021 - MERCADO [GEOGRAPHIC_DATA] Endereço: [PERSON_NA…" at bounding box center [784, 389] width 1568 height 778
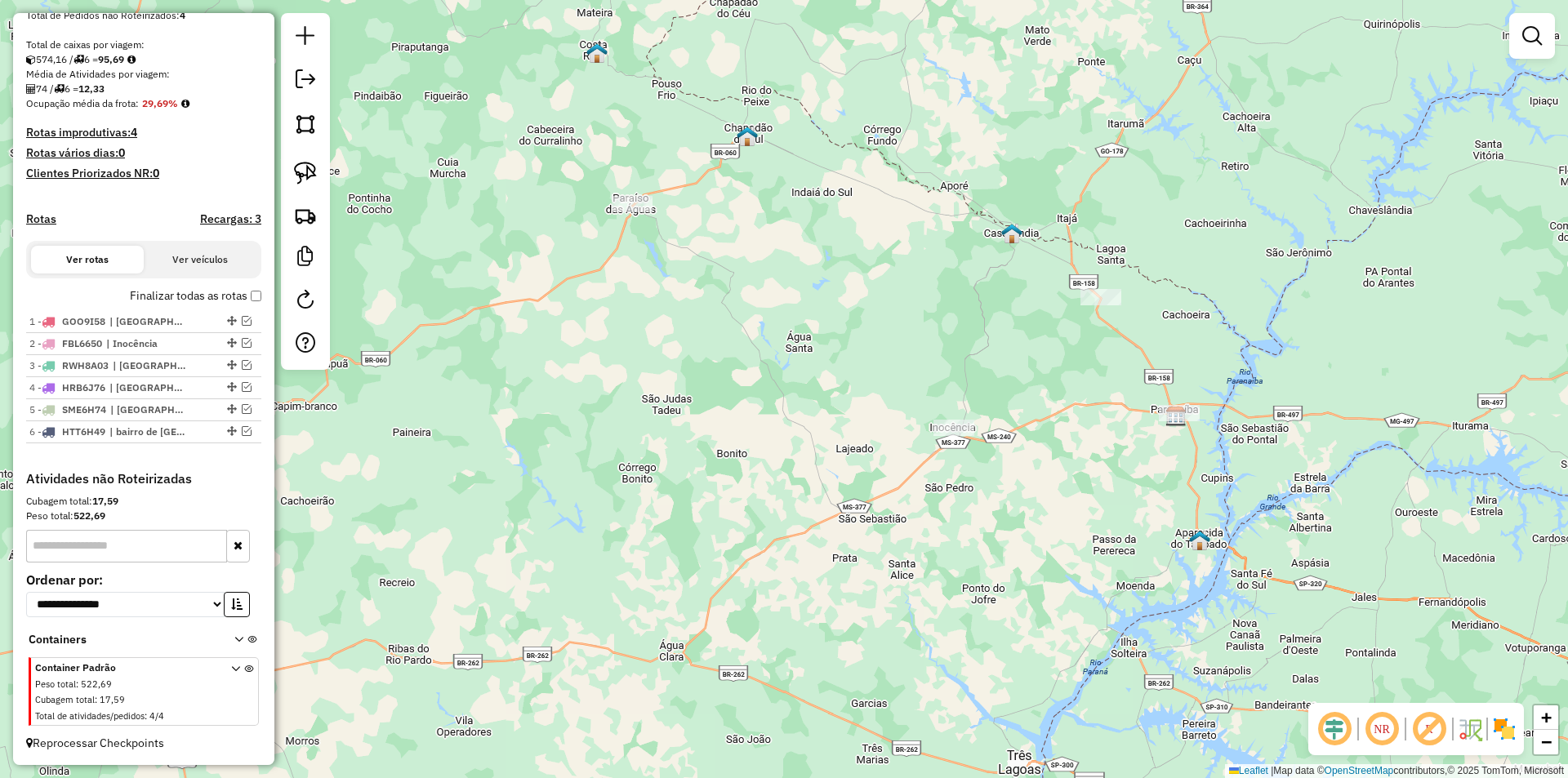
drag, startPoint x: 344, startPoint y: 423, endPoint x: 422, endPoint y: 418, distance: 78.2
click at [417, 417] on div "Janela de atendimento Grade de atendimento Capacidade Transportadoras Veículos …" at bounding box center [784, 389] width 1568 height 778
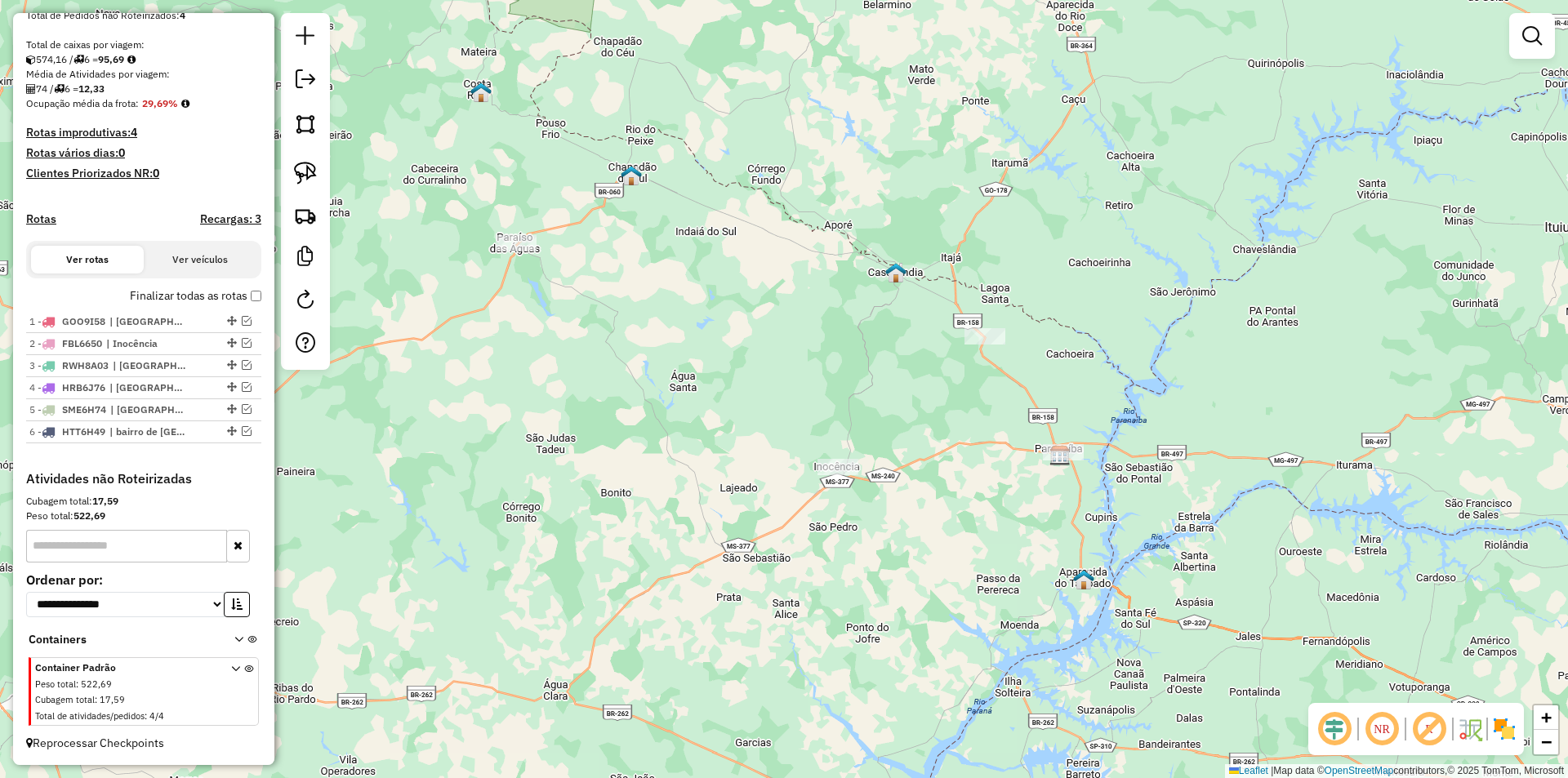
drag, startPoint x: 876, startPoint y: 383, endPoint x: 758, endPoint y: 421, distance: 124.0
click at [758, 421] on div "Janela de atendimento Grade de atendimento Capacidade Transportadoras Veículos …" at bounding box center [784, 389] width 1568 height 778
click at [242, 322] on em at bounding box center [246, 321] width 10 height 10
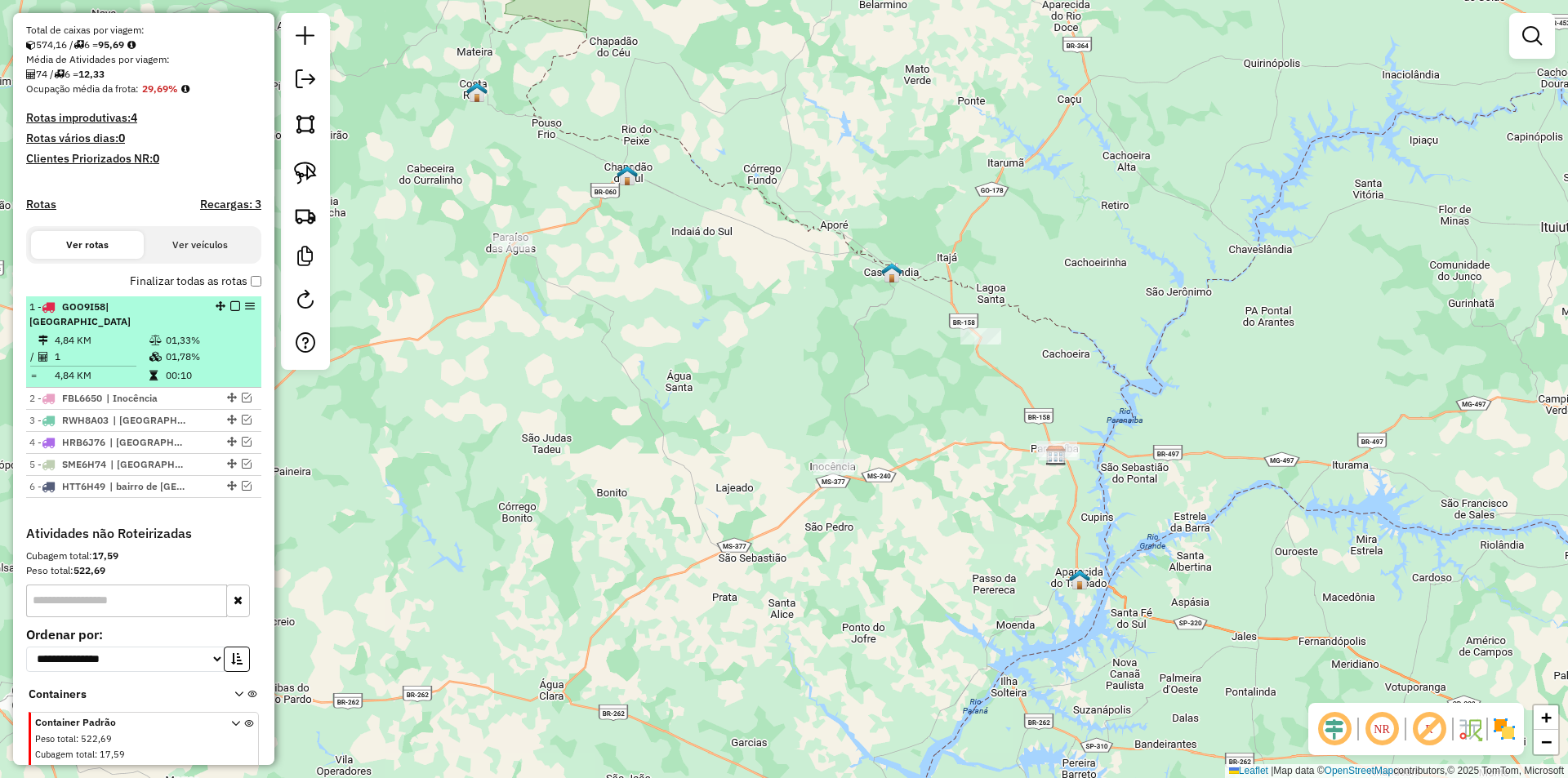
scroll to position [389, 0]
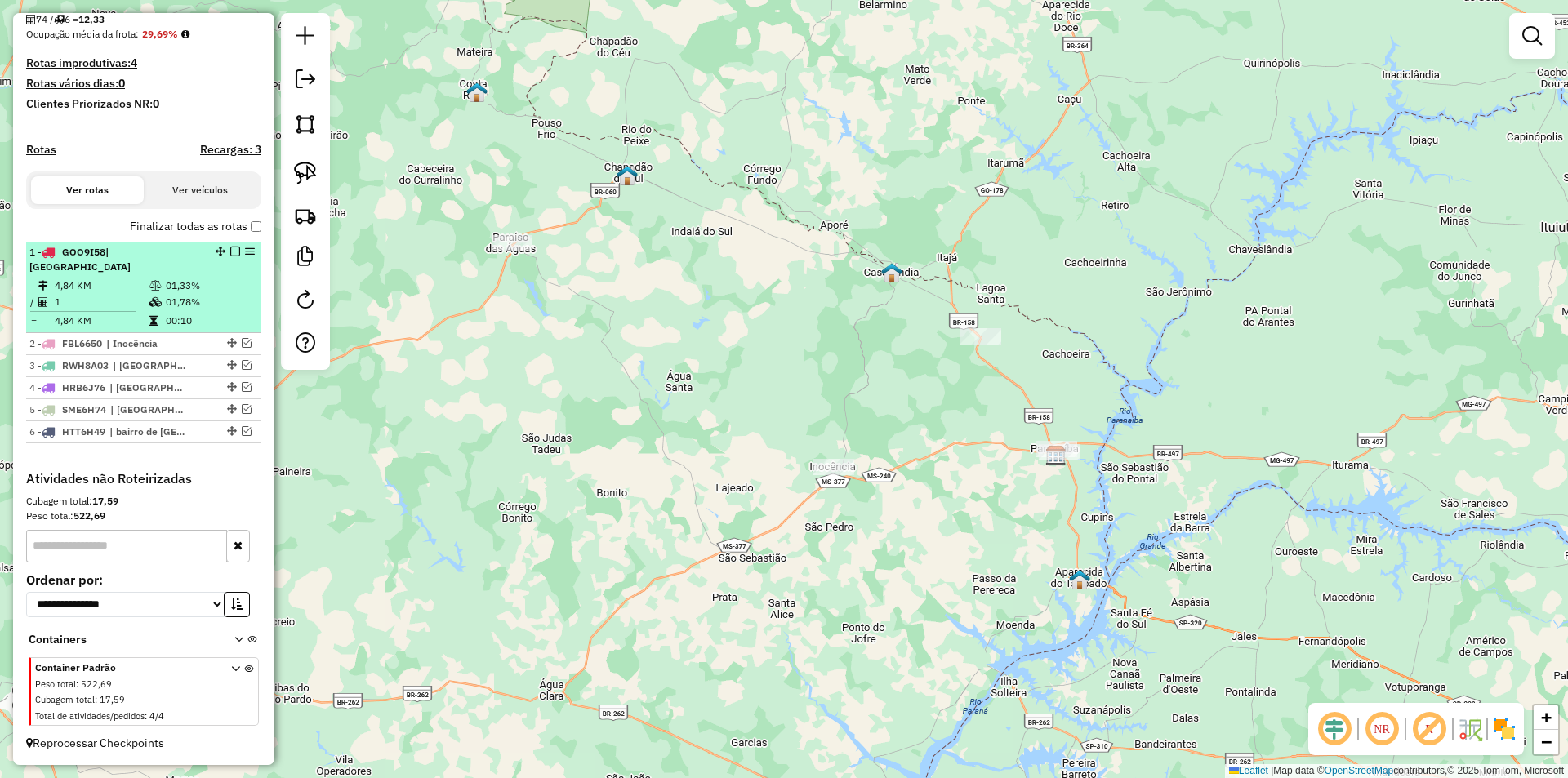
click at [233, 256] on em at bounding box center [234, 252] width 10 height 10
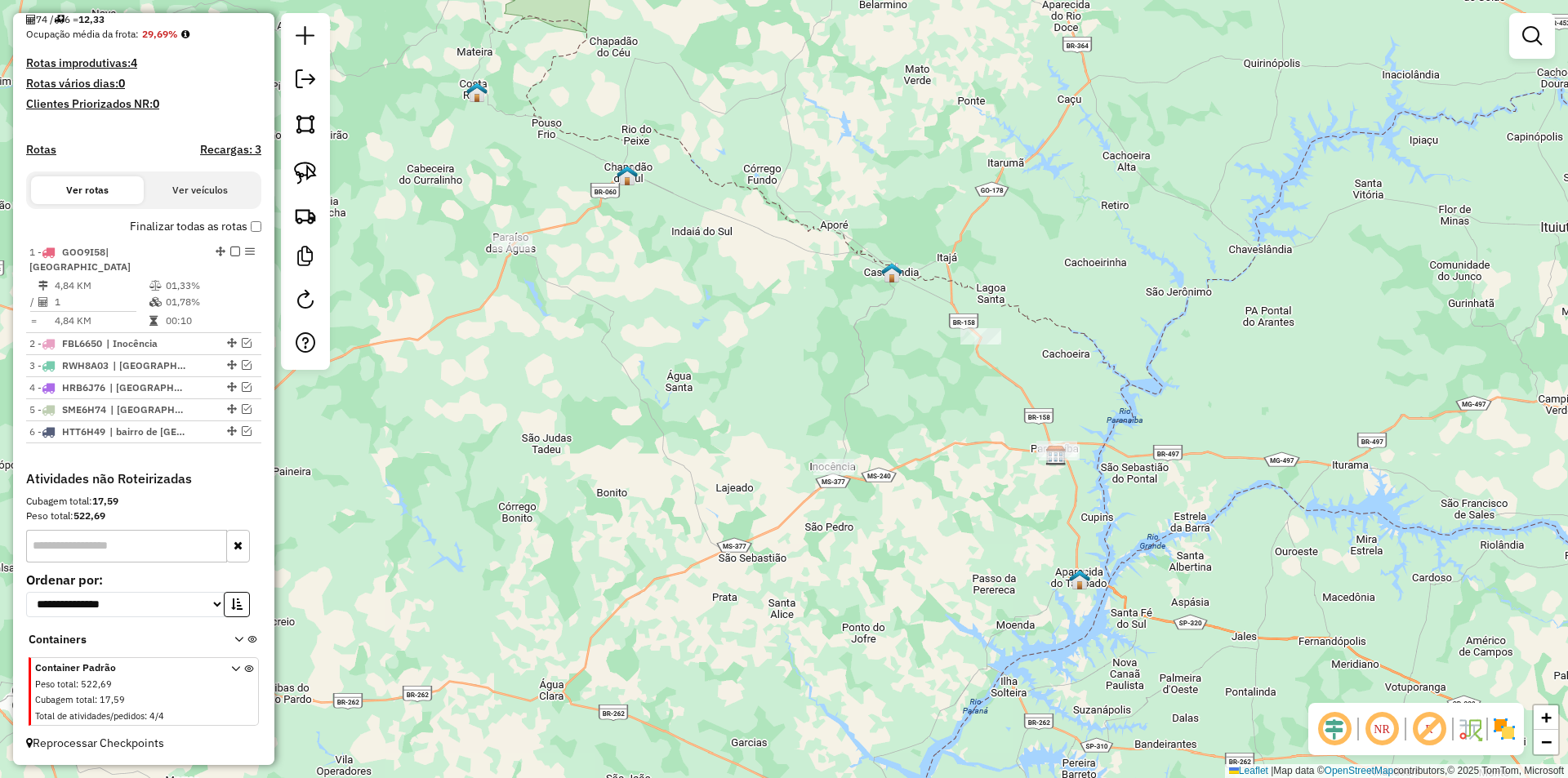
scroll to position [334, 0]
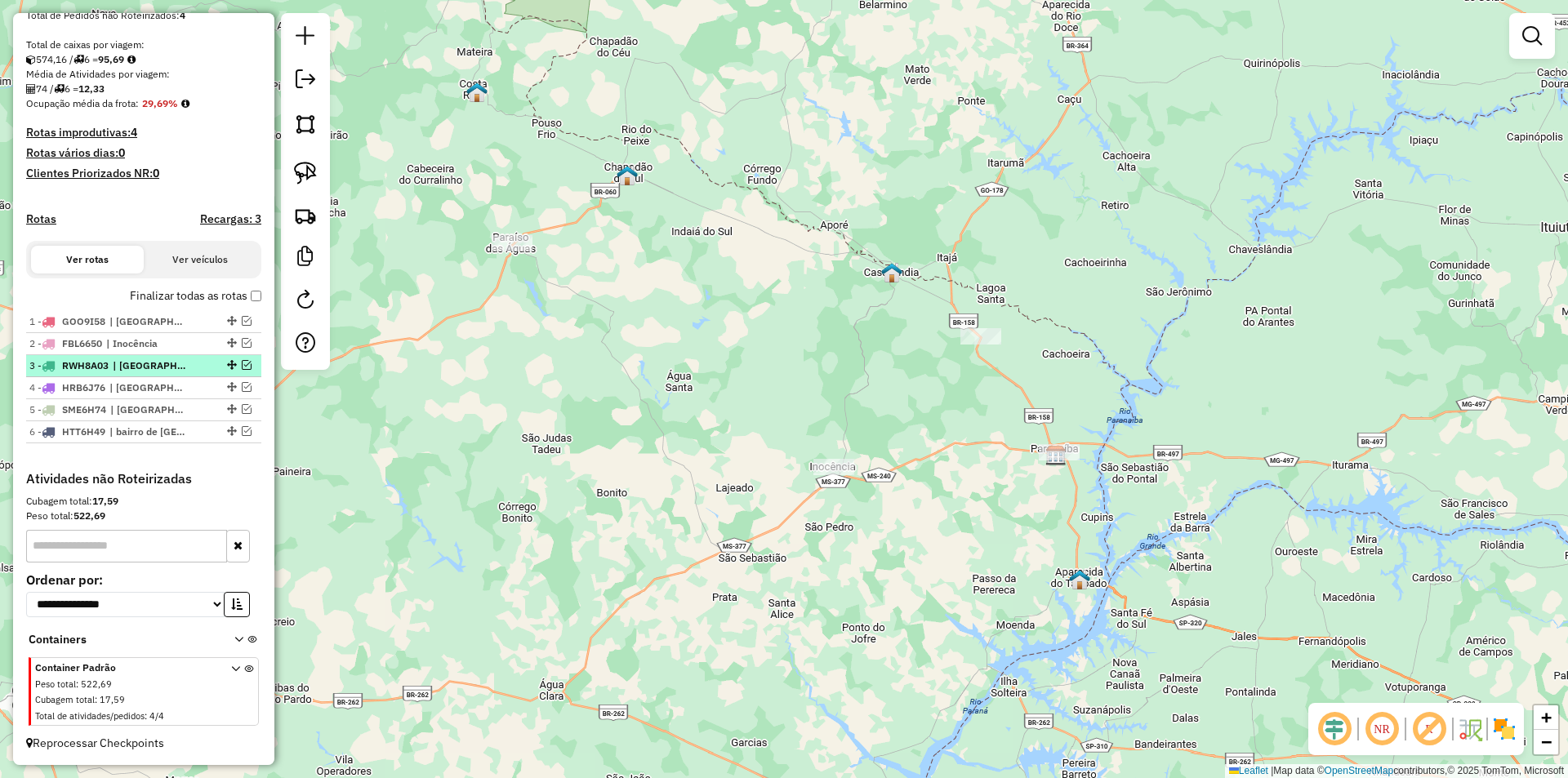
click at [121, 362] on span "| [GEOGRAPHIC_DATA], [GEOGRAPHIC_DATA], [GEOGRAPHIC_DATA], [GEOGRAPHIC_DATA], […" at bounding box center [150, 366] width 75 height 14
select select "*********"
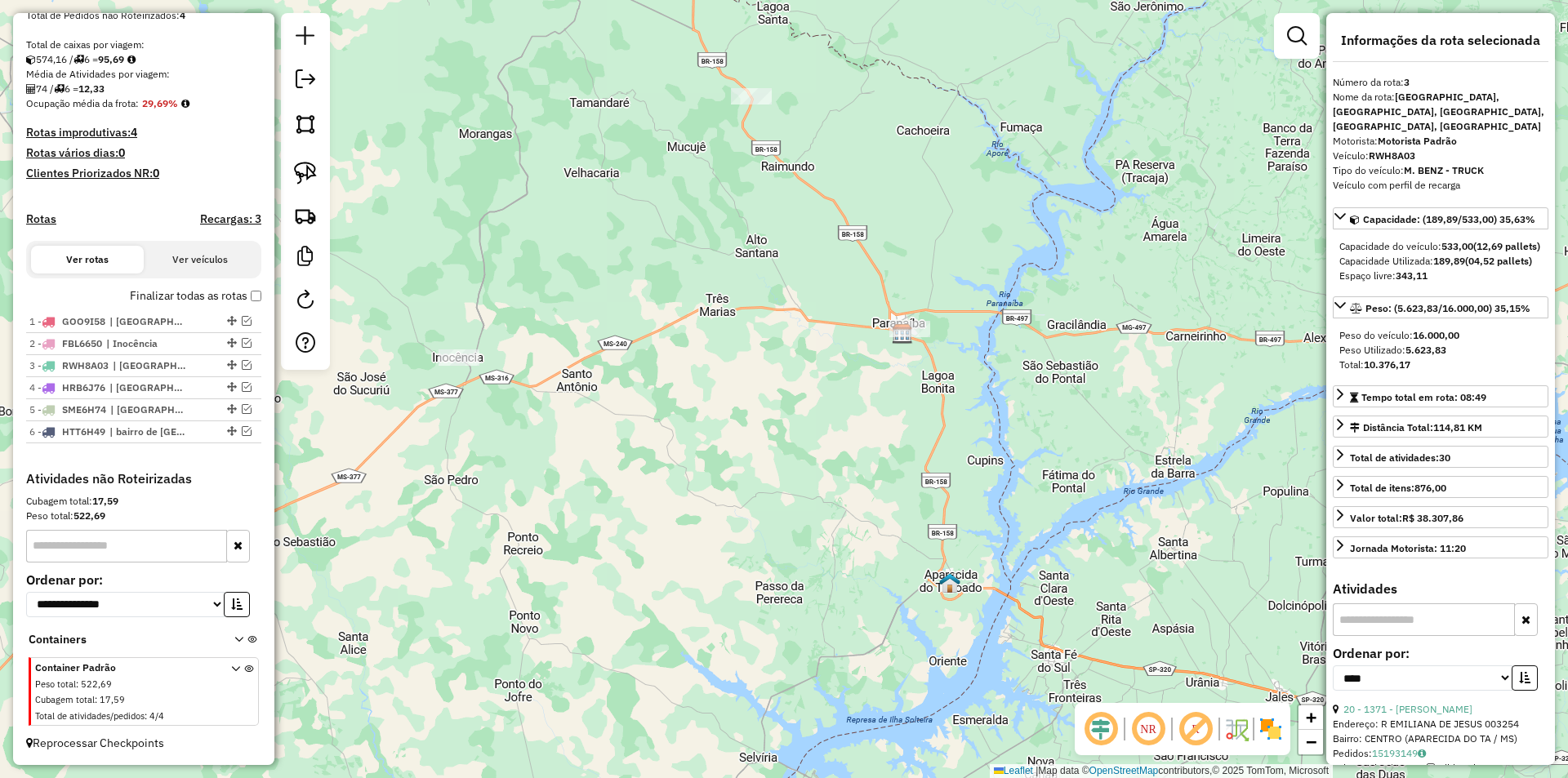
drag, startPoint x: 585, startPoint y: 470, endPoint x: 747, endPoint y: 497, distance: 164.2
click at [747, 497] on div "Janela de atendimento Grade de atendimento Capacidade Transportadoras Veículos …" at bounding box center [784, 389] width 1568 height 778
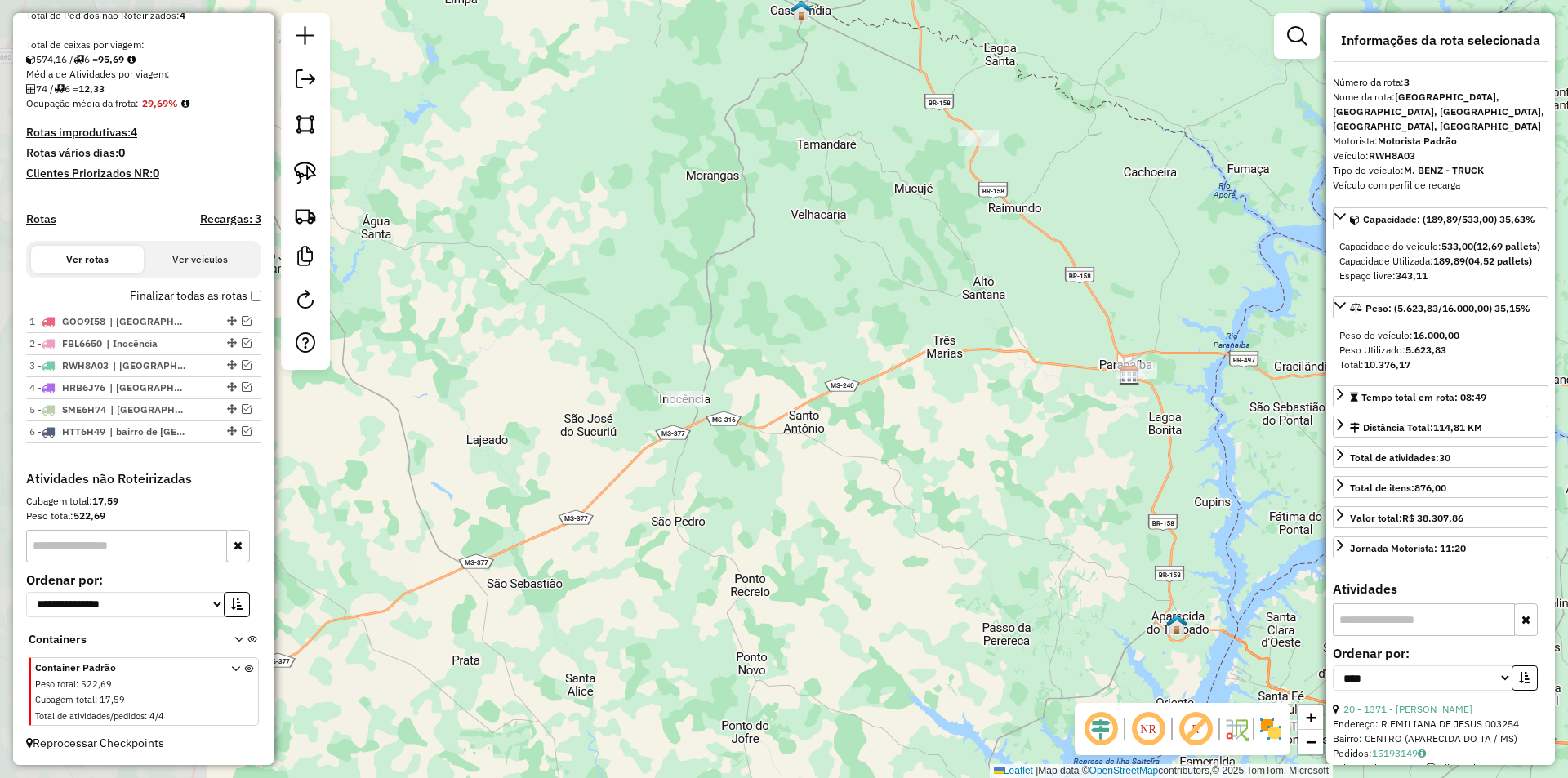
drag, startPoint x: 546, startPoint y: 451, endPoint x: 744, endPoint y: 490, distance: 201.8
click at [744, 490] on div "Janela de atendimento Grade de atendimento Capacidade Transportadoras Veículos …" at bounding box center [784, 389] width 1568 height 778
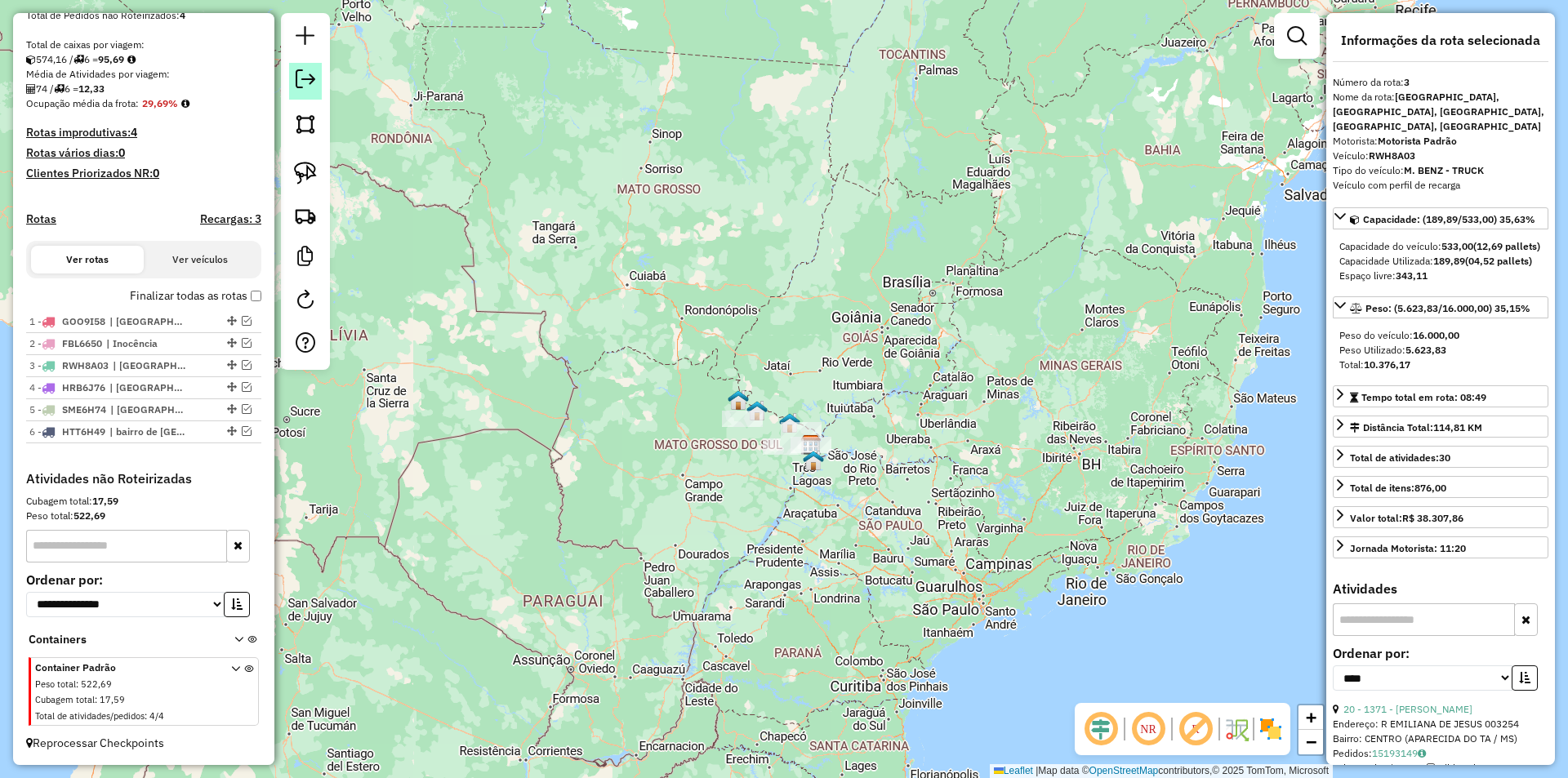
click at [304, 82] on em at bounding box center [306, 79] width 20 height 20
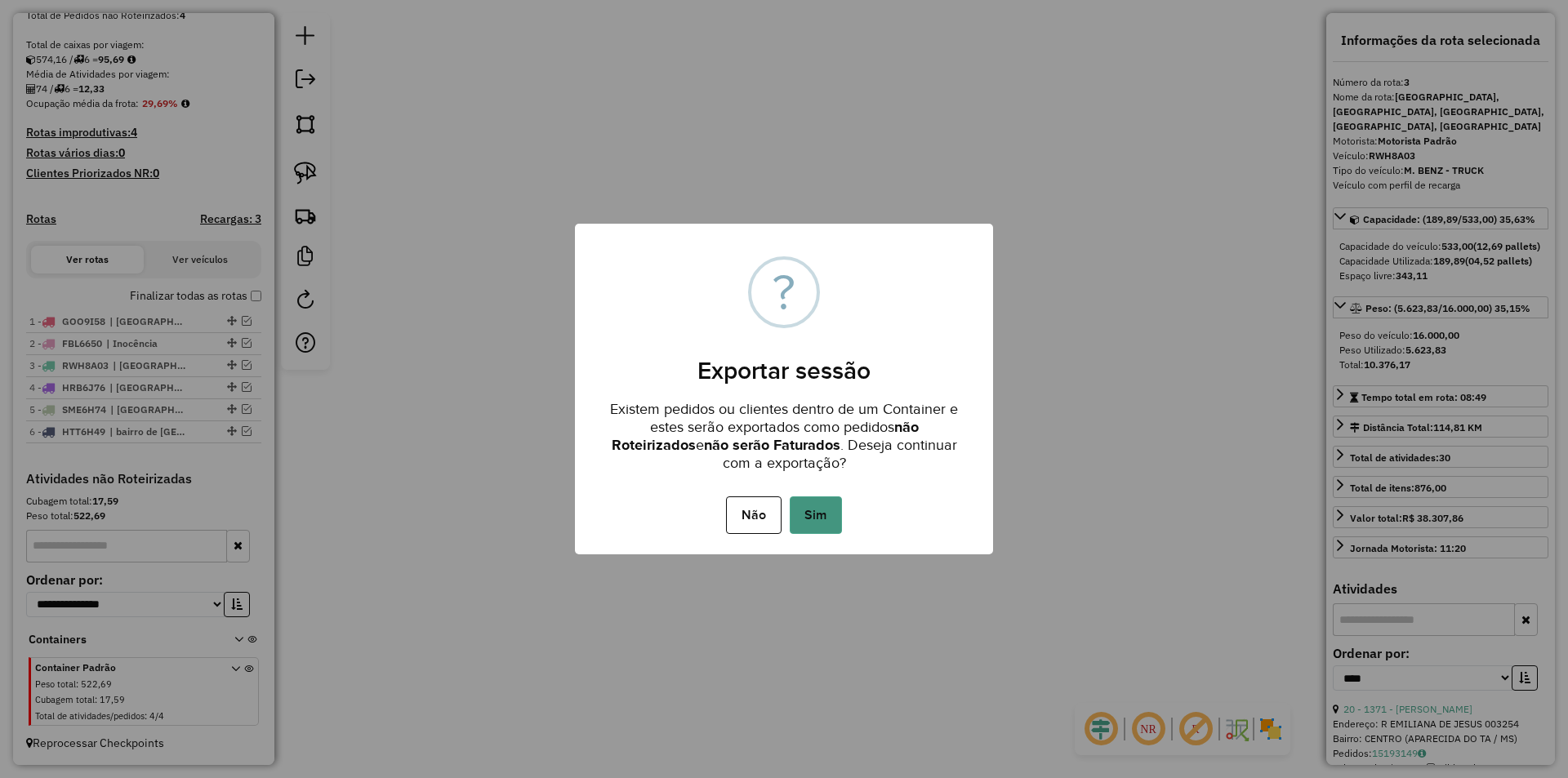
click at [812, 519] on button "Sim" at bounding box center [816, 516] width 52 height 38
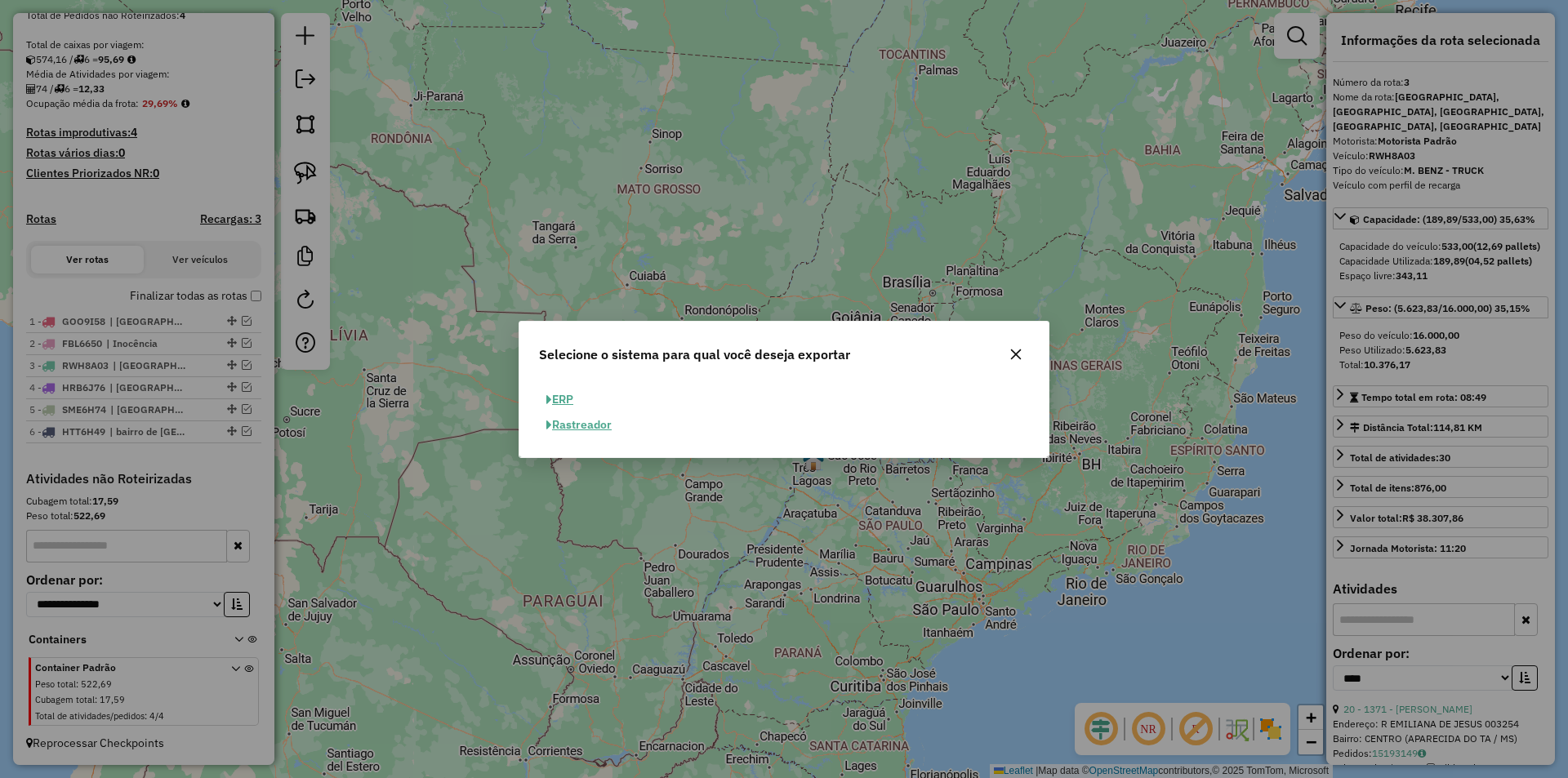
click at [564, 398] on button "ERP" at bounding box center [560, 399] width 41 height 25
select select "**"
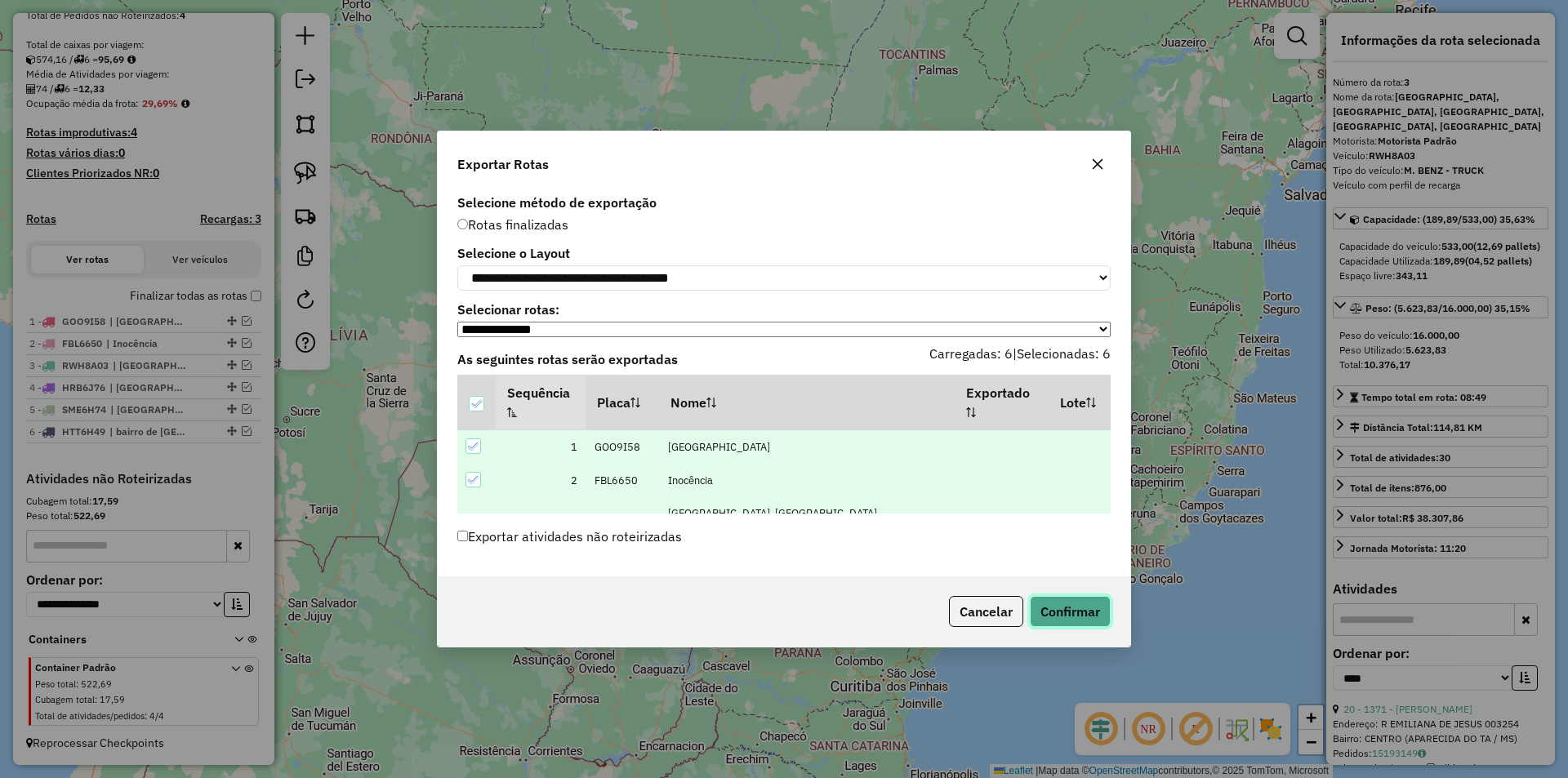
click at [1063, 621] on button "Confirmar" at bounding box center [1070, 611] width 81 height 31
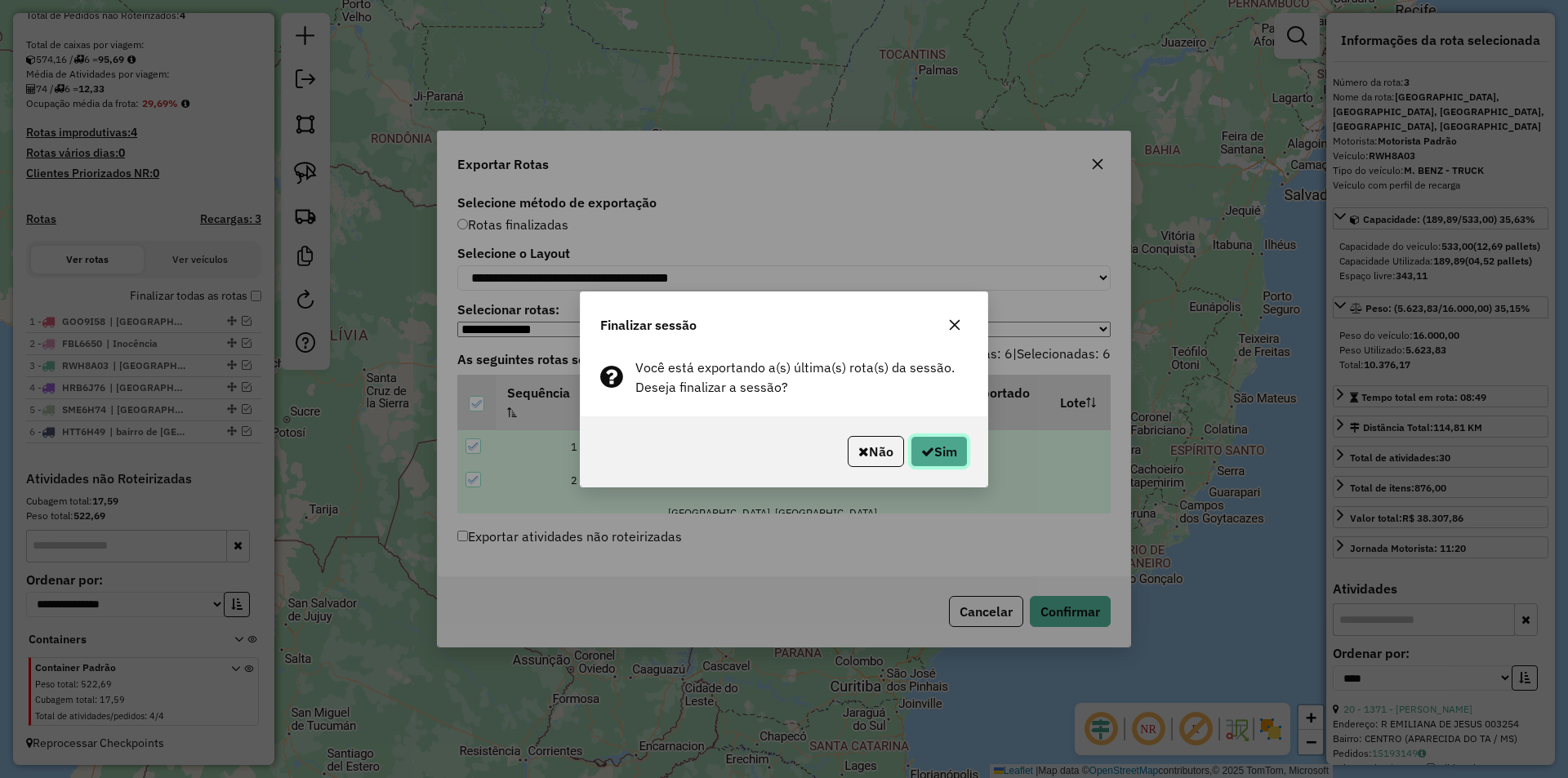
click at [938, 448] on button "Sim" at bounding box center [939, 452] width 57 height 31
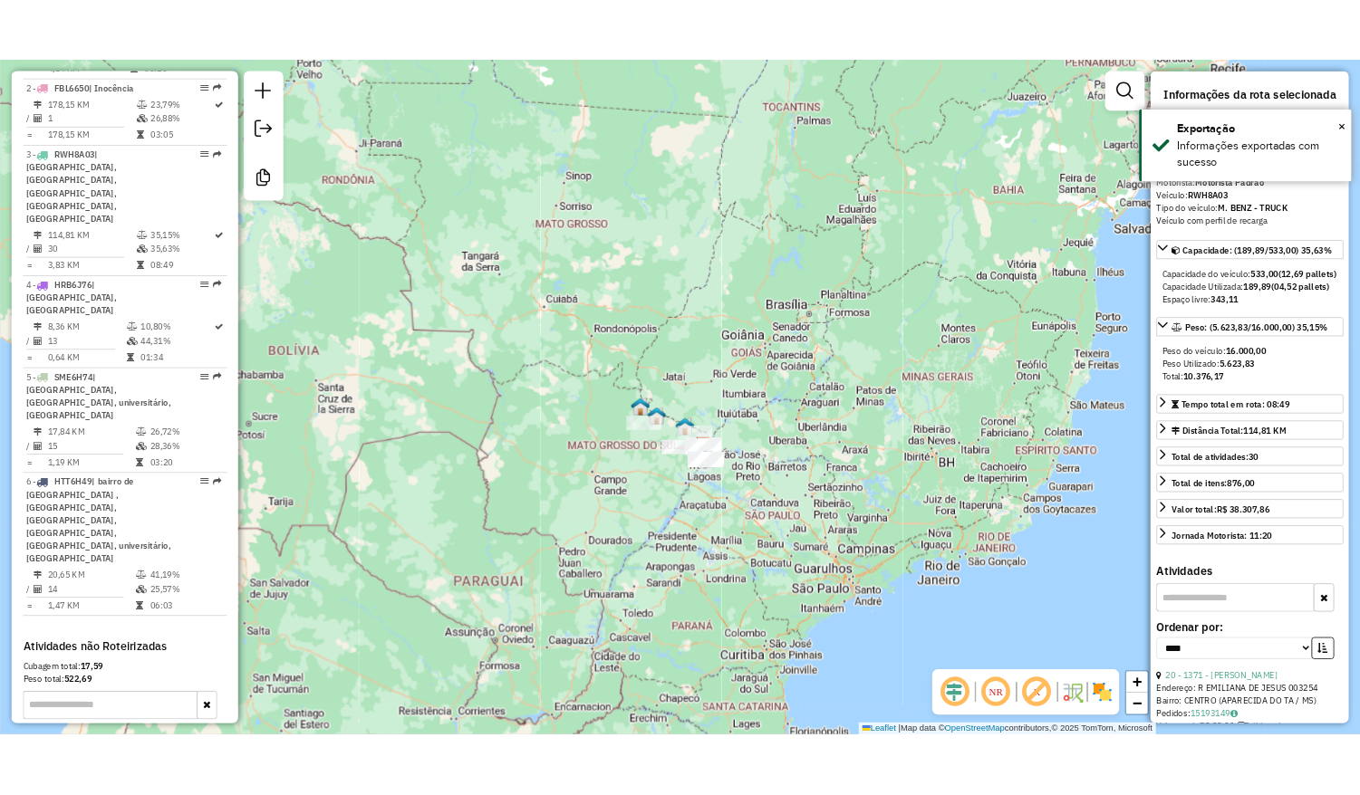
scroll to position [837, 0]
